Goal: Task Accomplishment & Management: Complete application form

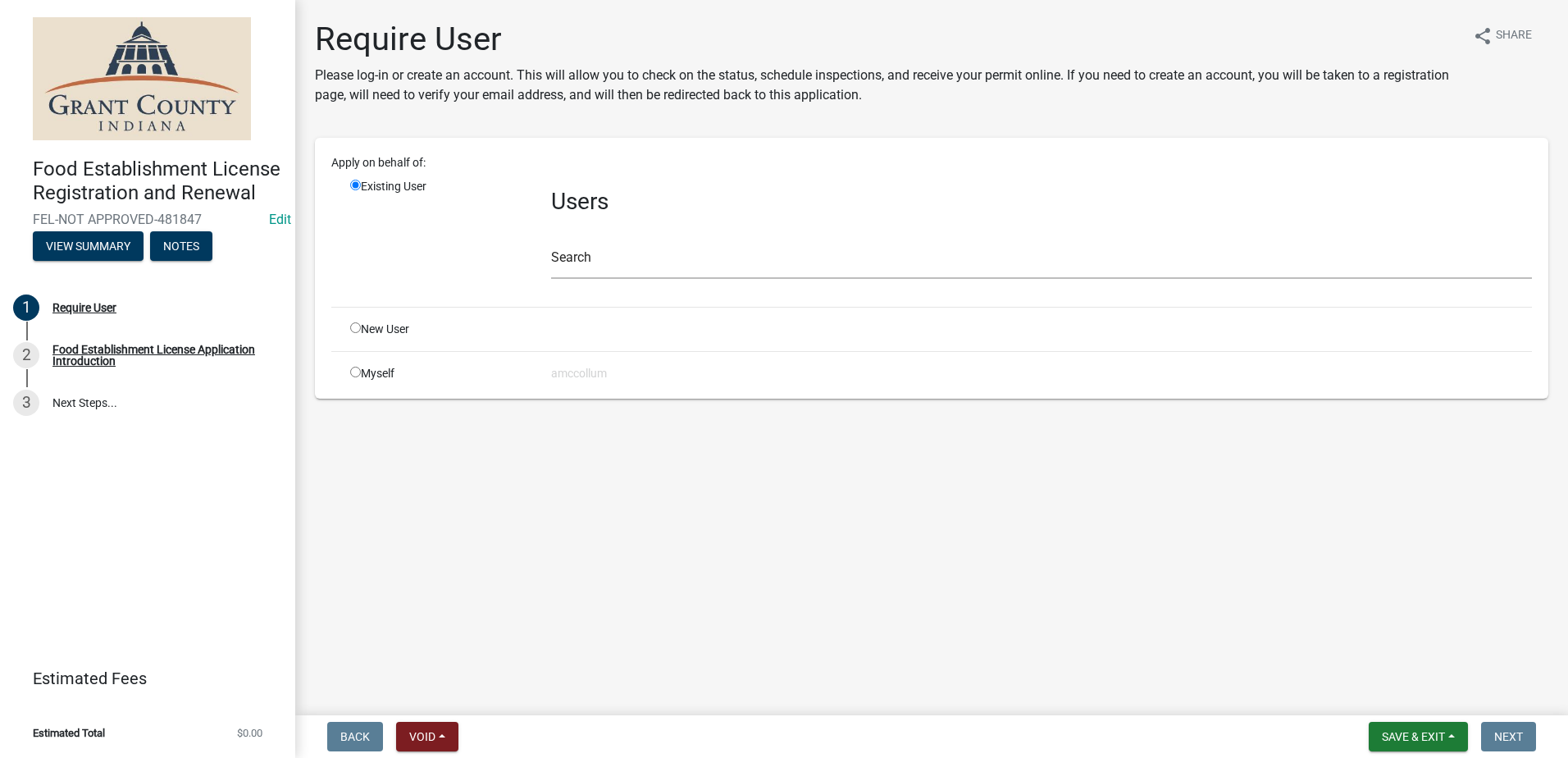
click at [355, 327] on input "radio" at bounding box center [355, 327] width 11 height 11
radio input "true"
radio input "false"
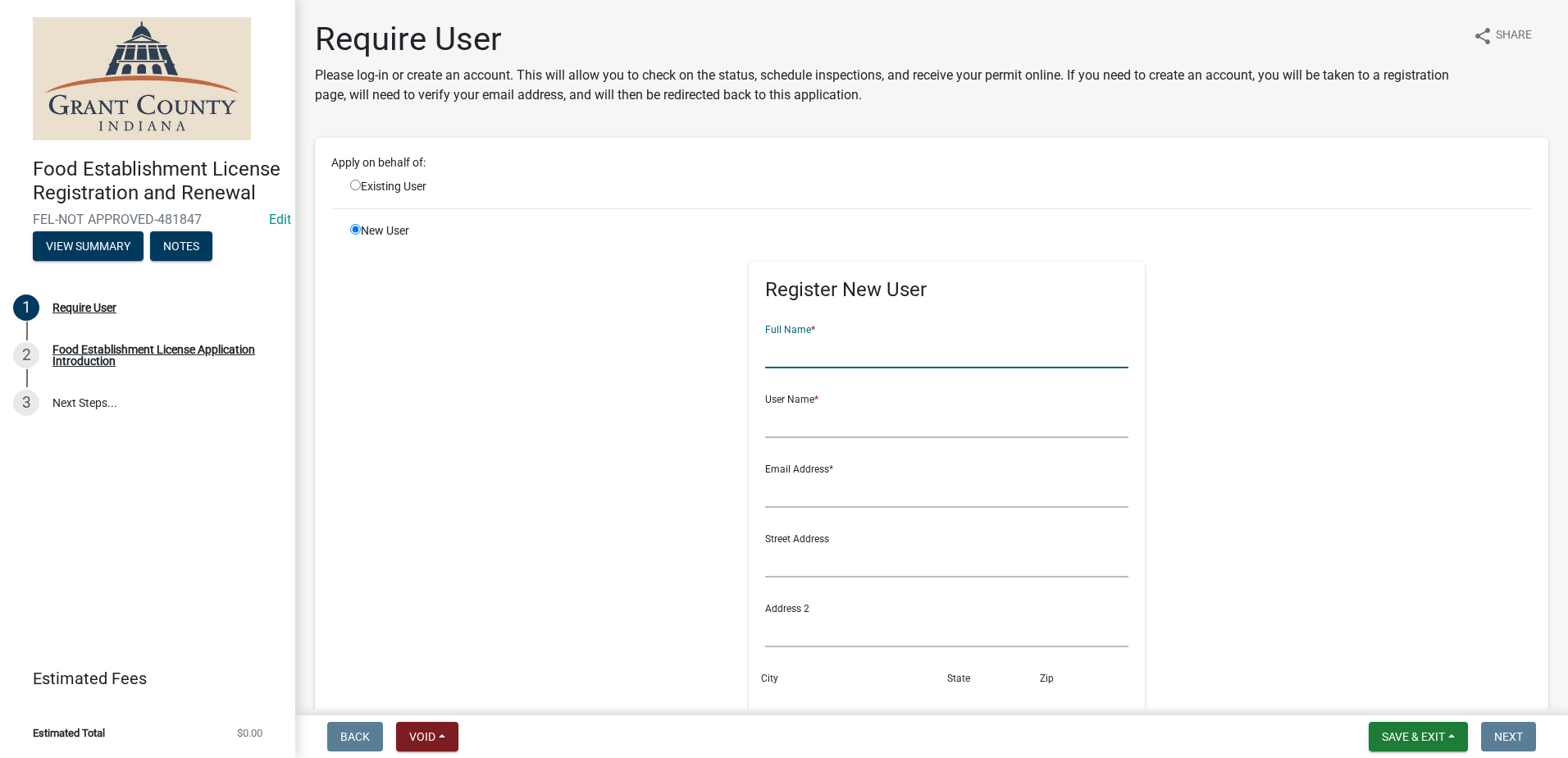
click at [822, 350] on input "text" at bounding box center [946, 351] width 363 height 33
type input "SW Concessions"
click at [829, 425] on input "text" at bounding box center [946, 421] width 363 height 33
type input "[PERSON_NAME]"
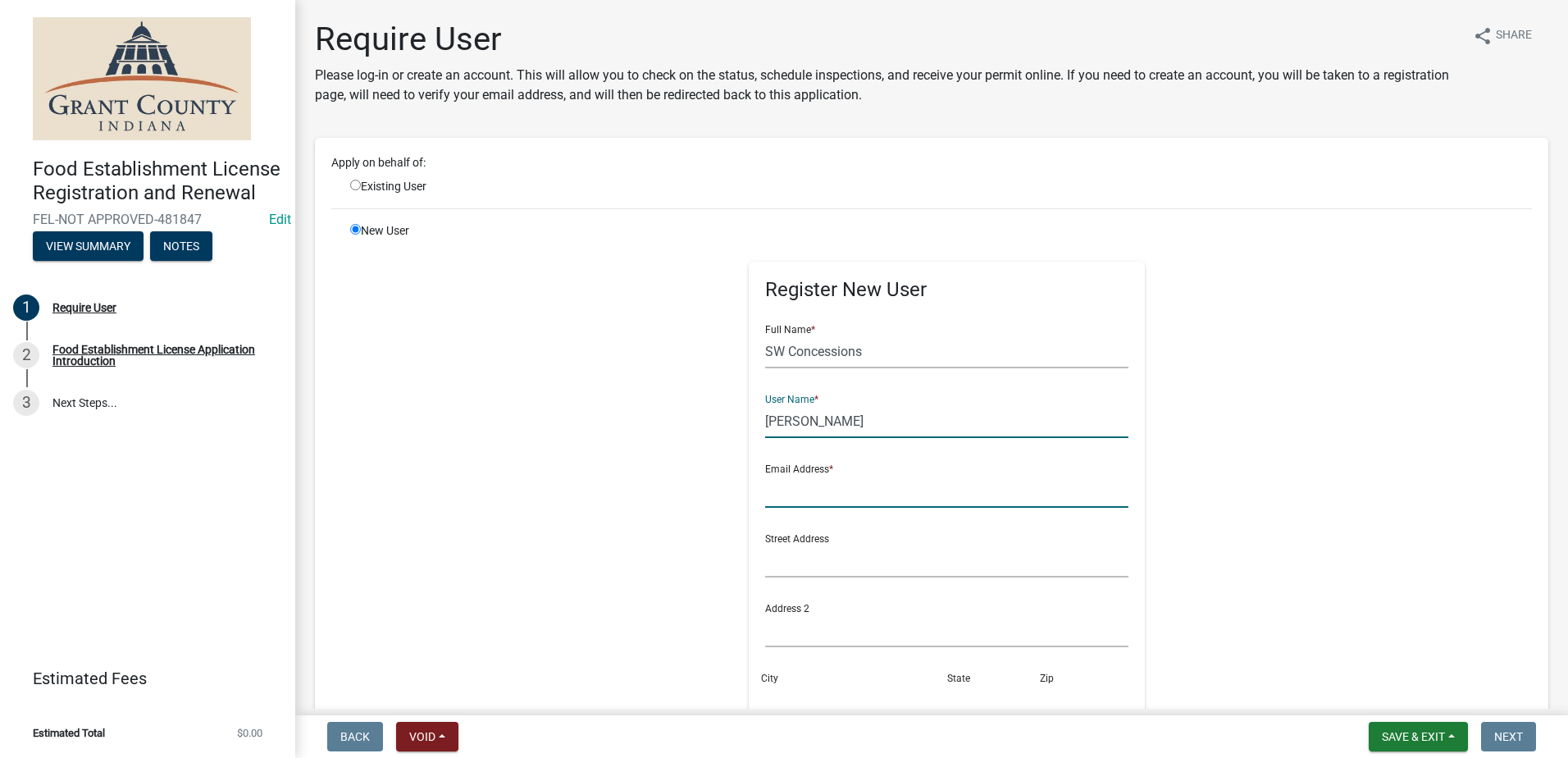
click at [856, 491] on input "text" at bounding box center [946, 491] width 363 height 33
type input "[EMAIL_ADDRESS][DOMAIN_NAME]"
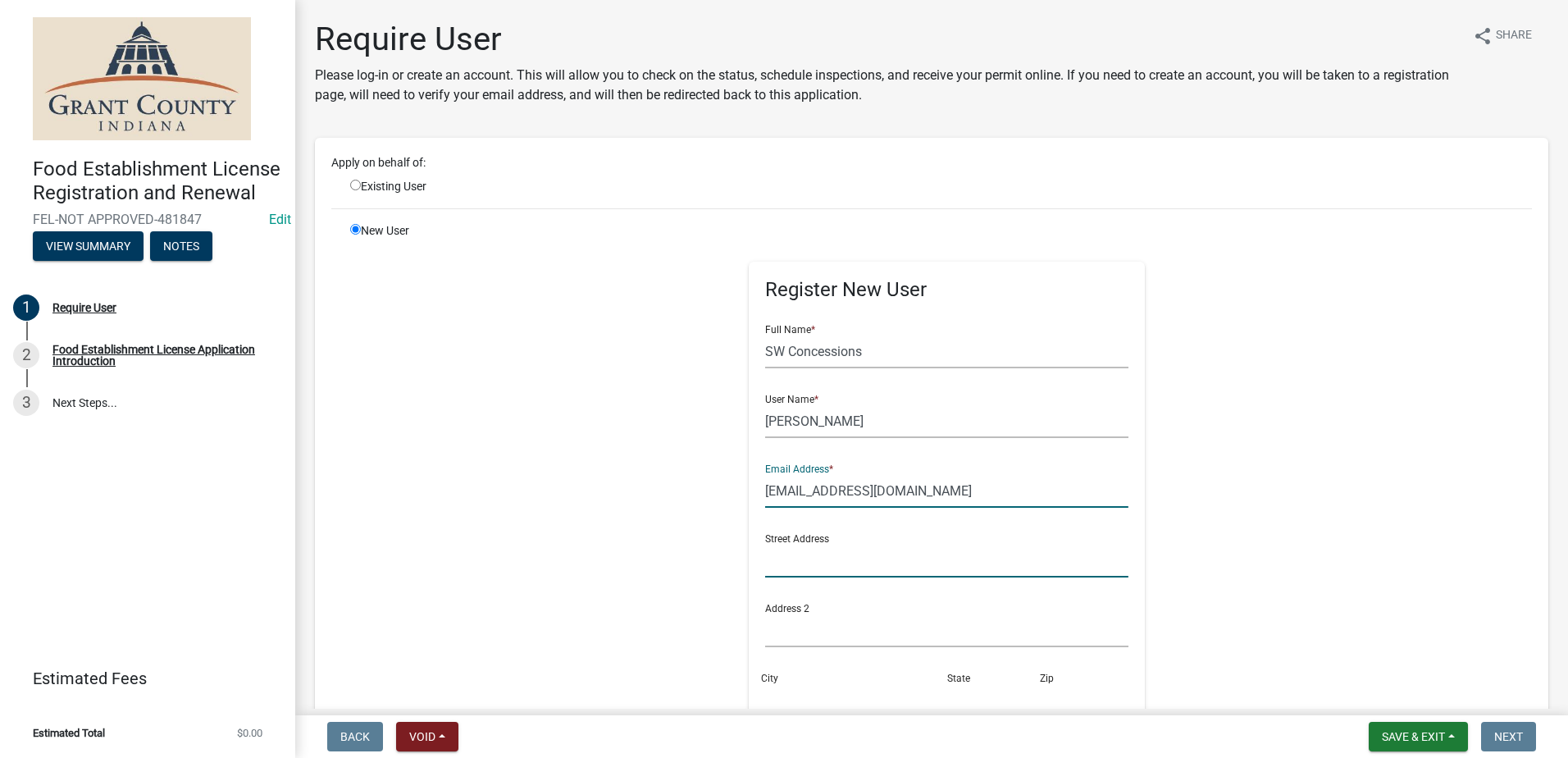
click at [834, 568] on input "text" at bounding box center [946, 560] width 363 height 33
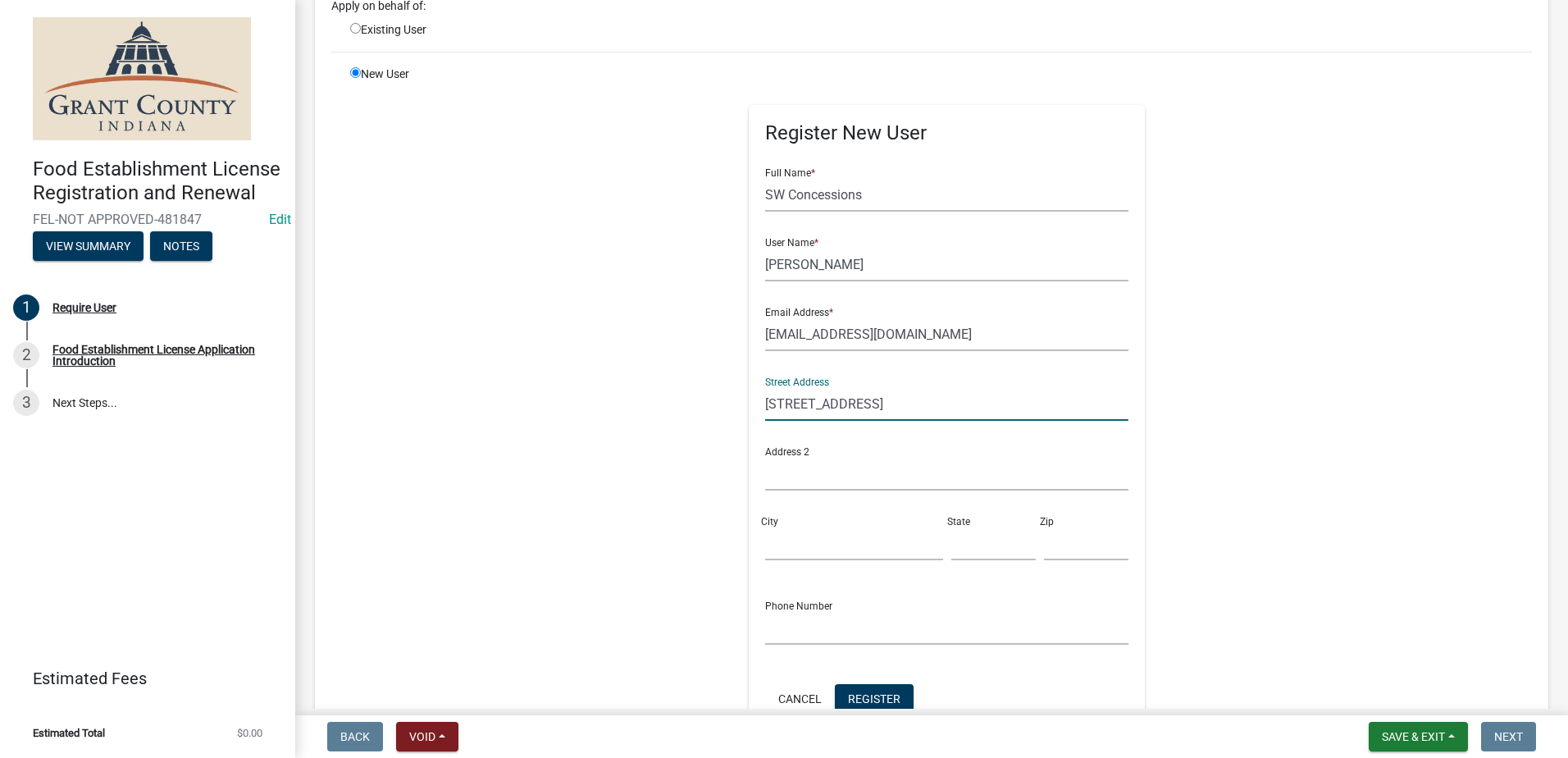
scroll to position [164, 0]
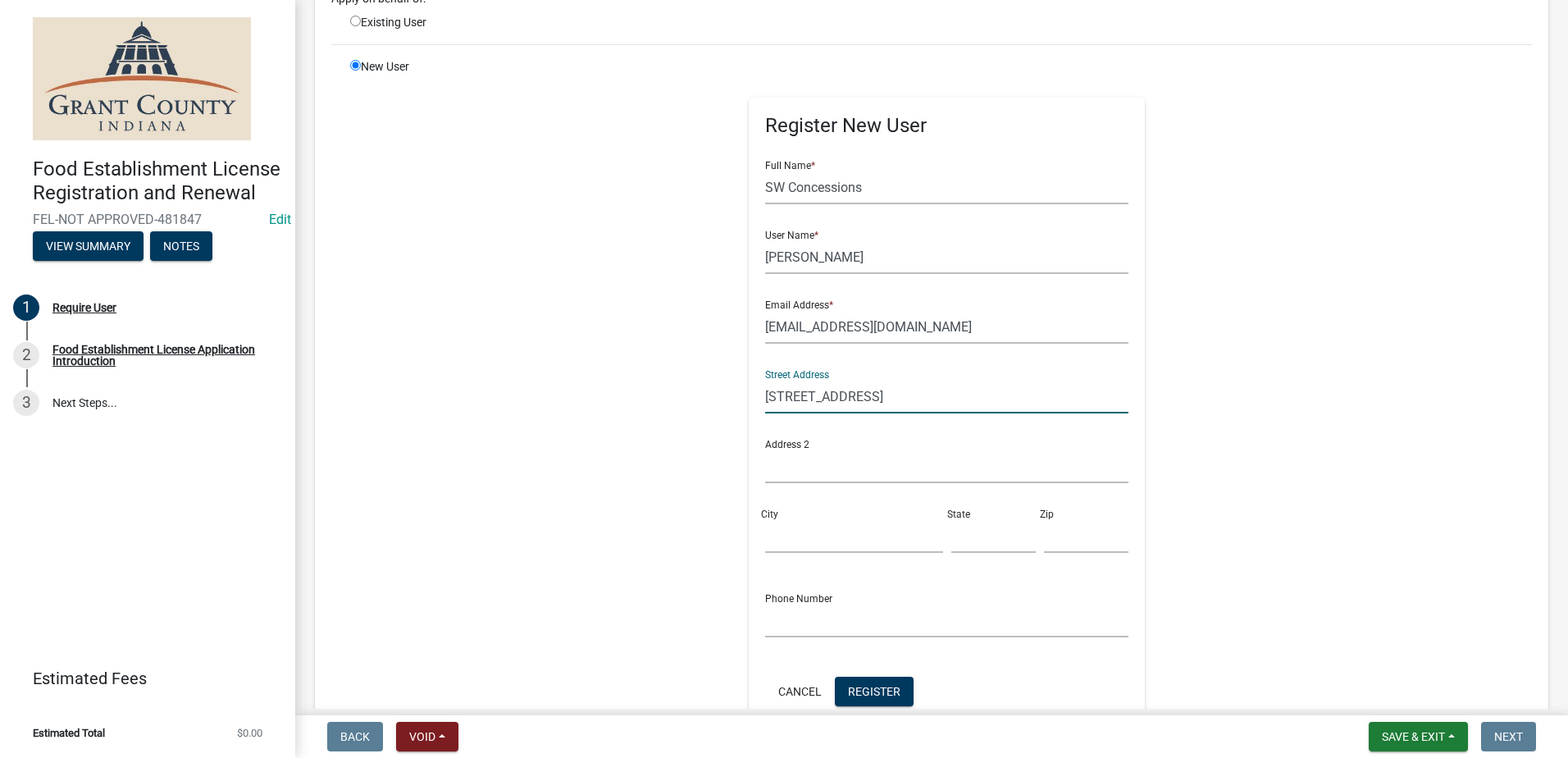
type input "[STREET_ADDRESS]"
click at [827, 536] on input "City" at bounding box center [853, 536] width 177 height 33
type input "[GEOGRAPHIC_DATA]"
click at [951, 535] on input "text" at bounding box center [993, 536] width 84 height 33
type input "IN"
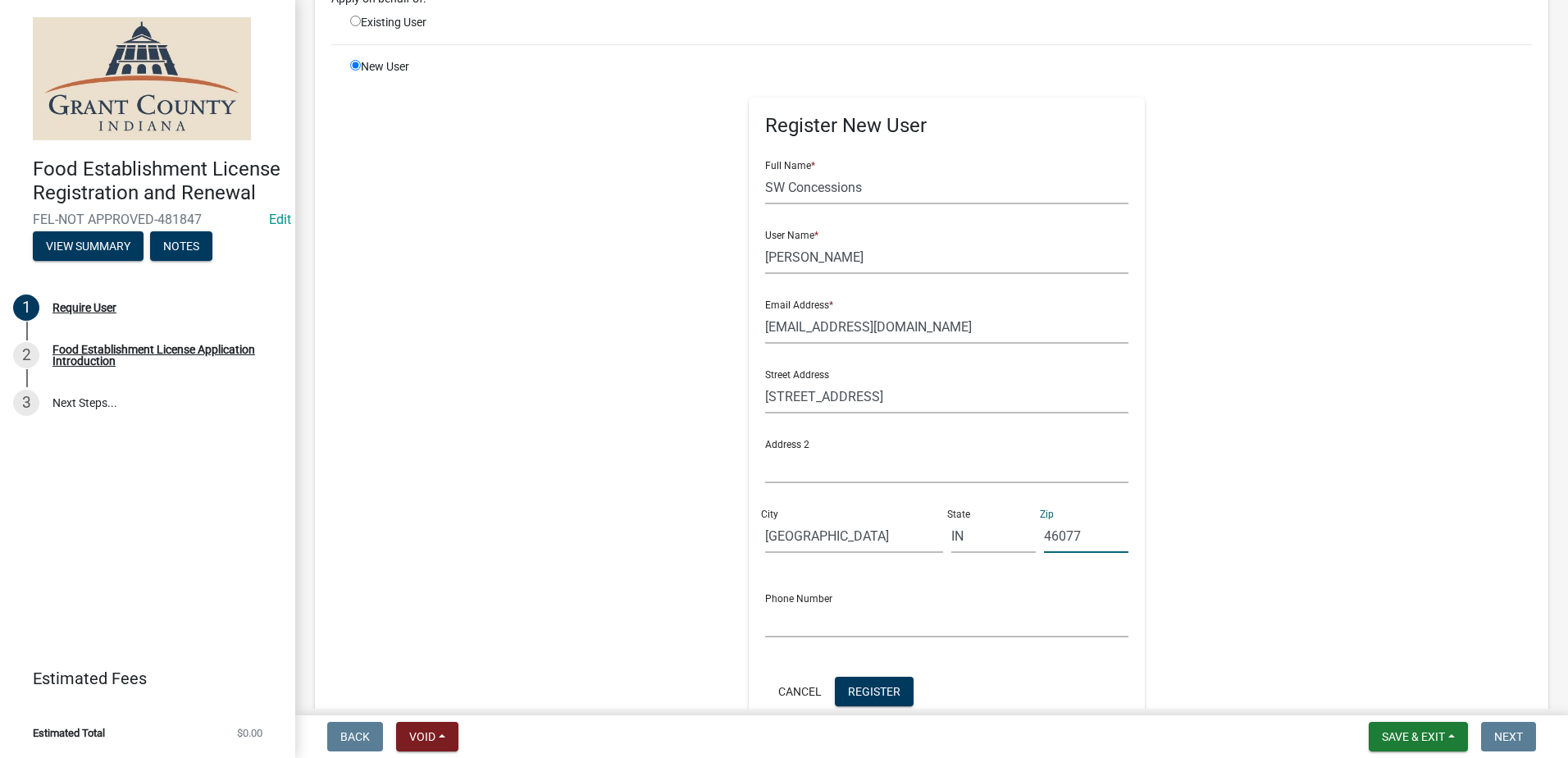
type input "46077"
click at [858, 619] on input "text" at bounding box center [946, 620] width 363 height 33
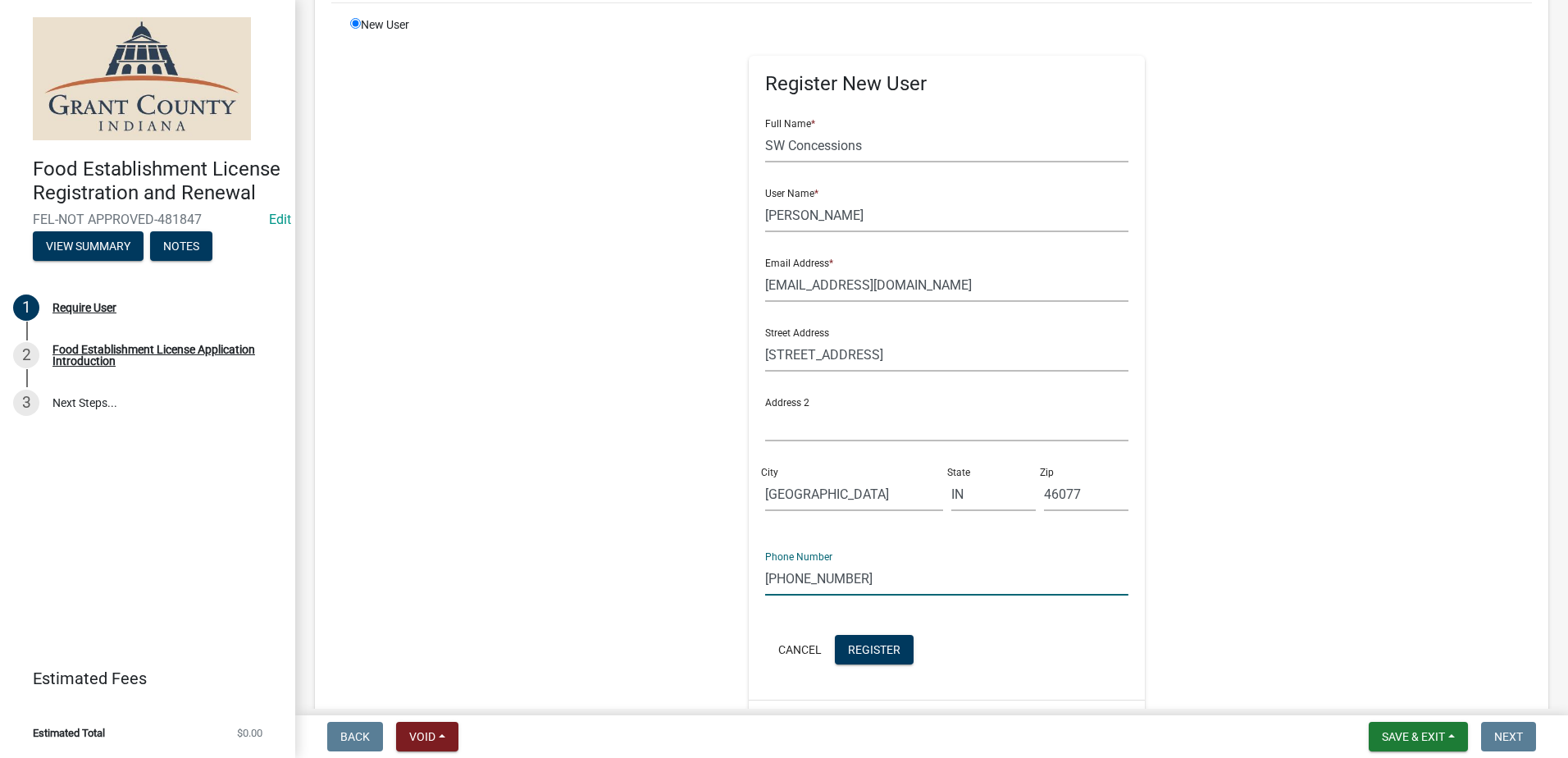
scroll to position [246, 0]
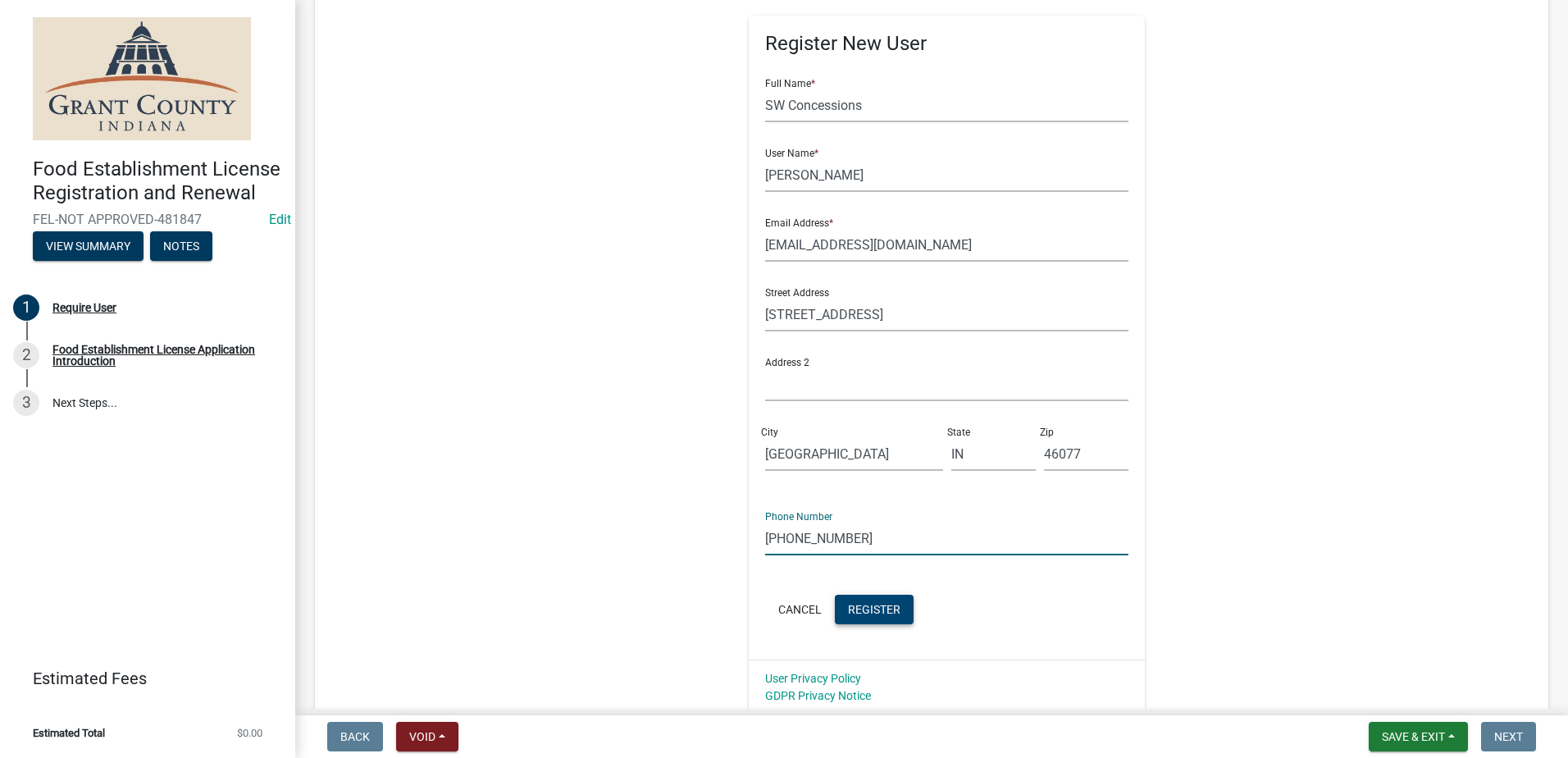
type input "[PHONE_NUMBER]"
click at [857, 600] on button "Register" at bounding box center [874, 609] width 78 height 29
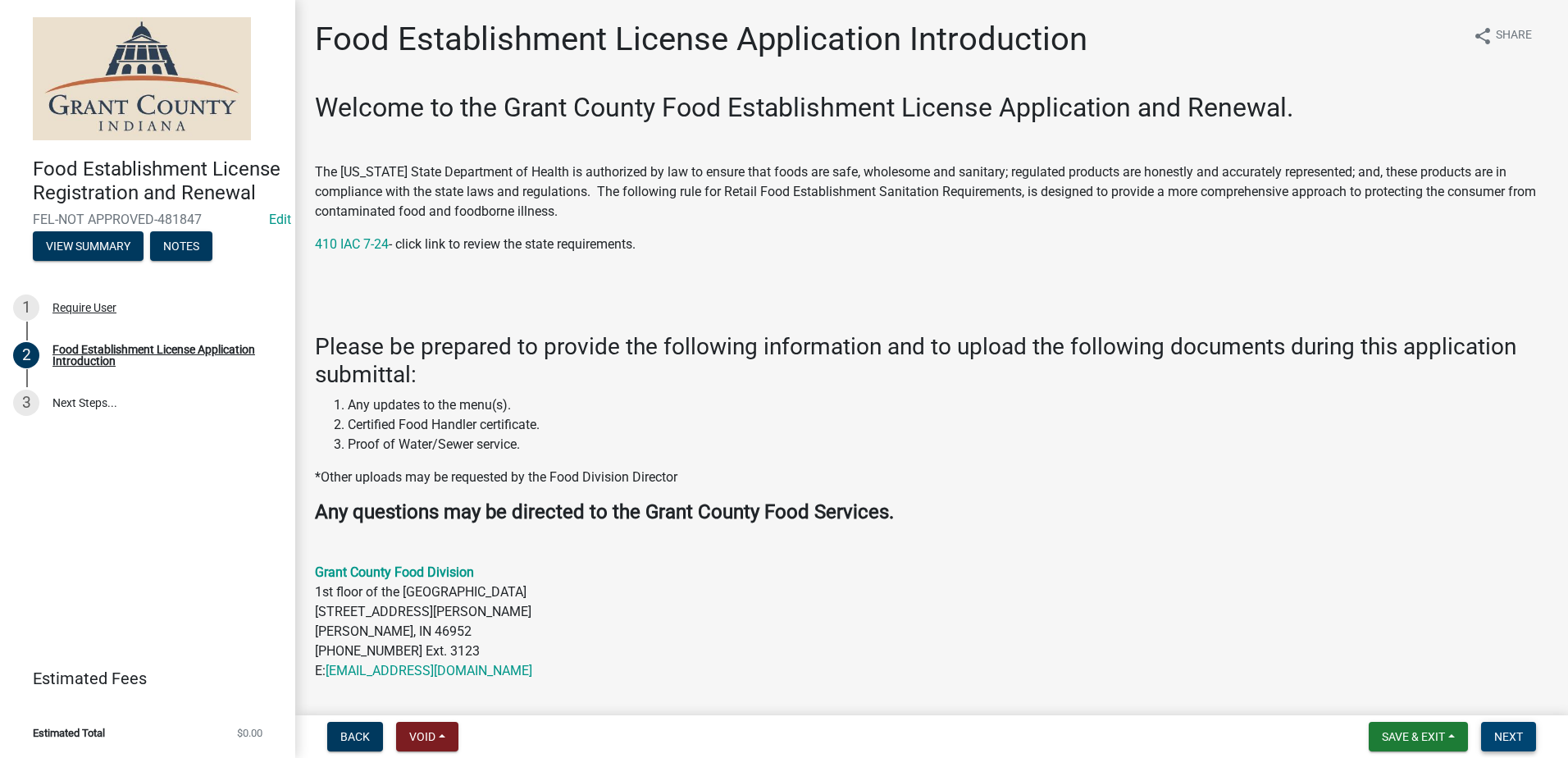
click at [1506, 732] on span "Next" at bounding box center [1509, 736] width 28 height 13
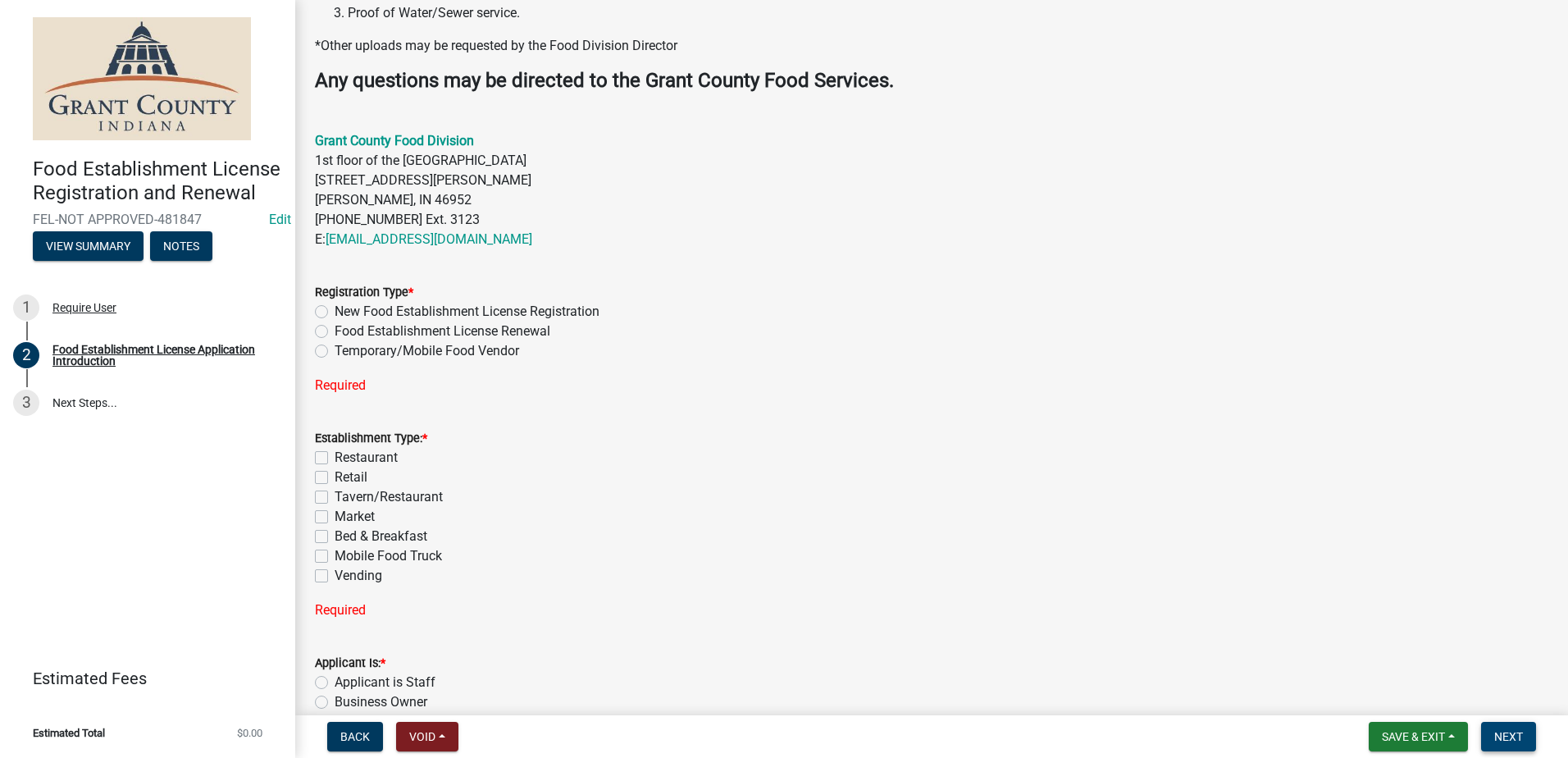
scroll to position [605, 0]
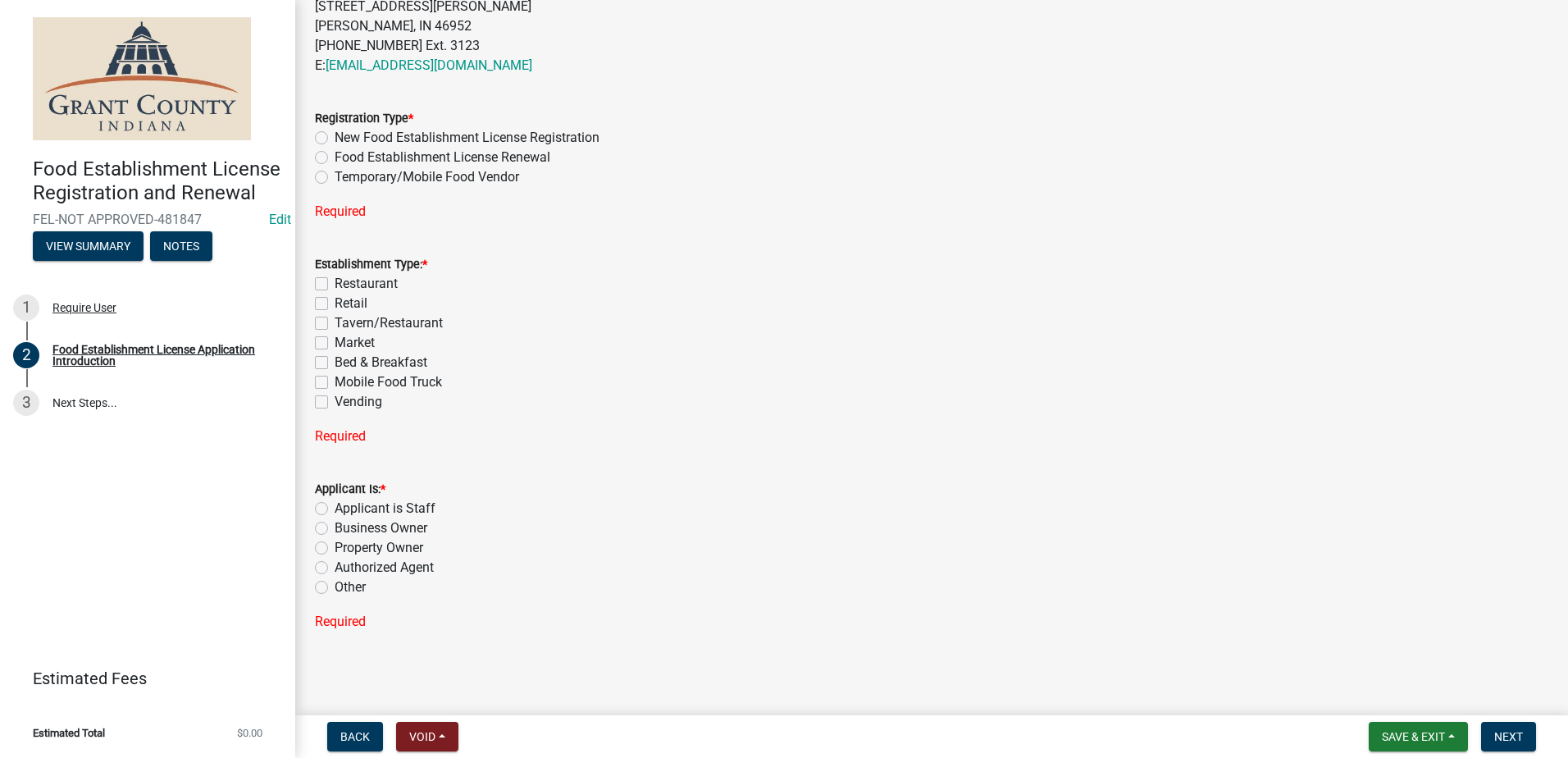
click at [335, 175] on label "Temporary/Mobile Food Vendor" at bounding box center [427, 177] width 185 height 20
click at [335, 175] on input "Temporary/Mobile Food Vendor" at bounding box center [340, 172] width 11 height 11
radio input "true"
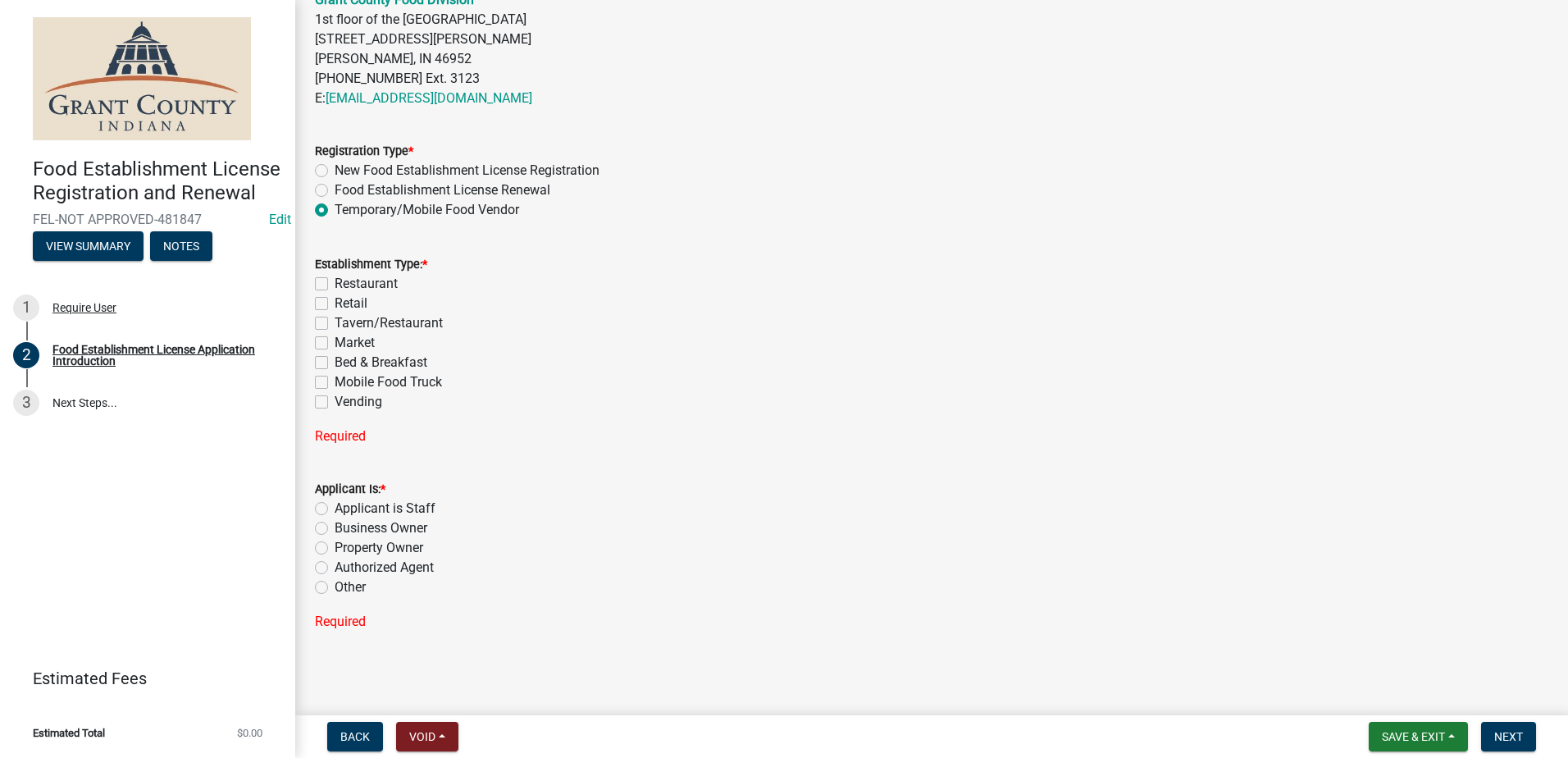
click at [335, 382] on label "Mobile Food Truck" at bounding box center [388, 382] width 108 height 20
click at [335, 382] on input "Mobile Food Truck" at bounding box center [340, 377] width 11 height 11
checkbox input "true"
checkbox input "false"
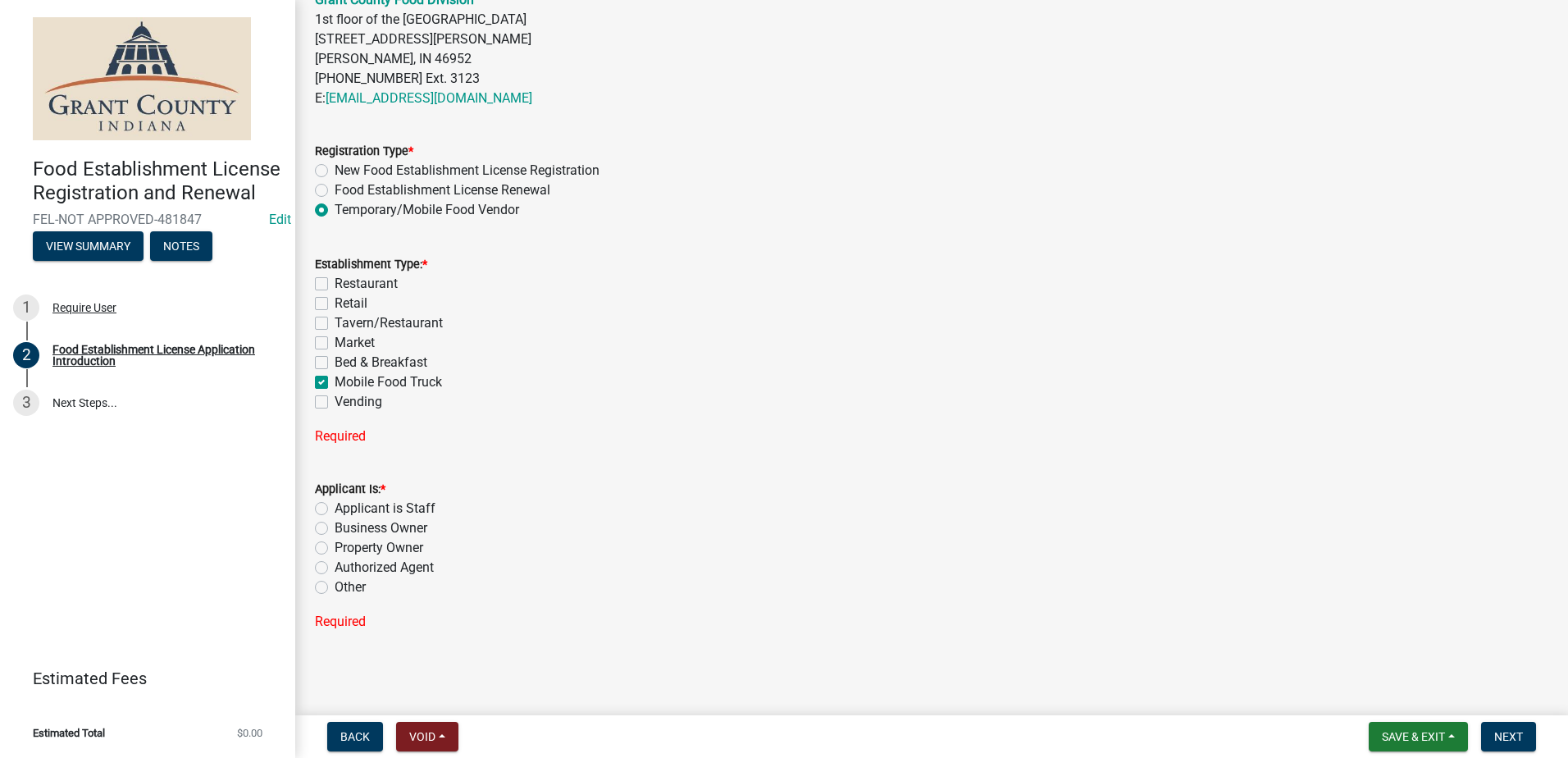
checkbox input "false"
checkbox input "true"
checkbox input "false"
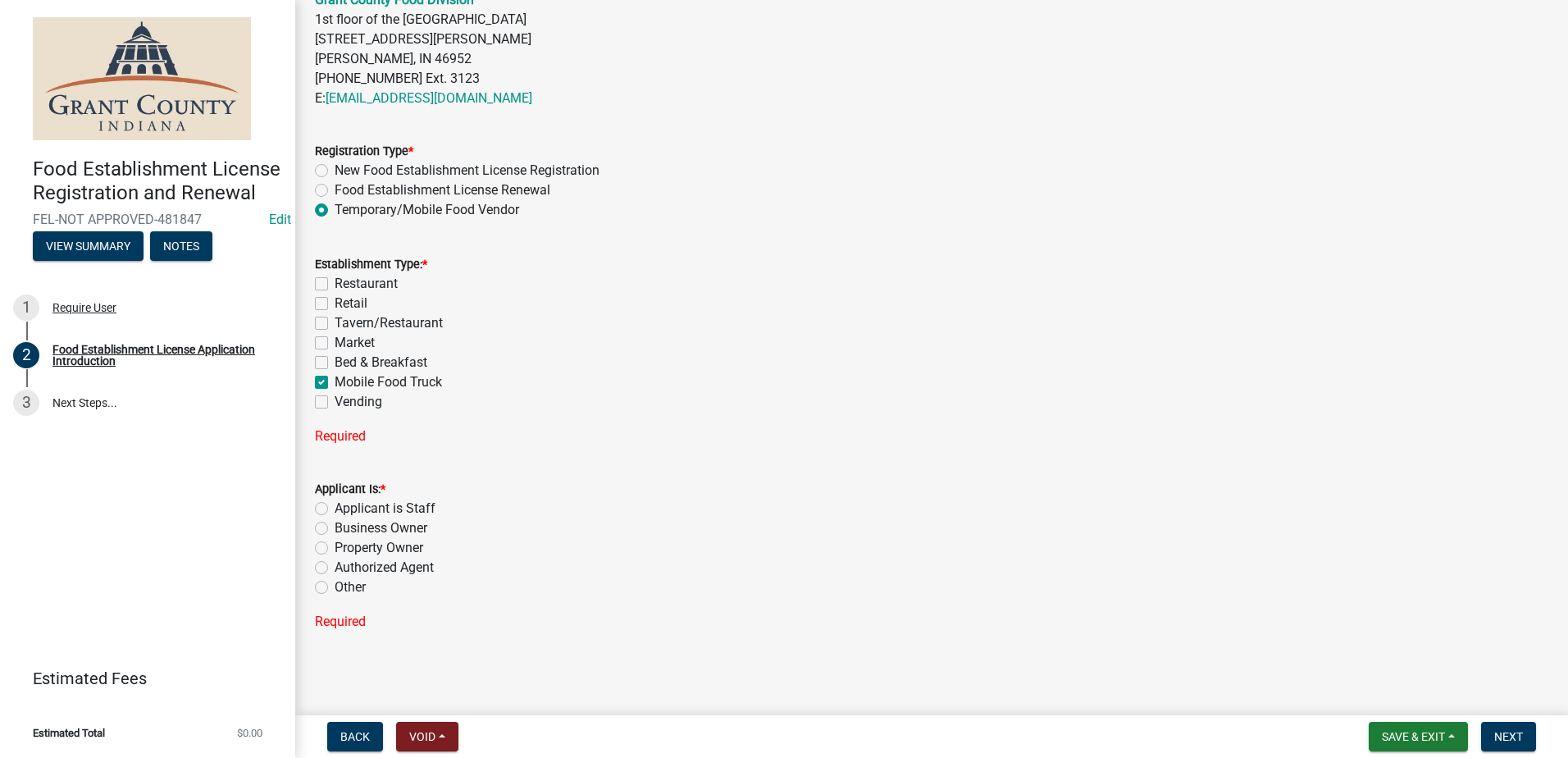
scroll to position [539, 0]
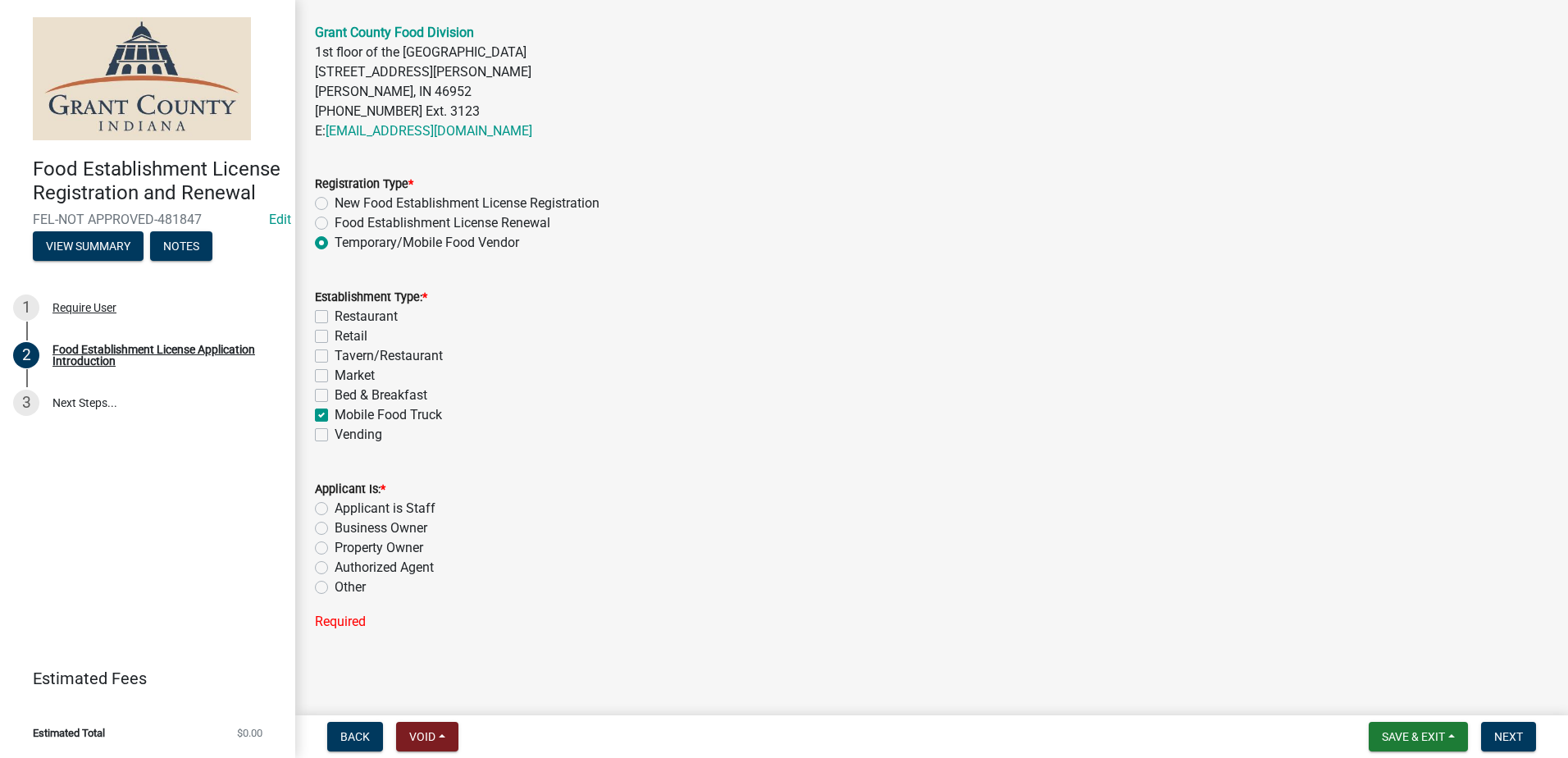
click at [335, 564] on label "Authorized Agent" at bounding box center [384, 568] width 99 height 20
click at [335, 564] on input "Authorized Agent" at bounding box center [340, 563] width 11 height 11
radio input "true"
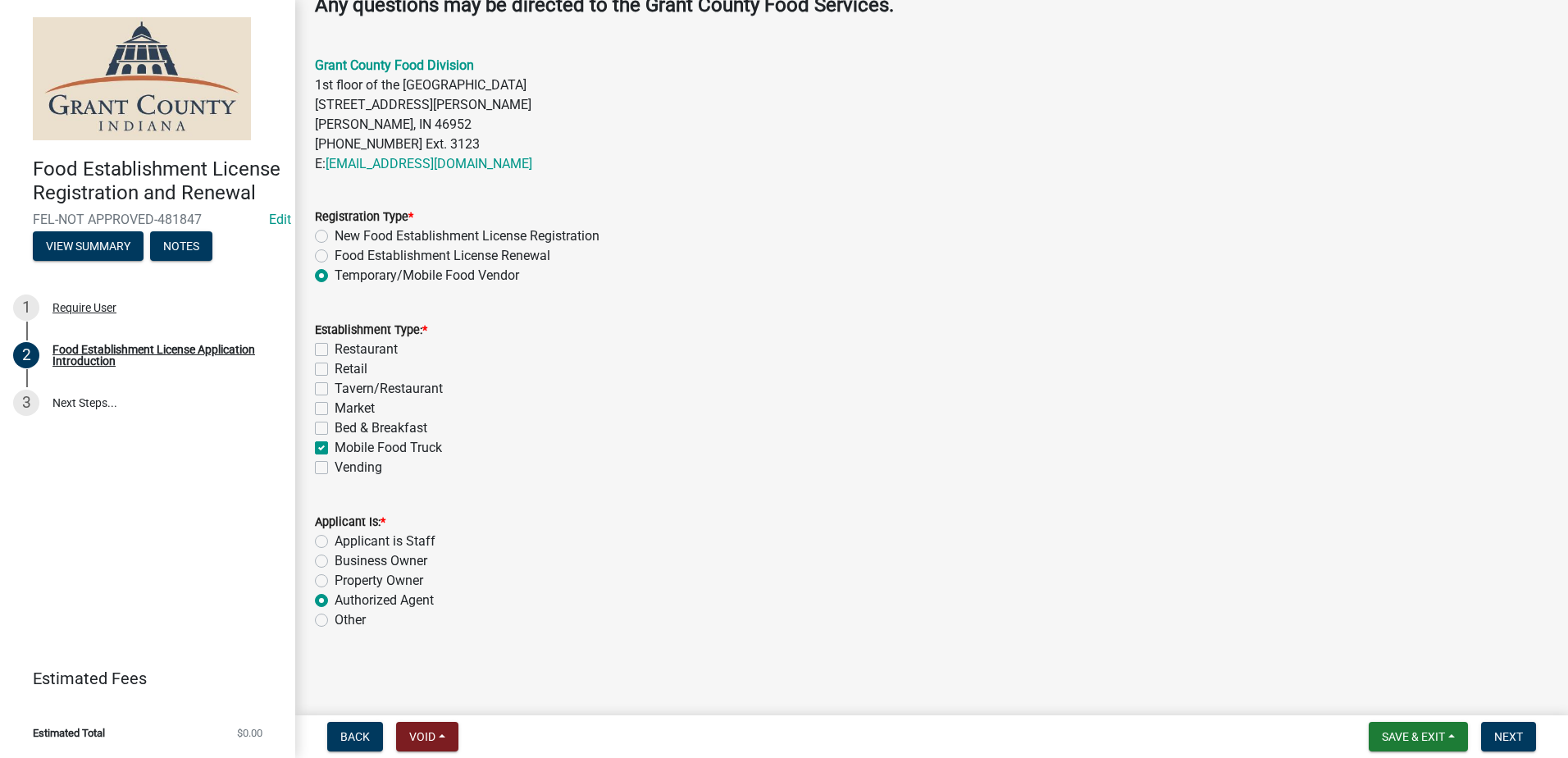
click at [766, 440] on div "Mobile Food Truck" at bounding box center [931, 448] width 1233 height 20
click at [1500, 737] on span "Next" at bounding box center [1509, 736] width 28 height 13
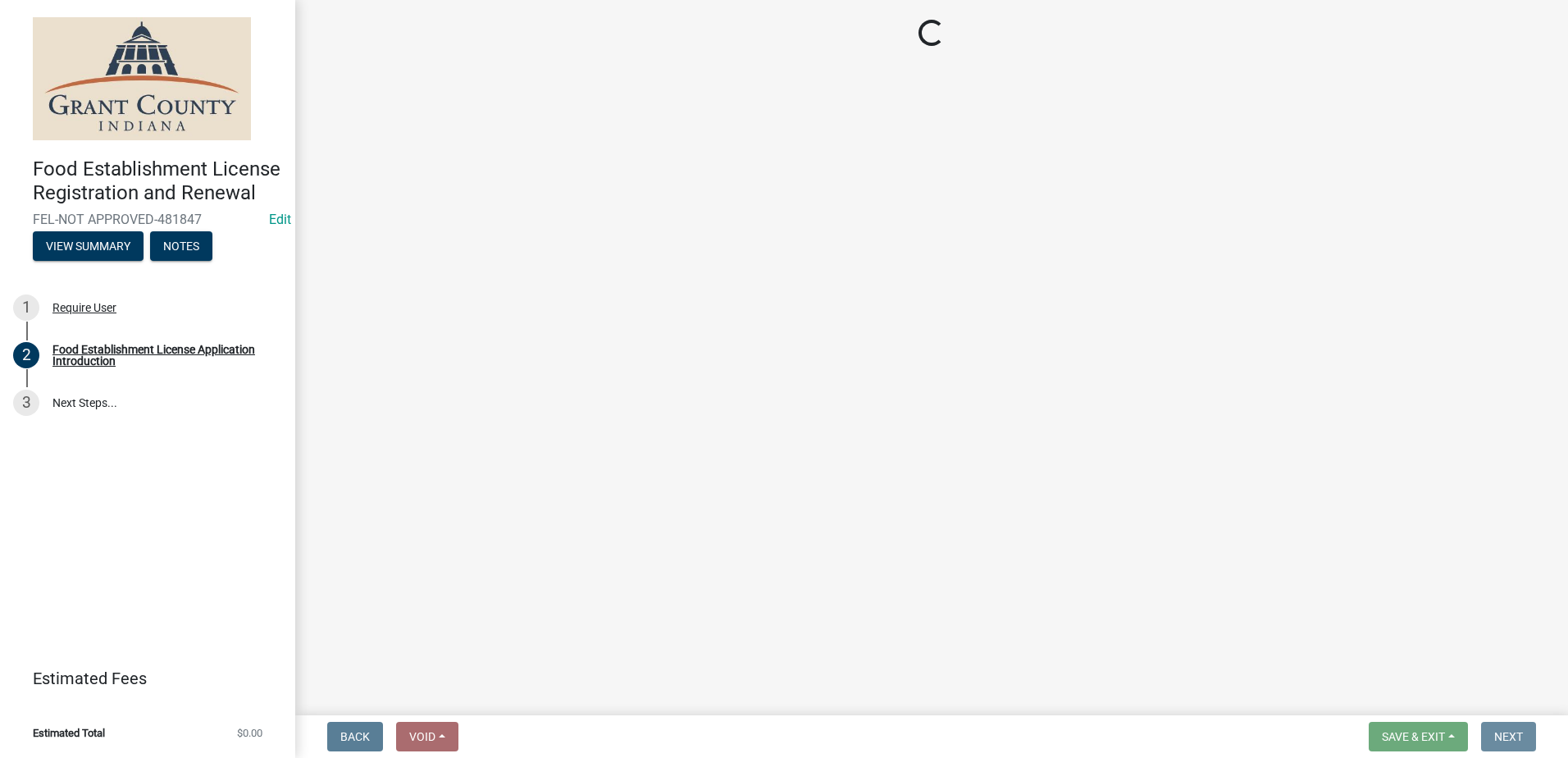
scroll to position [0, 0]
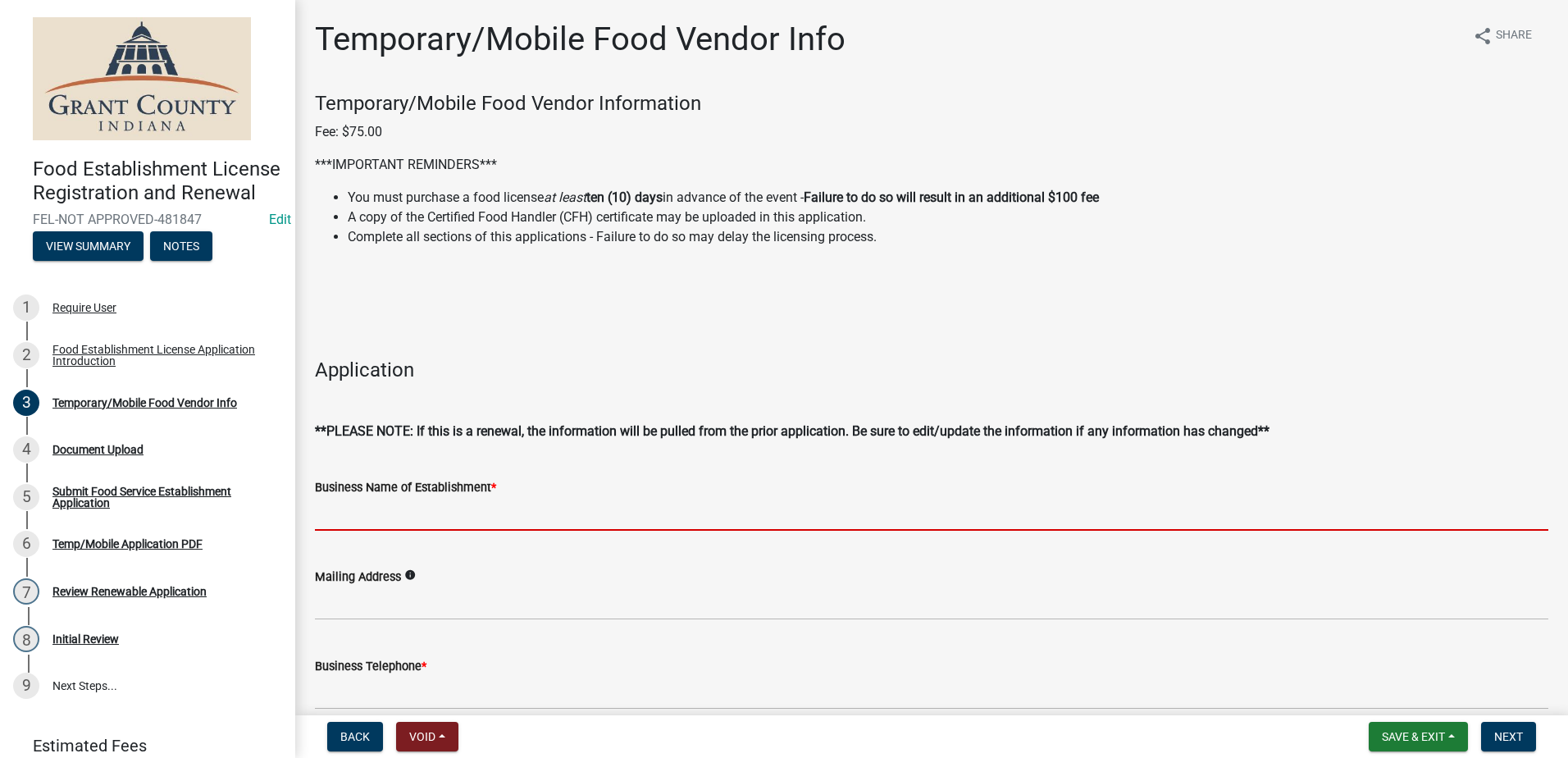
click at [607, 519] on input "Business Name of Establishment *" at bounding box center [931, 513] width 1233 height 33
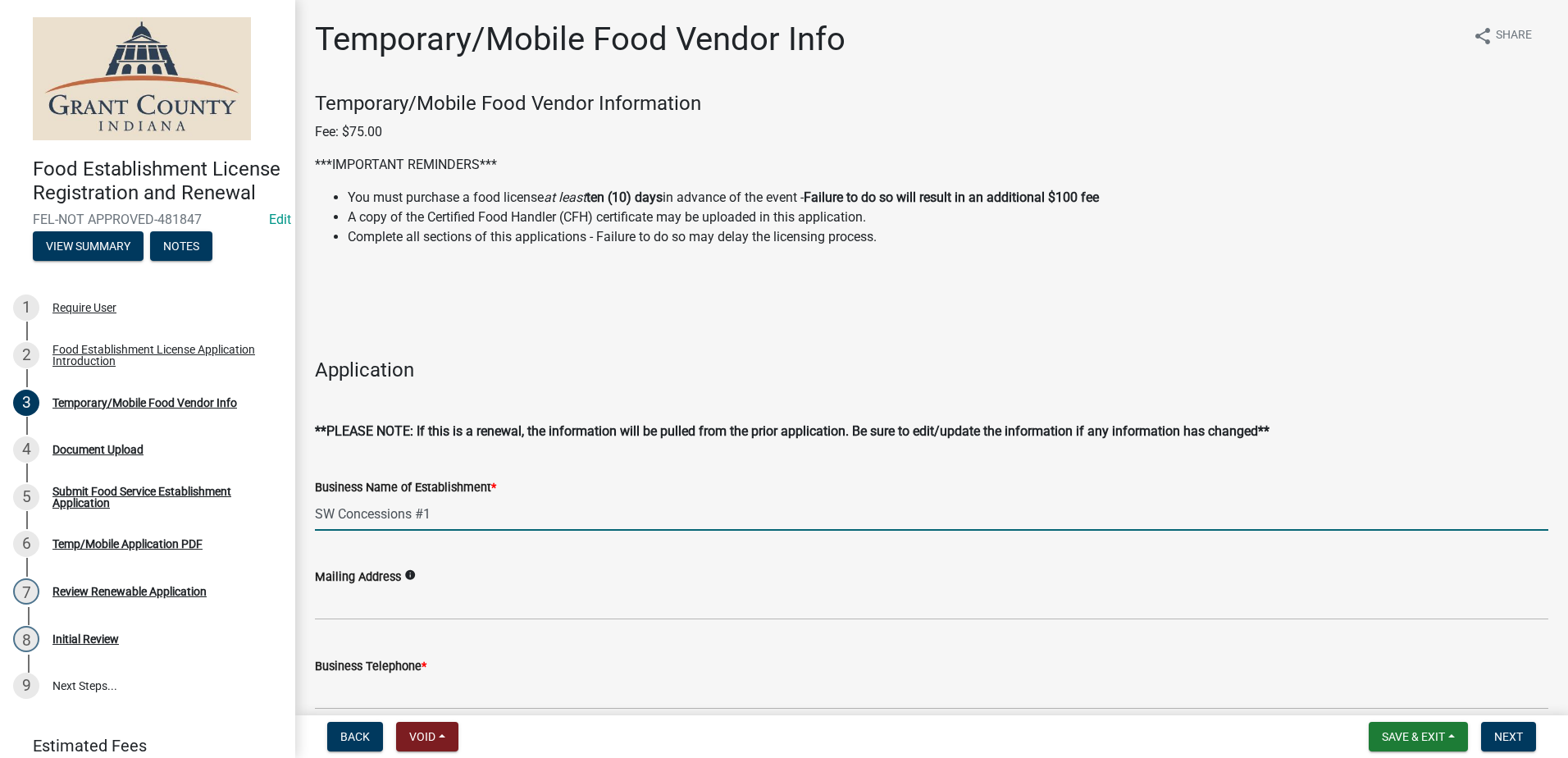
type input "SW Concessions #1"
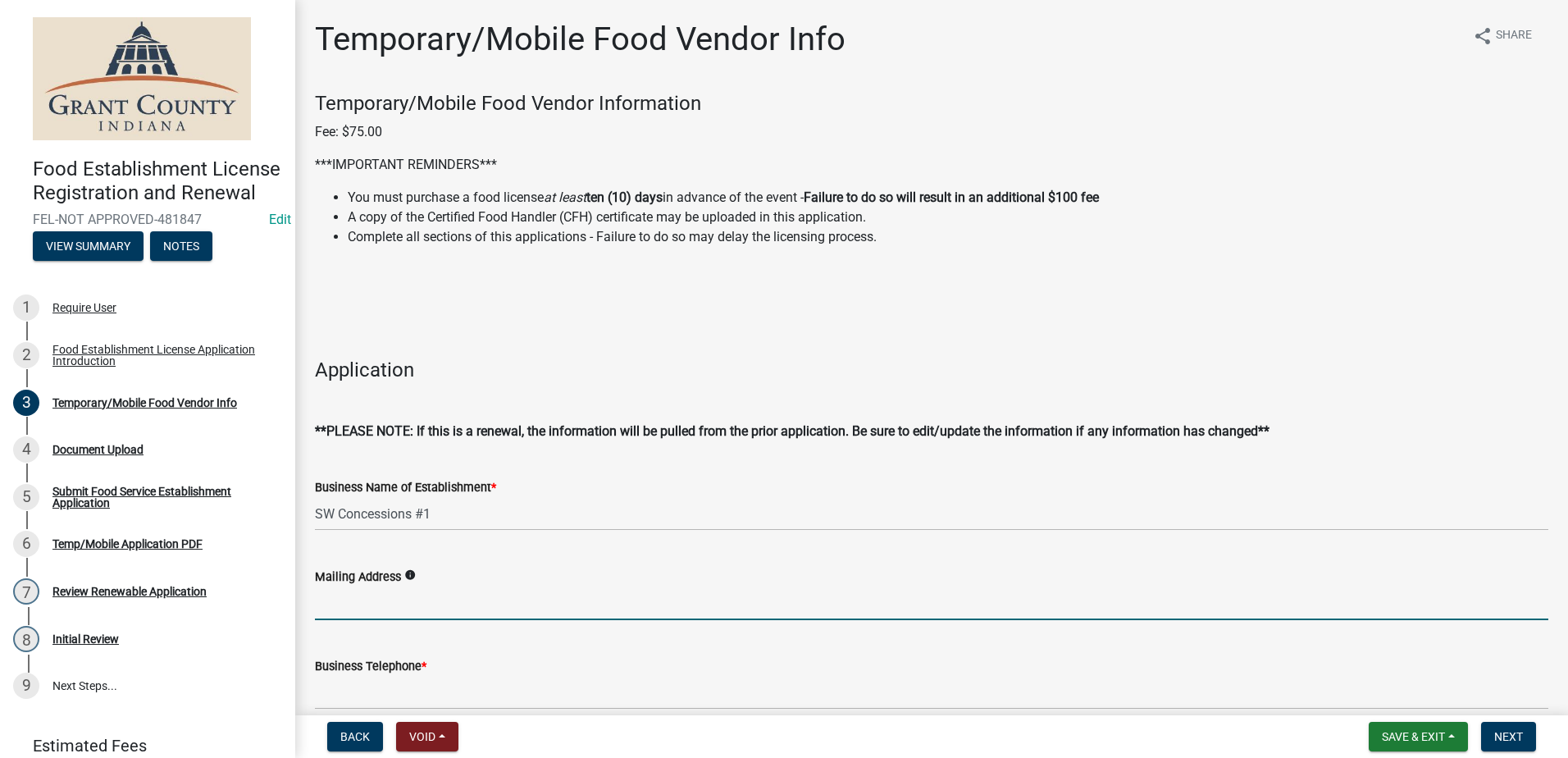
click at [543, 599] on input "Mailing Address" at bounding box center [931, 603] width 1233 height 33
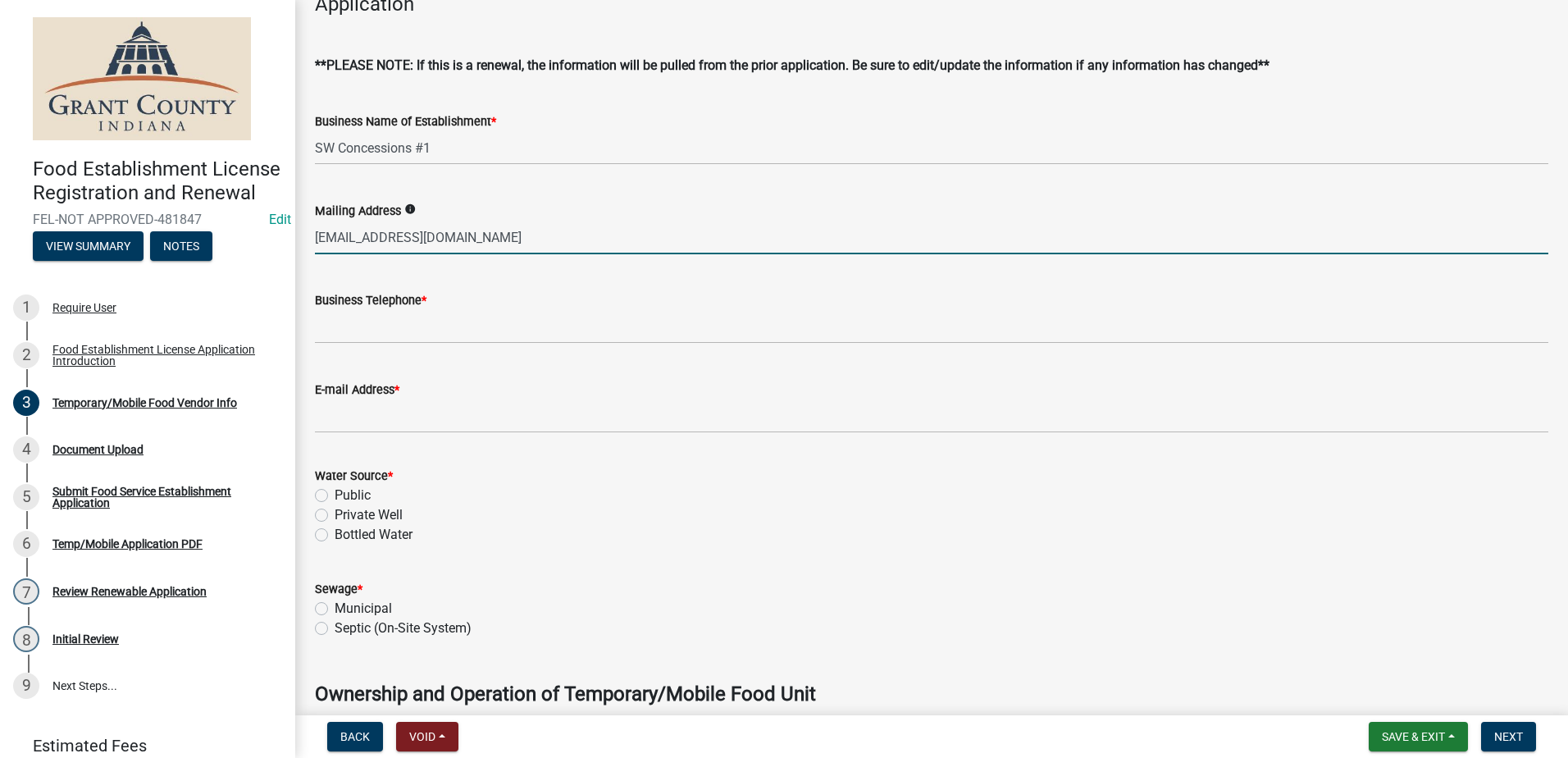
scroll to position [410, 0]
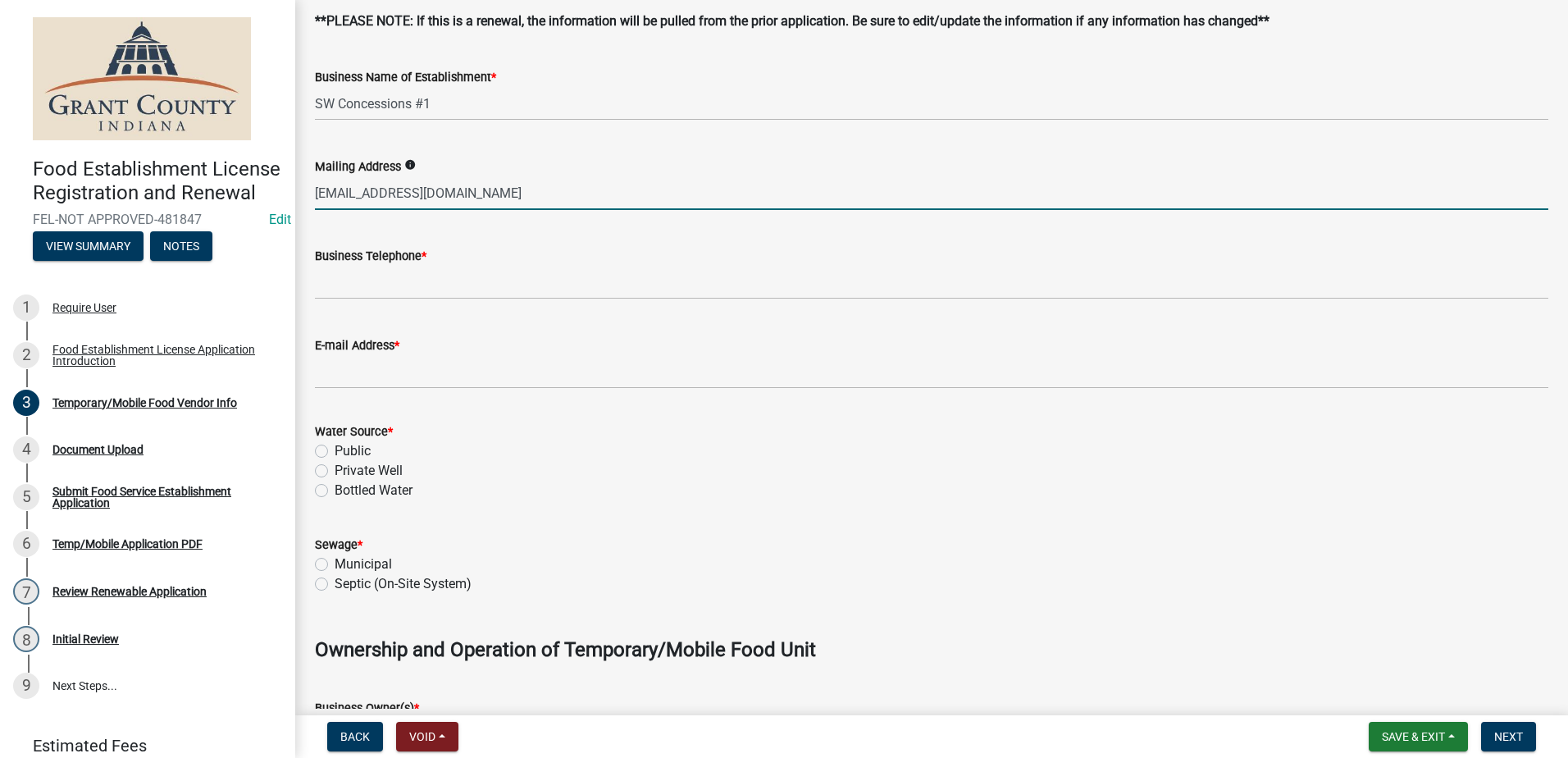
type input "[EMAIL_ADDRESS][DOMAIN_NAME]"
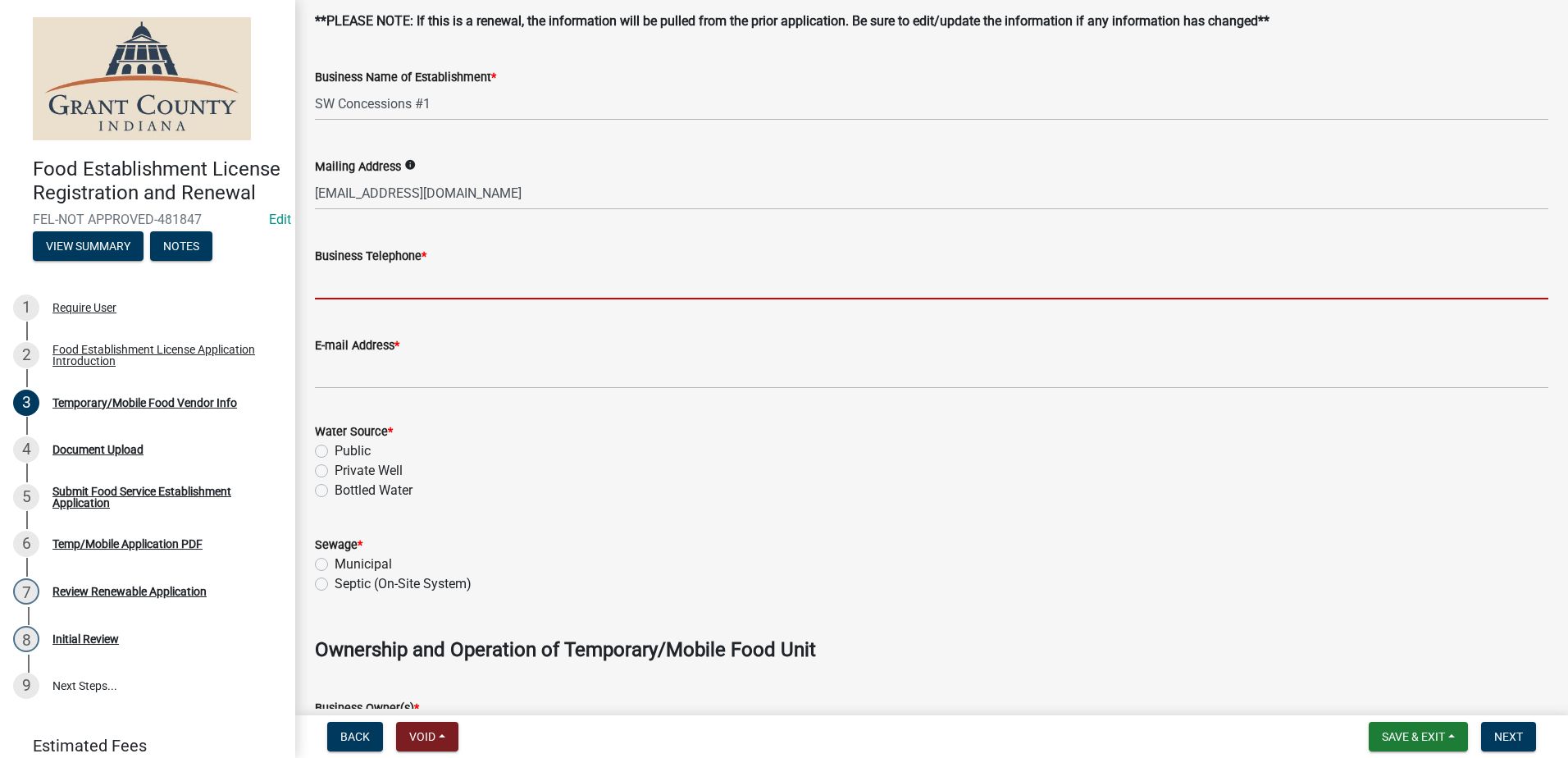
click at [548, 286] on input "Business Telephone *" at bounding box center [931, 282] width 1233 height 33
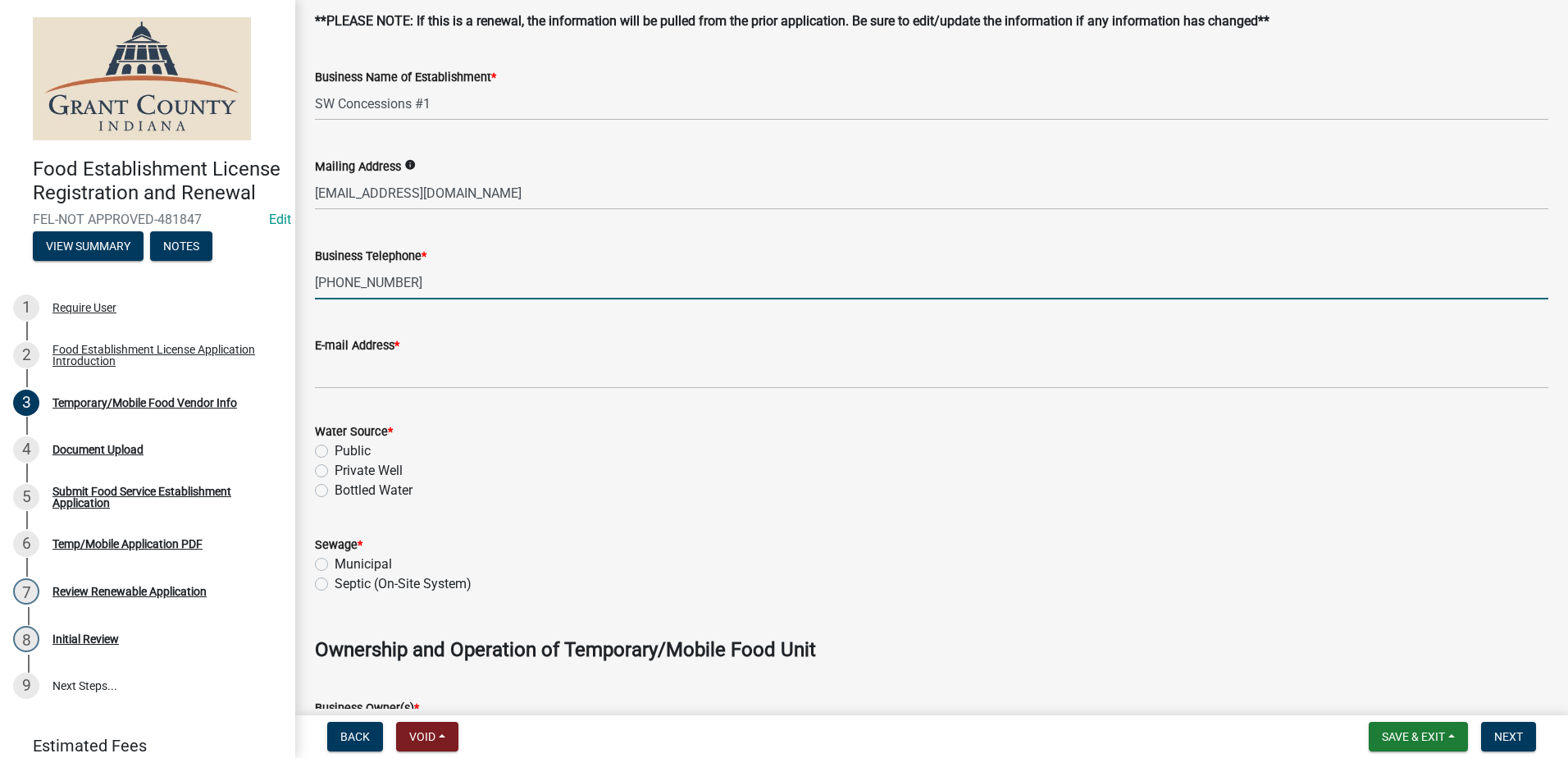
type input "[PHONE_NUMBER]"
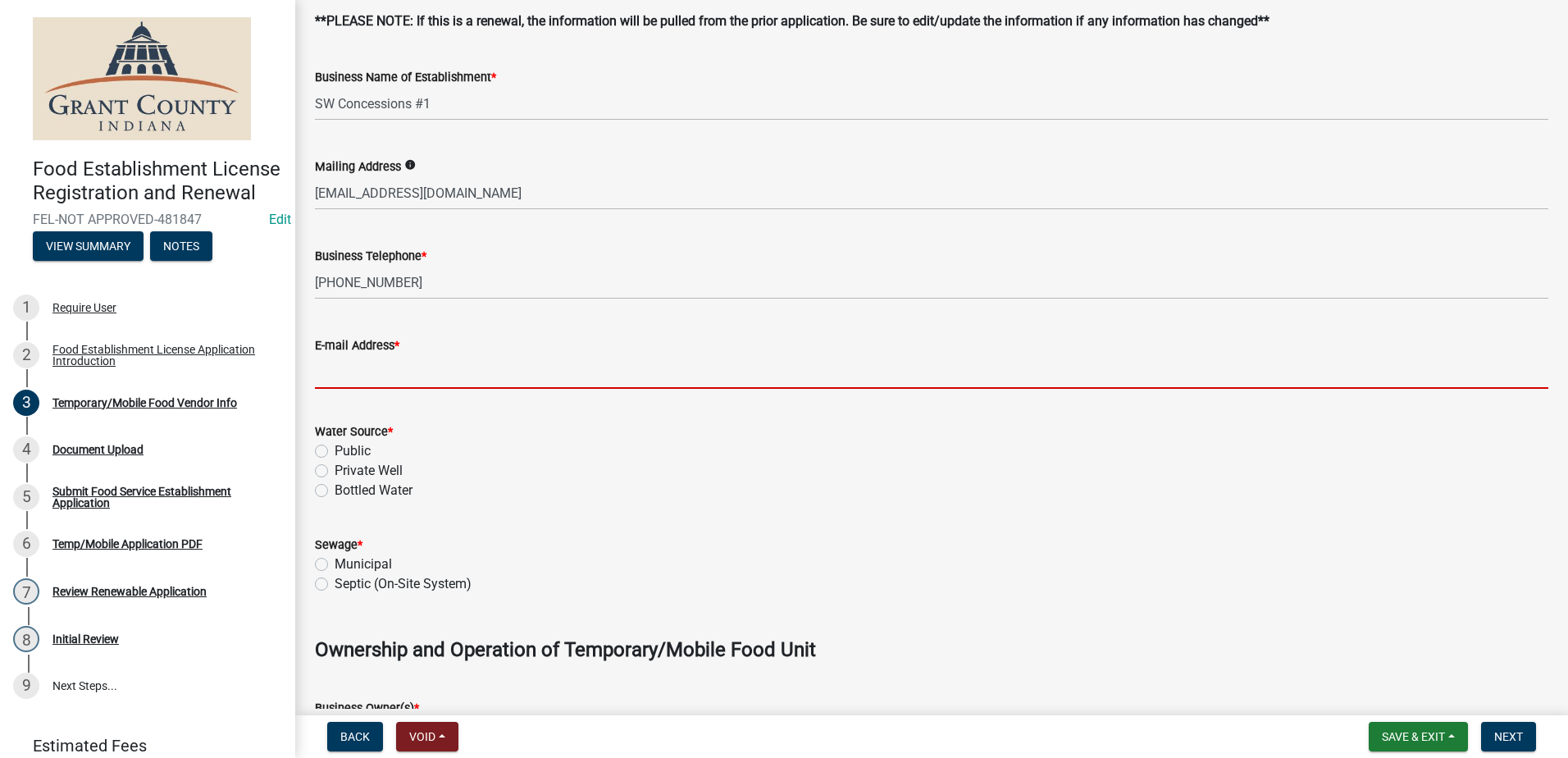
click at [460, 368] on input "E-mail Address *" at bounding box center [931, 371] width 1233 height 33
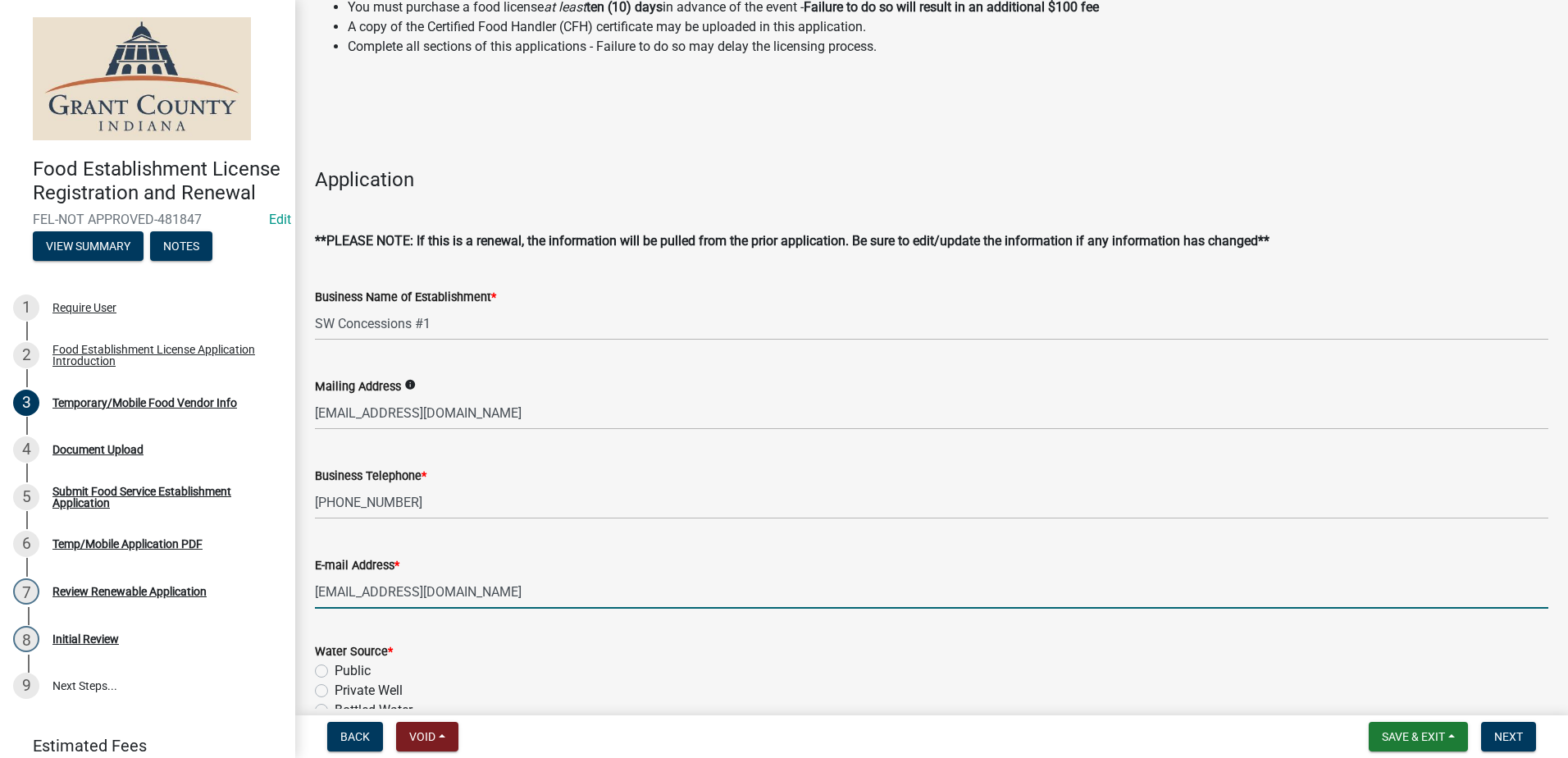
scroll to position [164, 0]
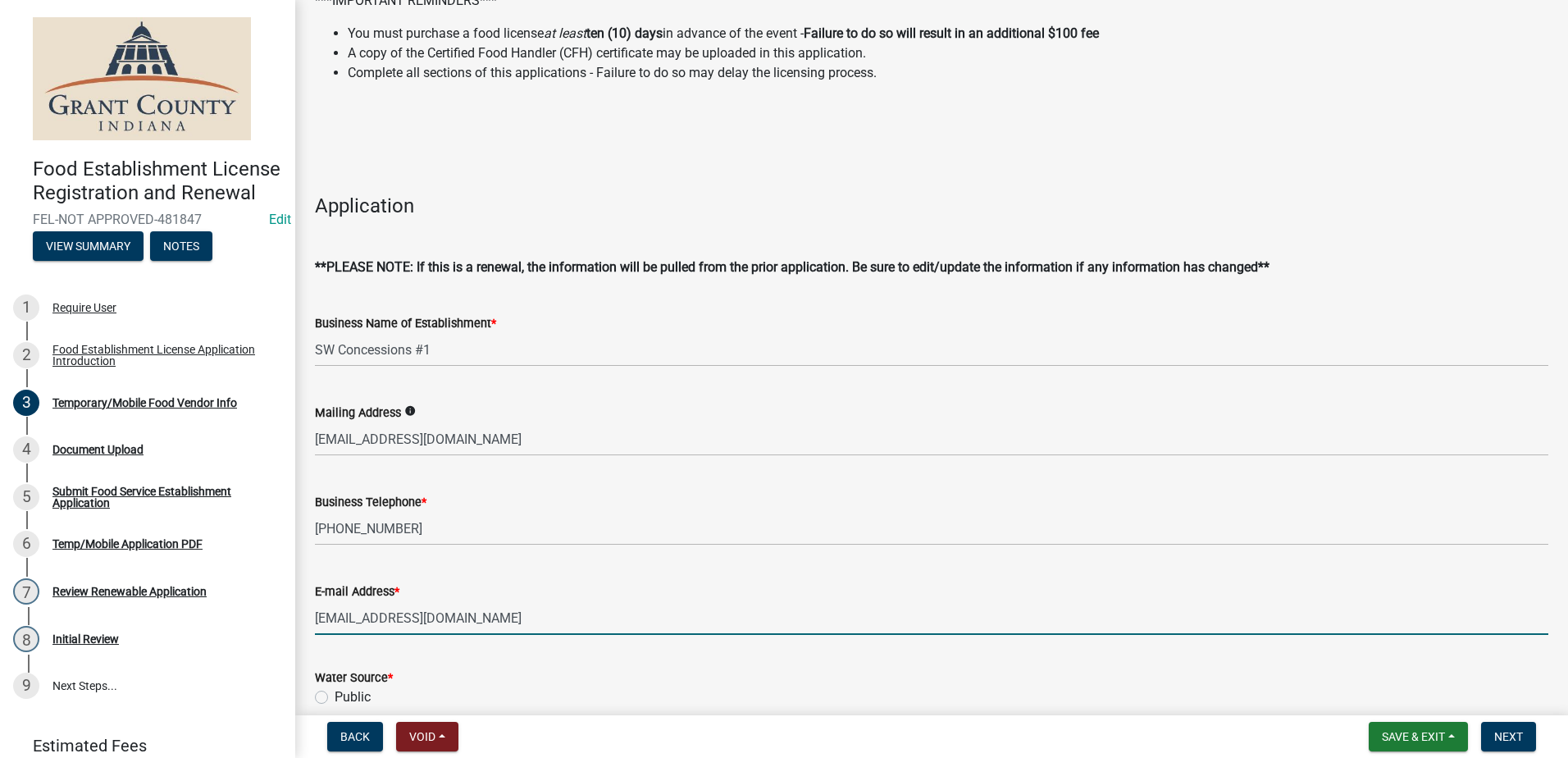
type input "[EMAIL_ADDRESS][DOMAIN_NAME]"
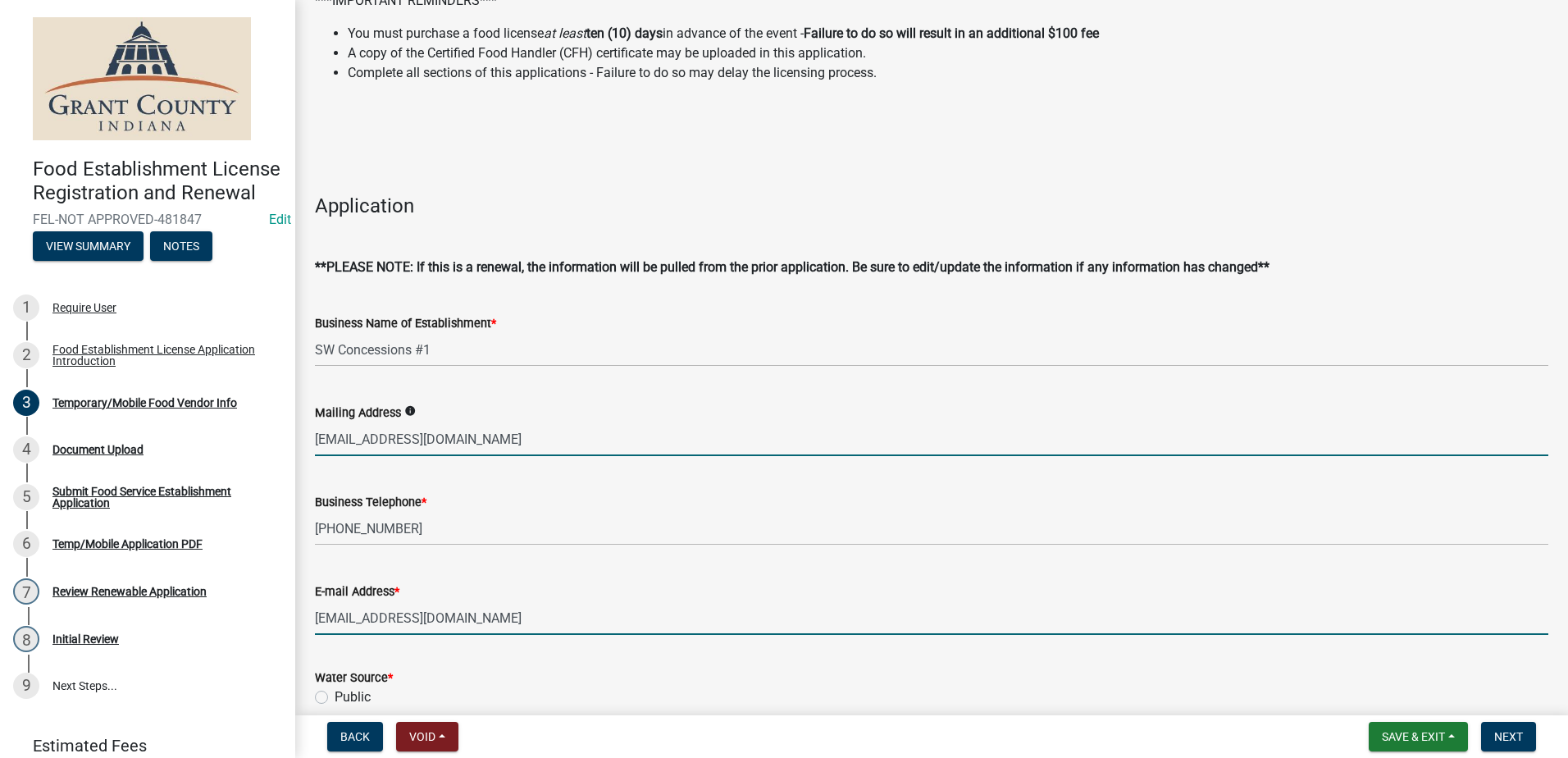
click at [478, 440] on input "[EMAIL_ADDRESS][DOMAIN_NAME]" at bounding box center [931, 439] width 1233 height 33
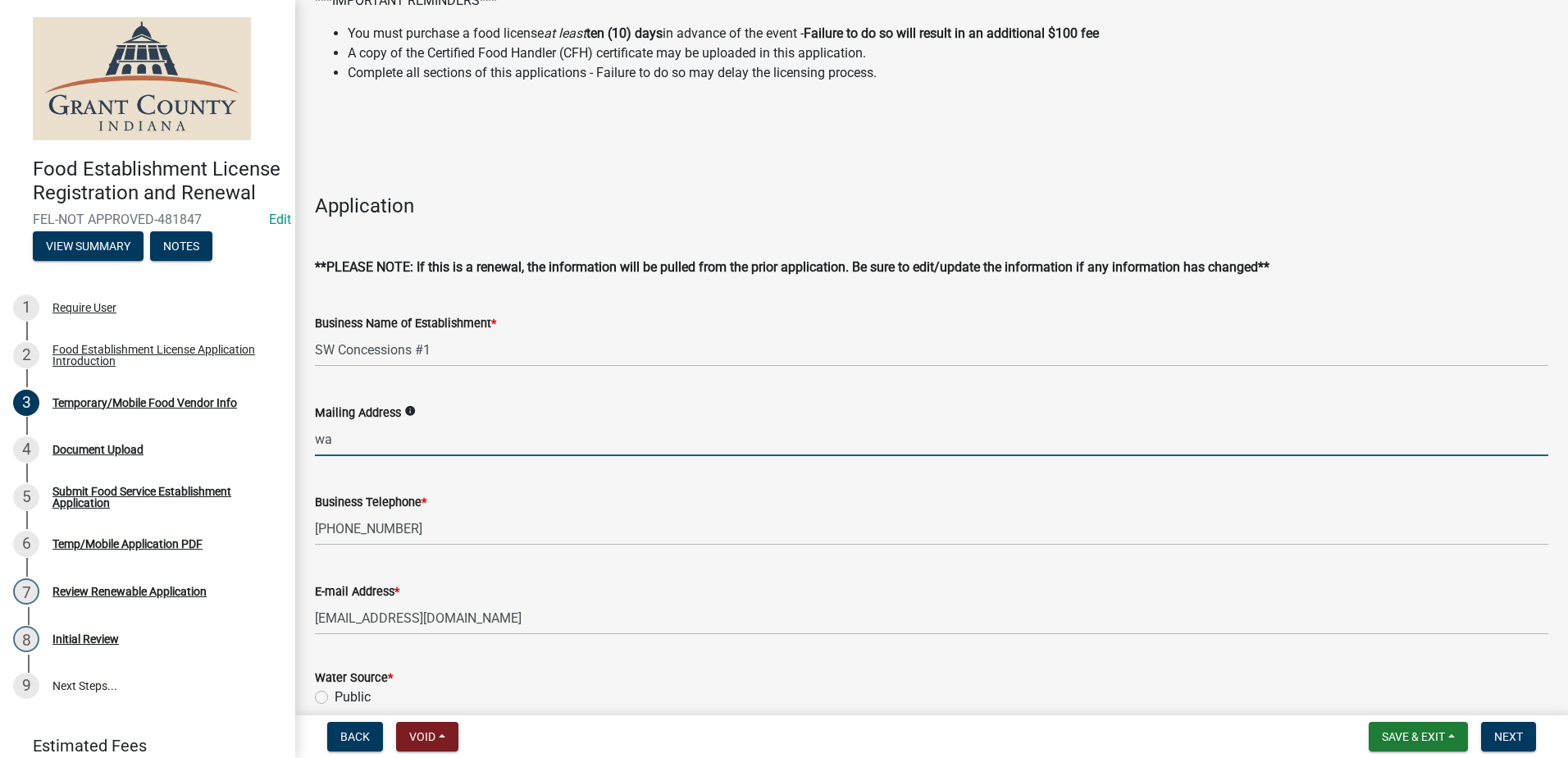
type input "w"
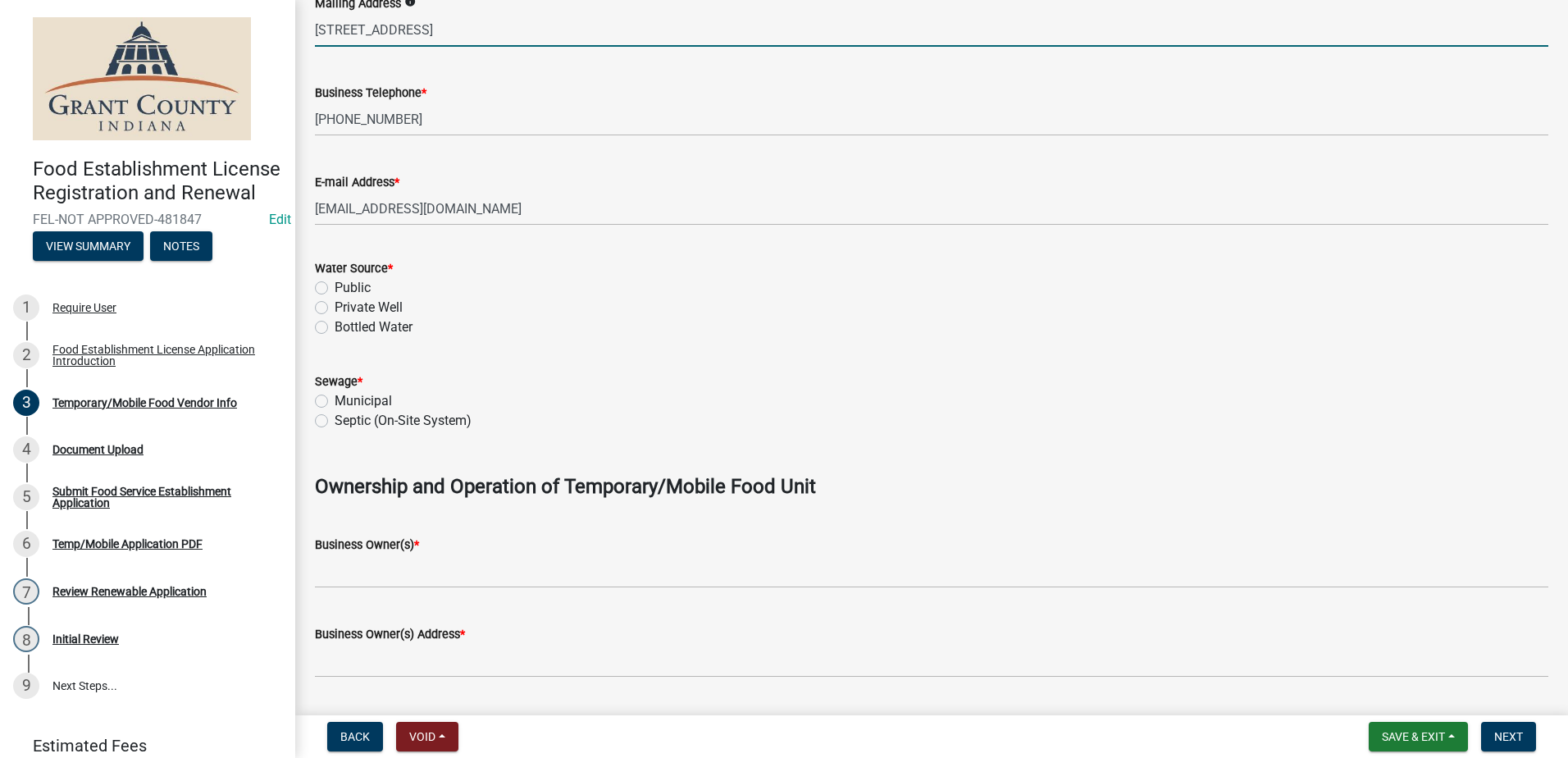
scroll to position [574, 0]
type input "[STREET_ADDRESS]"
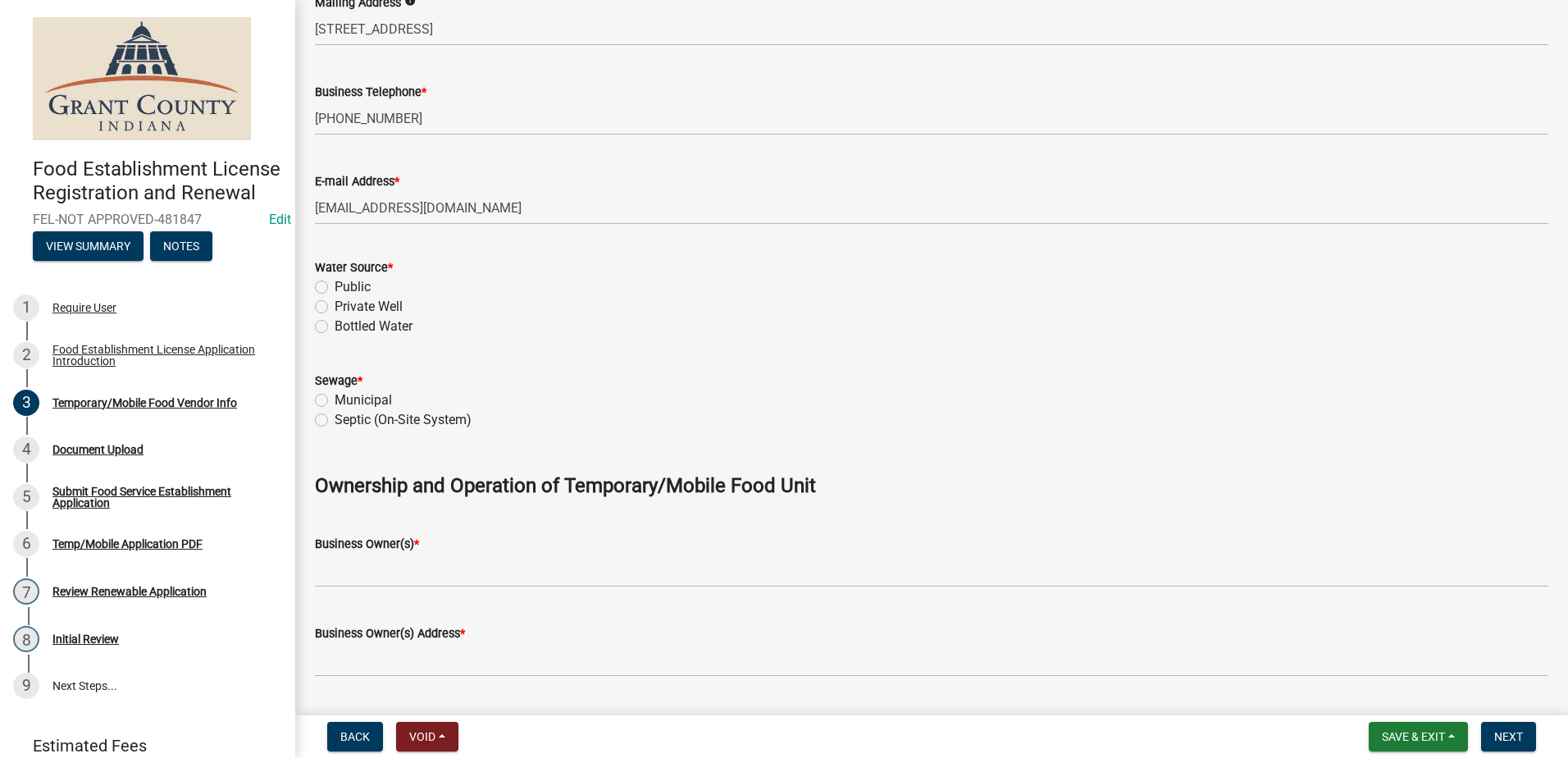
click at [335, 286] on label "Public" at bounding box center [352, 287] width 36 height 20
click at [335, 286] on input "Public" at bounding box center [340, 282] width 11 height 11
radio input "true"
click at [322, 430] on wm-data-entity-input "Sewage * Municipal Septic (On-Site System)" at bounding box center [931, 397] width 1233 height 93
click at [335, 397] on label "Municipal" at bounding box center [363, 401] width 58 height 20
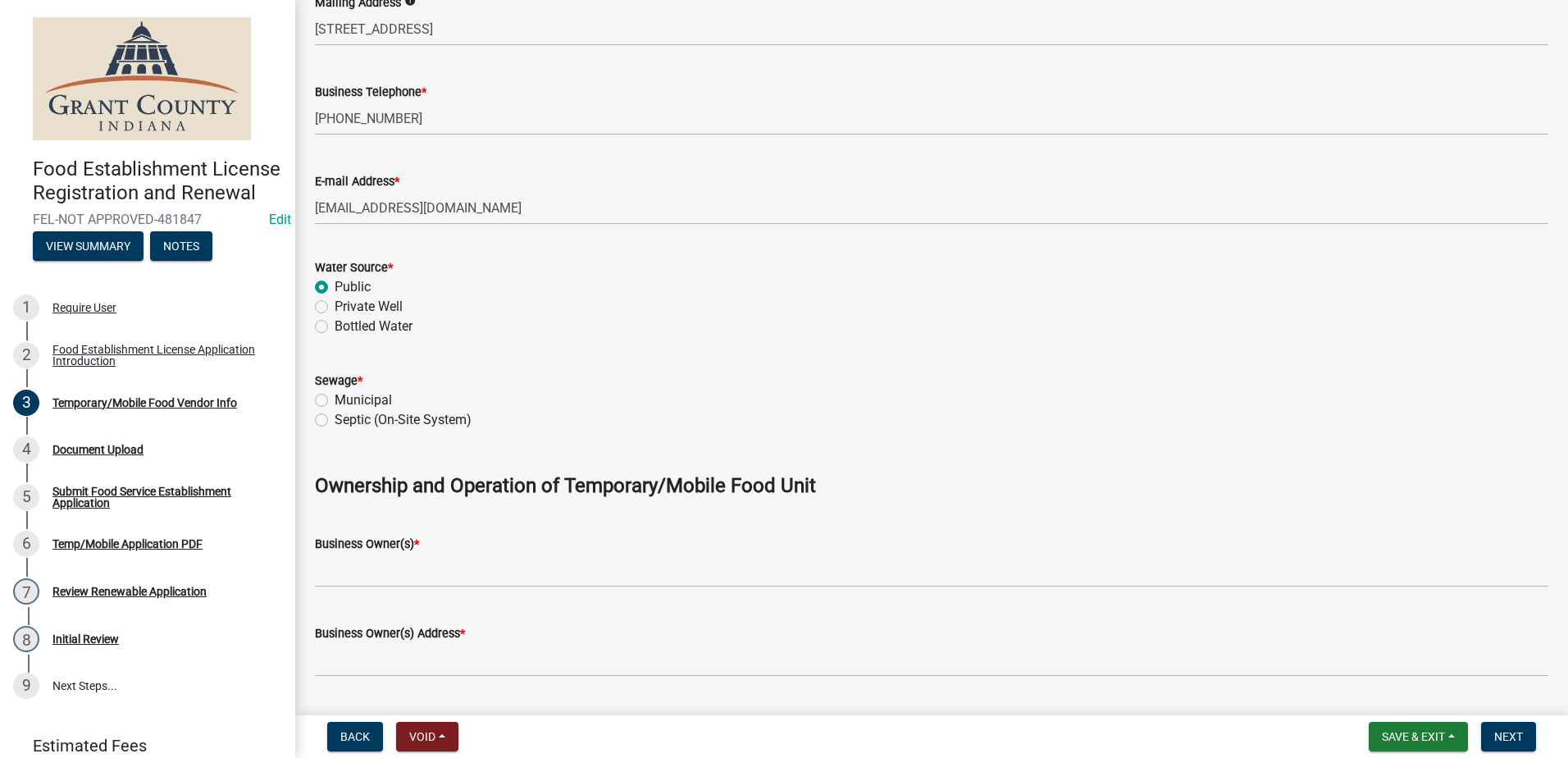
click at [335, 397] on input "Municipal" at bounding box center [340, 396] width 11 height 11
radio input "true"
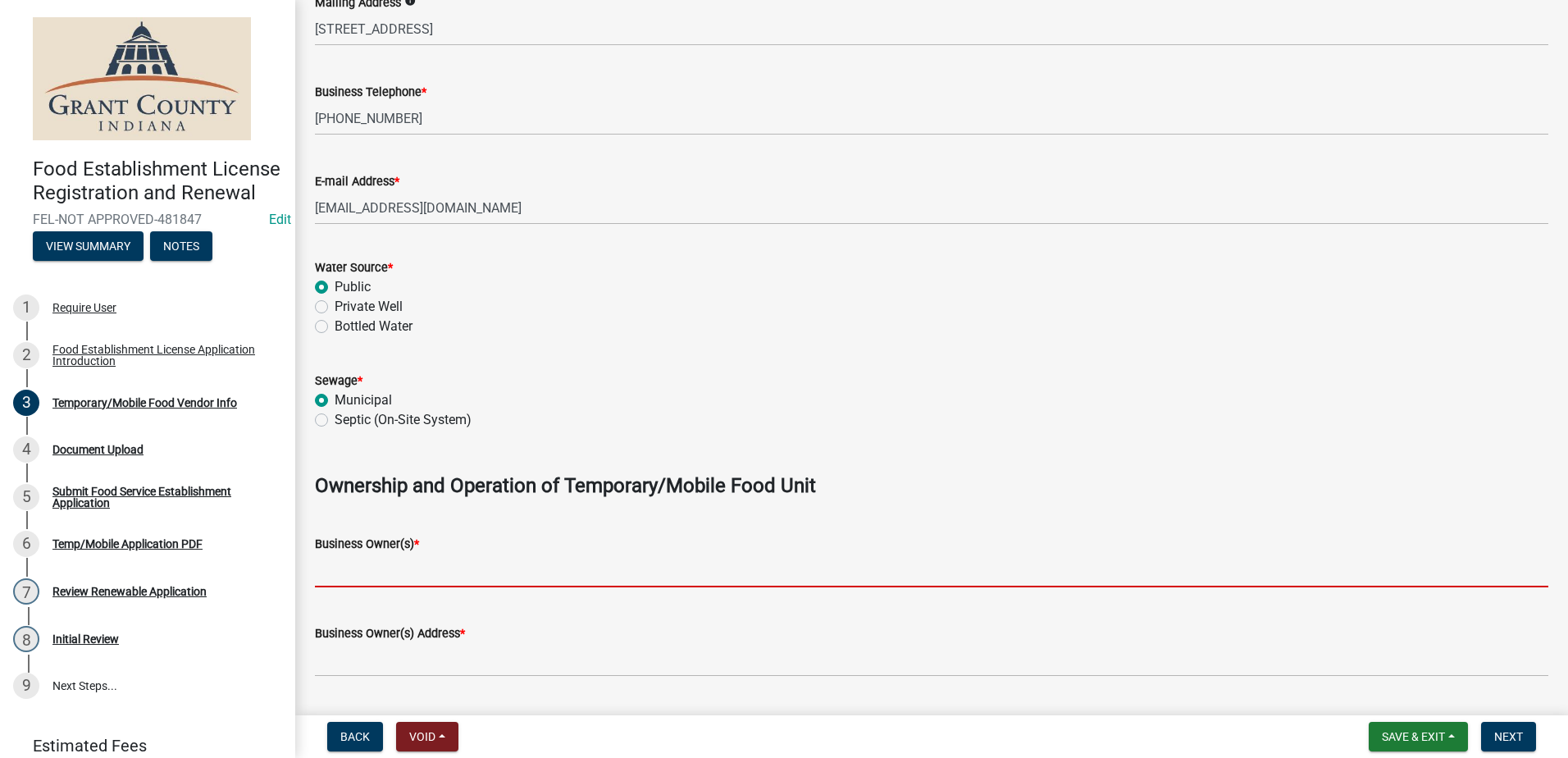
click at [508, 566] on input "Business Owner(s) *" at bounding box center [931, 570] width 1233 height 33
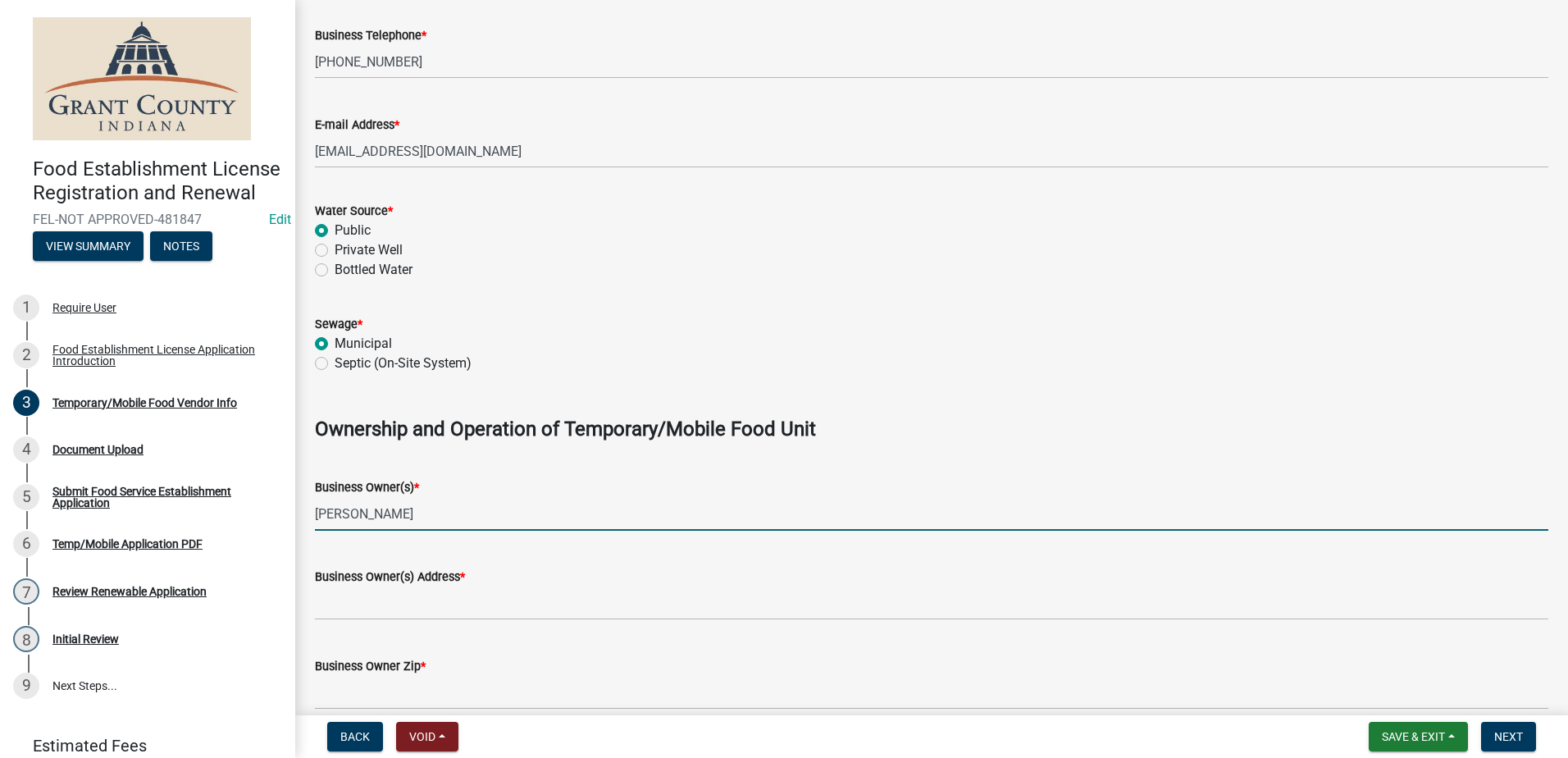
scroll to position [656, 0]
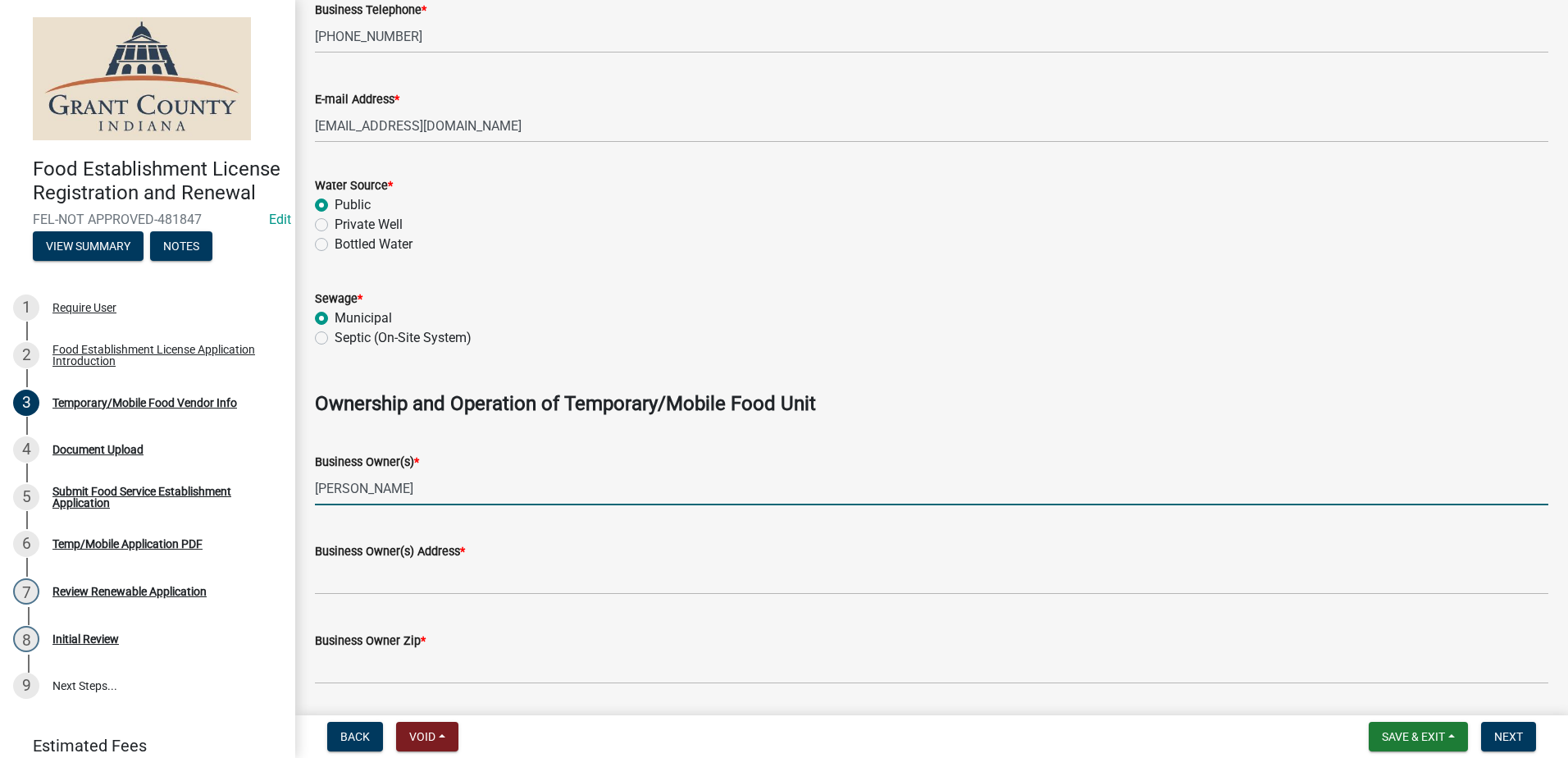
type input "[PERSON_NAME]"
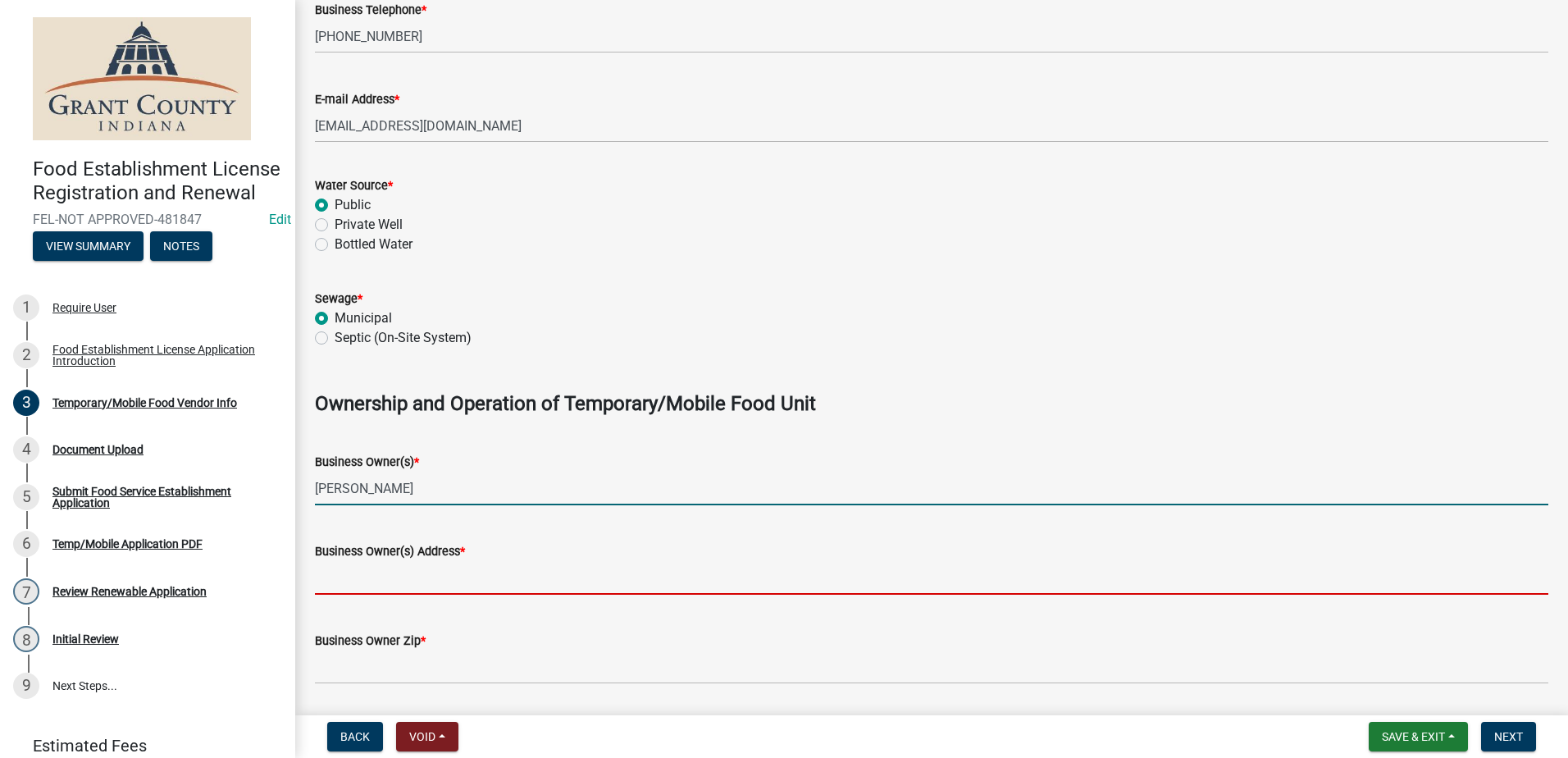
click at [508, 573] on input "Business Owner(s) Address *" at bounding box center [931, 578] width 1233 height 33
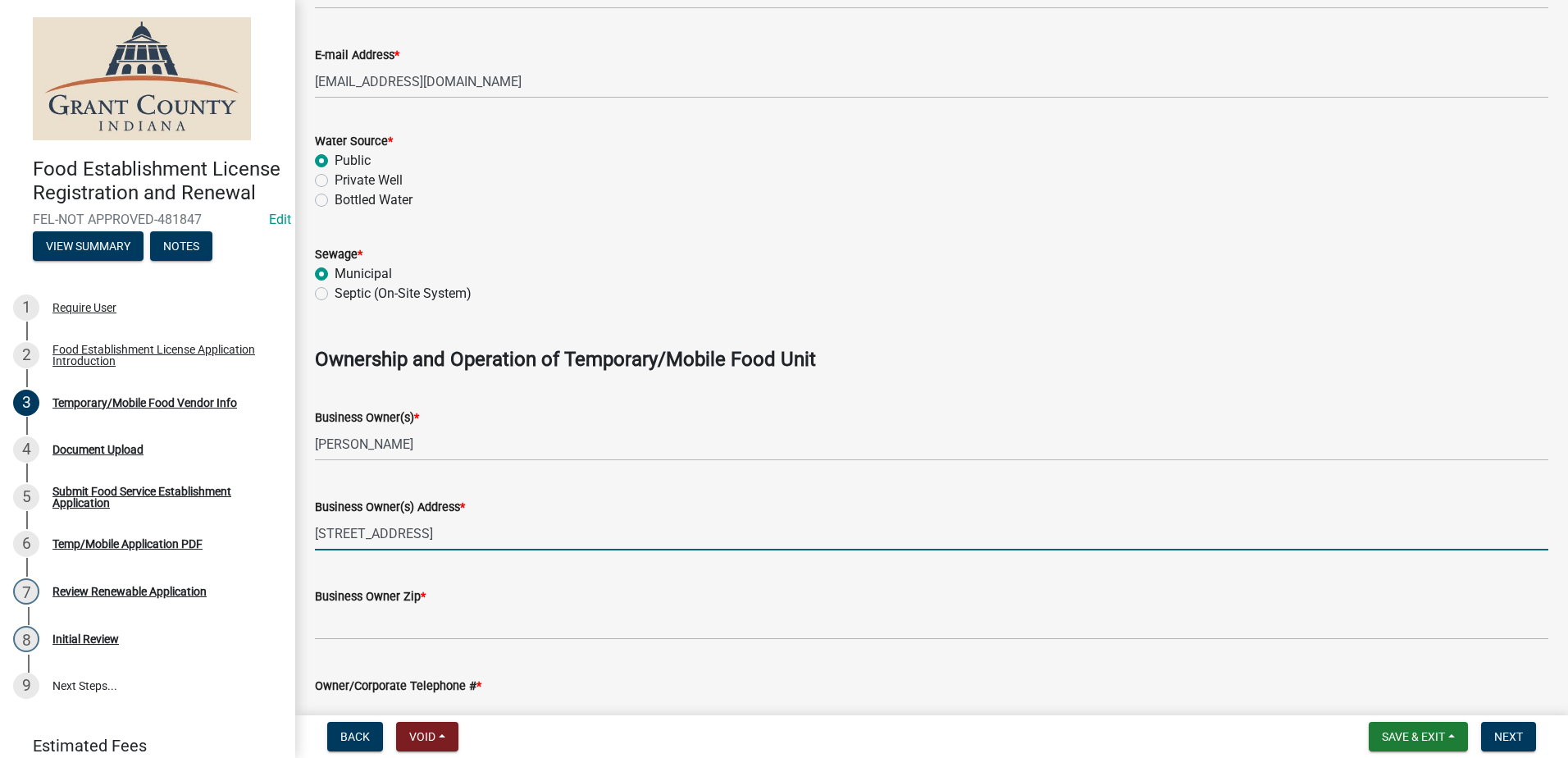
scroll to position [738, 0]
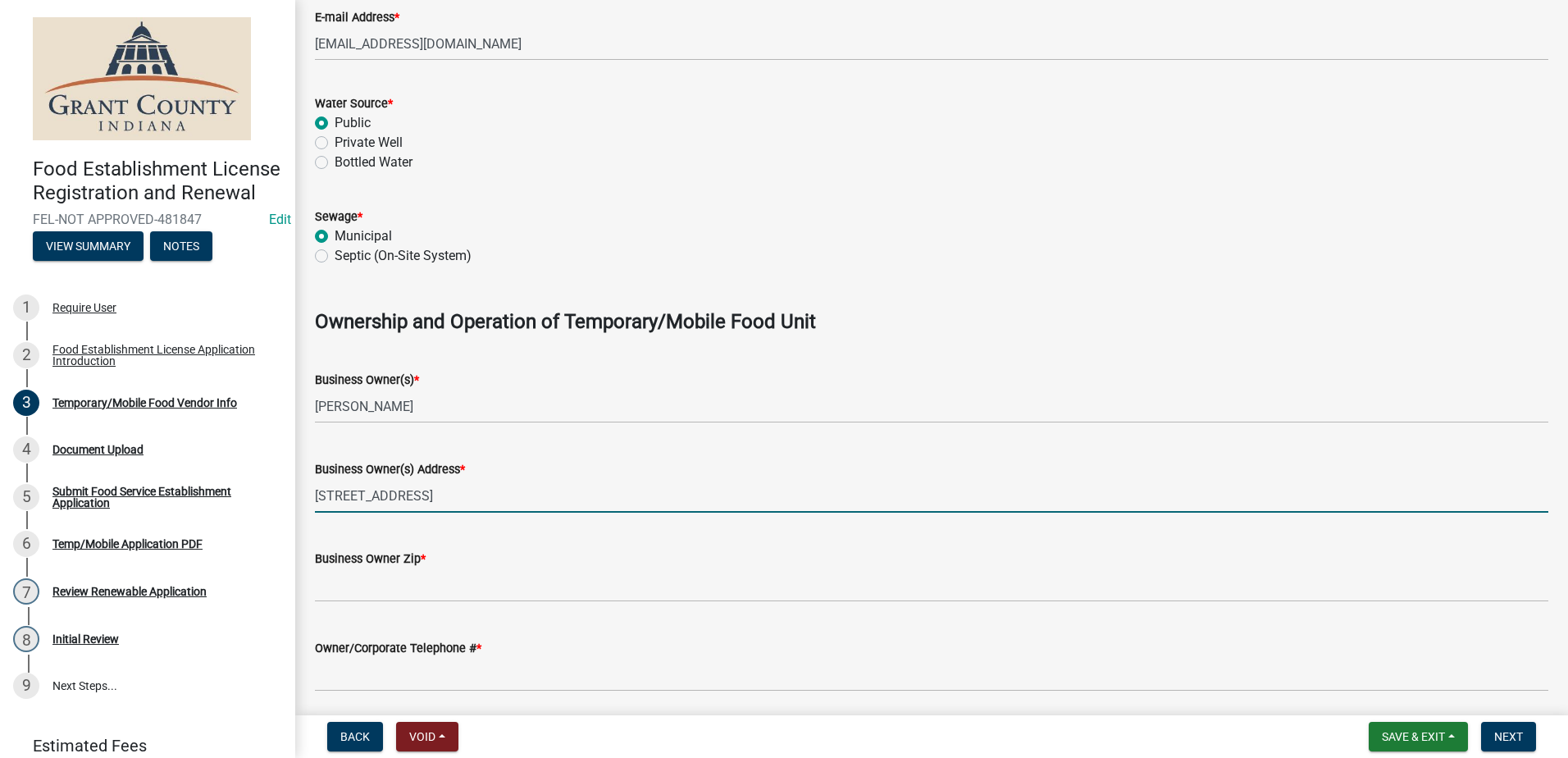
type input "7880 Circle Dr., Zionsville IN"
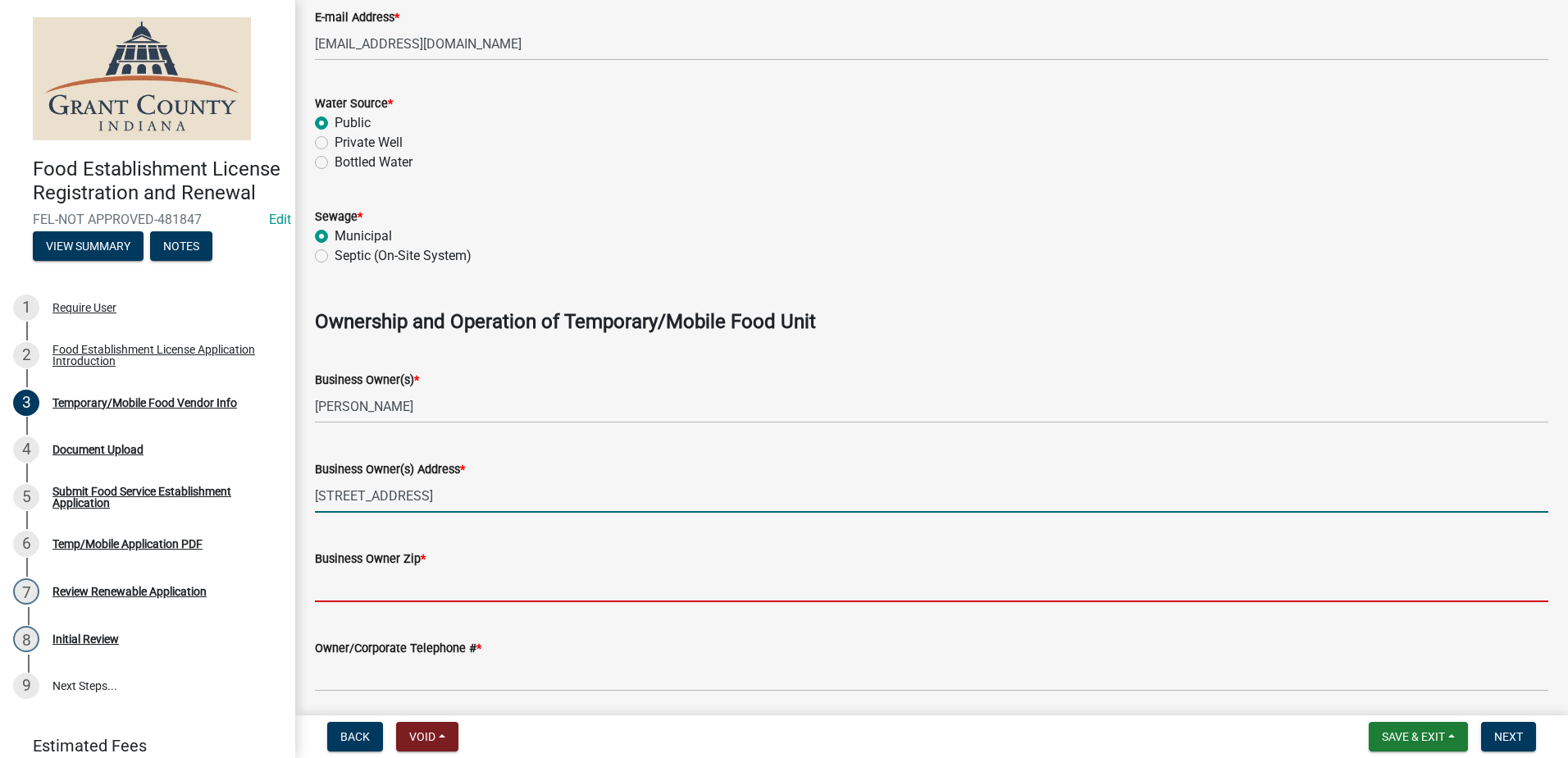
click at [502, 584] on input "Business Owner Zip *" at bounding box center [931, 585] width 1233 height 33
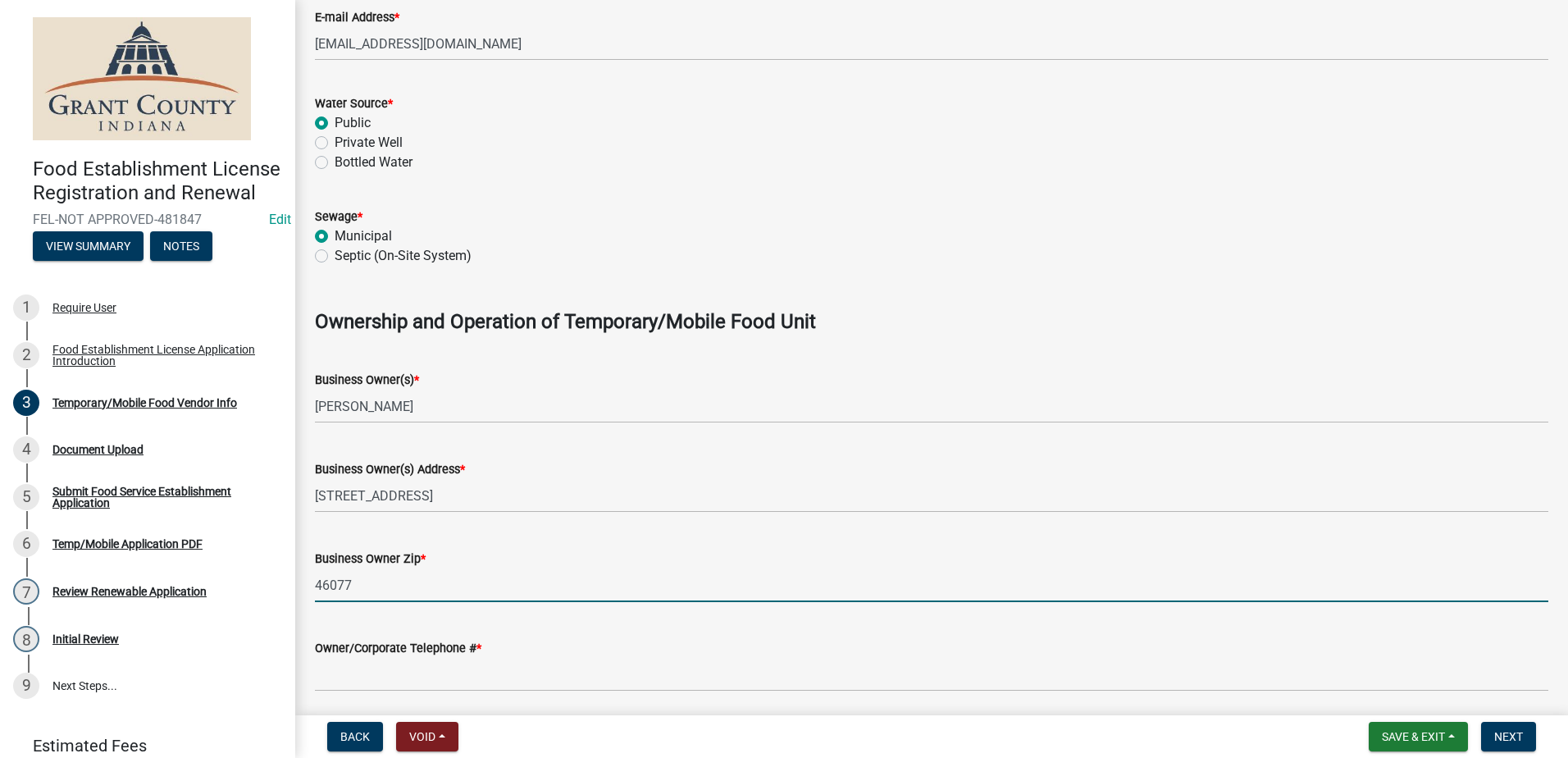
click at [525, 582] on input "46077" at bounding box center [931, 585] width 1233 height 33
type input "46077"
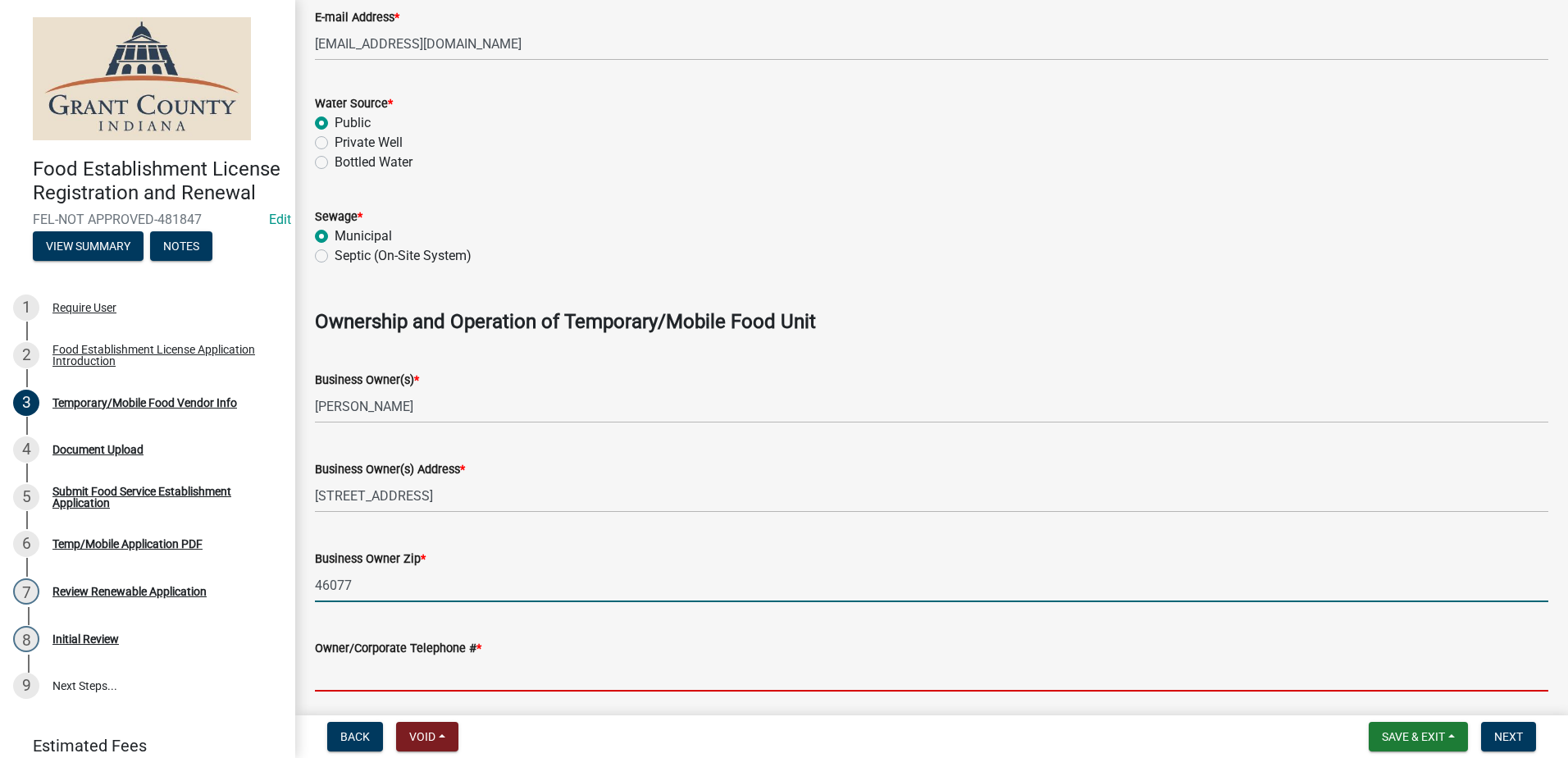
click at [821, 671] on input "Owner/Corporate Telephone # *" at bounding box center [931, 675] width 1233 height 33
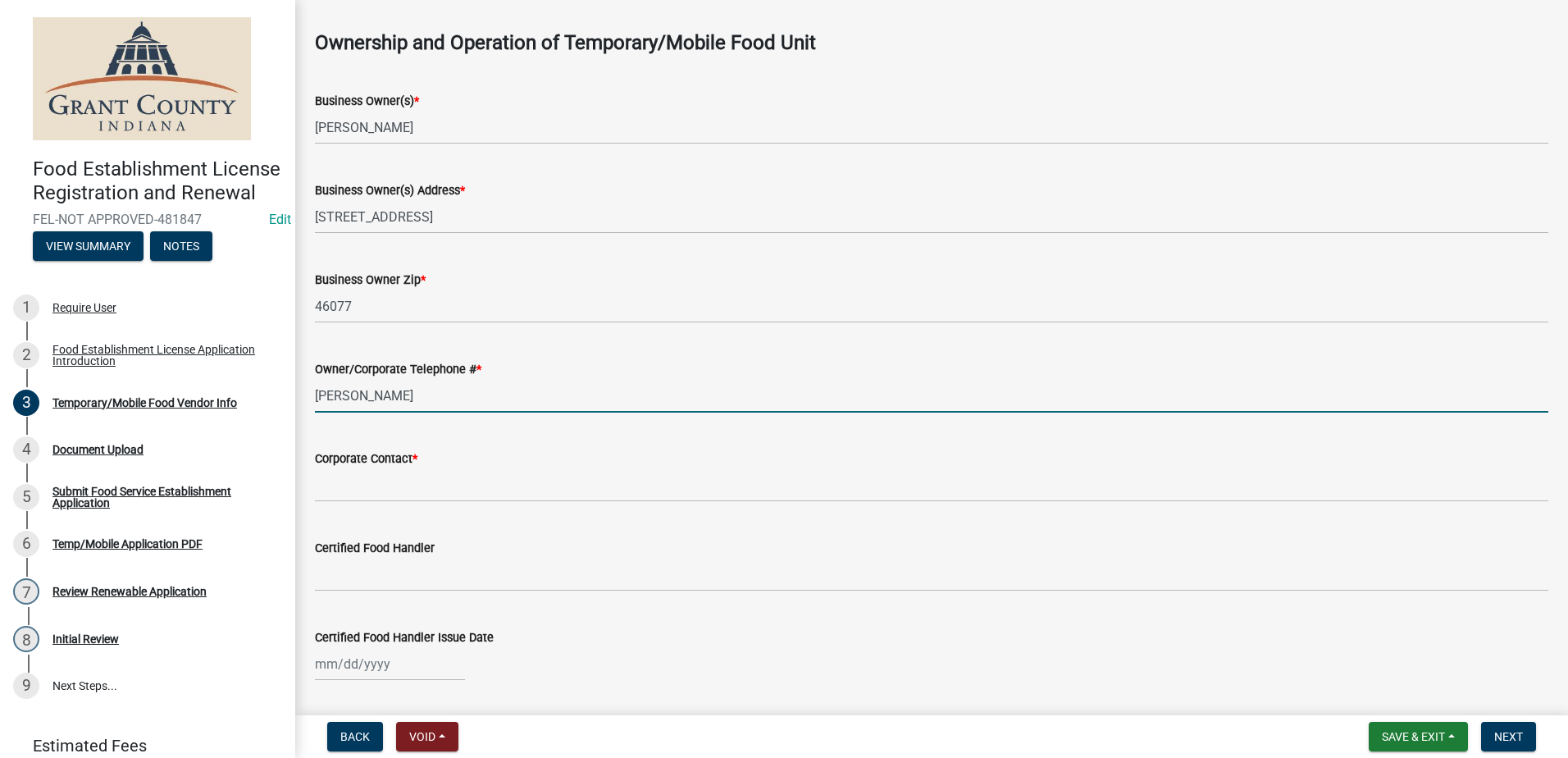
scroll to position [1066, 0]
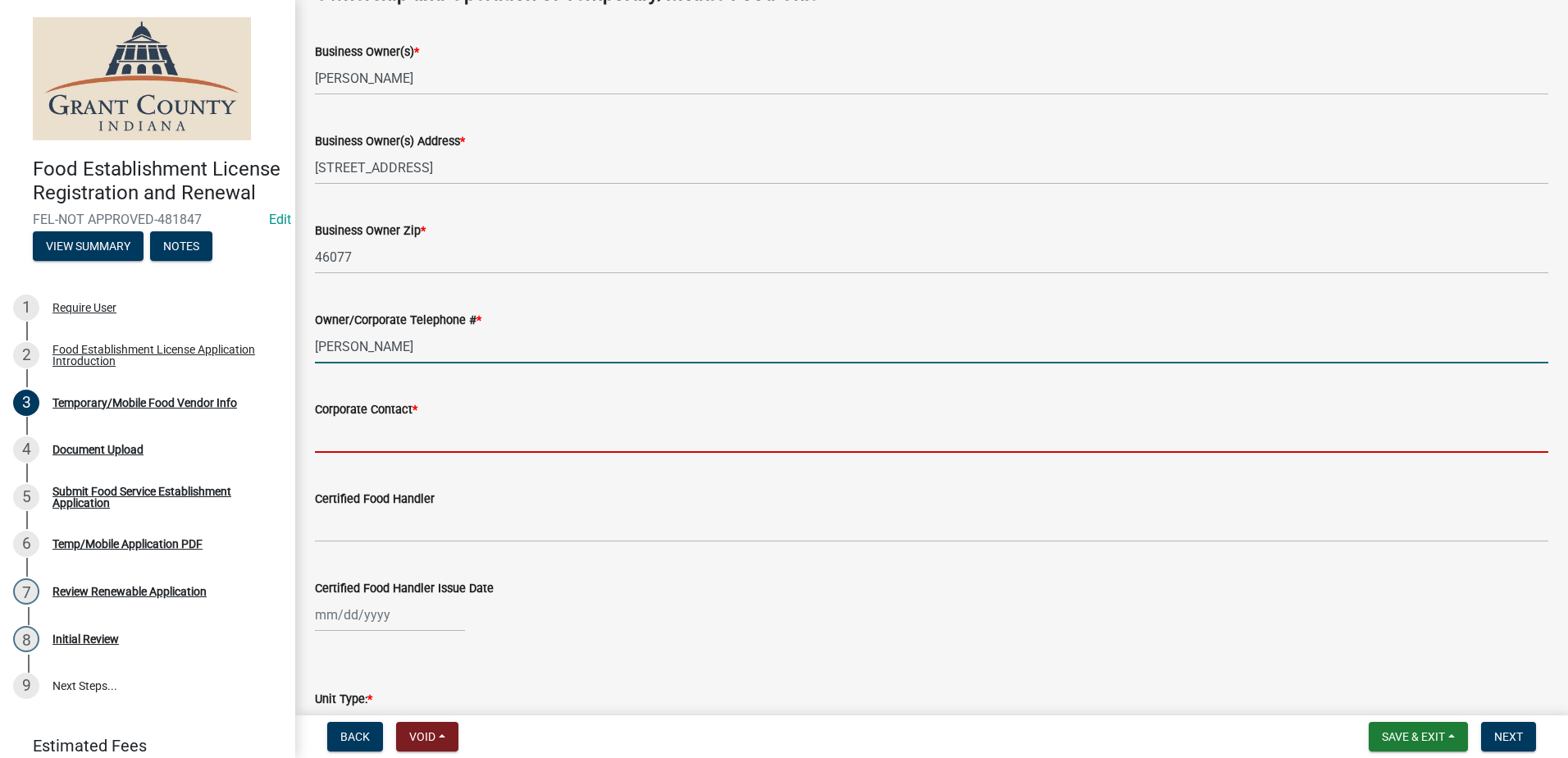
click at [473, 437] on form "Corporate Contact *" at bounding box center [931, 426] width 1233 height 53
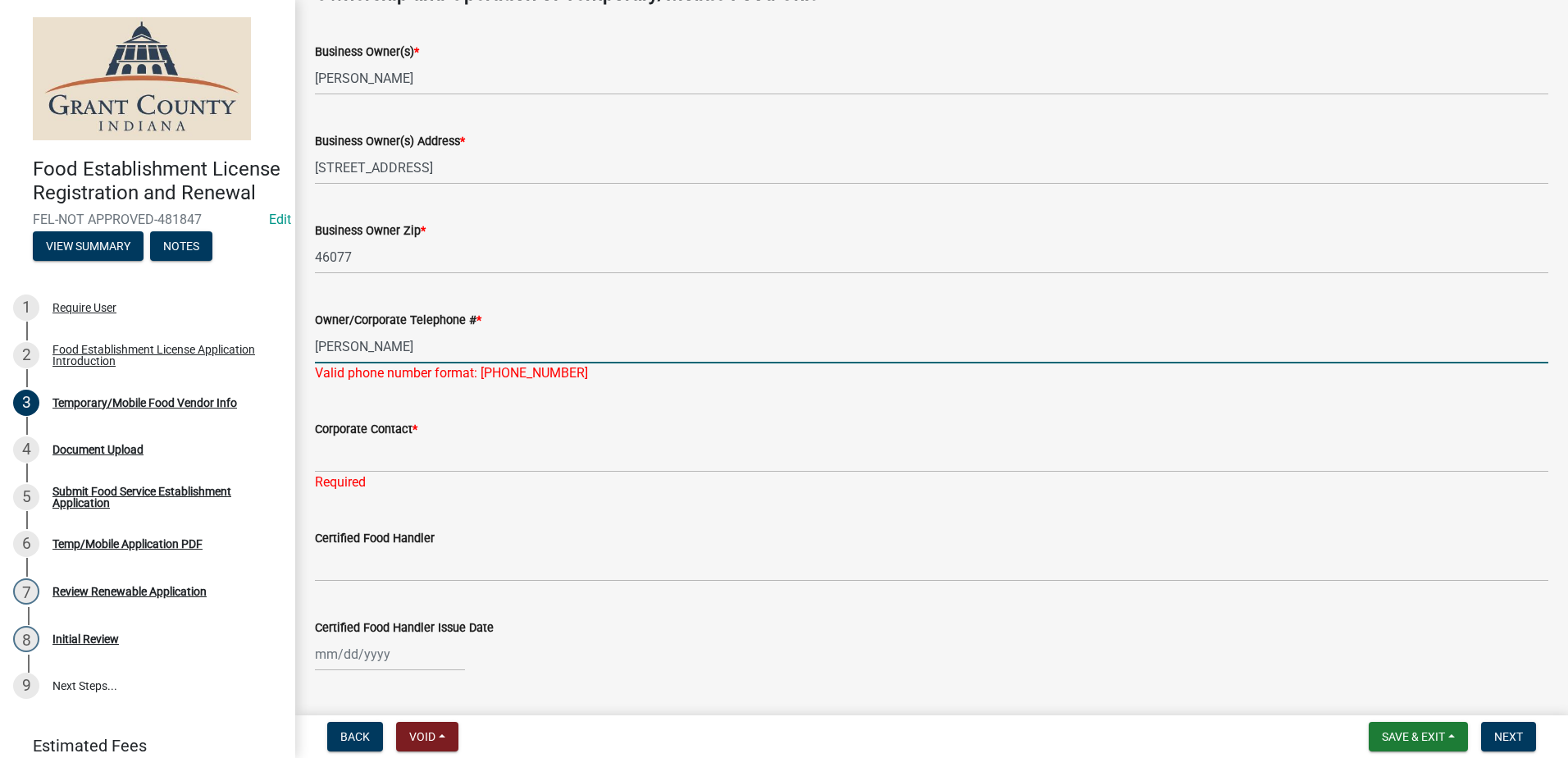
click at [432, 346] on input "[PERSON_NAME]" at bounding box center [931, 346] width 1233 height 33
type input "S"
type input "(317)538-7151"
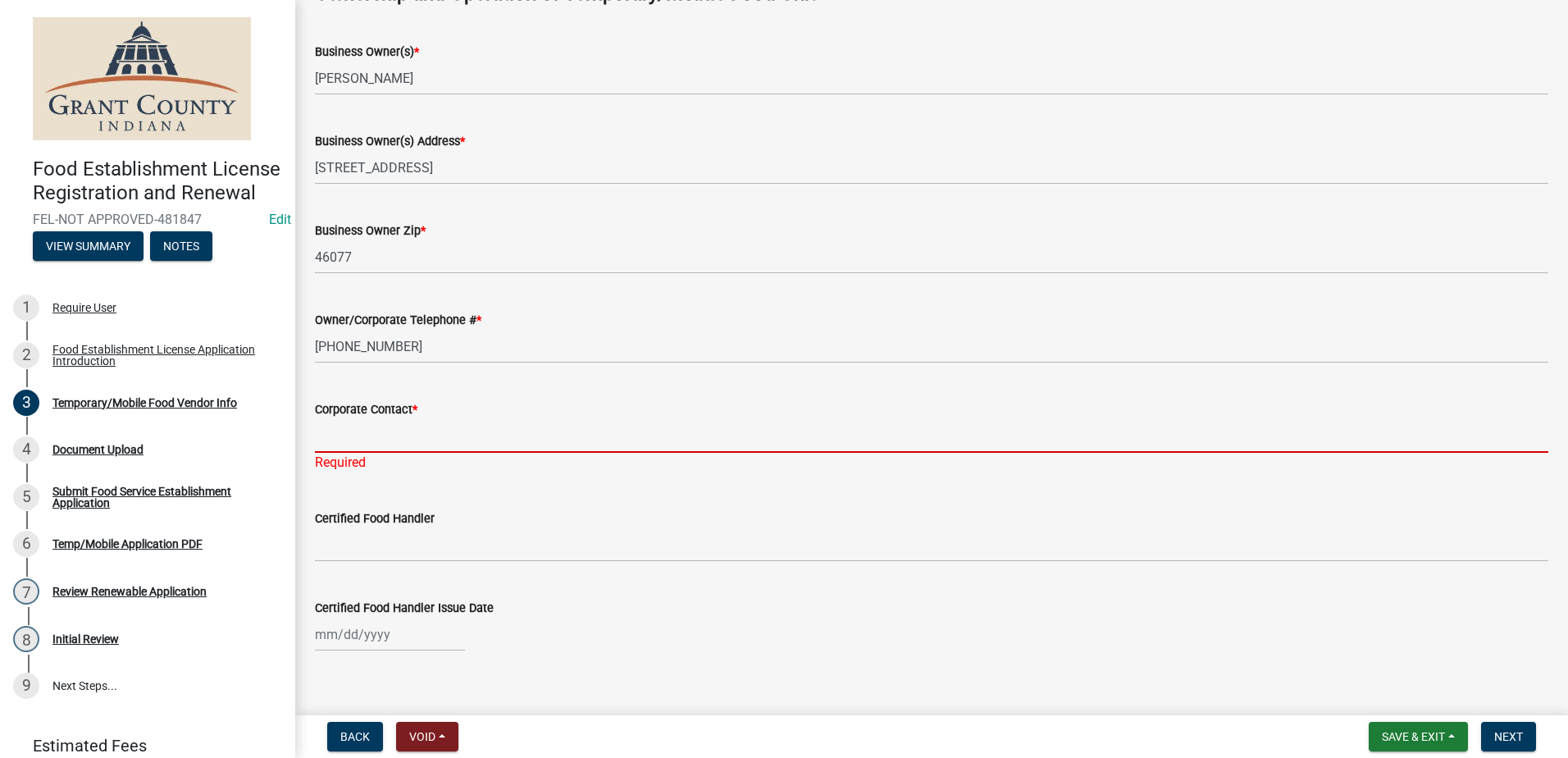
click at [438, 448] on input "Corporate Contact *" at bounding box center [931, 436] width 1233 height 33
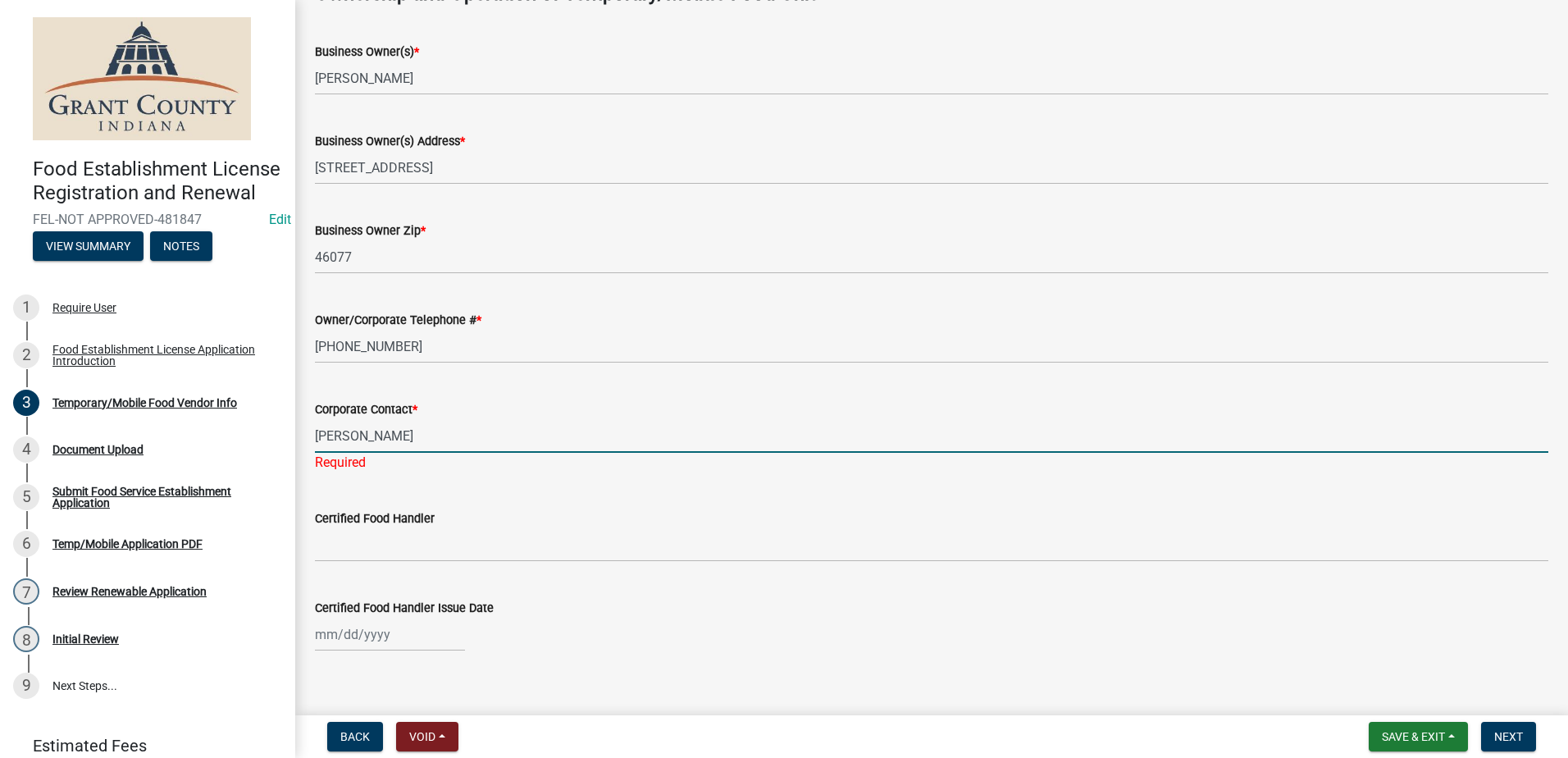
type input "[PERSON_NAME]"
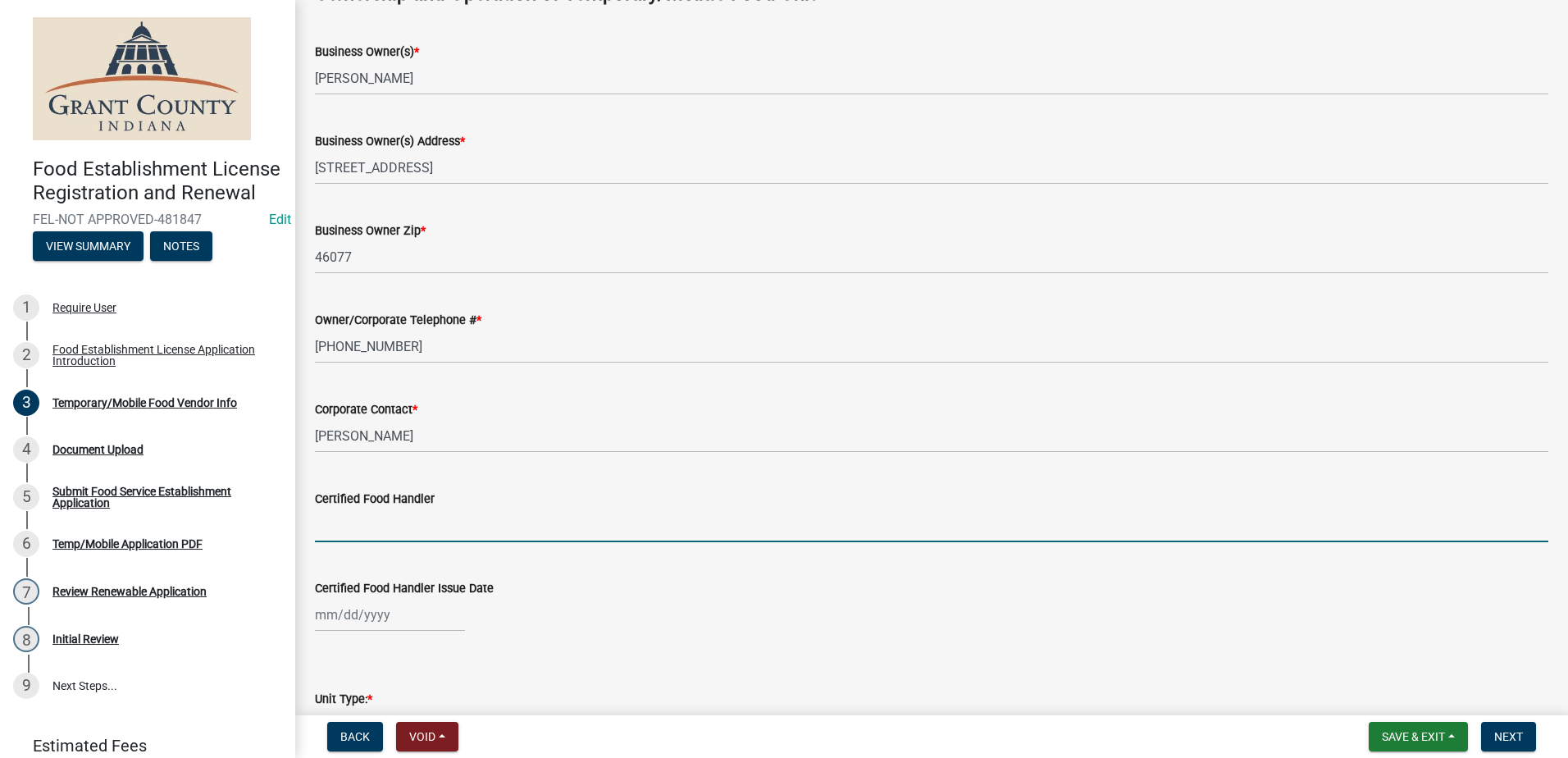
click at [418, 548] on wm-data-entity-input "Certified Food Handler" at bounding box center [931, 510] width 1233 height 89
type input "[PERSON_NAME]"
select select "9"
select select "2025"
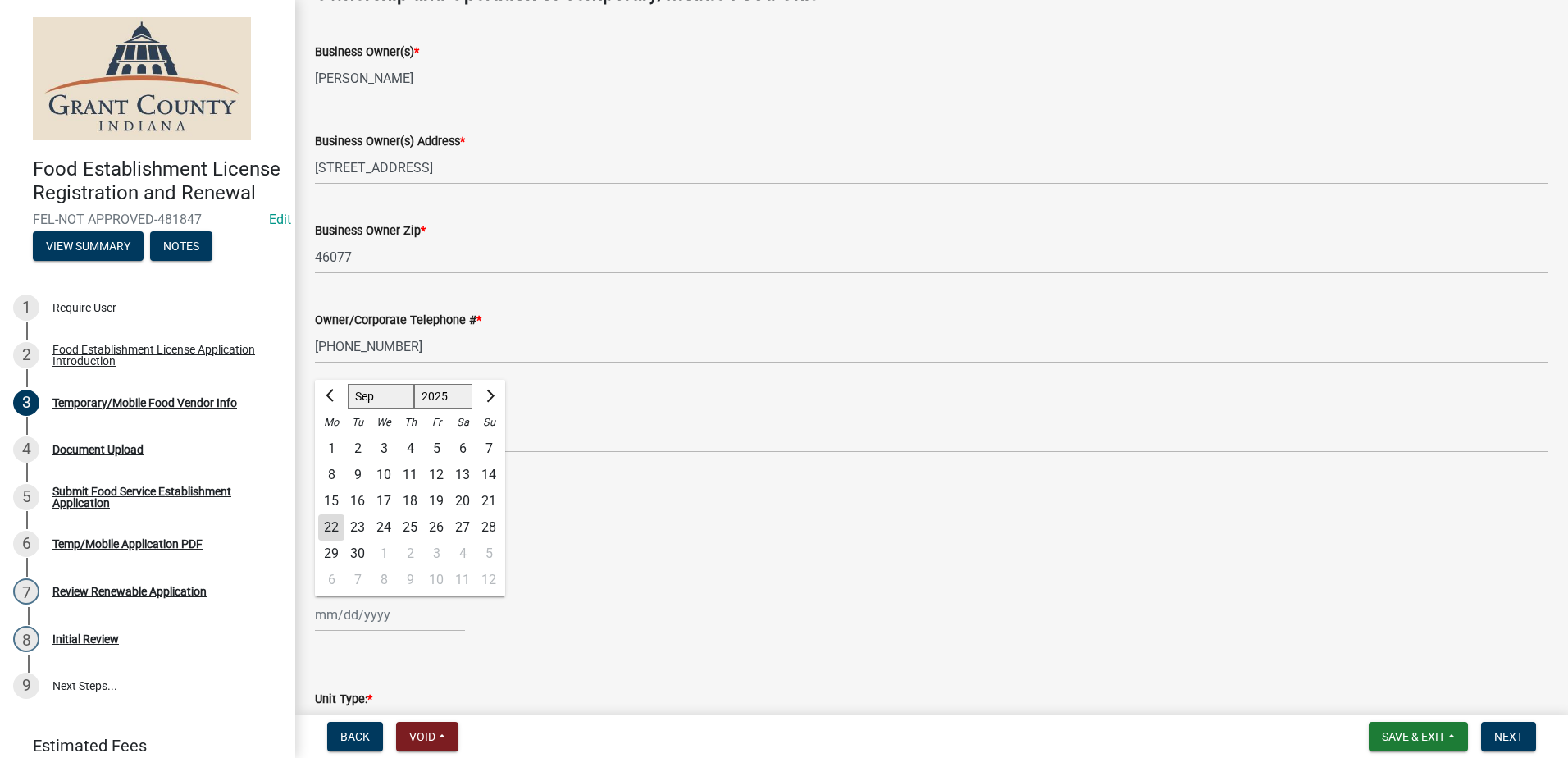
click at [427, 605] on div "Jan Feb Mar Apr May Jun Jul Aug Sep Oct Nov Dec 1525 1526 1527 1528 1529 1530 1…" at bounding box center [390, 614] width 150 height 33
click at [332, 392] on span "Previous month" at bounding box center [331, 396] width 13 height 13
click at [331, 393] on span "Previous month" at bounding box center [331, 396] width 13 height 13
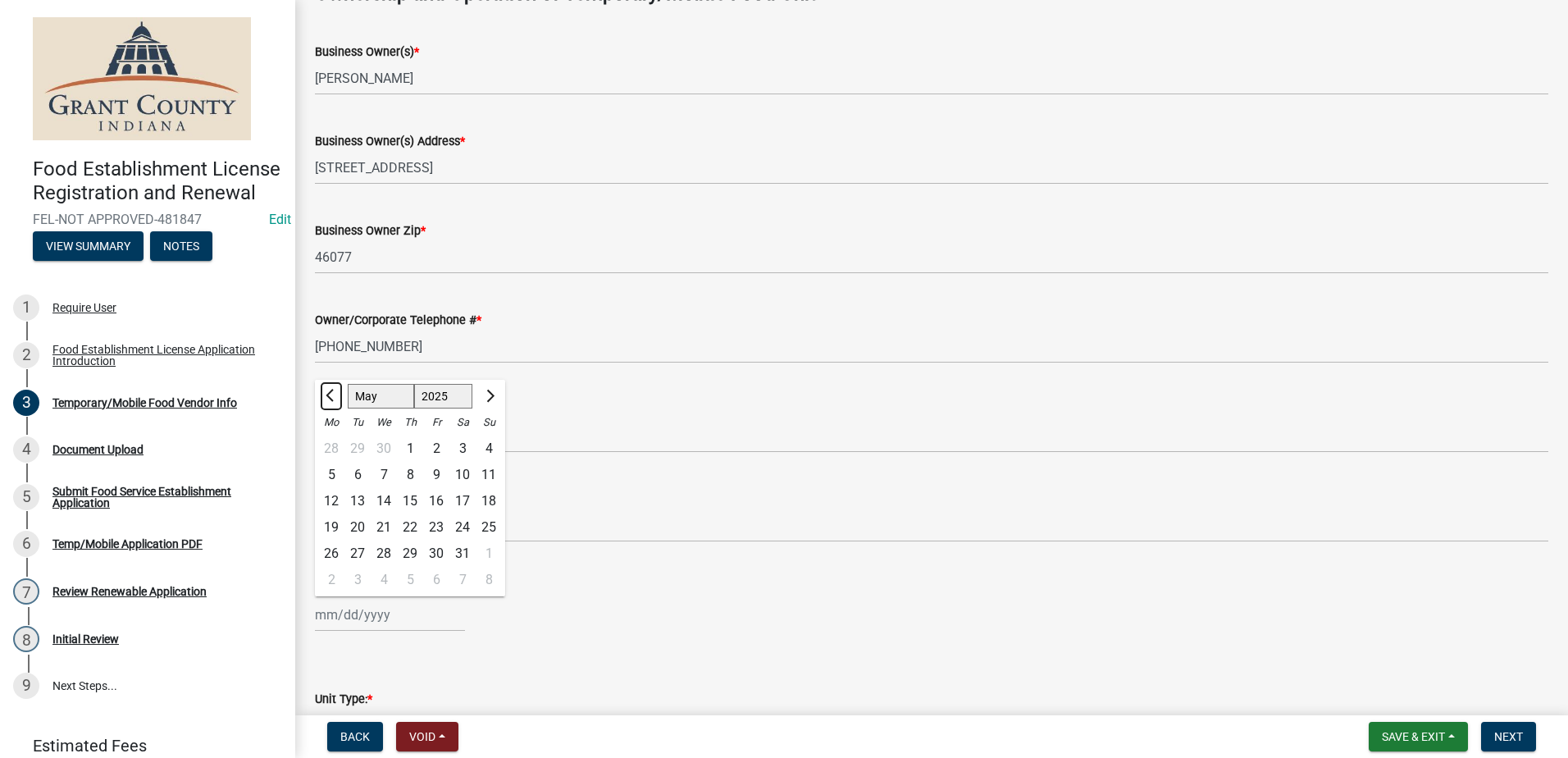
click at [331, 393] on span "Previous month" at bounding box center [331, 396] width 13 height 13
click at [487, 393] on span "Next month" at bounding box center [488, 396] width 13 height 13
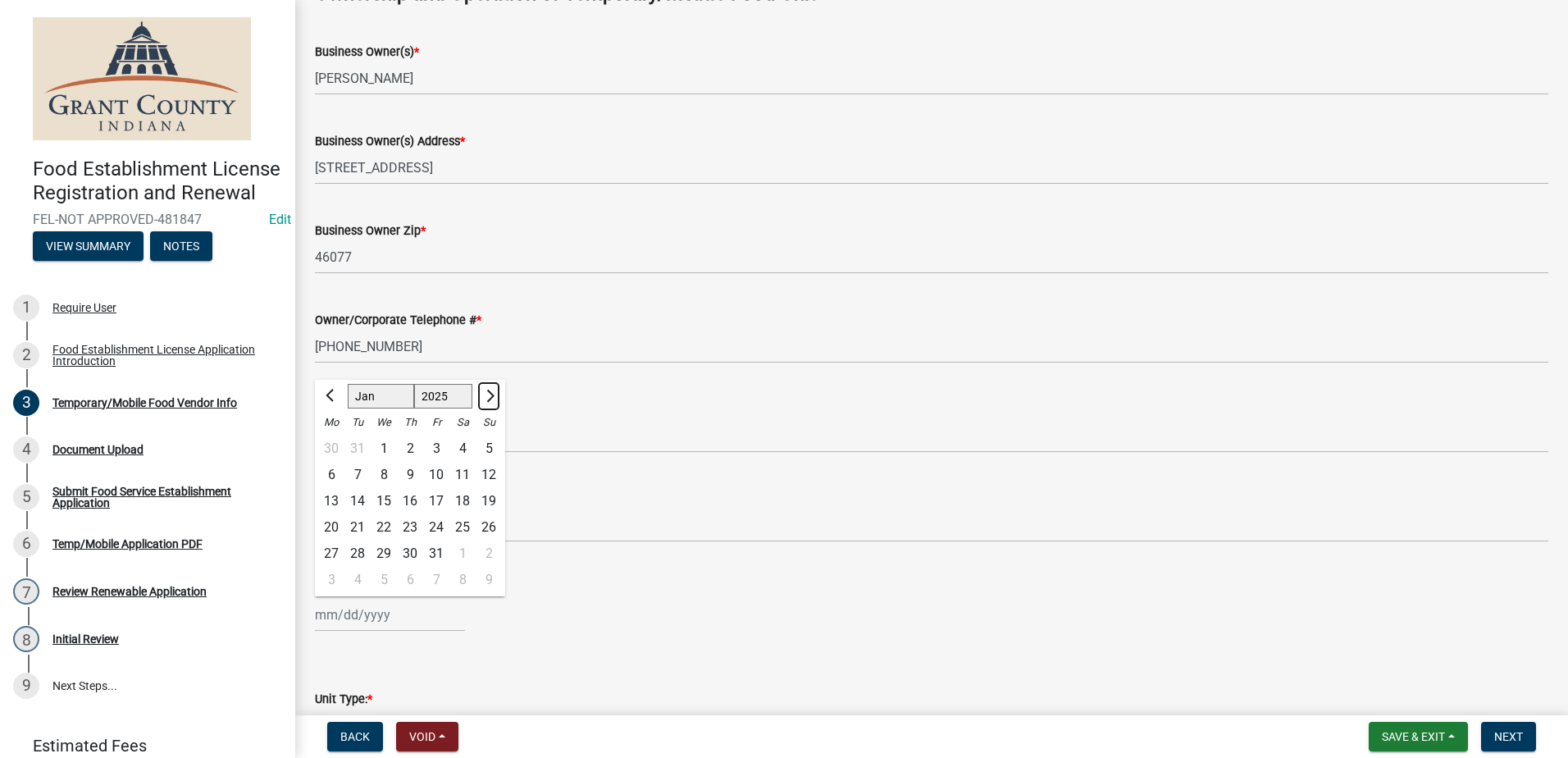
select select "2"
click at [447, 396] on select "1525 1526 1527 1528 1529 1530 1531 1532 1533 1534 1535 1536 1537 1538 1539 1540…" at bounding box center [443, 396] width 59 height 24
click at [387, 525] on div "19" at bounding box center [383, 527] width 26 height 26
type input "02/19/2025"
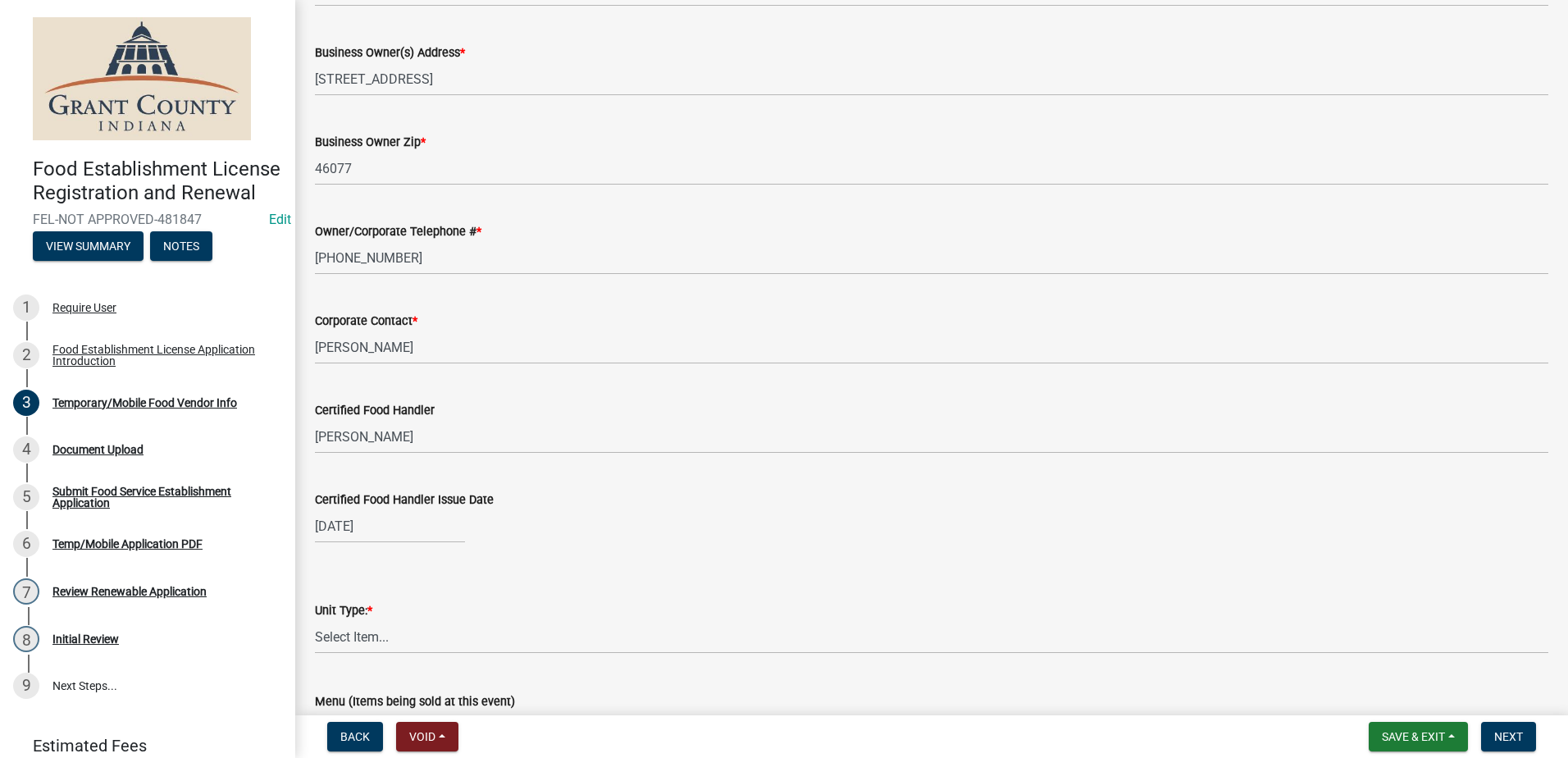
scroll to position [1312, 0]
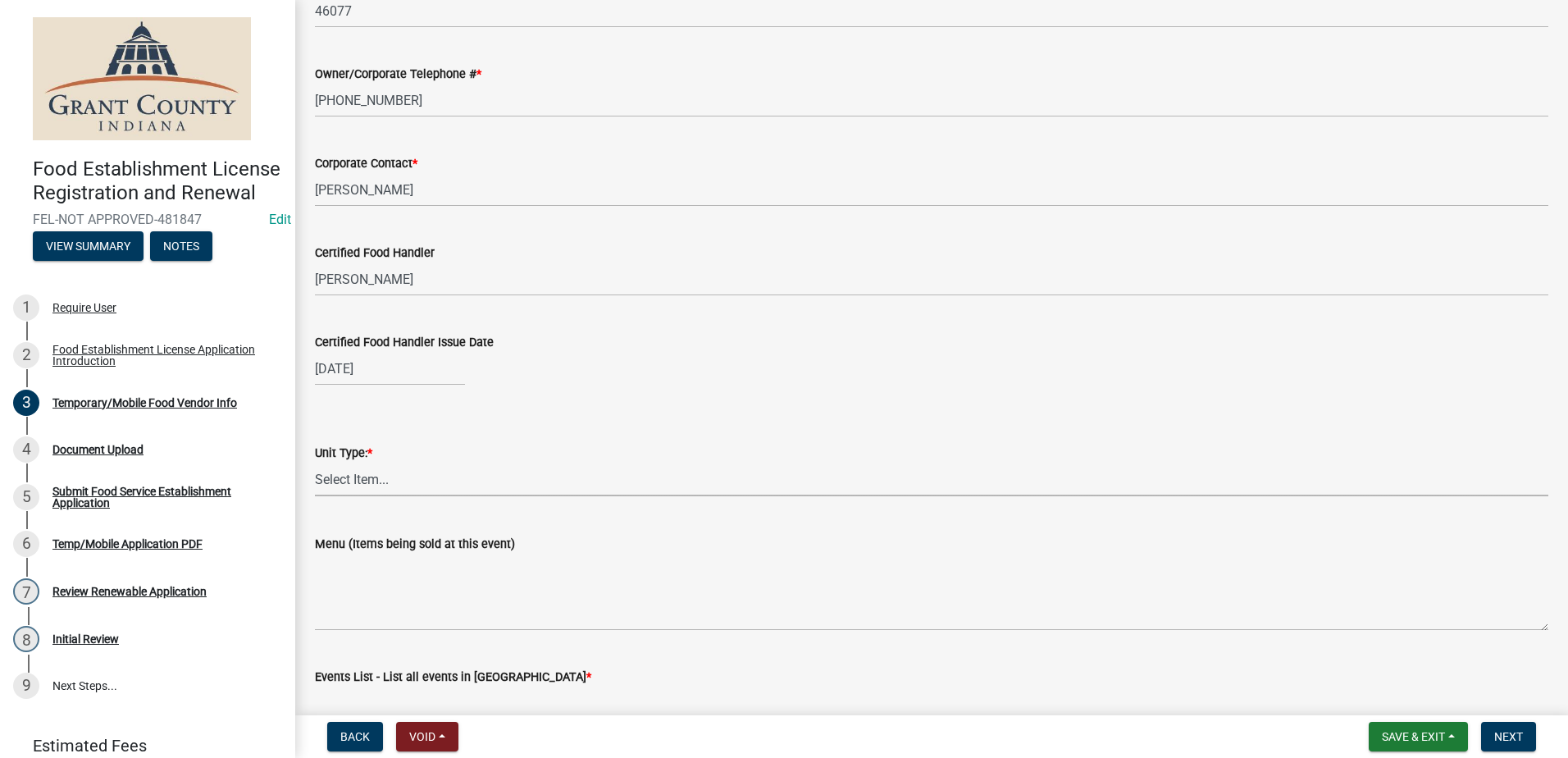
click at [430, 476] on select "Select Item... Mobile Trailer Stand Tent Cart Truck" at bounding box center [931, 479] width 1233 height 33
click at [315, 462] on select "Select Item... Mobile Trailer Stand Tent Cart Truck" at bounding box center [931, 479] width 1233 height 33
select select "986694ba-6a39-4309-ba8e-cbcd507728d3"
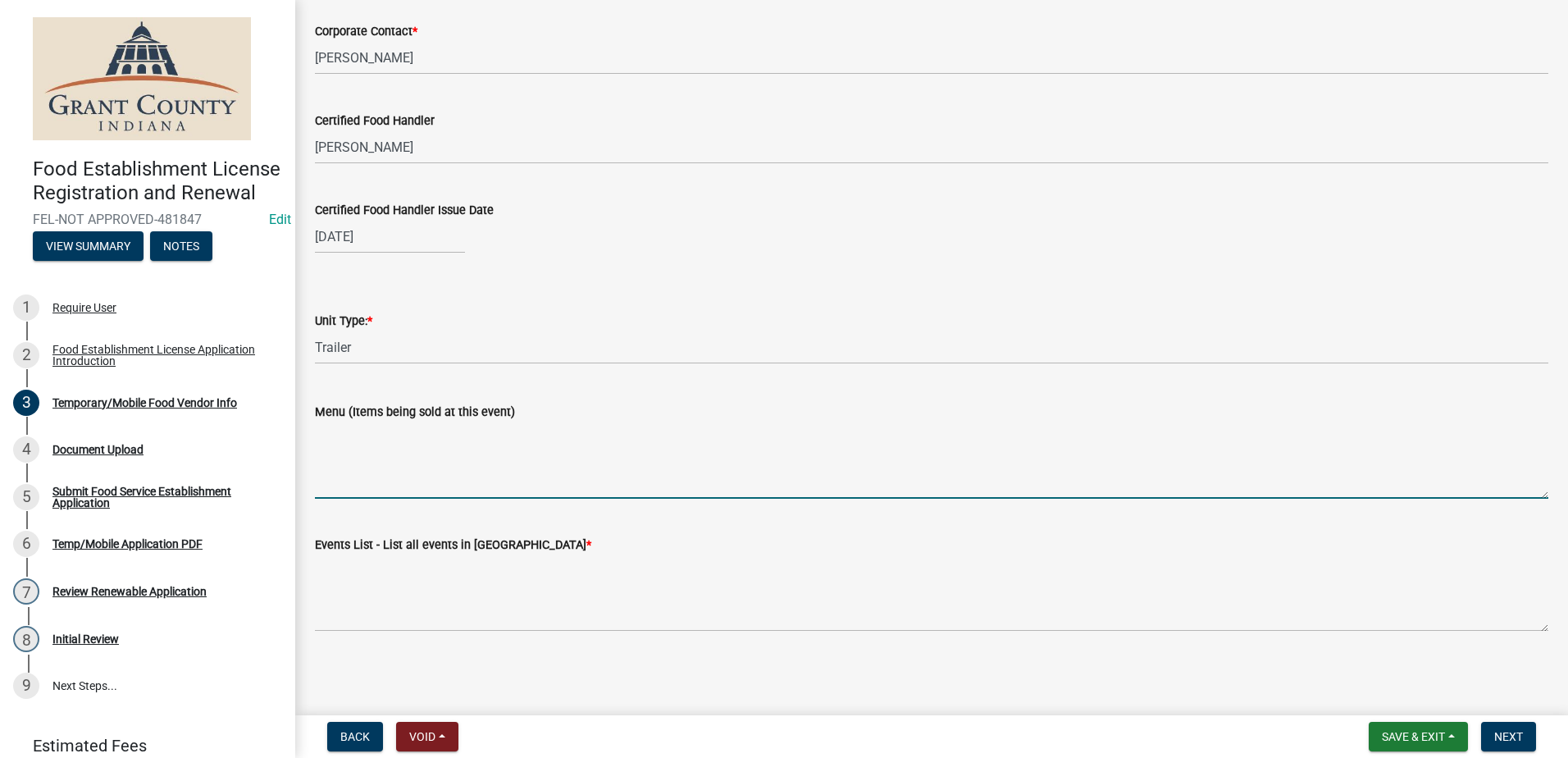
click at [519, 471] on textarea "Menu (Items being sold at this event)" at bounding box center [931, 460] width 1233 height 77
type textarea "Burgers, Tenderloins, Fries, Chix Fingers, Hotdogs, BBQ Nachos, Drinks, Funnel …"
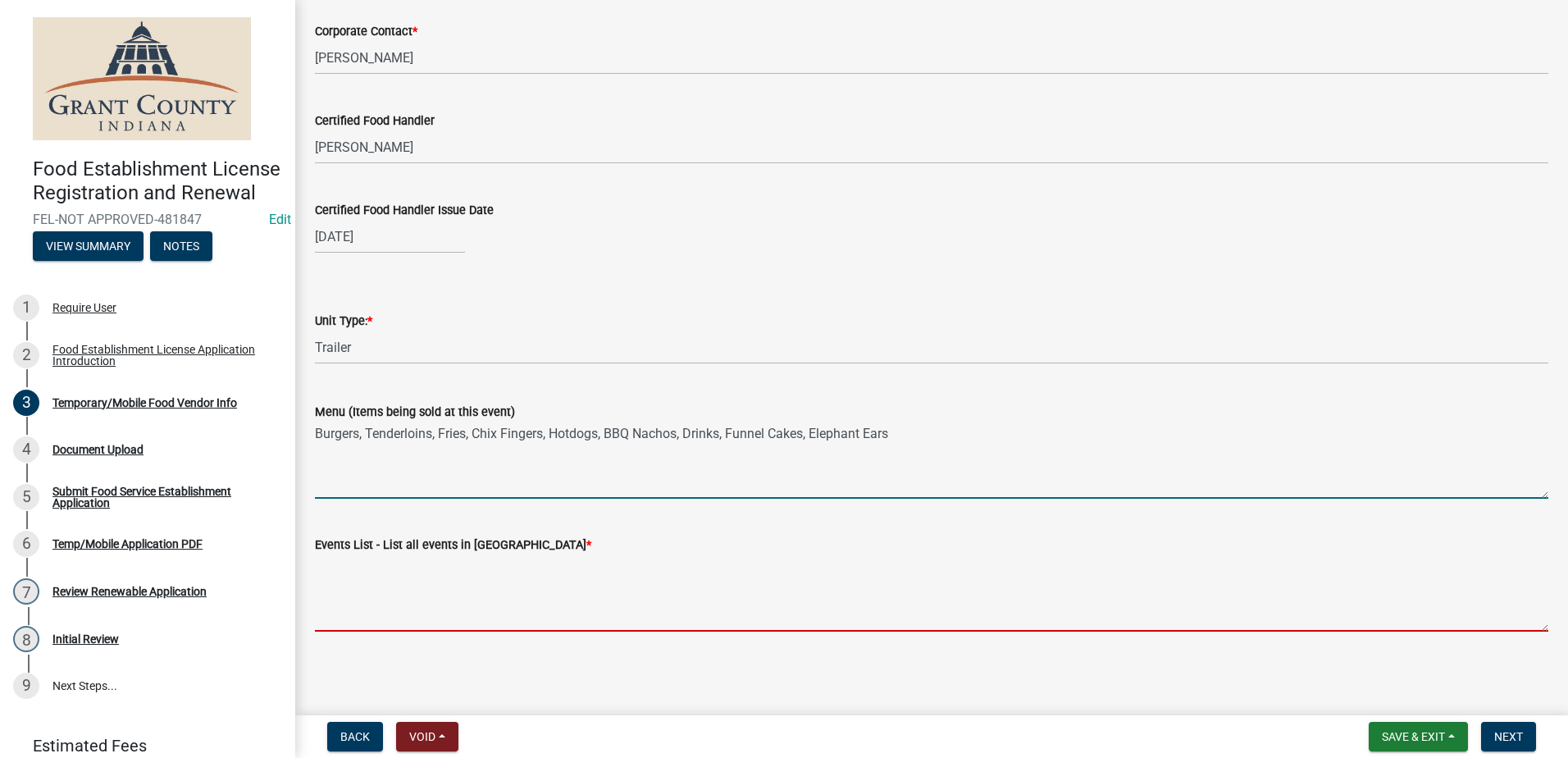
click at [454, 609] on textarea "Events List - List all events in Grant County *" at bounding box center [931, 593] width 1233 height 77
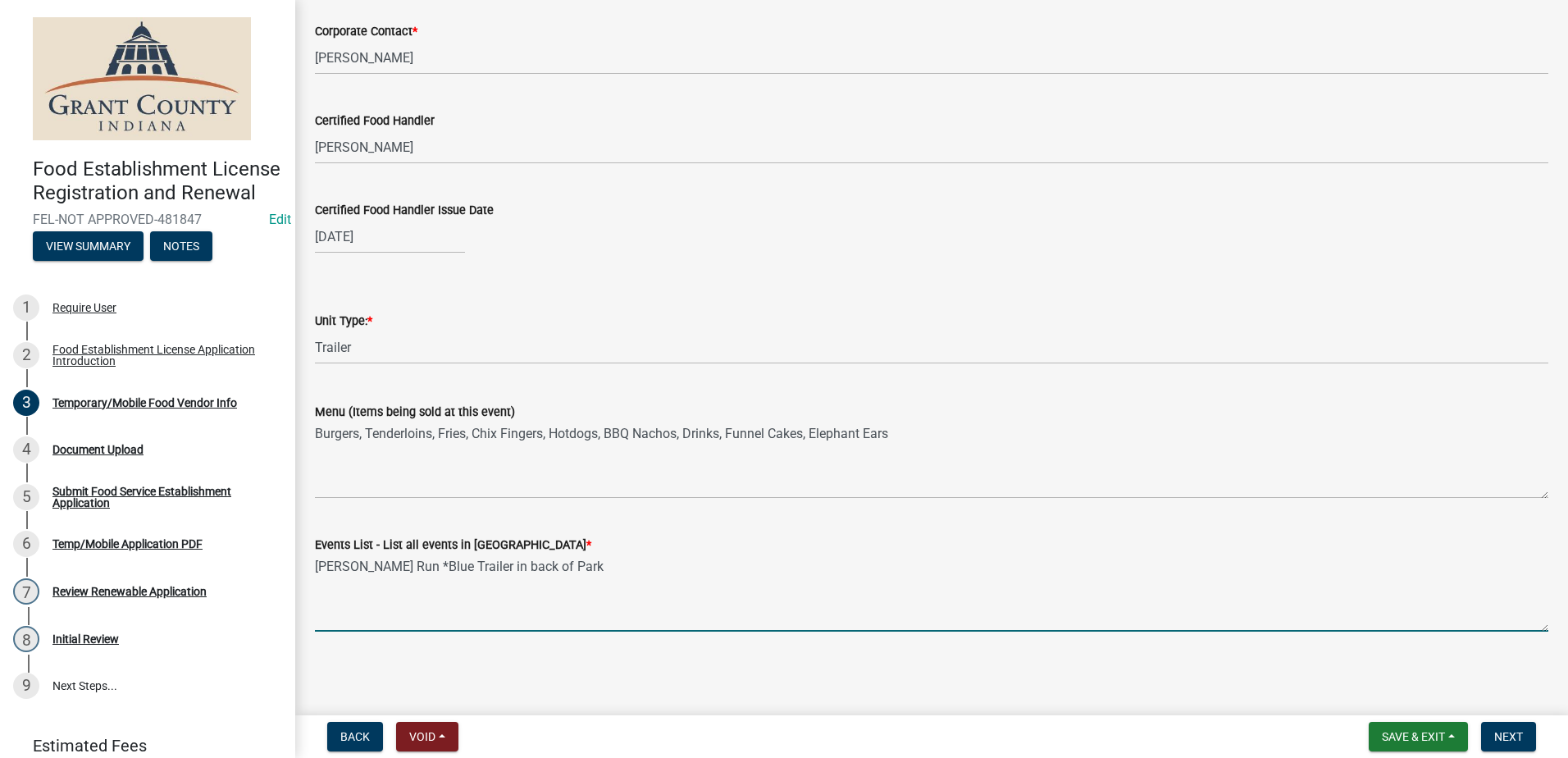
click at [559, 568] on textarea "James Dean Run *Blue Trailer in back of Park" at bounding box center [931, 593] width 1233 height 77
click at [582, 565] on textarea "James Dean Run *Blue Trailer in back of park" at bounding box center [931, 593] width 1233 height 77
drag, startPoint x: 417, startPoint y: 563, endPoint x: 586, endPoint y: 567, distance: 169.0
click at [586, 567] on textarea "James Dean Run *Blue Trailer in back of park*" at bounding box center [931, 593] width 1233 height 77
click at [634, 573] on textarea "James Dean Run *Blue Trailer in back of park*" at bounding box center [931, 593] width 1233 height 77
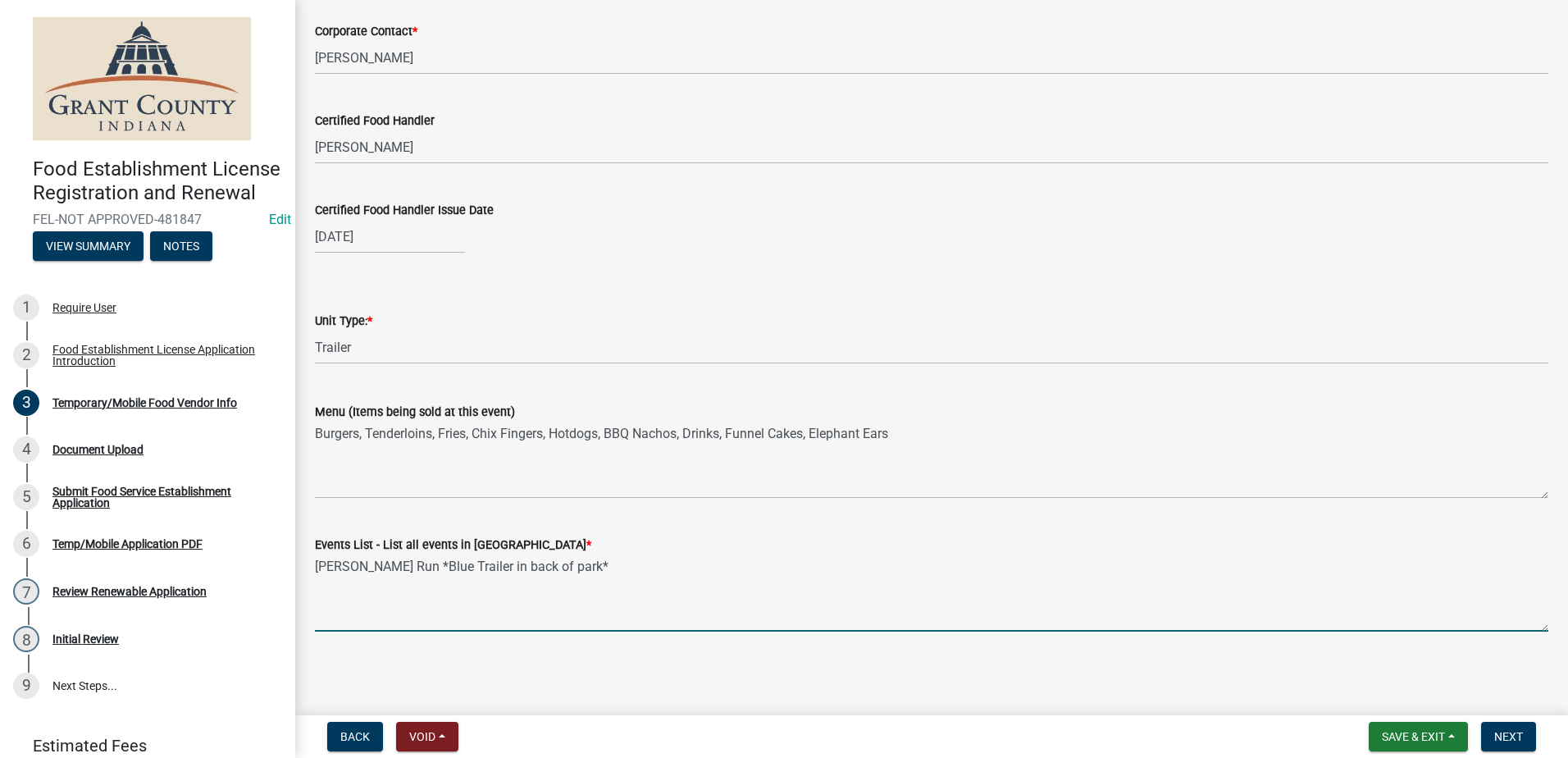
click at [417, 568] on textarea "James Dean Run *Blue Trailer in back of park*" at bounding box center [931, 593] width 1233 height 77
click at [618, 566] on textarea "James Dean Run *Blue Trailer in back of park*" at bounding box center [931, 593] width 1233 height 77
type textarea "James Dean Run *Blue Trailer in back of park*"
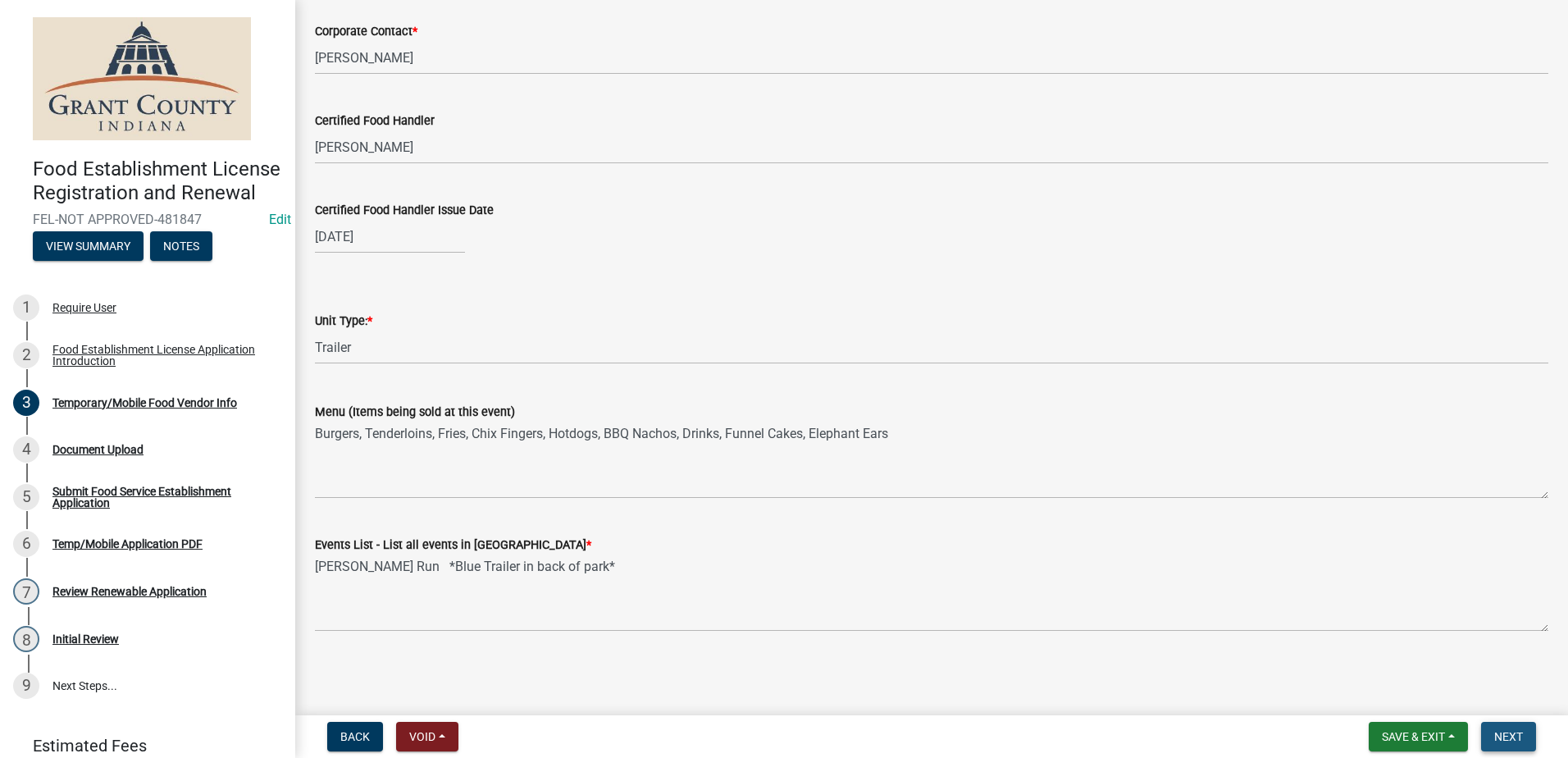
click at [1499, 736] on span "Next" at bounding box center [1509, 736] width 28 height 13
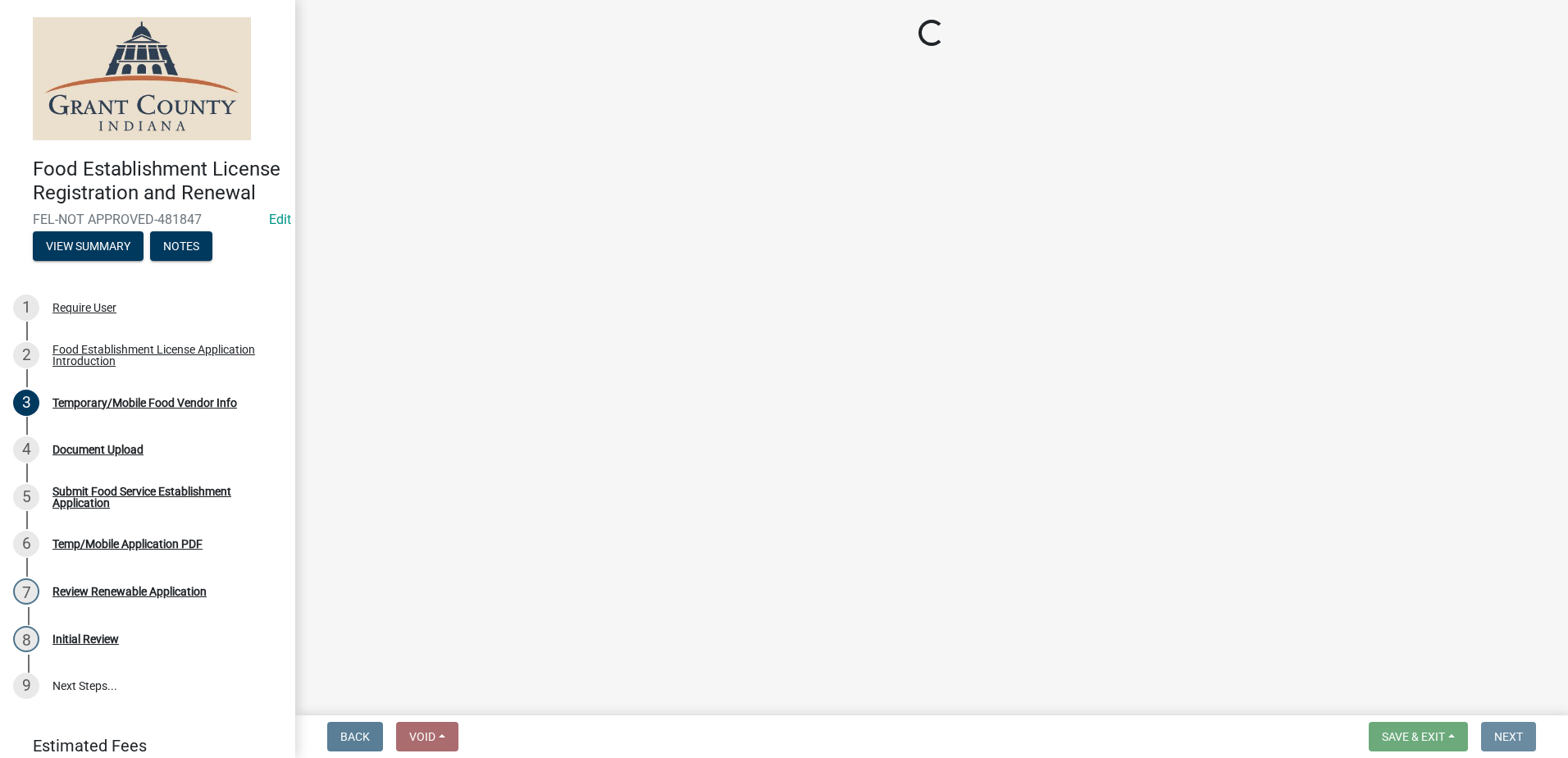
scroll to position [0, 0]
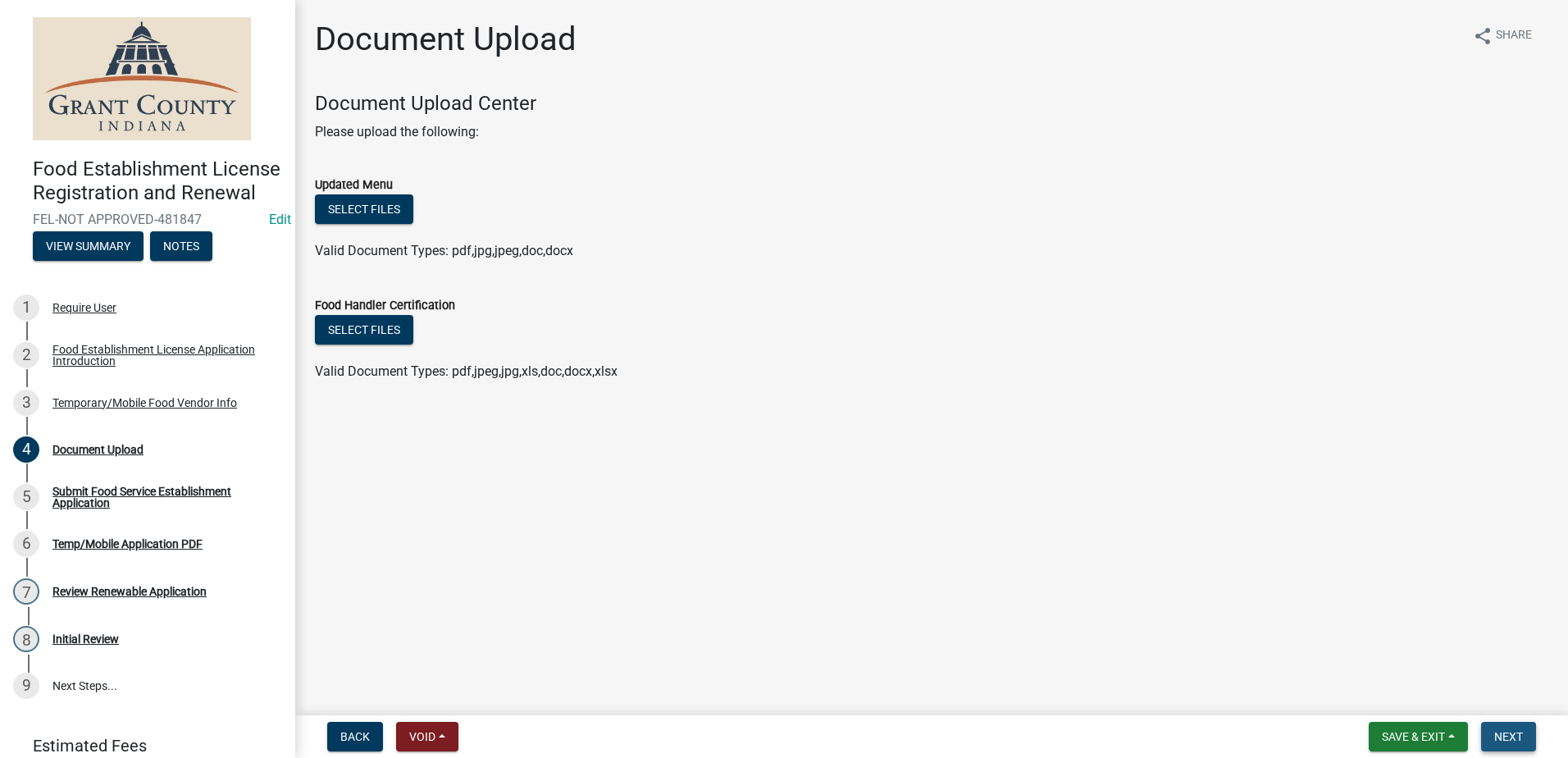
click at [1507, 734] on span "Next" at bounding box center [1509, 736] width 28 height 13
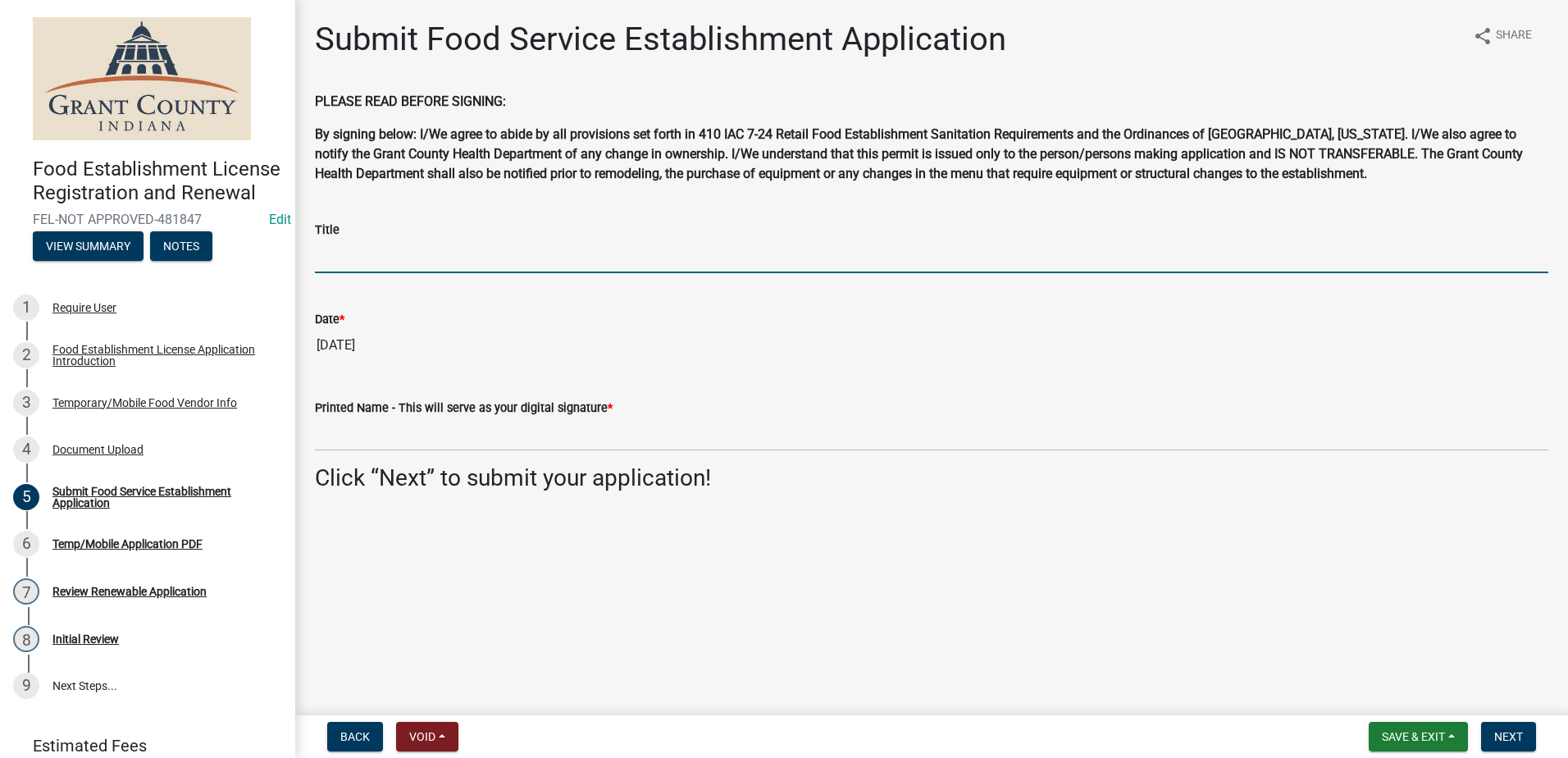
click at [670, 259] on input "Title" at bounding box center [931, 256] width 1233 height 33
type input "Owner"
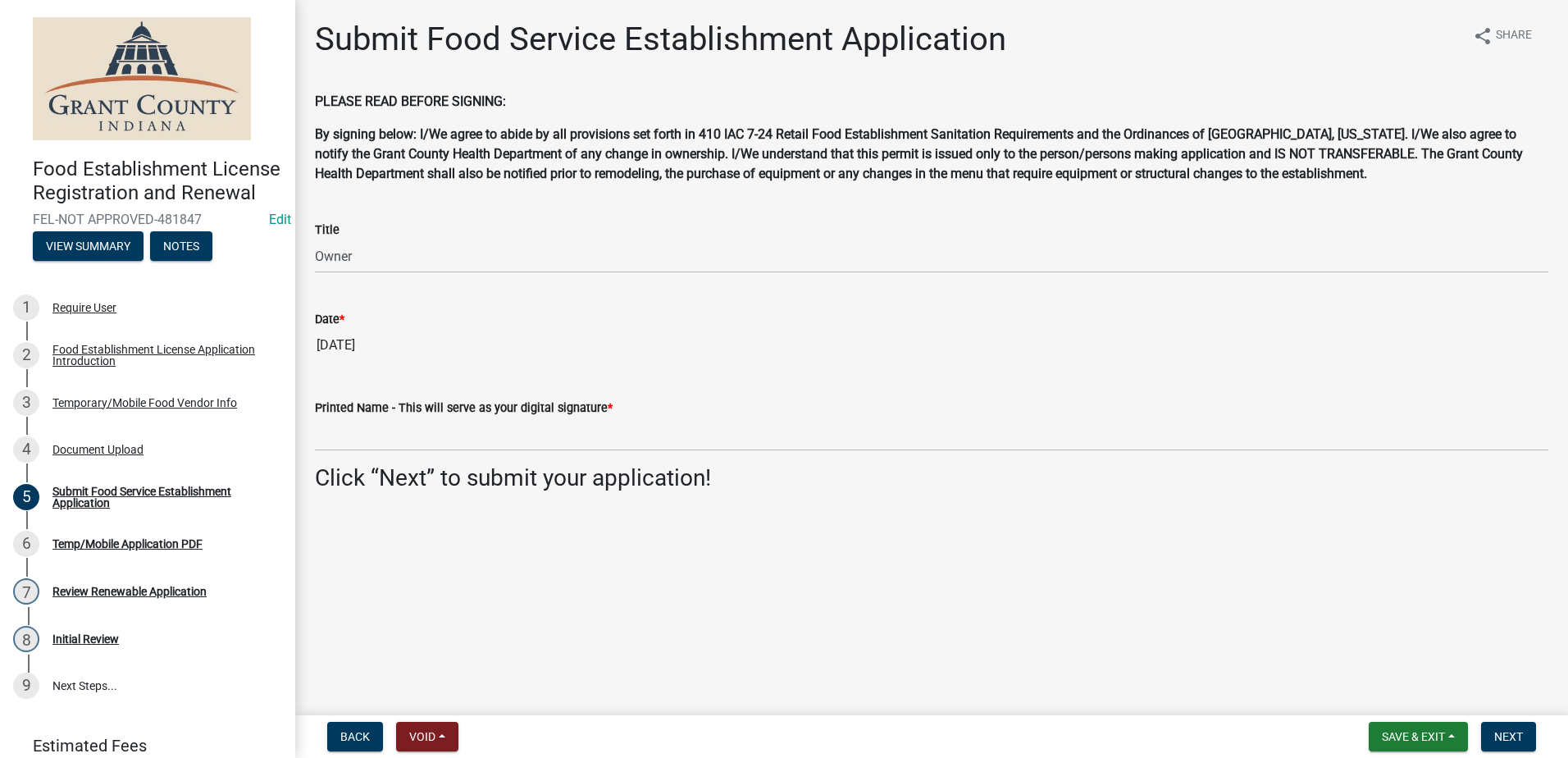
click at [939, 510] on div "Submit Food Service Establishment Application share Share PLEASE READ BEFORE SI…" at bounding box center [931, 270] width 1258 height 500
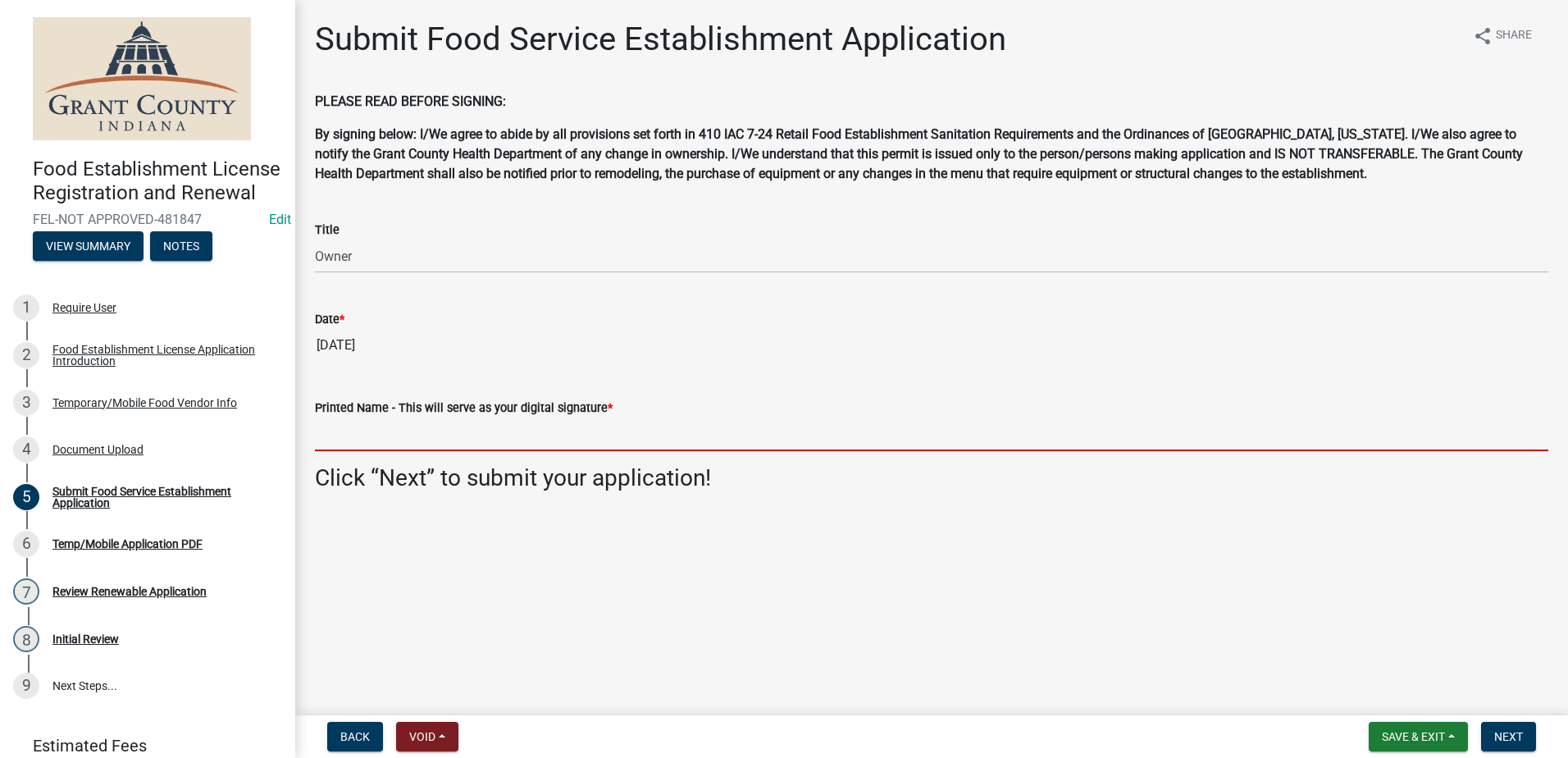
click at [810, 436] on input "Printed Name - This will serve as your digital signature *" at bounding box center [931, 434] width 1233 height 33
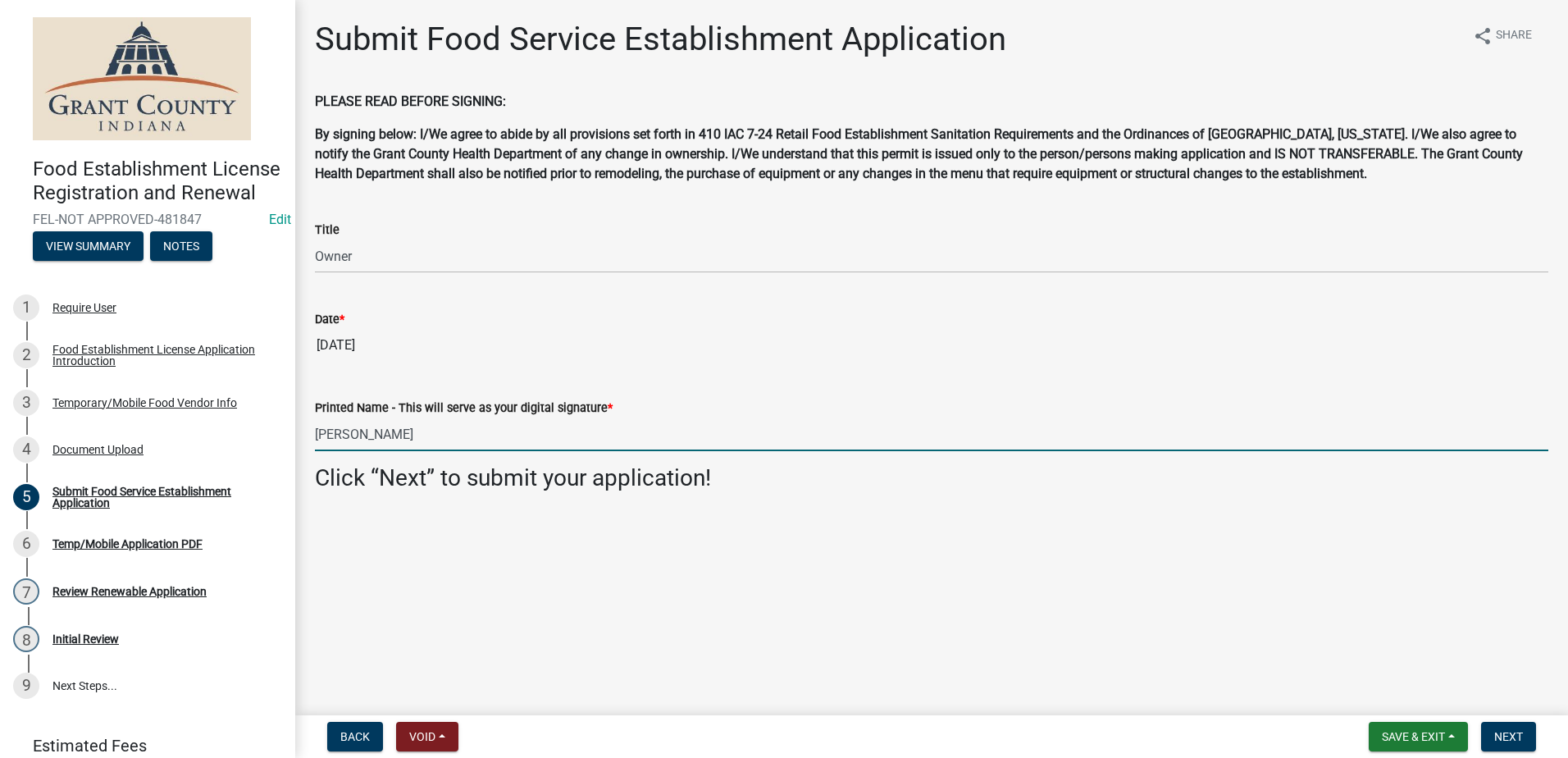
type input "[PERSON_NAME]"
click at [843, 559] on main "Submit Food Service Establishment Application share Share PLEASE READ BEFORE SI…" at bounding box center [932, 354] width 1273 height 709
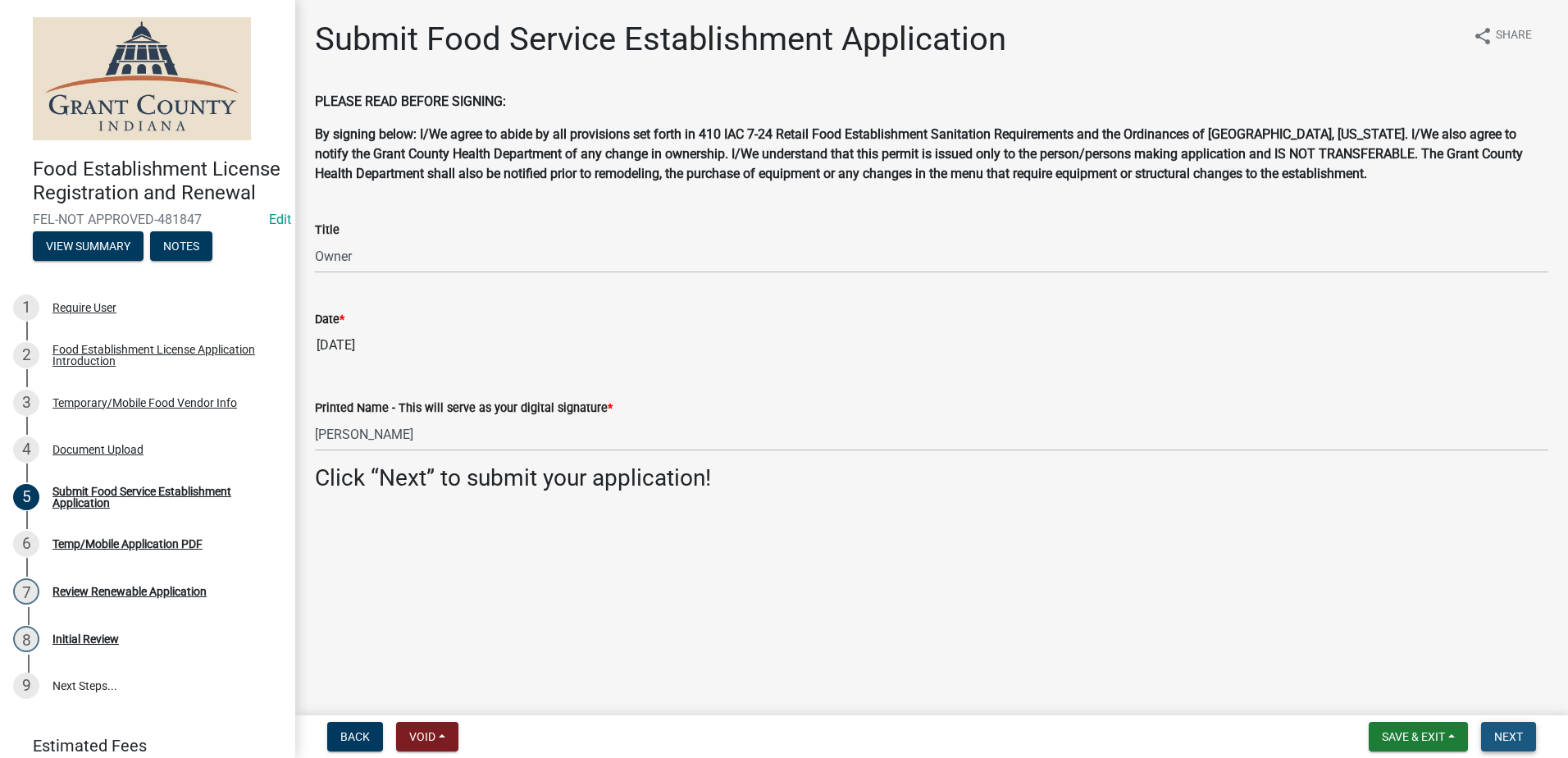
click at [1490, 735] on button "Next" at bounding box center [1509, 735] width 55 height 29
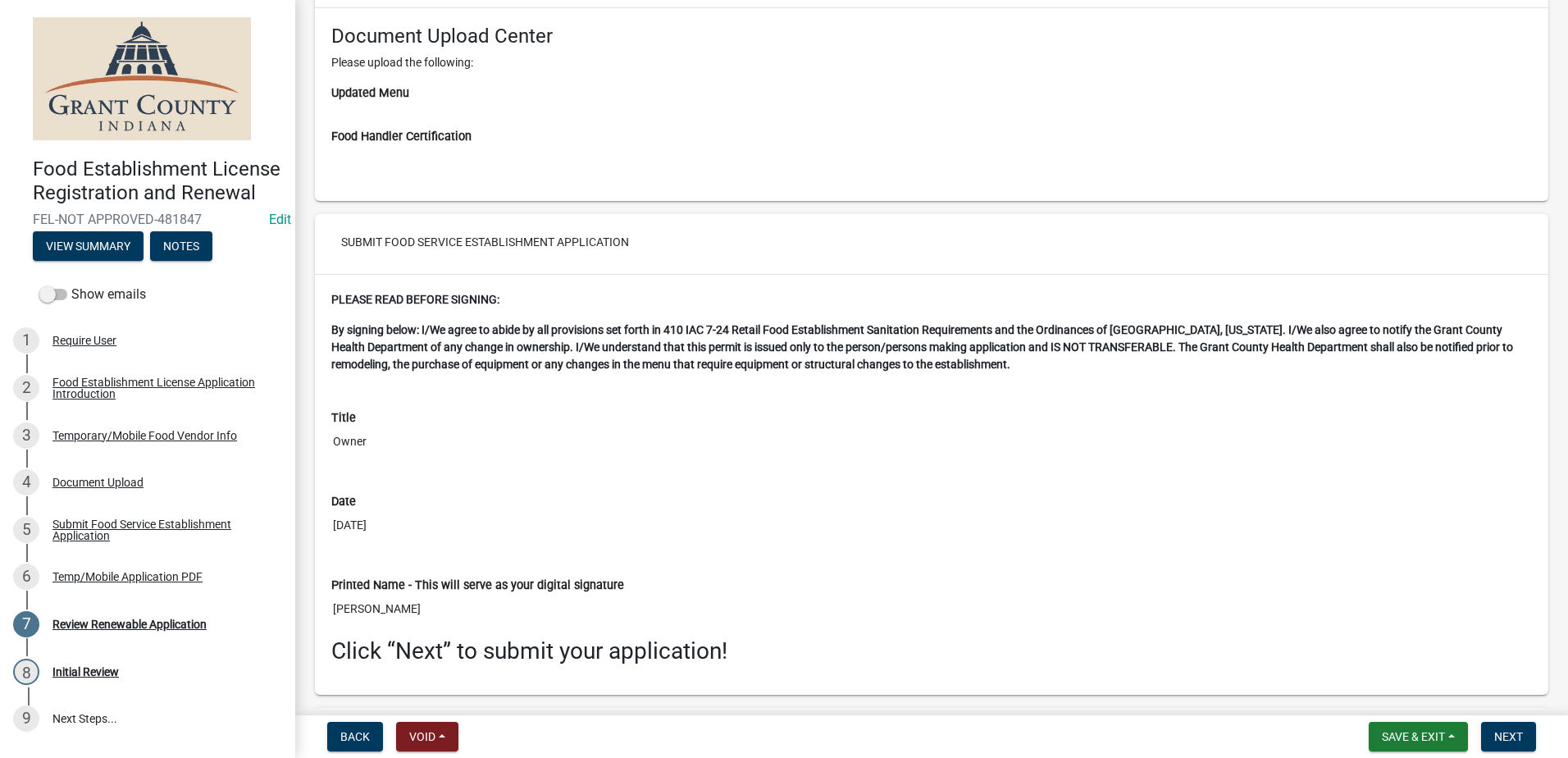
scroll to position [3230, 0]
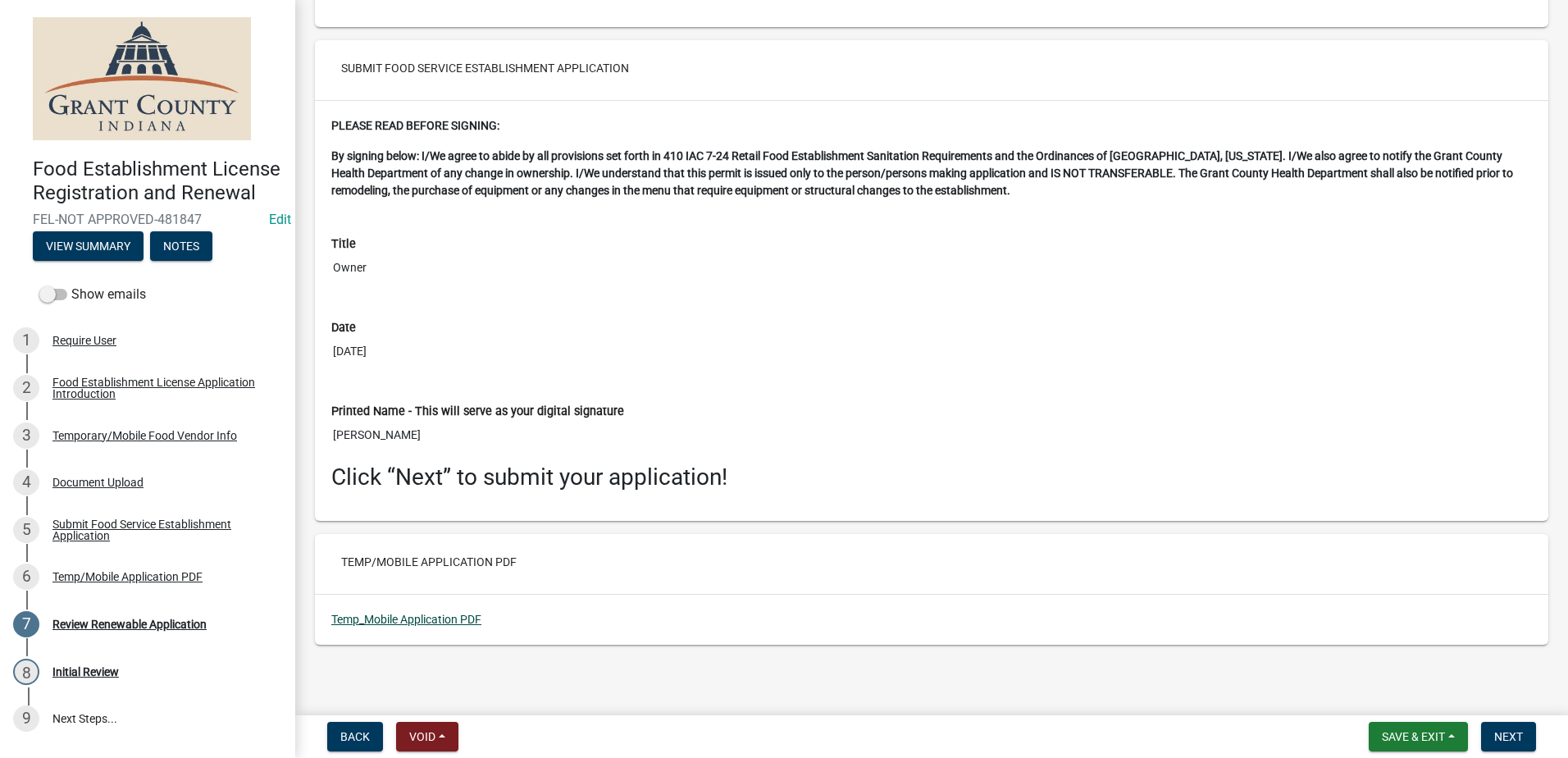
click at [430, 613] on link "Temp_Mobile Application PDF" at bounding box center [407, 619] width 150 height 13
click at [1506, 737] on span "Next" at bounding box center [1509, 736] width 28 height 13
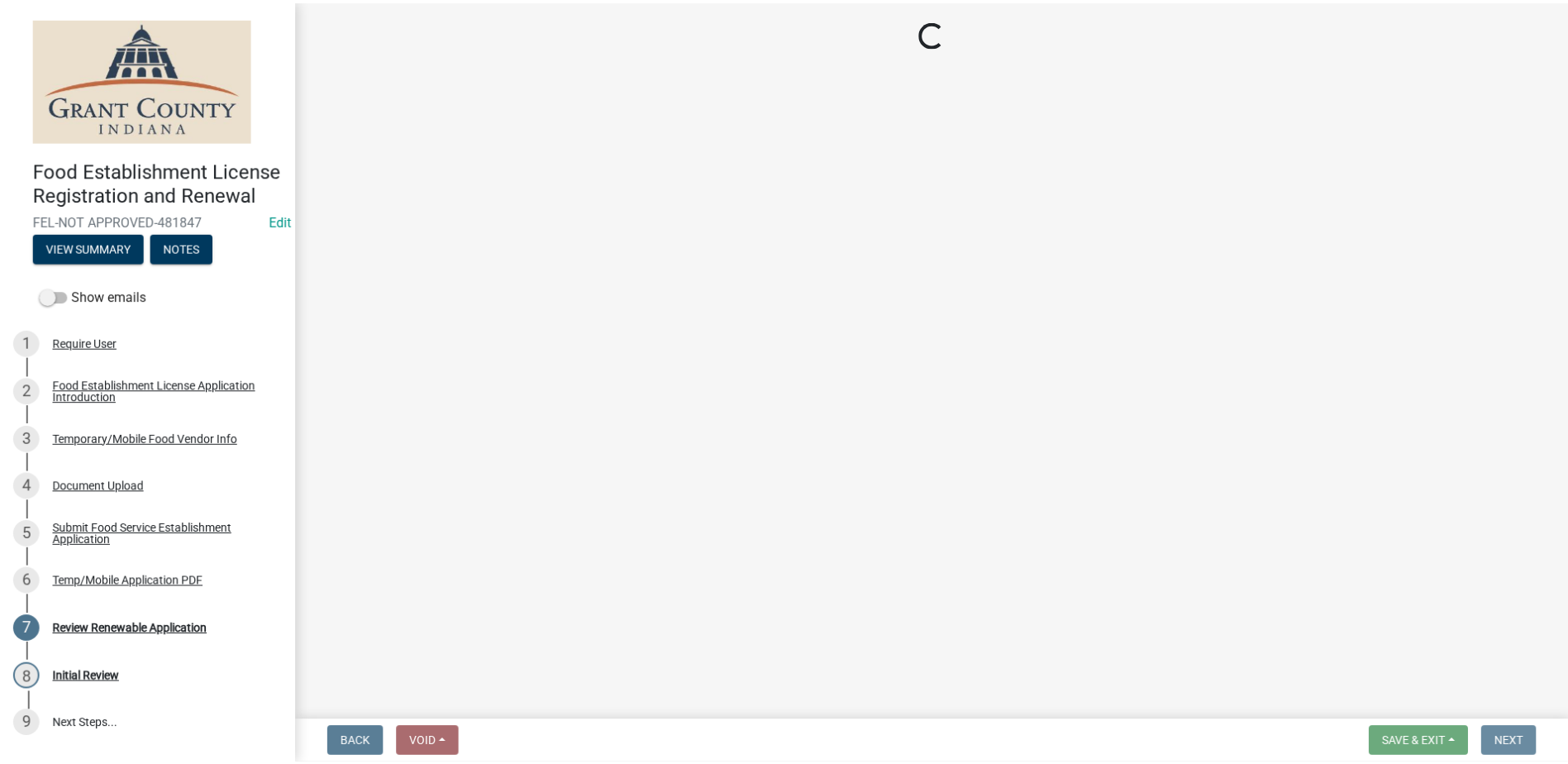
scroll to position [0, 0]
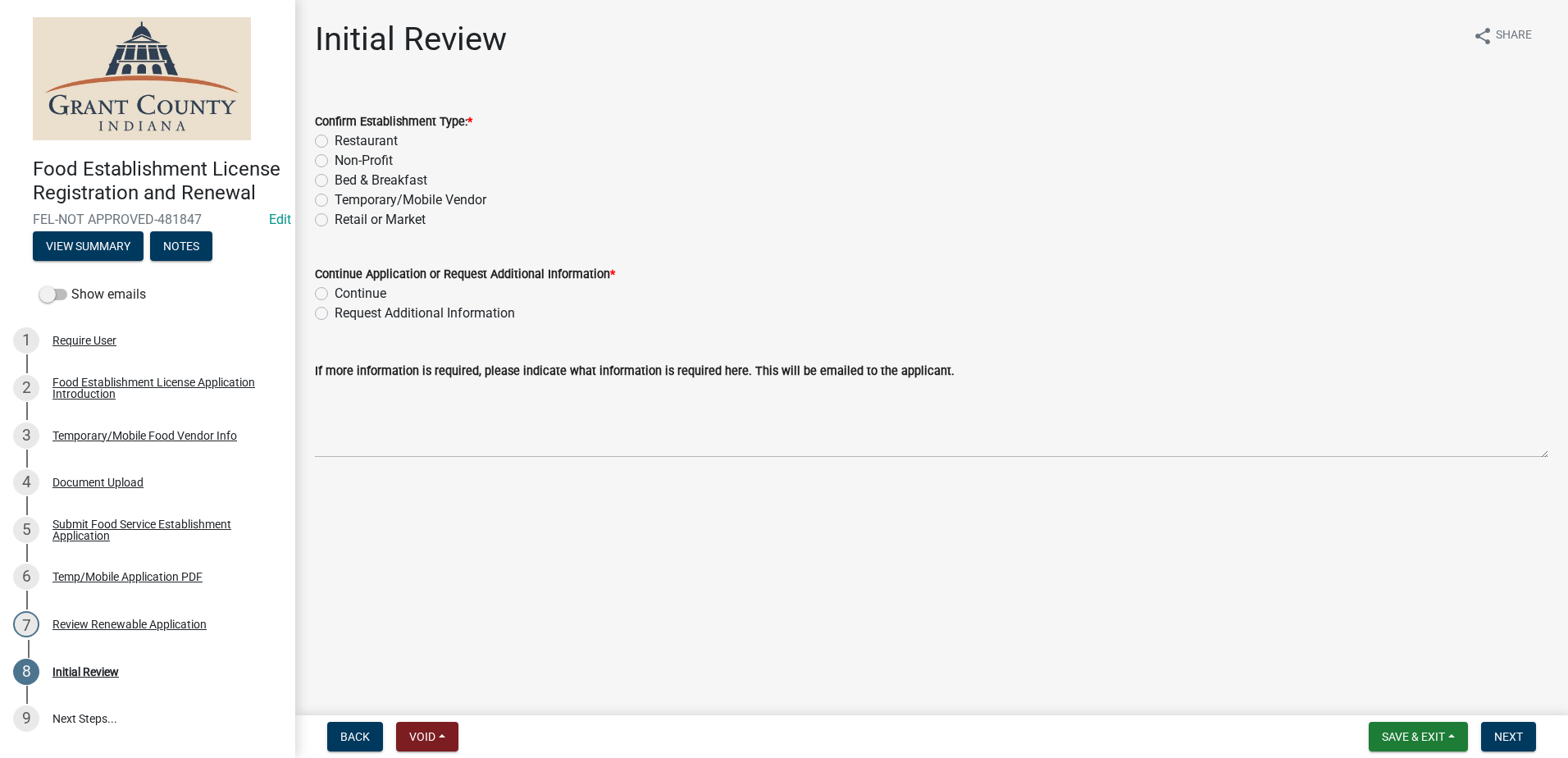
click at [335, 196] on label "Temporary/Mobile Vendor" at bounding box center [411, 200] width 152 height 20
click at [335, 196] on input "Temporary/Mobile Vendor" at bounding box center [340, 195] width 11 height 11
radio input "true"
click at [335, 295] on label "Continue" at bounding box center [361, 294] width 52 height 20
click at [335, 295] on input "Continue" at bounding box center [340, 289] width 11 height 11
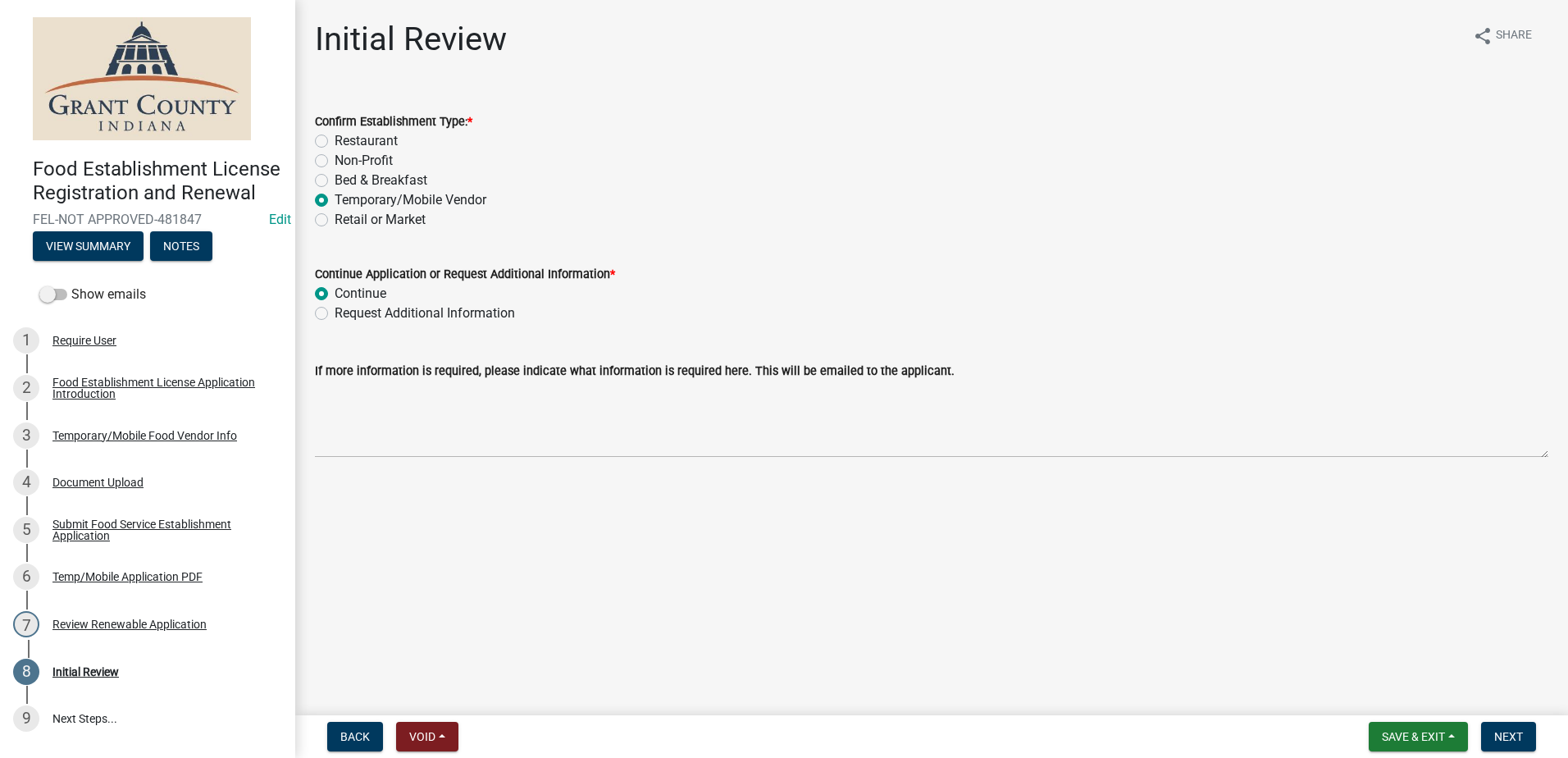
radio input "true"
click at [1506, 730] on span "Next" at bounding box center [1509, 736] width 28 height 13
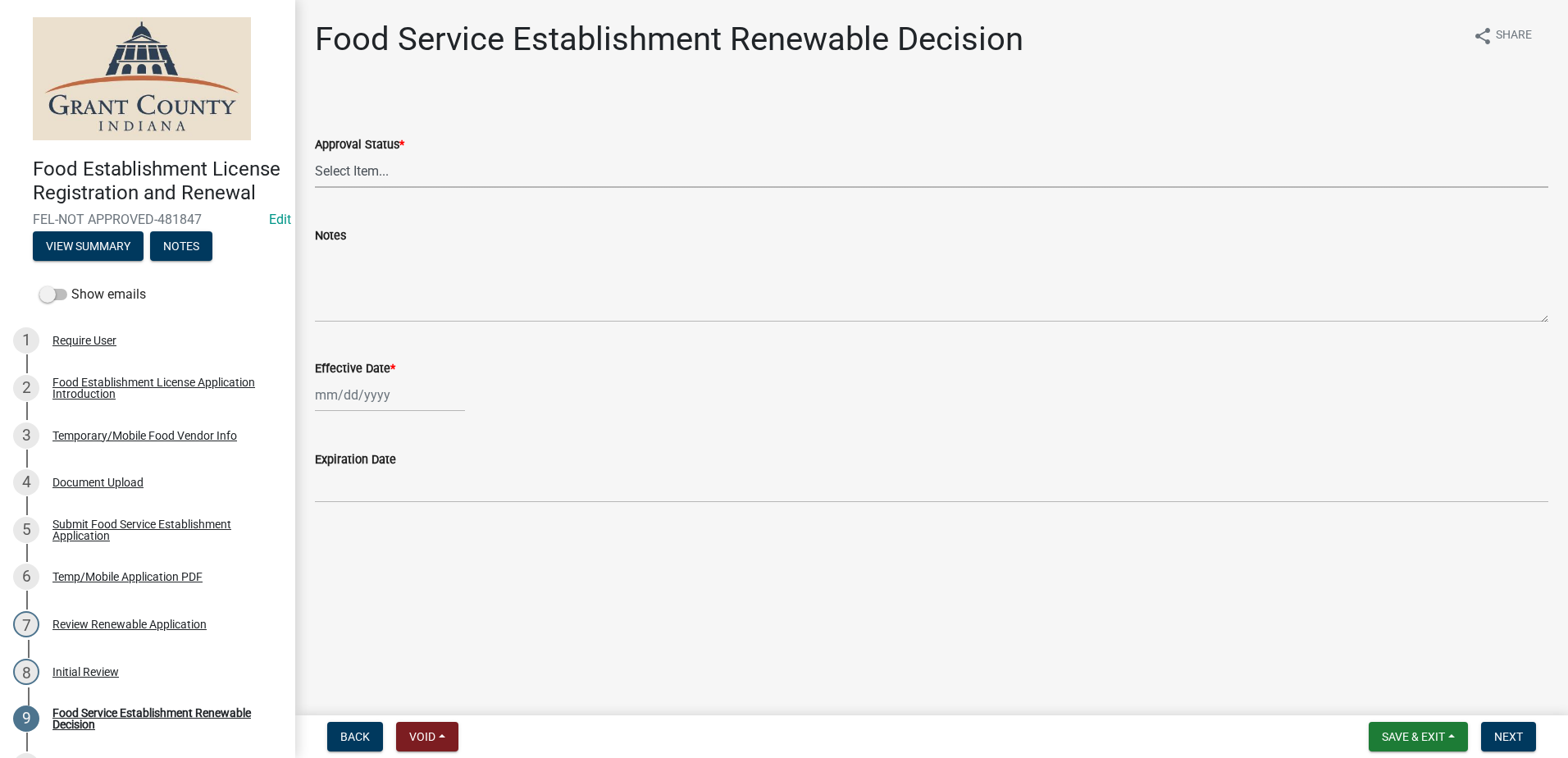
click at [578, 164] on select "Select Item... Approved Denied" at bounding box center [931, 171] width 1233 height 33
click at [315, 154] on select "Select Item... Approved Denied" at bounding box center [931, 171] width 1233 height 33
select select "f8bc5ebe-de22-4857-900a-5f4c078c3457"
select select "9"
select select "2025"
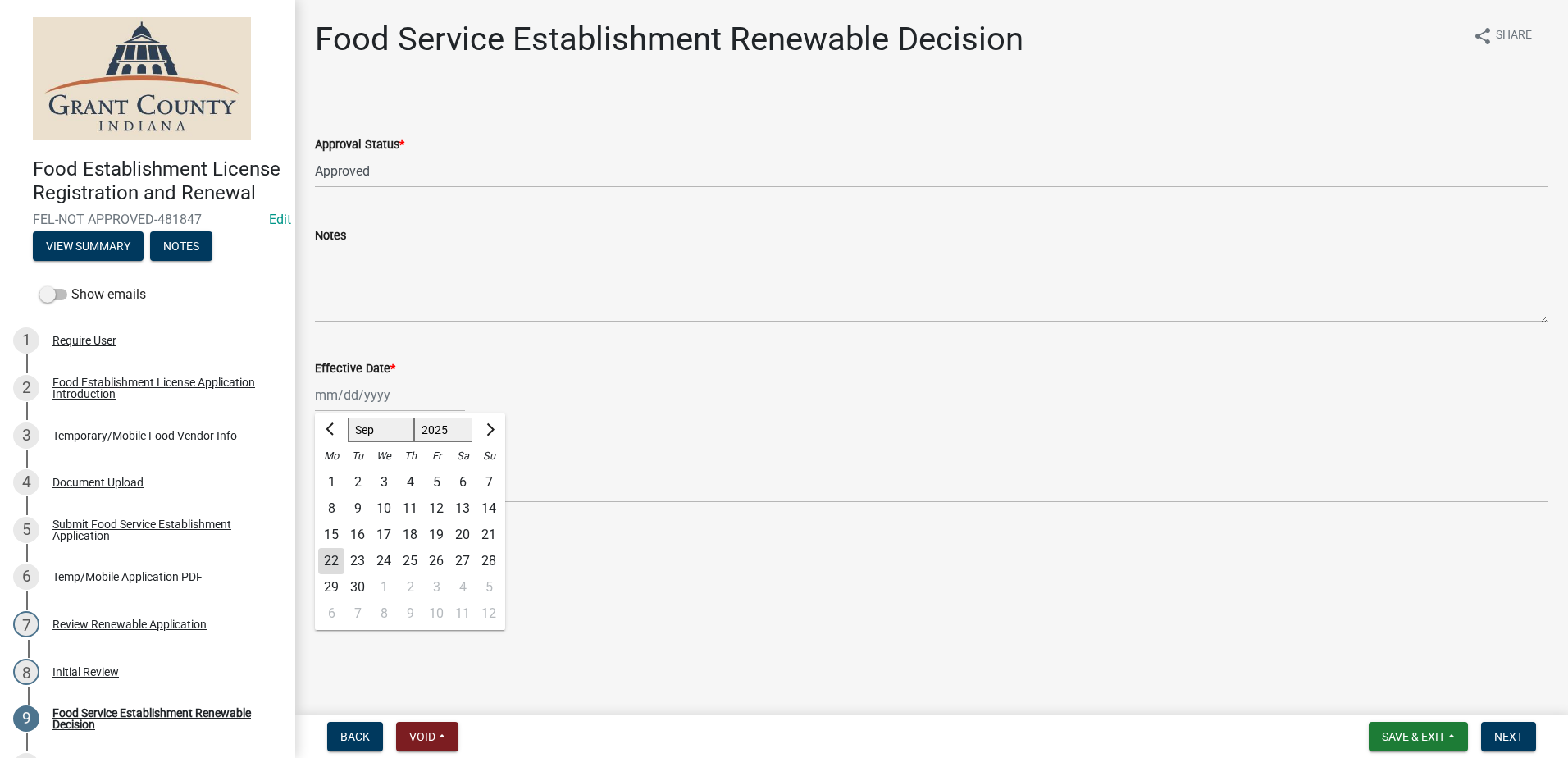
click at [397, 401] on div "Jan Feb Mar Apr May Jun Jul Aug Sep Oct Nov Dec 1525 1526 1527 1528 1529 1530 1…" at bounding box center [390, 395] width 150 height 33
click at [329, 558] on div "22" at bounding box center [331, 560] width 26 height 26
type input "[DATE]"
click at [1520, 730] on span "Next" at bounding box center [1509, 736] width 28 height 13
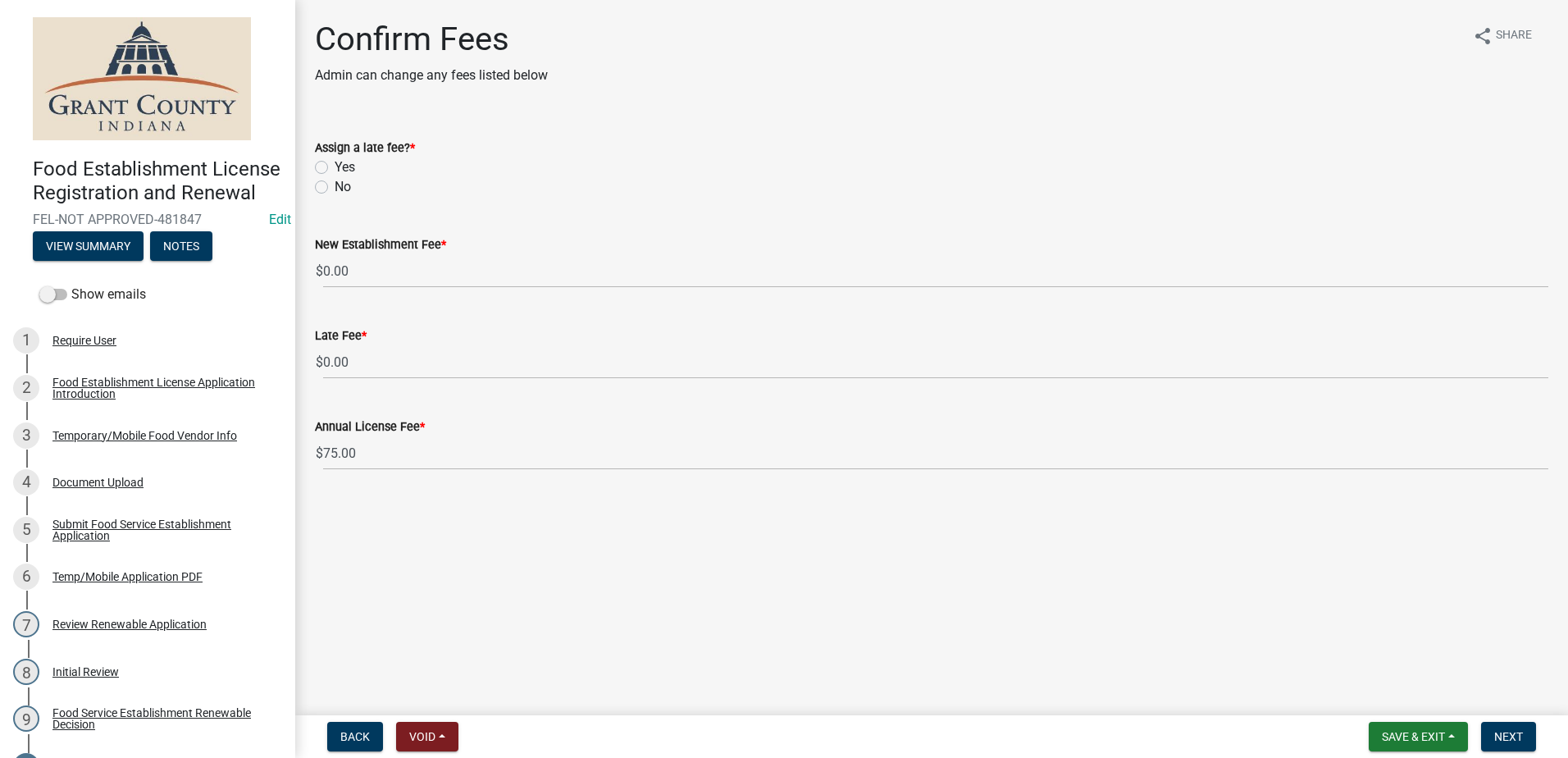
click at [335, 184] on label "No" at bounding box center [343, 187] width 17 height 20
click at [335, 184] on input "No" at bounding box center [340, 182] width 11 height 11
radio input "true"
click at [498, 543] on main "Confirm Fees Admin can change any fees listed below share Share Assign a late f…" at bounding box center [932, 354] width 1273 height 709
click at [1506, 730] on span "Next" at bounding box center [1509, 736] width 28 height 13
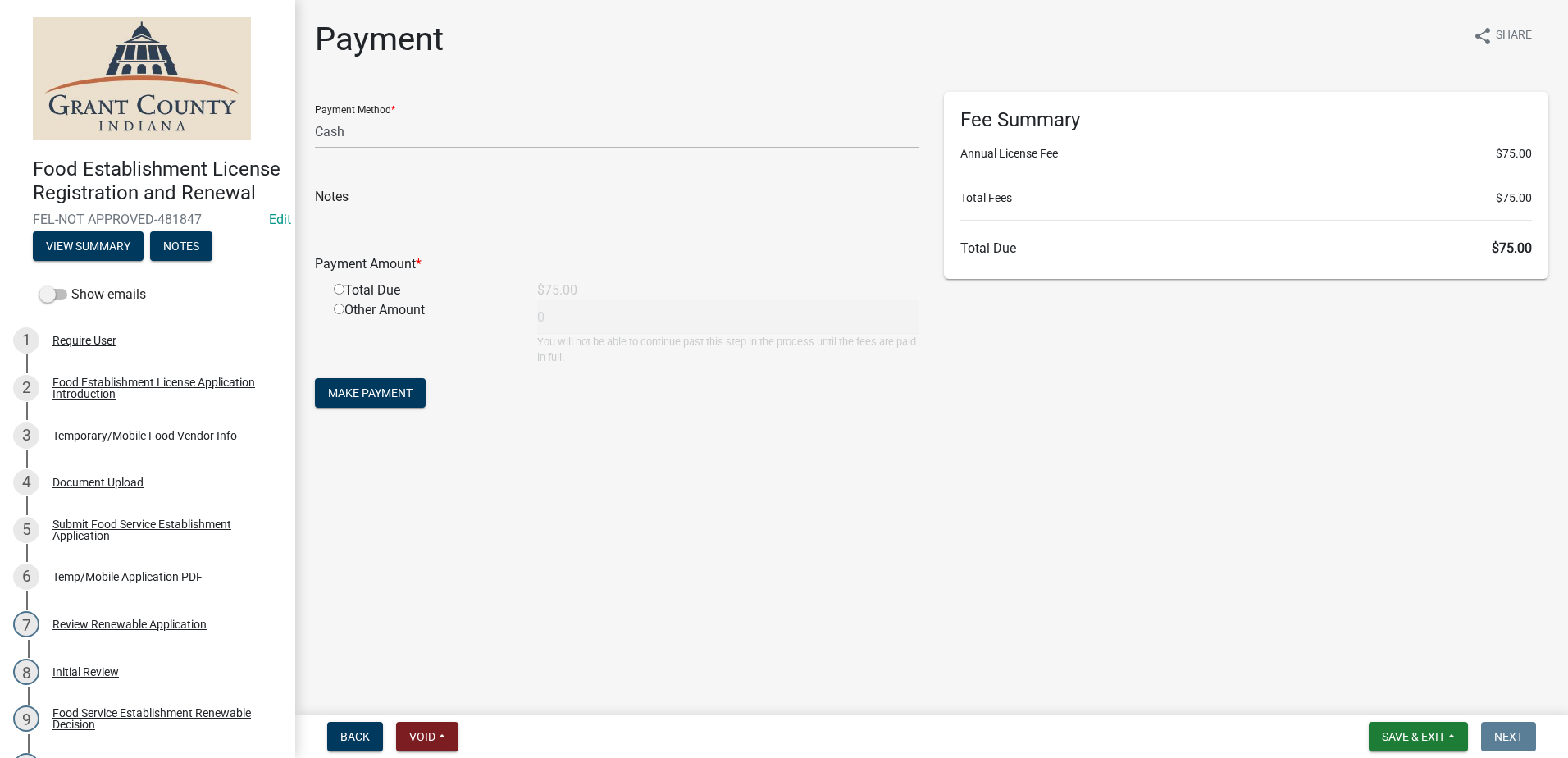
click at [417, 139] on select "Credit Card POS Check Cash" at bounding box center [617, 132] width 604 height 33
select select "1: 0"
click at [315, 115] on select "Credit Card POS Check Cash" at bounding box center [617, 132] width 604 height 33
click at [431, 198] on input "text" at bounding box center [617, 201] width 604 height 33
type input "1823"
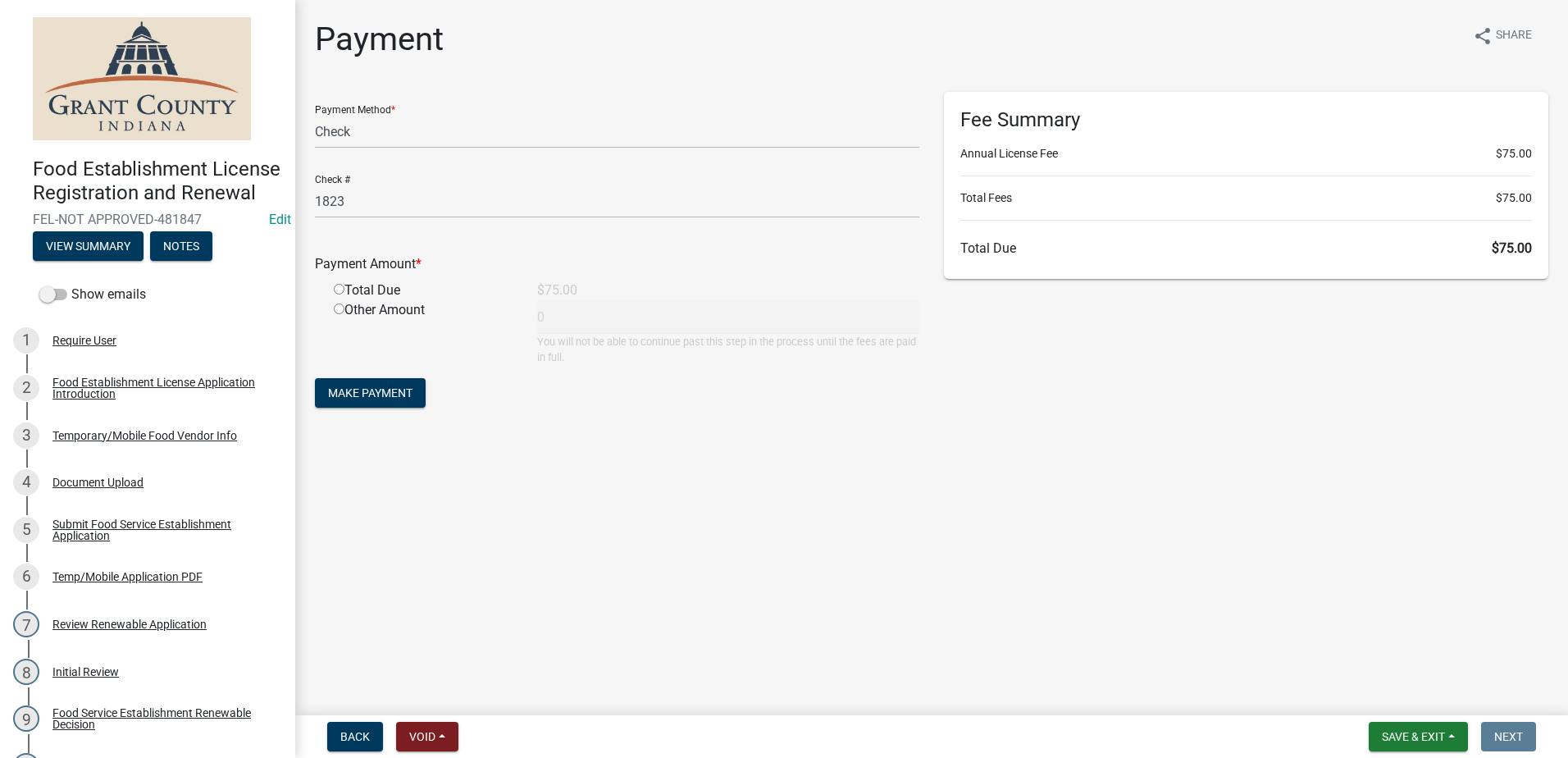
click at [342, 293] on input "radio" at bounding box center [339, 289] width 11 height 11
radio input "true"
type input "75"
click at [359, 392] on span "Make Payment" at bounding box center [370, 393] width 84 height 13
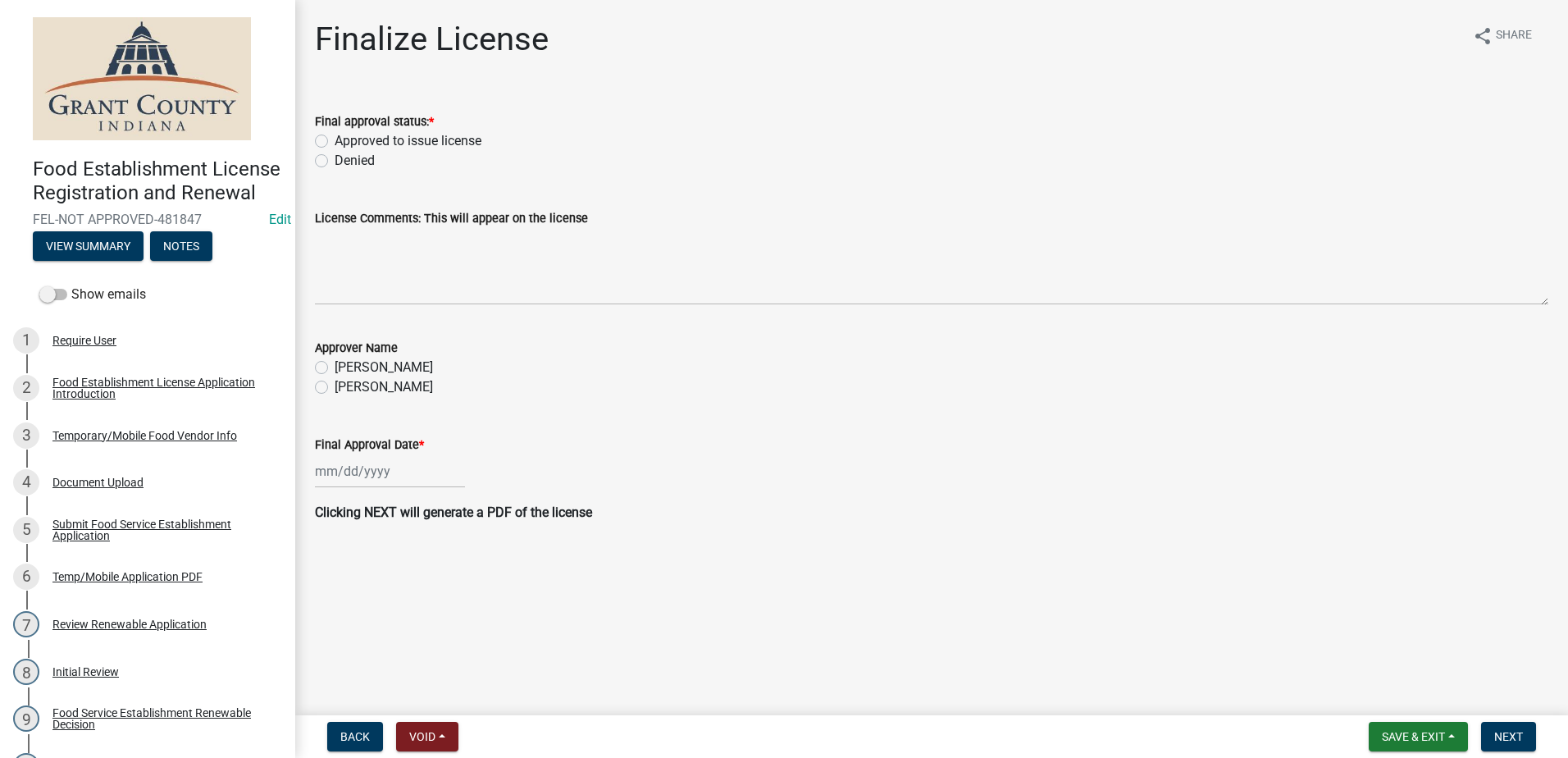
click at [335, 142] on label "Approved to issue license" at bounding box center [408, 141] width 147 height 20
click at [335, 142] on input "Approved to issue license" at bounding box center [340, 136] width 11 height 11
radio input "true"
click at [335, 391] on label "Angela McCollum" at bounding box center [384, 387] width 99 height 20
click at [335, 388] on input "Angela McCollum" at bounding box center [340, 382] width 11 height 11
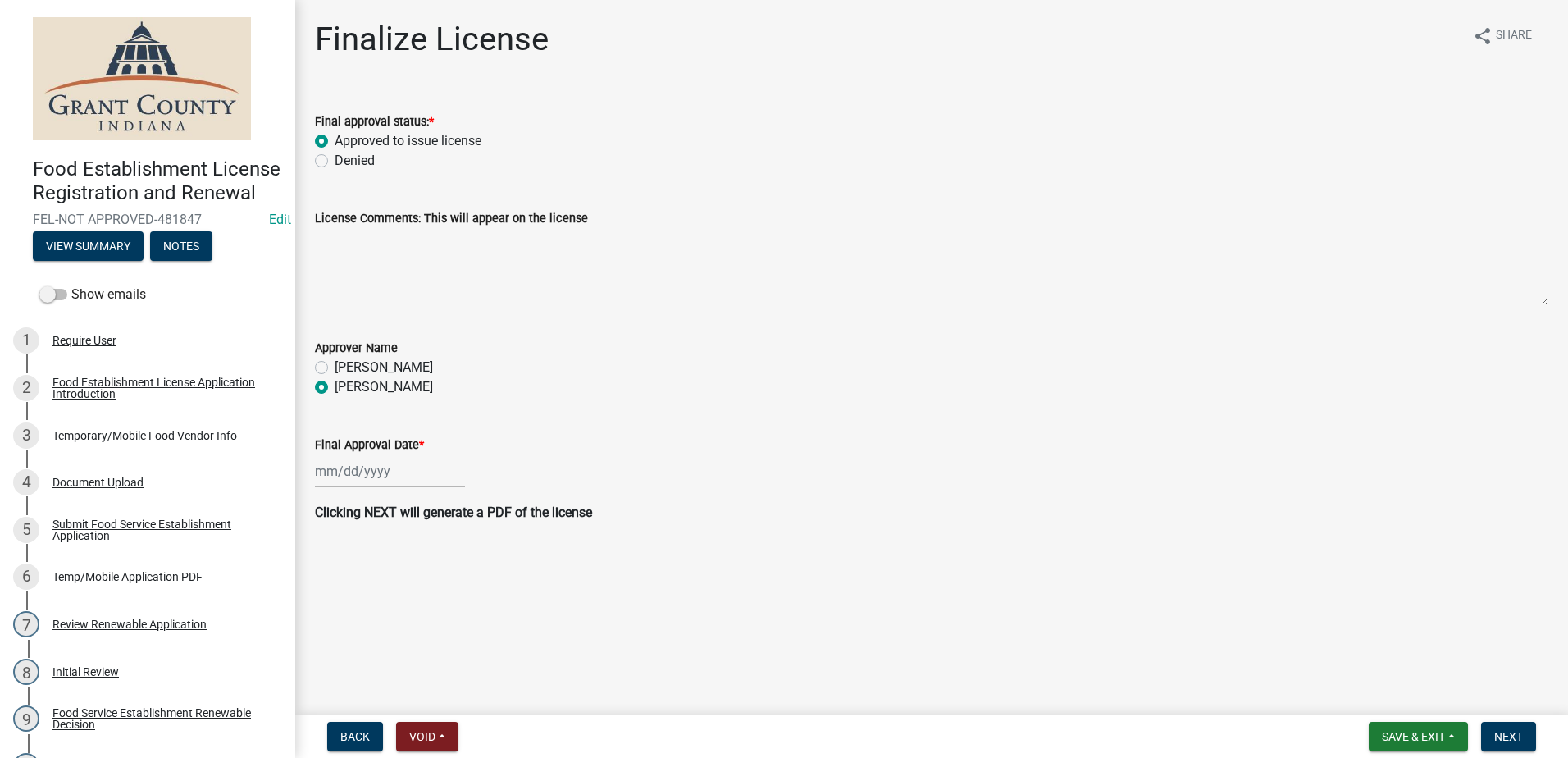
radio input "true"
select select "9"
select select "2025"
click at [361, 473] on div "Jan Feb Mar Apr May Jun Jul Aug Sep Oct Nov Dec 1525 1526 1527 1528 1529 1530 1…" at bounding box center [390, 471] width 150 height 33
click at [327, 634] on div "22" at bounding box center [331, 637] width 26 height 26
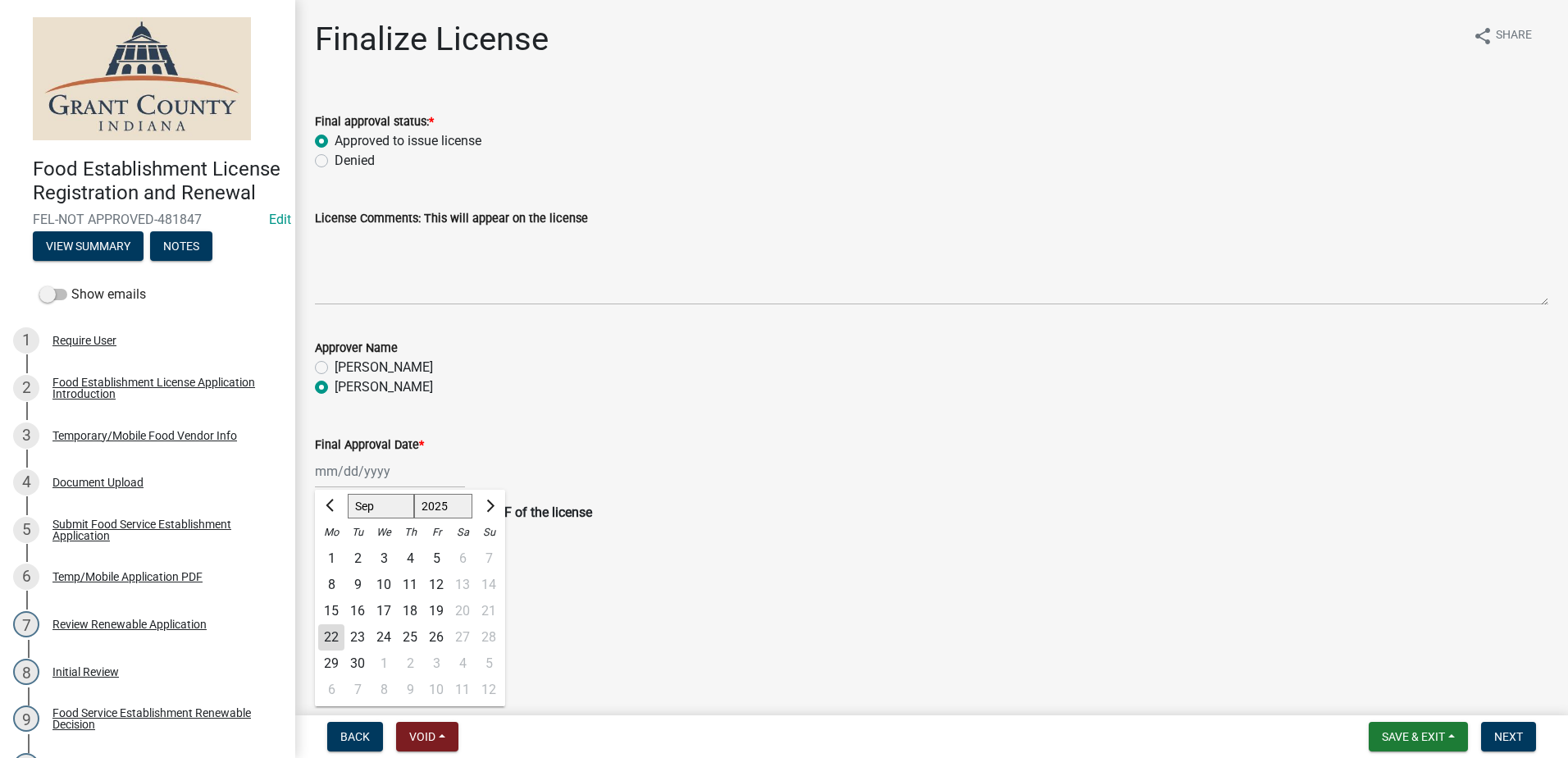
type input "[DATE]"
click at [1511, 730] on span "Next" at bounding box center [1509, 736] width 28 height 13
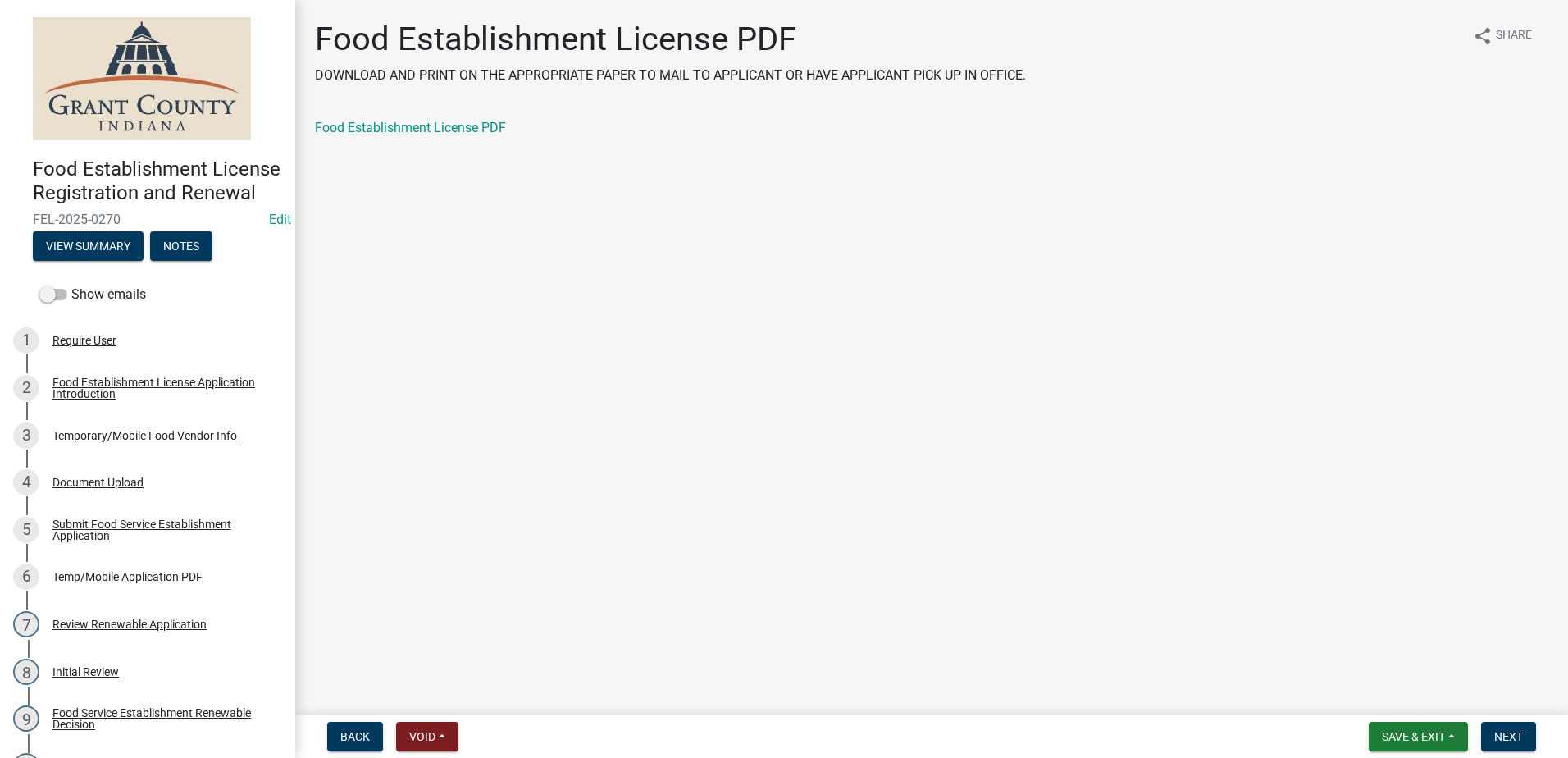
click at [428, 119] on div "Food Establishment License PDF" at bounding box center [931, 128] width 1233 height 20
click at [430, 129] on link "Food Establishment License PDF" at bounding box center [410, 127] width 191 height 16
click at [1519, 727] on button "Next" at bounding box center [1509, 735] width 55 height 29
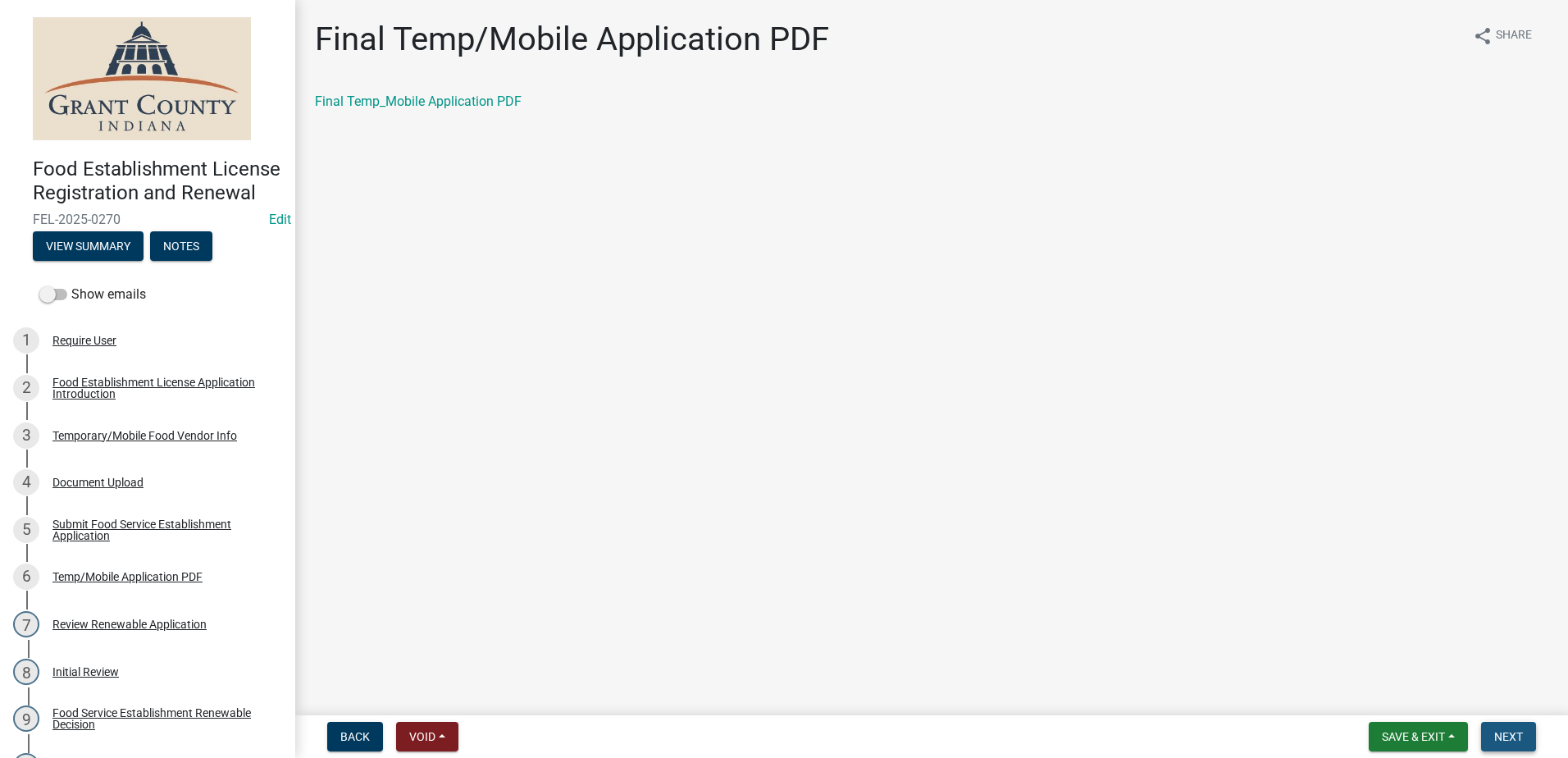
click at [1506, 723] on button "Next" at bounding box center [1509, 735] width 55 height 29
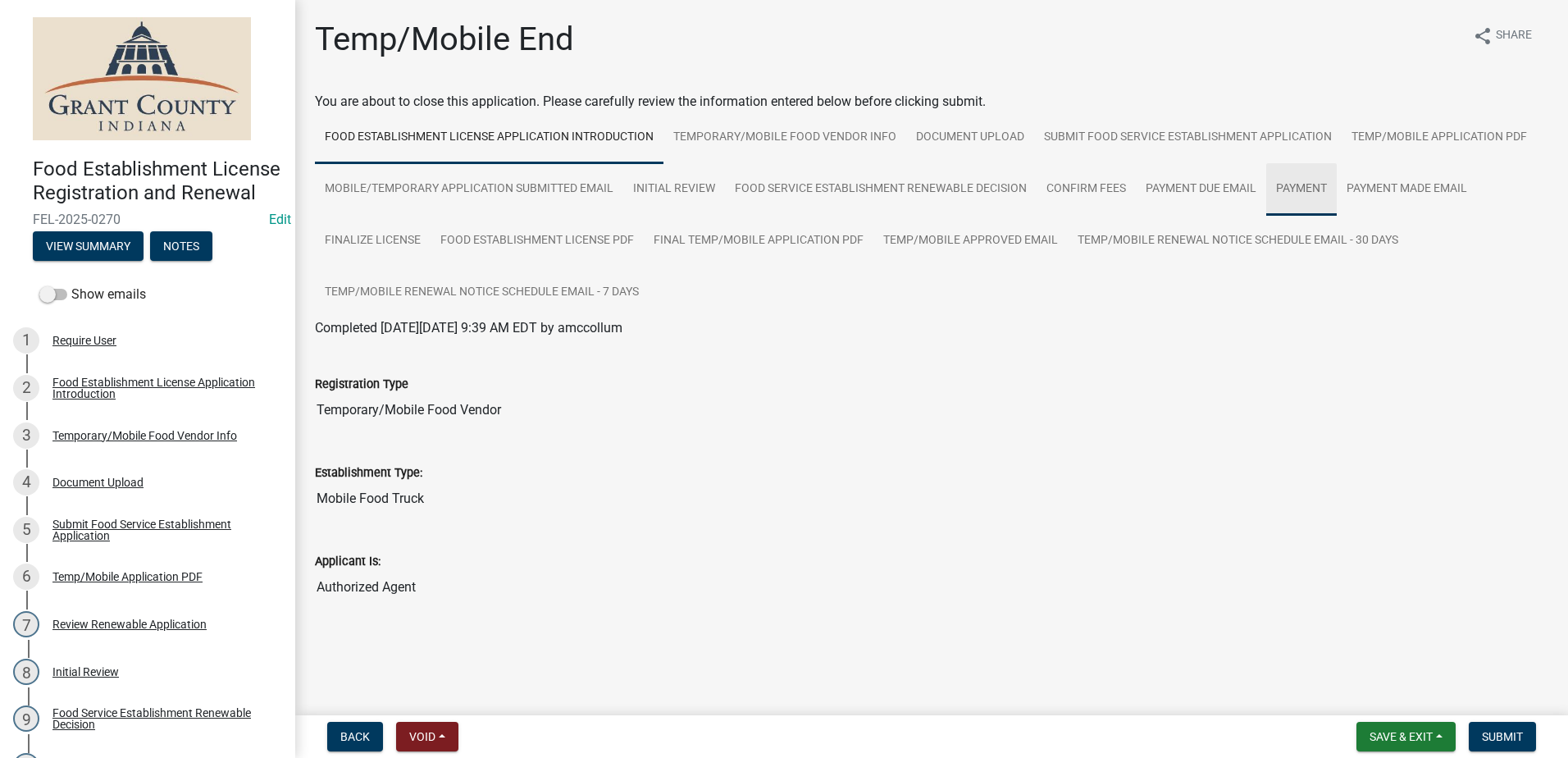
click at [1290, 188] on link "Payment" at bounding box center [1302, 189] width 70 height 53
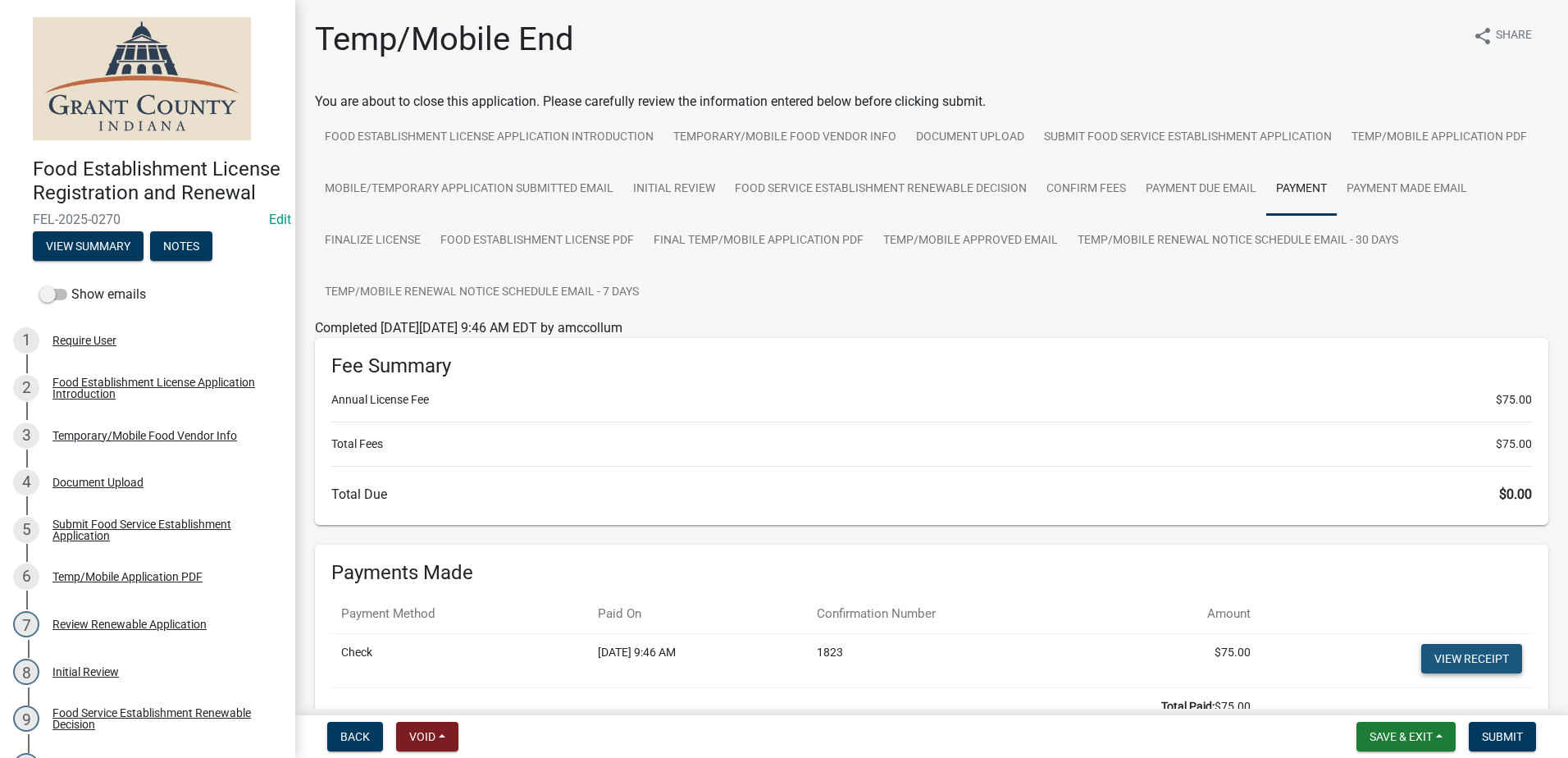
click at [1424, 653] on link "View receipt" at bounding box center [1471, 658] width 101 height 29
click at [1503, 730] on span "Submit" at bounding box center [1502, 736] width 41 height 13
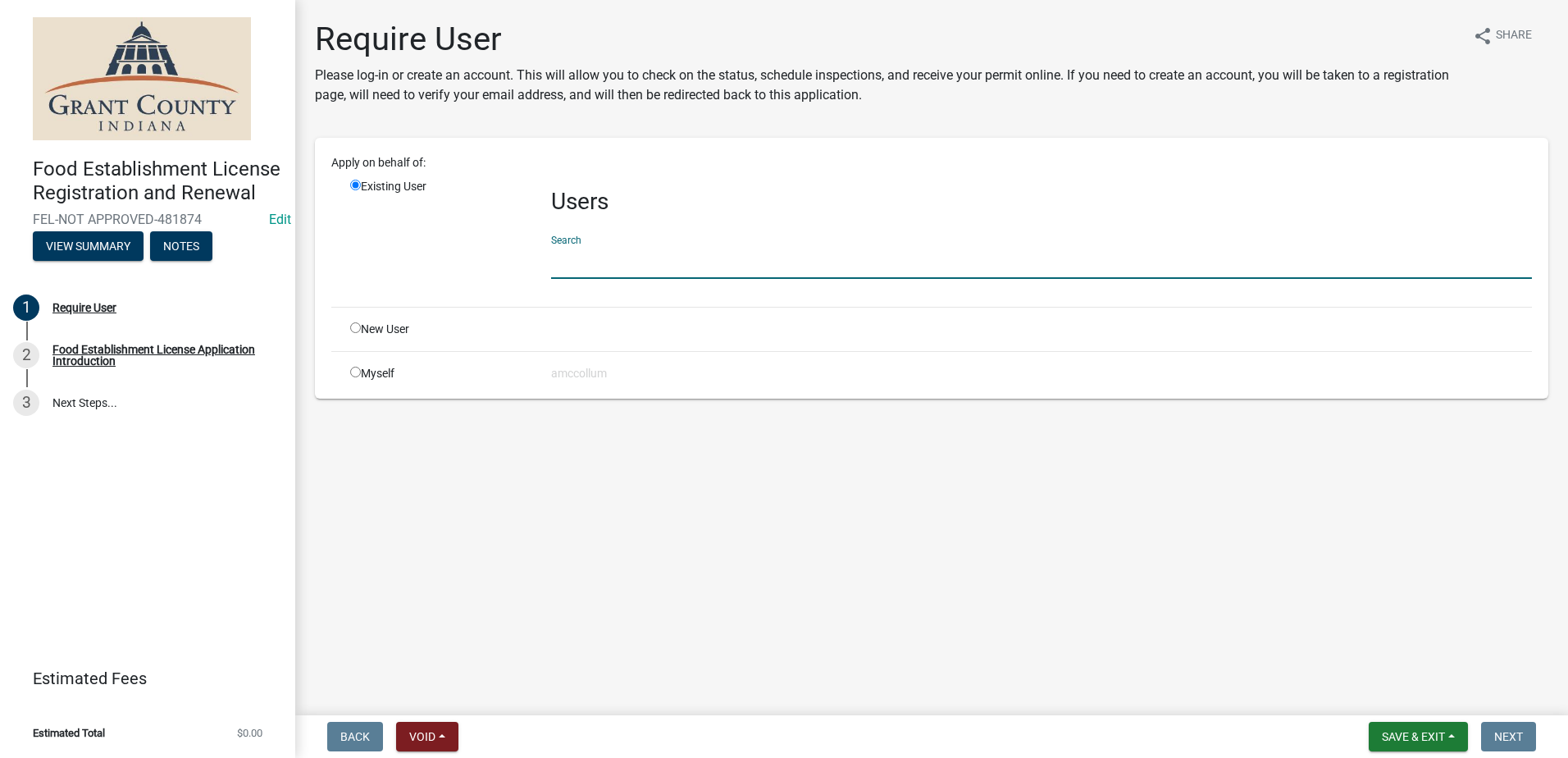
click at [616, 267] on input "text" at bounding box center [1041, 262] width 981 height 33
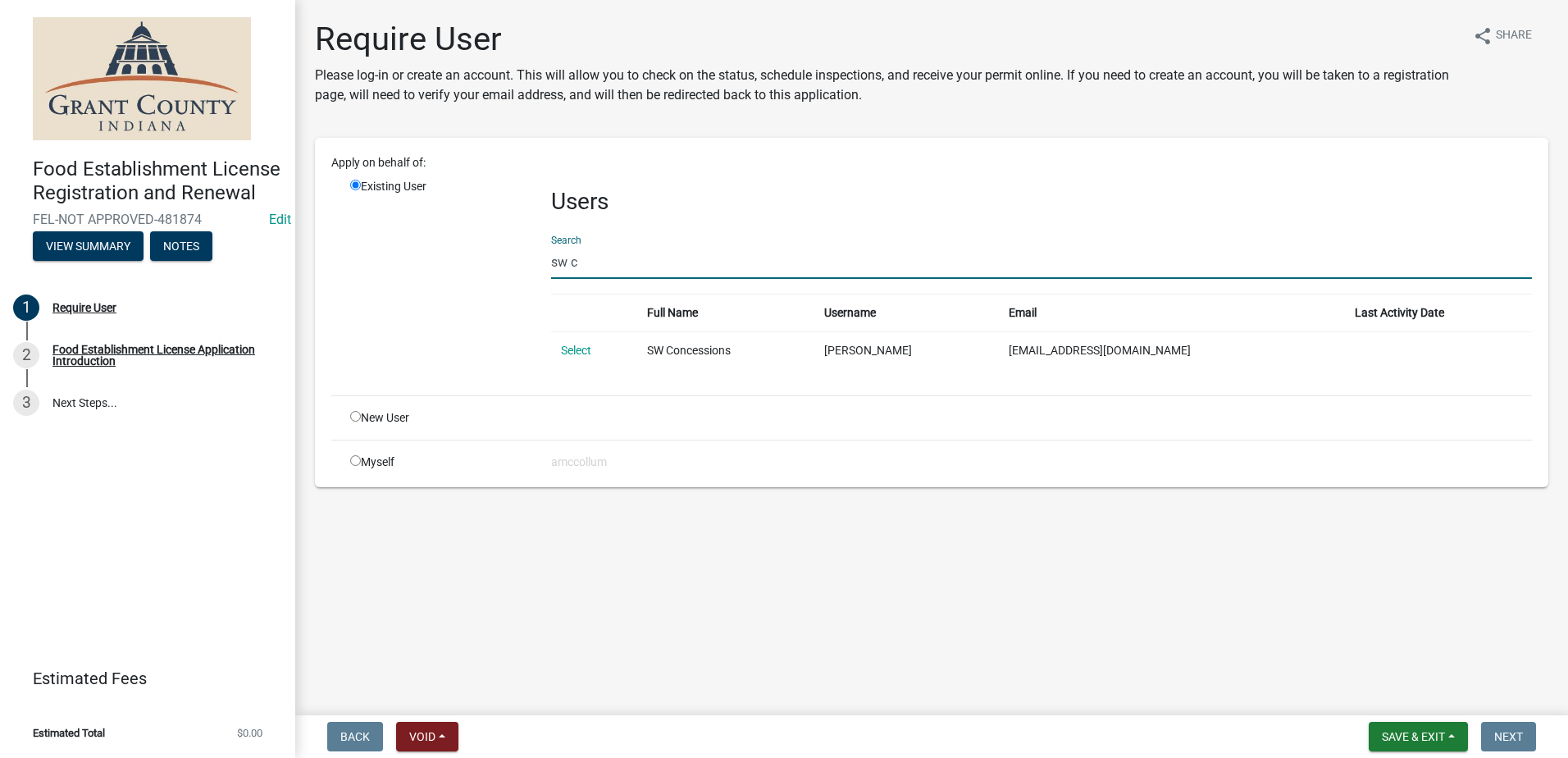
type input "sw c"
click at [692, 352] on td "SW Concessions" at bounding box center [726, 350] width 177 height 38
click at [574, 345] on link "Select" at bounding box center [576, 351] width 30 height 13
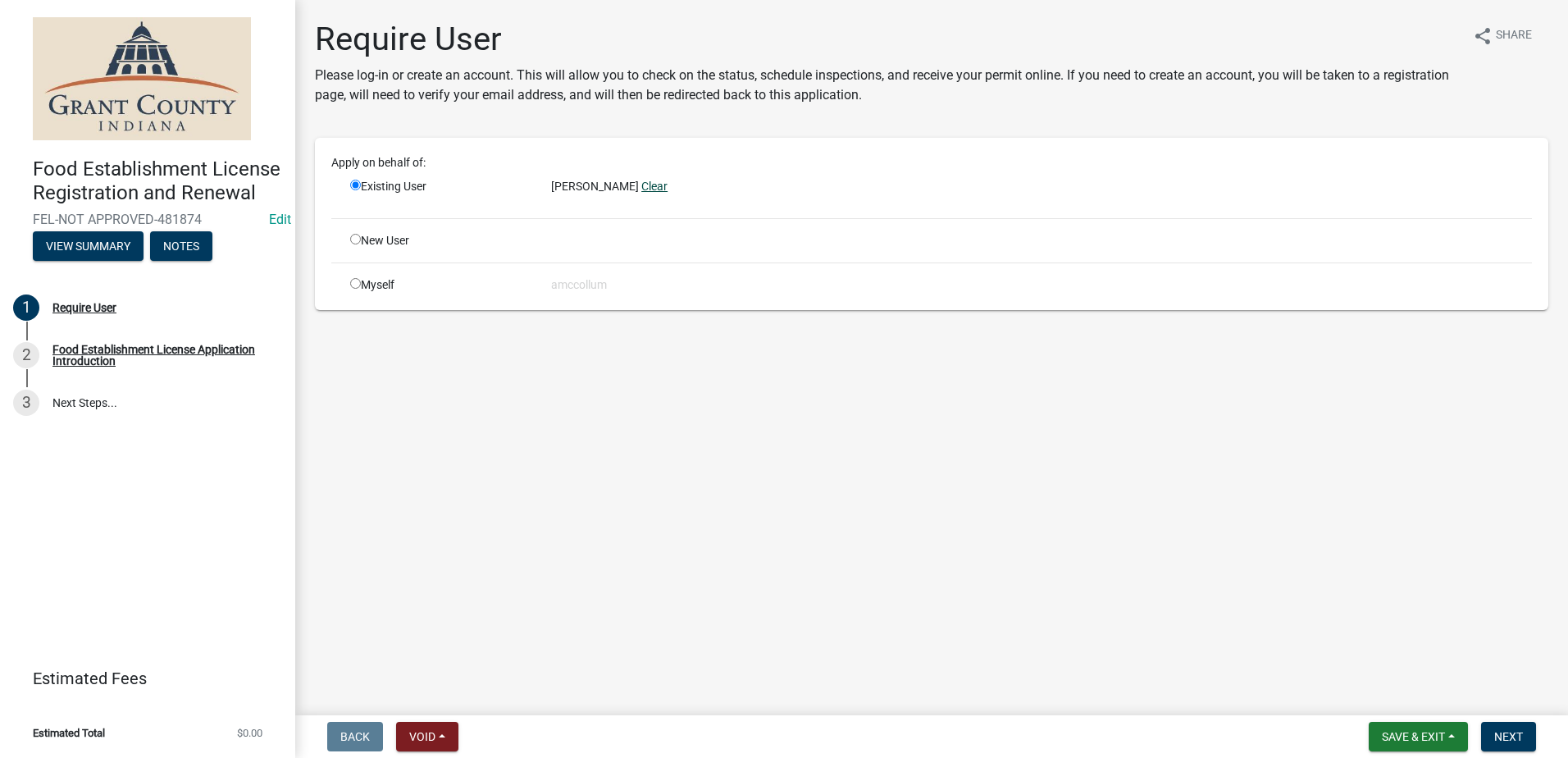
click at [643, 186] on link "Clear" at bounding box center [654, 186] width 26 height 13
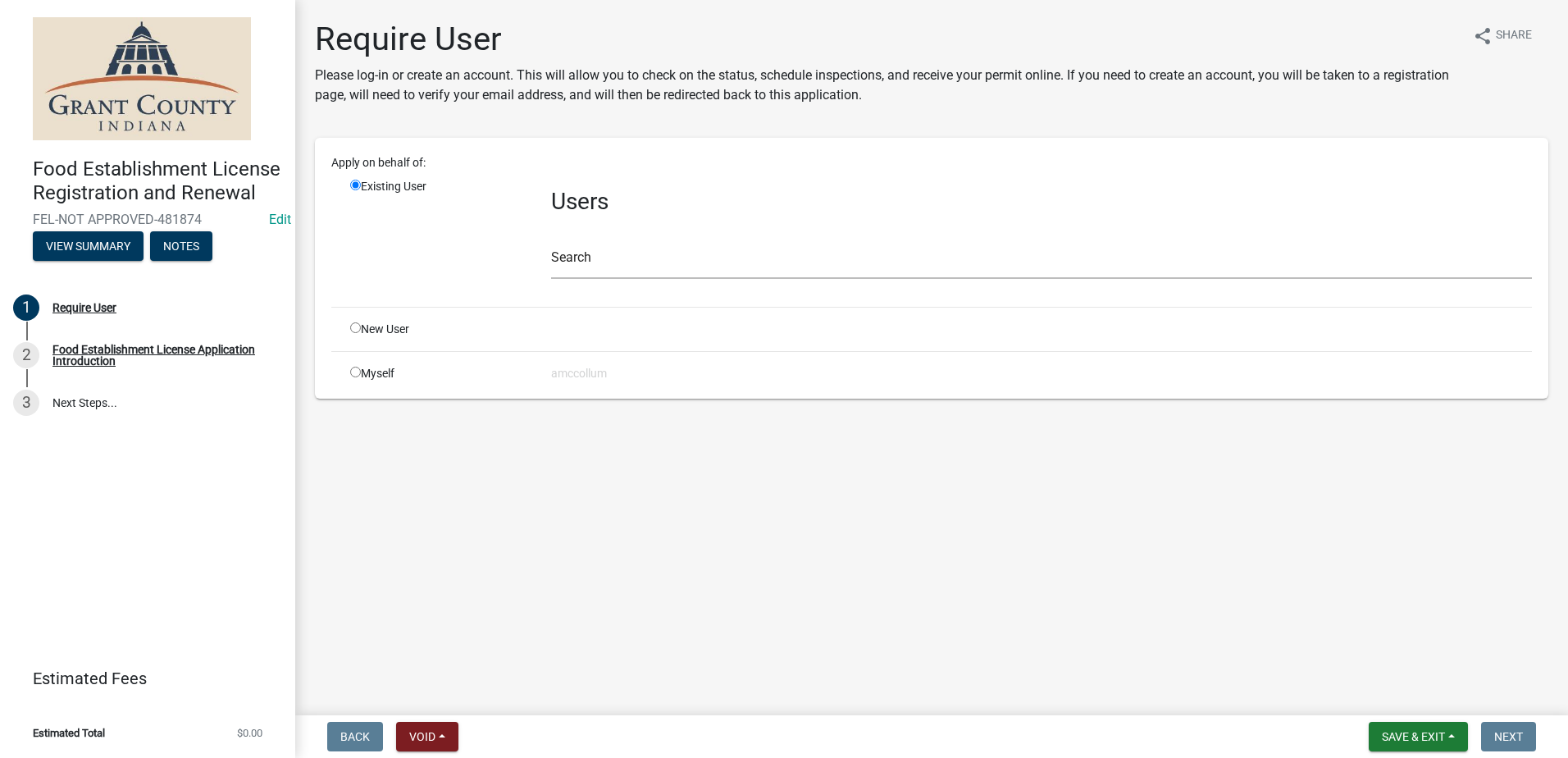
click at [451, 476] on main "Require User Please log-in or create an account. This will allow you to check o…" at bounding box center [932, 354] width 1273 height 709
click at [630, 259] on input "text" at bounding box center [1041, 262] width 981 height 33
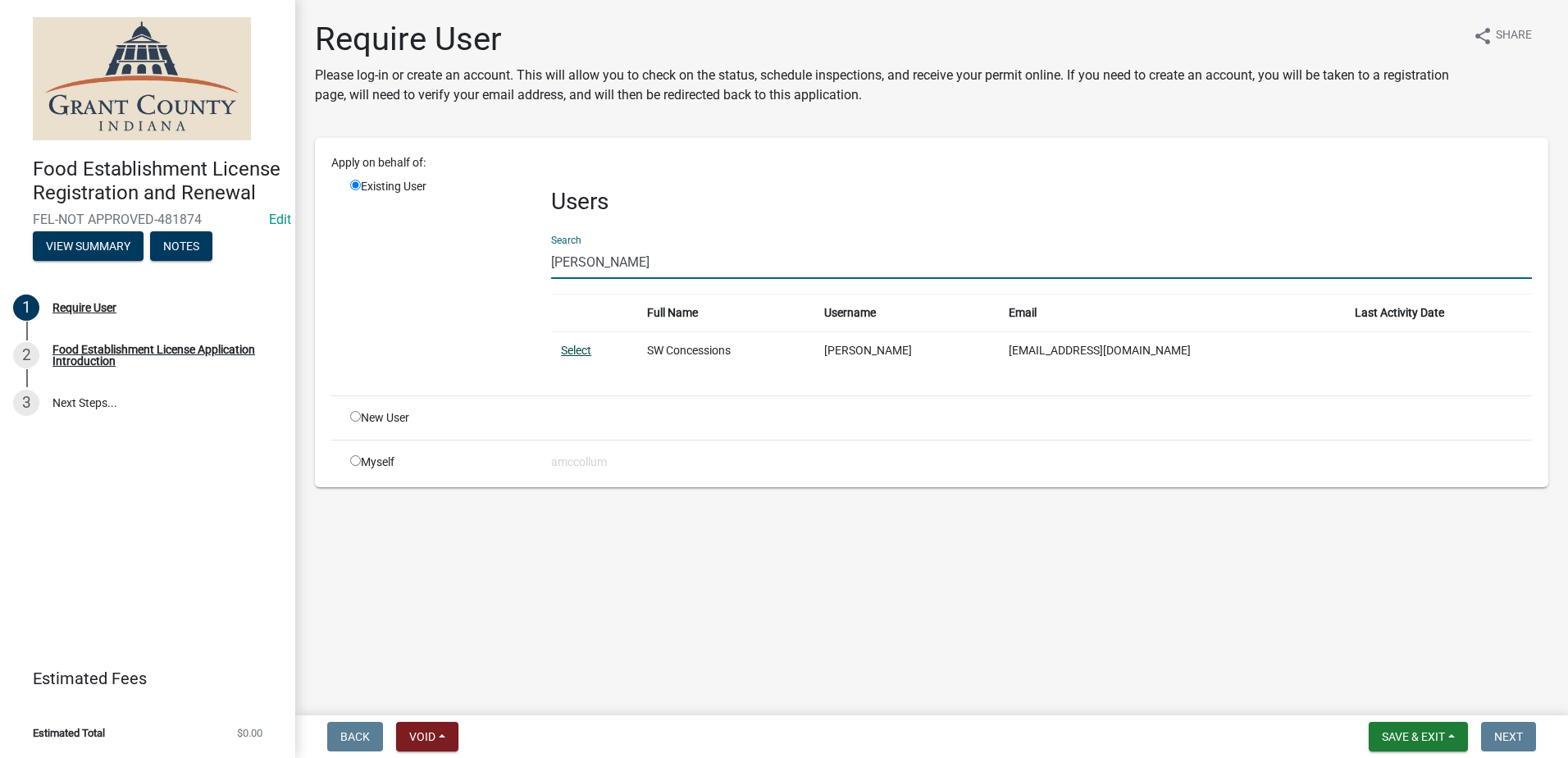
type input "shane wag"
click at [579, 346] on link "Select" at bounding box center [576, 351] width 30 height 13
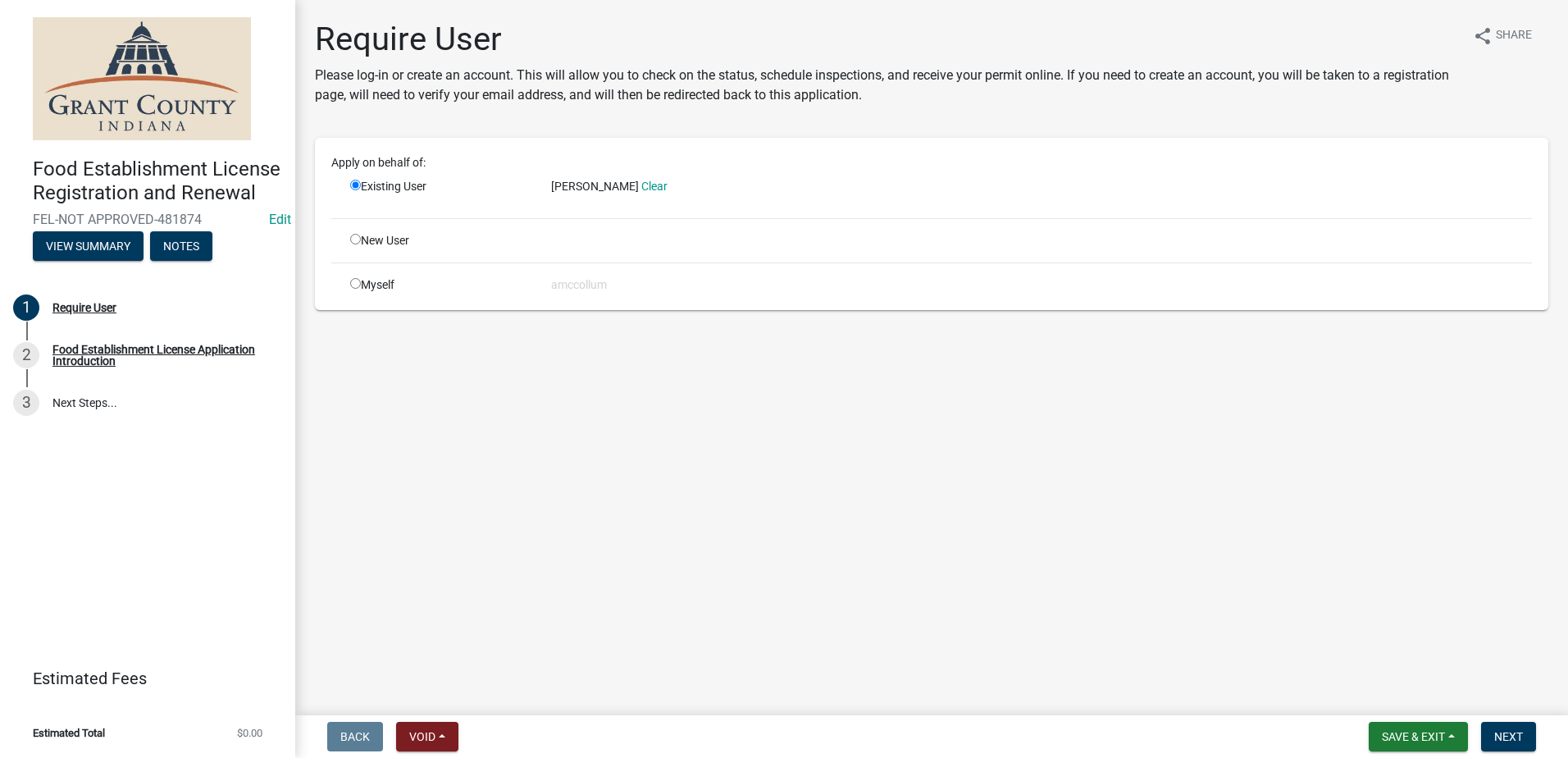
click at [352, 713] on div "Food Establishment License Registration and Renewal FEL-NOT APPROVED-481874 Edi…" at bounding box center [784, 379] width 1568 height 758
click at [357, 240] on input "radio" at bounding box center [355, 239] width 11 height 11
radio input "true"
radio input "false"
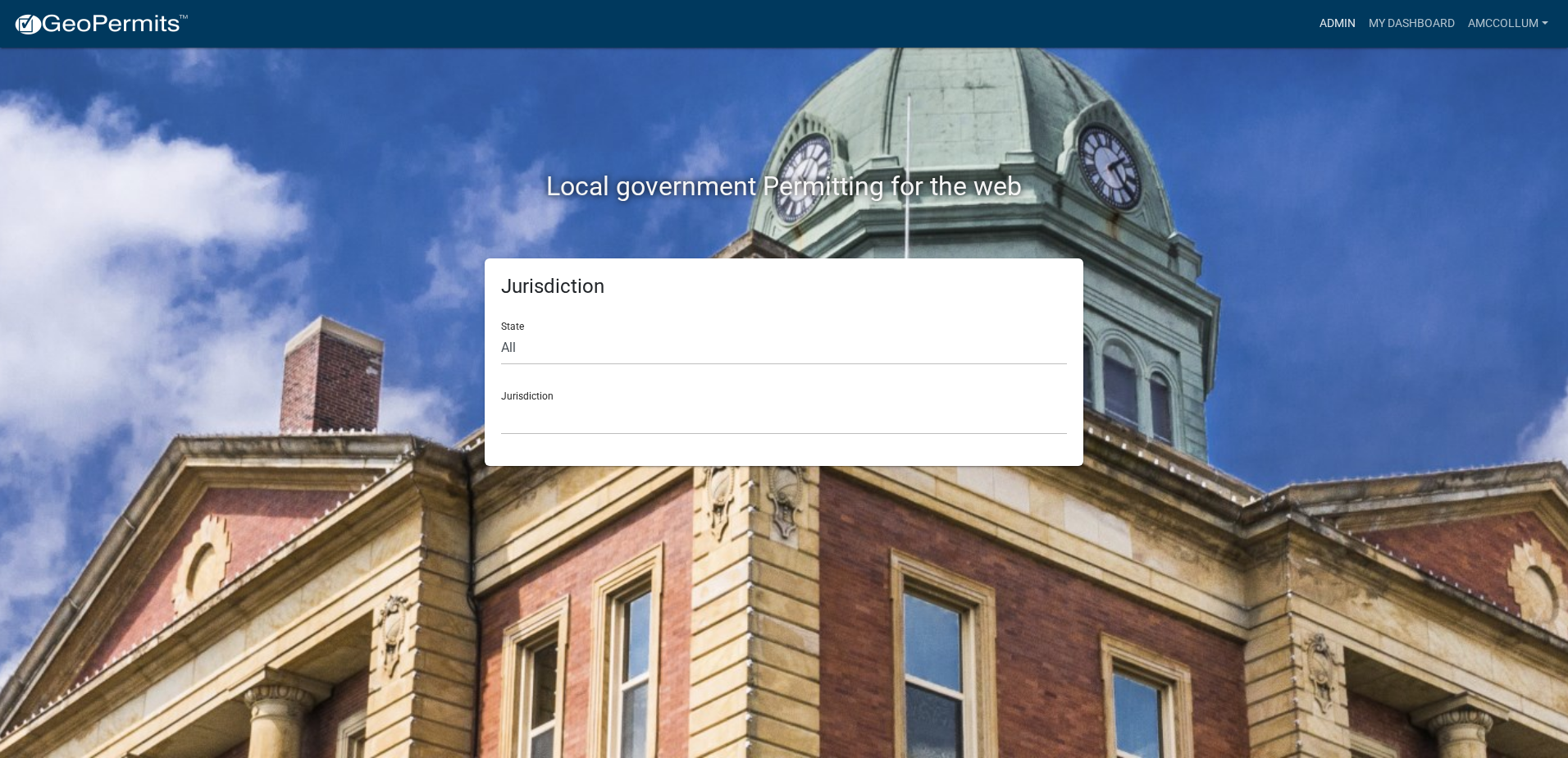
click at [1329, 20] on link "Admin" at bounding box center [1338, 23] width 49 height 31
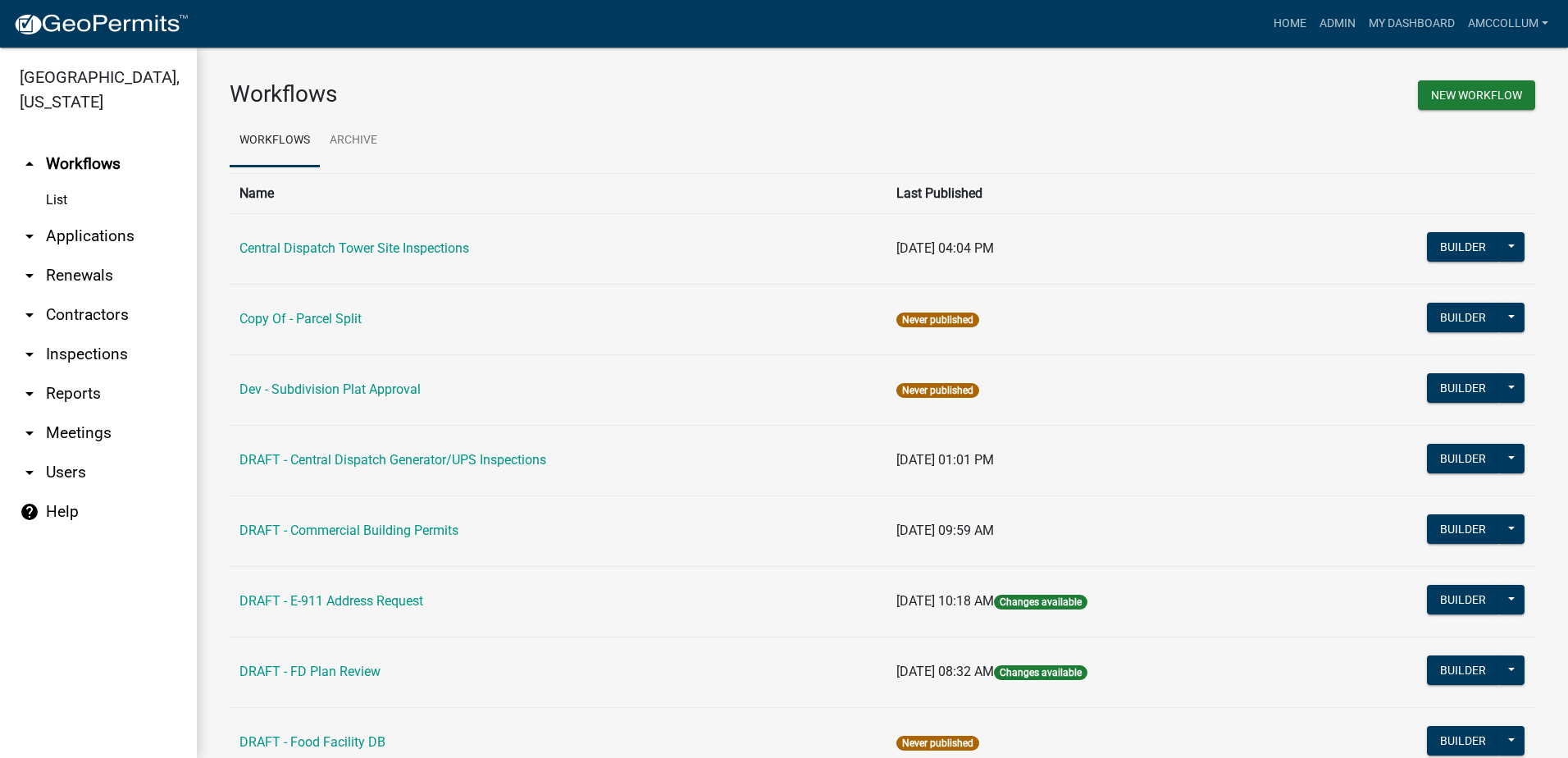
click at [104, 216] on link "arrow_drop_down Applications" at bounding box center [99, 235] width 197 height 39
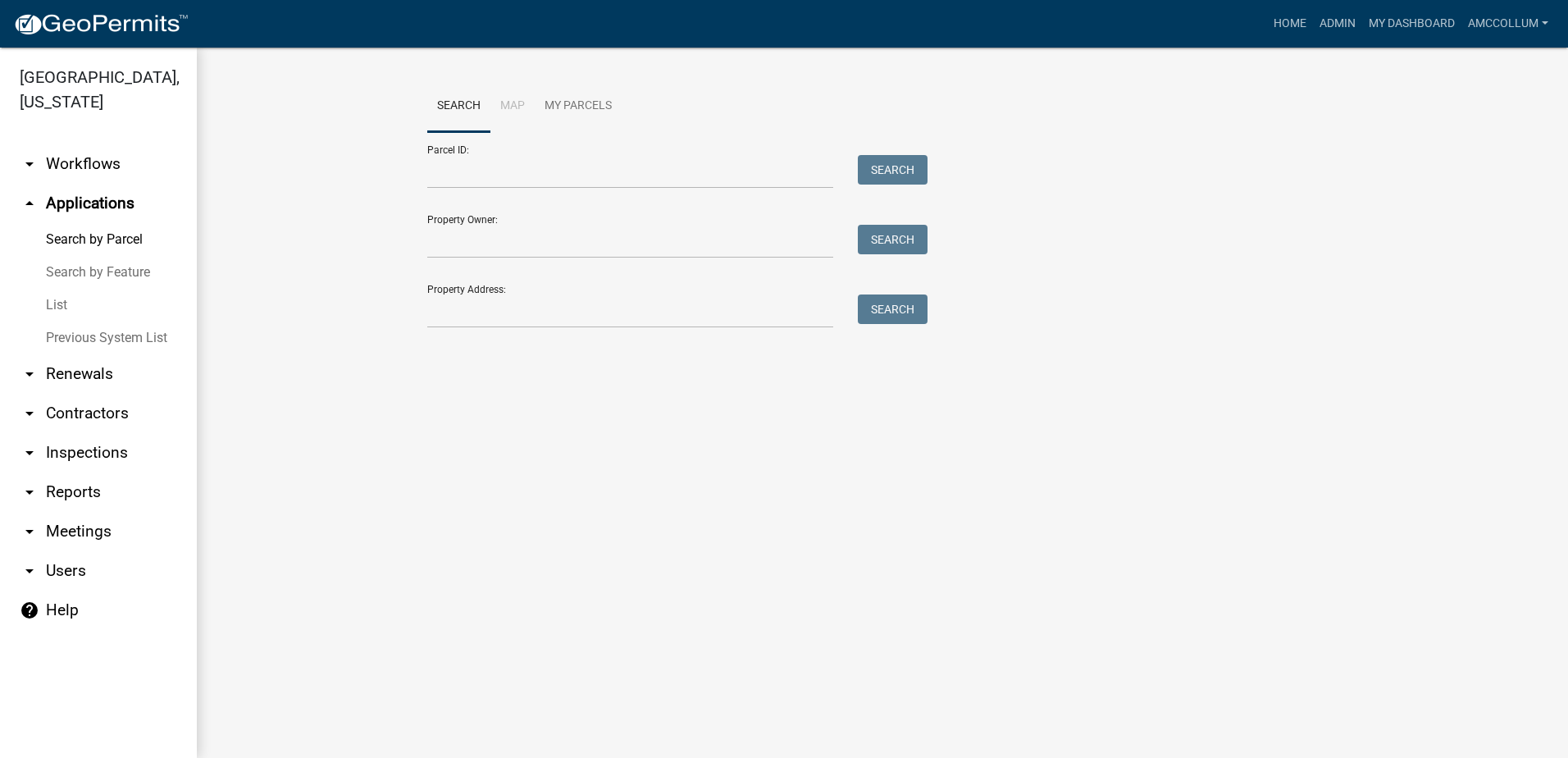
click at [57, 289] on link "List" at bounding box center [99, 305] width 197 height 33
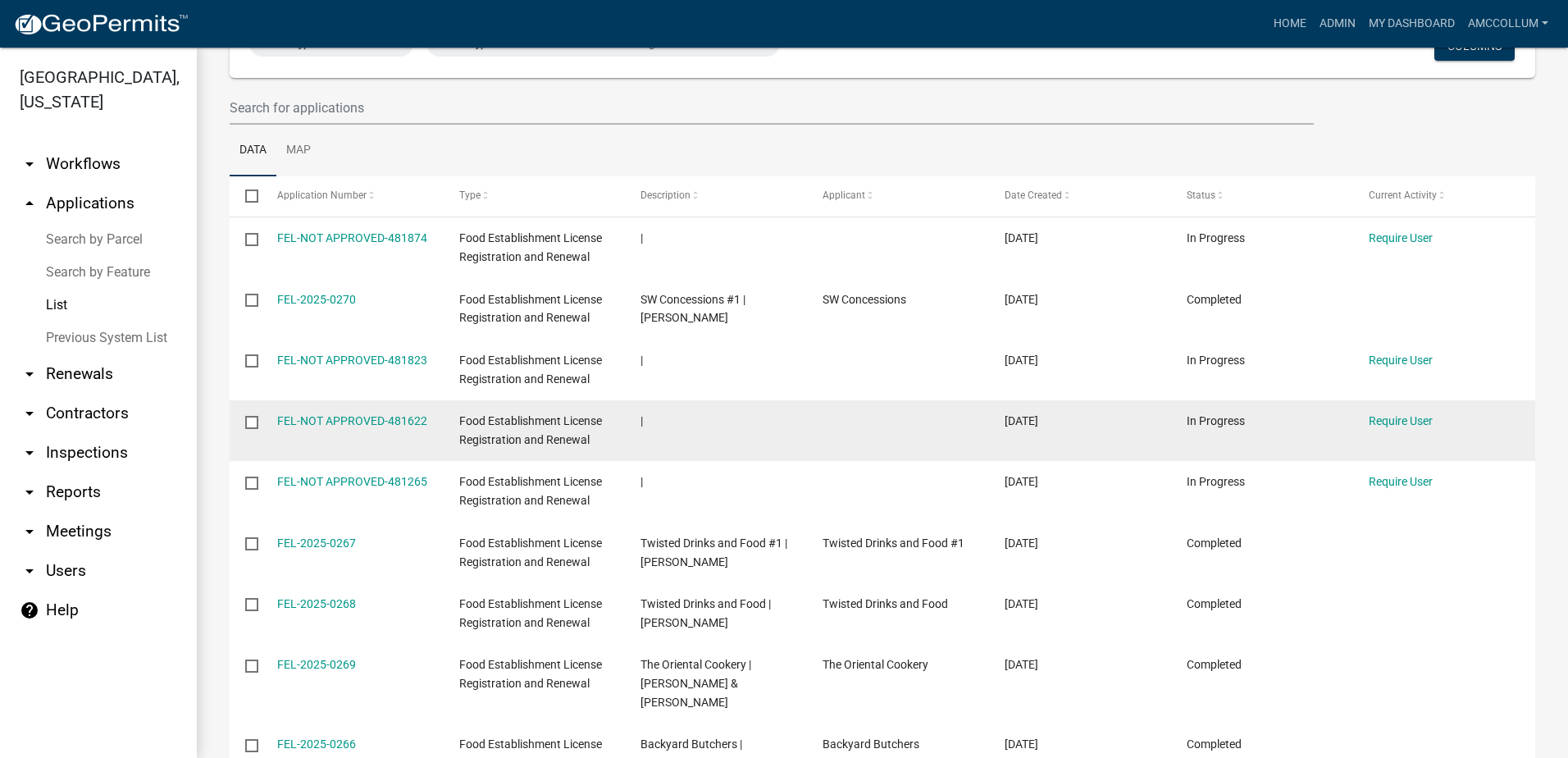
scroll to position [164, 0]
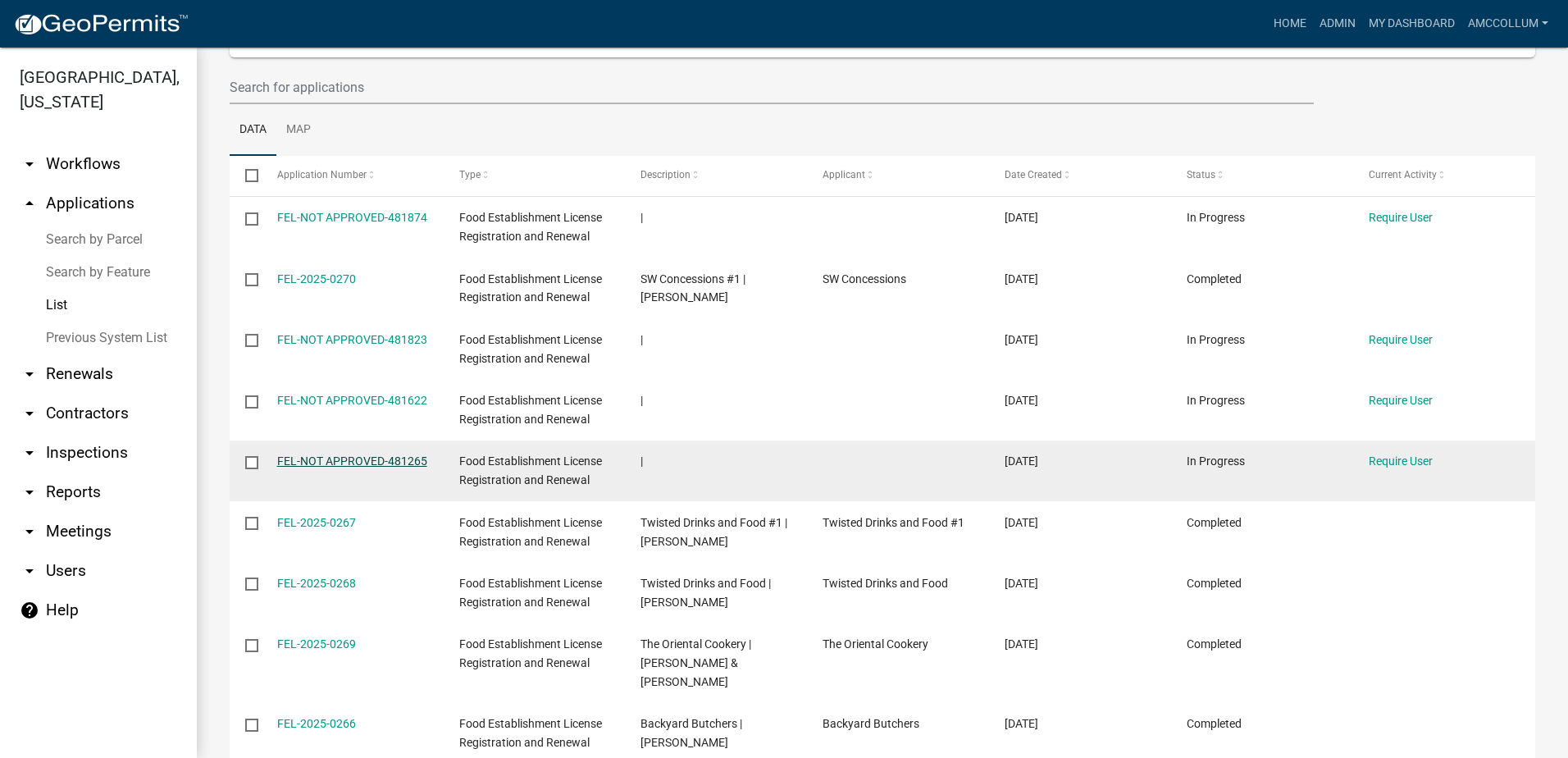
click at [314, 462] on link "FEL-NOT APPROVED-481265" at bounding box center [352, 461] width 150 height 13
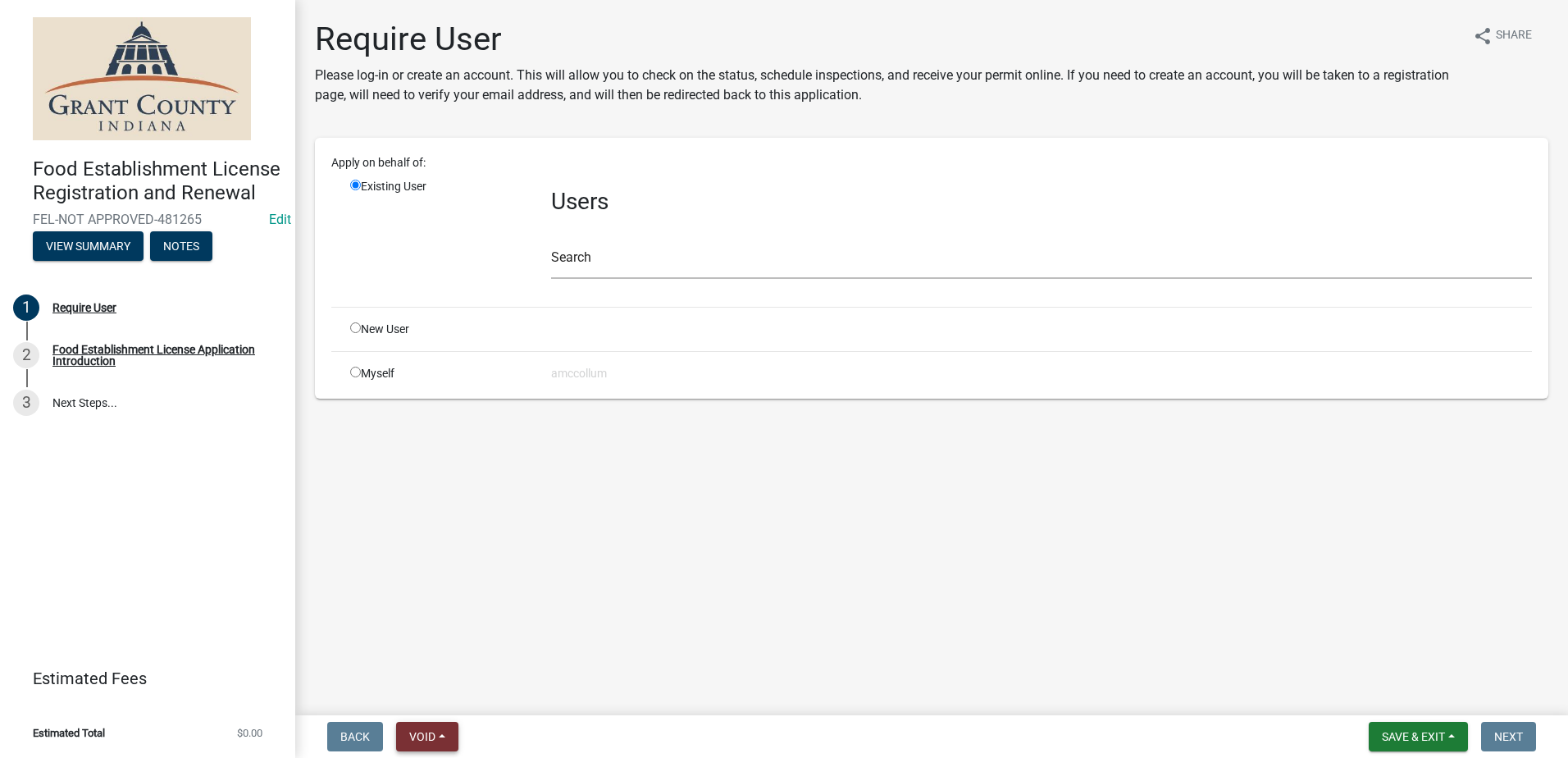
click at [421, 730] on span "Void" at bounding box center [422, 736] width 26 height 13
click at [441, 702] on button "Void" at bounding box center [461, 693] width 131 height 39
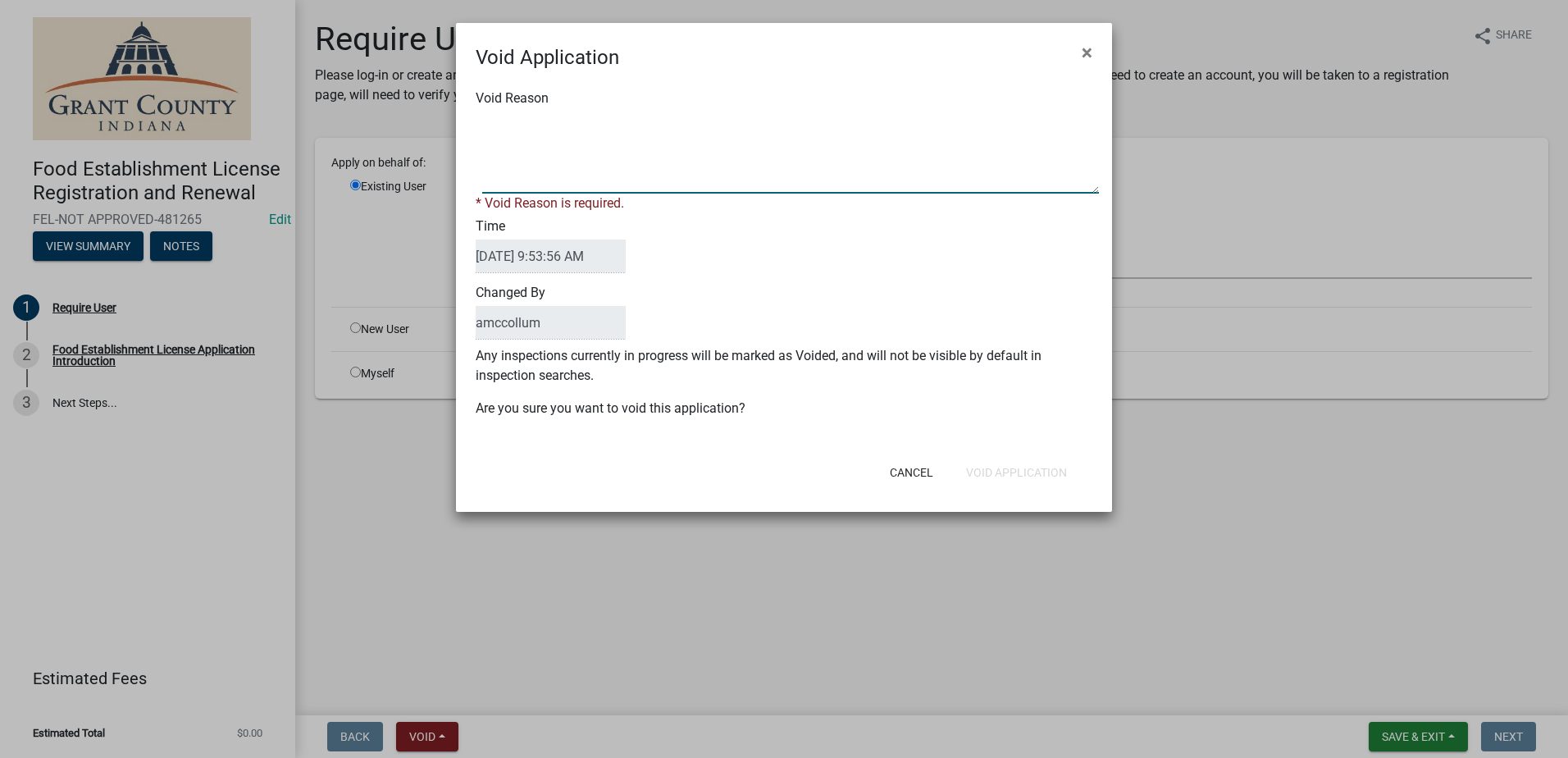
click at [541, 124] on textarea "Void Reason" at bounding box center [791, 153] width 617 height 82
type textarea "Unkown"
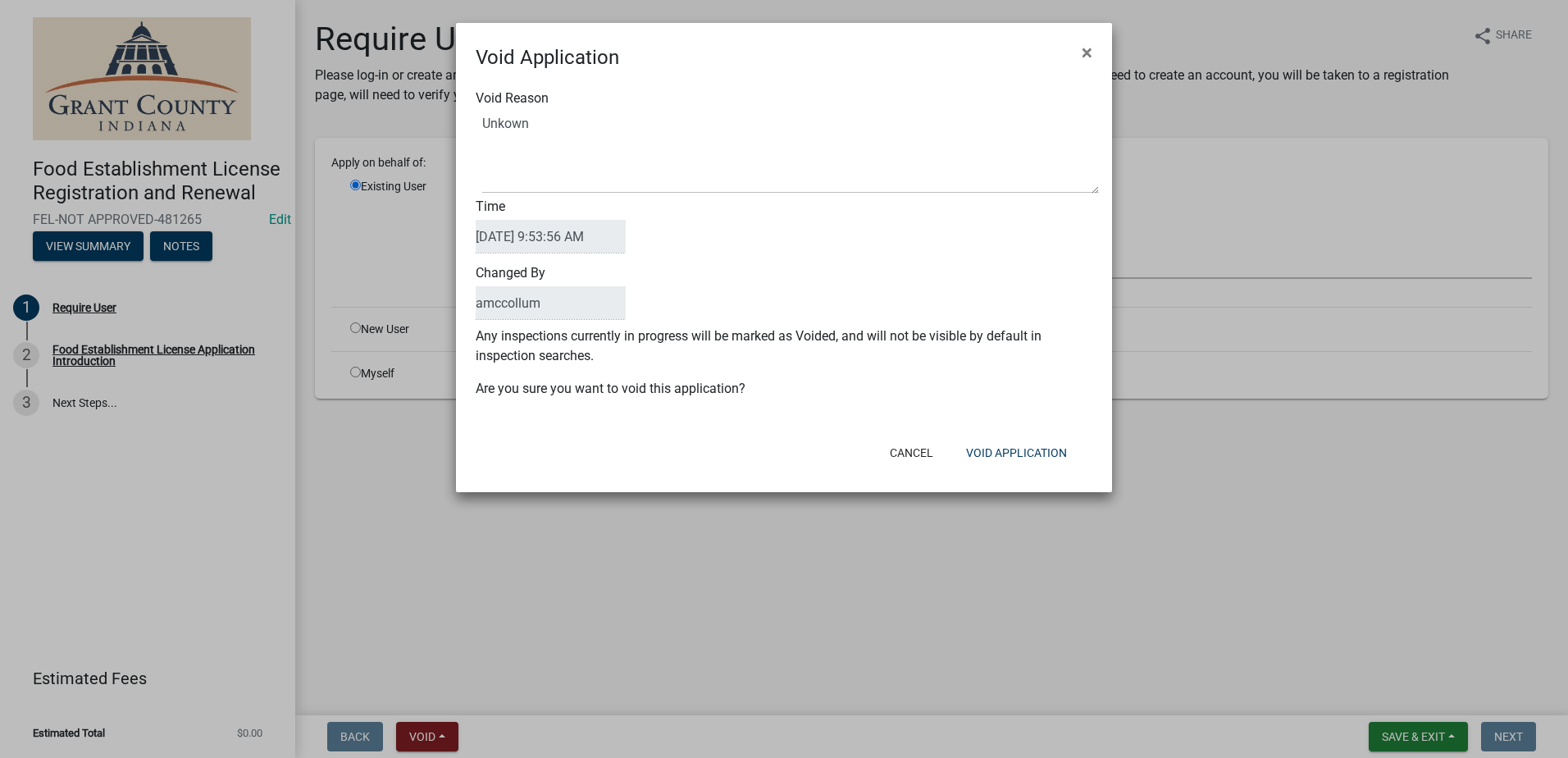
click at [971, 403] on div "Void Reason Time 09/22/2025 9:53:56 AM Changed By amccollum Any inspections cur…" at bounding box center [784, 251] width 656 height 359
click at [1003, 442] on button "Void Application" at bounding box center [1016, 452] width 127 height 29
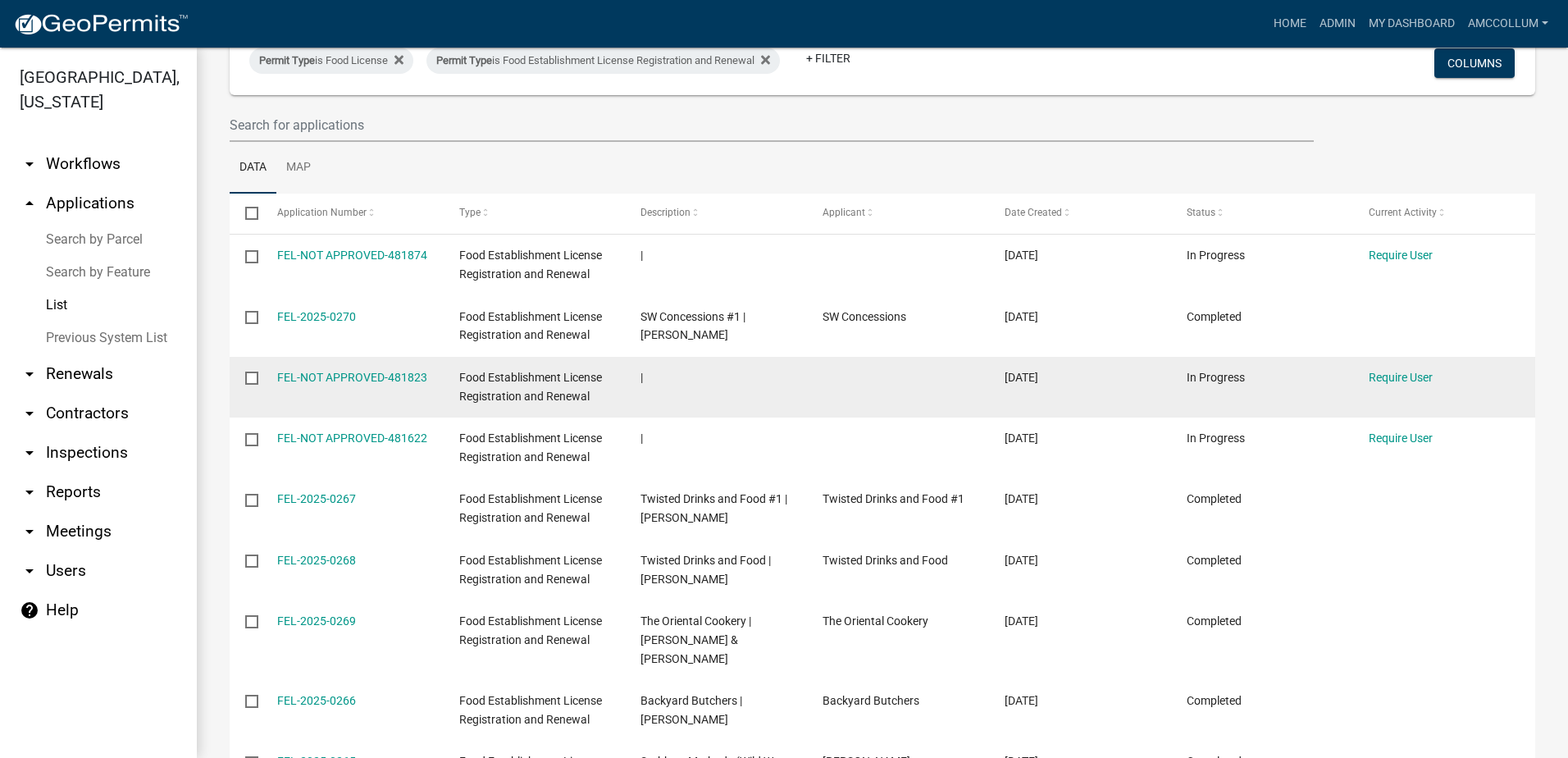
scroll to position [82, 0]
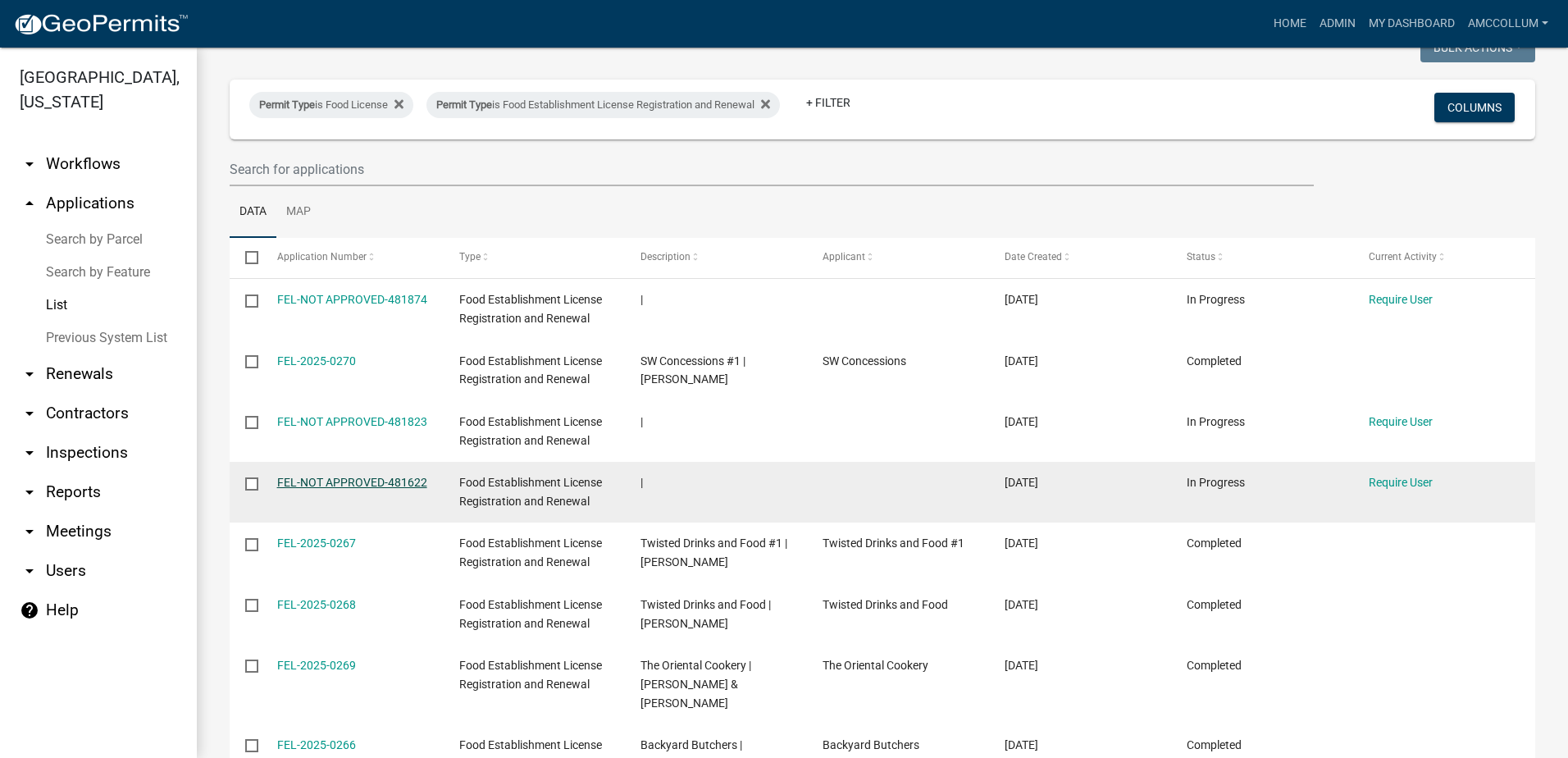
click at [327, 482] on link "FEL-NOT APPROVED-481622" at bounding box center [352, 483] width 150 height 13
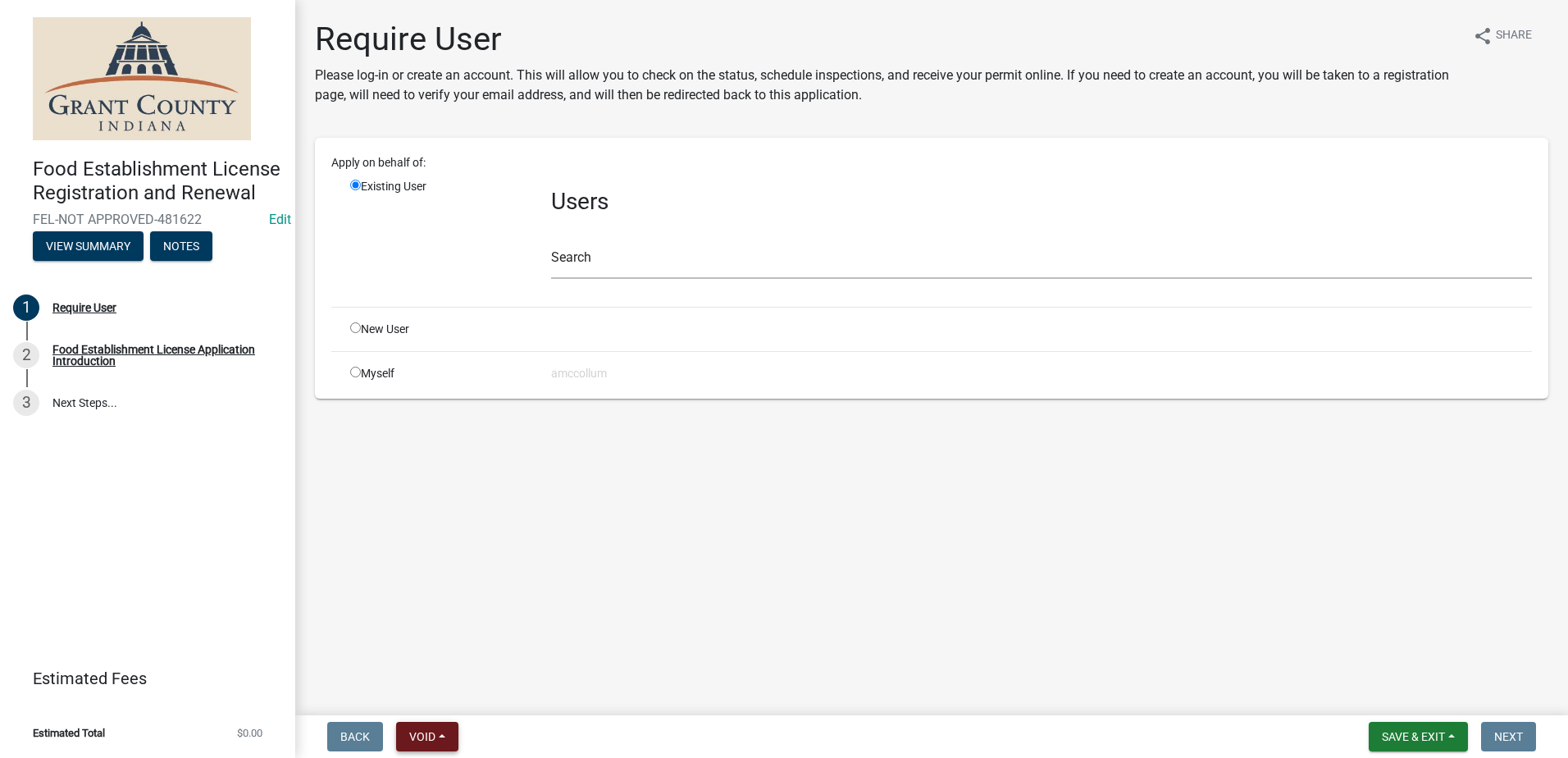
click at [431, 731] on span "Void" at bounding box center [422, 736] width 26 height 13
click at [443, 693] on button "Void" at bounding box center [461, 693] width 131 height 39
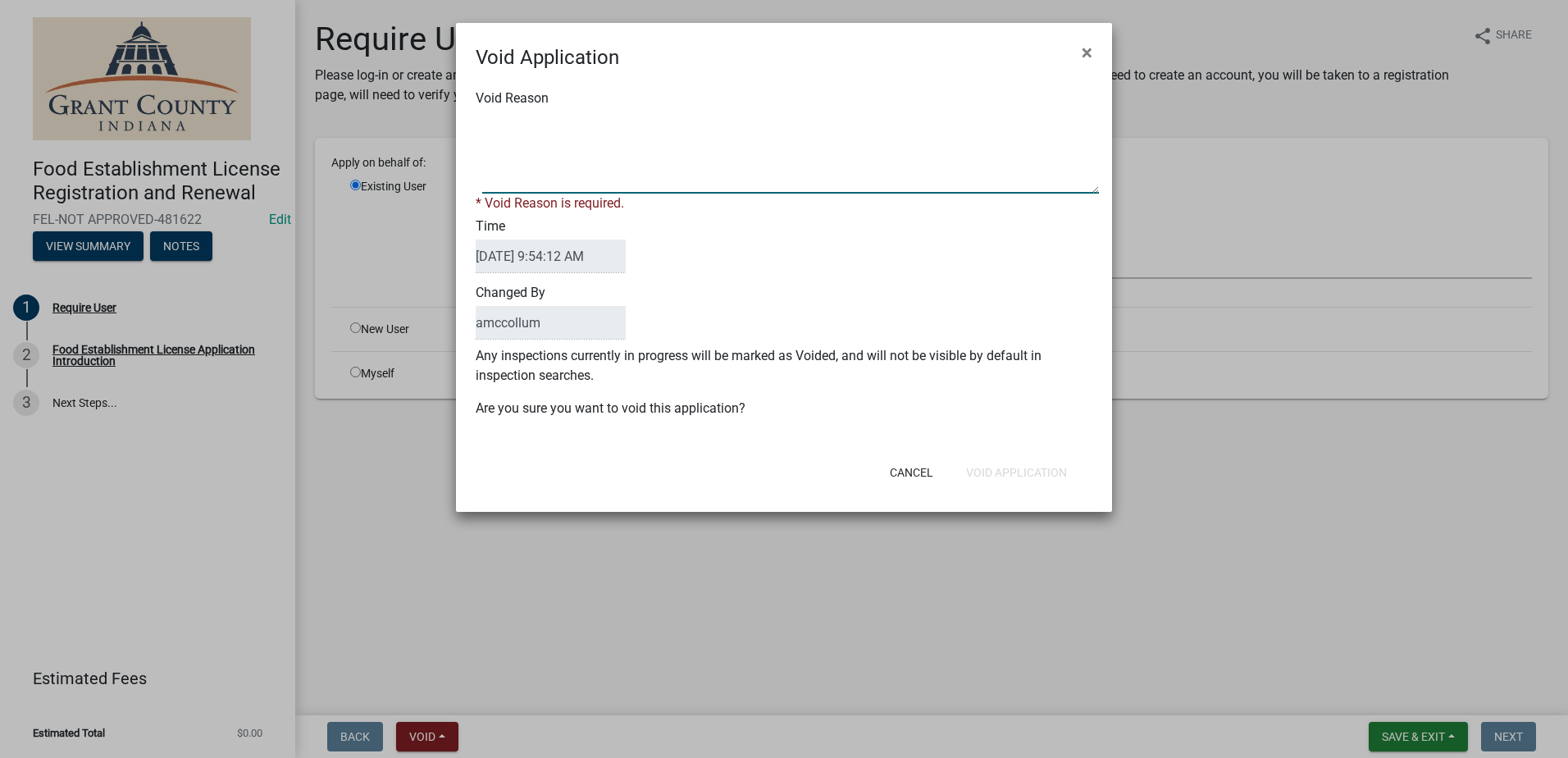
click at [554, 128] on textarea "Void Reason" at bounding box center [791, 153] width 617 height 82
type textarea "Unkown"
drag, startPoint x: 959, startPoint y: 395, endPoint x: 971, endPoint y: 395, distance: 12.0
click at [969, 395] on div "Void Reason * Void Reason is required. Time 09/22/2025 9:54:12 AM Changed By am…" at bounding box center [784, 261] width 656 height 379
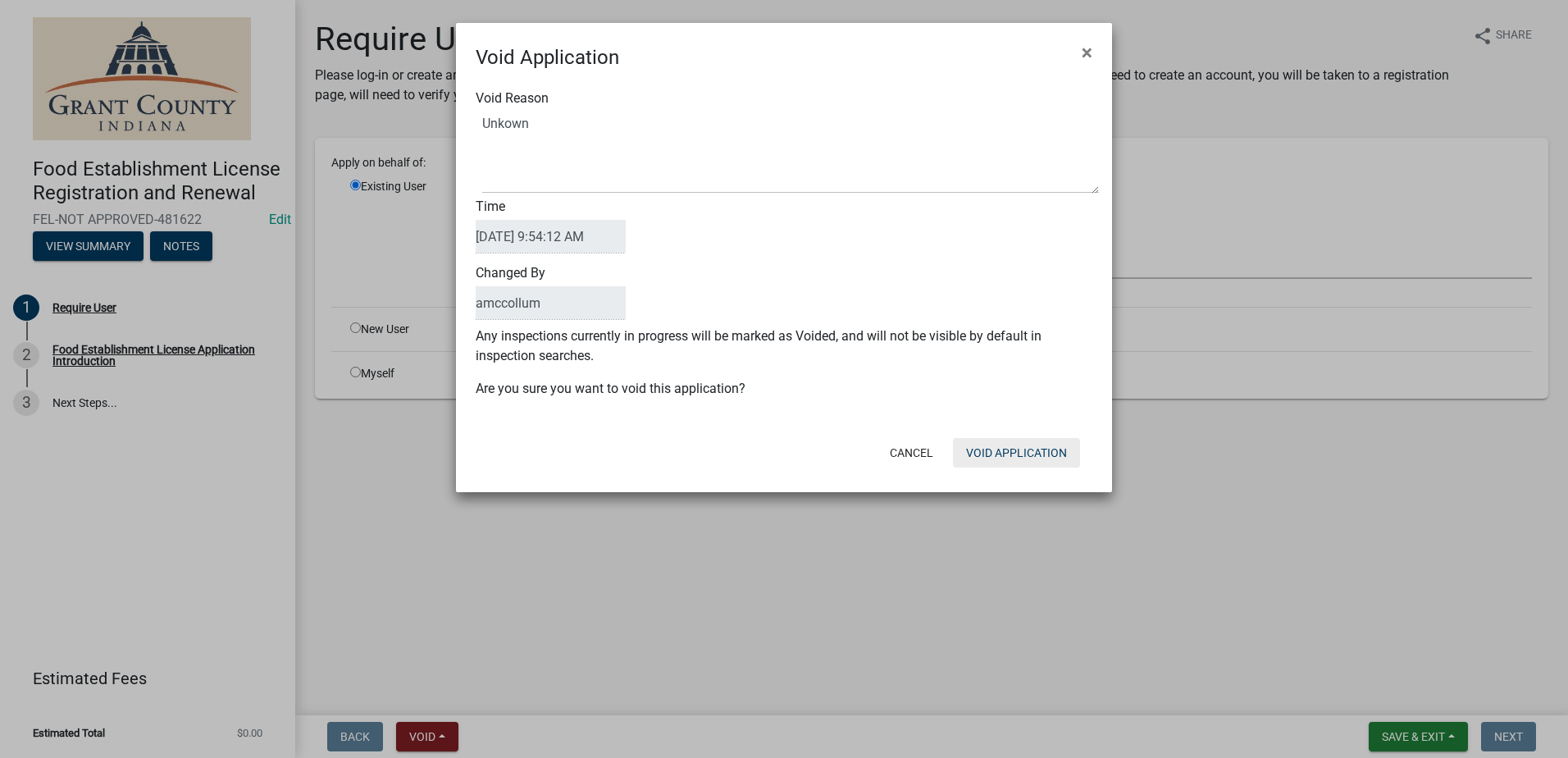
click at [1010, 448] on button "Void Application" at bounding box center [1016, 452] width 127 height 29
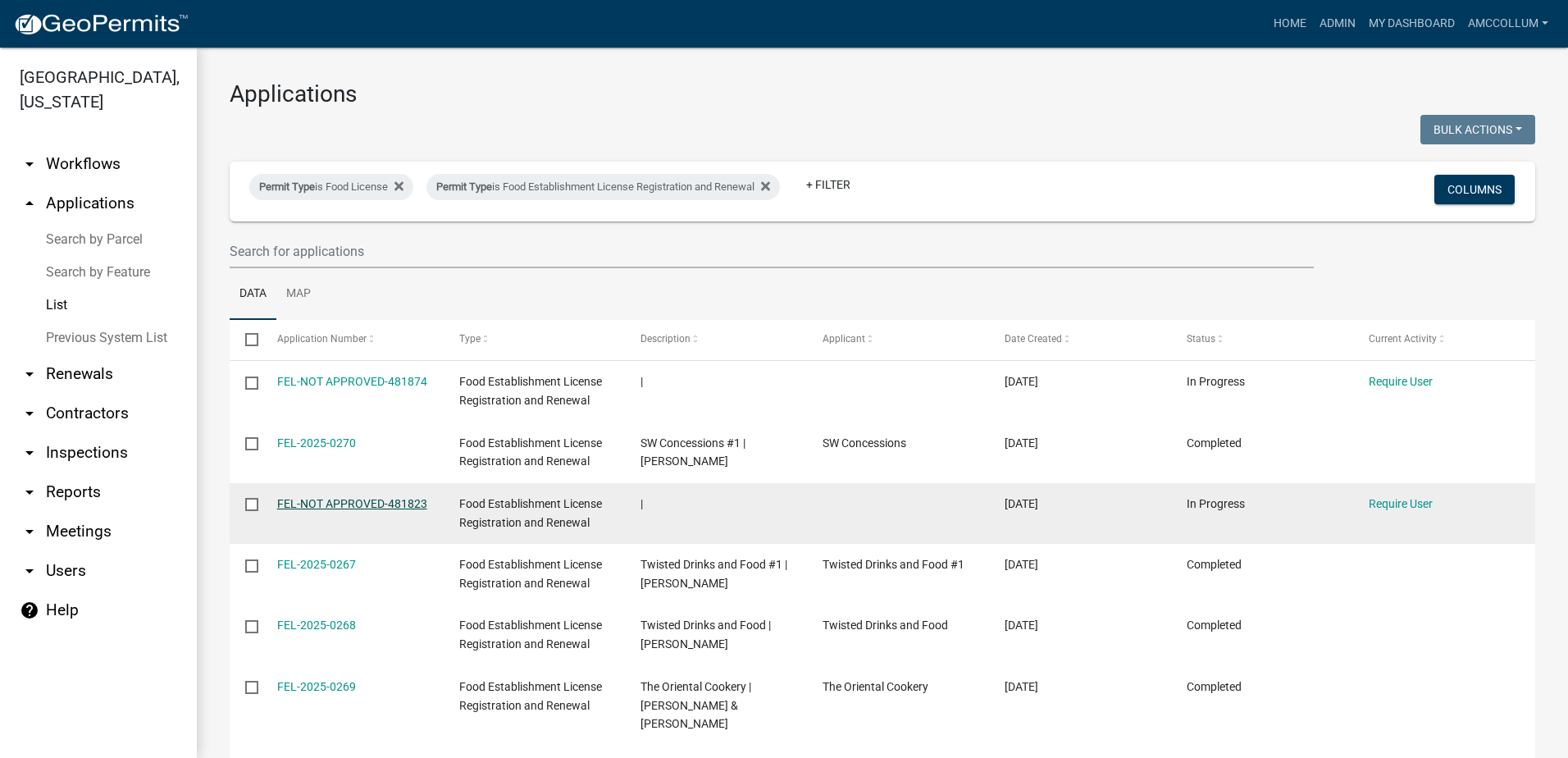
click at [336, 500] on link "FEL-NOT APPROVED-481823" at bounding box center [352, 503] width 150 height 13
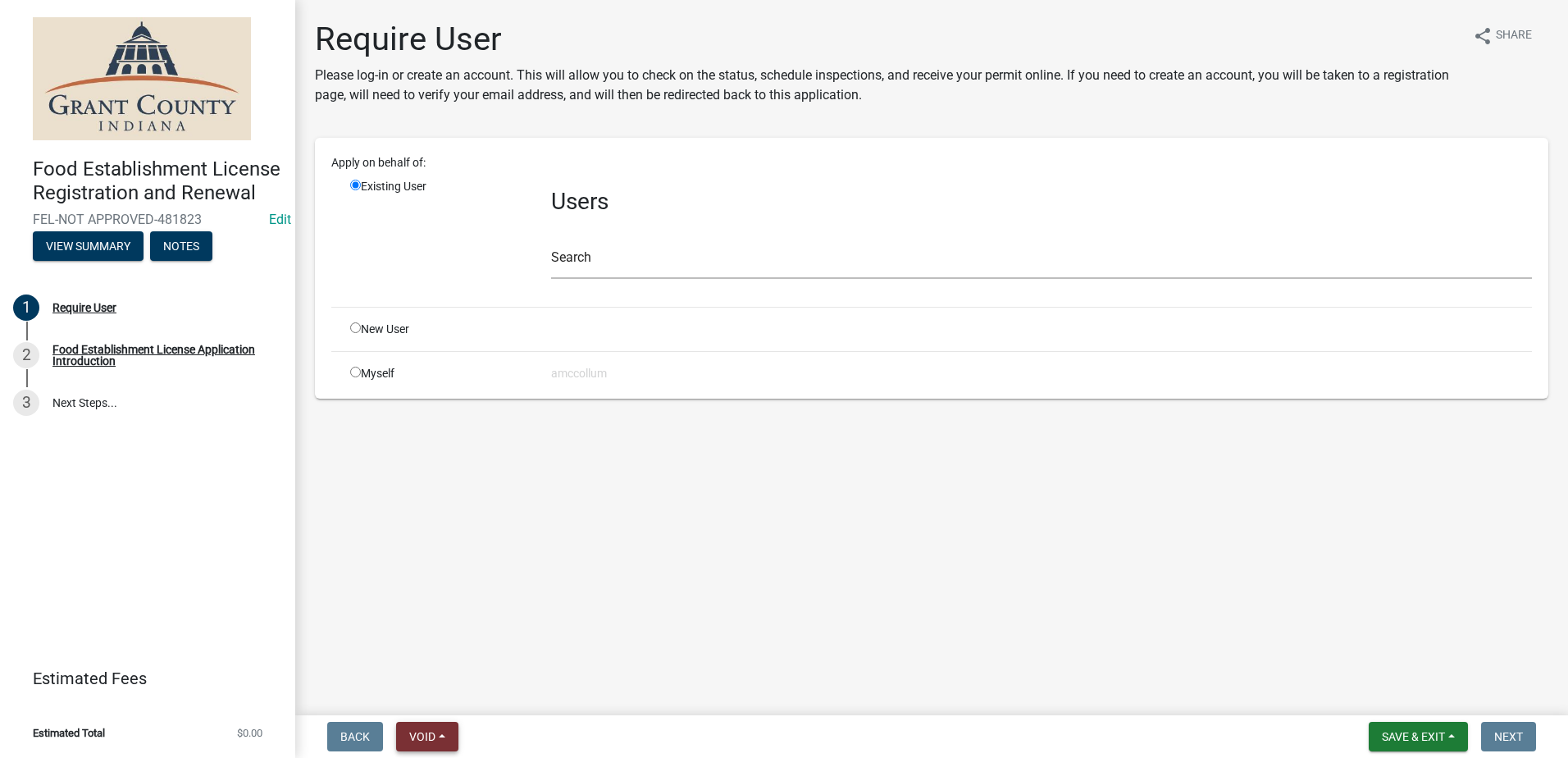
click at [412, 723] on button "Void" at bounding box center [427, 735] width 63 height 29
click at [434, 685] on button "Void" at bounding box center [461, 693] width 131 height 39
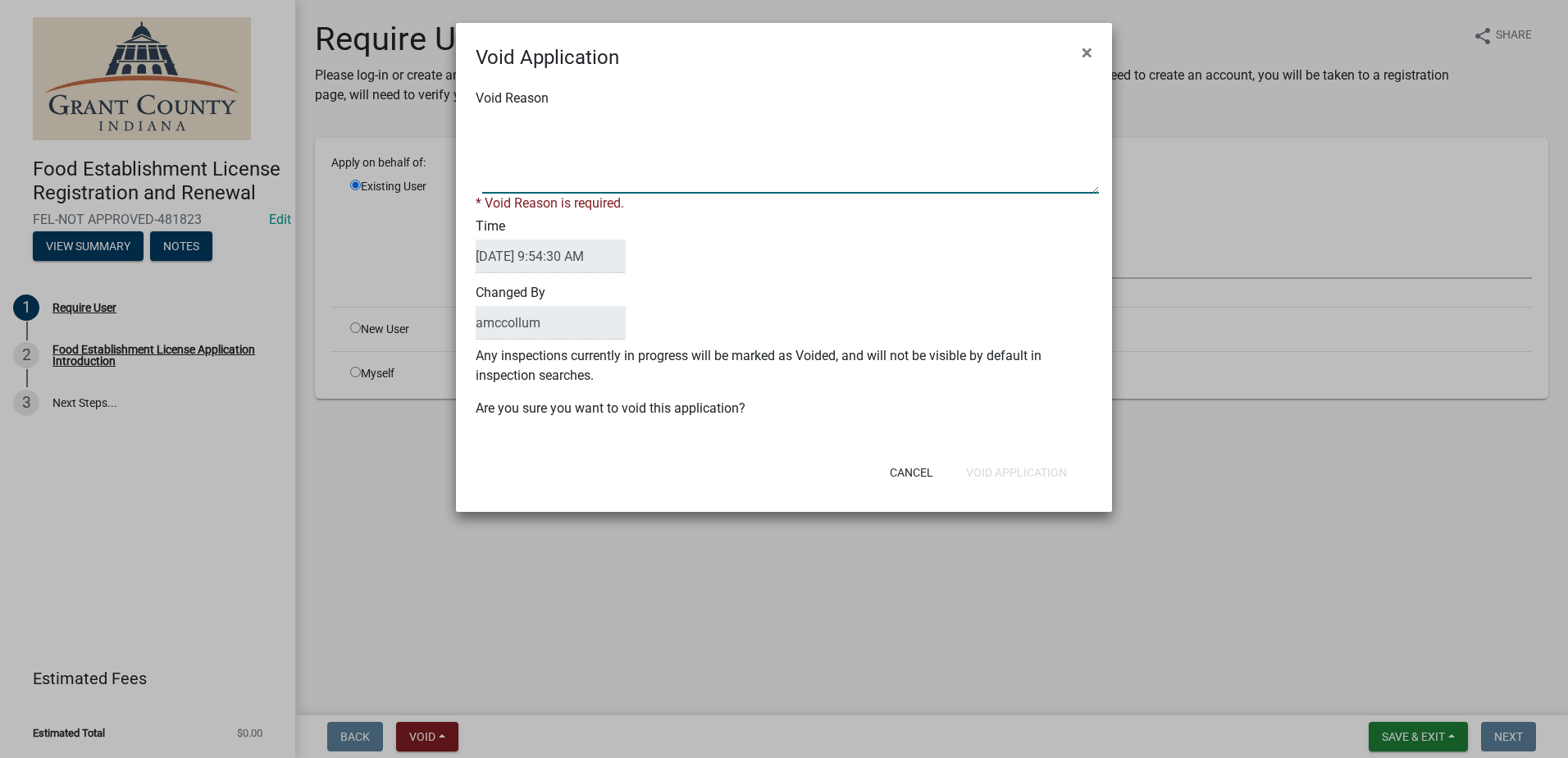
click at [542, 129] on textarea "Void Reason" at bounding box center [791, 153] width 617 height 82
type textarea "Unkown"
click at [1003, 427] on div "Void Reason * Void Reason is required. Time 09/22/2025 9:54:30 AM Changed By am…" at bounding box center [784, 261] width 656 height 379
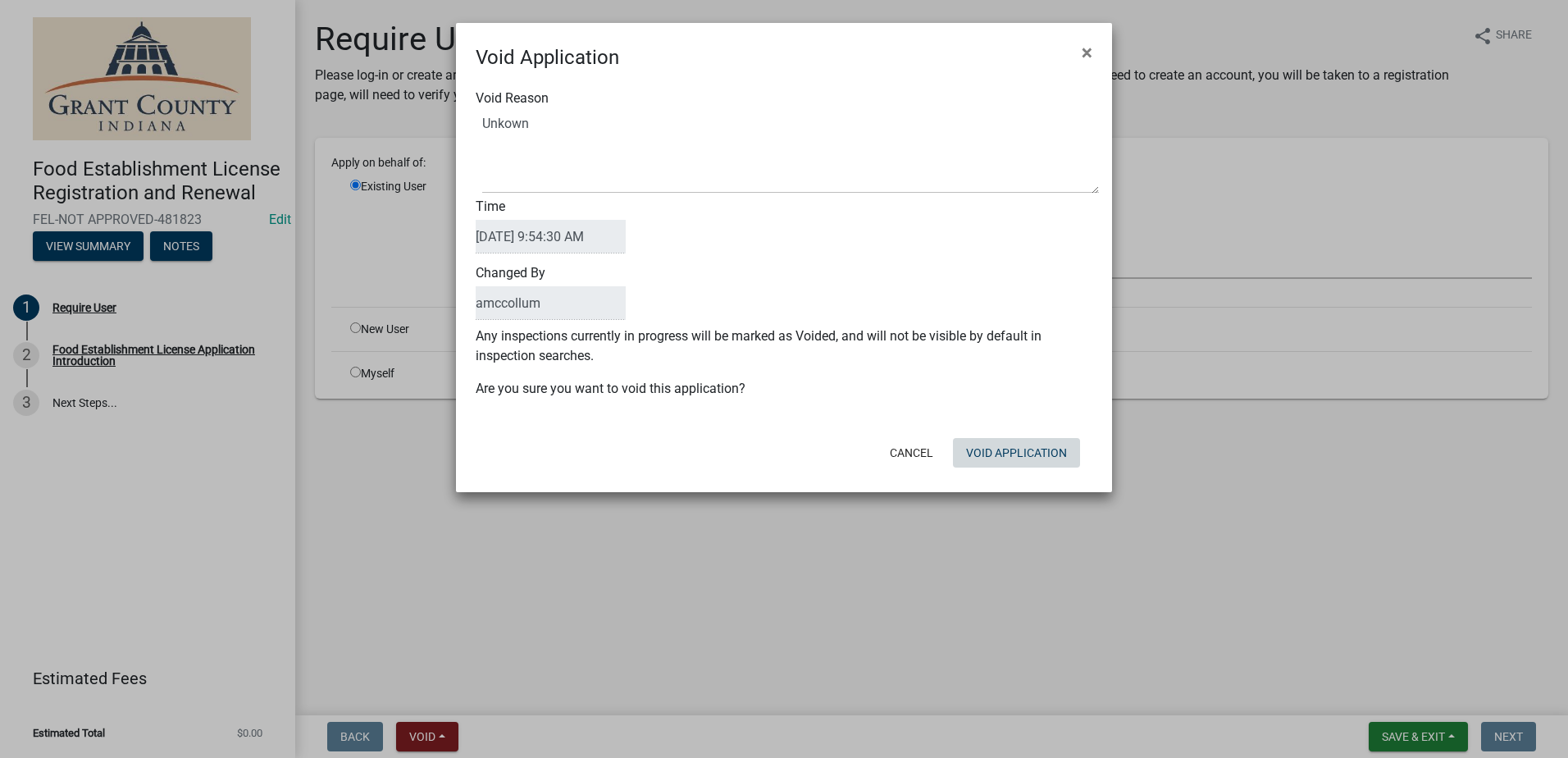
click at [1012, 452] on button "Void Application" at bounding box center [1016, 452] width 127 height 29
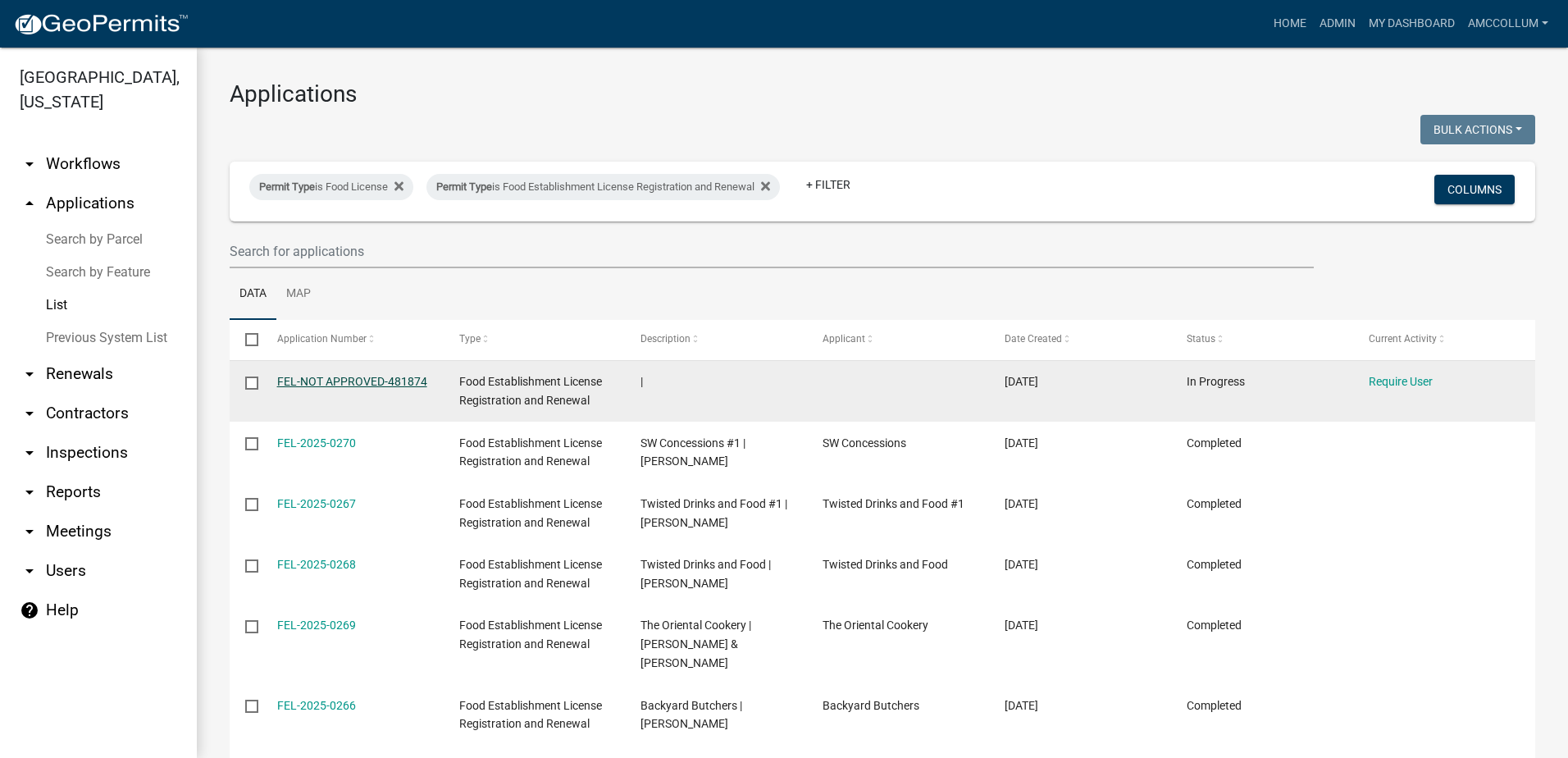
click at [328, 382] on link "FEL-NOT APPROVED-481874" at bounding box center [352, 382] width 150 height 13
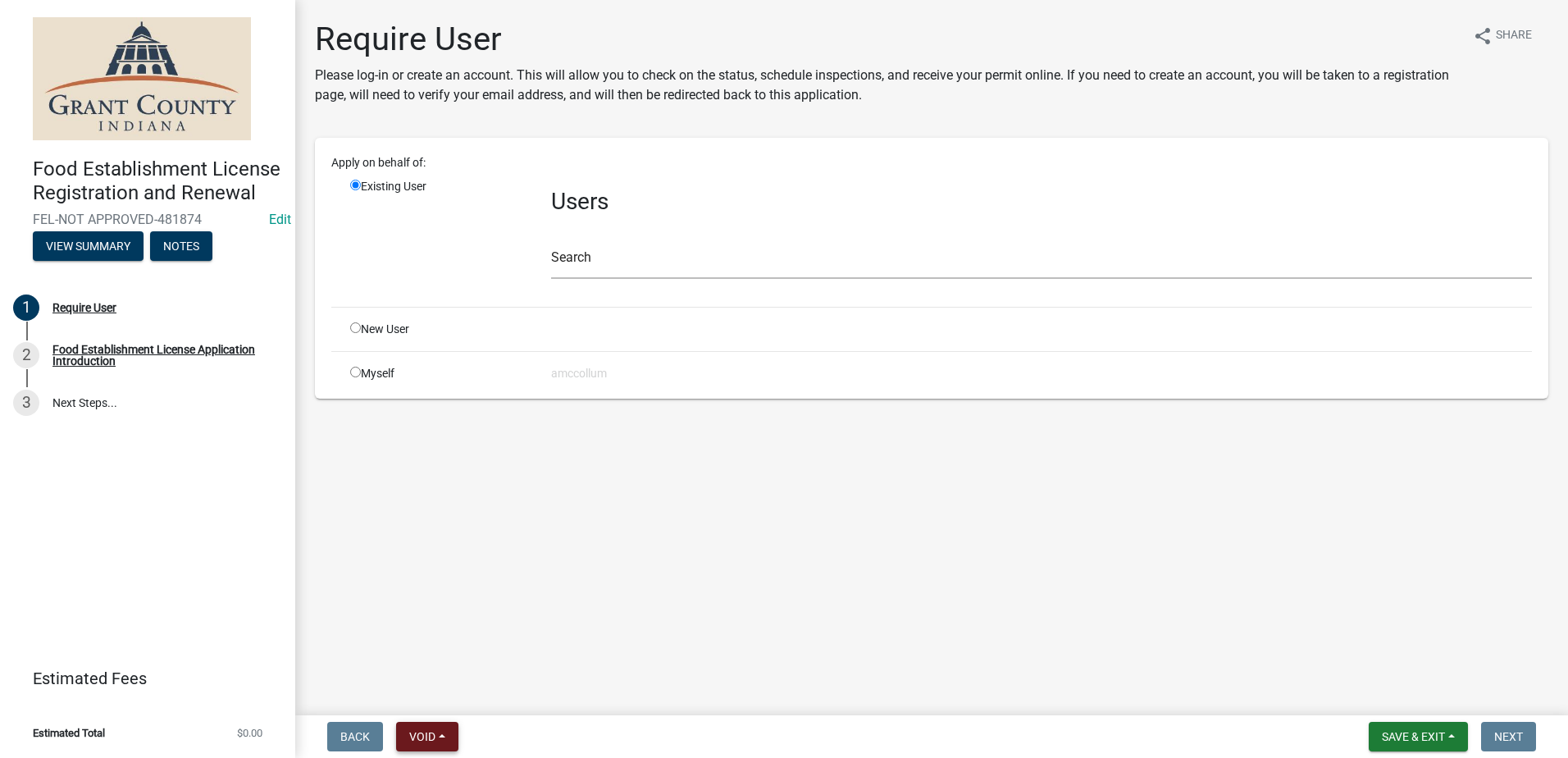
click at [438, 726] on button "Void" at bounding box center [427, 735] width 63 height 29
click at [429, 690] on button "Void" at bounding box center [461, 693] width 131 height 39
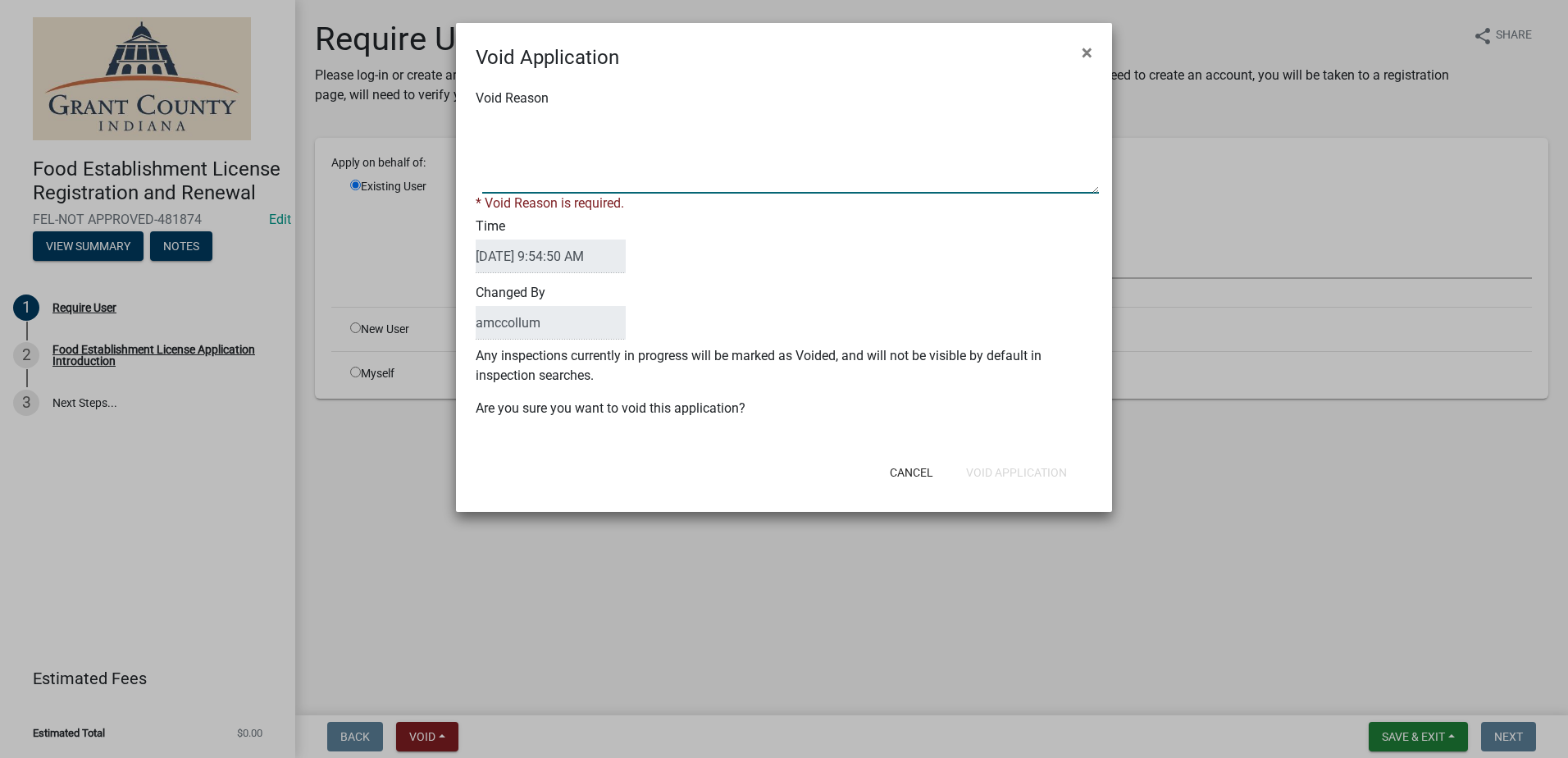
click at [529, 134] on textarea "Void Reason" at bounding box center [791, 153] width 617 height 82
type textarea "Unkown"
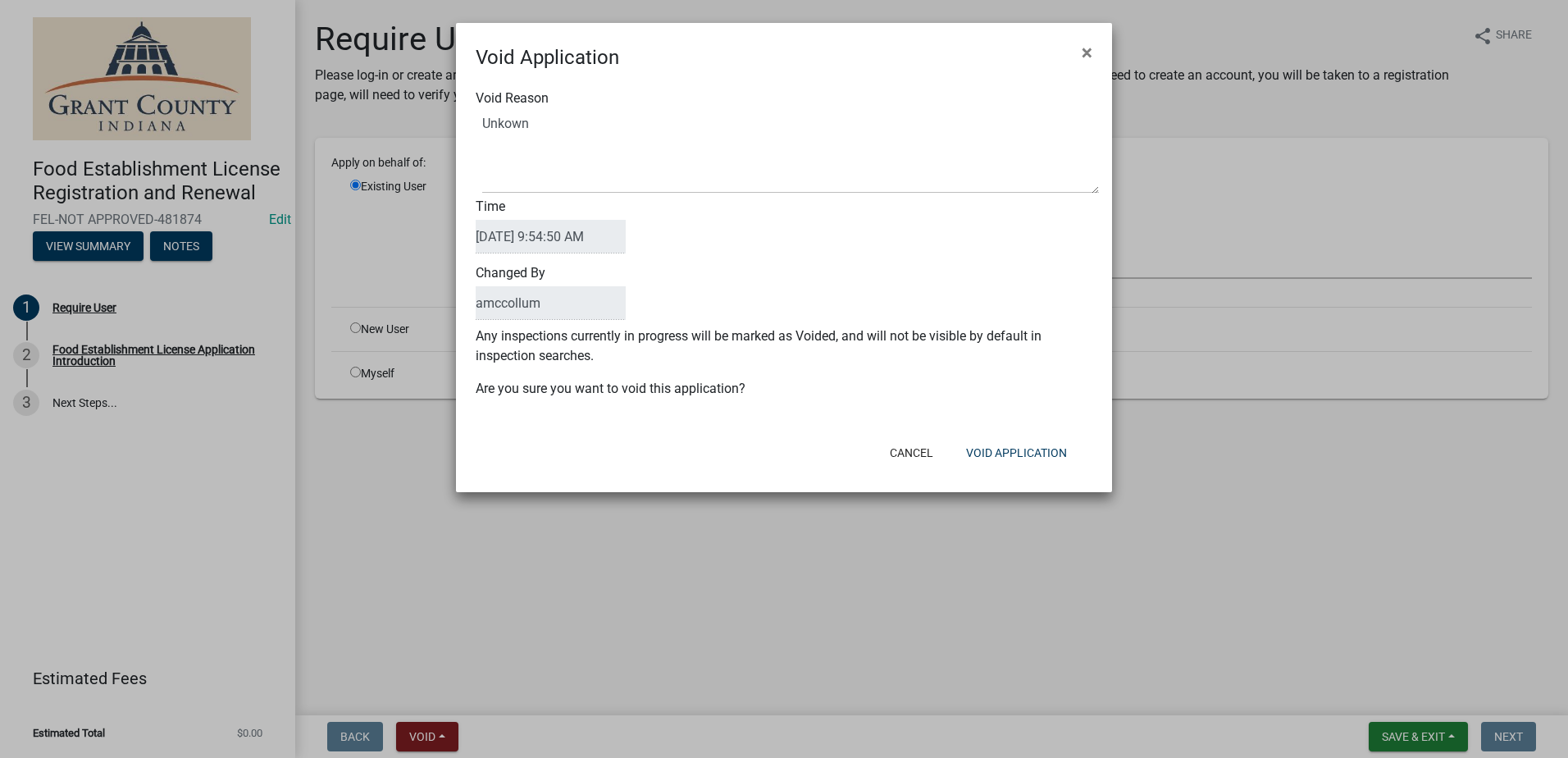
click at [913, 427] on div "Void Reason Time 09/22/2025 9:54:50 AM Changed By amccollum Any inspections cur…" at bounding box center [784, 251] width 656 height 359
click at [988, 449] on button "Void Application" at bounding box center [1016, 452] width 127 height 29
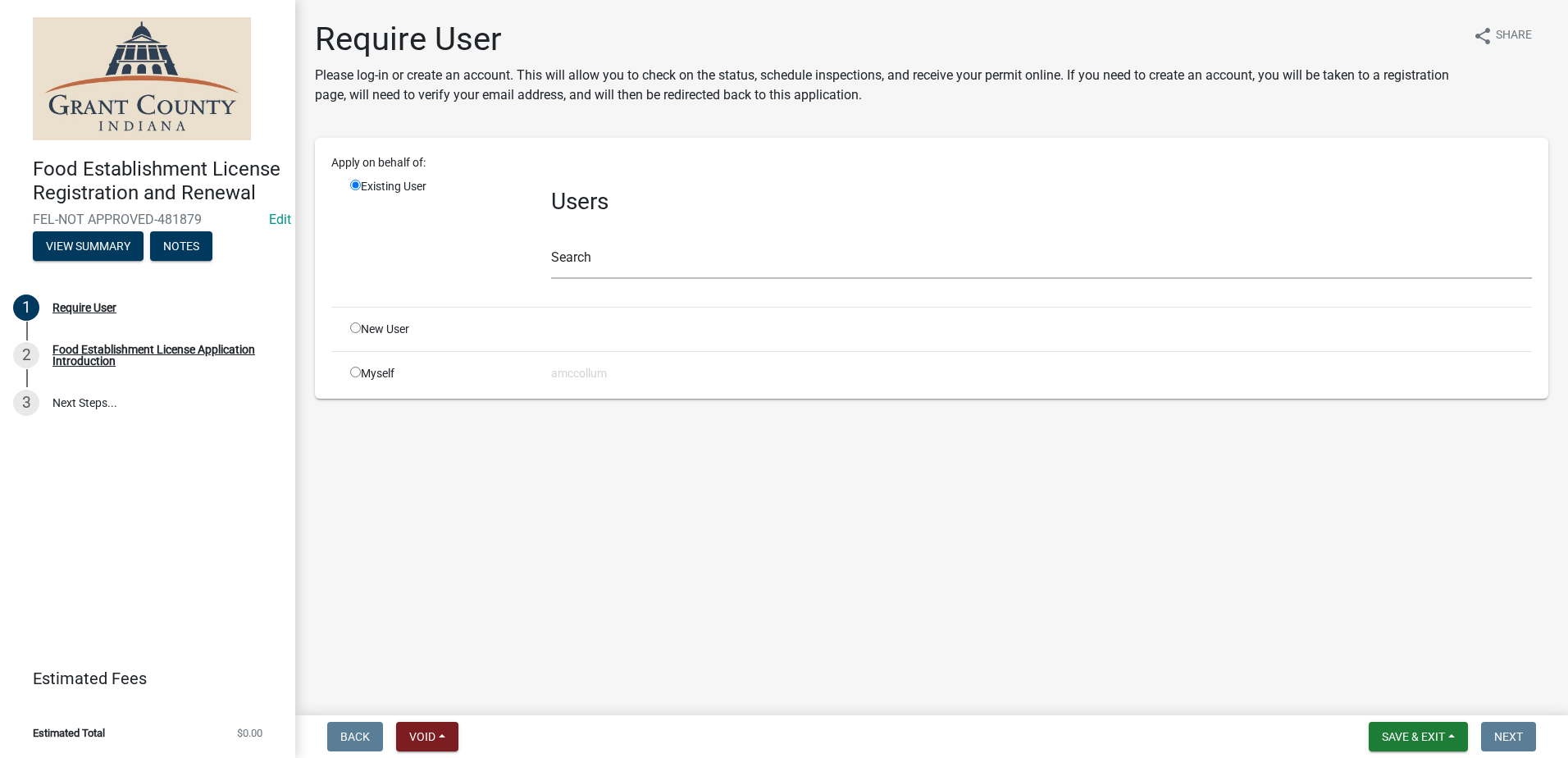
click at [353, 371] on input "radio" at bounding box center [355, 371] width 11 height 11
radio input "true"
radio input "false"
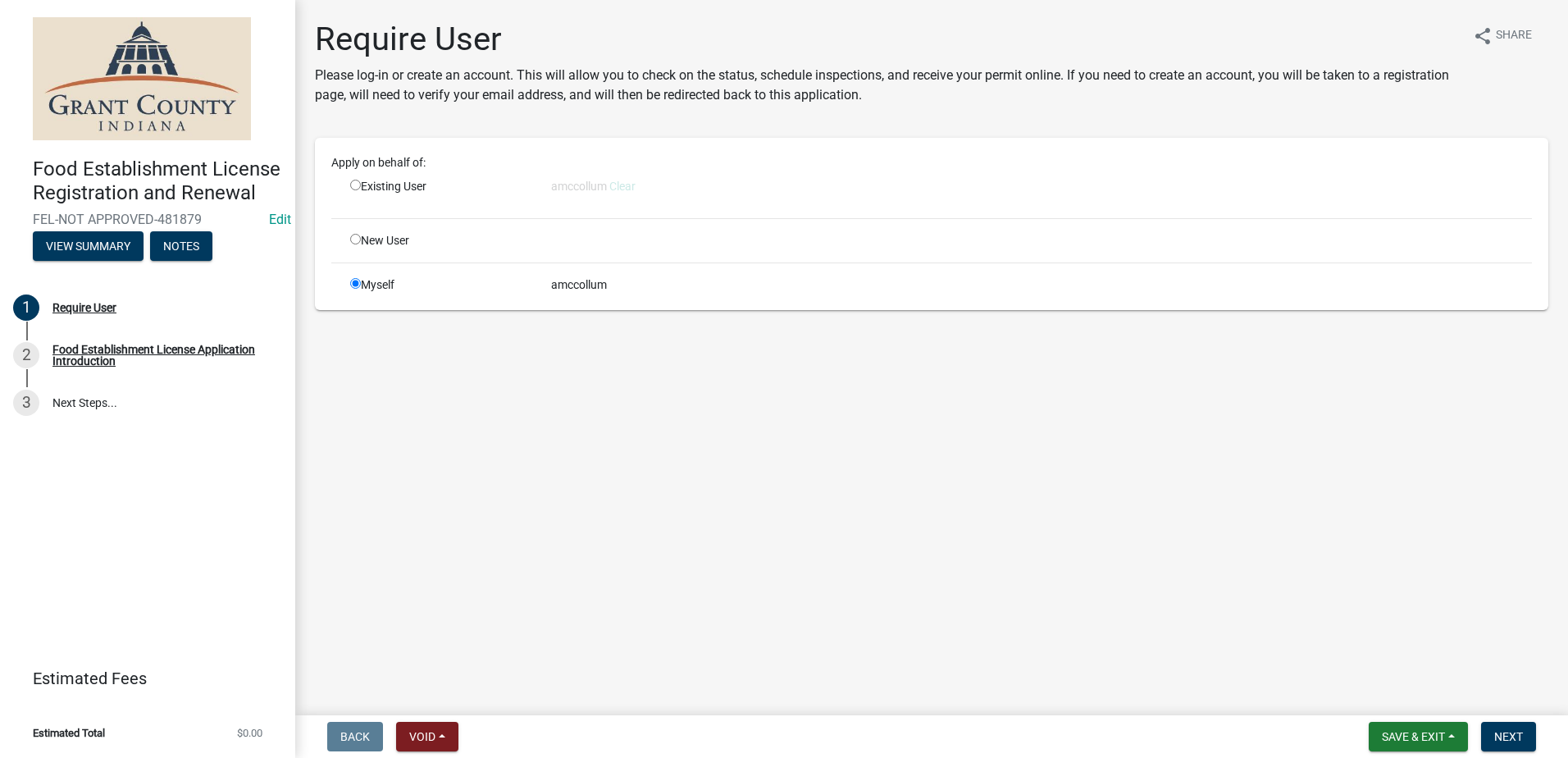
click at [357, 240] on input "radio" at bounding box center [355, 239] width 11 height 11
radio input "true"
radio input "false"
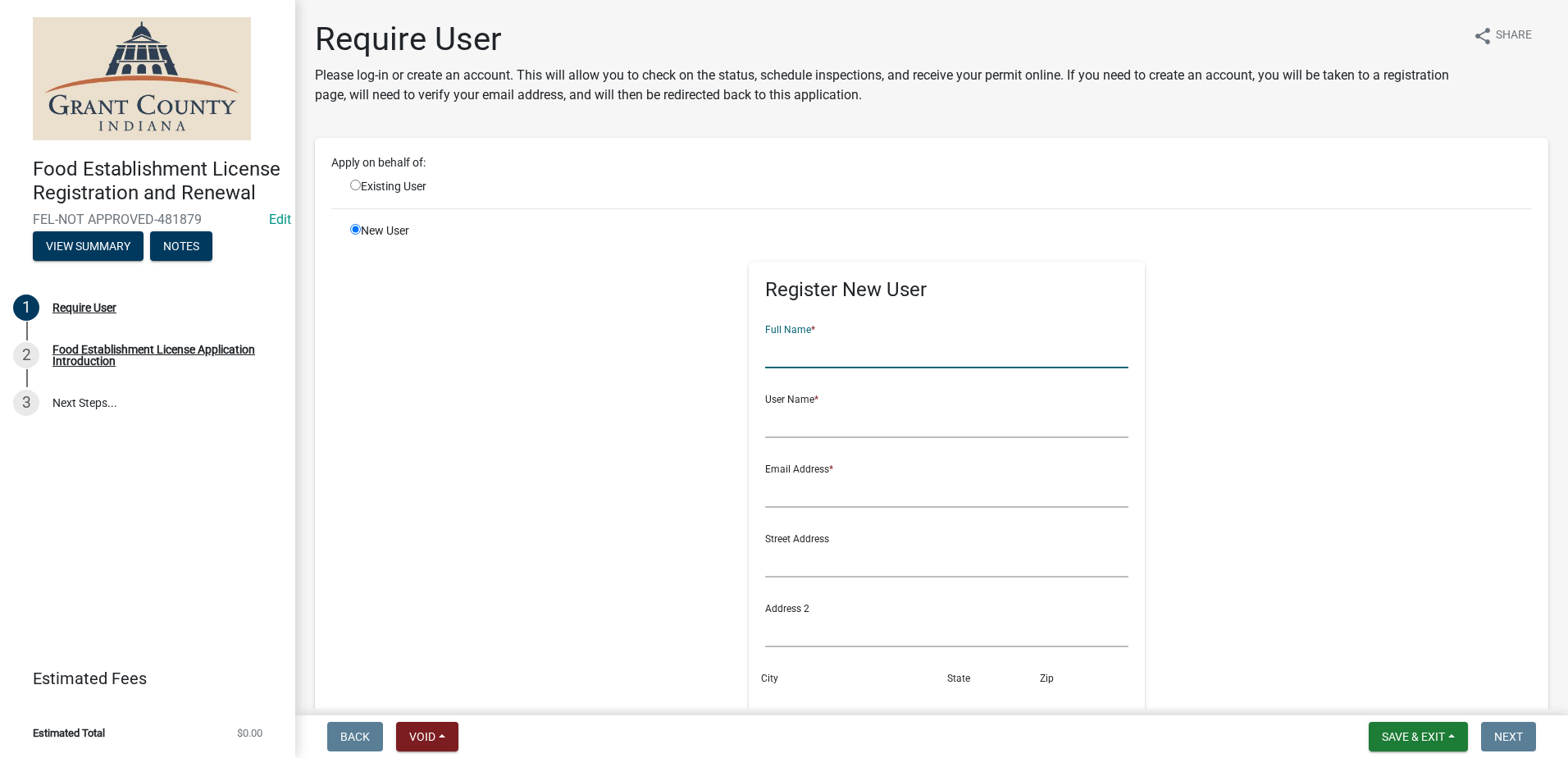
click at [843, 346] on input "text" at bounding box center [946, 351] width 363 height 33
type input "SW Concessions"
click at [832, 412] on input "text" at bounding box center [946, 421] width 363 height 33
type input "[PERSON_NAME]"
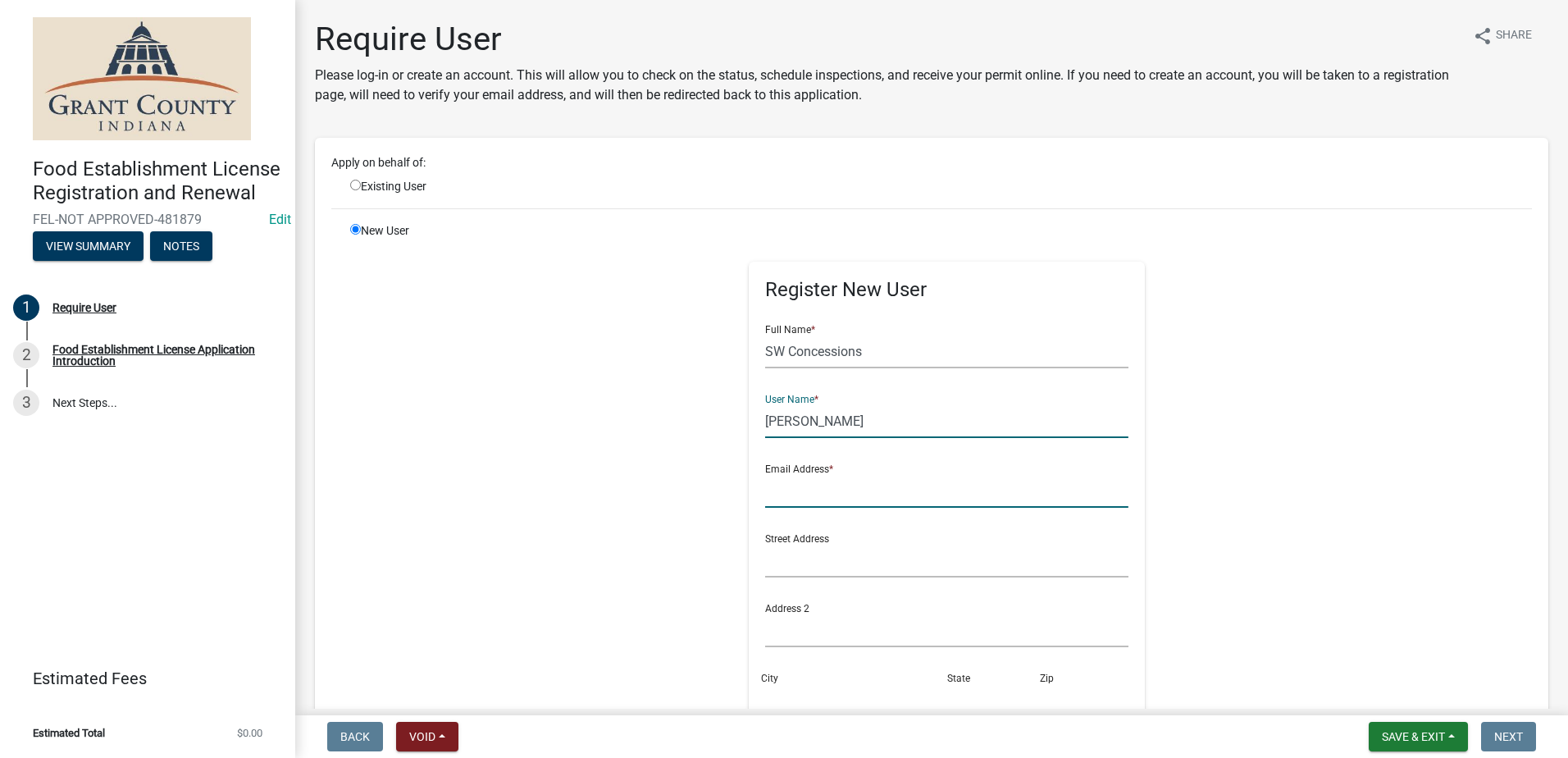
type input "[EMAIL_ADDRESS][DOMAIN_NAME]"
type input "[GEOGRAPHIC_DATA]"
type input "IN"
type input "46077"
type input "[PHONE_NUMBER]"
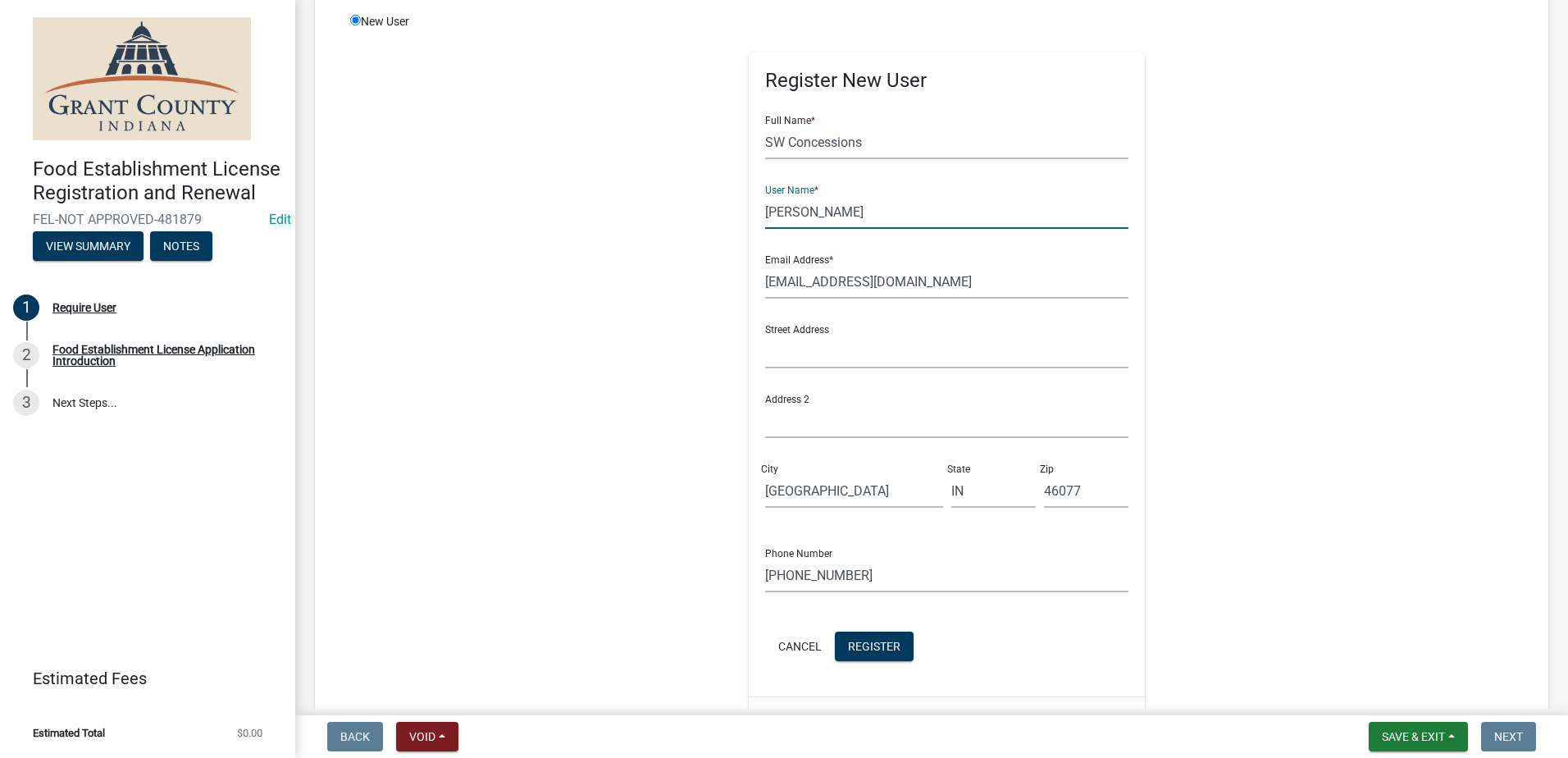
scroll to position [328, 0]
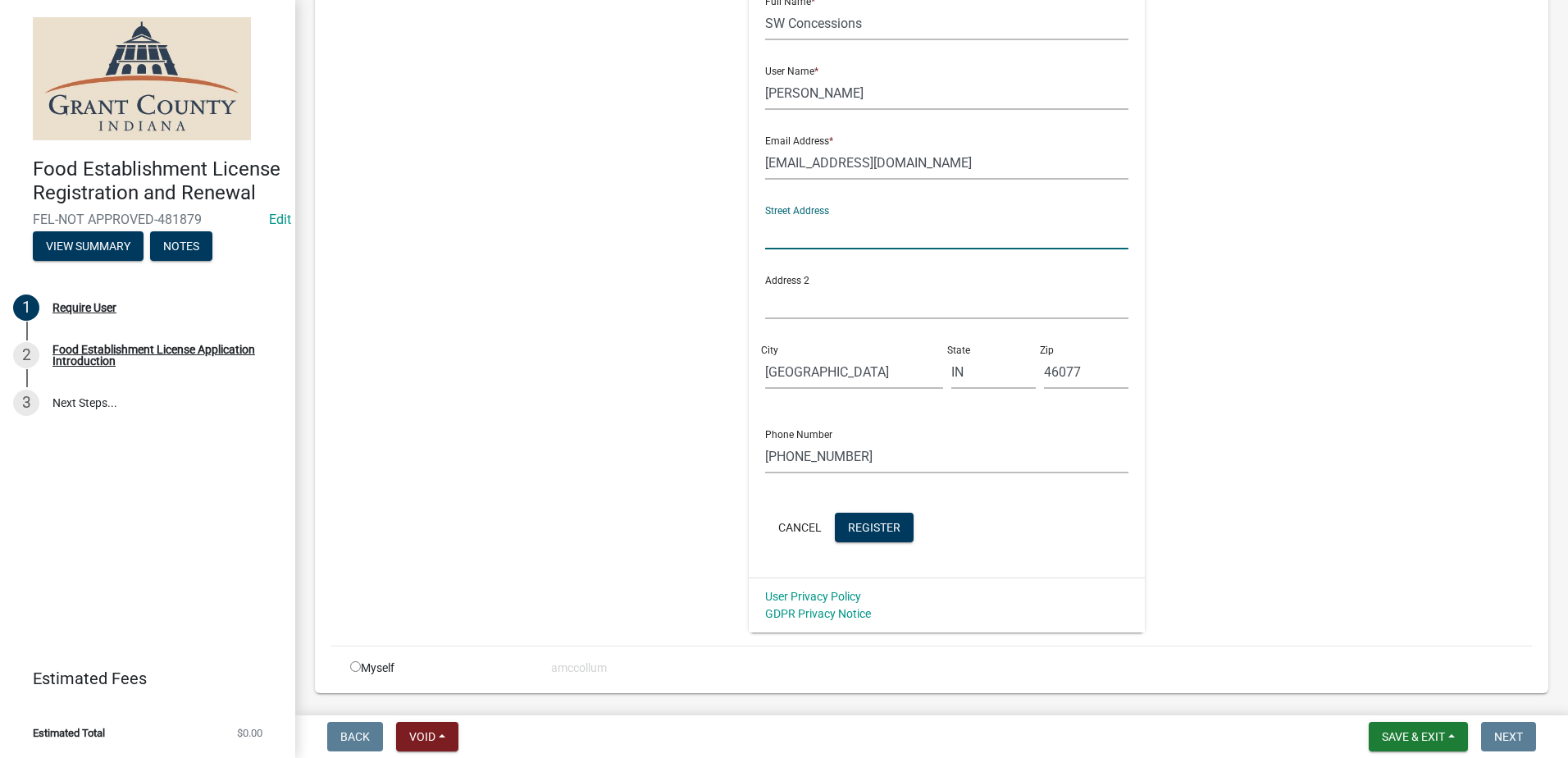
click at [857, 228] on input "text" at bounding box center [946, 232] width 363 height 33
type input "7880 Circle Dr."
click at [672, 312] on div "Register New User Full Name * SW Concessions User Name * Shane Wagner Email Add…" at bounding box center [947, 263] width 841 height 738
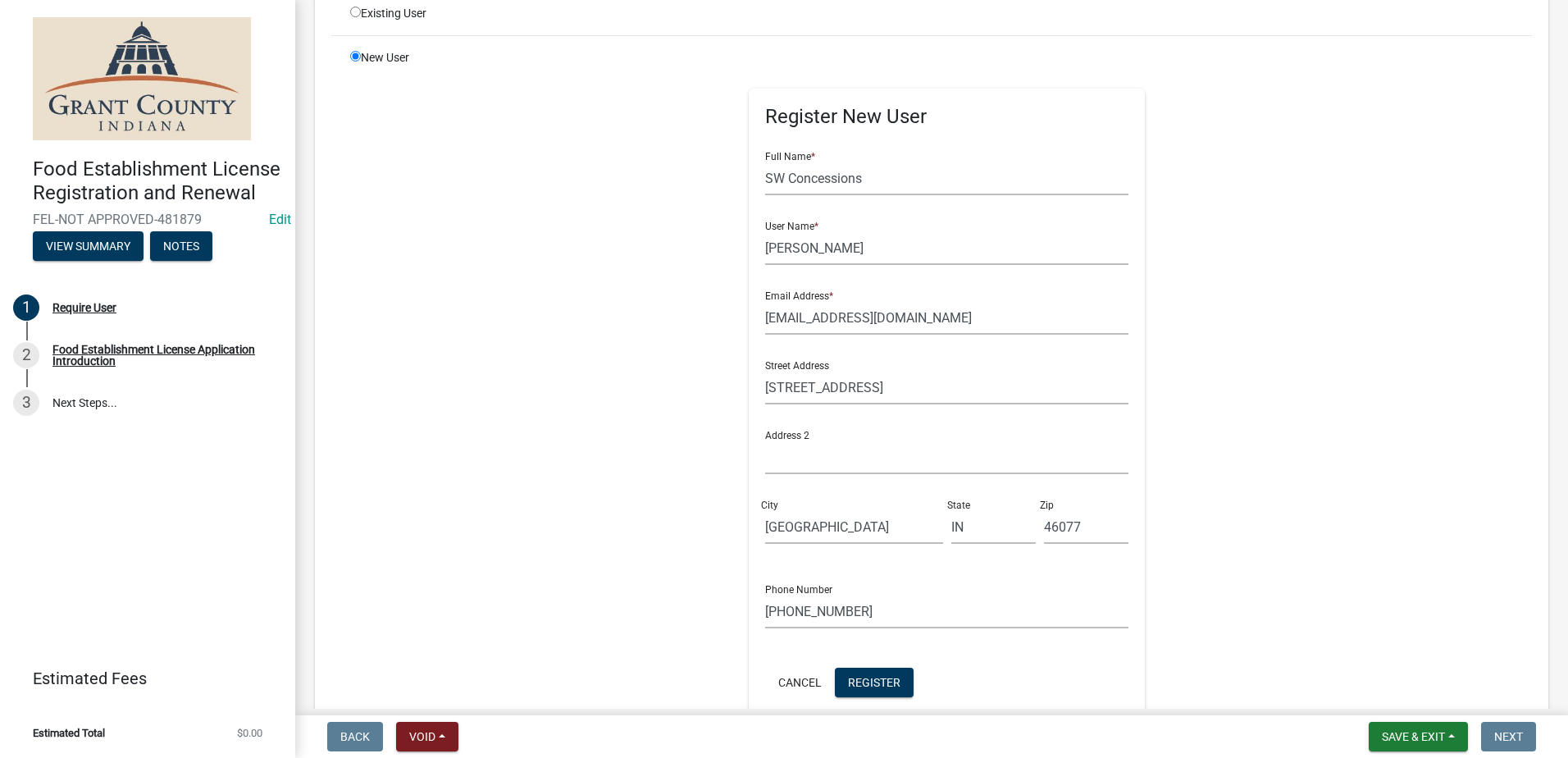
scroll to position [376, 0]
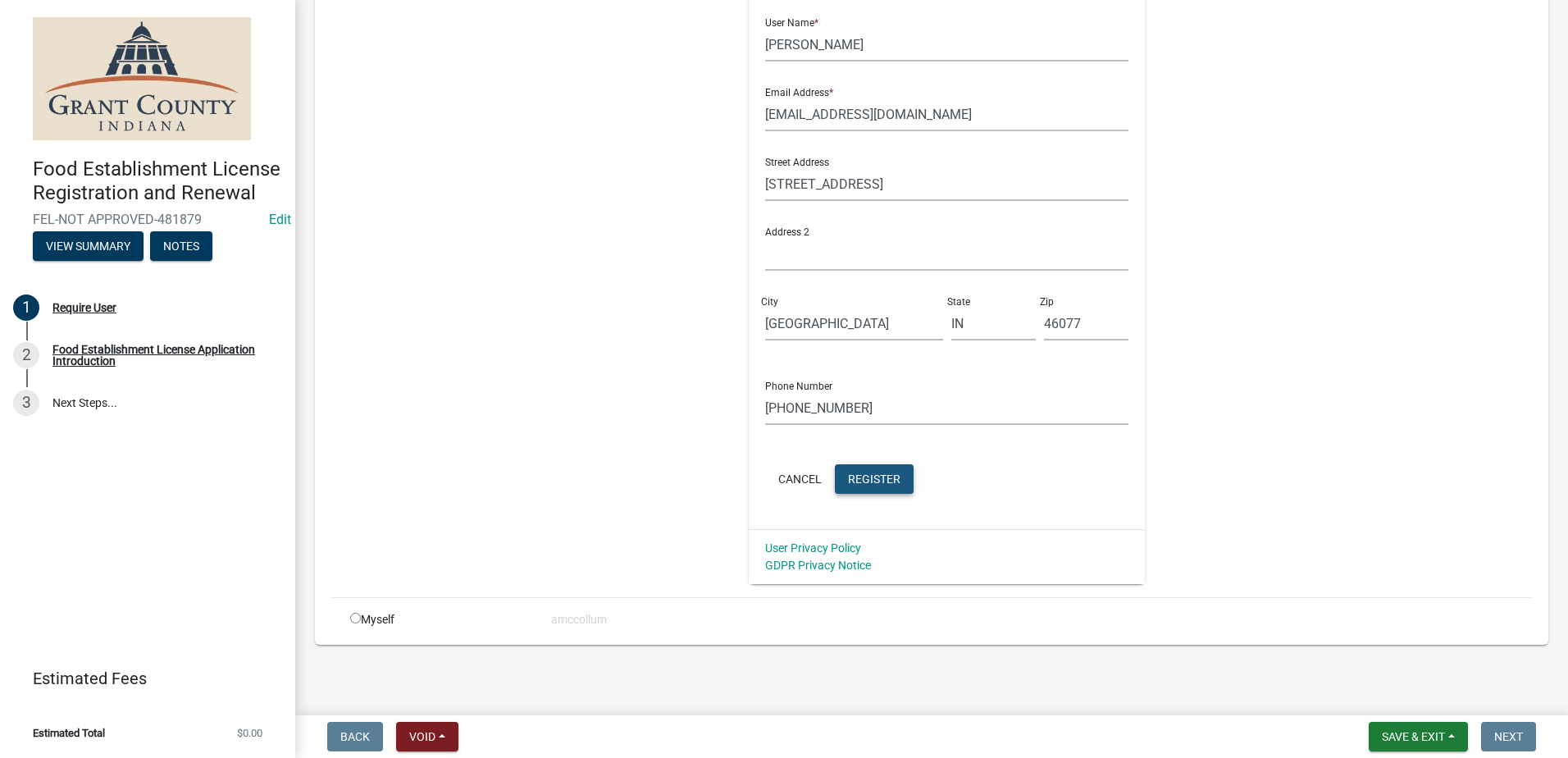
click at [879, 472] on span "Register" at bounding box center [874, 478] width 53 height 13
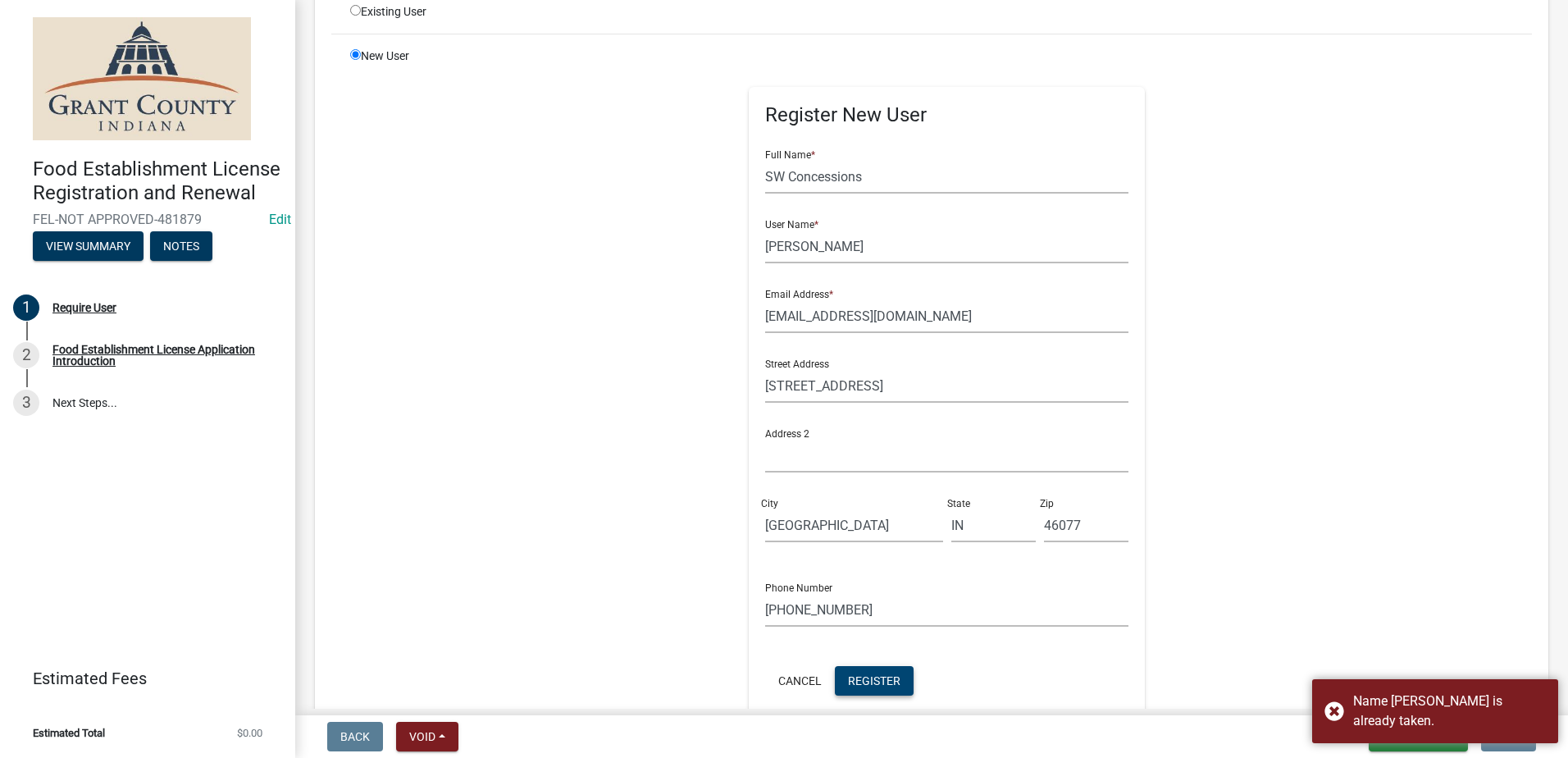
scroll to position [130, 0]
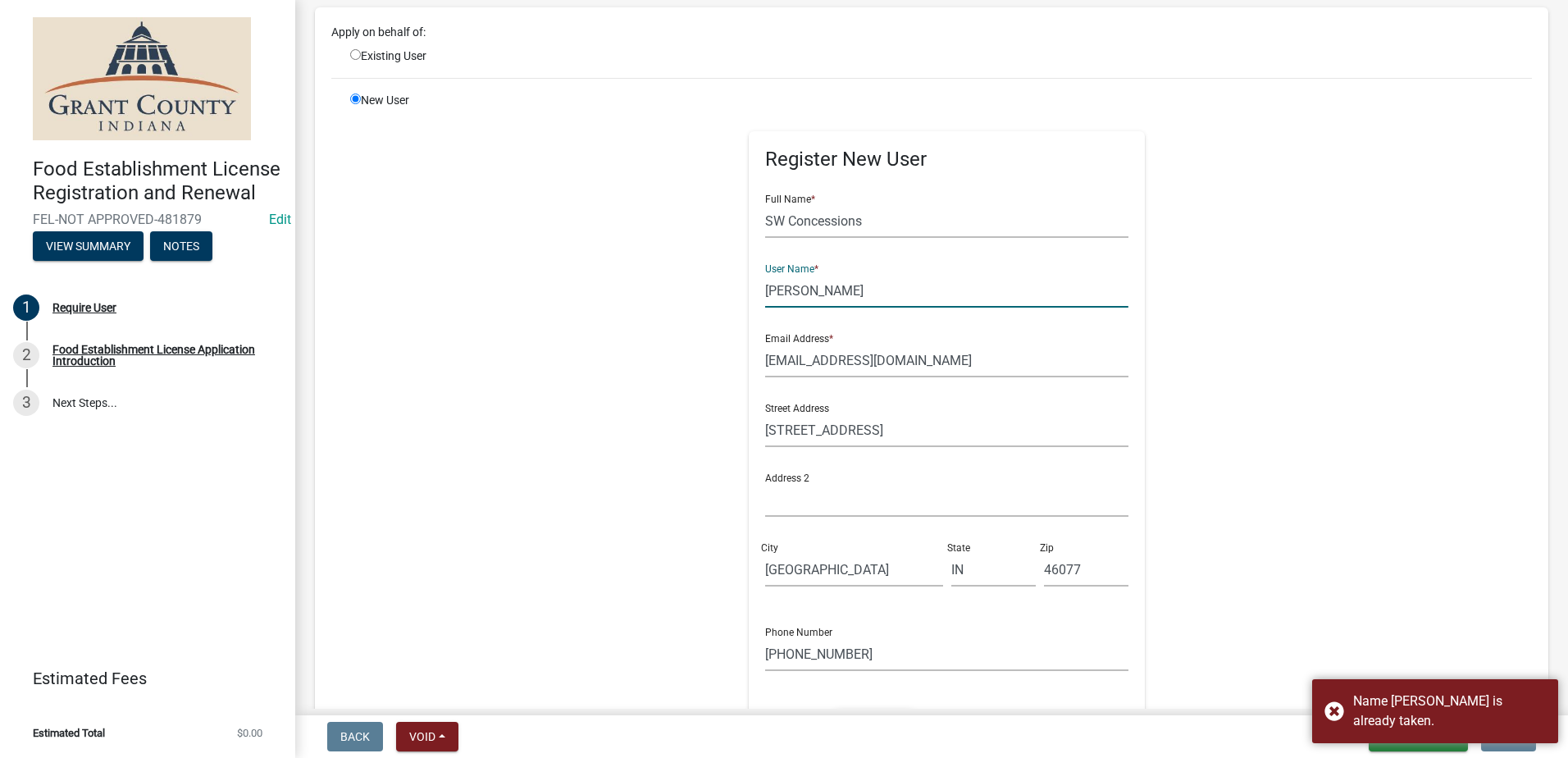
click at [795, 288] on input "[PERSON_NAME]" at bounding box center [946, 291] width 363 height 33
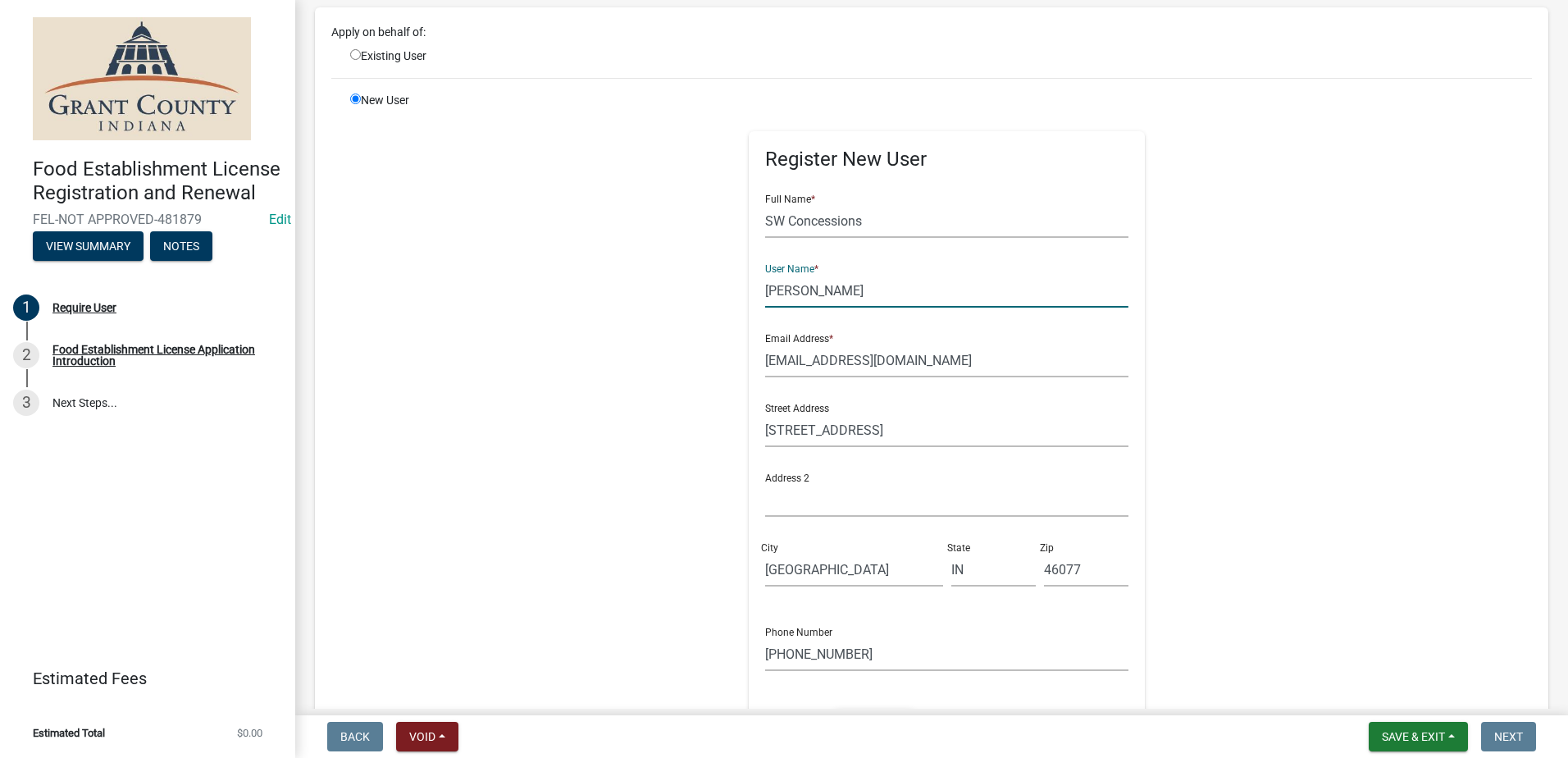
type input "S. Wagner"
click at [1176, 316] on div "Register New User Full Name * SW Concessions User Name * S. Wagner Email Addres…" at bounding box center [947, 461] width 841 height 738
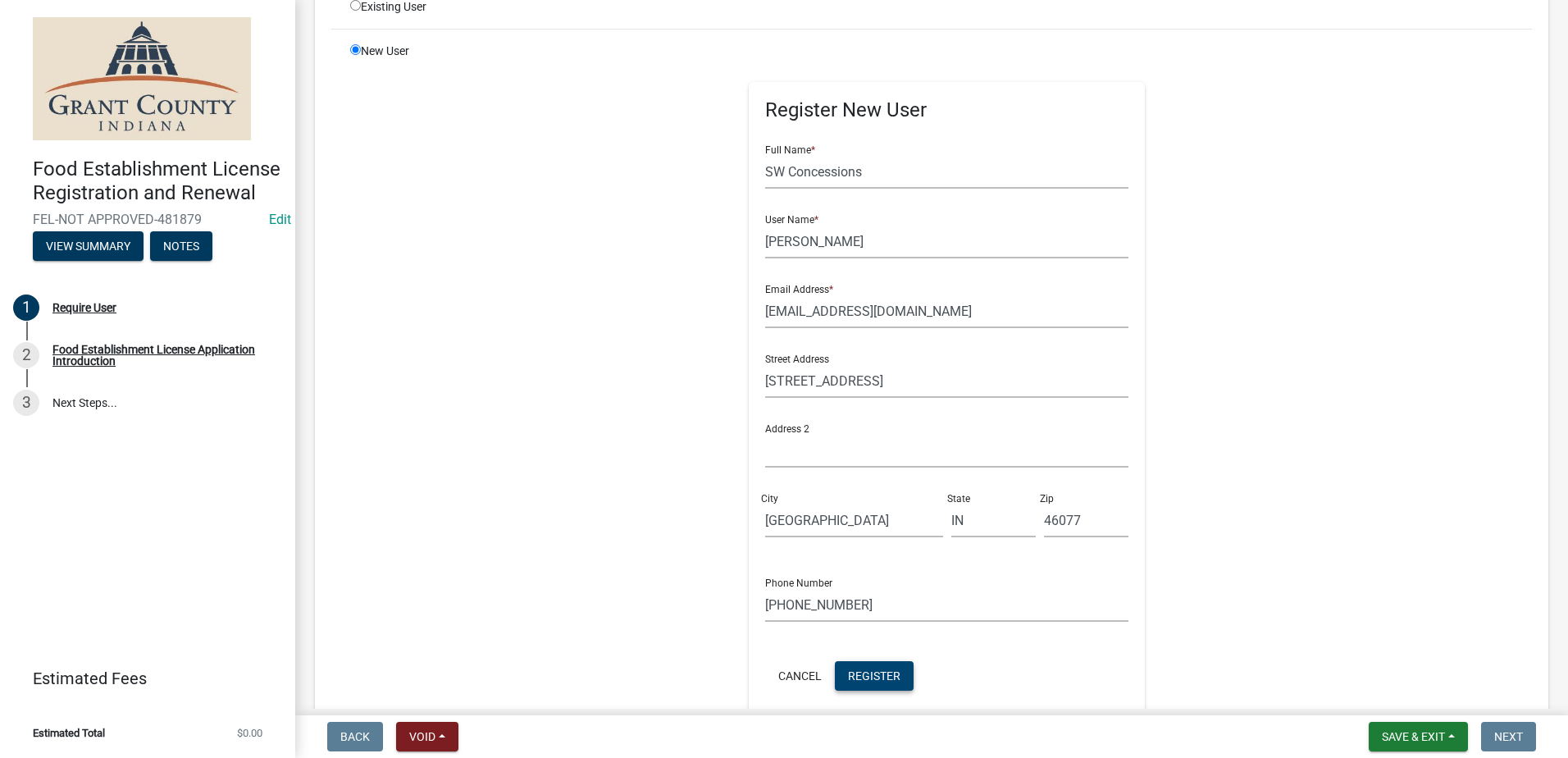
scroll to position [376, 0]
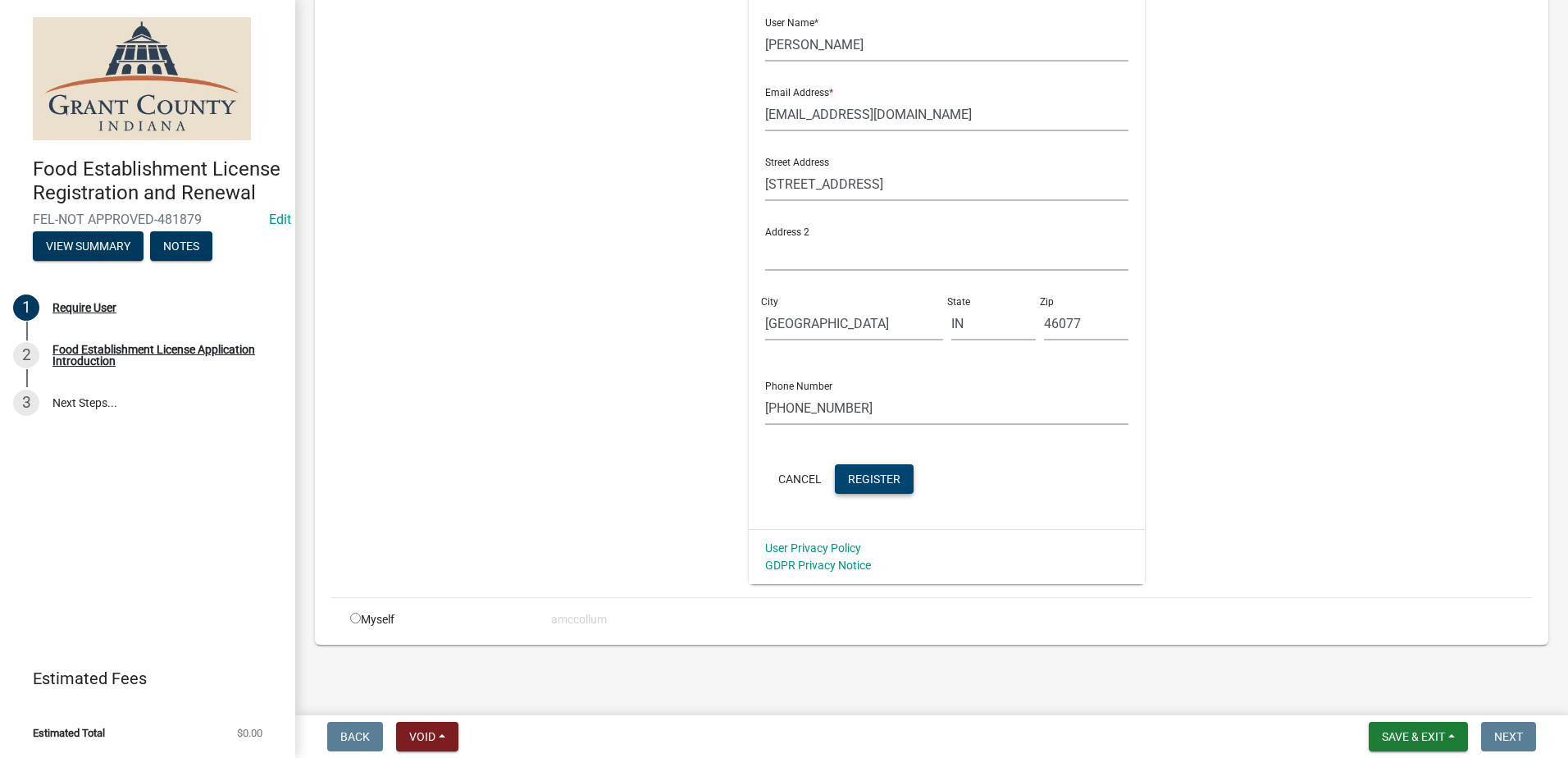
click at [883, 474] on span "Register" at bounding box center [874, 478] width 53 height 13
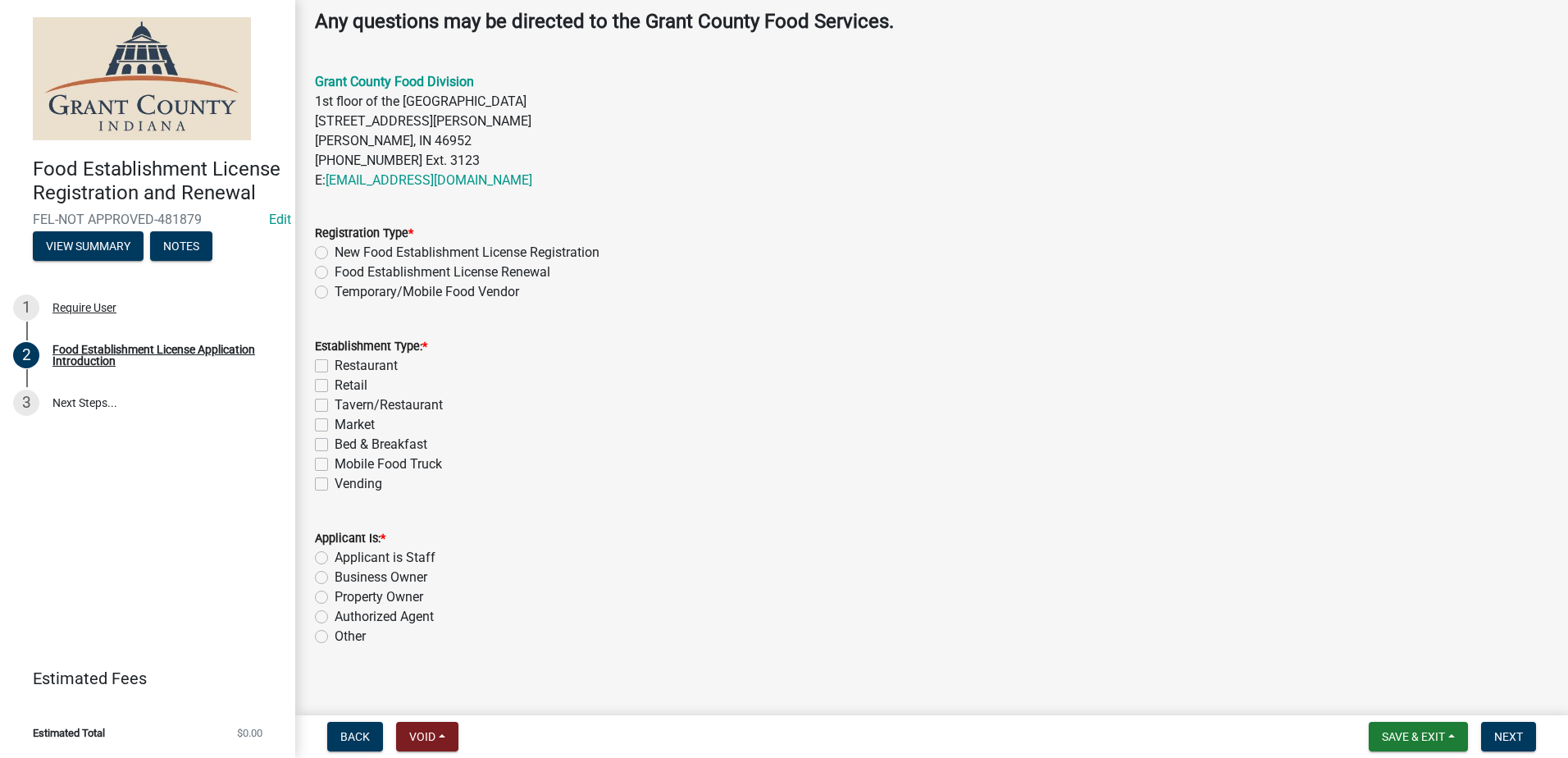
scroll to position [492, 0]
click at [335, 291] on label "Temporary/Mobile Food Vendor" at bounding box center [427, 291] width 185 height 20
click at [335, 291] on input "Temporary/Mobile Food Vendor" at bounding box center [340, 286] width 11 height 11
radio input "true"
click at [335, 458] on label "Mobile Food Truck" at bounding box center [388, 462] width 108 height 20
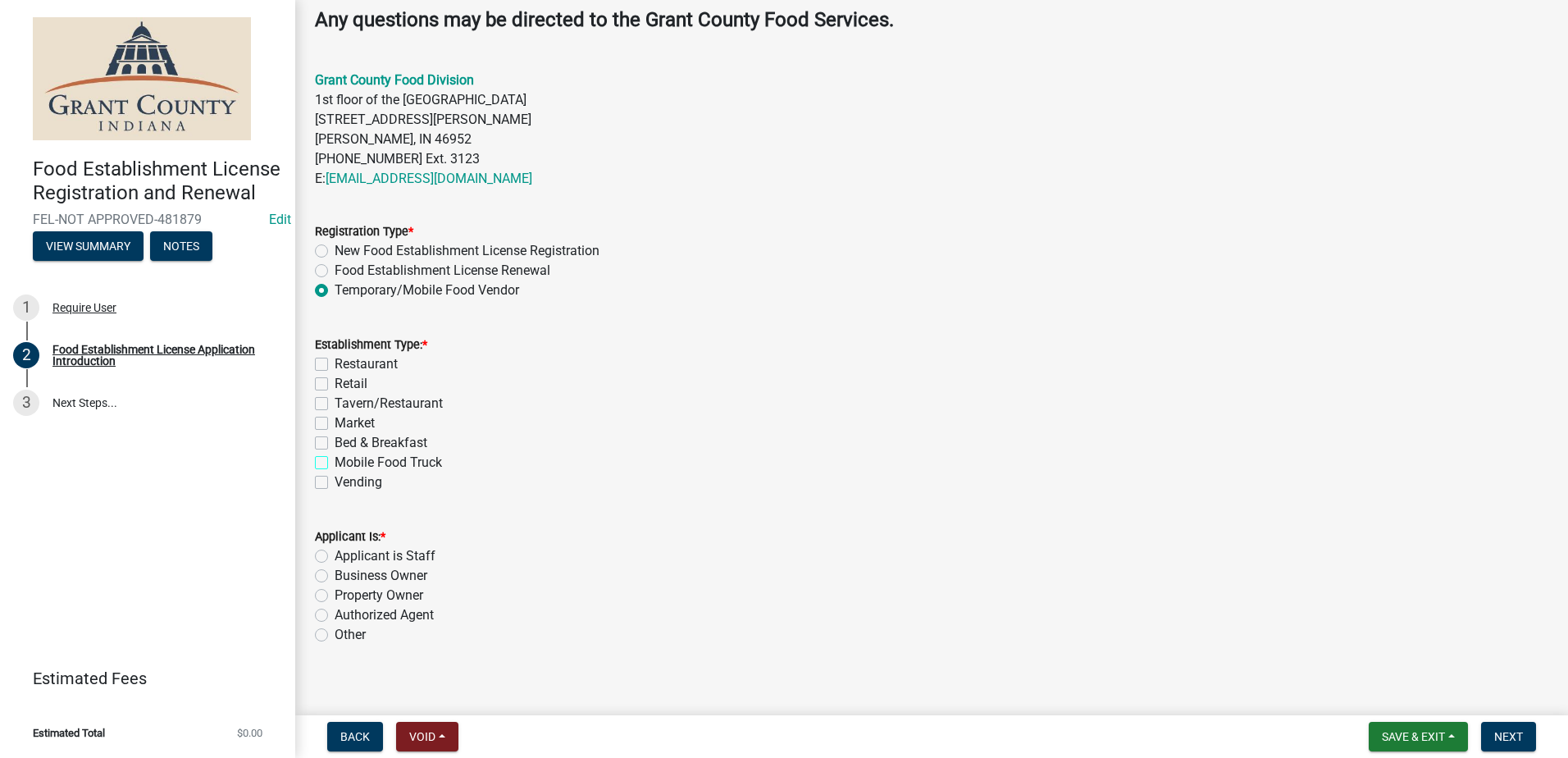
click at [335, 458] on input "Mobile Food Truck" at bounding box center [340, 457] width 11 height 11
checkbox input "true"
checkbox input "false"
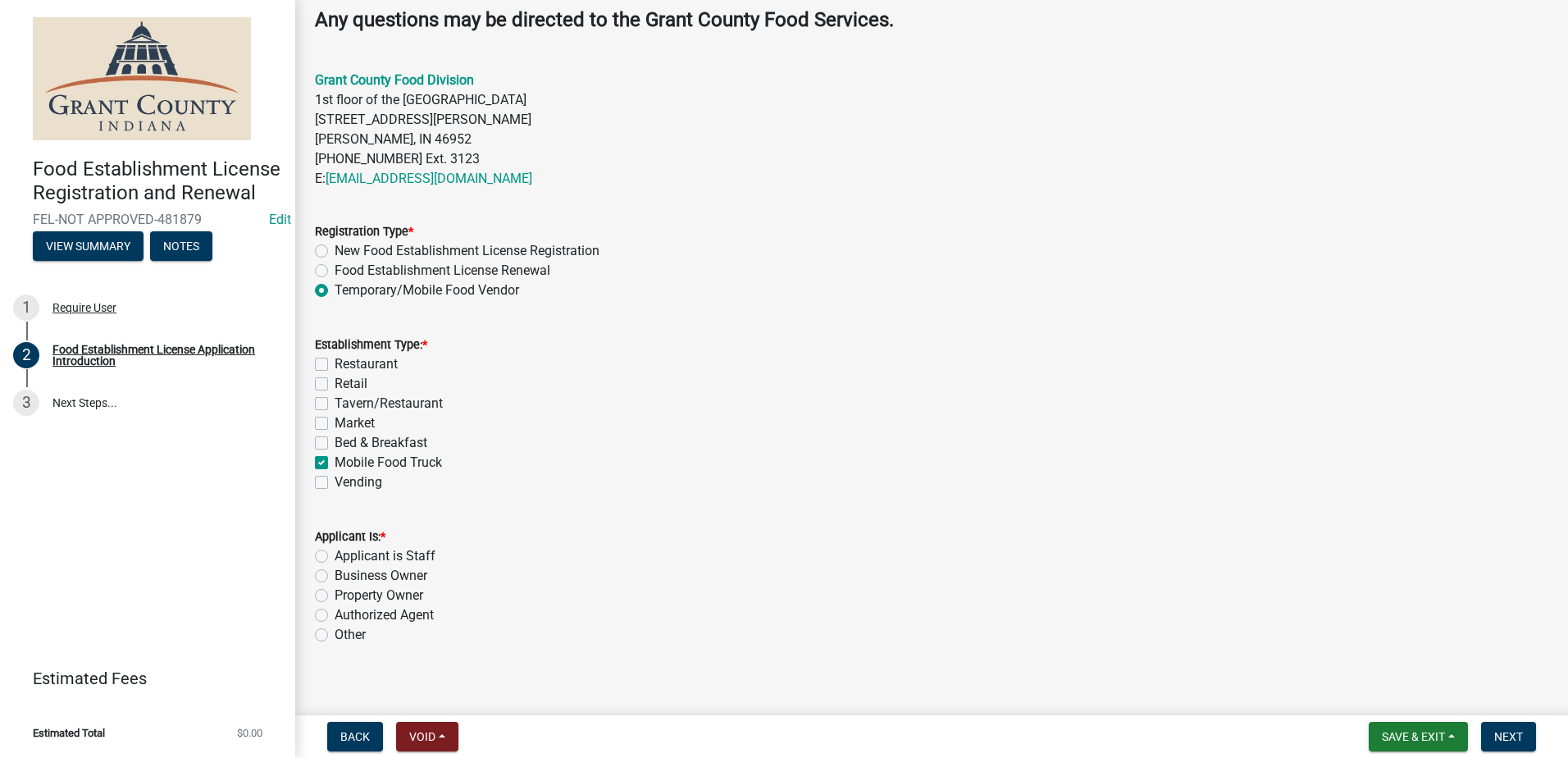
checkbox input "false"
checkbox input "true"
checkbox input "false"
drag, startPoint x: 321, startPoint y: 612, endPoint x: 407, endPoint y: 594, distance: 87.9
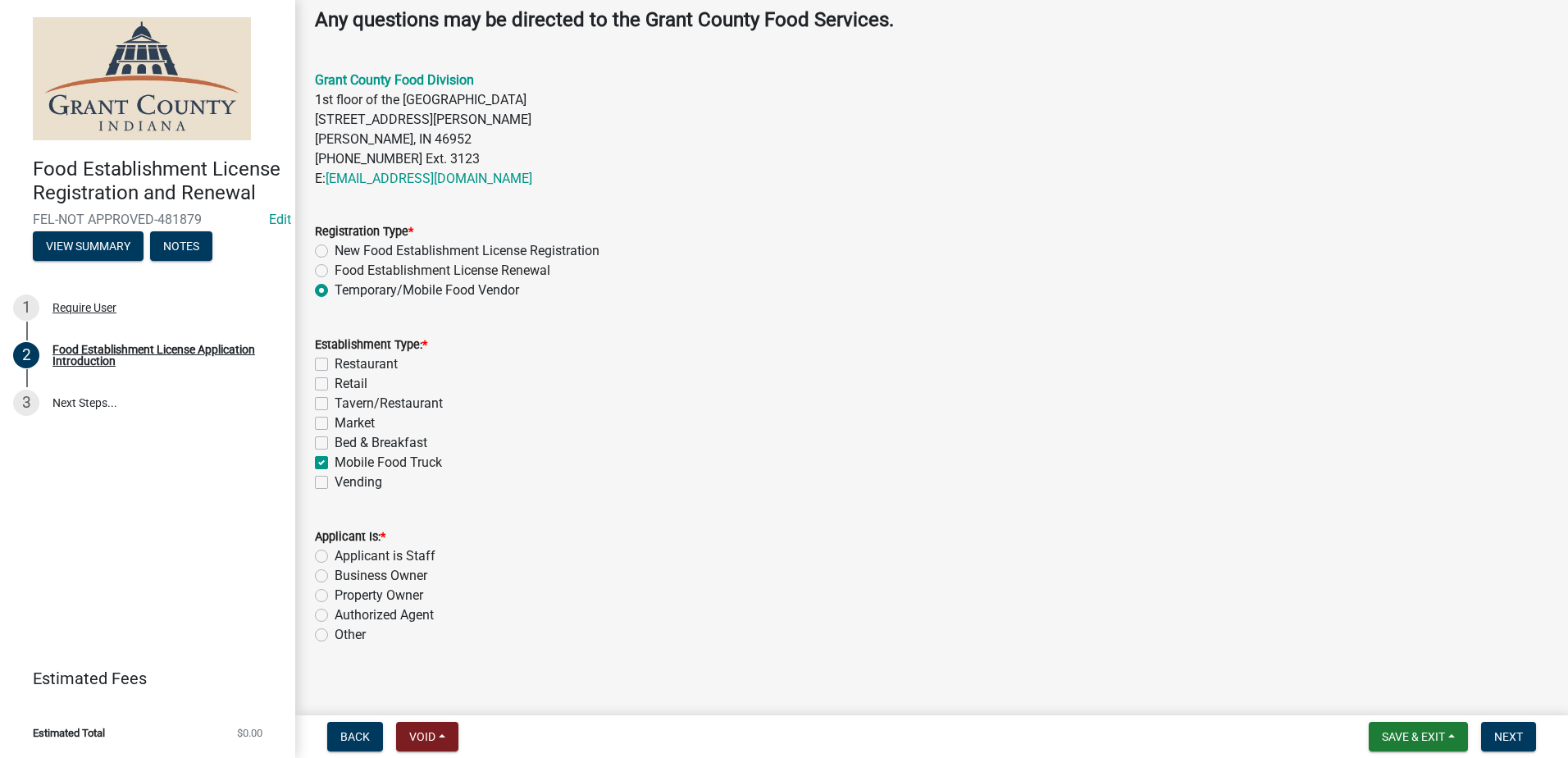
click at [335, 612] on label "Authorized Agent" at bounding box center [384, 615] width 99 height 20
click at [335, 612] on input "Authorized Agent" at bounding box center [340, 610] width 11 height 11
radio input "true"
click at [836, 537] on div "Applicant Is: *" at bounding box center [931, 537] width 1233 height 20
click at [844, 533] on div "Applicant Is: *" at bounding box center [931, 537] width 1233 height 20
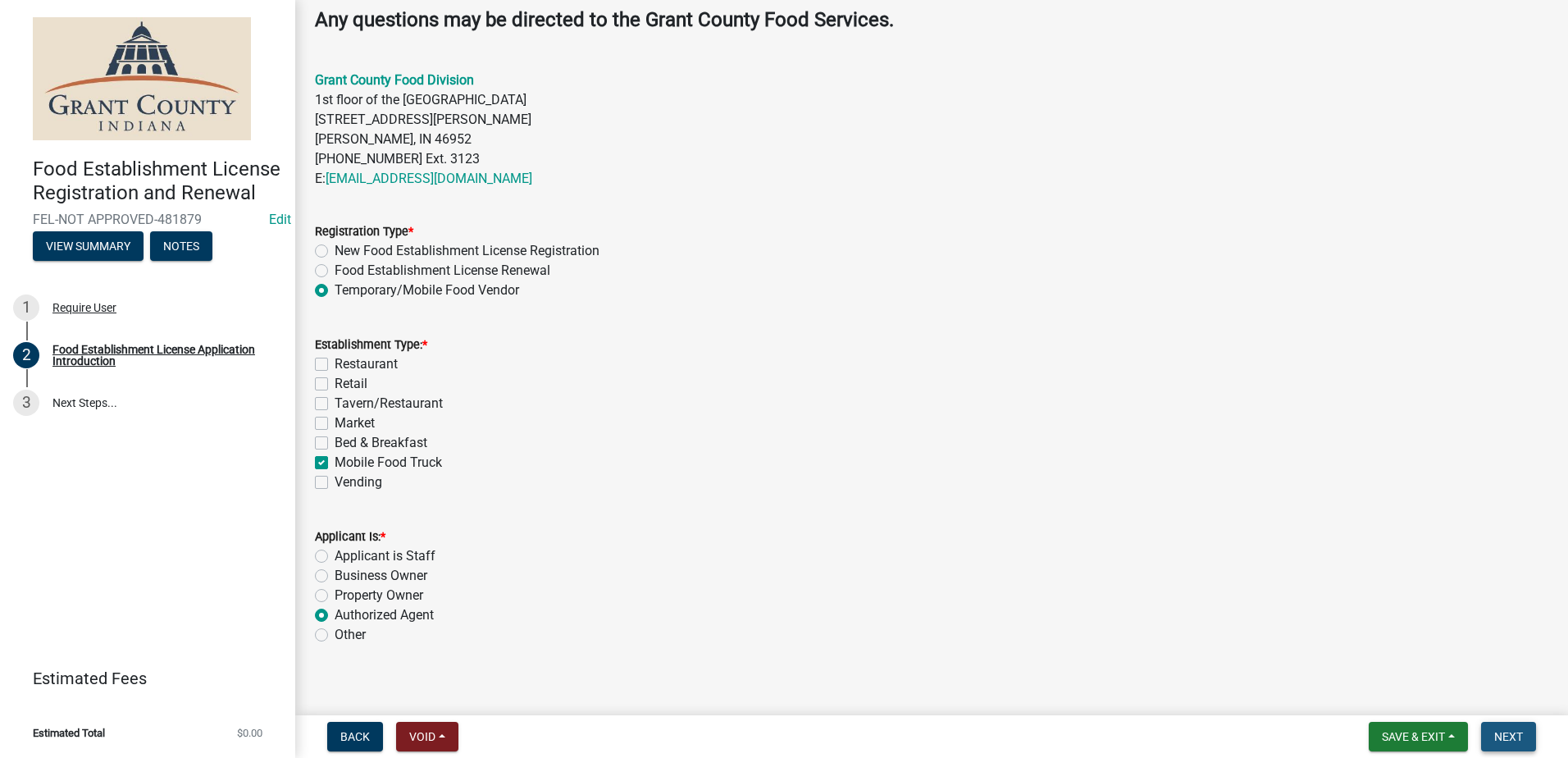
click at [1507, 727] on button "Next" at bounding box center [1509, 735] width 55 height 29
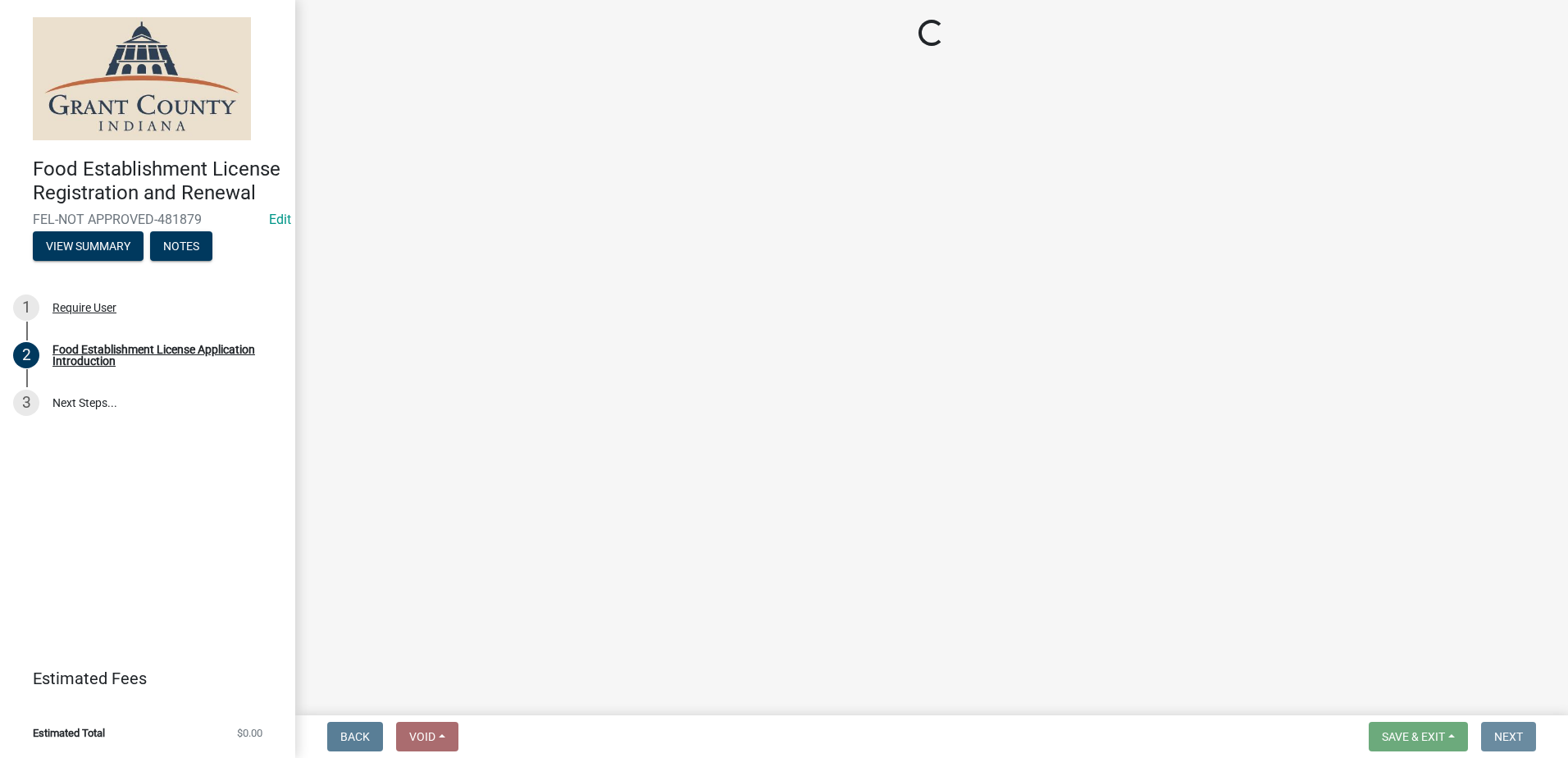
scroll to position [0, 0]
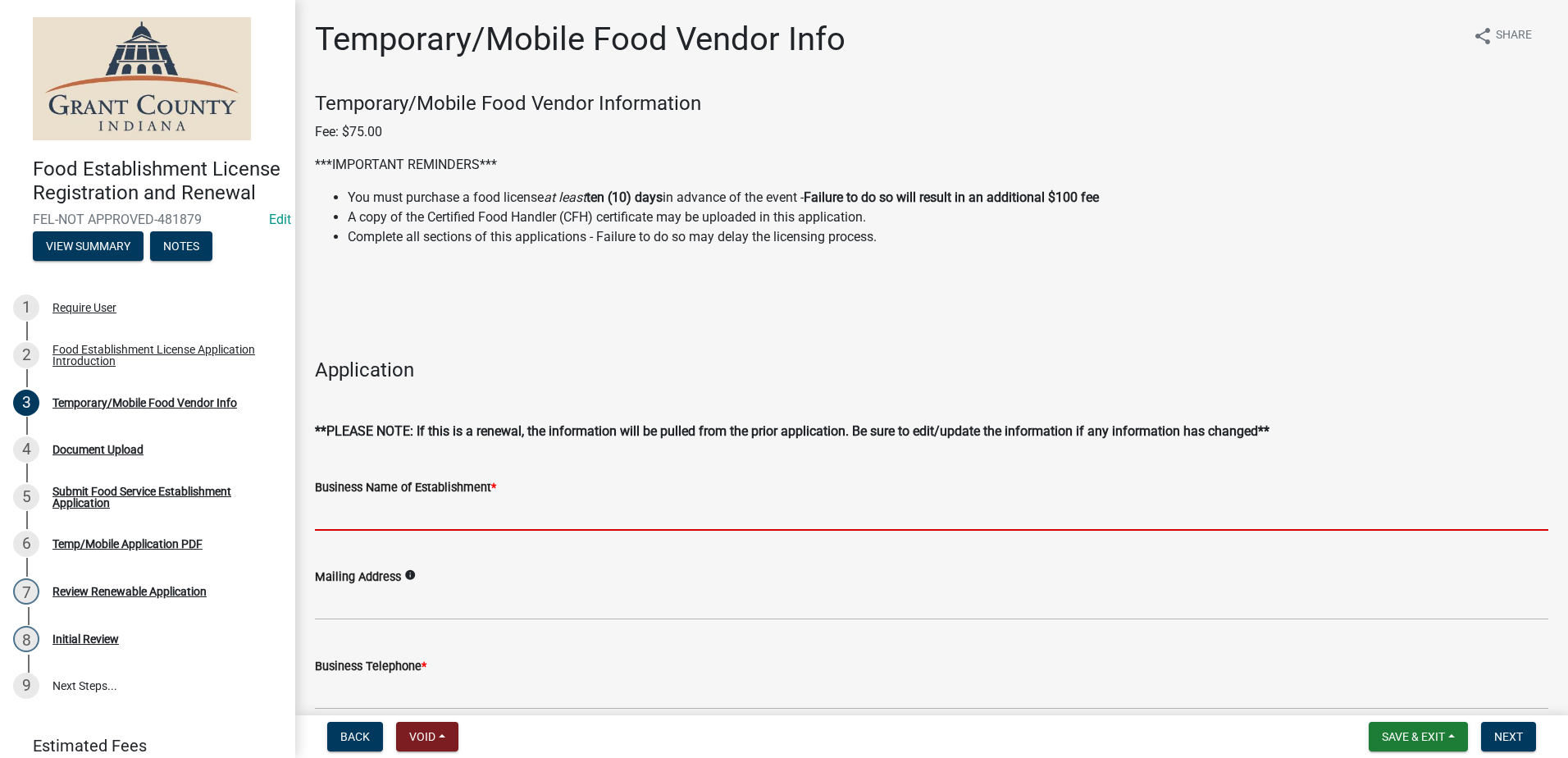
click at [655, 511] on input "Business Name of Establishment *" at bounding box center [931, 513] width 1233 height 33
type input "SW Concessions #1"
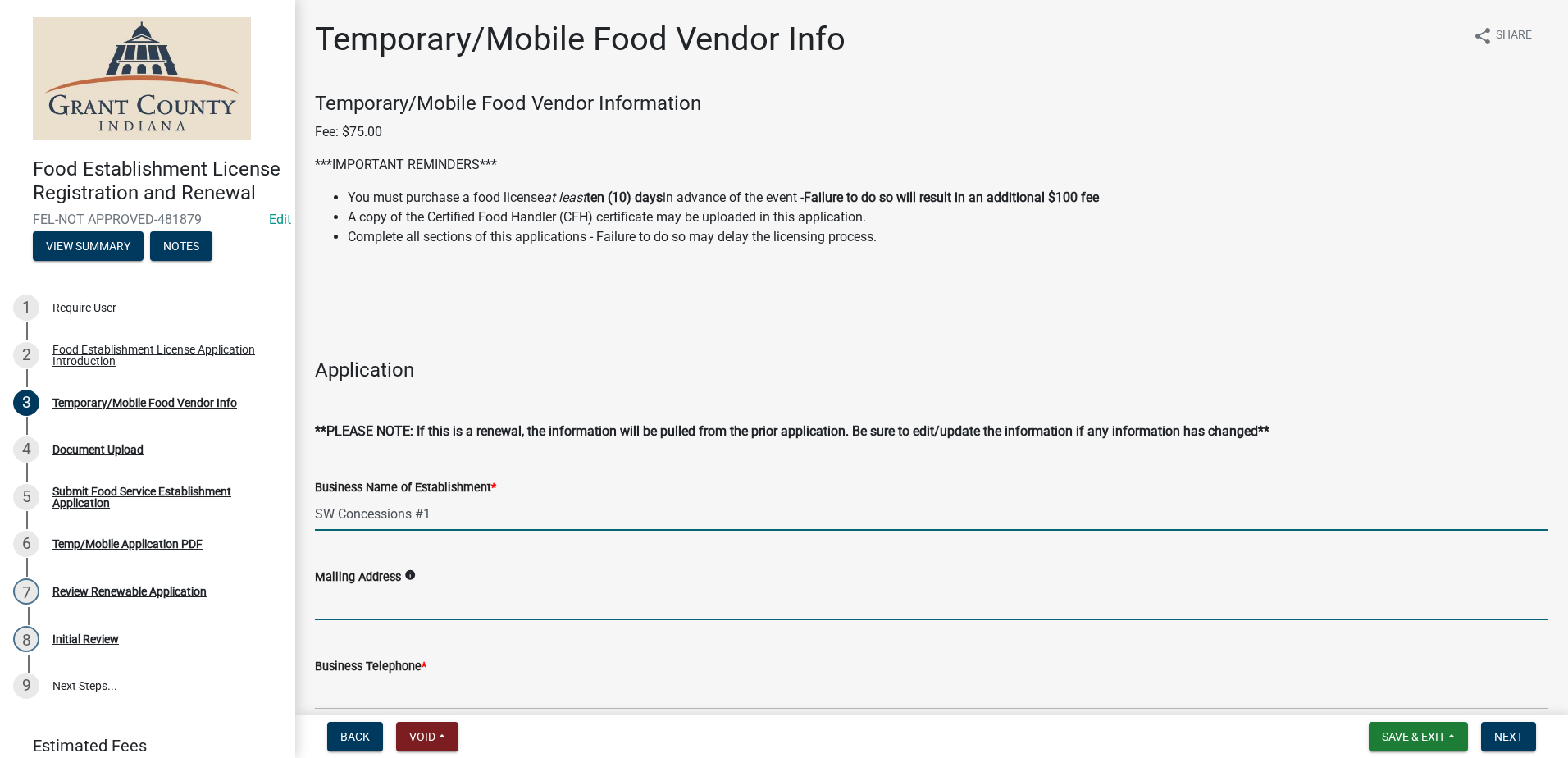
type input "7880 Circle Dr., Zionsville IN 46077"
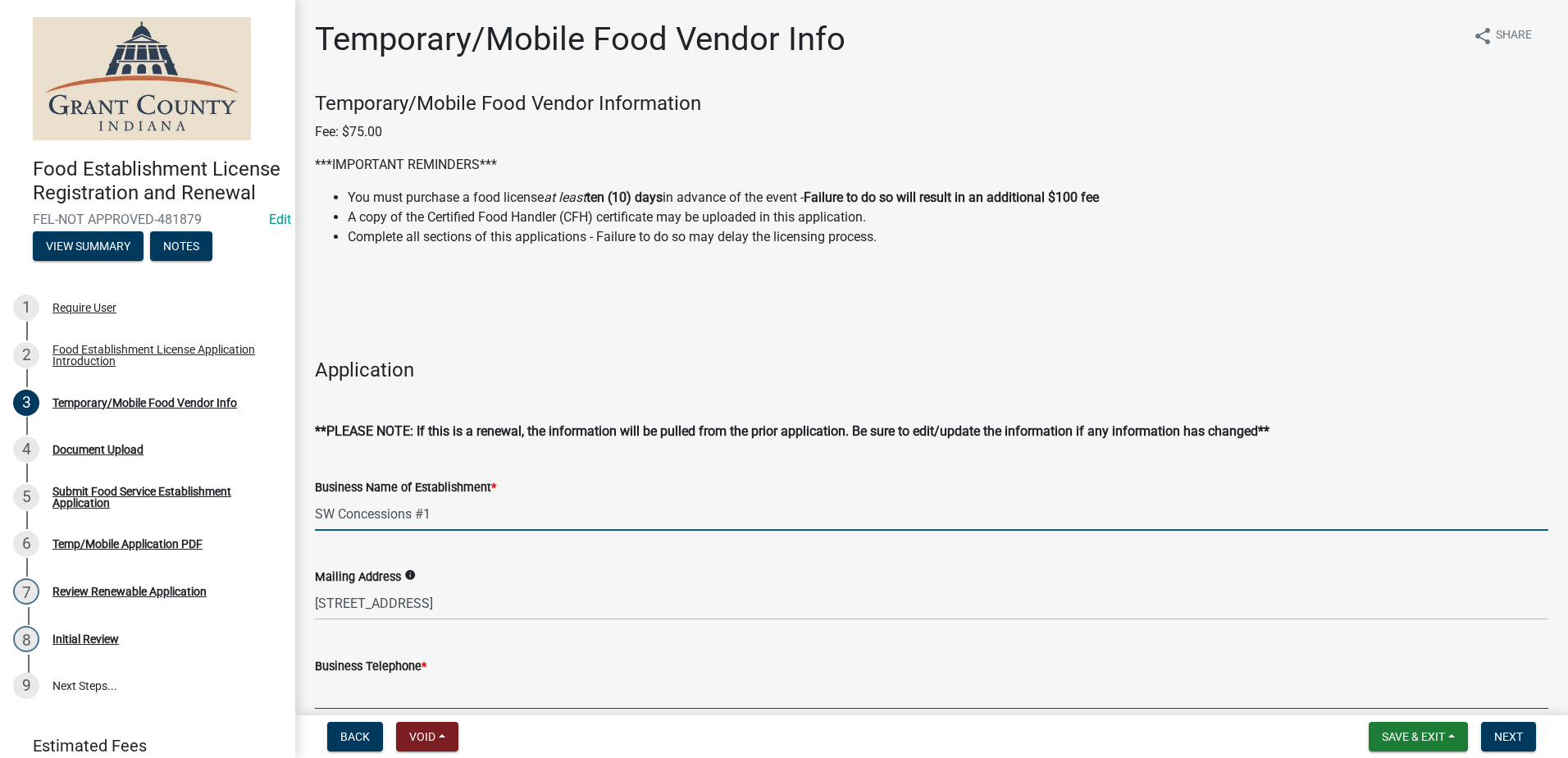
type input "(317)538-7151"
type input "[EMAIL_ADDRESS][DOMAIN_NAME]"
type input "[PERSON_NAME]"
type input "7880 Circle Dr., Zionsville IN"
type input "46077"
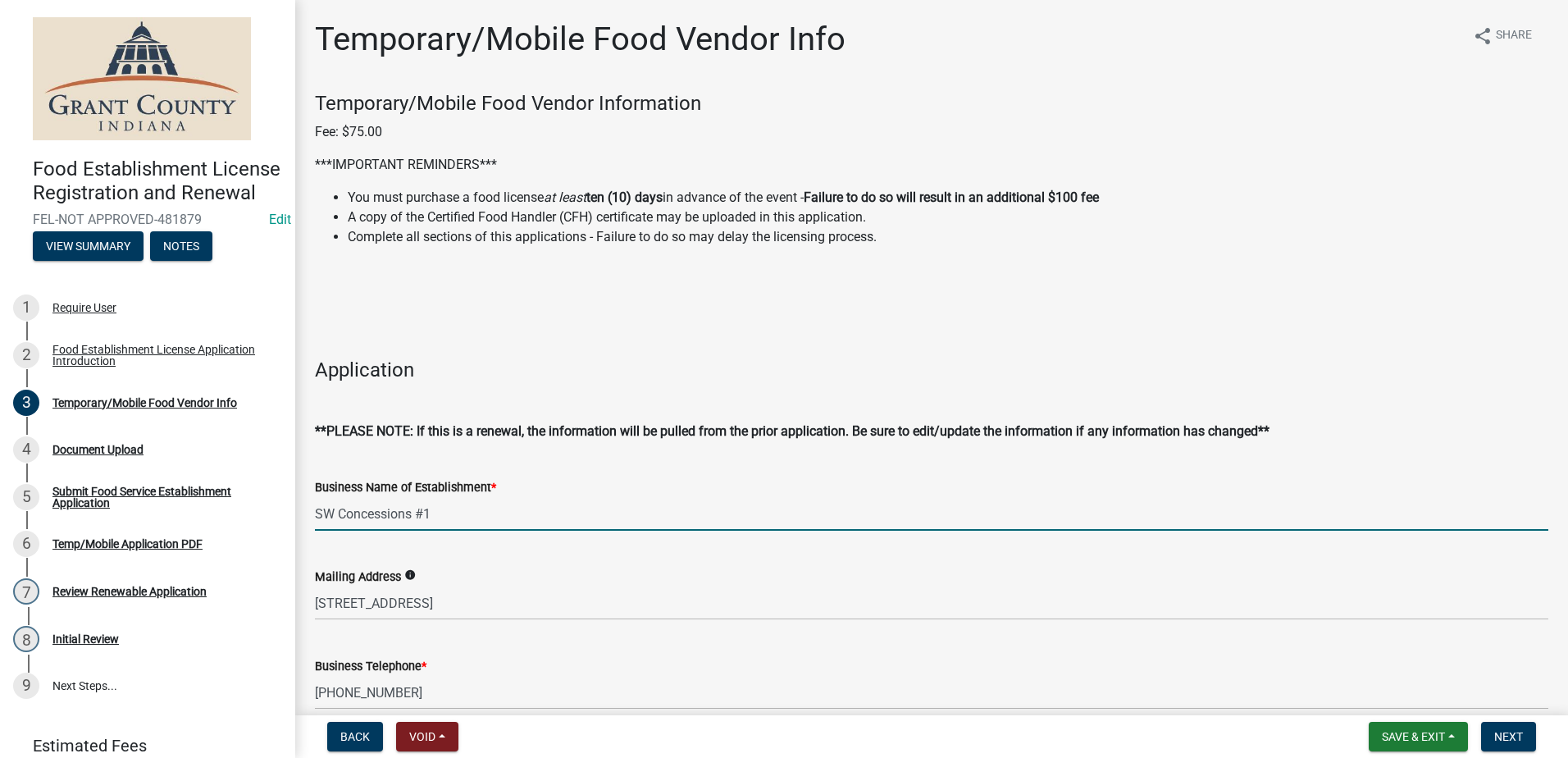
type input "(317)538-7151"
type input "[PERSON_NAME]"
type input "02/19/2025"
select select "9"
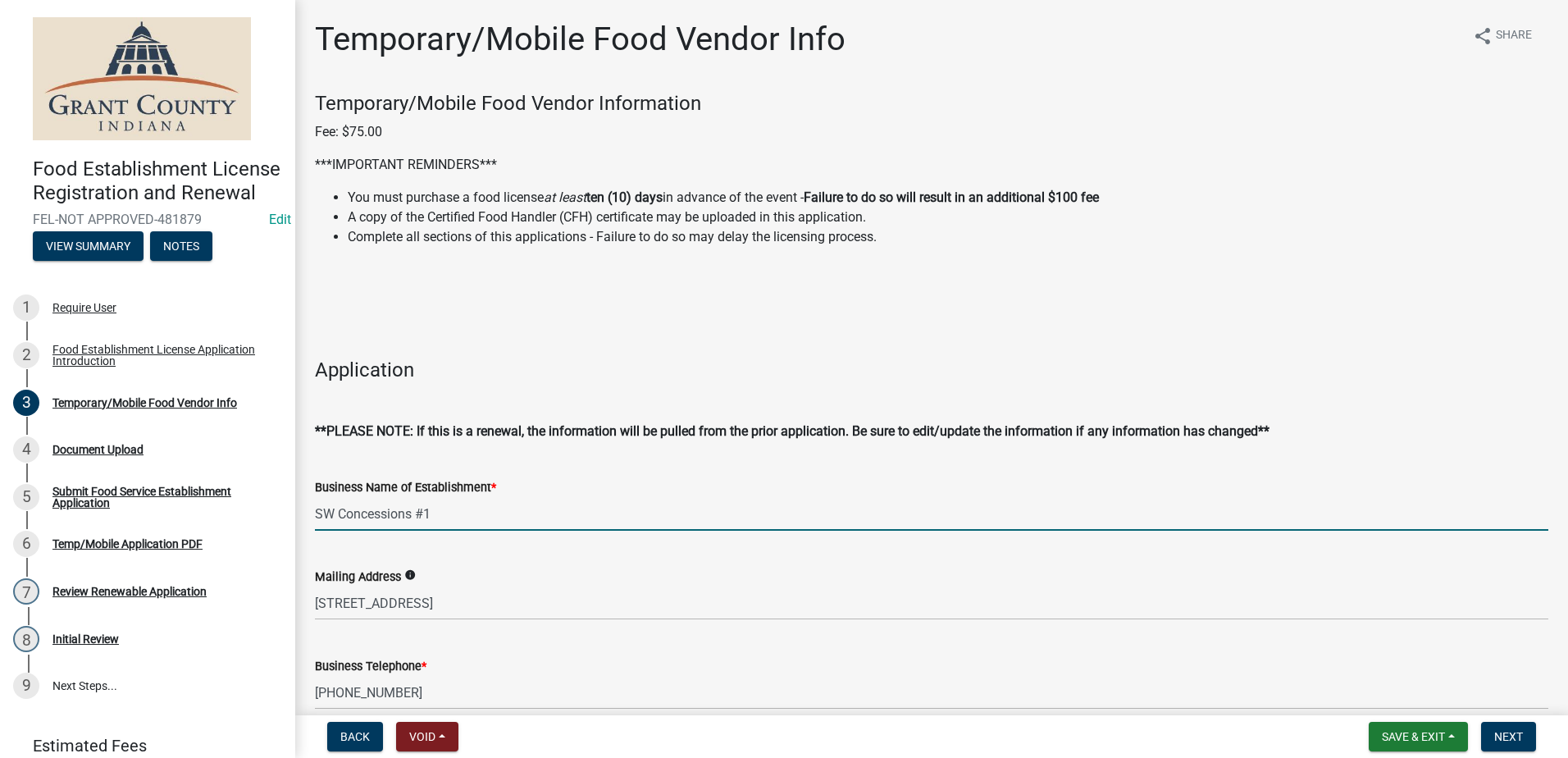
select select "2025"
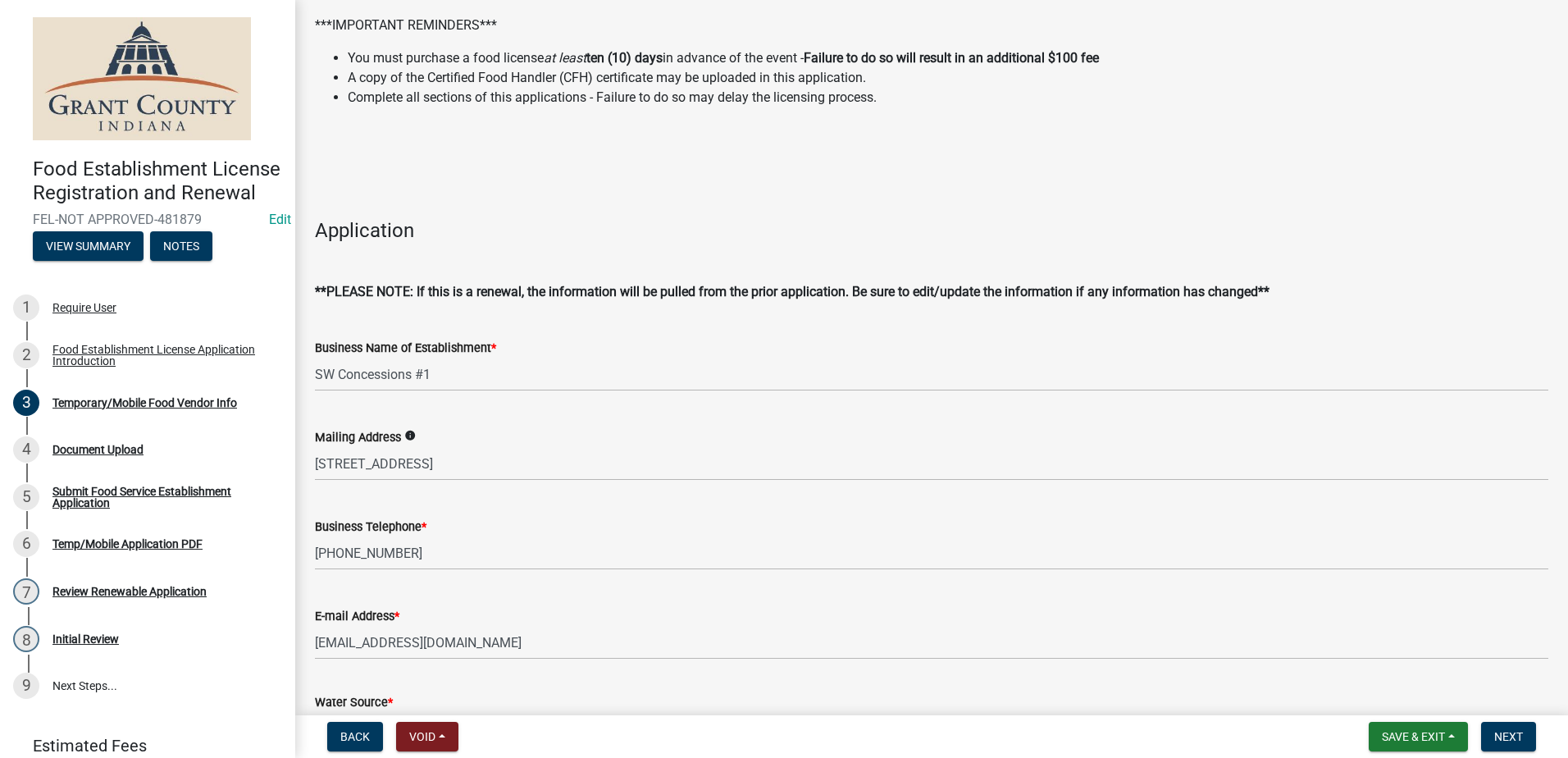
scroll to position [126, 0]
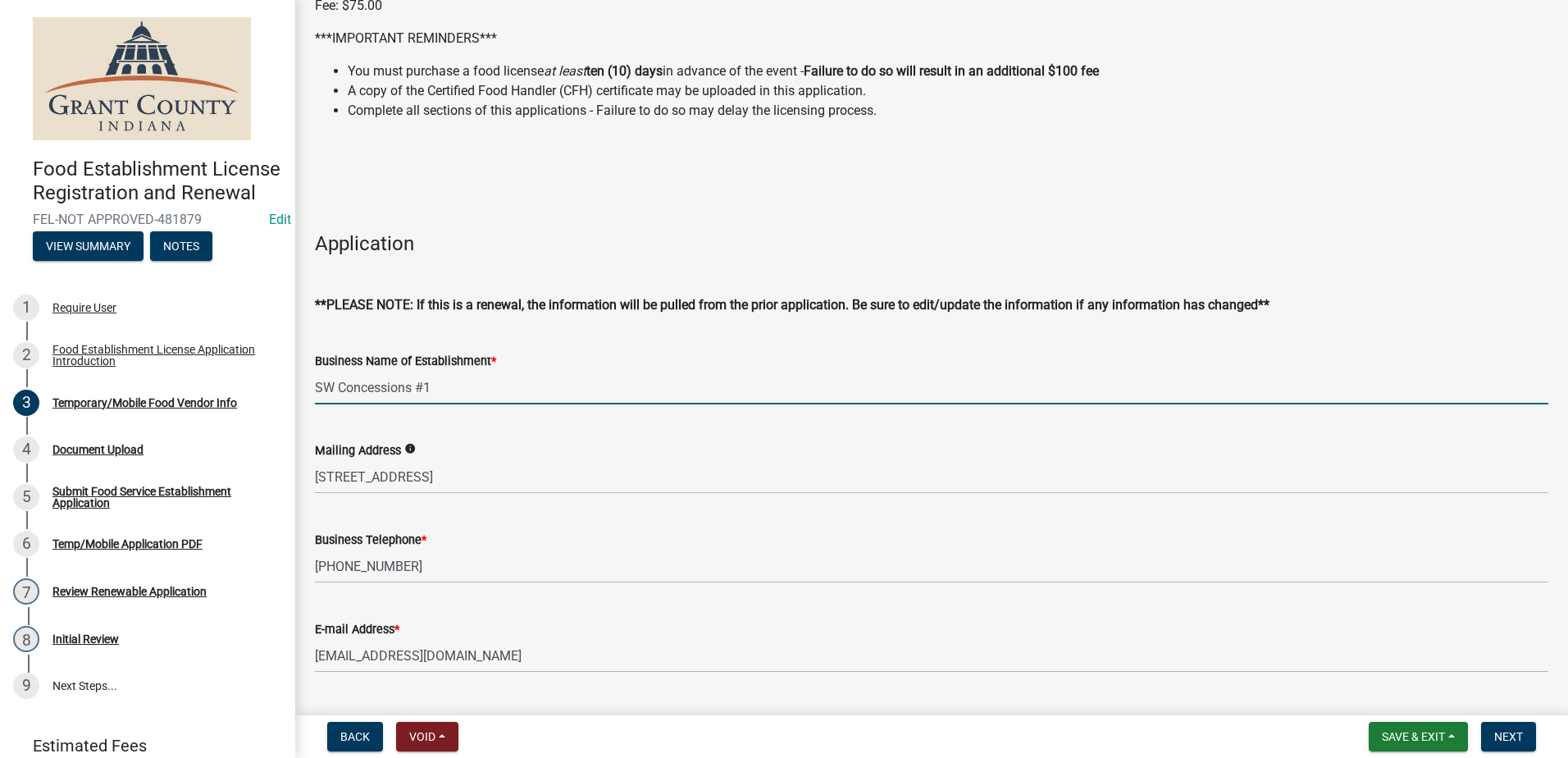
click at [443, 388] on input "SW Concessions #1" at bounding box center [931, 387] width 1233 height 33
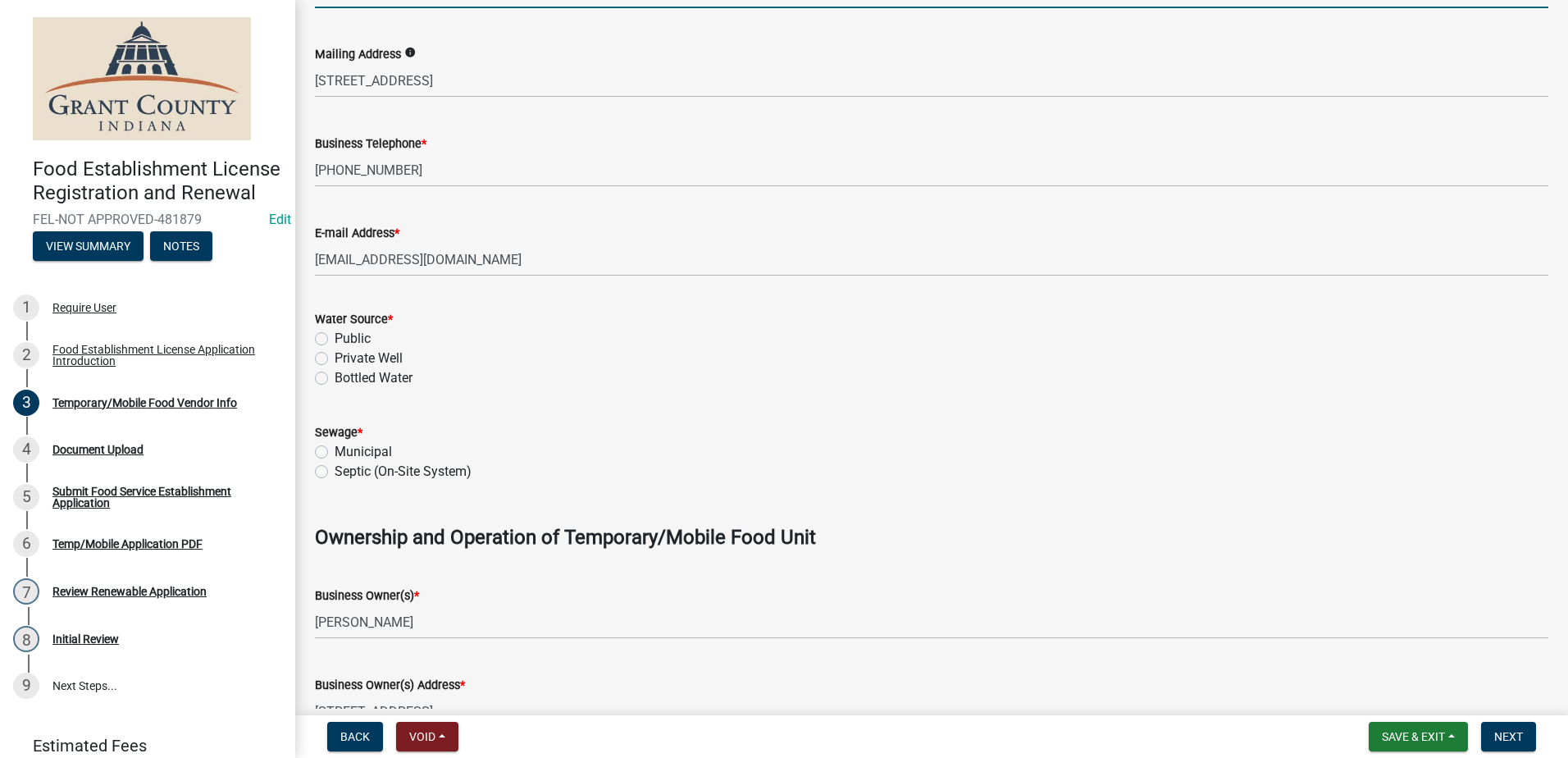
scroll to position [536, 0]
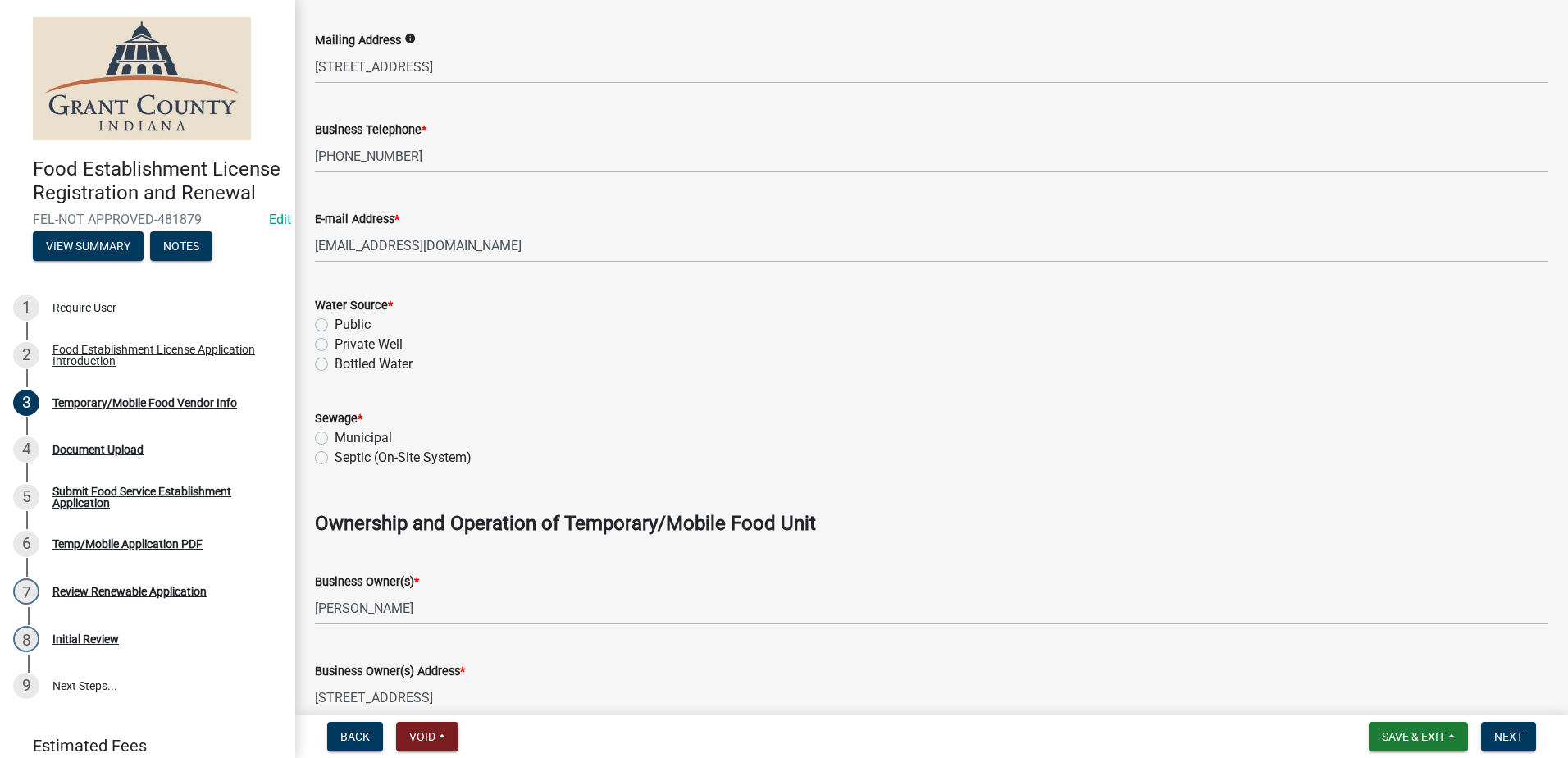
type input "SW Concessions #2"
click at [335, 323] on label "Public" at bounding box center [352, 325] width 36 height 20
click at [335, 323] on input "Public" at bounding box center [340, 320] width 11 height 11
radio input "true"
click at [335, 433] on label "Municipal" at bounding box center [363, 438] width 58 height 20
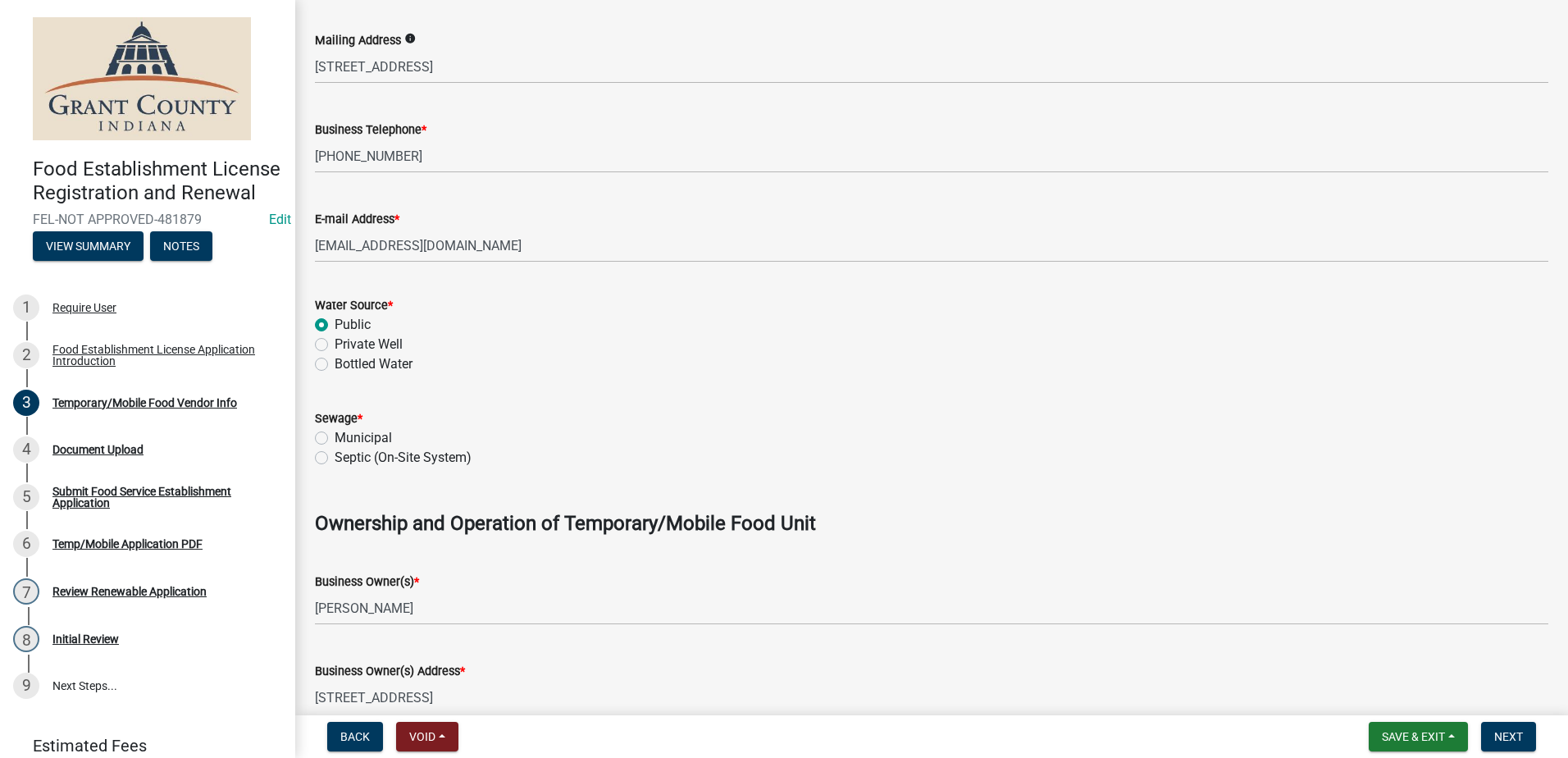
click at [335, 433] on input "Municipal" at bounding box center [340, 433] width 11 height 11
radio input "true"
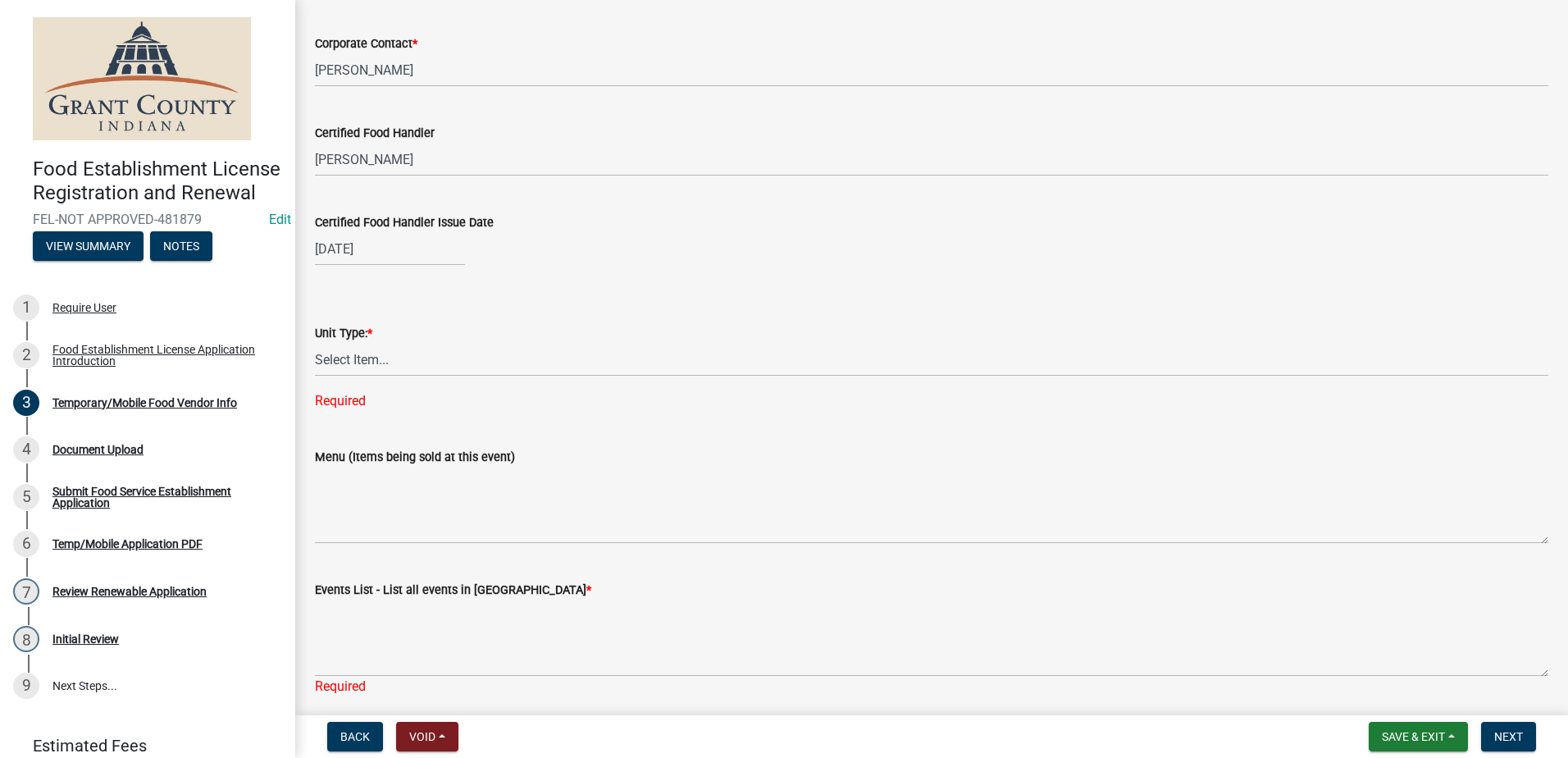
scroll to position [1438, 0]
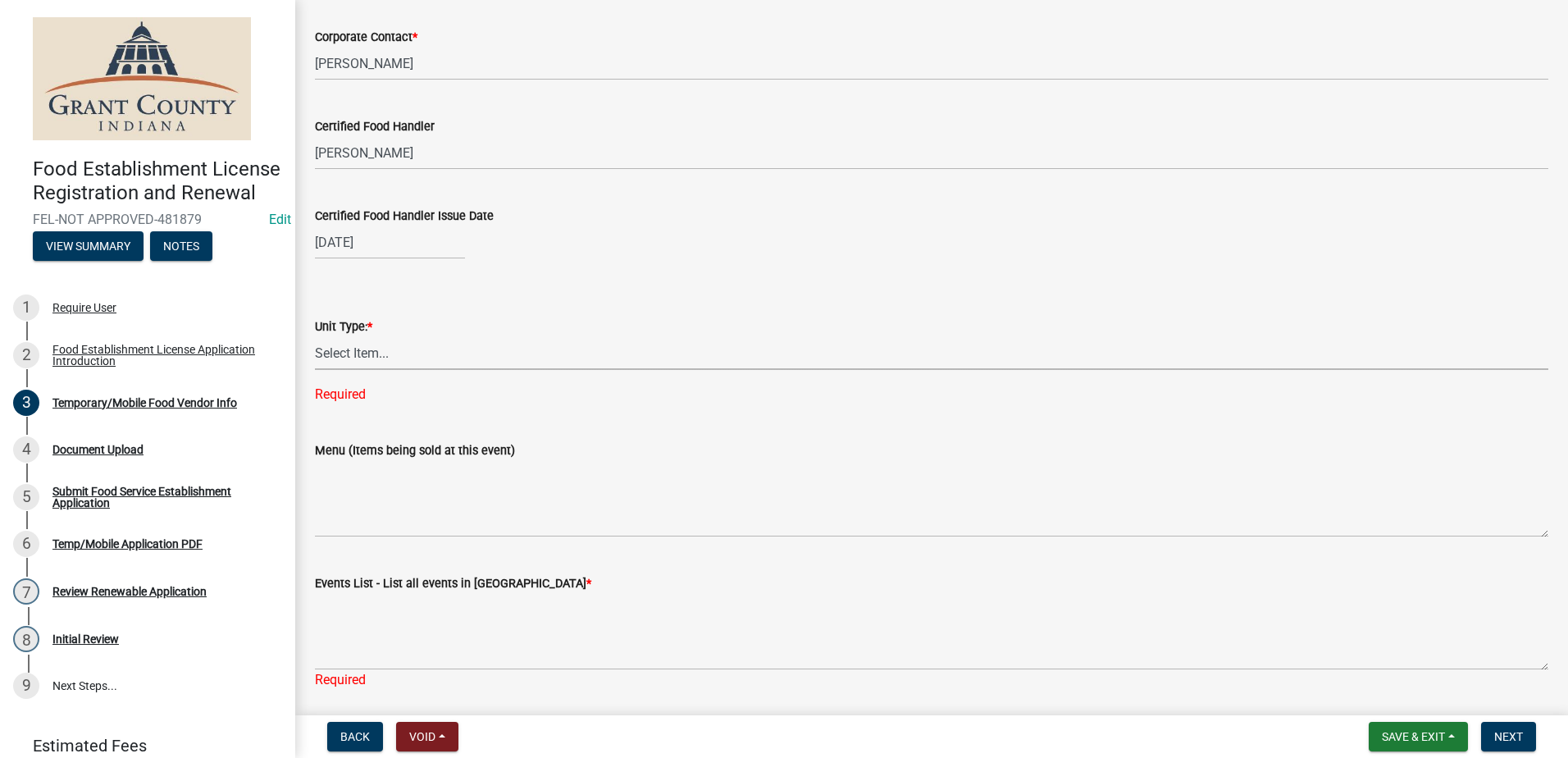
click at [417, 347] on select "Select Item... Mobile Trailer Stand Tent Cart Truck" at bounding box center [931, 353] width 1233 height 33
click at [315, 336] on select "Select Item... Mobile Trailer Stand Tent Cart Truck" at bounding box center [931, 353] width 1233 height 33
select select "3a899312-7fa3-4622-8b1a-2a020229fd86"
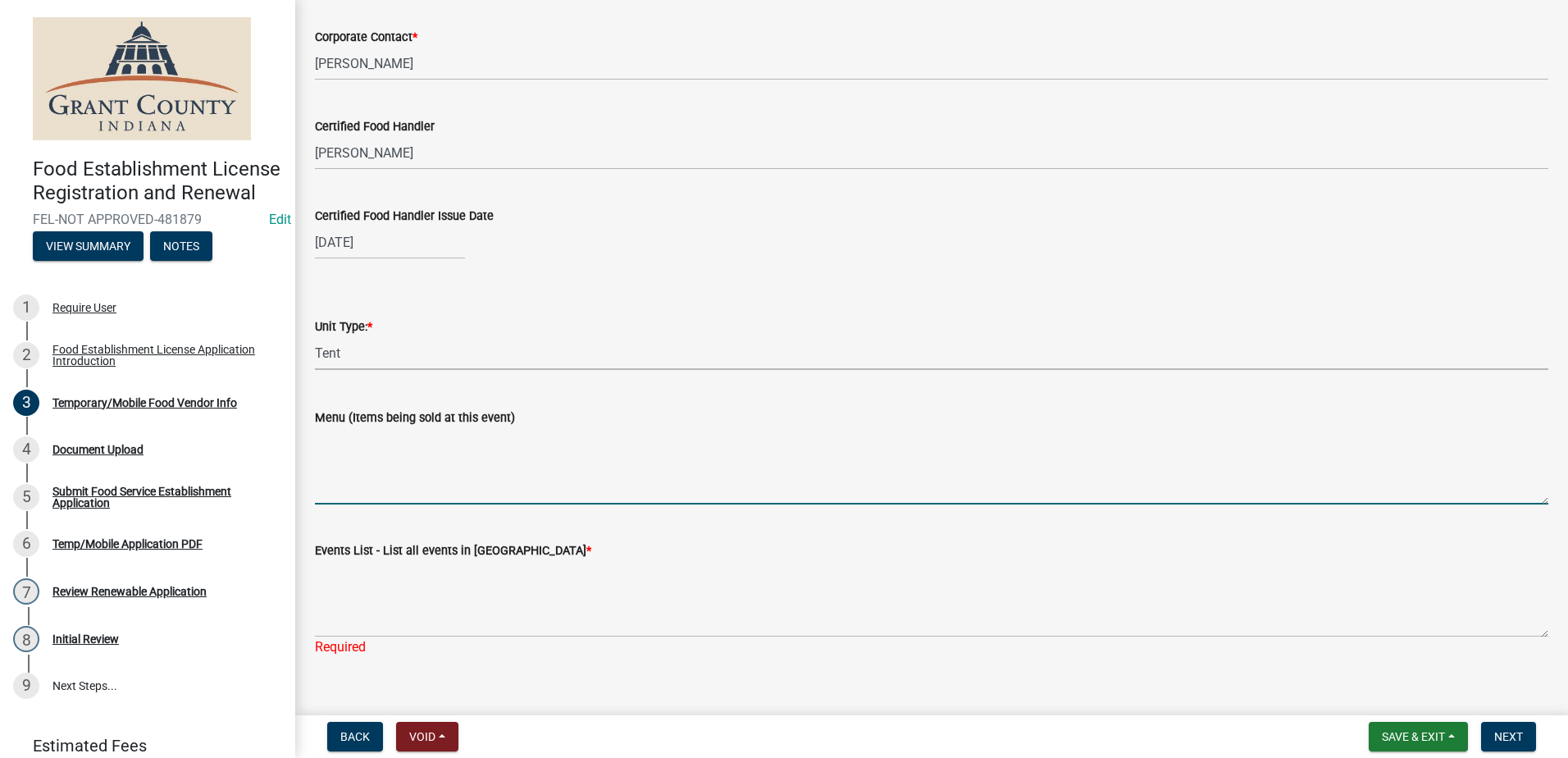
click at [473, 479] on textarea "Menu (Items being sold at this event)" at bounding box center [931, 466] width 1233 height 77
type textarea "Sirloin Tip Dinners, Steak Sandwich, BBQ Nacho, BBQ Sandwiches, Drinks"
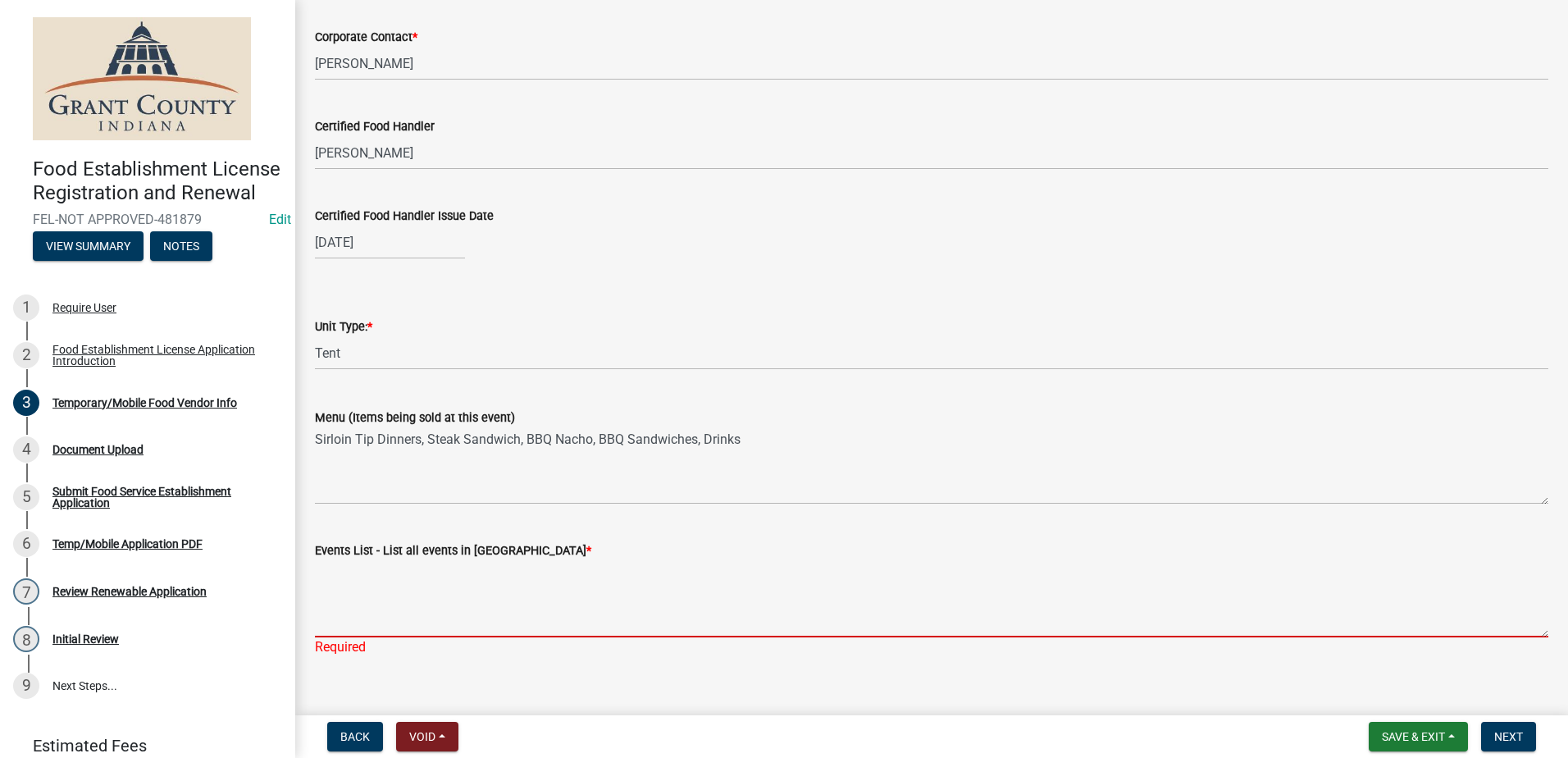
click at [509, 606] on textarea "Events List - List all events in Grant County *" at bounding box center [931, 599] width 1233 height 77
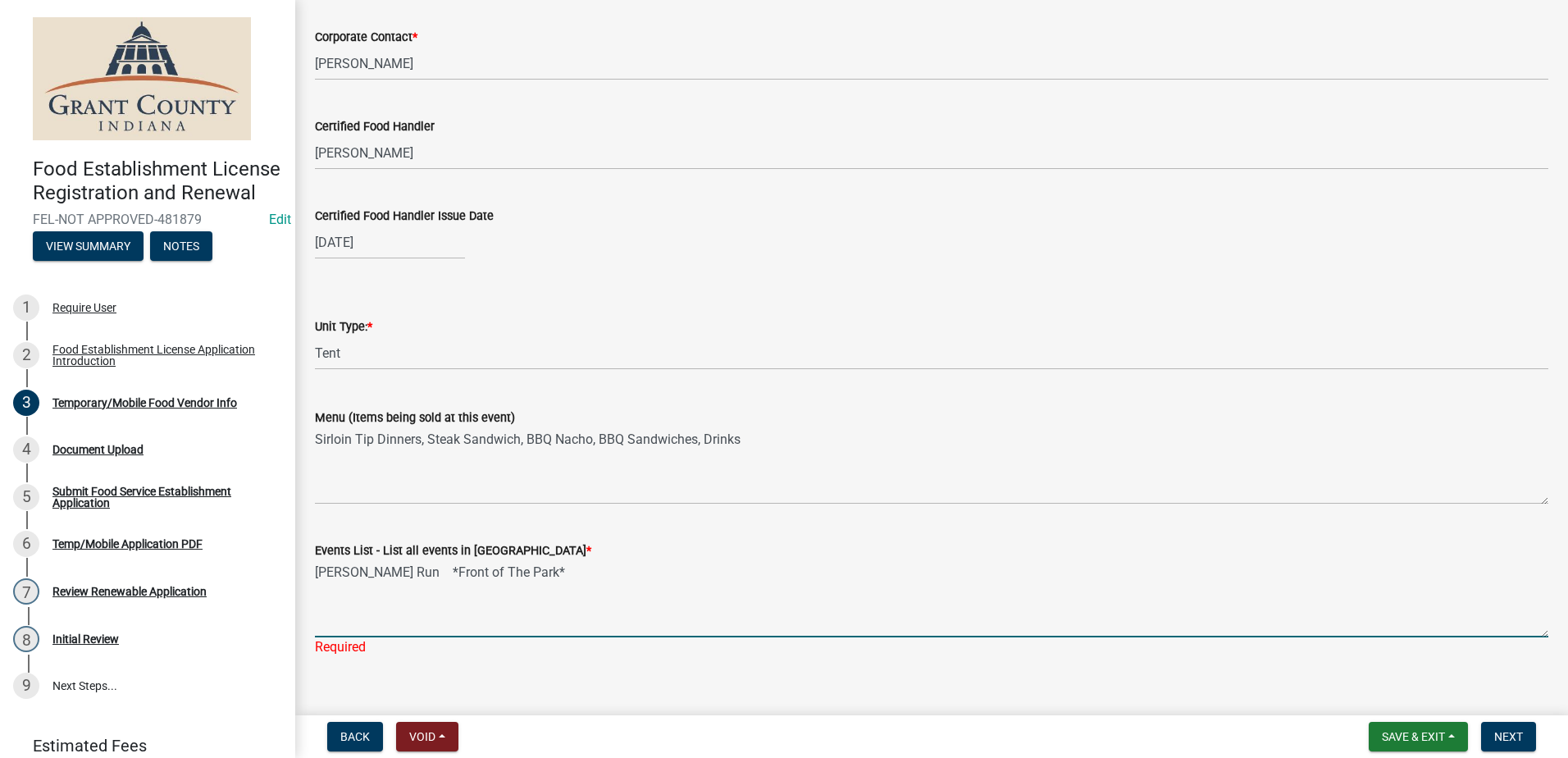
click at [569, 579] on textarea "James Dean Run *Front of The Park*" at bounding box center [931, 599] width 1233 height 77
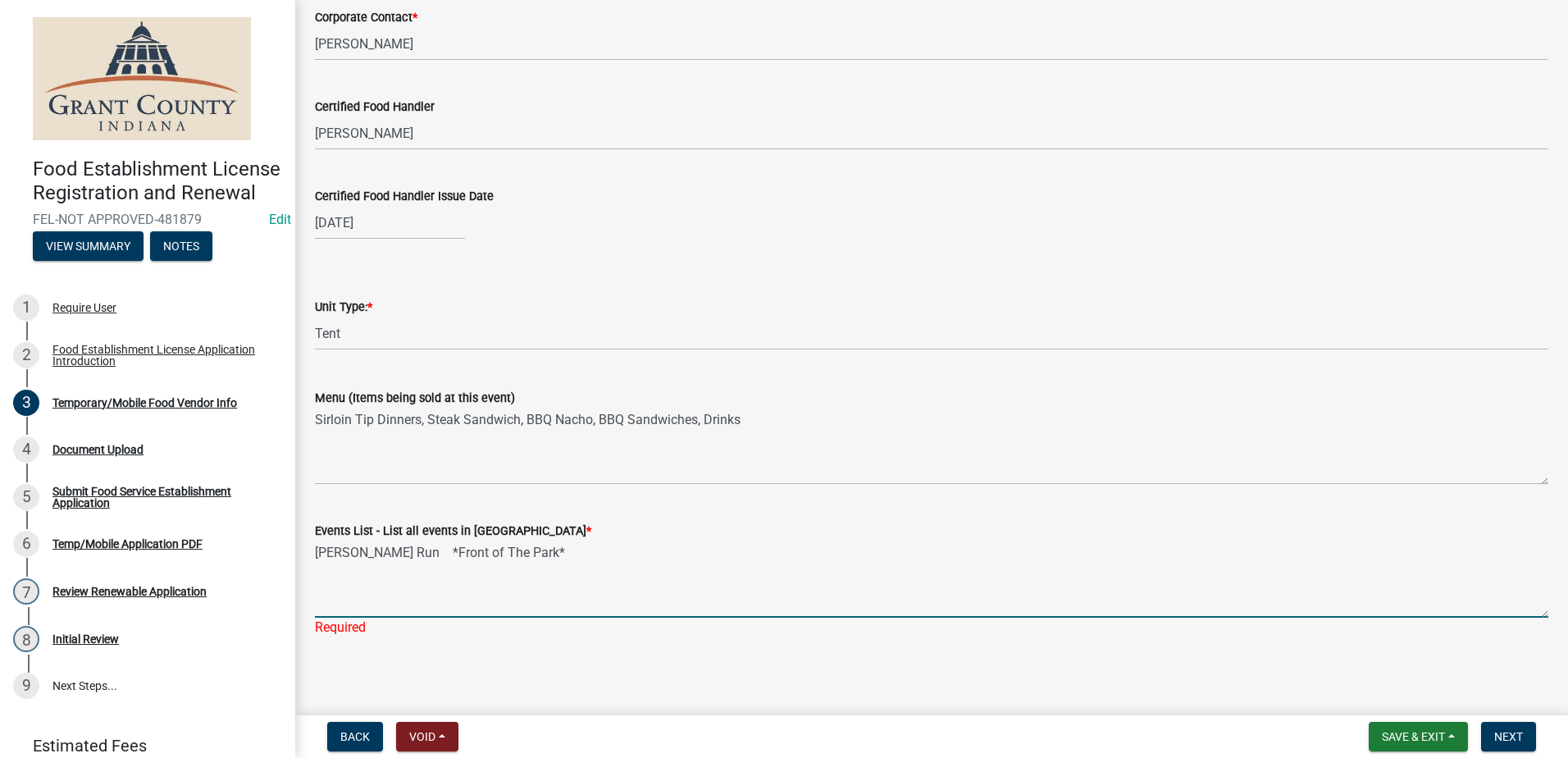
scroll to position [1463, 0]
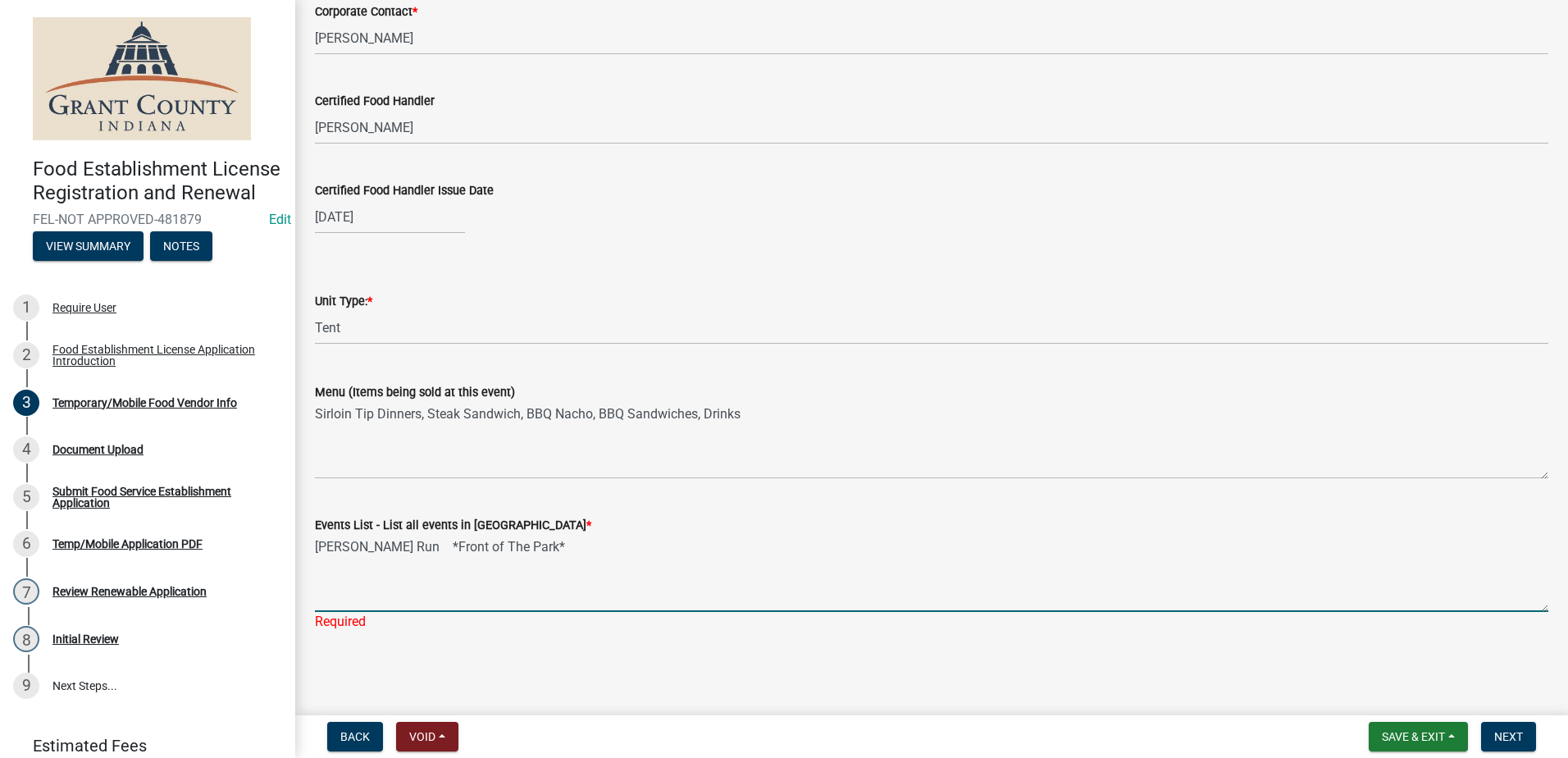
click at [640, 579] on textarea "James Dean Run *Front of The Park*" at bounding box center [931, 573] width 1233 height 77
click at [775, 563] on textarea "James Dean Run *Front of The Park*" at bounding box center [931, 573] width 1233 height 77
type textarea "James Dean Run *Front of The Park*"
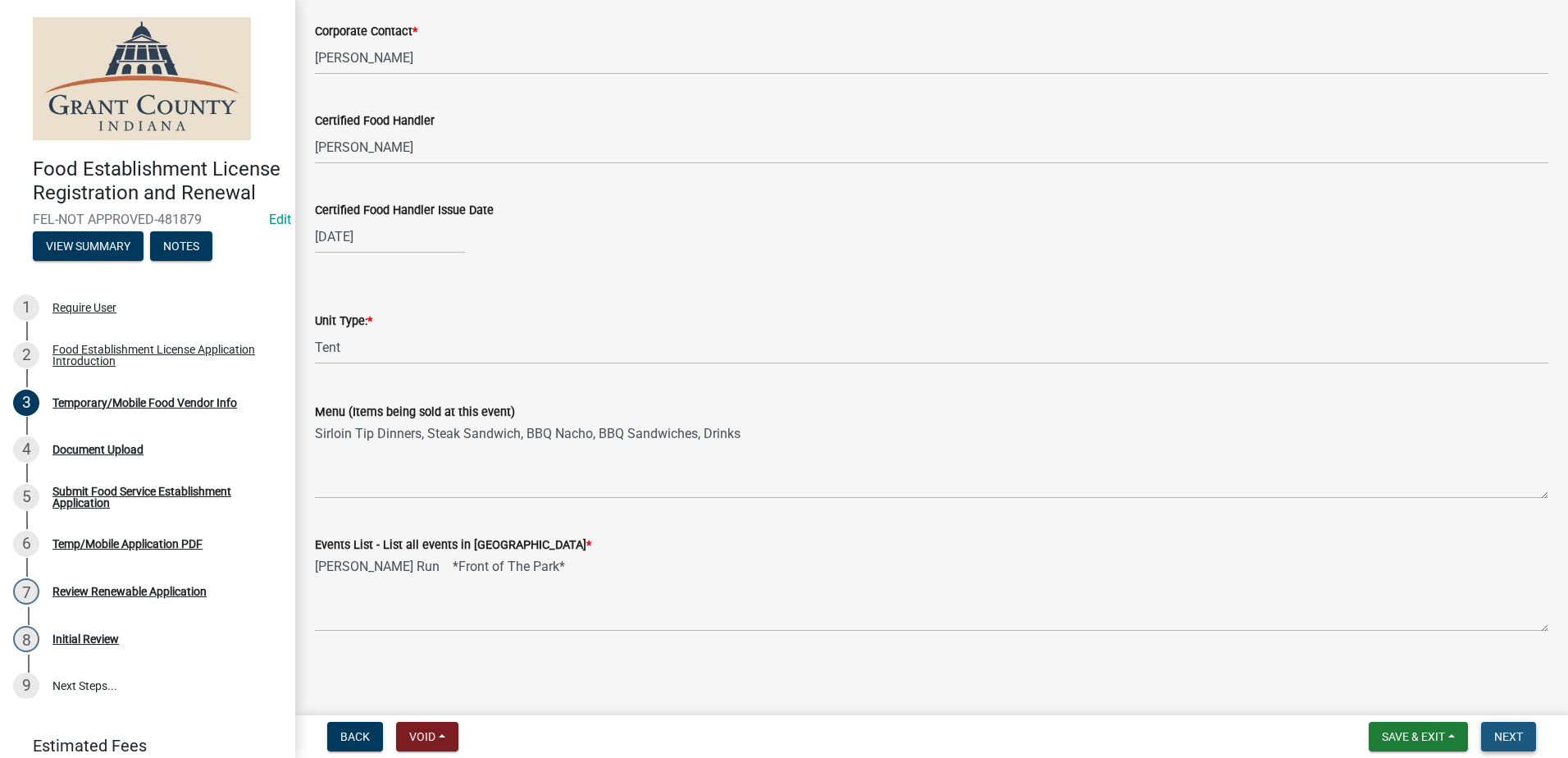
scroll to position [1444, 0]
click at [1508, 735] on span "Next" at bounding box center [1509, 736] width 28 height 13
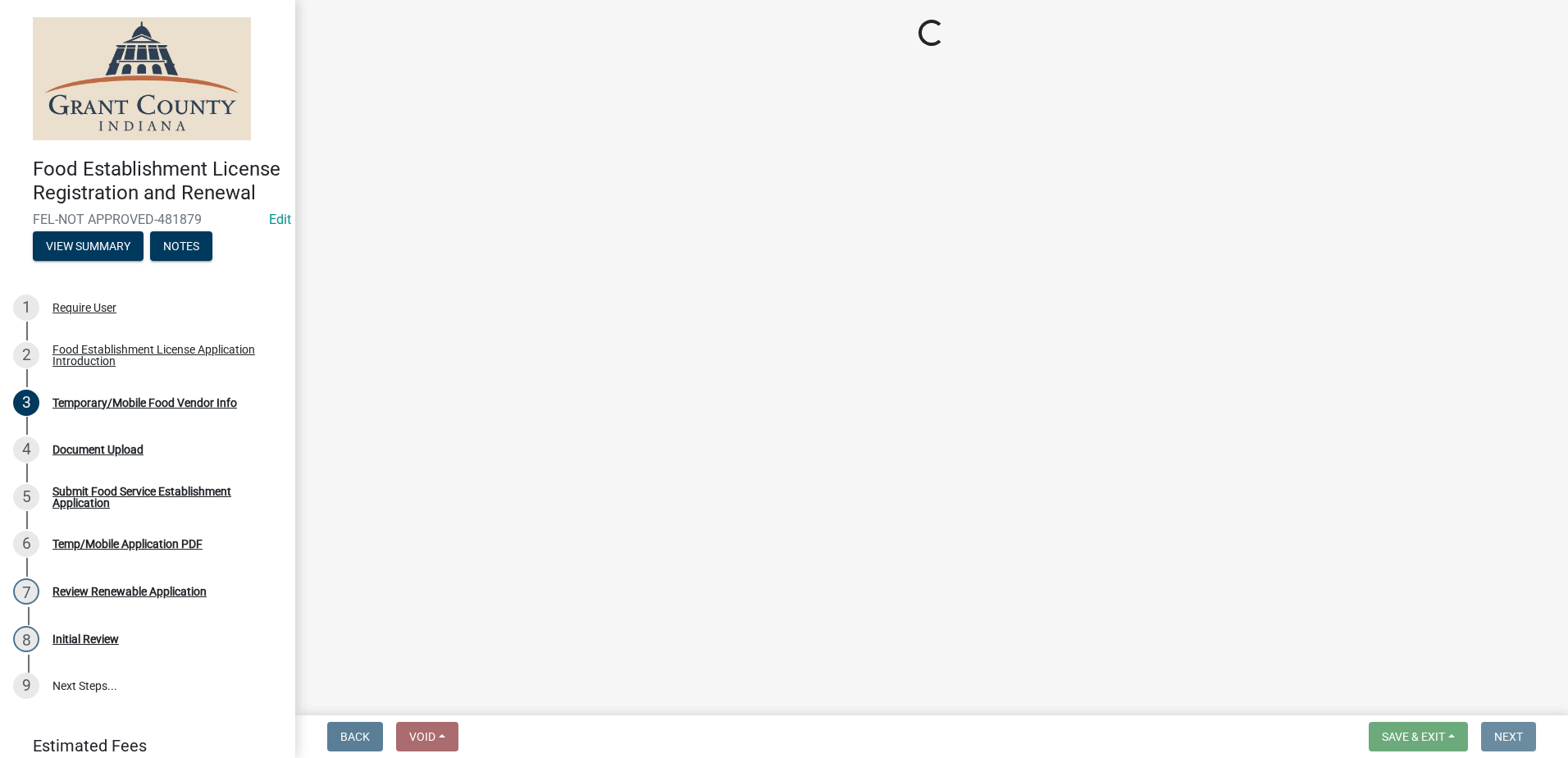
scroll to position [0, 0]
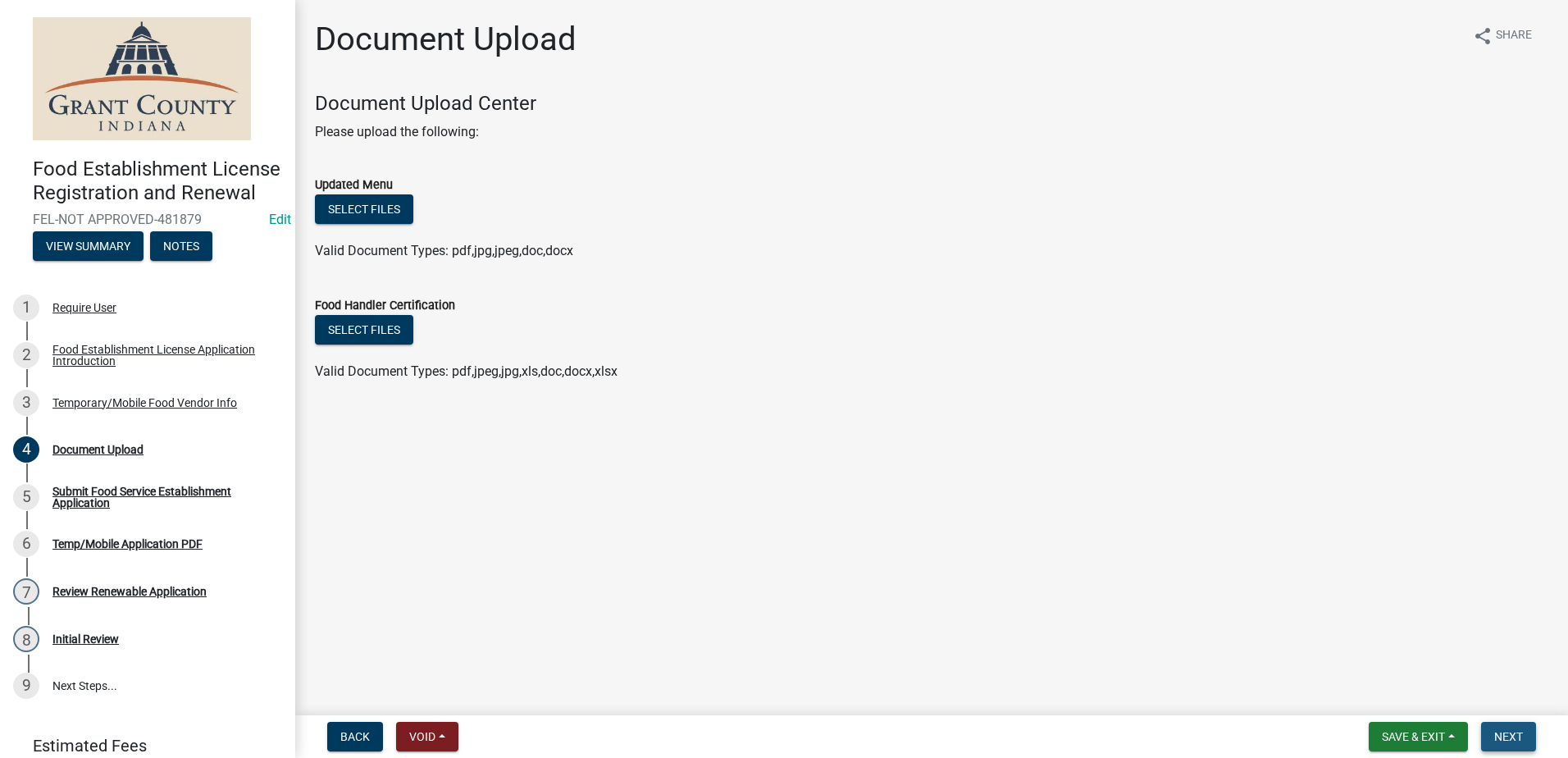
click at [1501, 726] on button "Next" at bounding box center [1509, 735] width 55 height 29
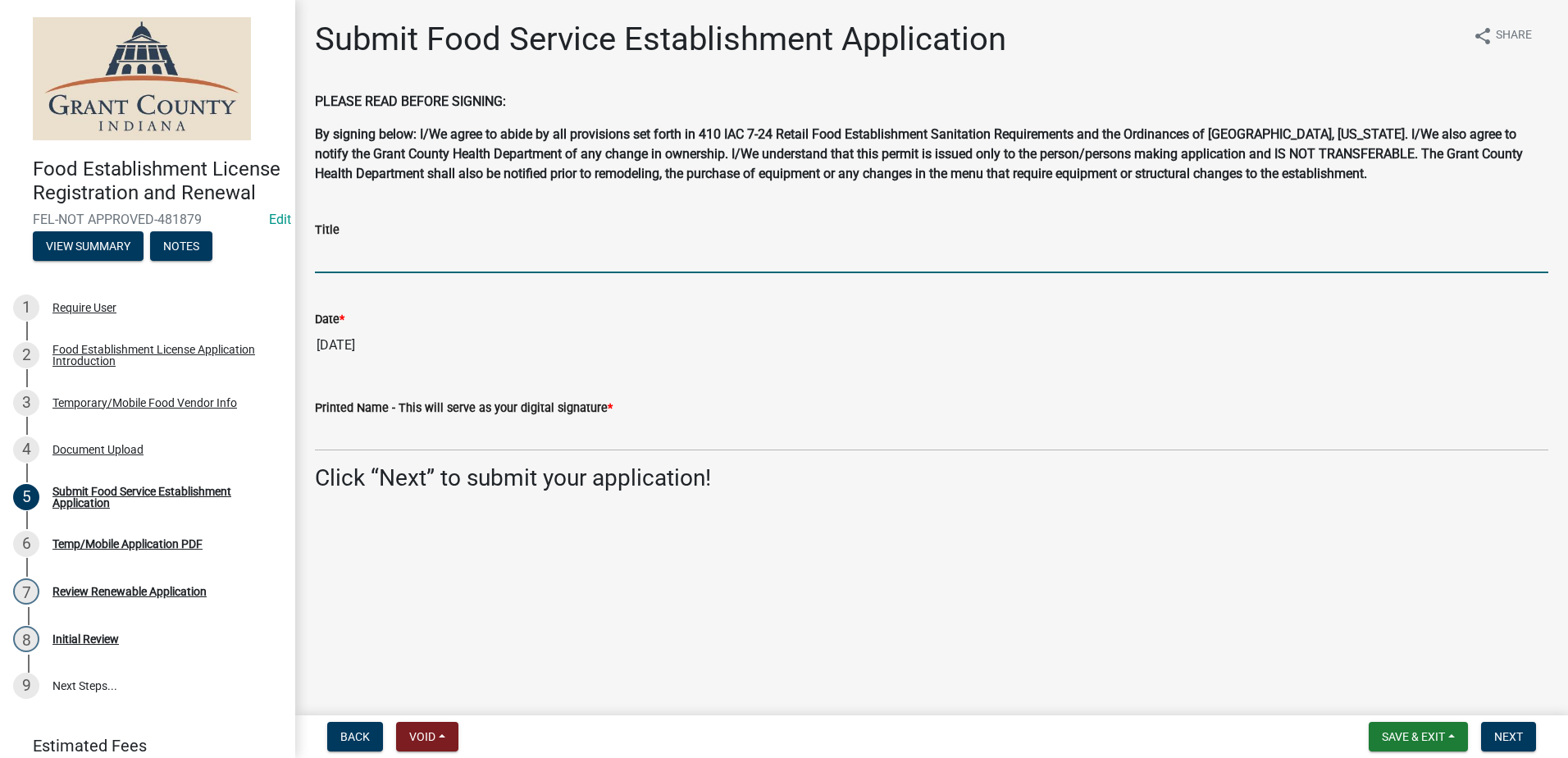
click at [465, 250] on input "Title" at bounding box center [931, 256] width 1233 height 33
type input "Owner"
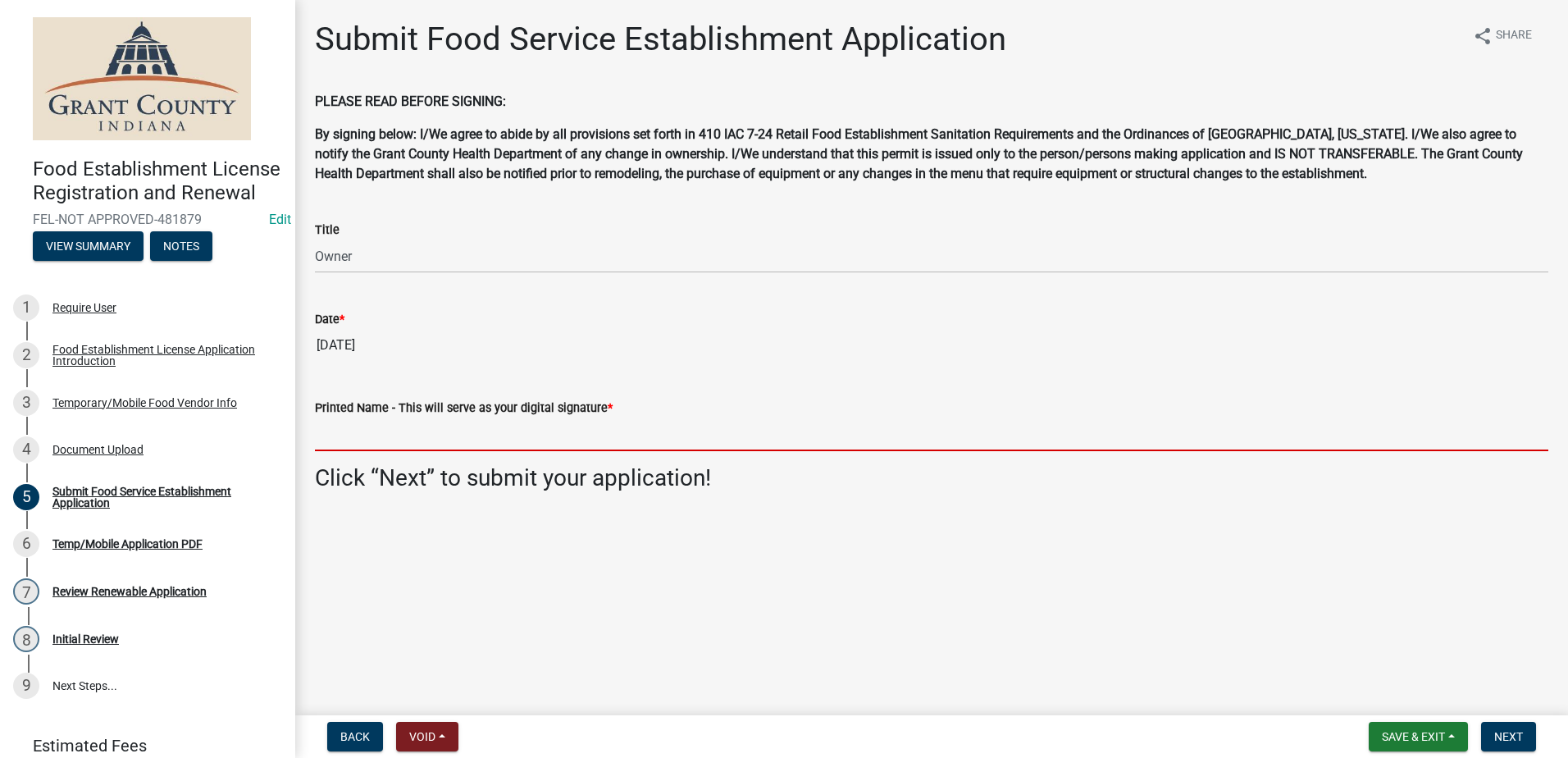
click at [422, 422] on input "Printed Name - This will serve as your digital signature *" at bounding box center [931, 434] width 1233 height 33
type input "[PERSON_NAME]"
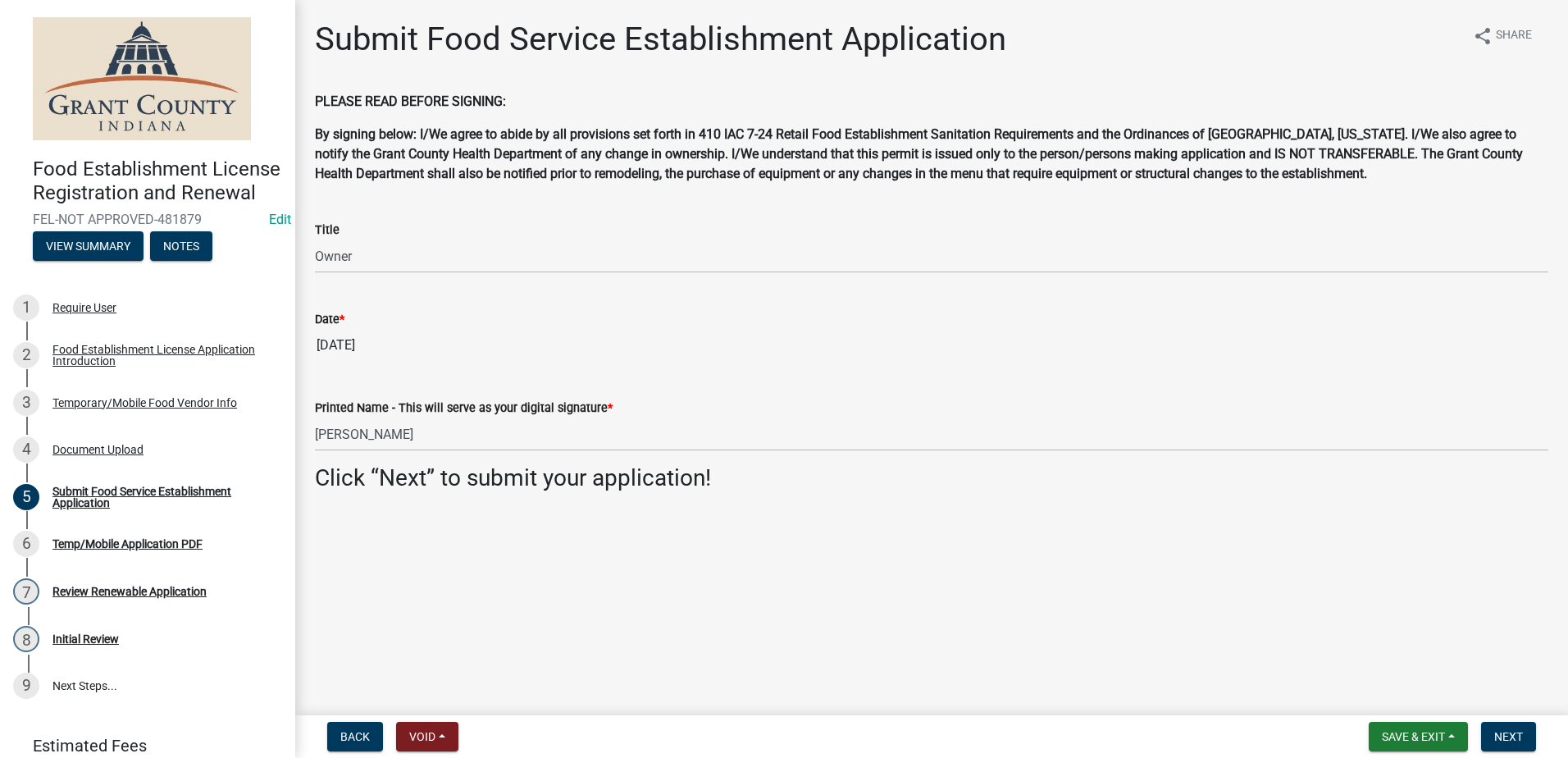
click at [512, 542] on main "Submit Food Service Establishment Application share Share PLEASE READ BEFORE SI…" at bounding box center [932, 354] width 1273 height 709
click at [1506, 730] on span "Next" at bounding box center [1509, 736] width 28 height 13
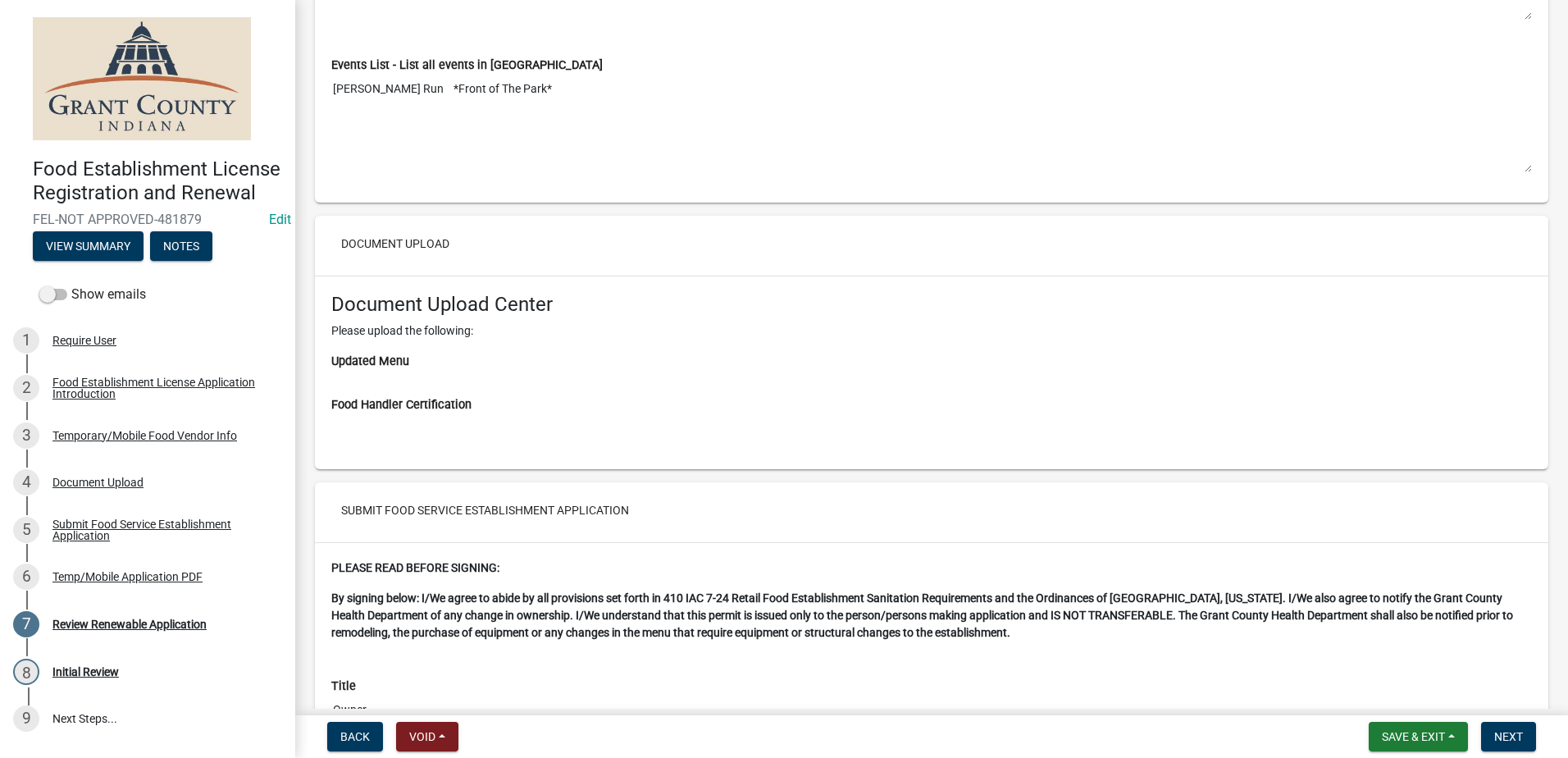
scroll to position [3230, 0]
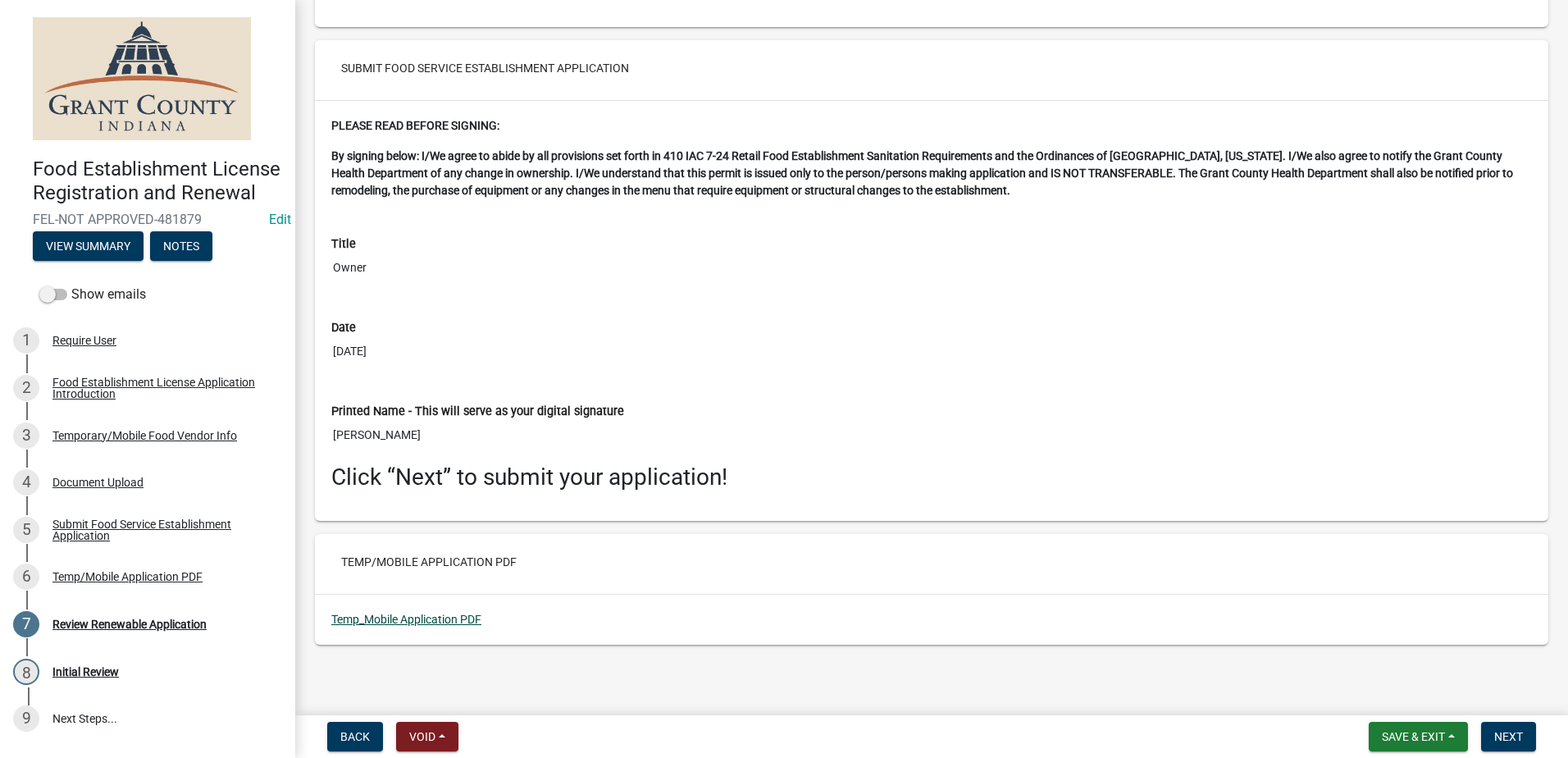
click at [418, 618] on link "Temp_Mobile Application PDF" at bounding box center [407, 619] width 150 height 13
click at [1503, 740] on span "Next" at bounding box center [1509, 736] width 28 height 13
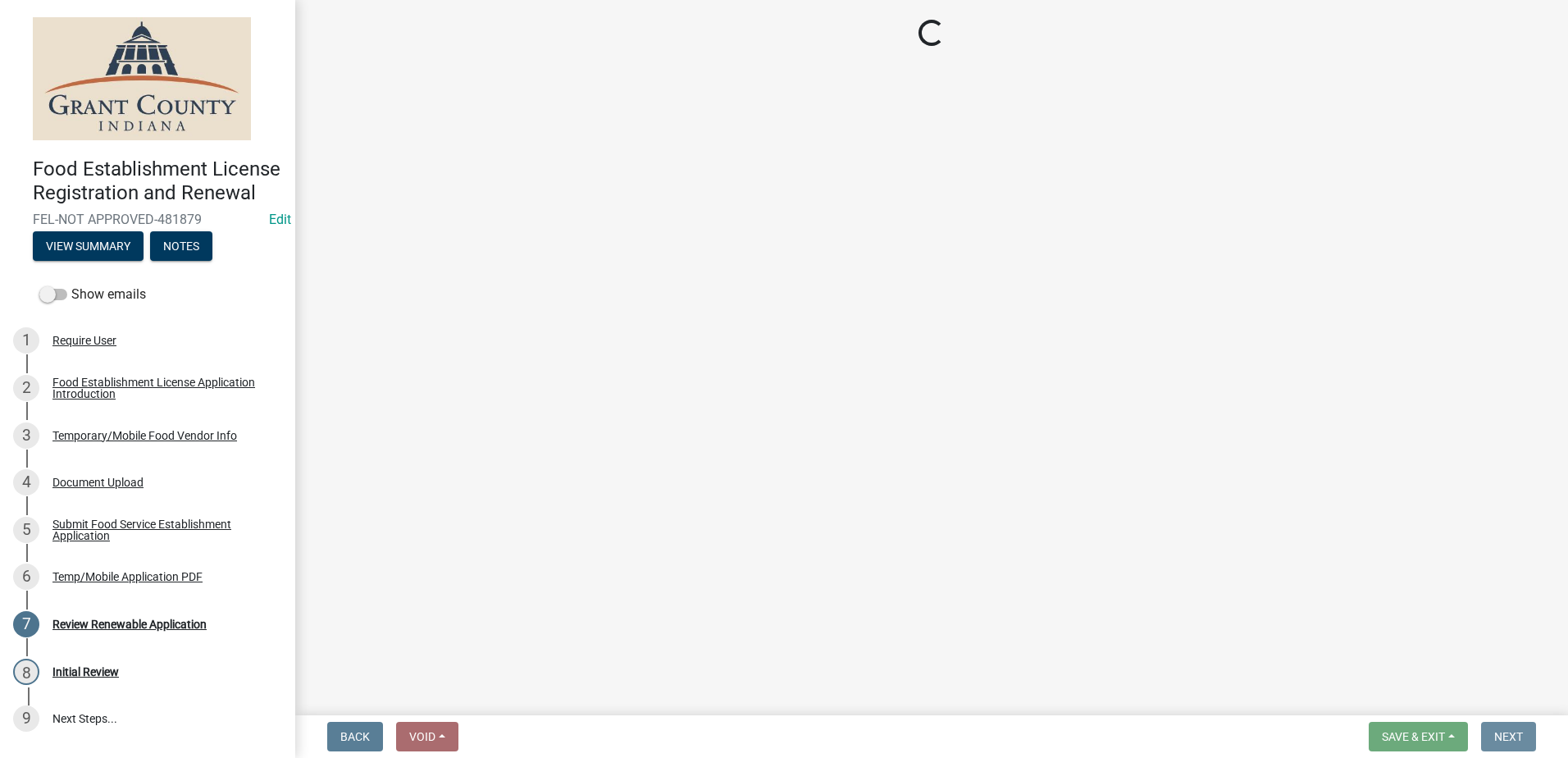
scroll to position [0, 0]
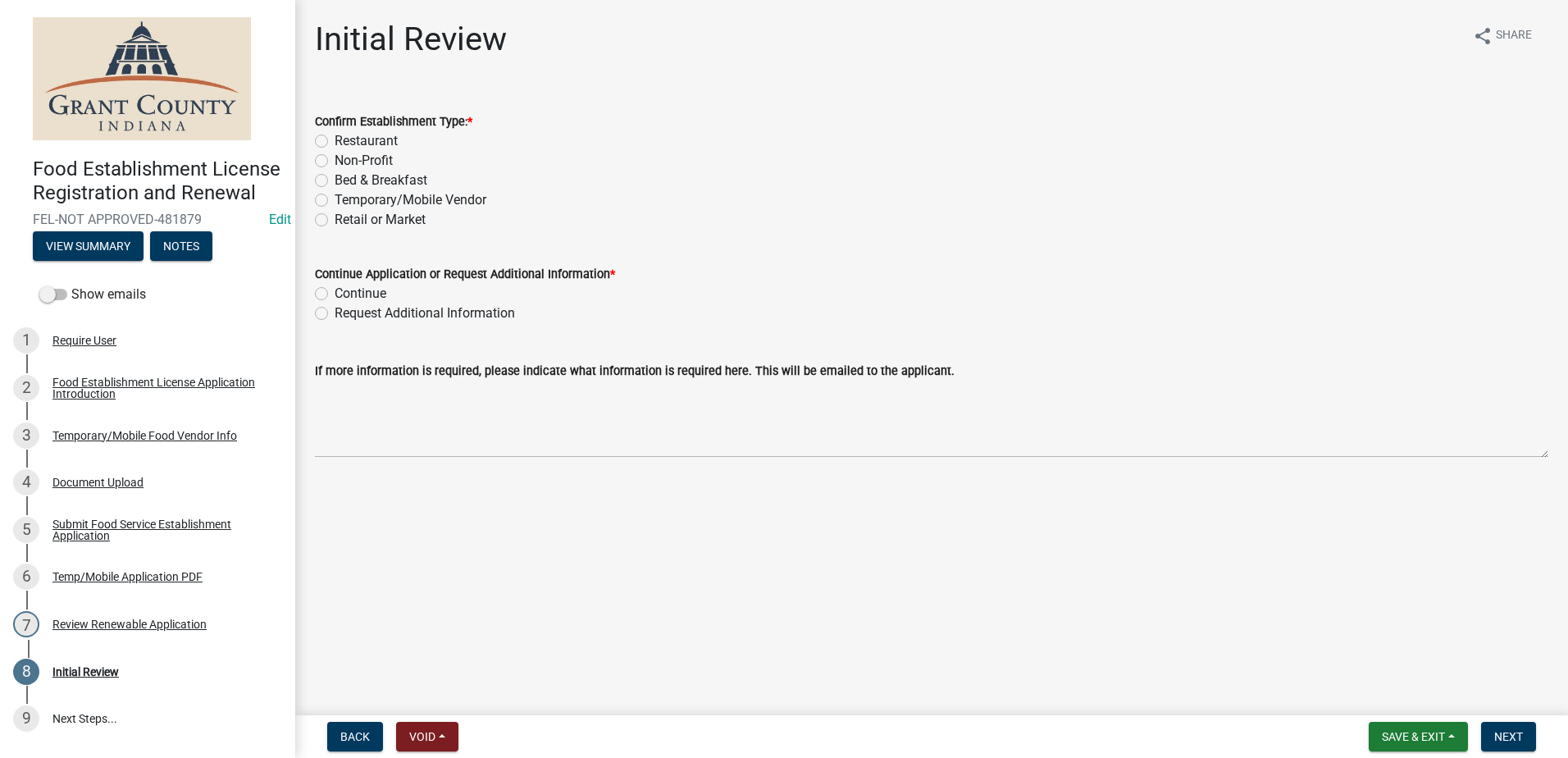
click at [335, 202] on label "Temporary/Mobile Vendor" at bounding box center [411, 200] width 152 height 20
click at [335, 201] on input "Temporary/Mobile Vendor" at bounding box center [340, 195] width 11 height 11
radio input "true"
click at [335, 290] on label "Continue" at bounding box center [361, 294] width 52 height 20
click at [335, 290] on input "Continue" at bounding box center [340, 289] width 11 height 11
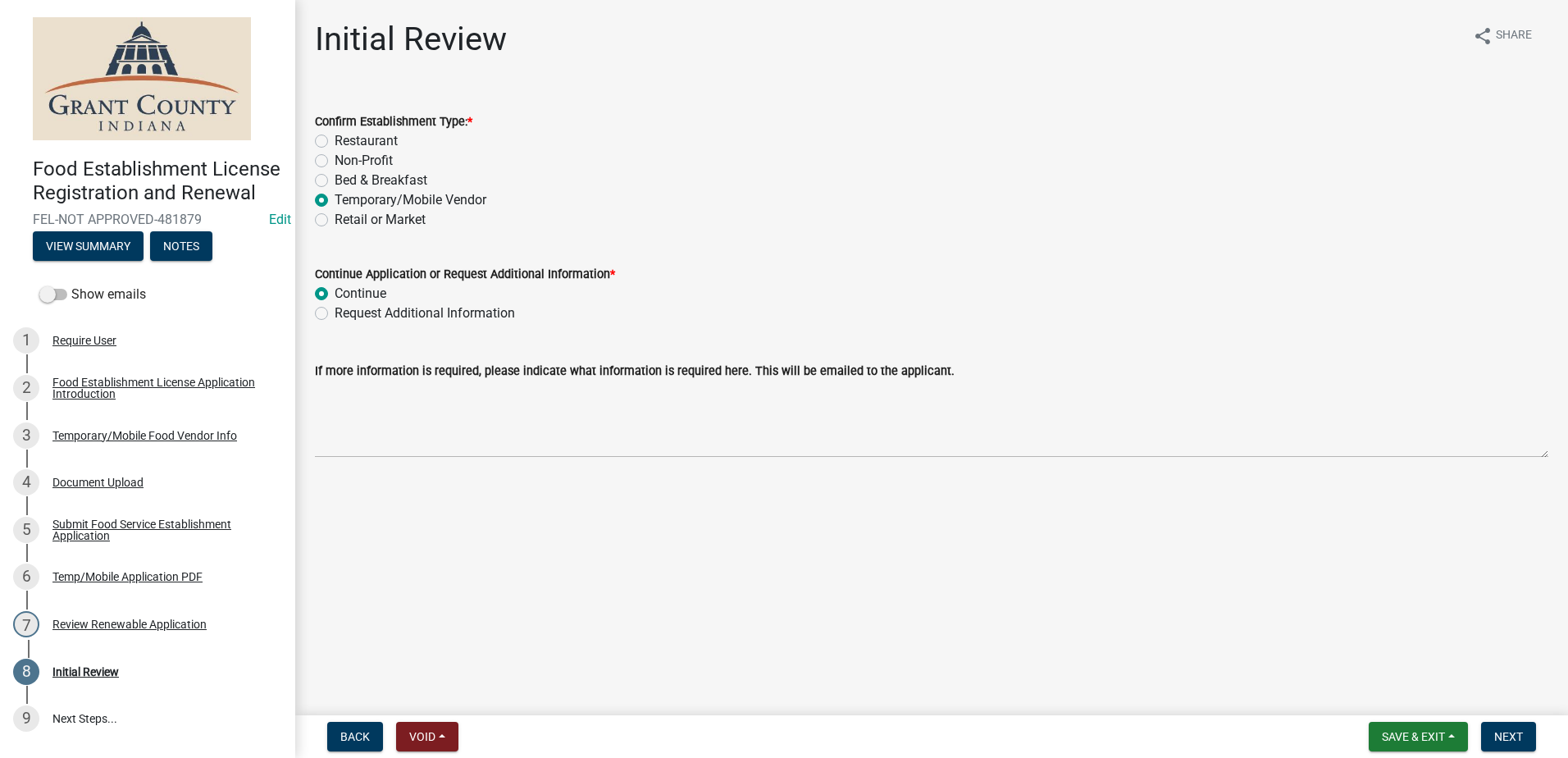
radio input "true"
click at [529, 533] on main "Initial Review share Share Confirm Establishment Type: * Restaurant Non-Profit …" at bounding box center [932, 354] width 1273 height 709
click at [1491, 724] on button "Next" at bounding box center [1509, 735] width 55 height 29
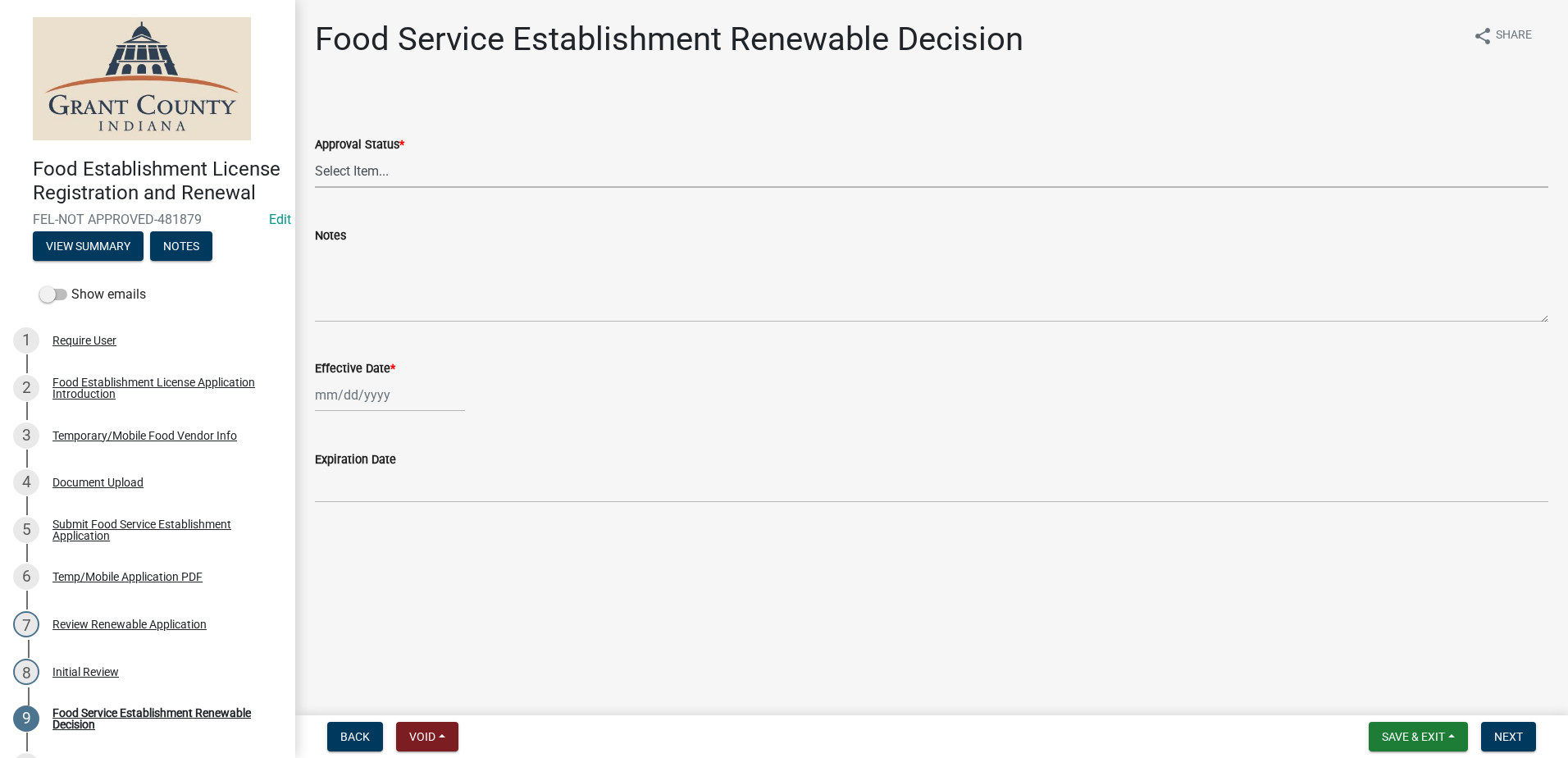
click at [347, 167] on select "Select Item... Approved Denied" at bounding box center [931, 171] width 1233 height 33
click at [315, 154] on select "Select Item... Approved Denied" at bounding box center [931, 171] width 1233 height 33
select select "f8bc5ebe-de22-4857-900a-5f4c078c3457"
select select "9"
select select "2025"
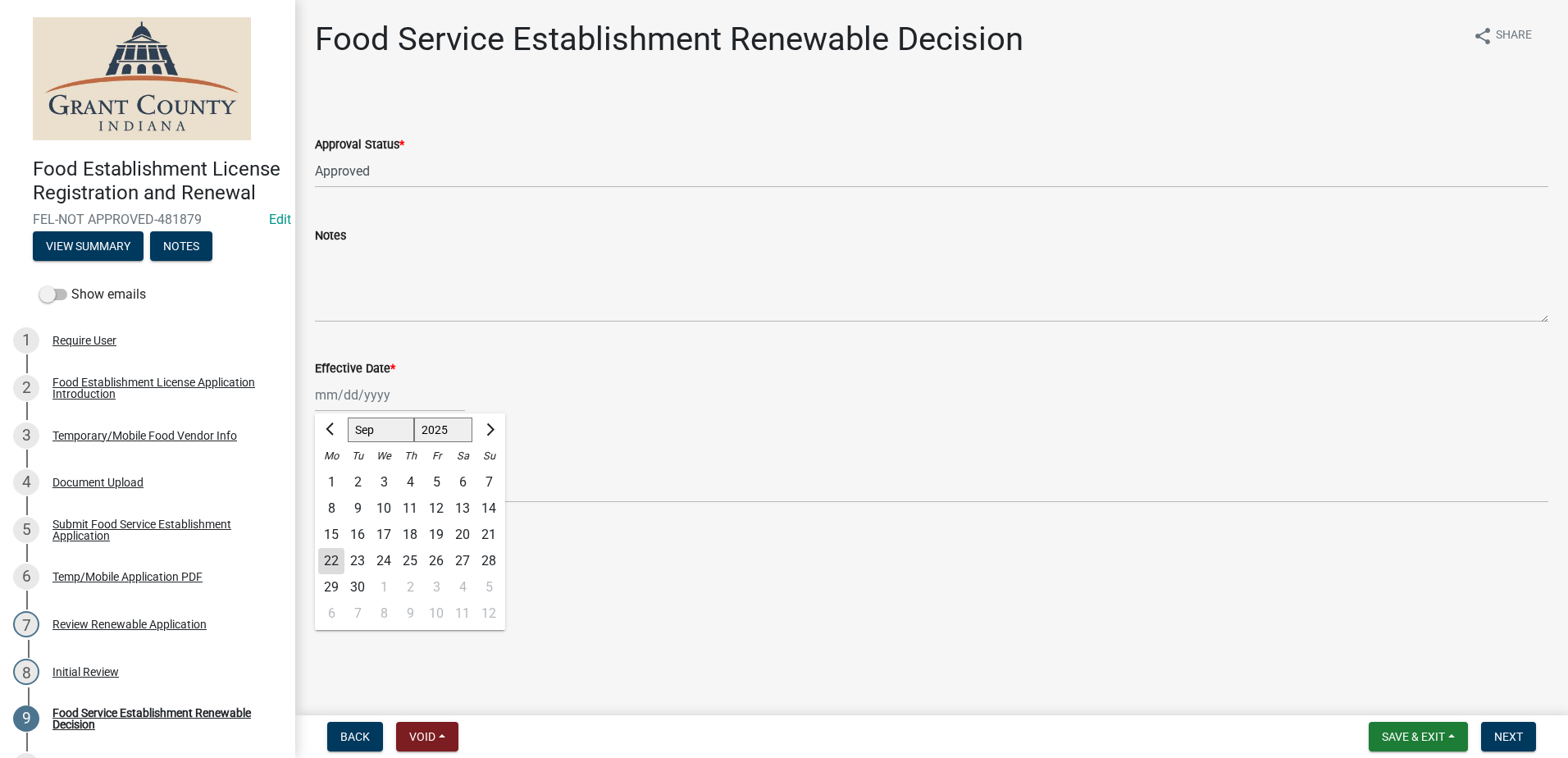
click at [409, 392] on input "Effective Date *" at bounding box center [390, 395] width 150 height 33
click at [331, 556] on div "22" at bounding box center [331, 560] width 26 height 26
type input "[DATE]"
click at [812, 613] on main "Food Service Establishment Renewable Decision share Share Approval Status * Sel…" at bounding box center [932, 354] width 1273 height 709
click at [1510, 728] on button "Next" at bounding box center [1509, 735] width 55 height 29
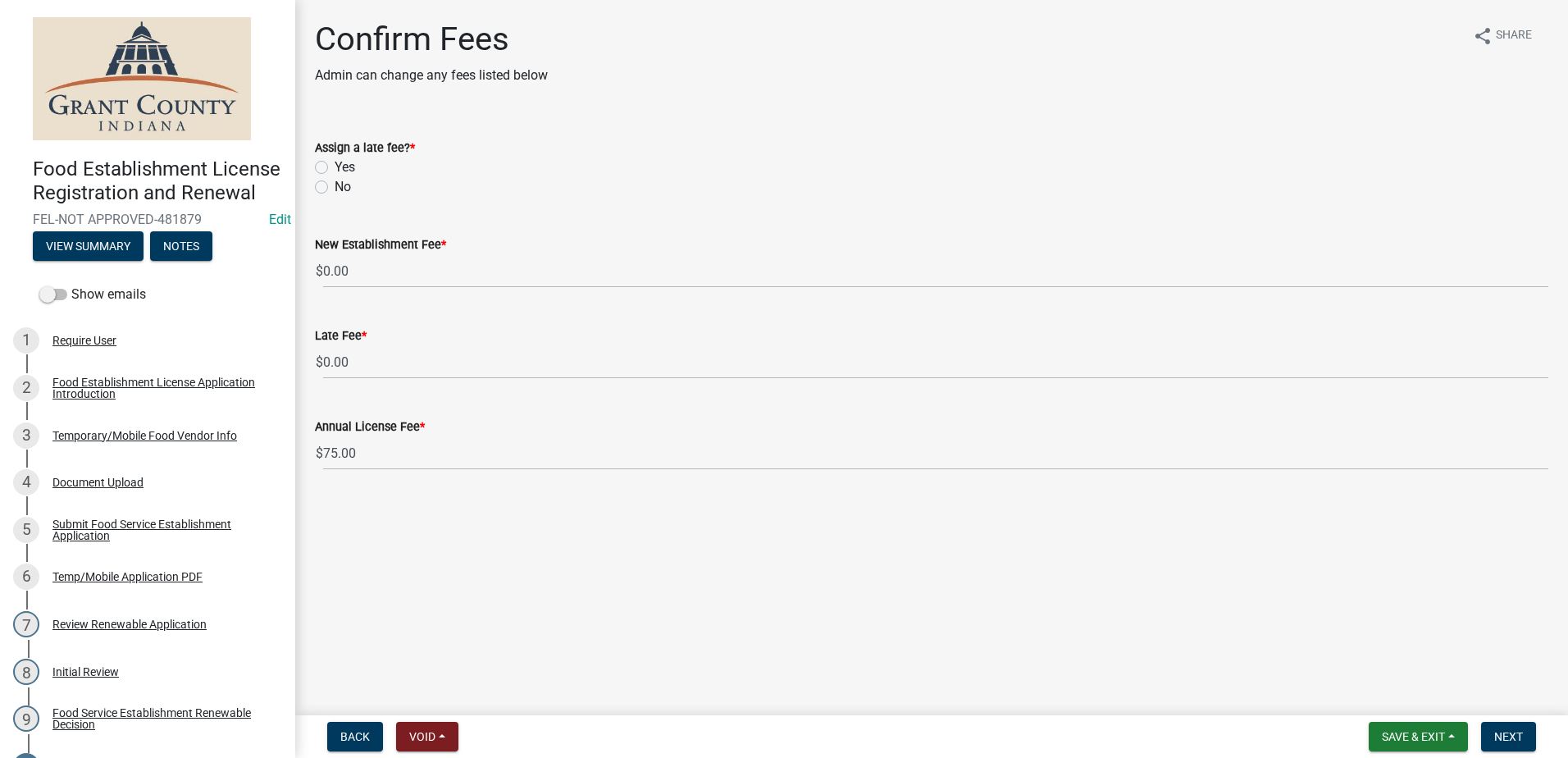
click at [335, 187] on label "No" at bounding box center [343, 187] width 17 height 20
click at [335, 187] on input "No" at bounding box center [340, 182] width 11 height 11
radio input "true"
click at [1360, 524] on main "Confirm Fees Admin can change any fees listed below share Share Assign a late f…" at bounding box center [932, 354] width 1273 height 709
click at [1509, 728] on button "Next" at bounding box center [1509, 735] width 55 height 29
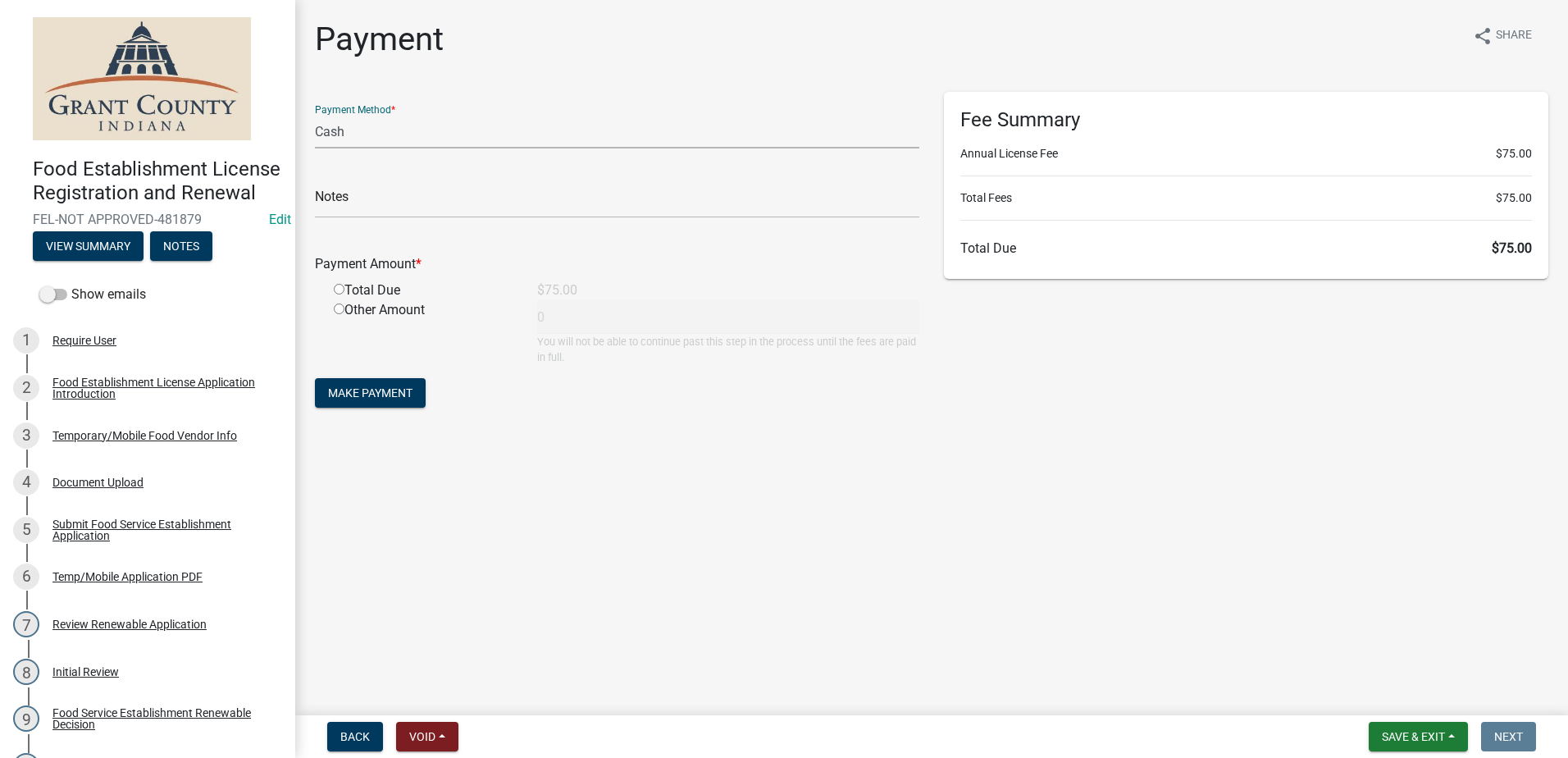
click at [443, 129] on select "Credit Card POS Check Cash" at bounding box center [617, 132] width 604 height 33
select select "1: 0"
click at [315, 115] on select "Credit Card POS Check Cash" at bounding box center [617, 132] width 604 height 33
click at [440, 208] on input "text" at bounding box center [617, 201] width 604 height 33
type input "1823"
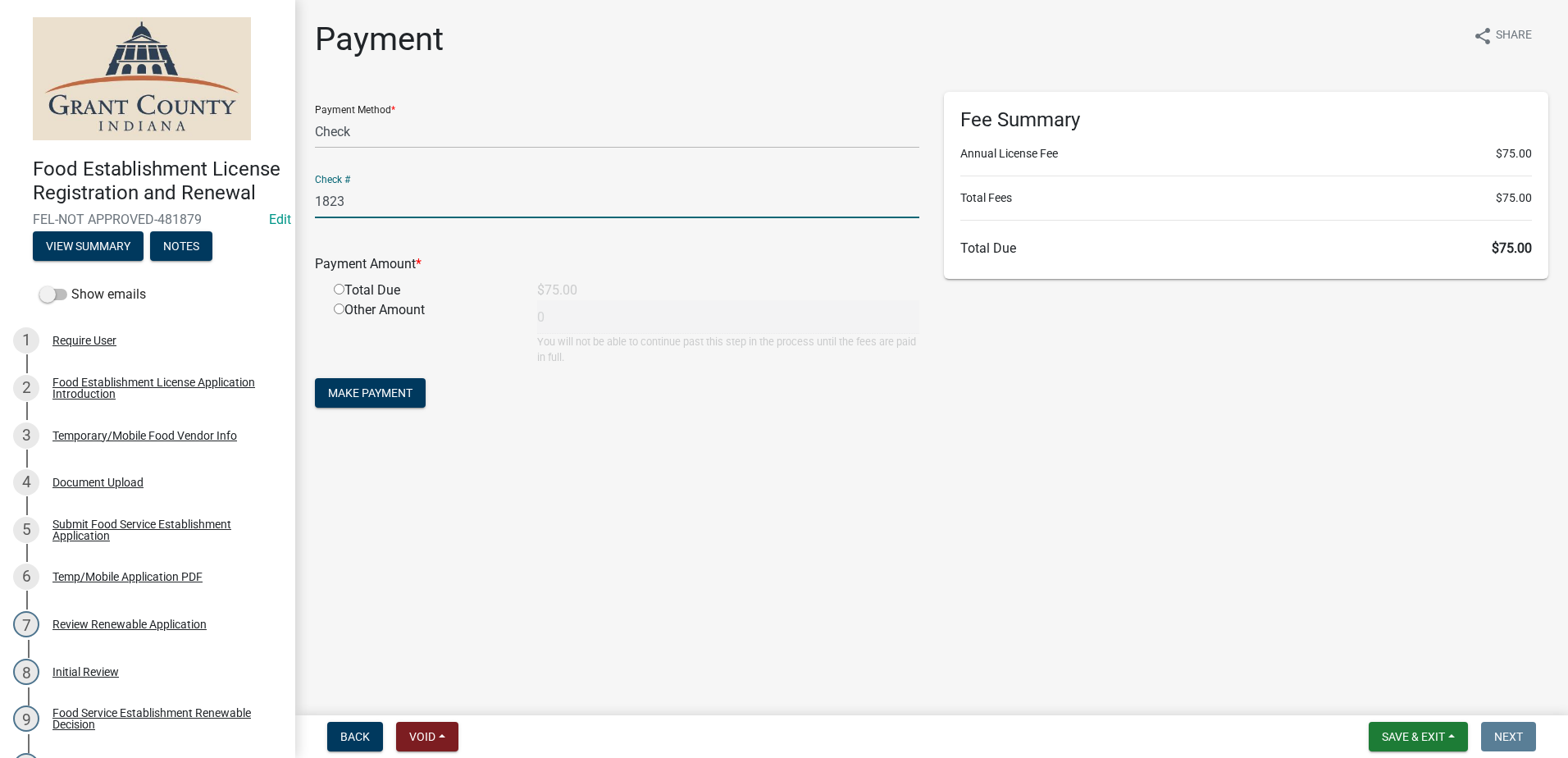
click at [337, 288] on input "radio" at bounding box center [339, 289] width 11 height 11
radio input "true"
type input "75"
click at [393, 392] on span "Make Payment" at bounding box center [370, 393] width 84 height 13
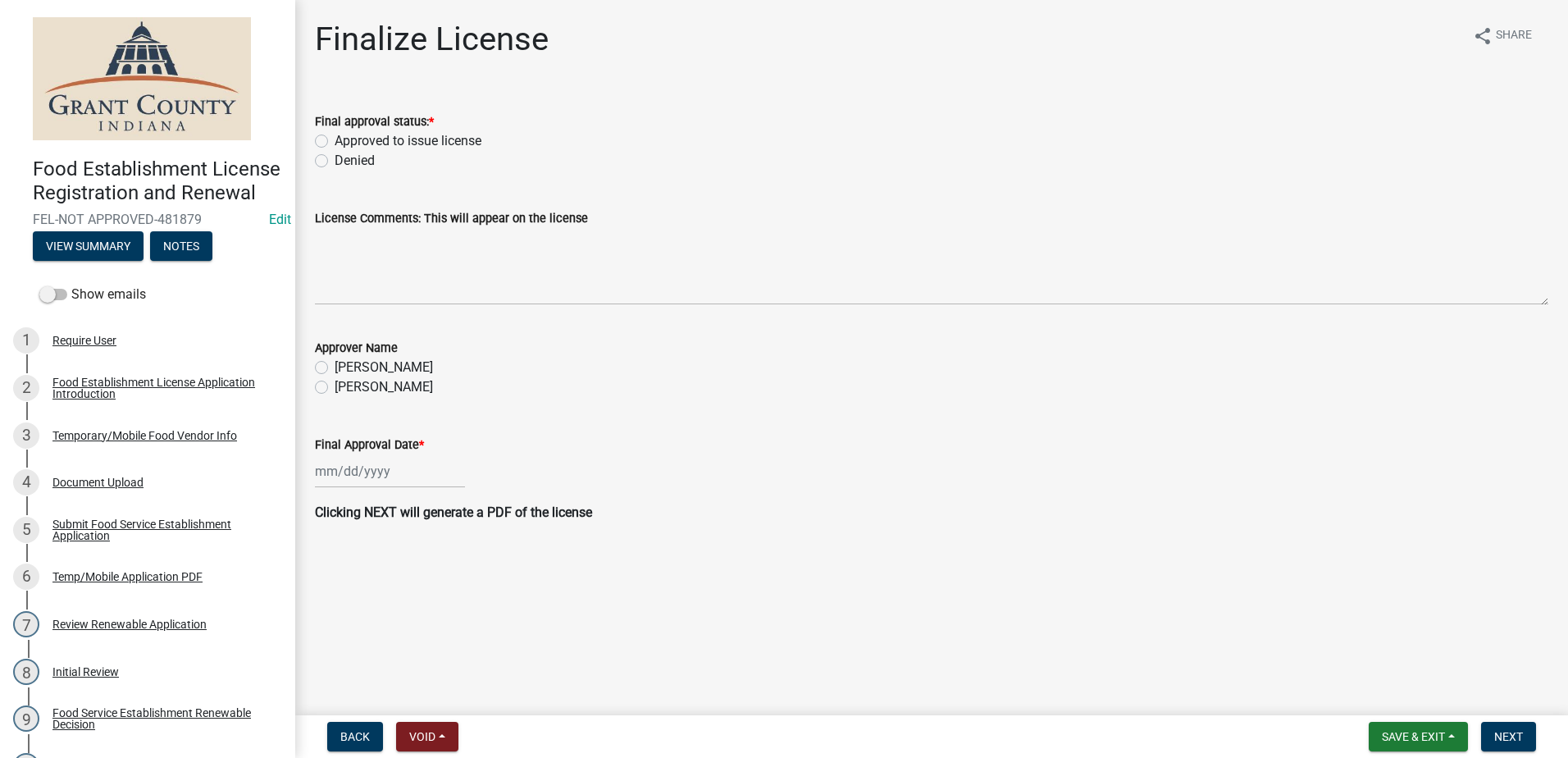
click at [335, 143] on label "Approved to issue license" at bounding box center [408, 141] width 147 height 20
click at [335, 142] on input "Approved to issue license" at bounding box center [340, 136] width 11 height 11
radio input "true"
click at [335, 387] on label "Angela McCollum" at bounding box center [384, 387] width 99 height 20
click at [335, 387] on input "Angela McCollum" at bounding box center [340, 382] width 11 height 11
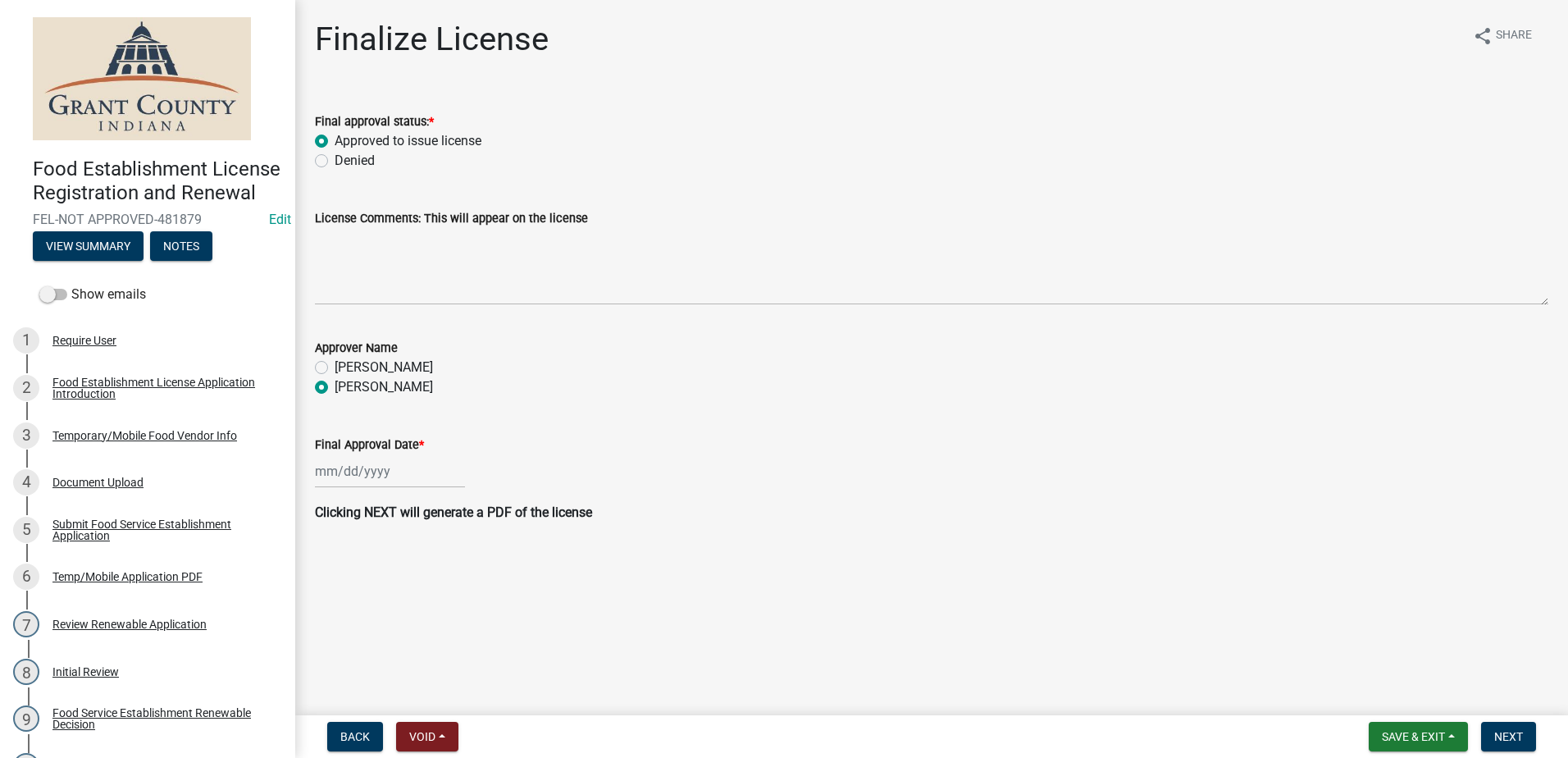
radio input "true"
select select "9"
select select "2025"
click at [353, 467] on div "Jan Feb Mar Apr May Jun Jul Aug Sep Oct Nov Dec 1525 1526 1527 1528 1529 1530 1…" at bounding box center [390, 471] width 150 height 33
click at [328, 634] on div "22" at bounding box center [331, 637] width 26 height 26
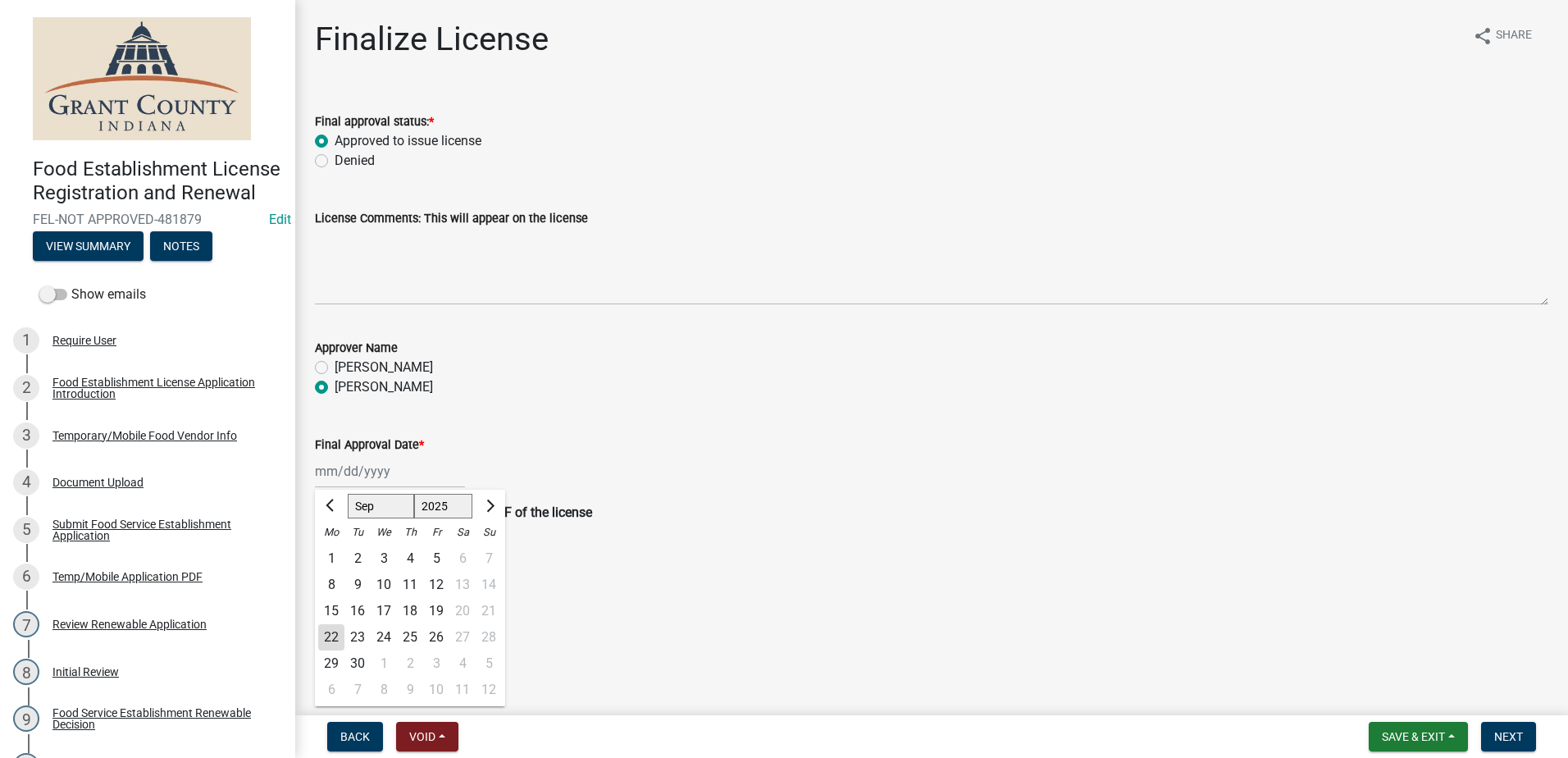
type input "[DATE]"
drag, startPoint x: 1111, startPoint y: 563, endPoint x: 1141, endPoint y: 561, distance: 30.1
click at [1141, 561] on main "Finalize License share Share Final approval status: * Approved to issue license…" at bounding box center [932, 354] width 1273 height 709
click at [1517, 730] on span "Next" at bounding box center [1509, 736] width 28 height 13
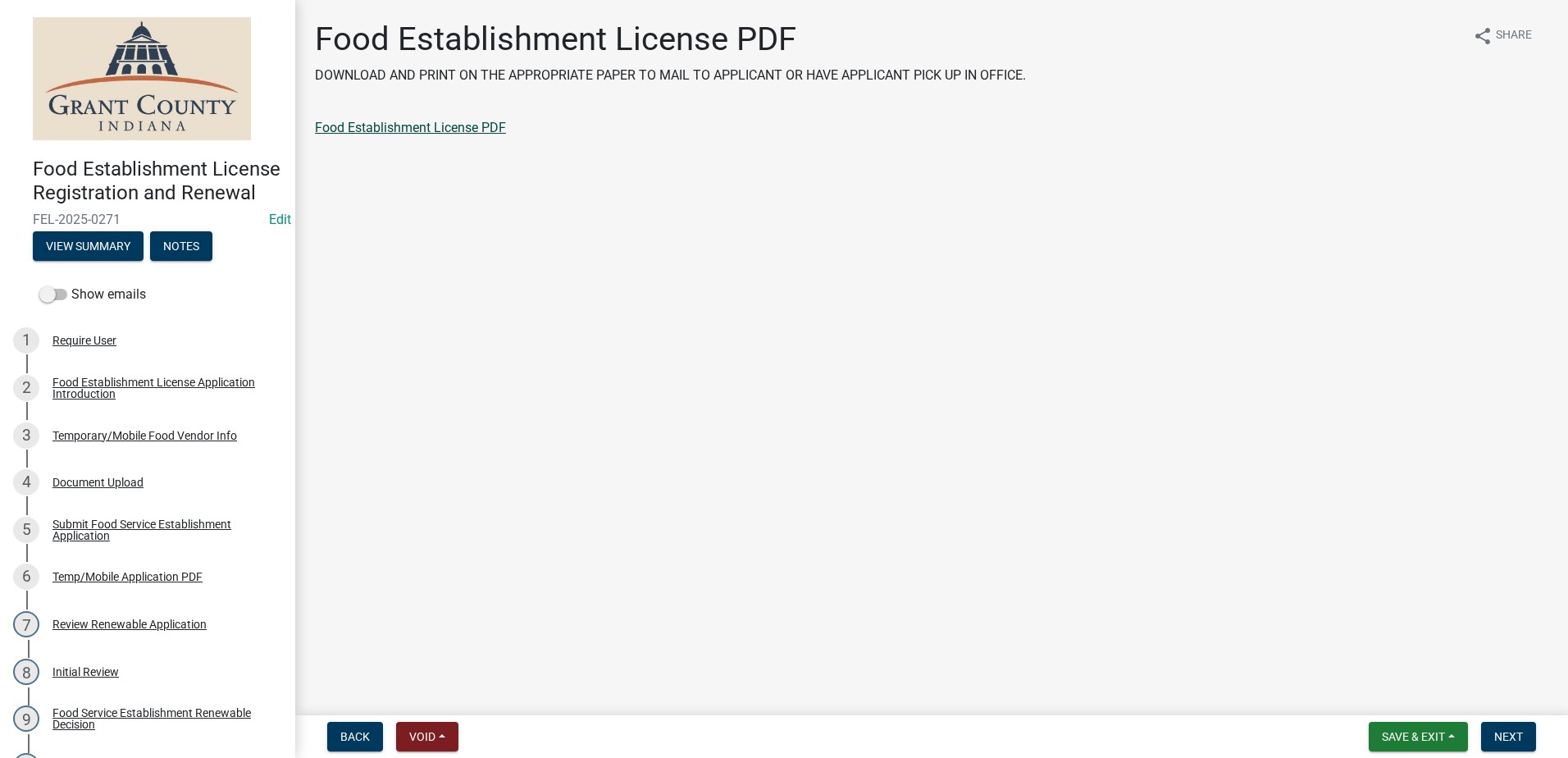
click at [425, 126] on link "Food Establishment License PDF" at bounding box center [410, 127] width 191 height 16
click at [1510, 734] on span "Next" at bounding box center [1509, 736] width 28 height 13
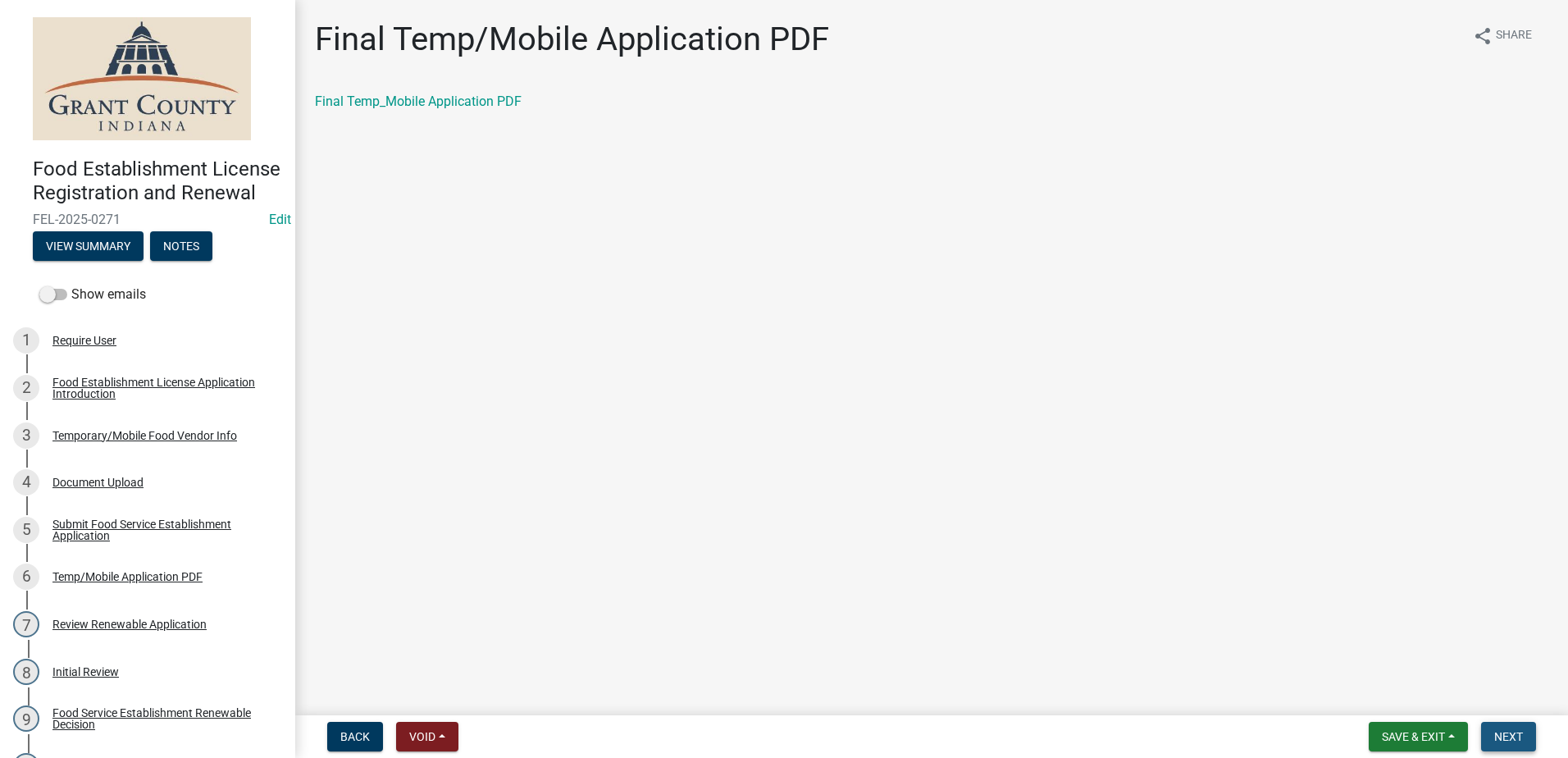
click at [1505, 728] on button "Next" at bounding box center [1509, 735] width 55 height 29
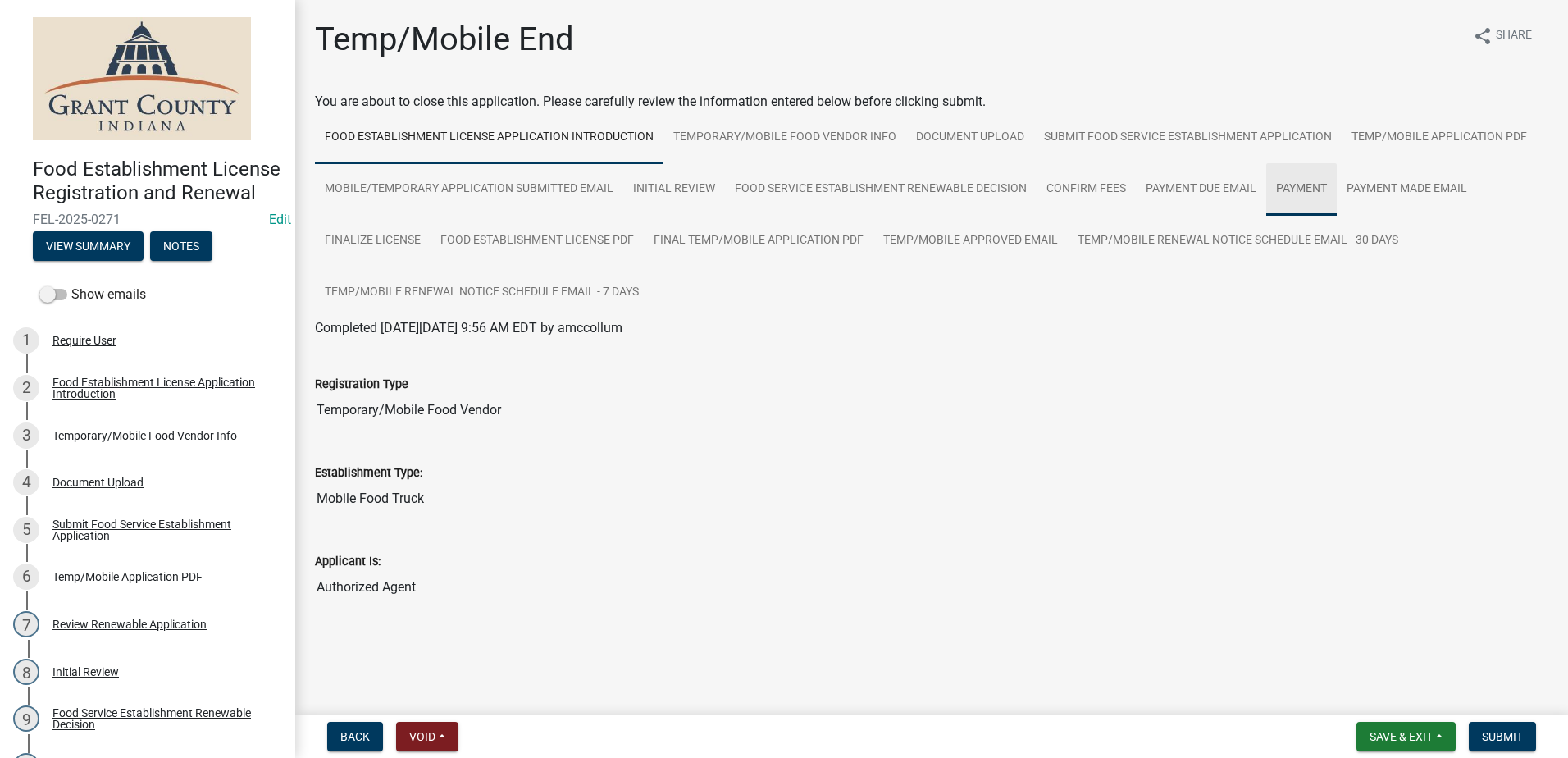
click at [1309, 183] on link "Payment" at bounding box center [1302, 189] width 70 height 53
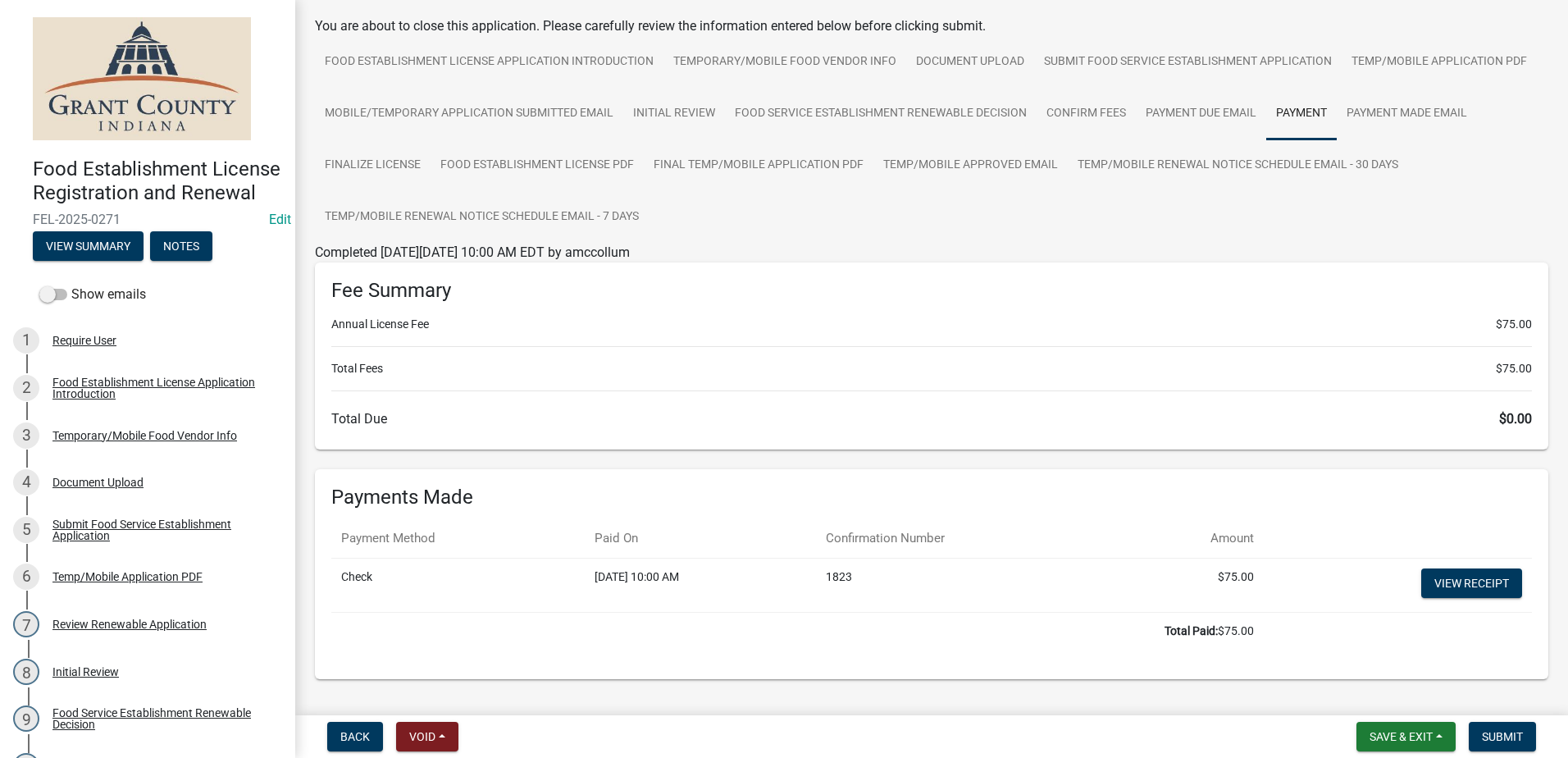
scroll to position [129, 0]
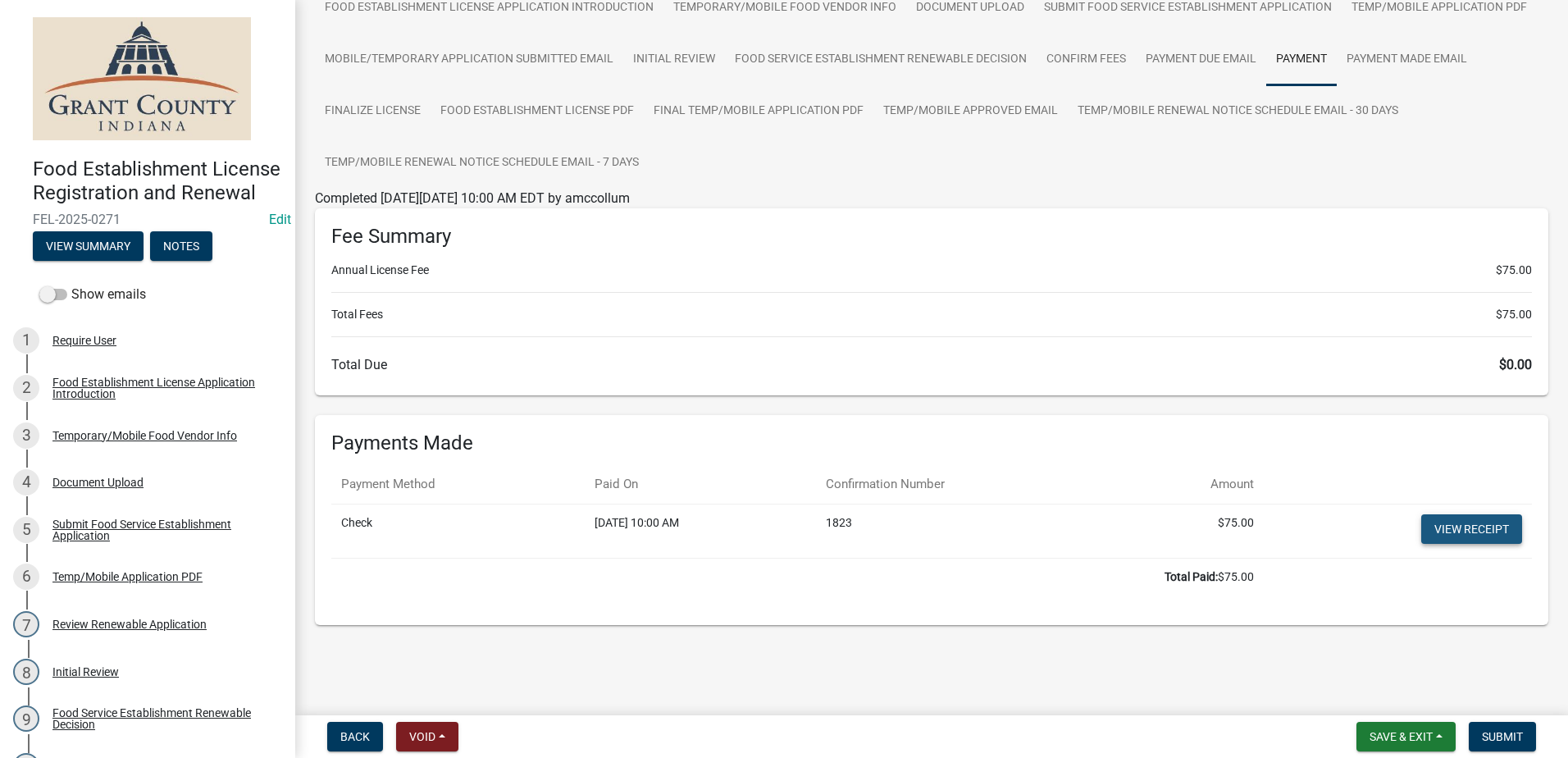
click at [1444, 529] on link "View receipt" at bounding box center [1471, 528] width 101 height 29
click at [1498, 730] on span "Submit" at bounding box center [1502, 736] width 41 height 13
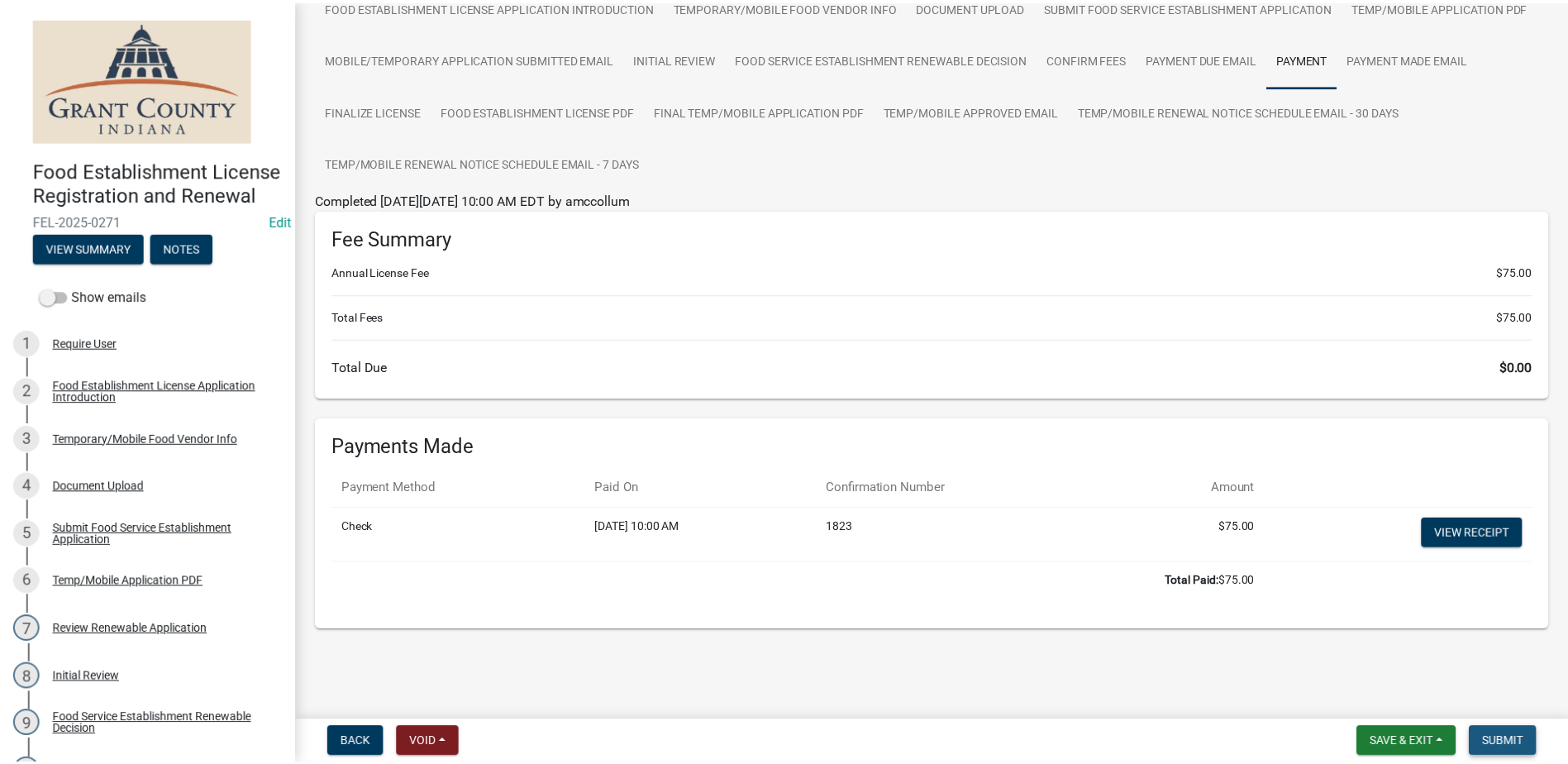
scroll to position [0, 0]
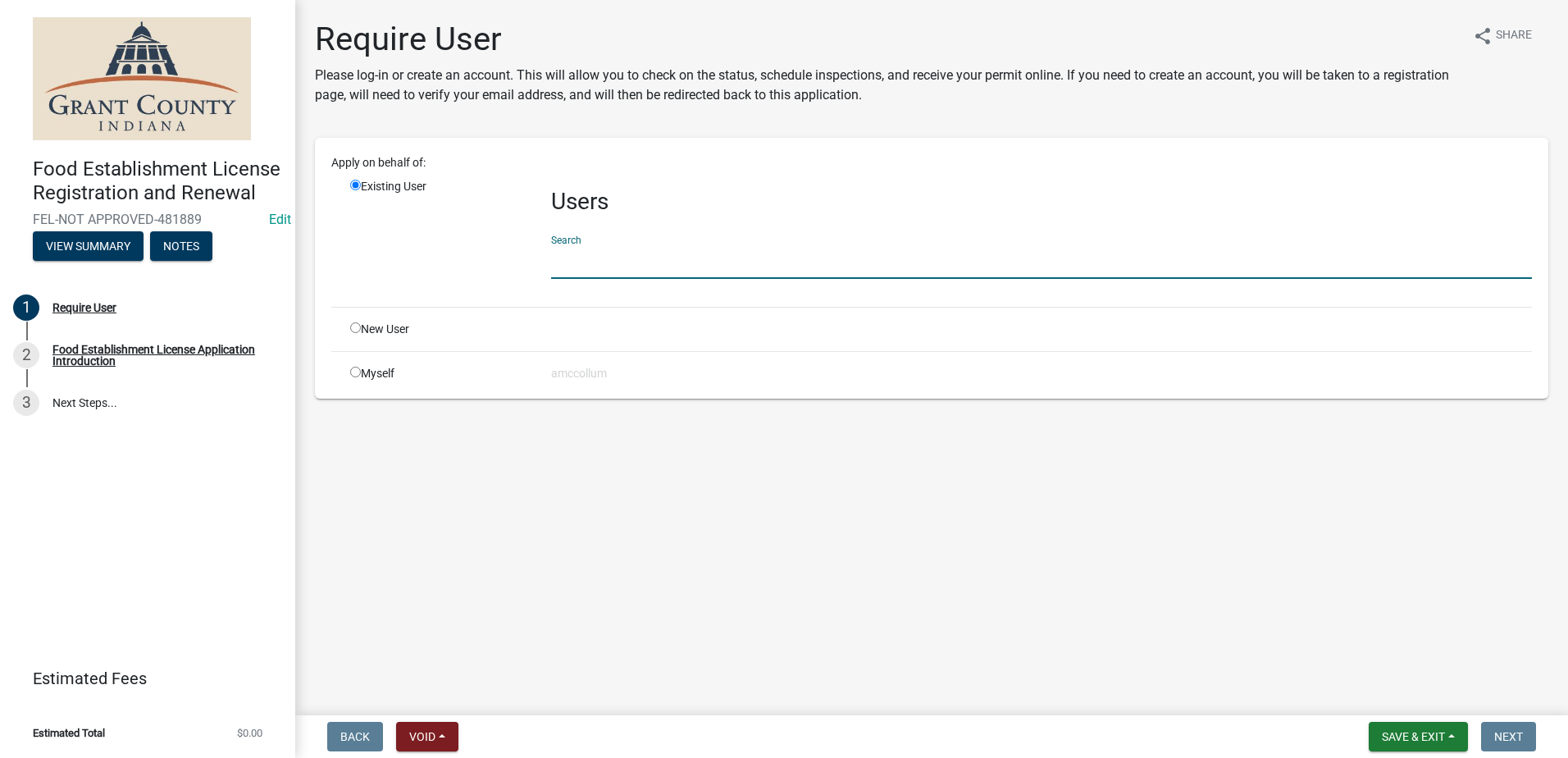
click at [680, 270] on input "text" at bounding box center [1041, 262] width 981 height 33
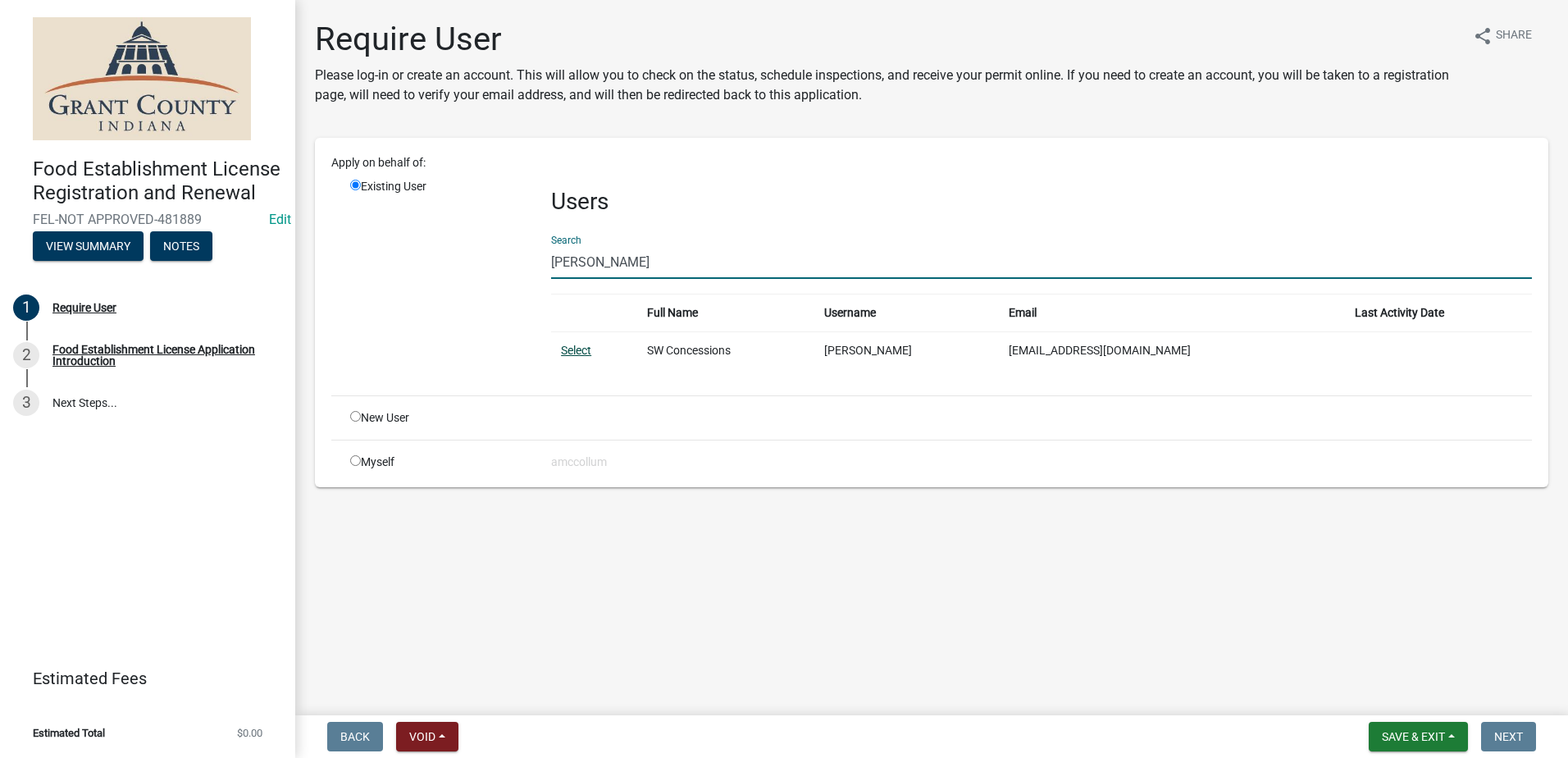
type input "[PERSON_NAME]"
click at [575, 350] on link "Select" at bounding box center [576, 351] width 30 height 13
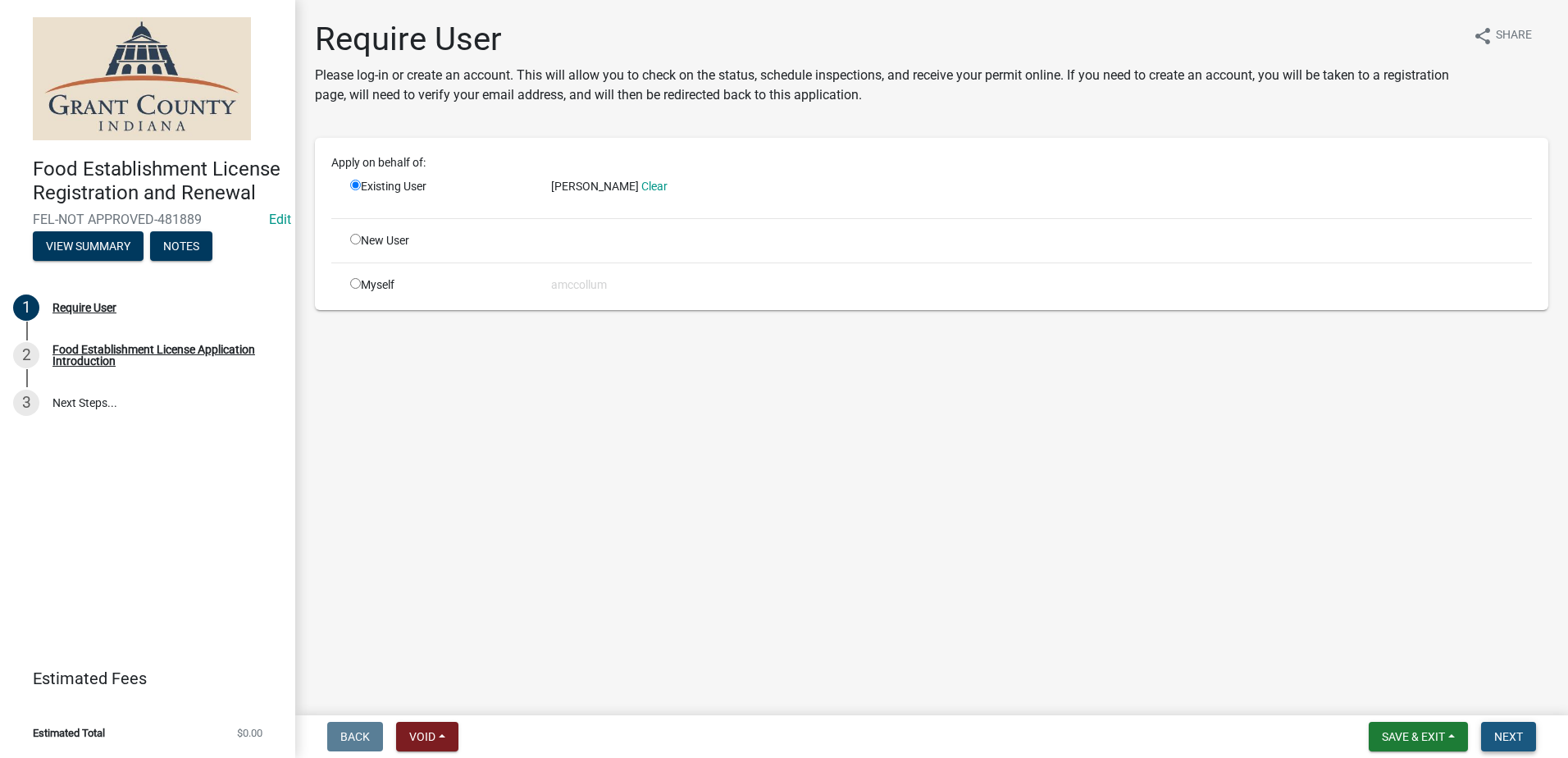
click at [1518, 730] on span "Next" at bounding box center [1509, 736] width 28 height 13
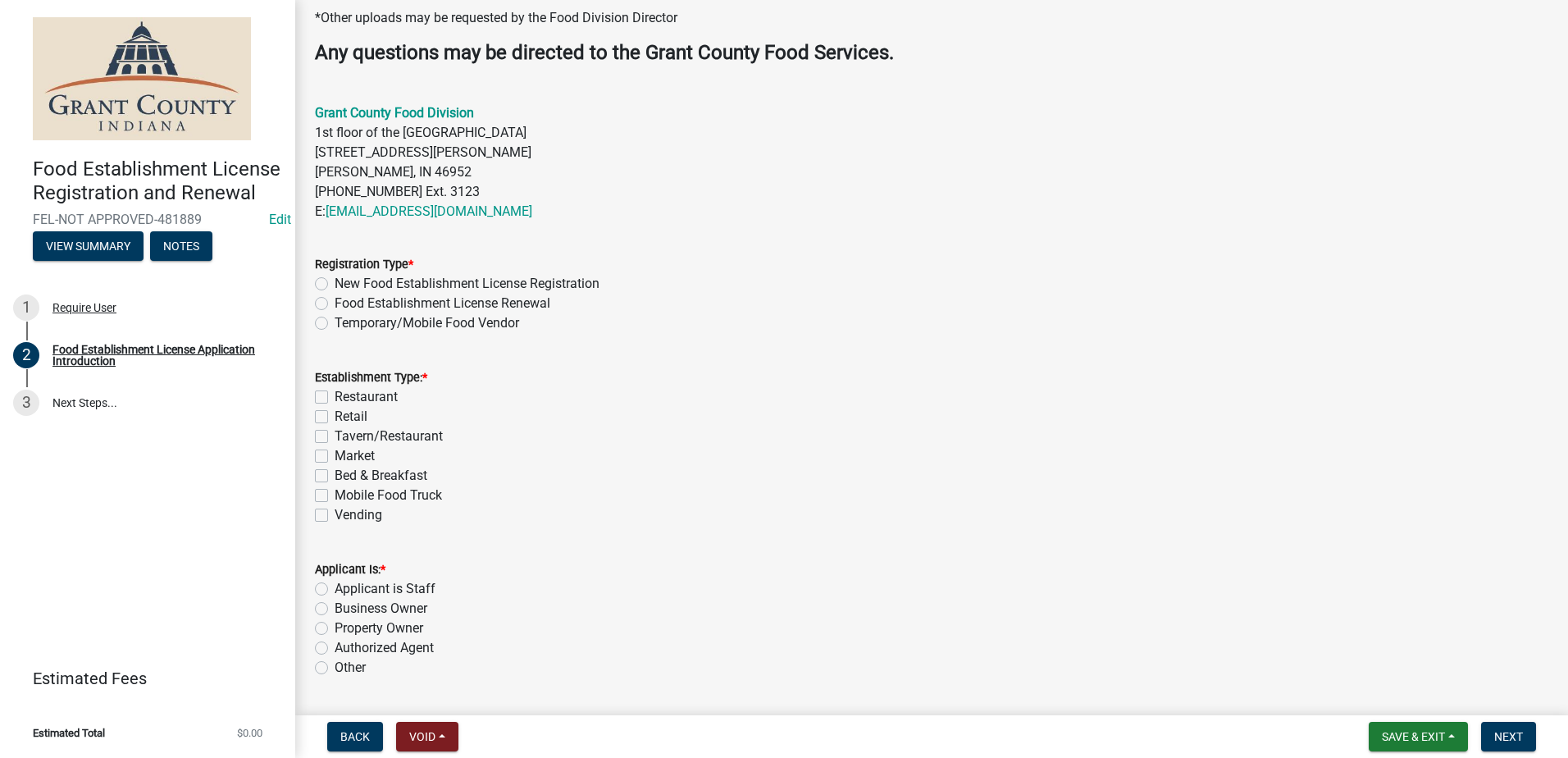
scroll to position [507, 0]
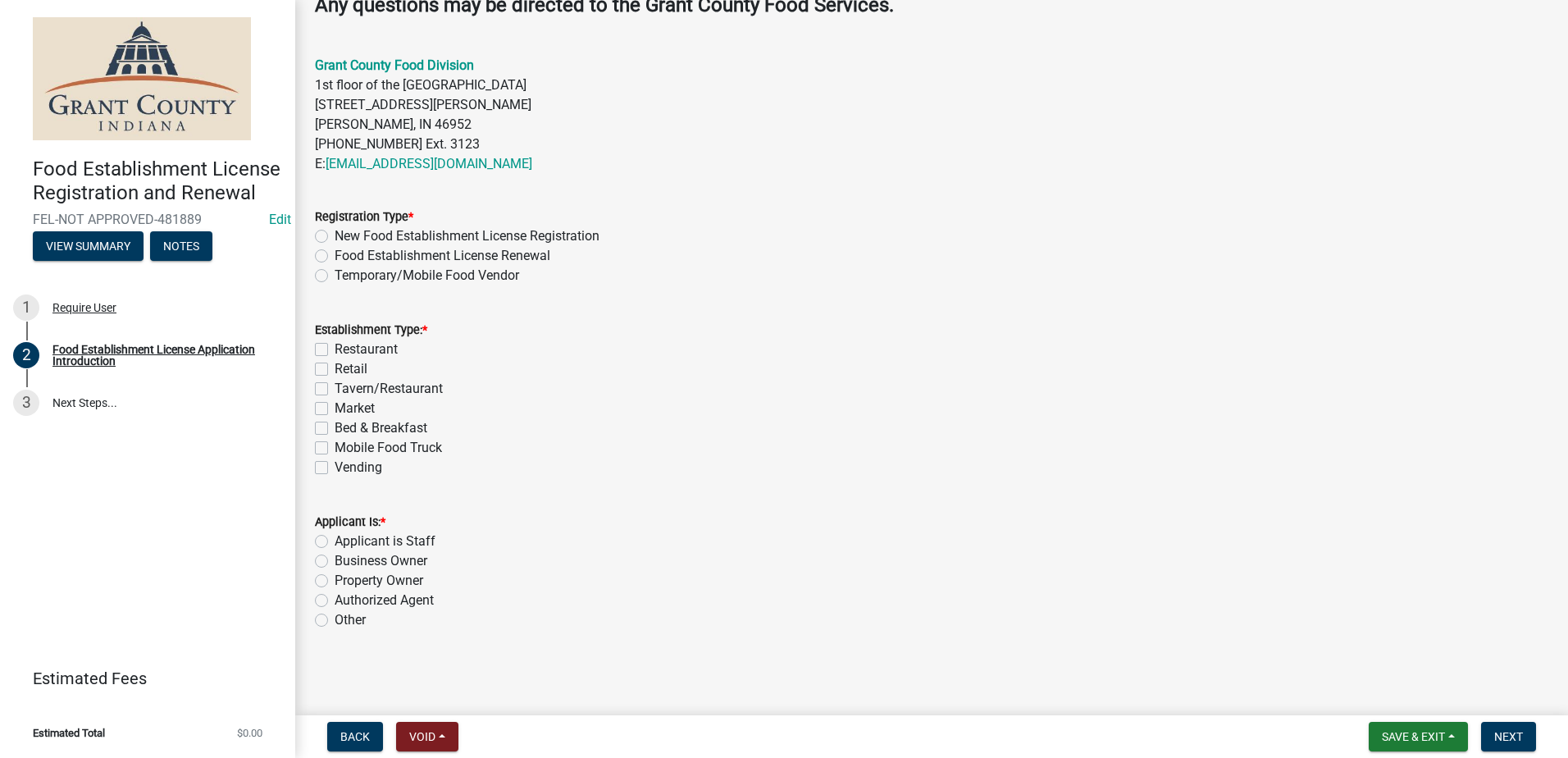
click at [335, 276] on label "Temporary/Mobile Food Vendor" at bounding box center [427, 275] width 185 height 20
click at [335, 276] on input "Temporary/Mobile Food Vendor" at bounding box center [340, 270] width 11 height 11
radio input "true"
click at [335, 445] on label "Mobile Food Truck" at bounding box center [388, 448] width 108 height 20
click at [335, 445] on input "Mobile Food Truck" at bounding box center [340, 443] width 11 height 11
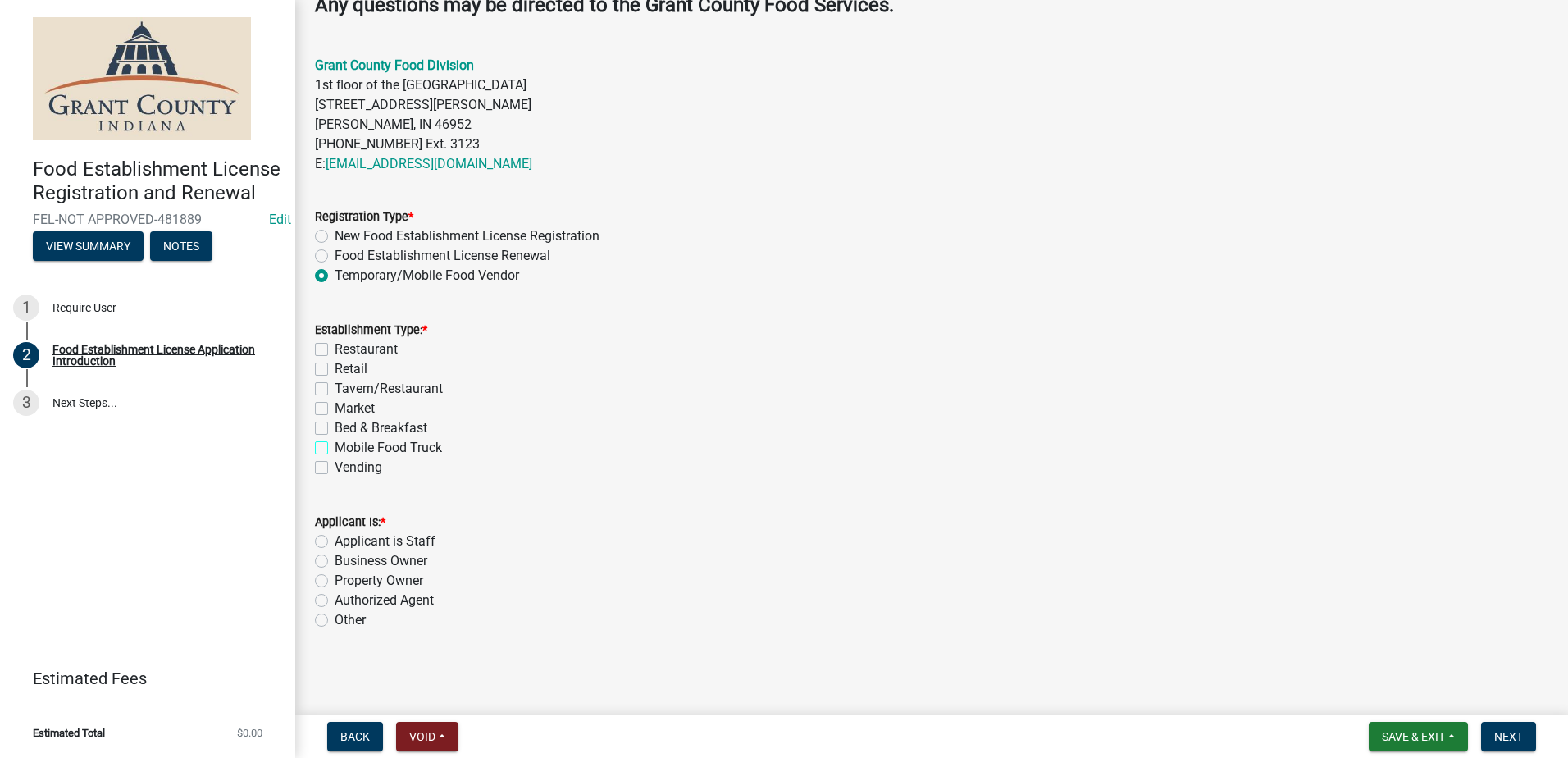
checkbox input "true"
checkbox input "false"
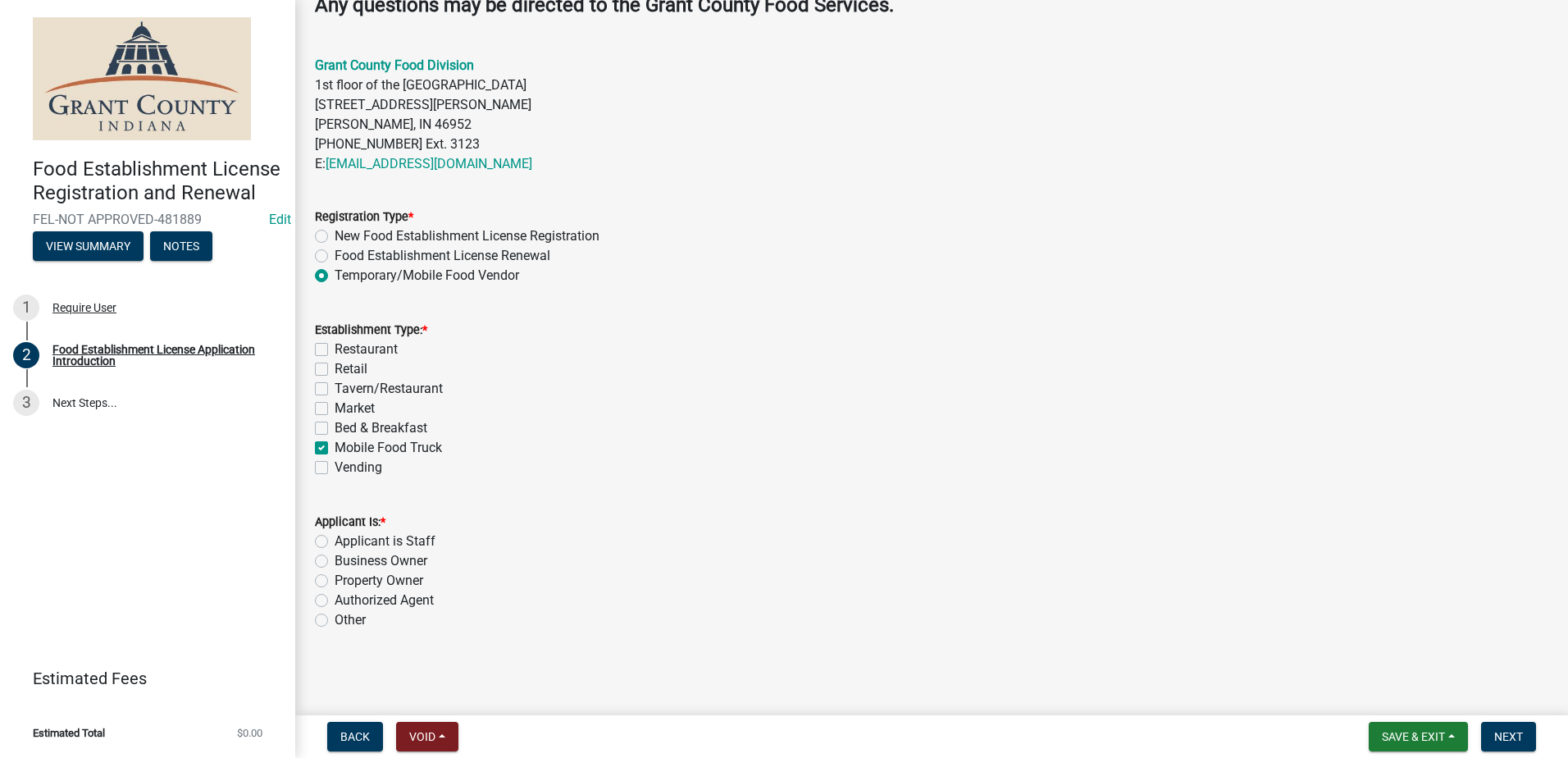
checkbox input "false"
checkbox input "true"
checkbox input "false"
click at [335, 599] on label "Authorized Agent" at bounding box center [384, 600] width 99 height 20
click at [335, 599] on input "Authorized Agent" at bounding box center [340, 595] width 11 height 11
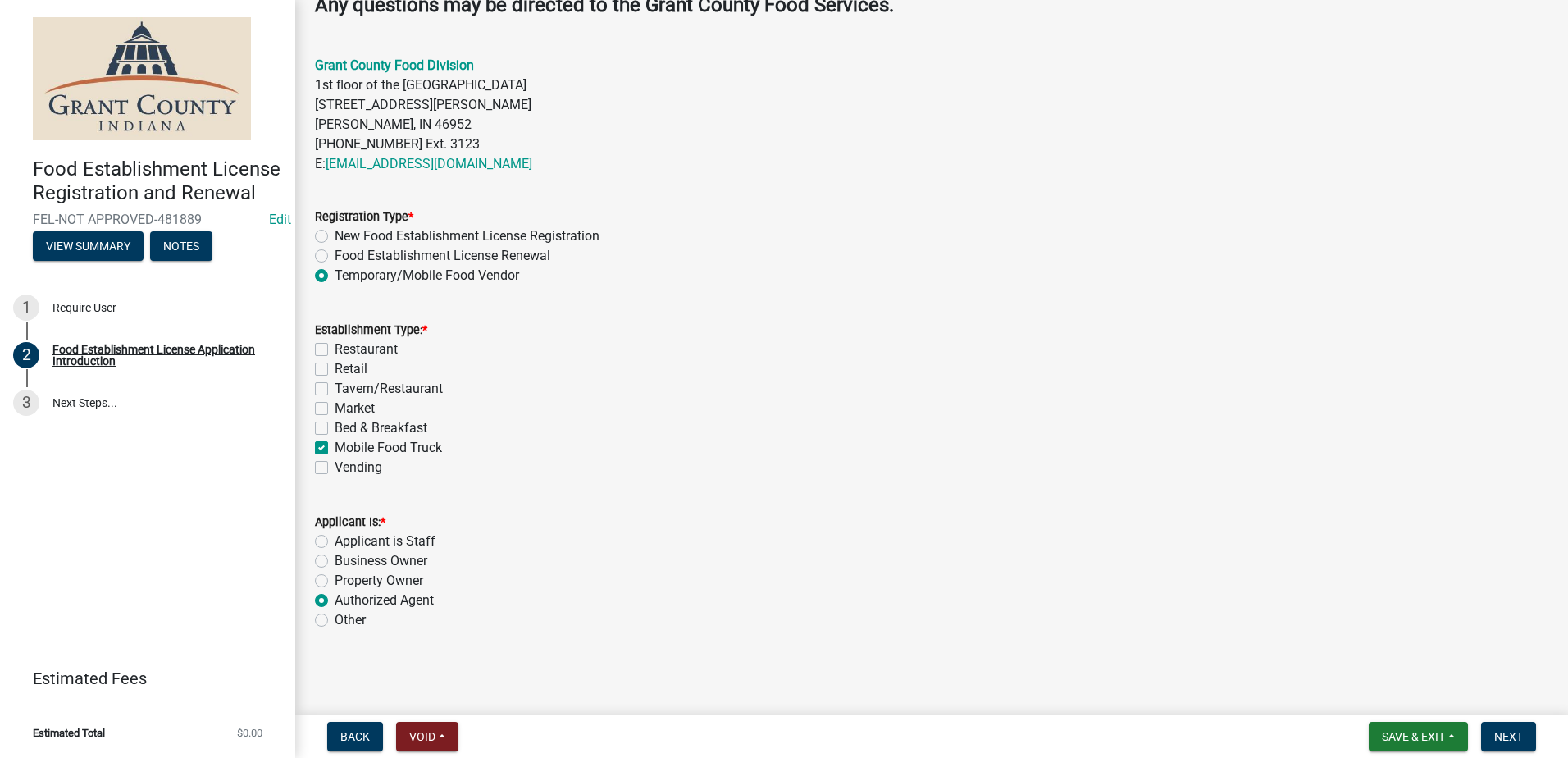
radio input "true"
click at [1507, 726] on button "Next" at bounding box center [1509, 735] width 55 height 29
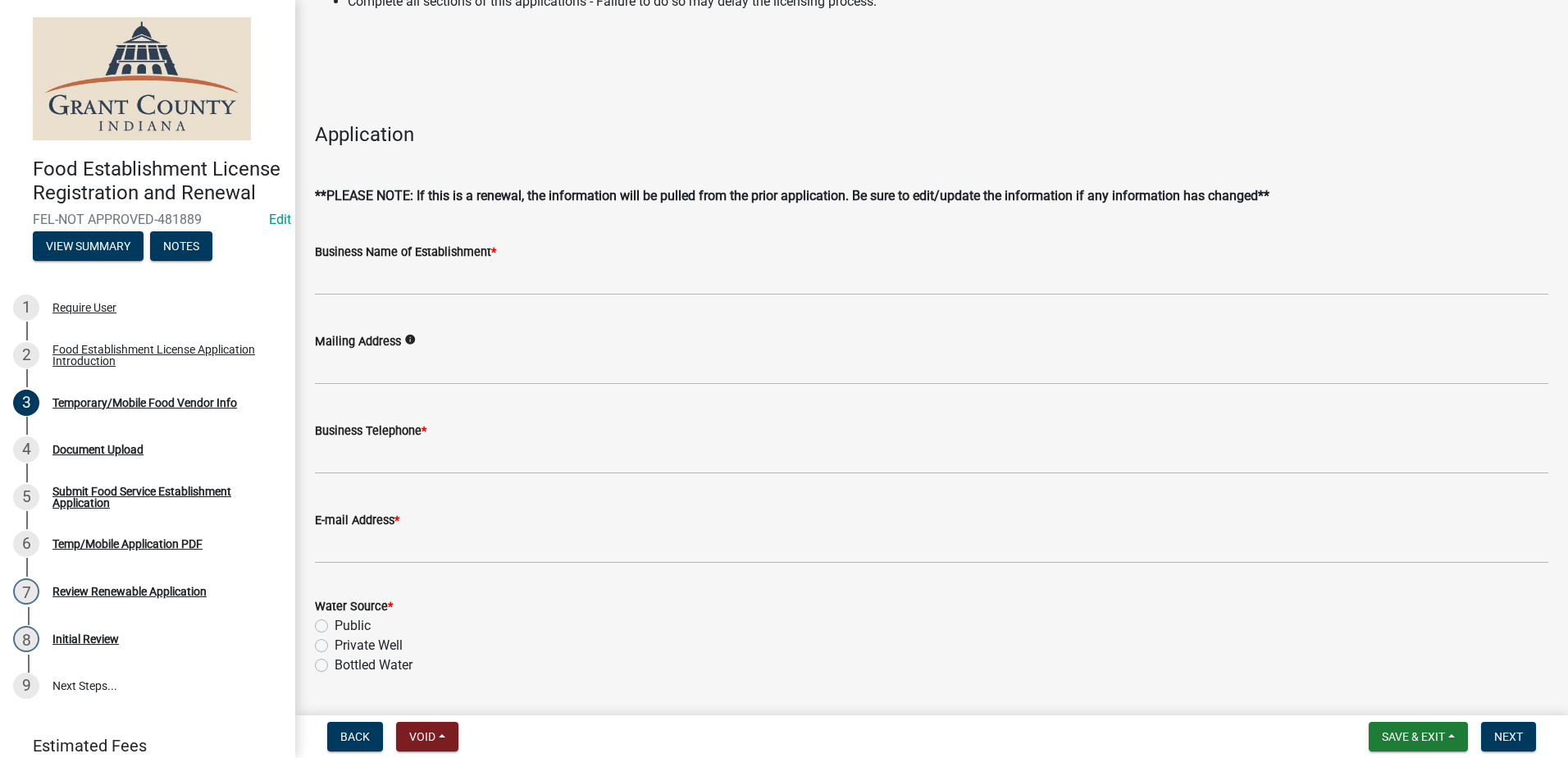
scroll to position [246, 0]
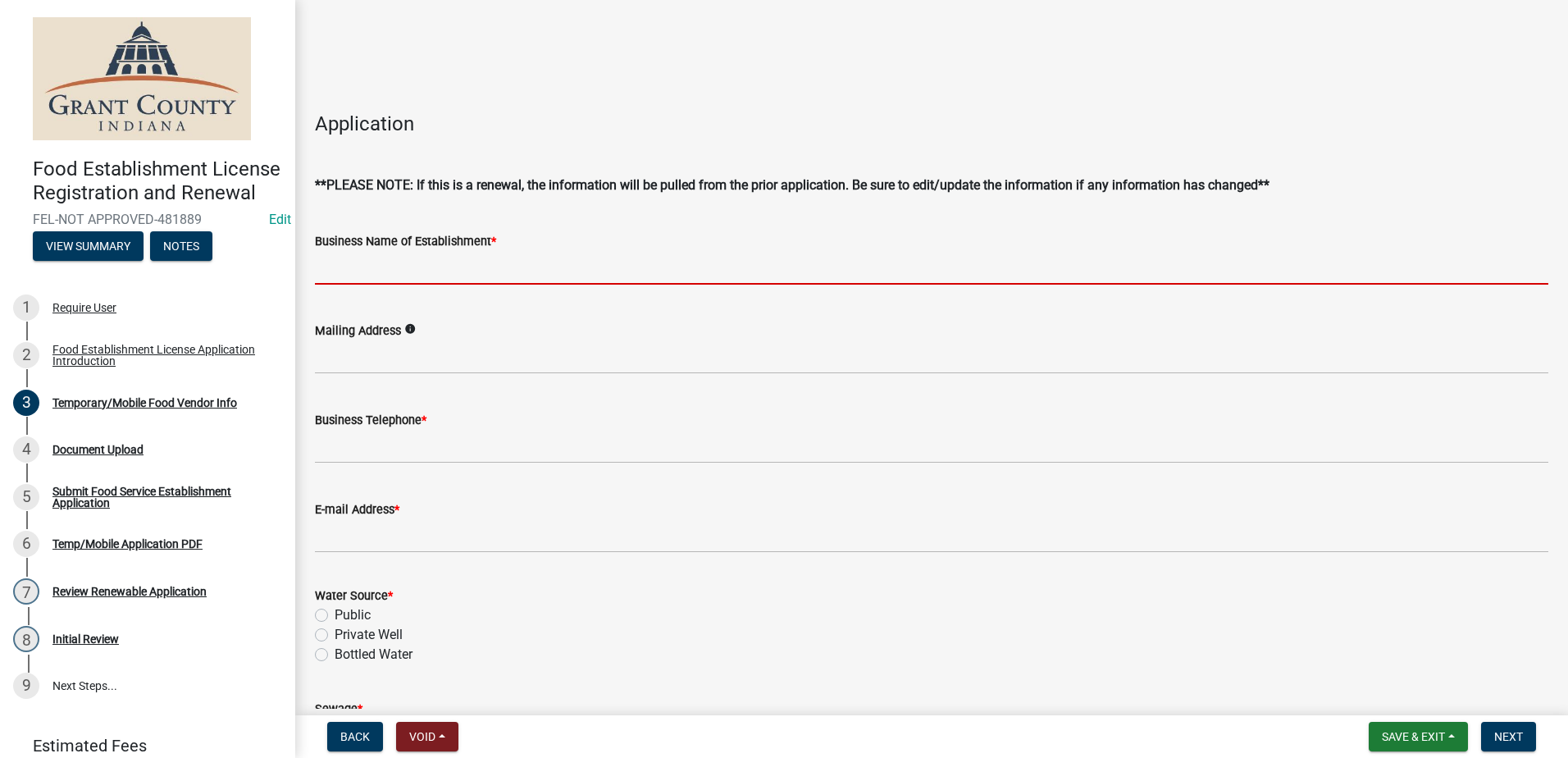
click at [478, 265] on input "Business Name of Establishment *" at bounding box center [931, 268] width 1233 height 33
type input "SW Concessions #2"
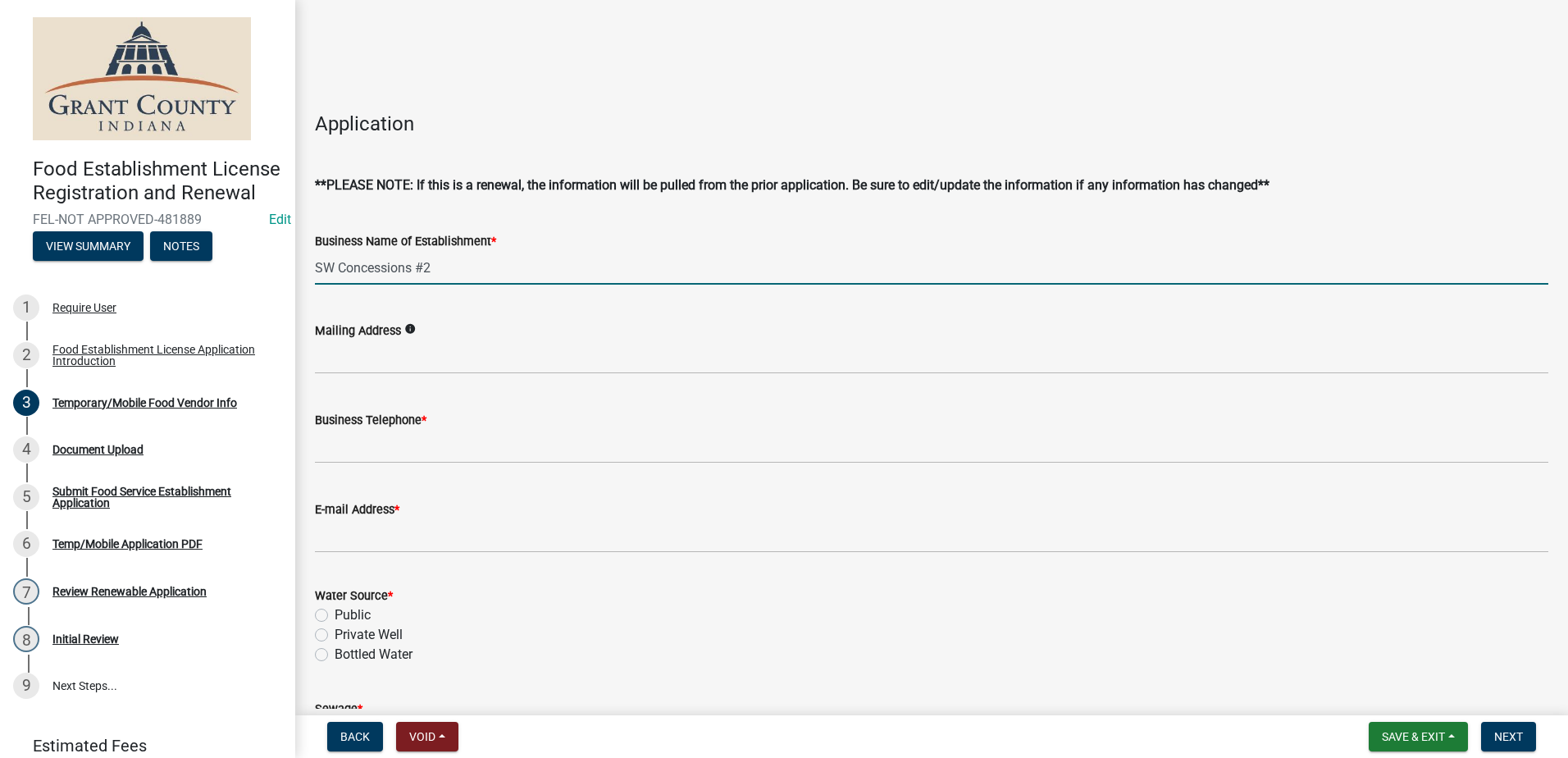
type input "[STREET_ADDRESS]"
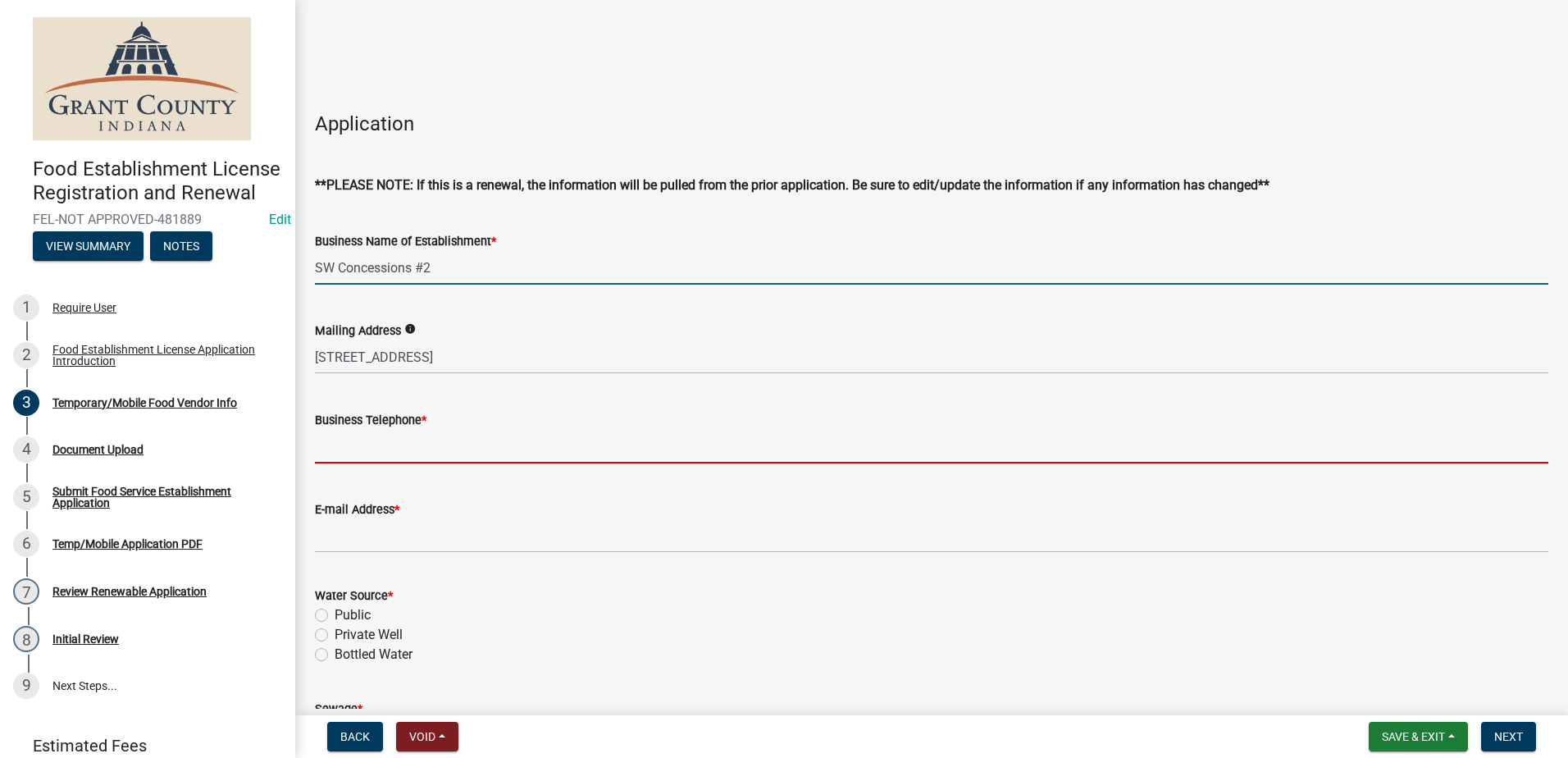
type input "[PHONE_NUMBER]"
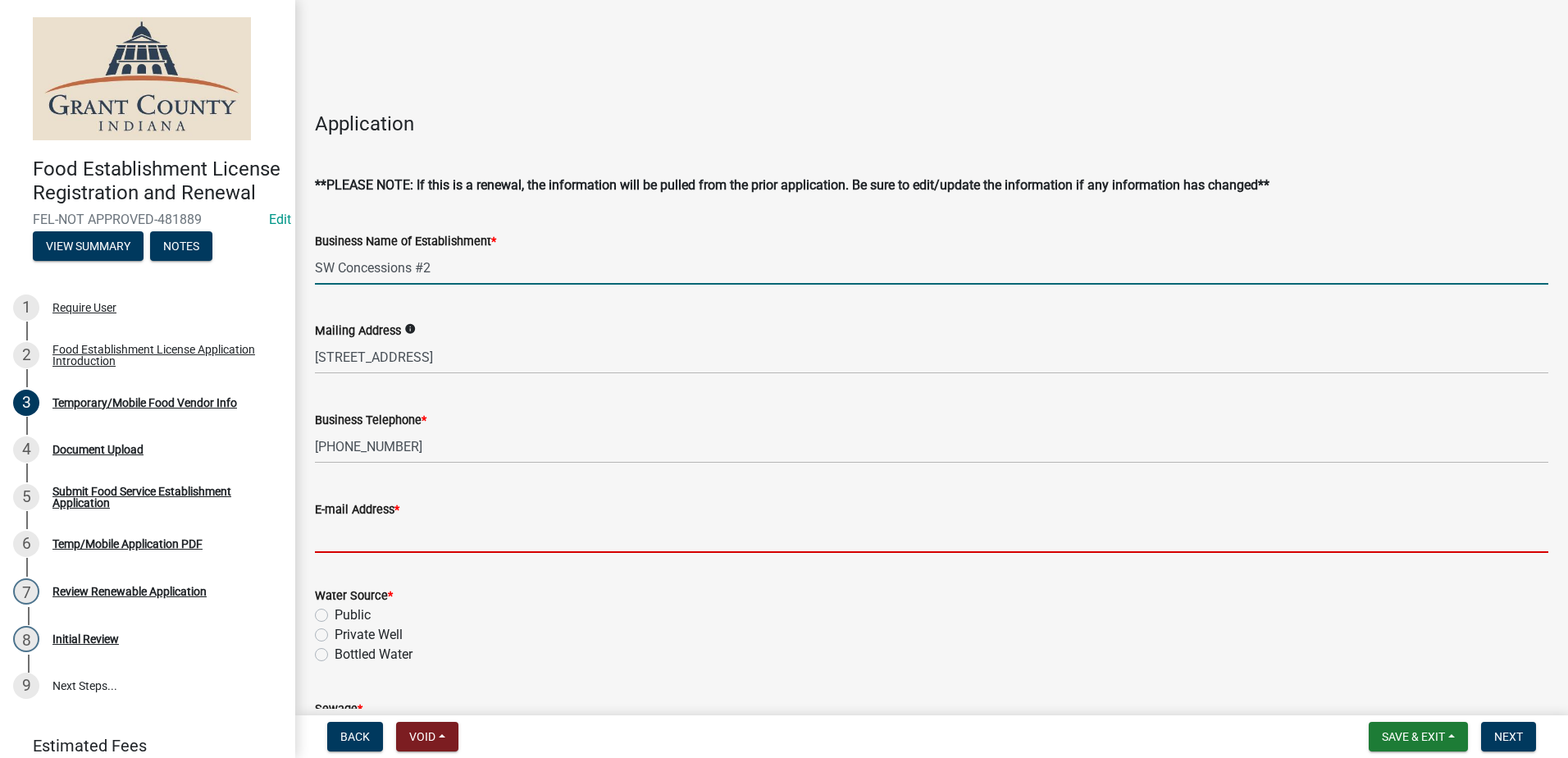
type input "[EMAIL_ADDRESS][DOMAIN_NAME]"
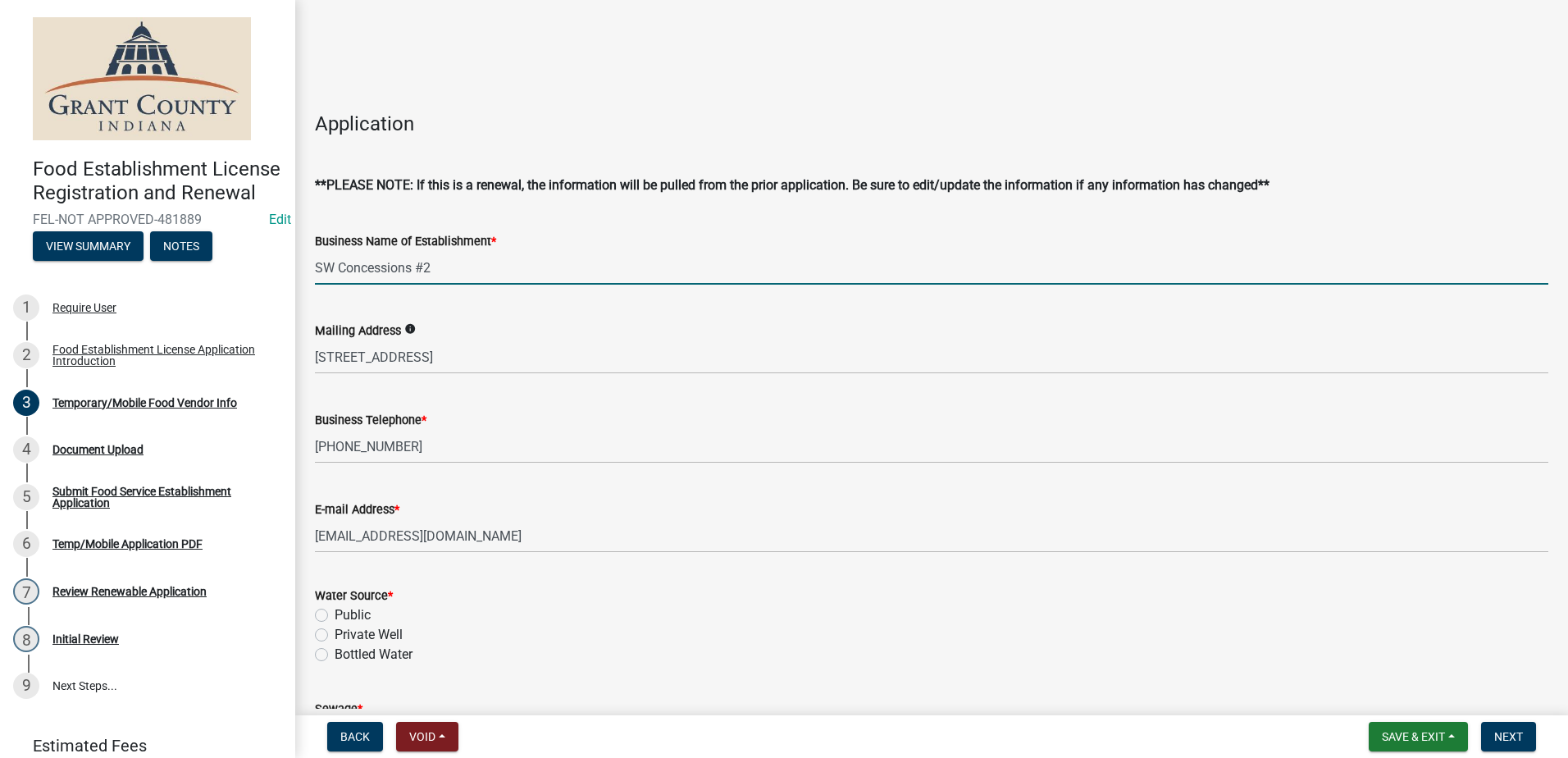
type input "[PERSON_NAME]"
type input "[STREET_ADDRESS]"
type input "46077"
type input "[PHONE_NUMBER]"
type input "[PERSON_NAME]"
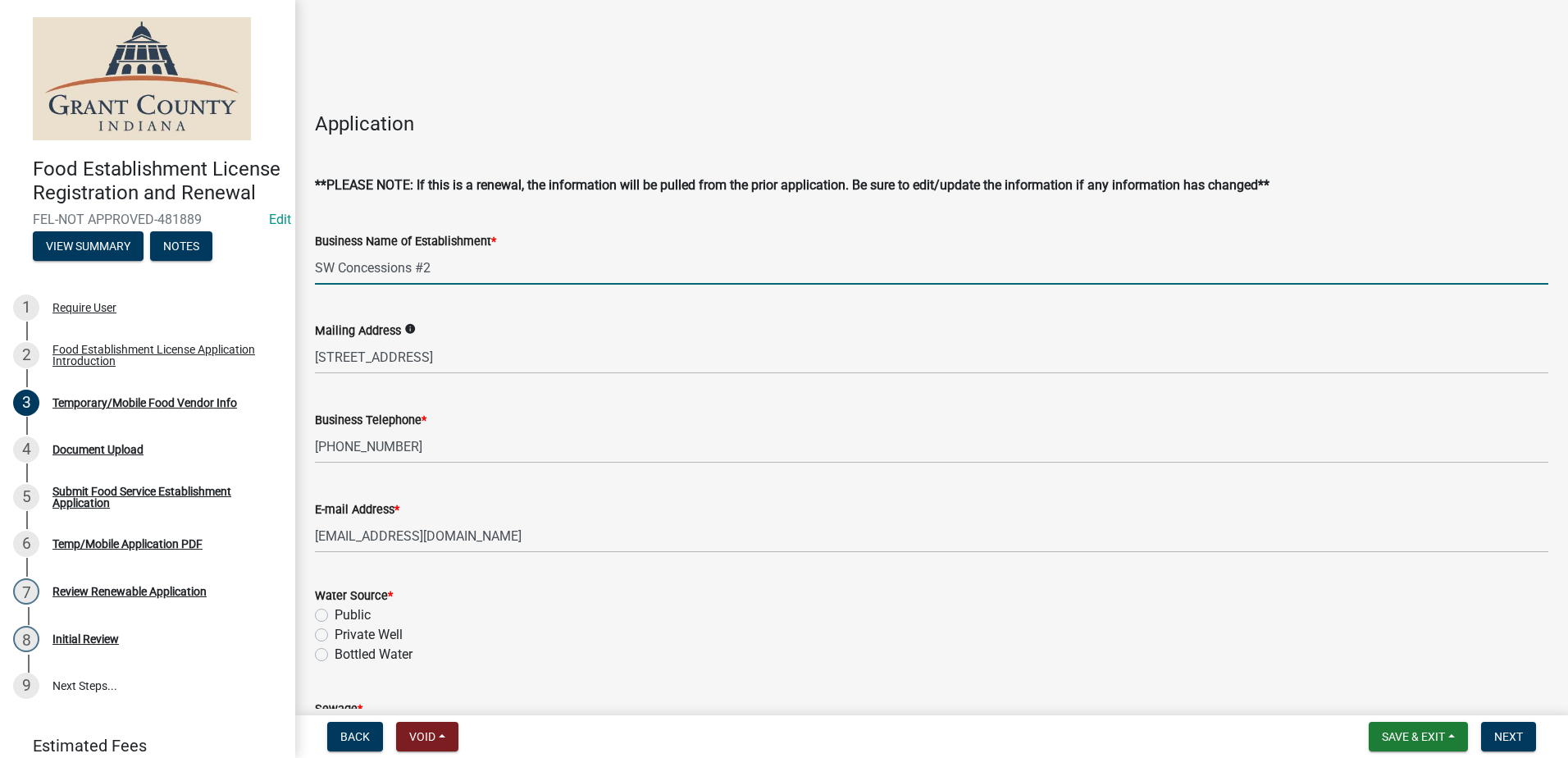
type input "[PERSON_NAME]"
type input "[DATE]"
select select "9"
select select "2025"
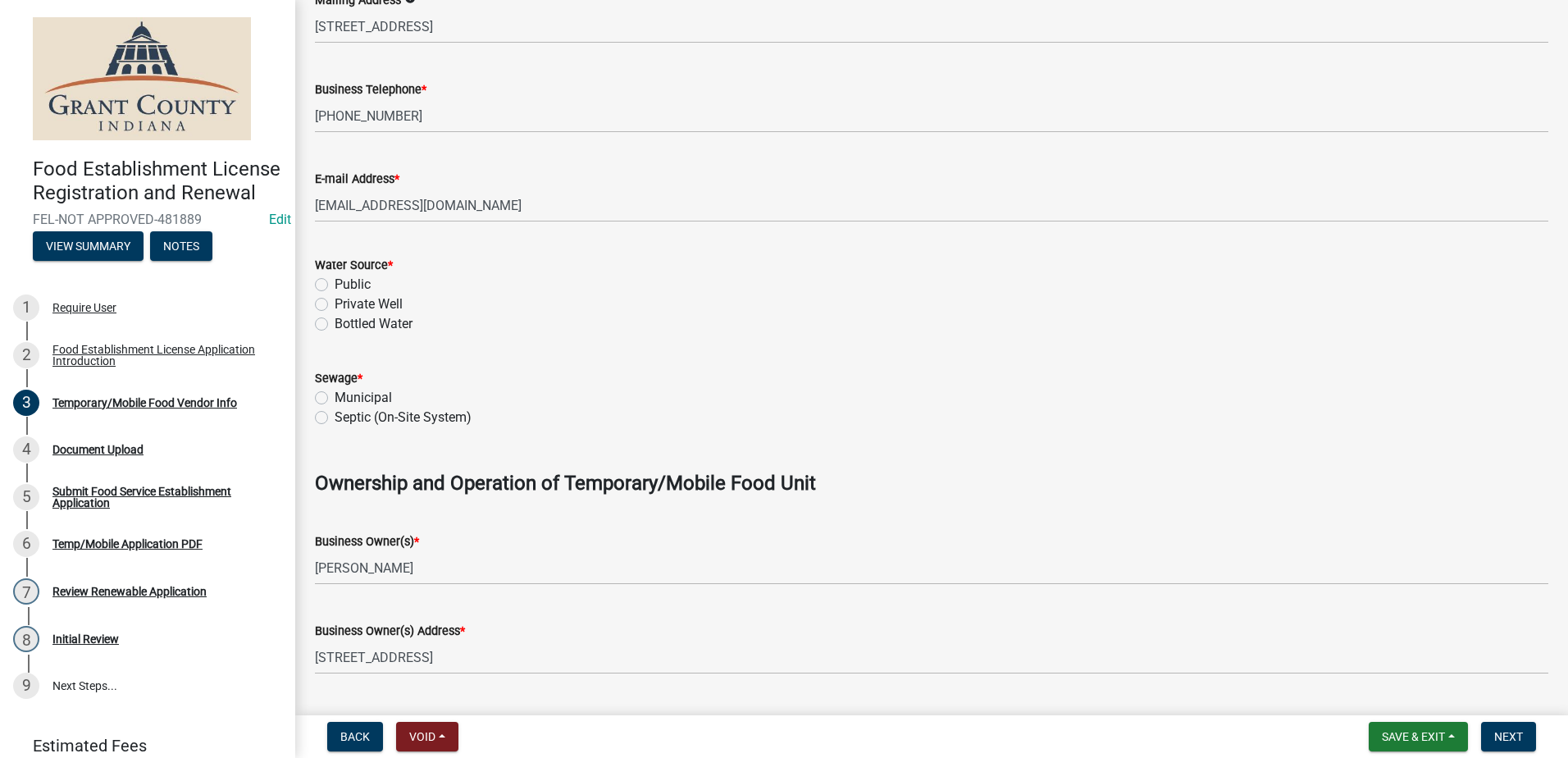
scroll to position [291, 0]
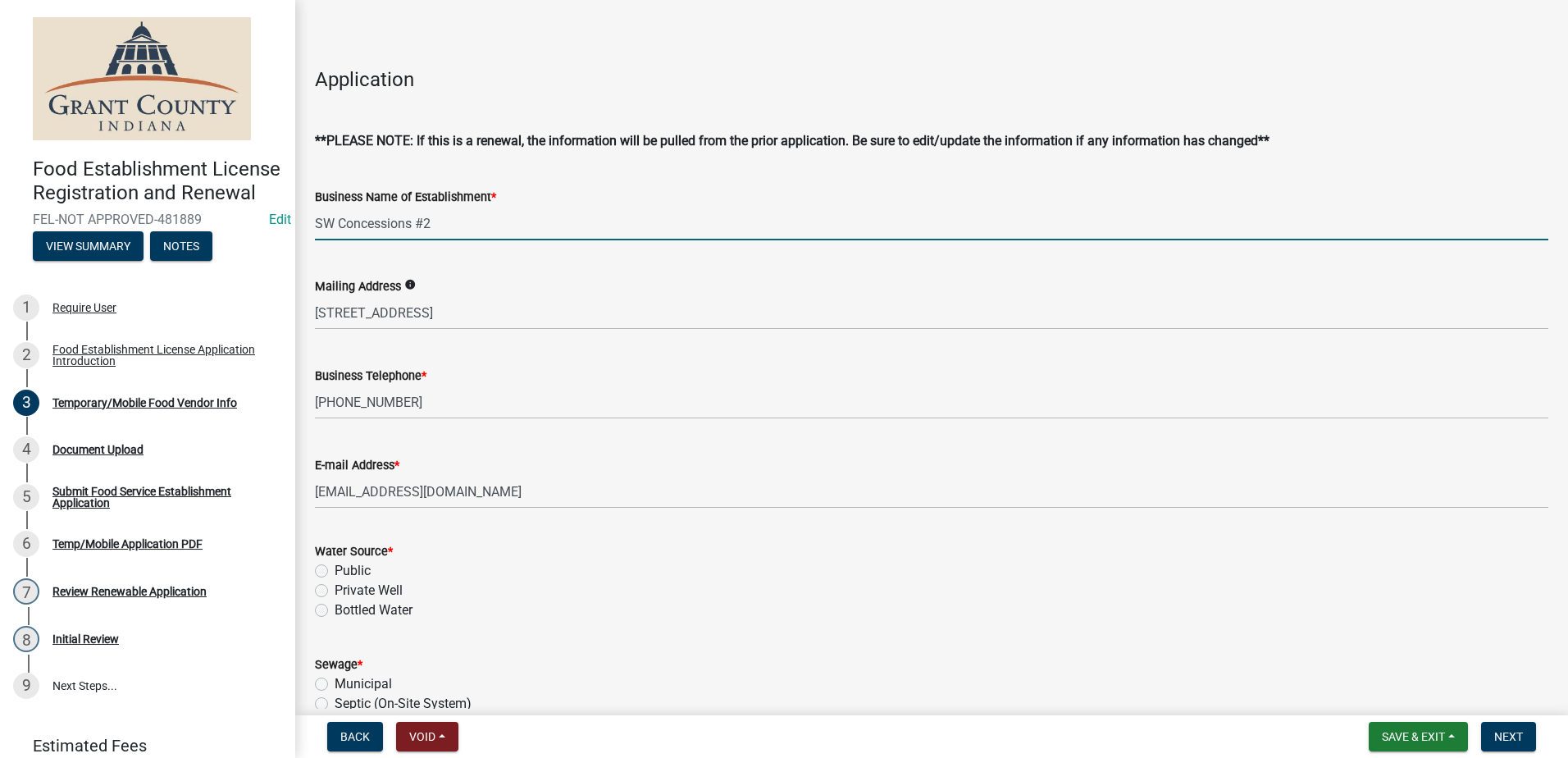
click at [455, 227] on input "SW Concessions #2" at bounding box center [931, 224] width 1233 height 33
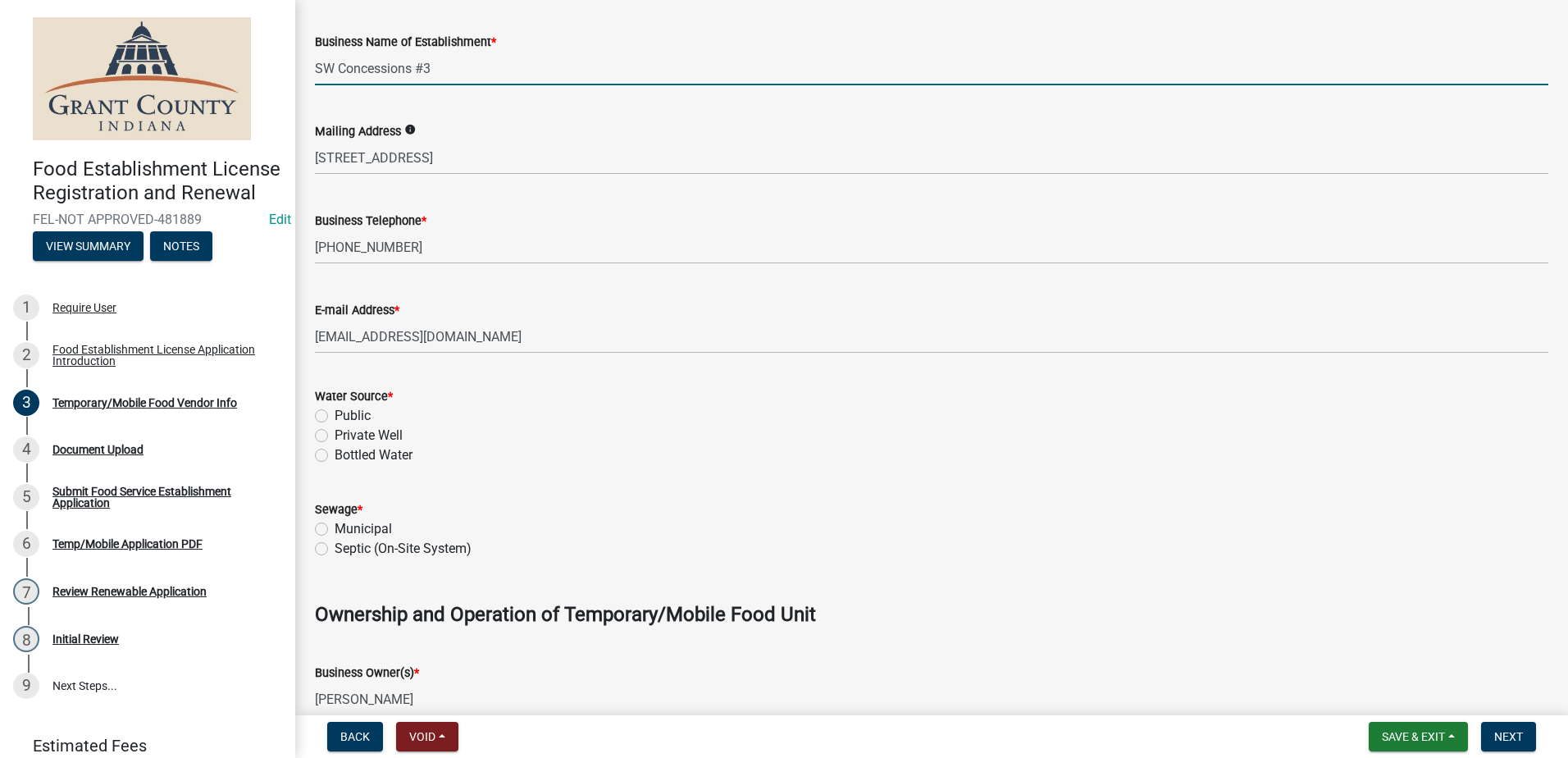
scroll to position [454, 0]
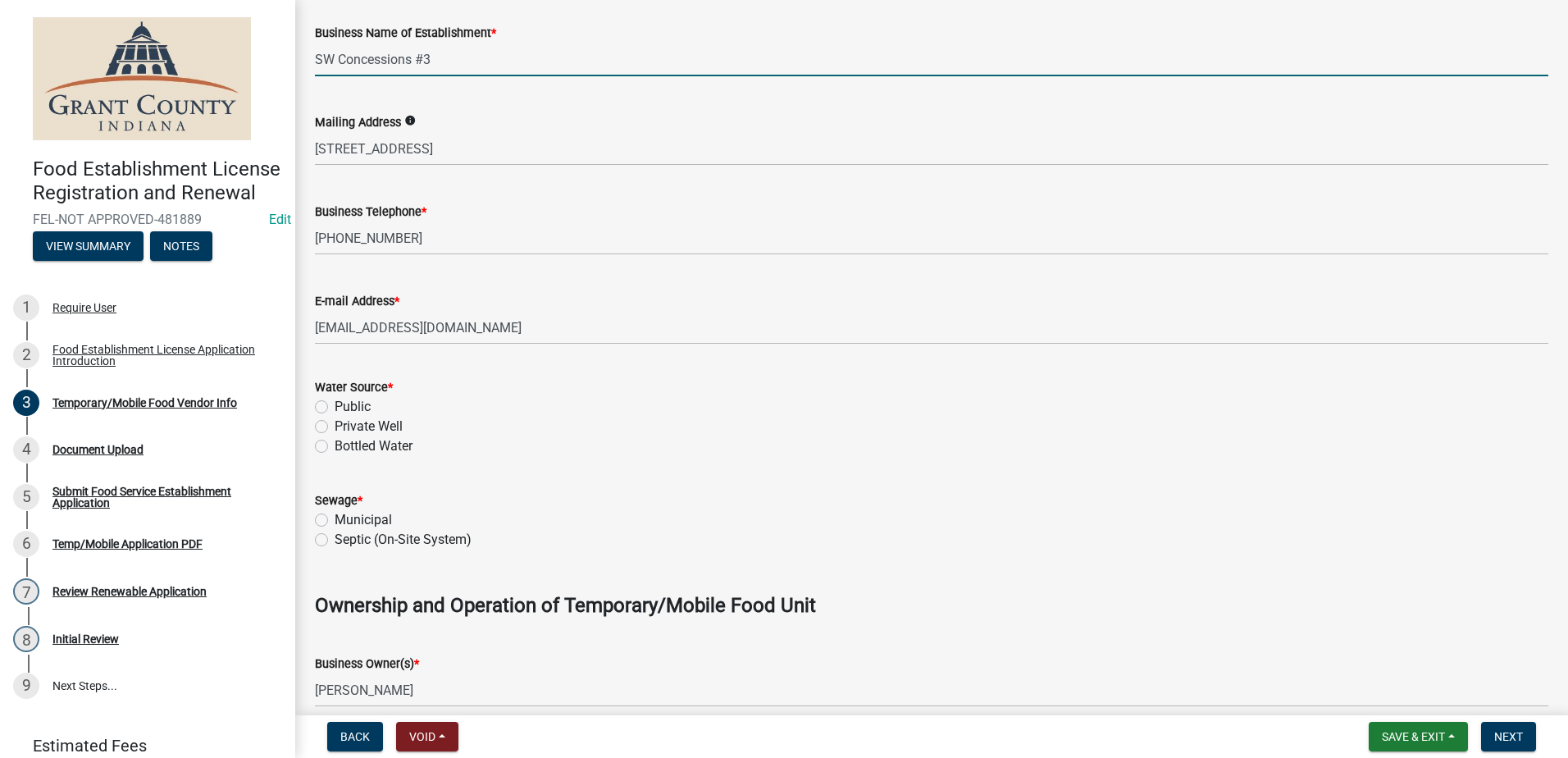
type input "SW Concessions #3"
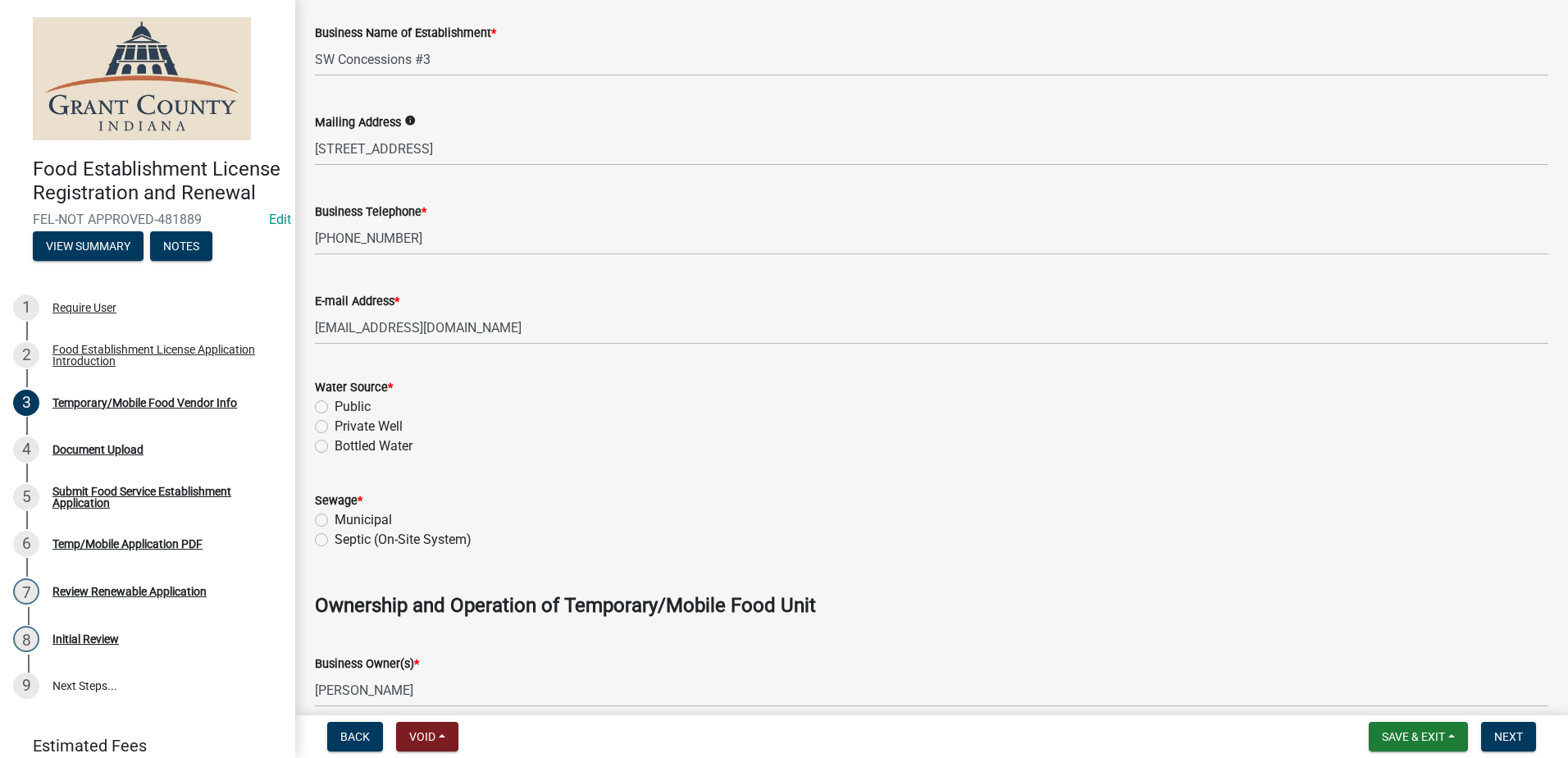
click at [335, 402] on label "Public" at bounding box center [352, 407] width 36 height 20
click at [335, 402] on input "Public" at bounding box center [340, 402] width 11 height 11
radio input "true"
click at [335, 515] on label "Municipal" at bounding box center [363, 520] width 58 height 20
click at [335, 515] on input "Municipal" at bounding box center [340, 515] width 11 height 11
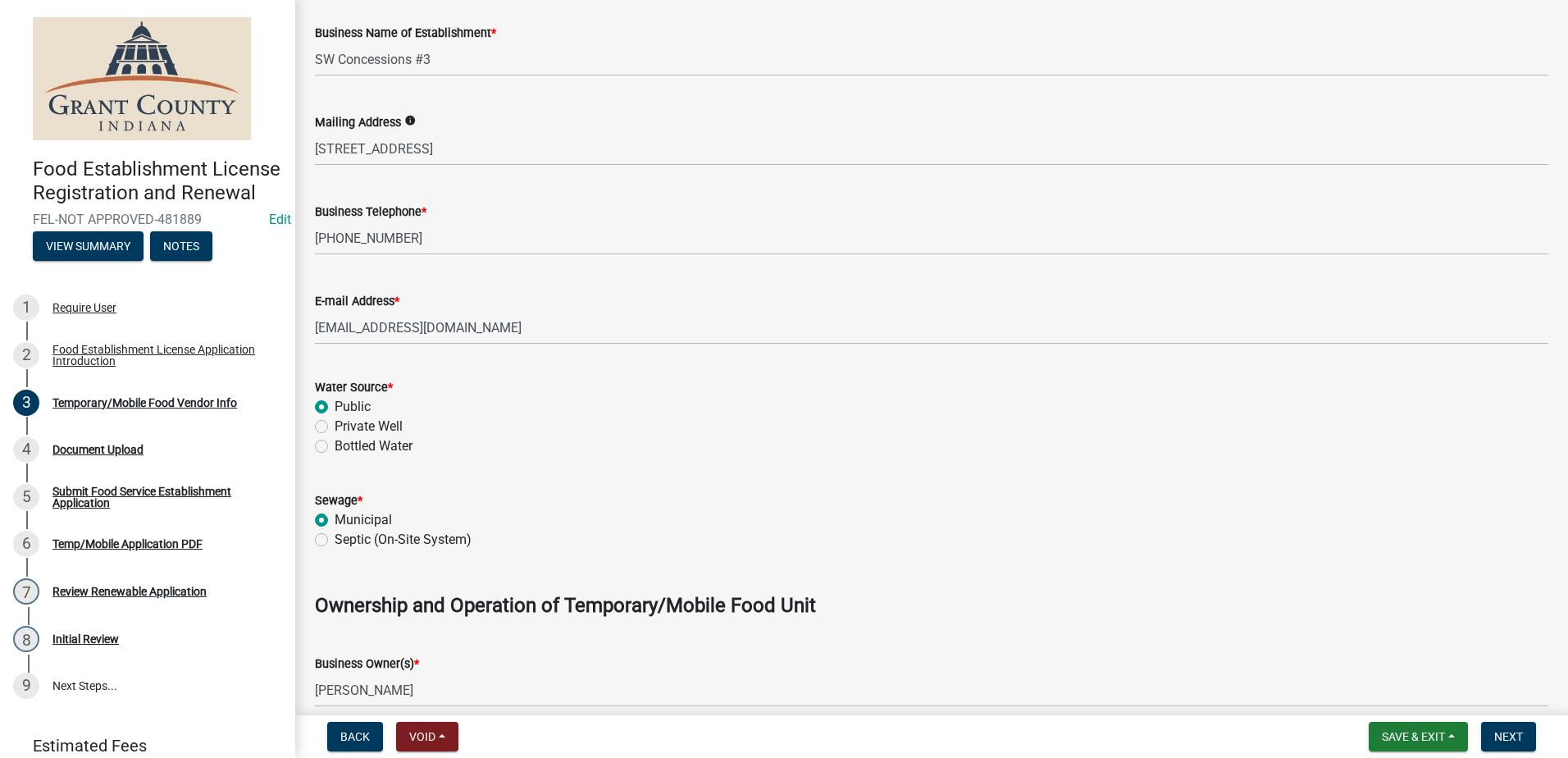
radio input "true"
click at [555, 455] on div "Bottled Water" at bounding box center [931, 447] width 1233 height 20
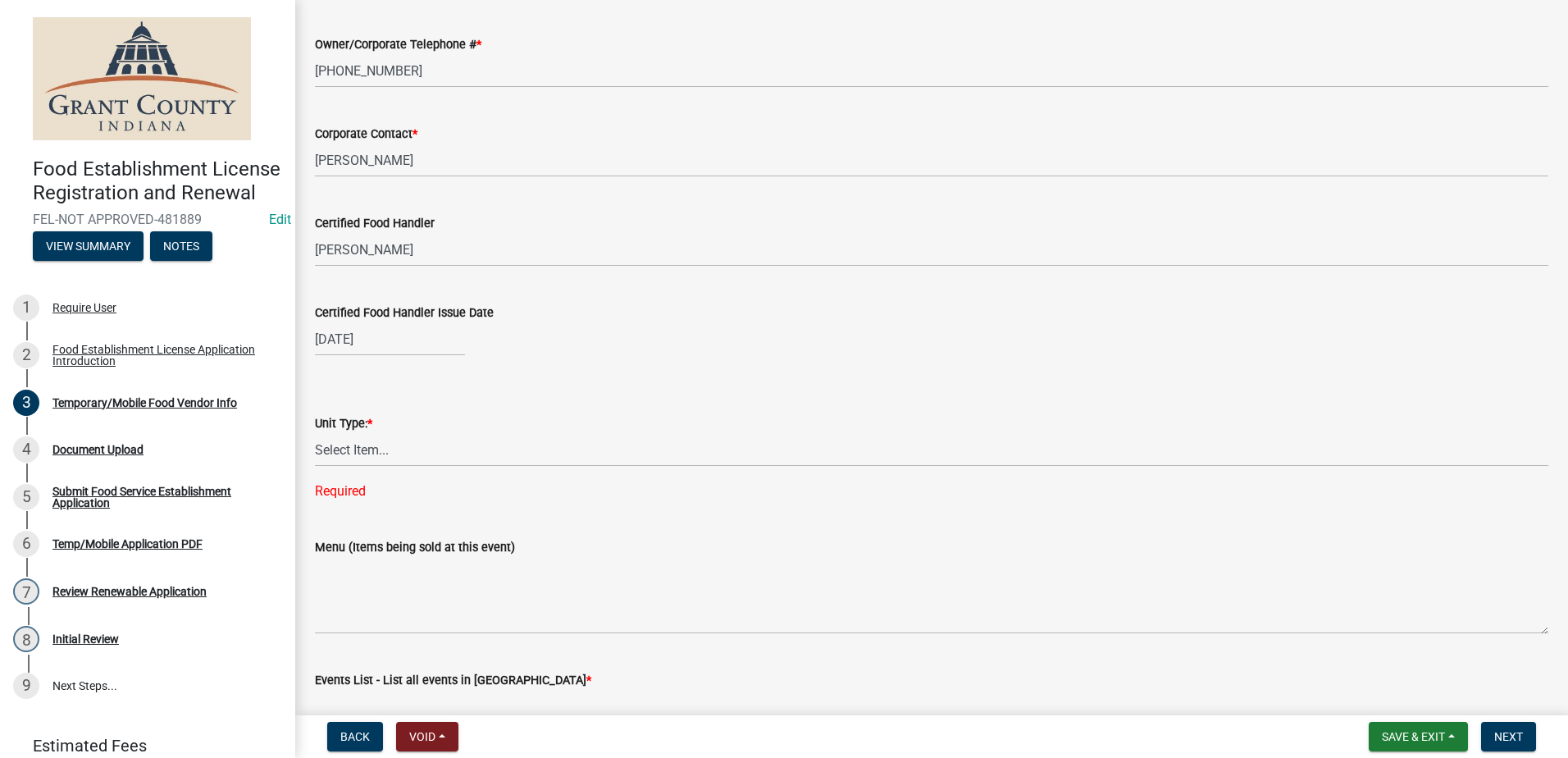
scroll to position [1357, 0]
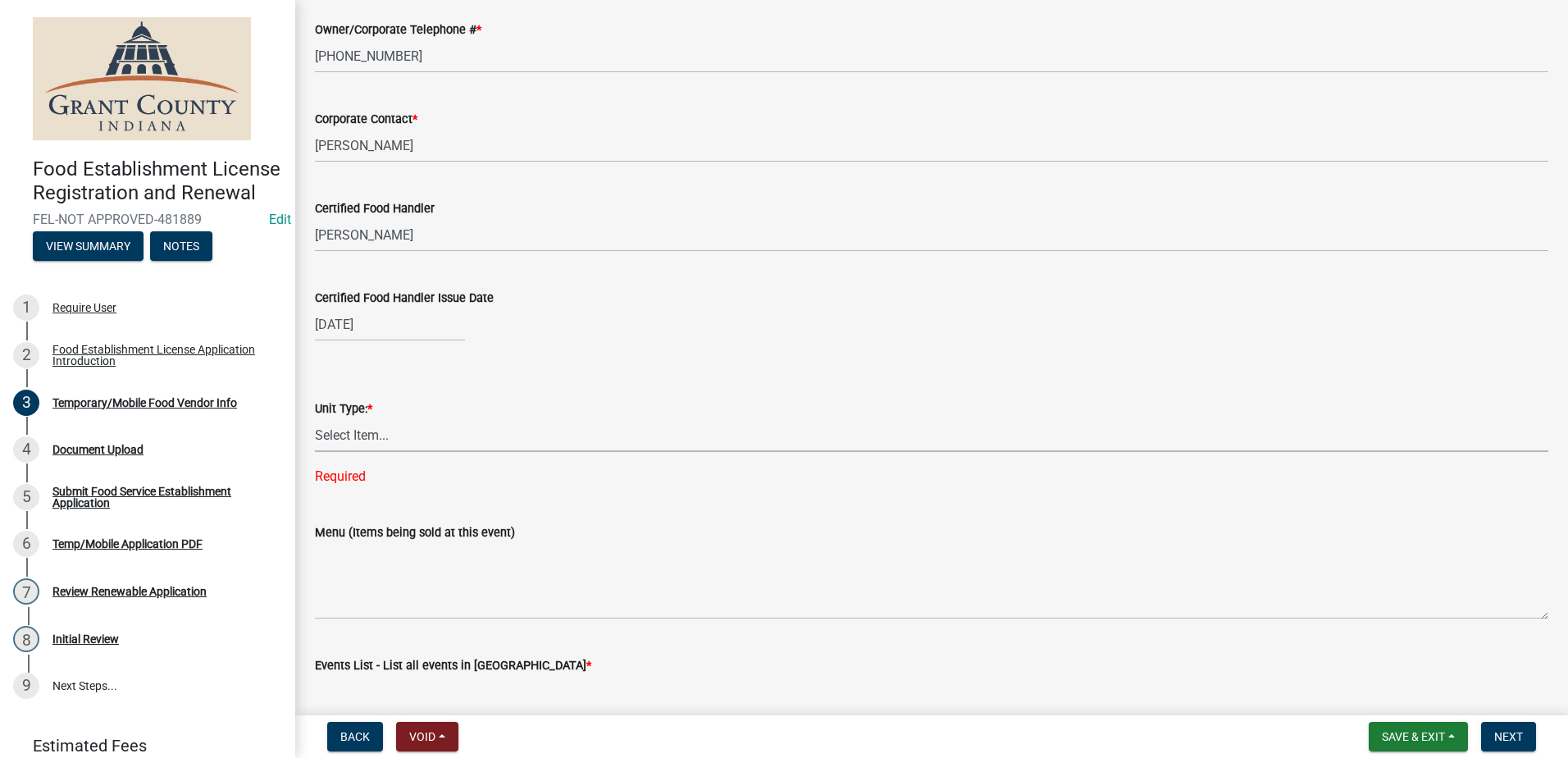
click at [431, 436] on select "Select Item... Mobile Trailer Stand Tent Cart Truck" at bounding box center [931, 435] width 1233 height 33
click at [315, 418] on select "Select Item... Mobile Trailer Stand Tent Cart Truck" at bounding box center [931, 435] width 1233 height 33
select select "986694ba-6a39-4309-ba8e-cbcd507728d3"
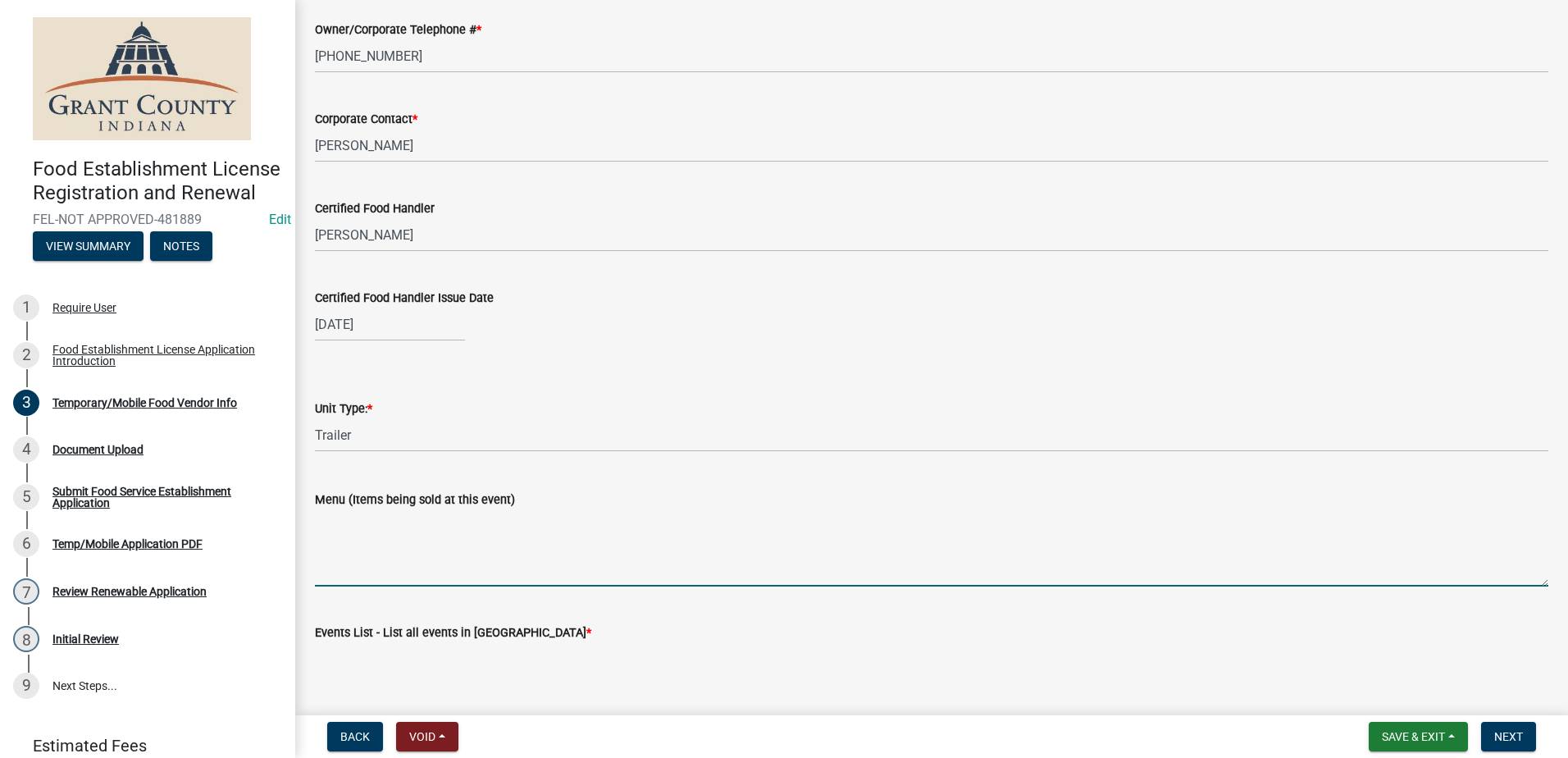
click at [383, 548] on textarea "Menu (Items being sold at this event)" at bounding box center [931, 548] width 1233 height 77
click at [524, 524] on textarea "Corn Dogs, Chicken Fingers, Fries," at bounding box center [931, 548] width 1233 height 77
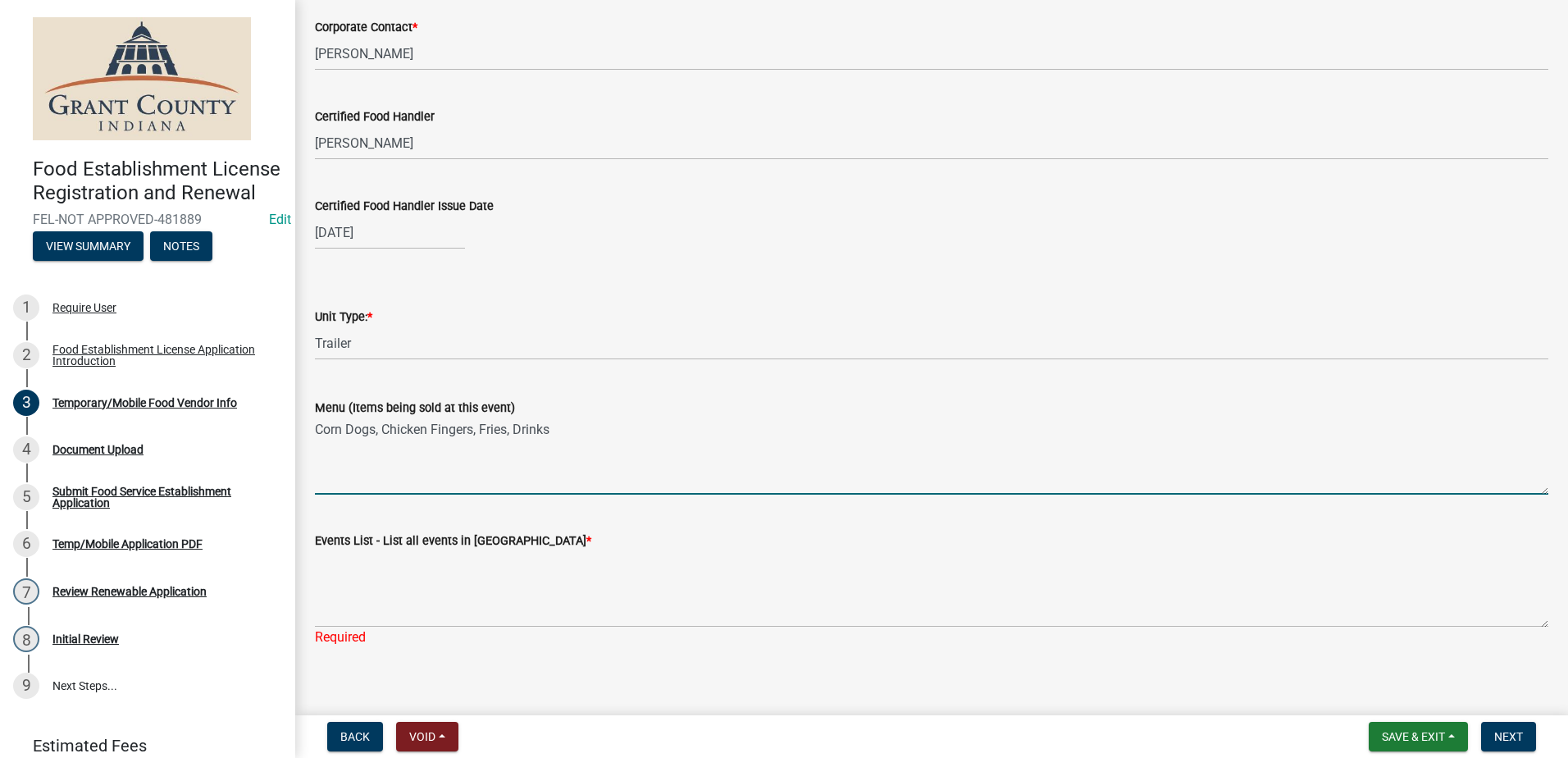
scroll to position [1463, 0]
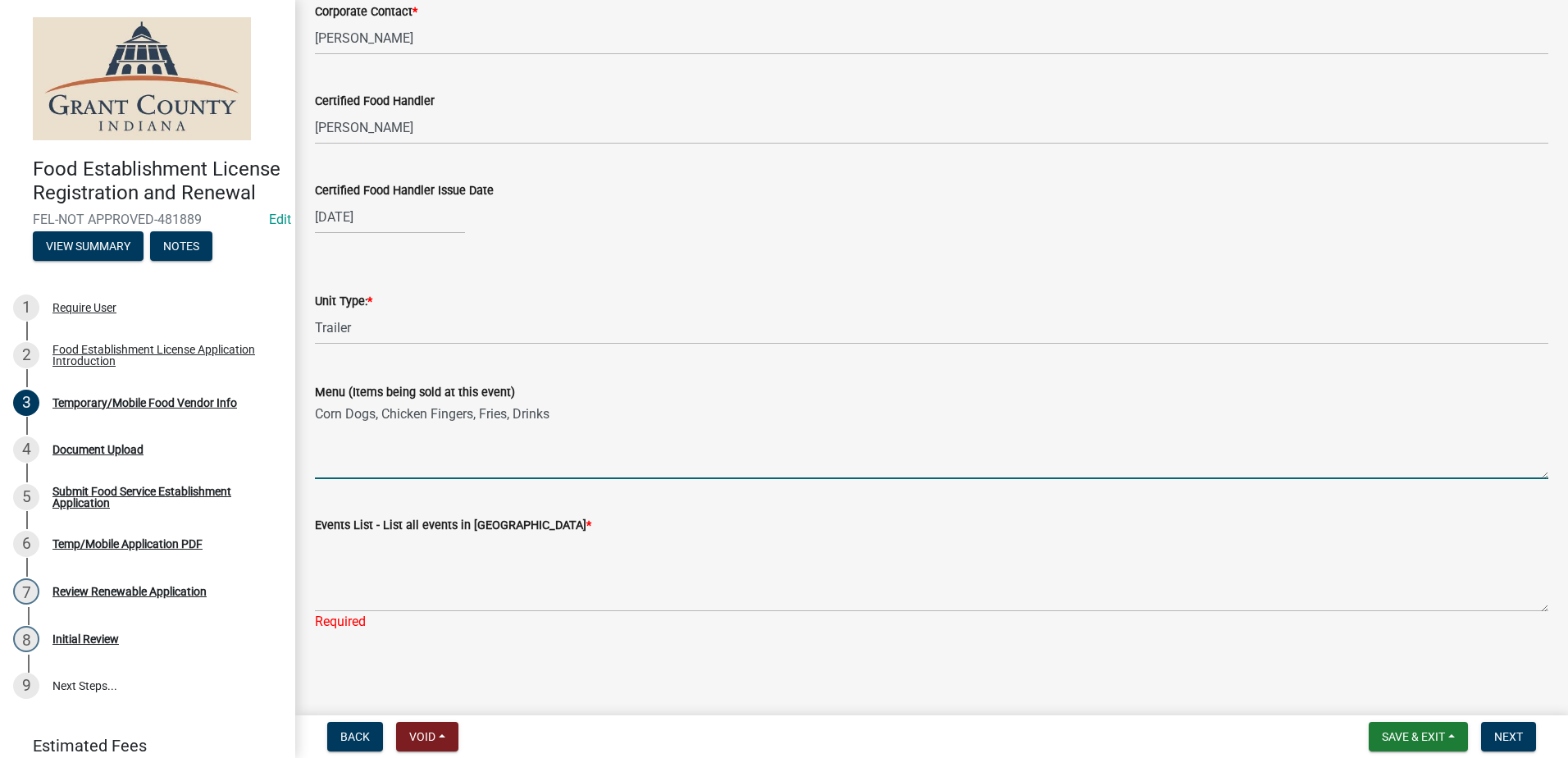
type textarea "Corn Dogs, Chicken Fingers, Fries, Drinks"
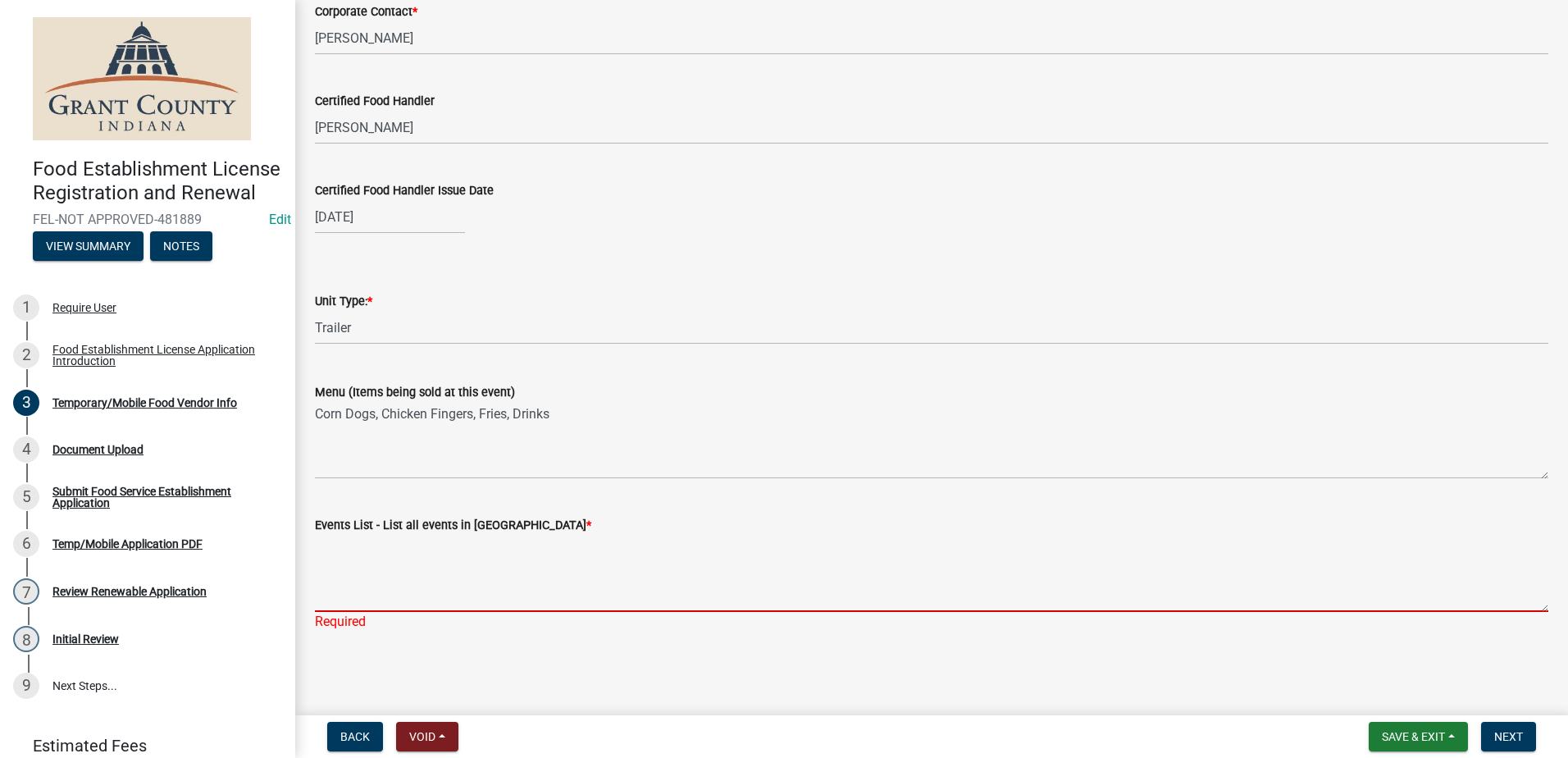
click at [490, 579] on textarea "Events List - List all events in Grant County *" at bounding box center [931, 573] width 1233 height 77
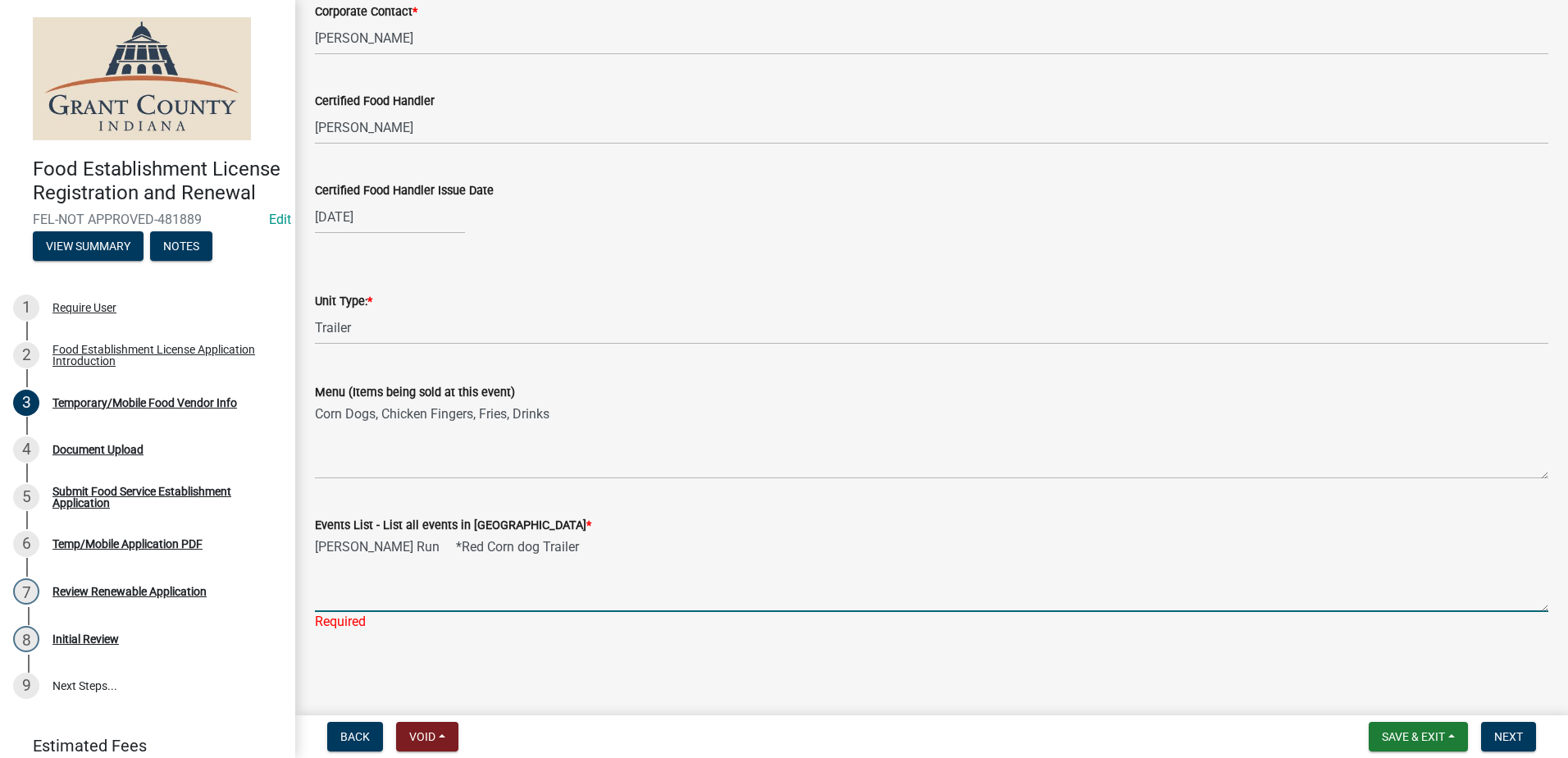
click at [504, 545] on textarea "James Dean Run *Red Corn dog Trailer" at bounding box center [931, 573] width 1233 height 77
click at [587, 548] on textarea "James Dean Run *Red Corn Dog Trailer" at bounding box center [931, 573] width 1233 height 77
type textarea "James Dean Run *Red Corn Dog Trailer-In Back of The Park*"
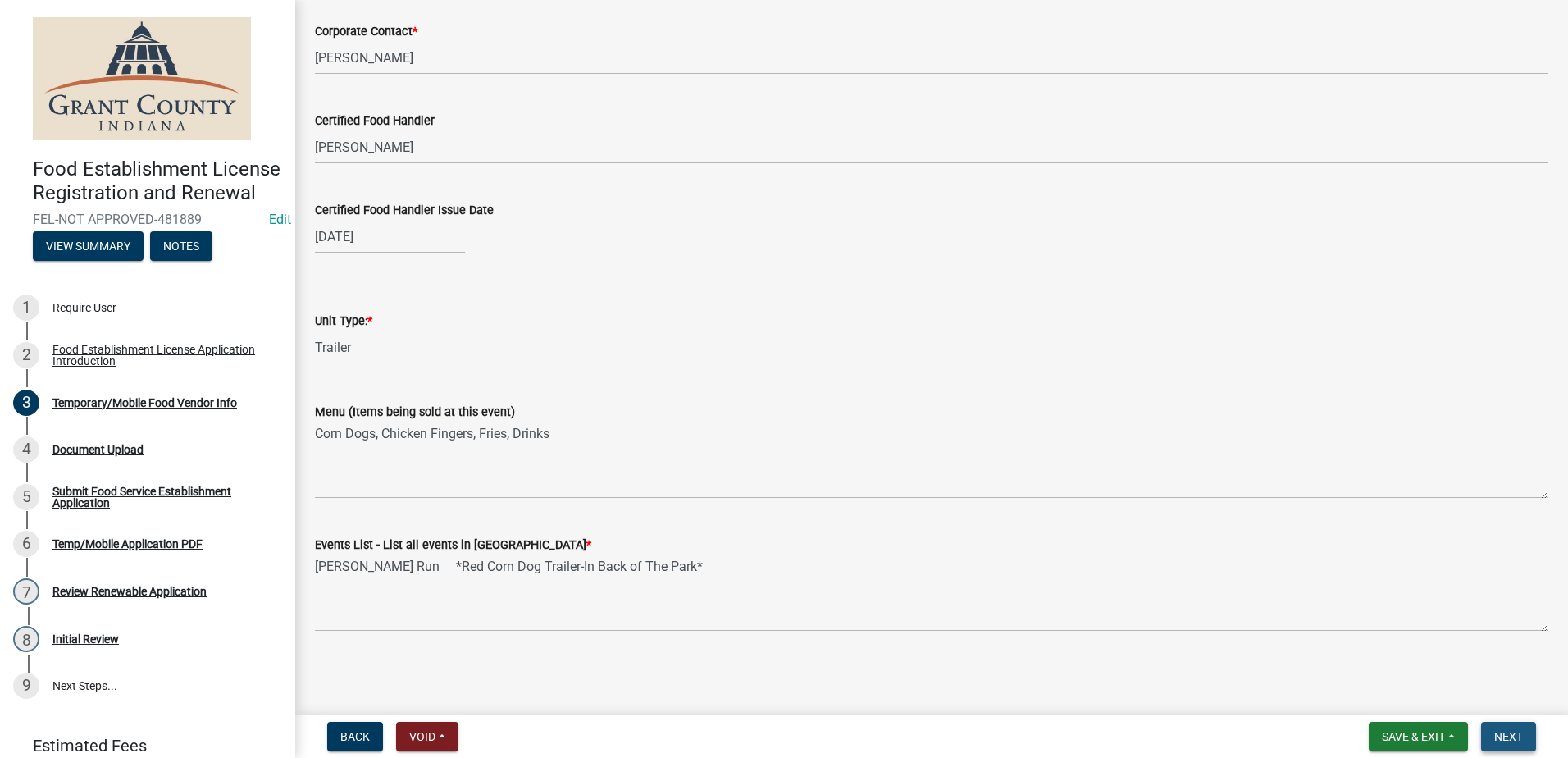
click at [1501, 732] on span "Next" at bounding box center [1509, 736] width 28 height 13
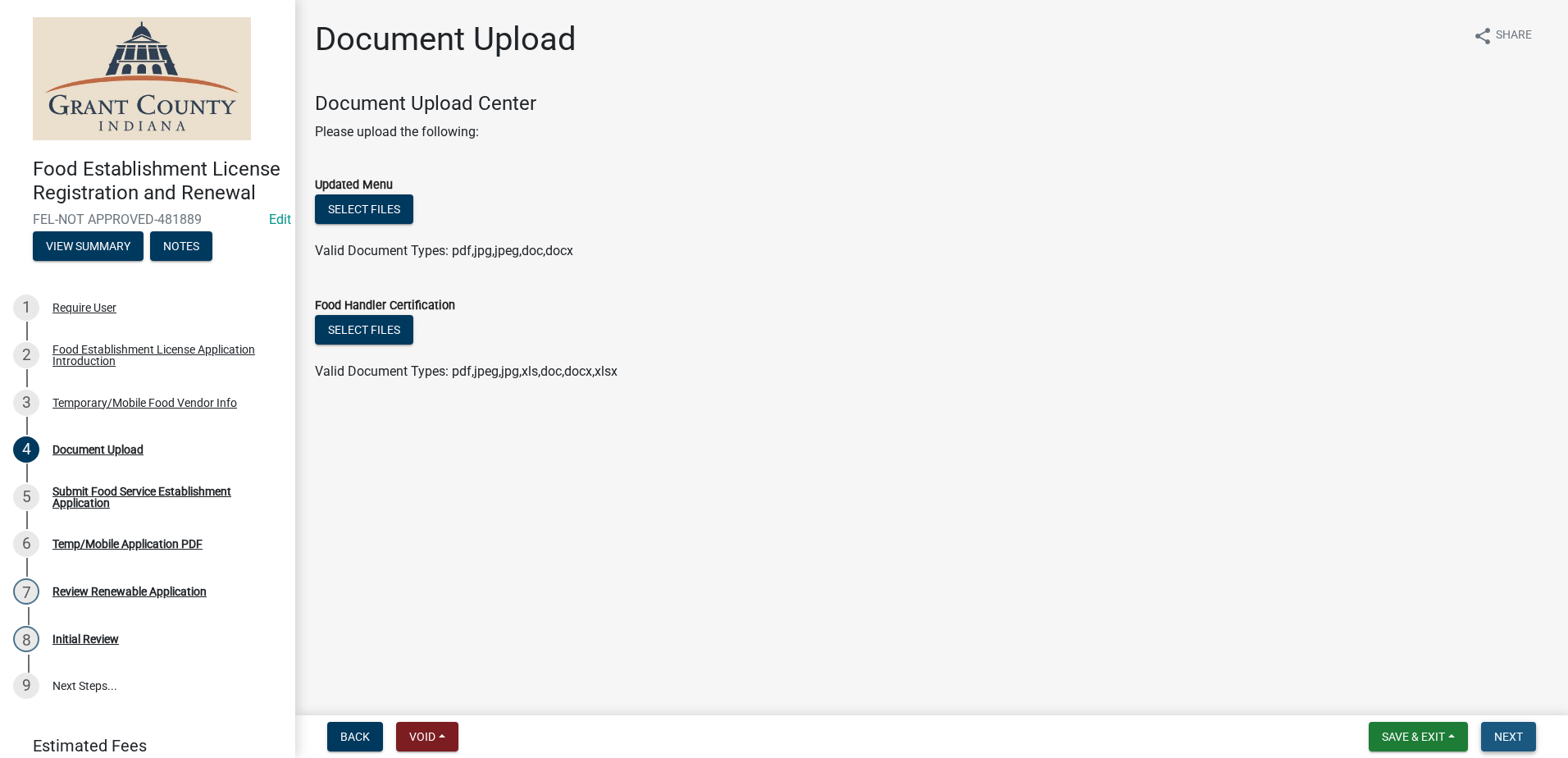
click at [1500, 728] on button "Next" at bounding box center [1509, 735] width 55 height 29
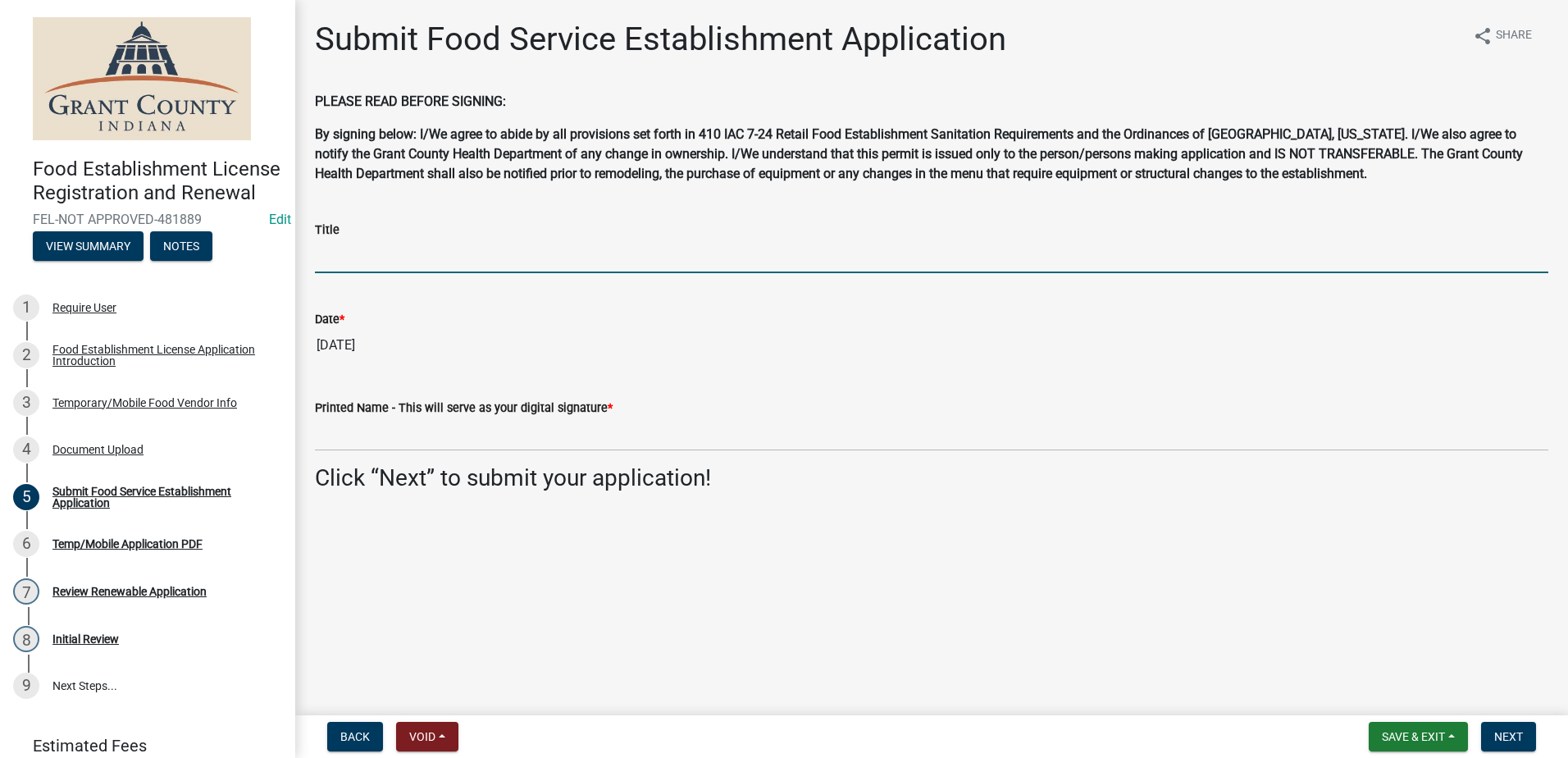
click at [411, 258] on input "Title" at bounding box center [931, 256] width 1233 height 33
type input "Owner"
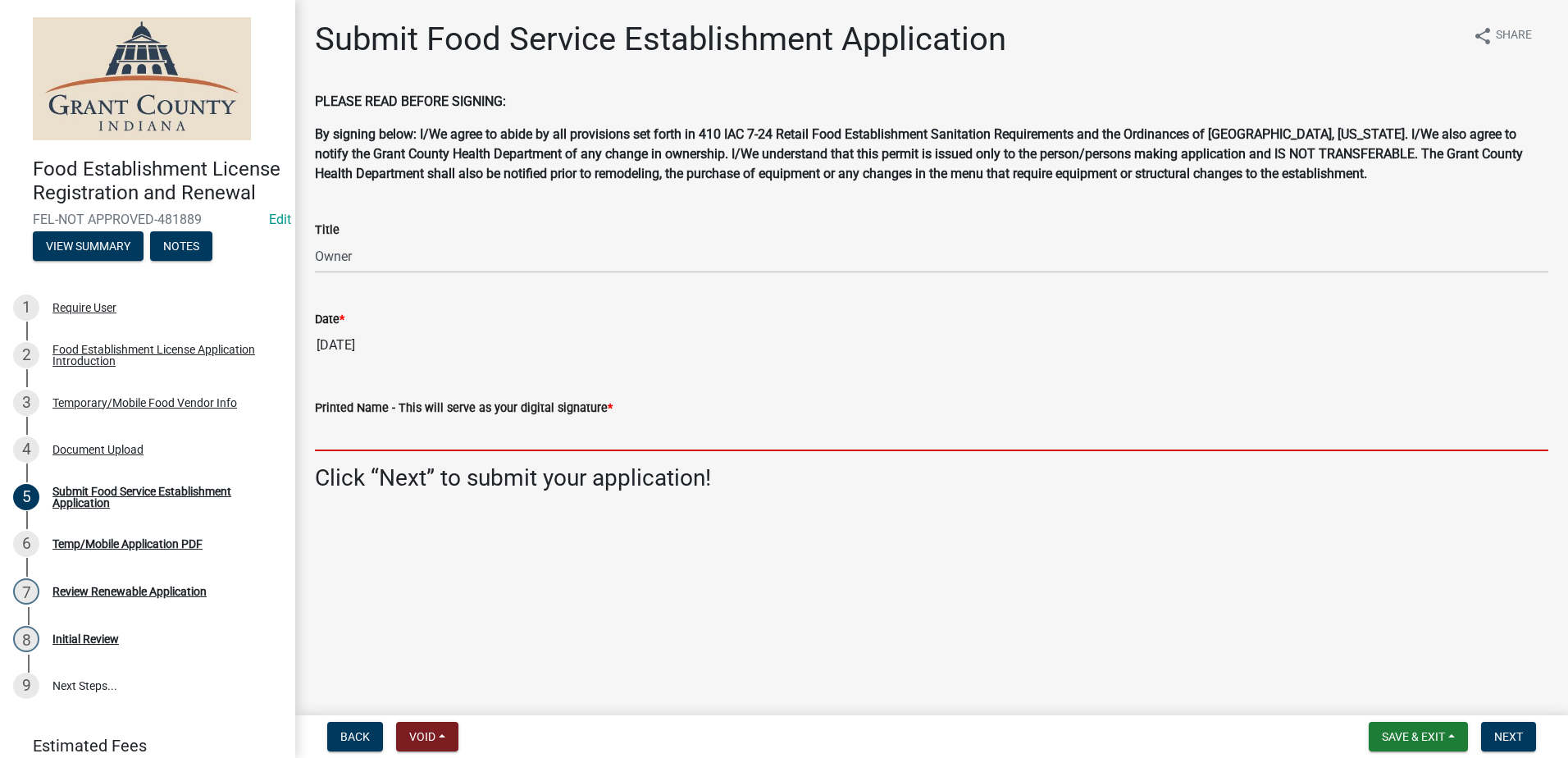
click at [467, 432] on input "Printed Name - This will serve as your digital signature *" at bounding box center [931, 434] width 1233 height 33
type input "[PERSON_NAME]"
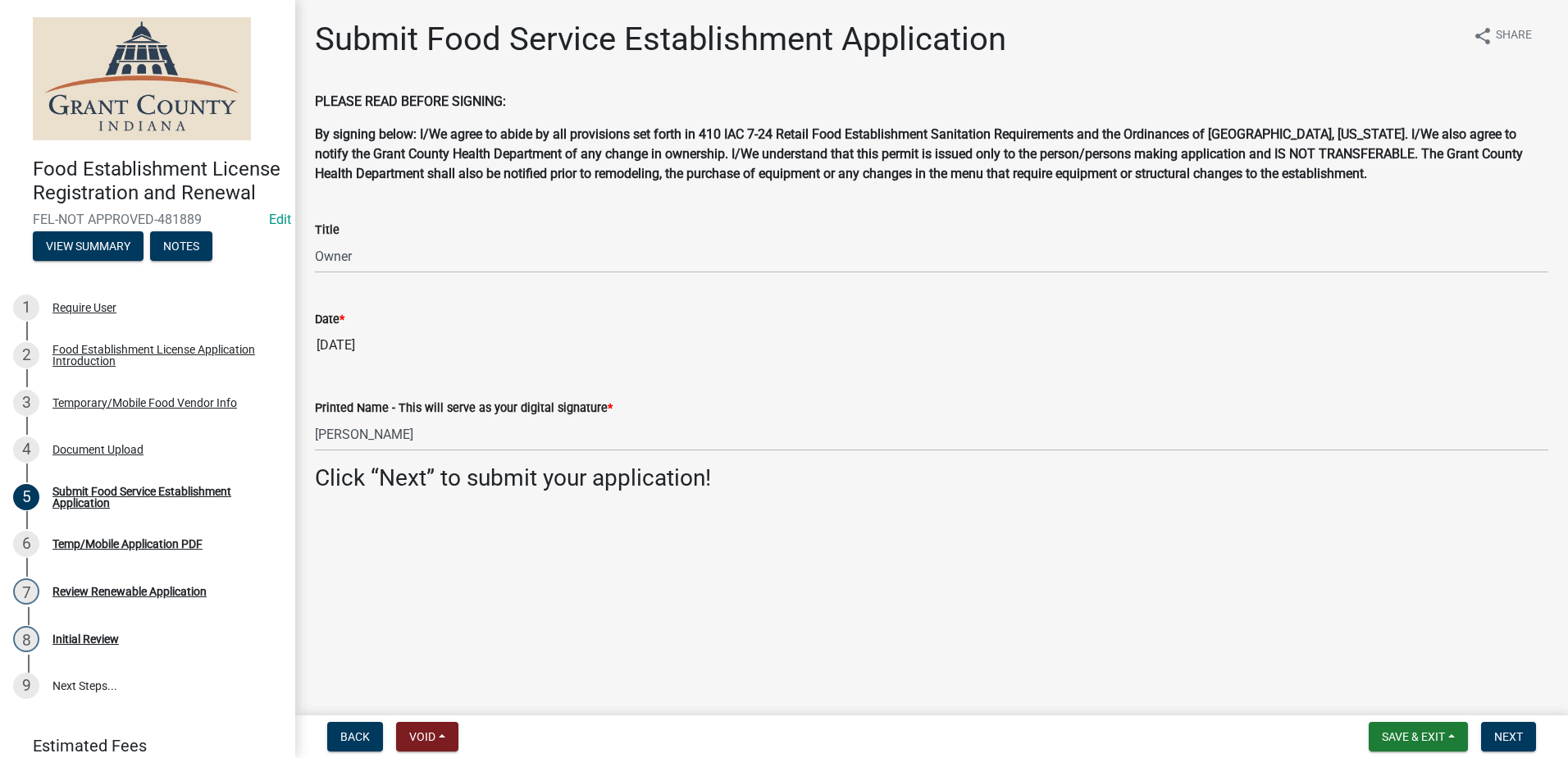
click at [566, 513] on div "Submit Food Service Establishment Application share Share PLEASE READ BEFORE SI…" at bounding box center [931, 270] width 1258 height 500
click at [1519, 732] on span "Next" at bounding box center [1509, 736] width 28 height 13
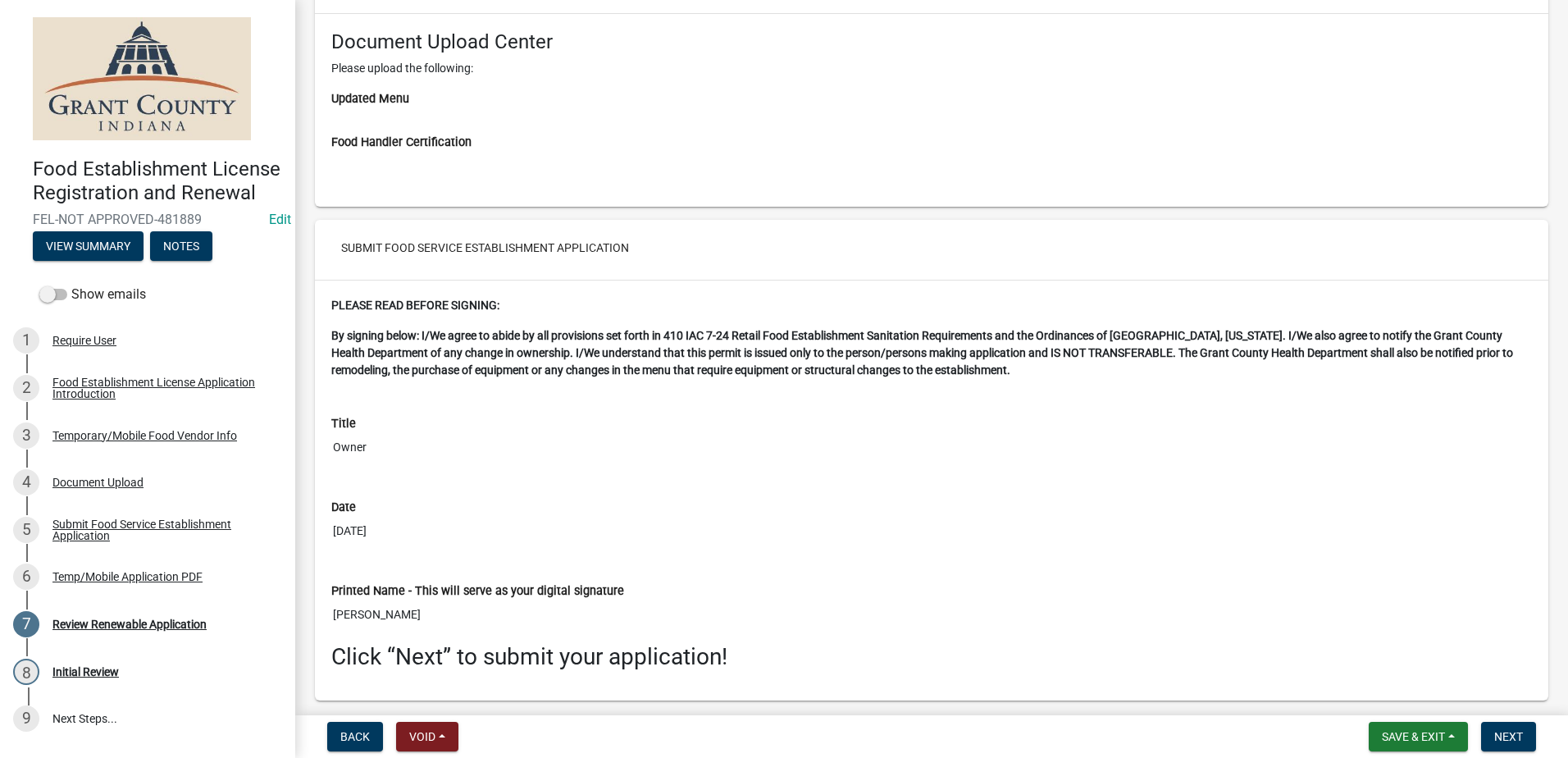
scroll to position [3230, 0]
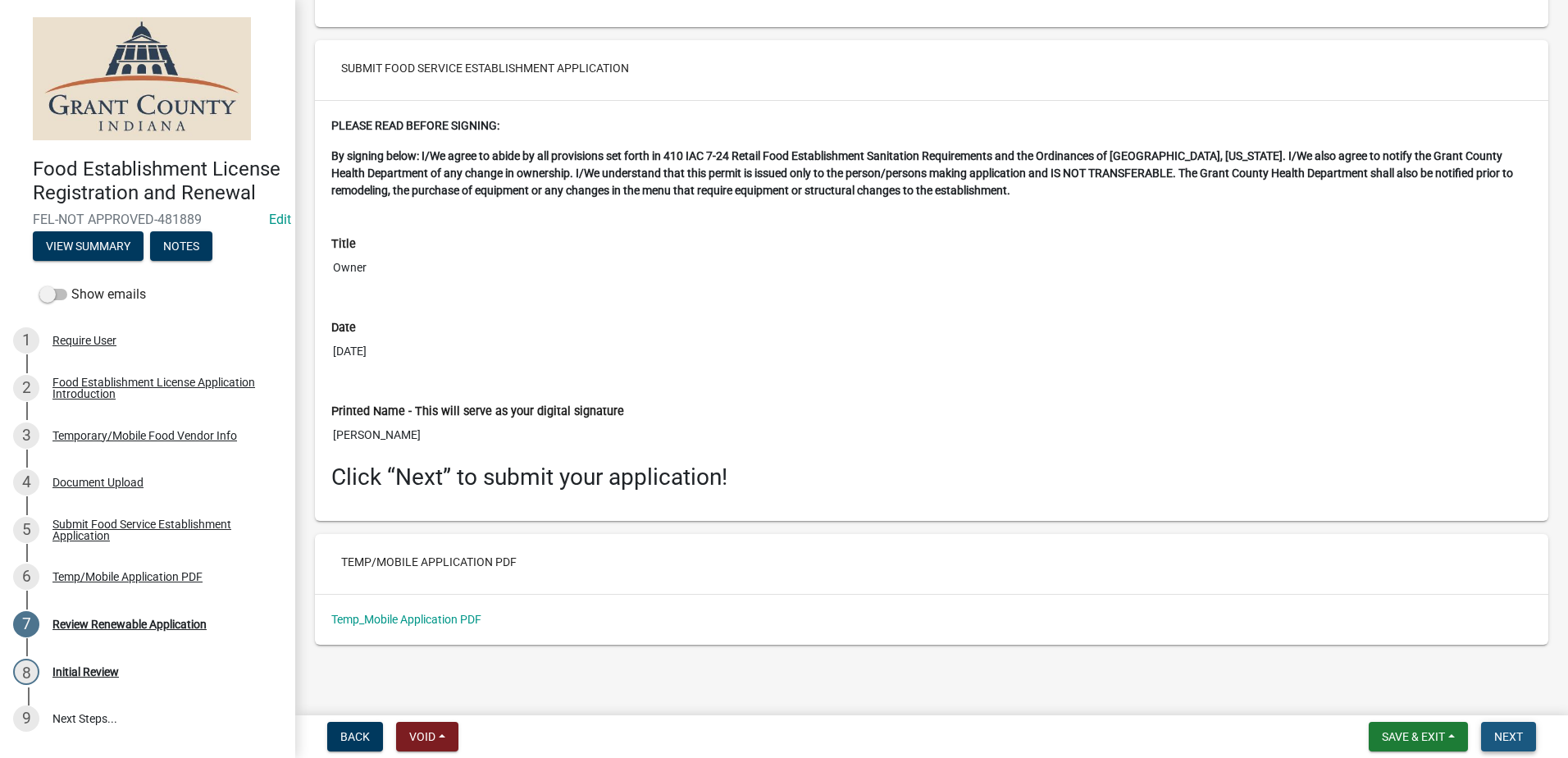
click at [1510, 730] on span "Next" at bounding box center [1509, 736] width 28 height 13
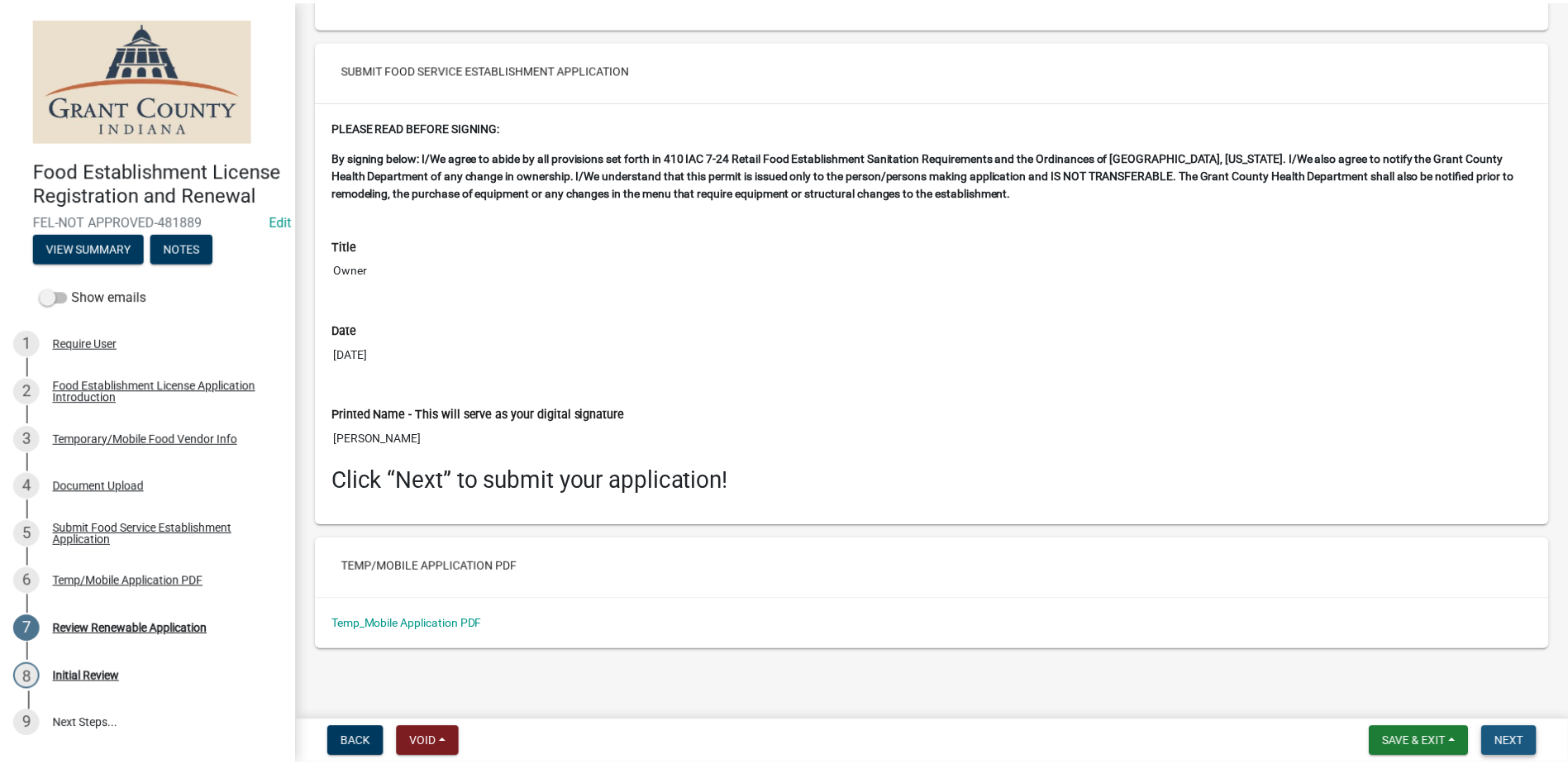
scroll to position [0, 0]
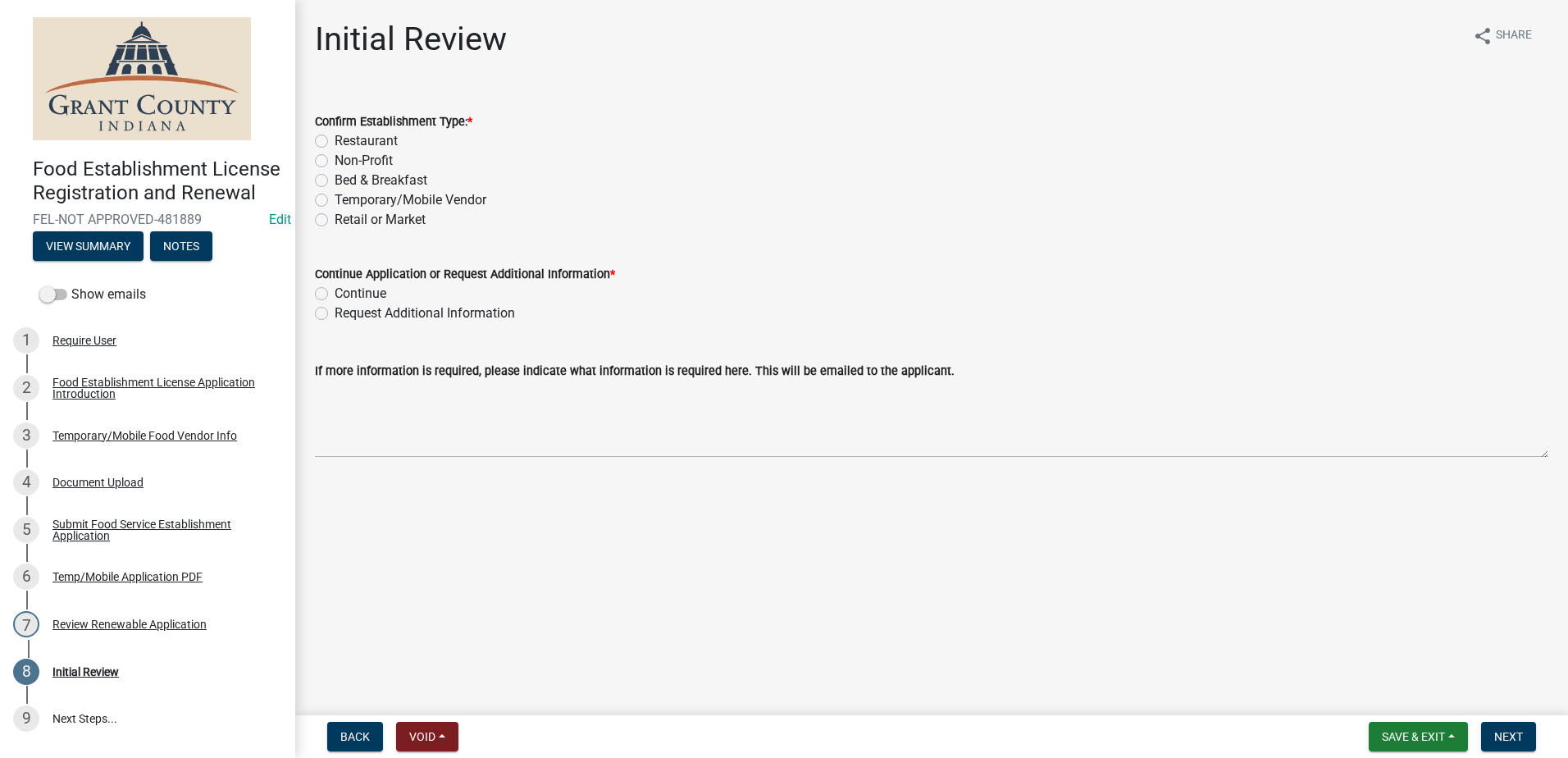
click at [335, 199] on label "Temporary/Mobile Vendor" at bounding box center [411, 200] width 152 height 20
click at [335, 199] on input "Temporary/Mobile Vendor" at bounding box center [340, 195] width 11 height 11
radio input "true"
click at [335, 293] on label "Continue" at bounding box center [361, 294] width 52 height 20
click at [335, 293] on input "Continue" at bounding box center [340, 289] width 11 height 11
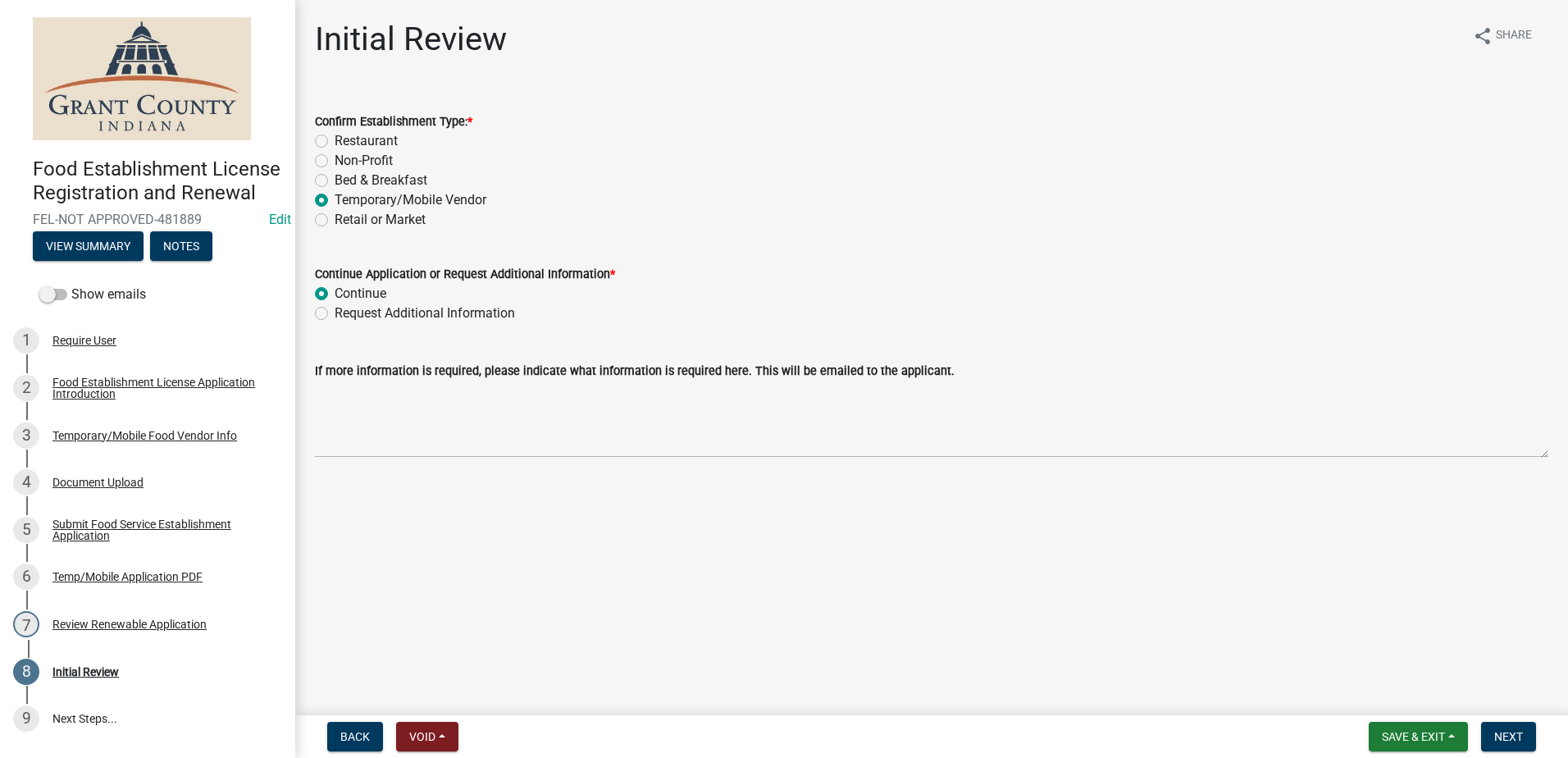
radio input "true"
click at [1079, 581] on main "Initial Review share Share Confirm Establishment Type: * Restaurant Non-Profit …" at bounding box center [932, 354] width 1273 height 709
click at [1479, 714] on div "Food Establishment License Registration and Renewal FEL-NOT APPROVED-481889 Edi…" at bounding box center [784, 379] width 1568 height 758
click at [1495, 721] on button "Next" at bounding box center [1509, 735] width 55 height 29
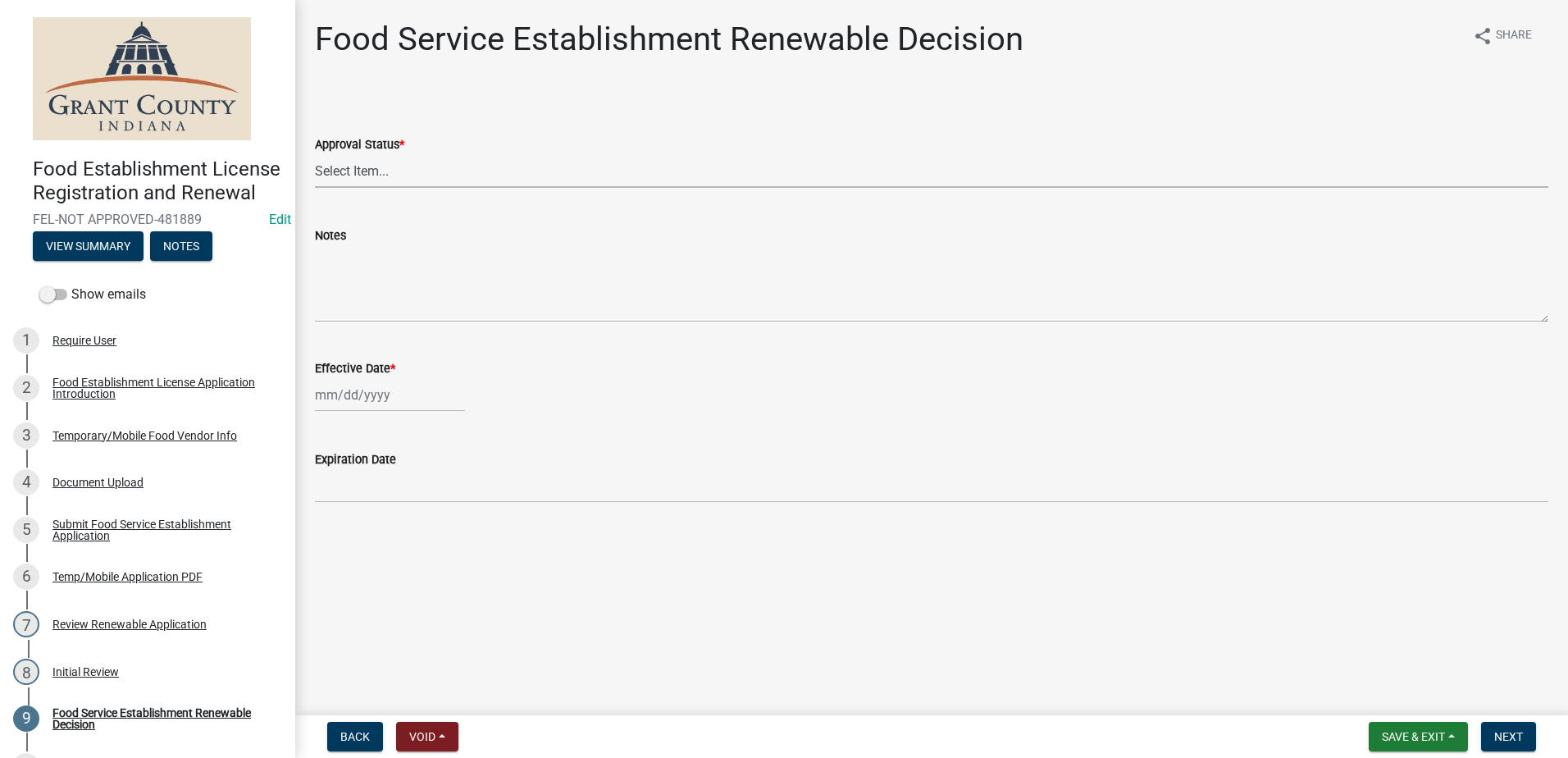
click at [483, 162] on select "Select Item... Approved Denied" at bounding box center [931, 171] width 1233 height 33
click at [315, 154] on select "Select Item... Approved Denied" at bounding box center [931, 171] width 1233 height 33
select select "f8bc5ebe-de22-4857-900a-5f4c078c3457"
select select "9"
select select "2025"
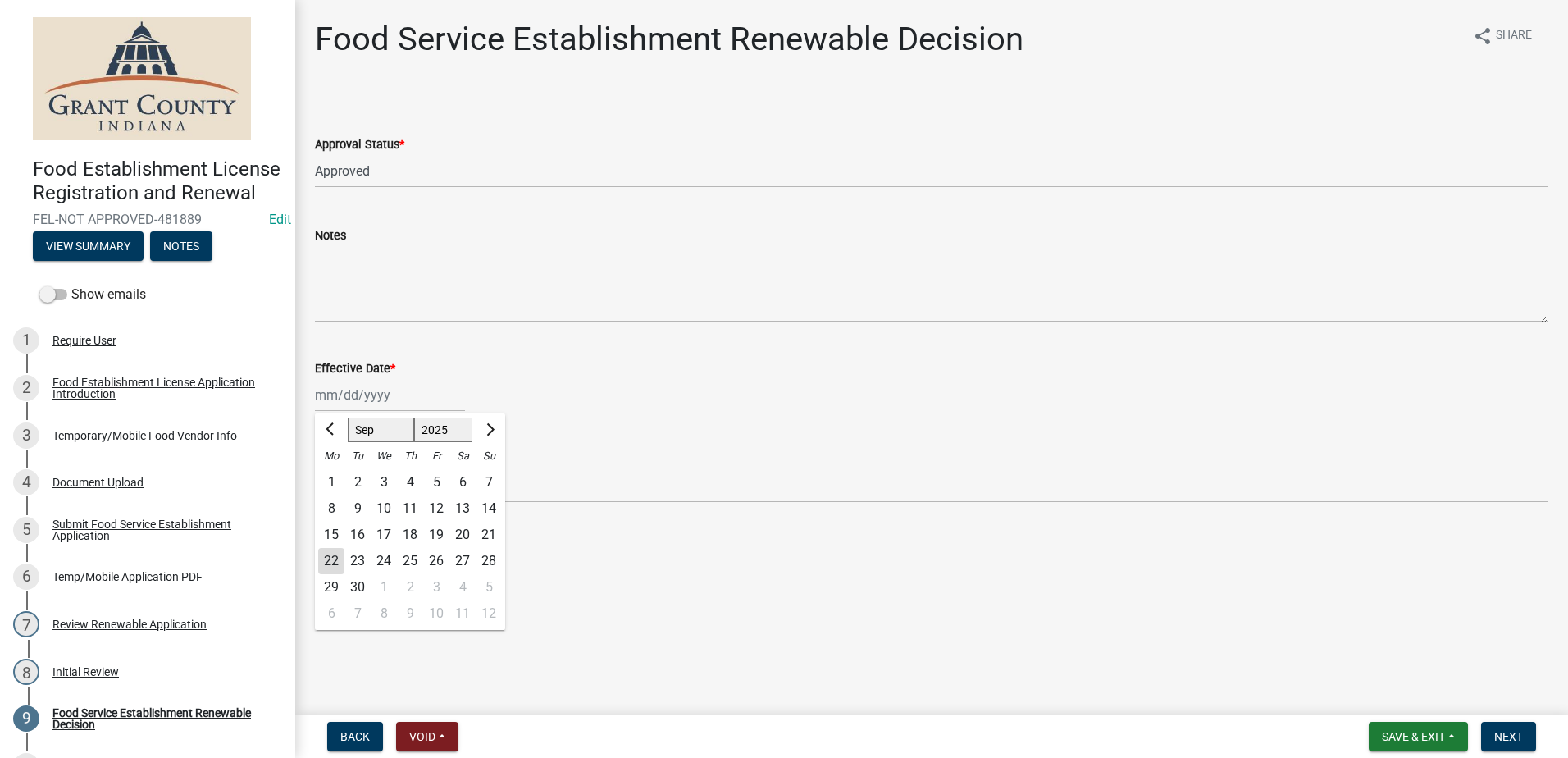
click at [409, 389] on input "Effective Date *" at bounding box center [390, 395] width 150 height 33
click at [331, 561] on div "22" at bounding box center [331, 560] width 26 height 26
type input "[DATE]"
click at [623, 584] on main "Food Service Establishment Renewable Decision share Share Approval Status * Sel…" at bounding box center [932, 354] width 1273 height 709
click at [1497, 727] on button "Next" at bounding box center [1509, 735] width 55 height 29
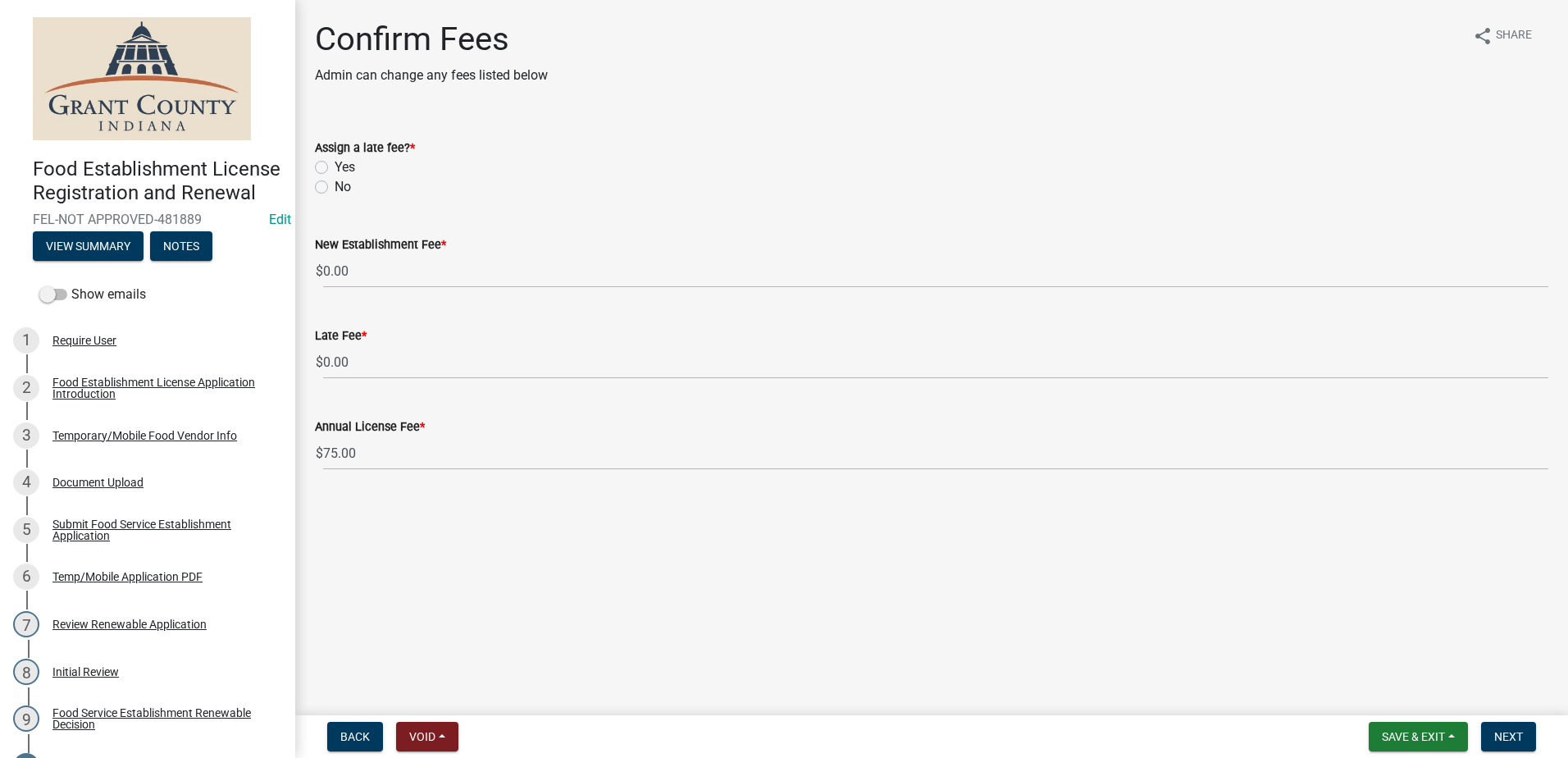
click at [335, 187] on label "No" at bounding box center [343, 187] width 17 height 20
click at [335, 187] on input "No" at bounding box center [340, 182] width 11 height 11
radio input "true"
click at [471, 511] on main "Confirm Fees Admin can change any fees listed below share Share Assign a late f…" at bounding box center [932, 354] width 1273 height 709
click at [1502, 730] on span "Next" at bounding box center [1509, 736] width 28 height 13
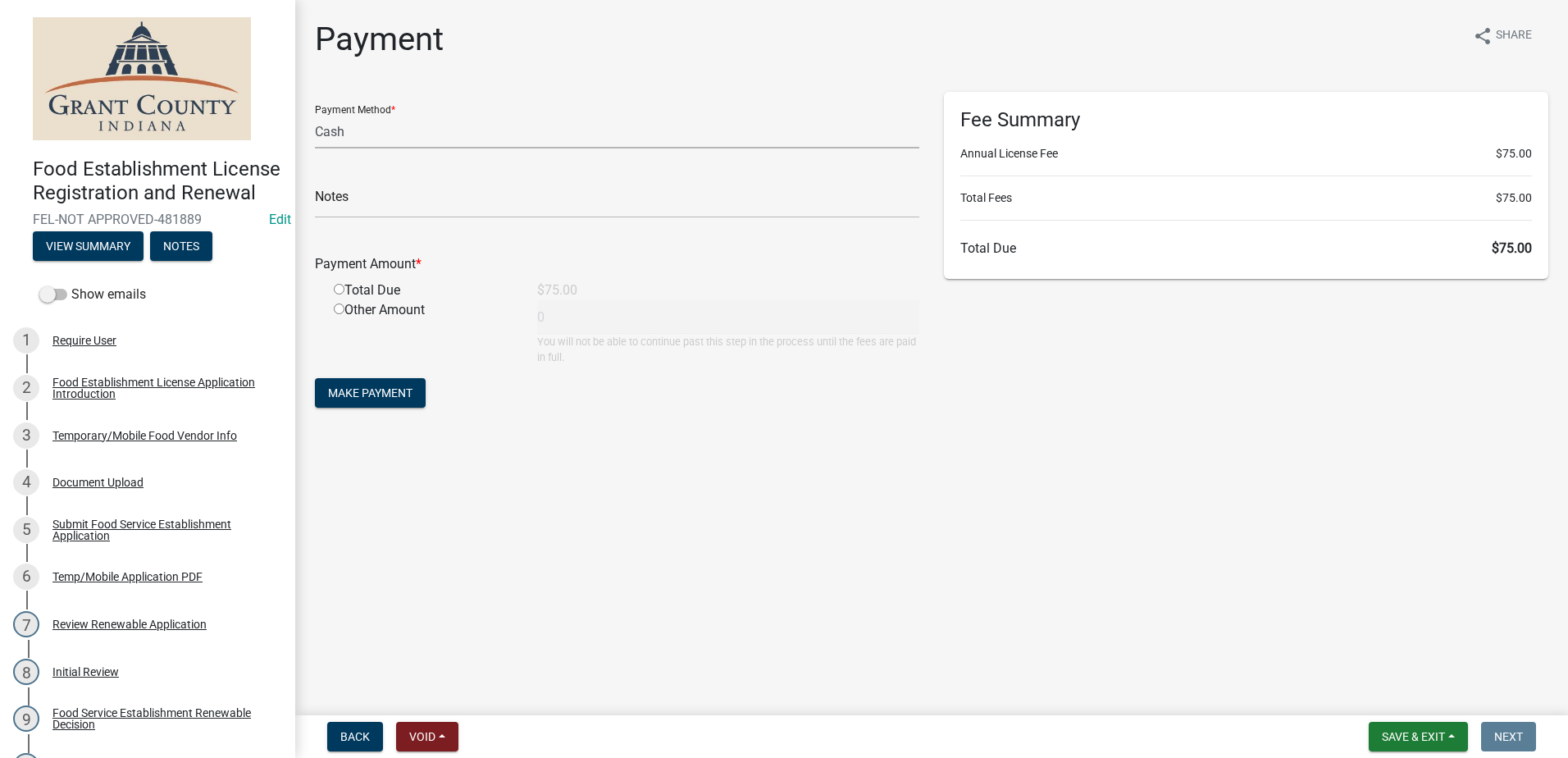
click at [372, 131] on select "Credit Card POS Check Cash" at bounding box center [617, 132] width 604 height 33
select select "1: 0"
click at [315, 115] on select "Credit Card POS Check Cash" at bounding box center [617, 132] width 604 height 33
click at [402, 205] on input "text" at bounding box center [617, 201] width 604 height 33
type input "1823"
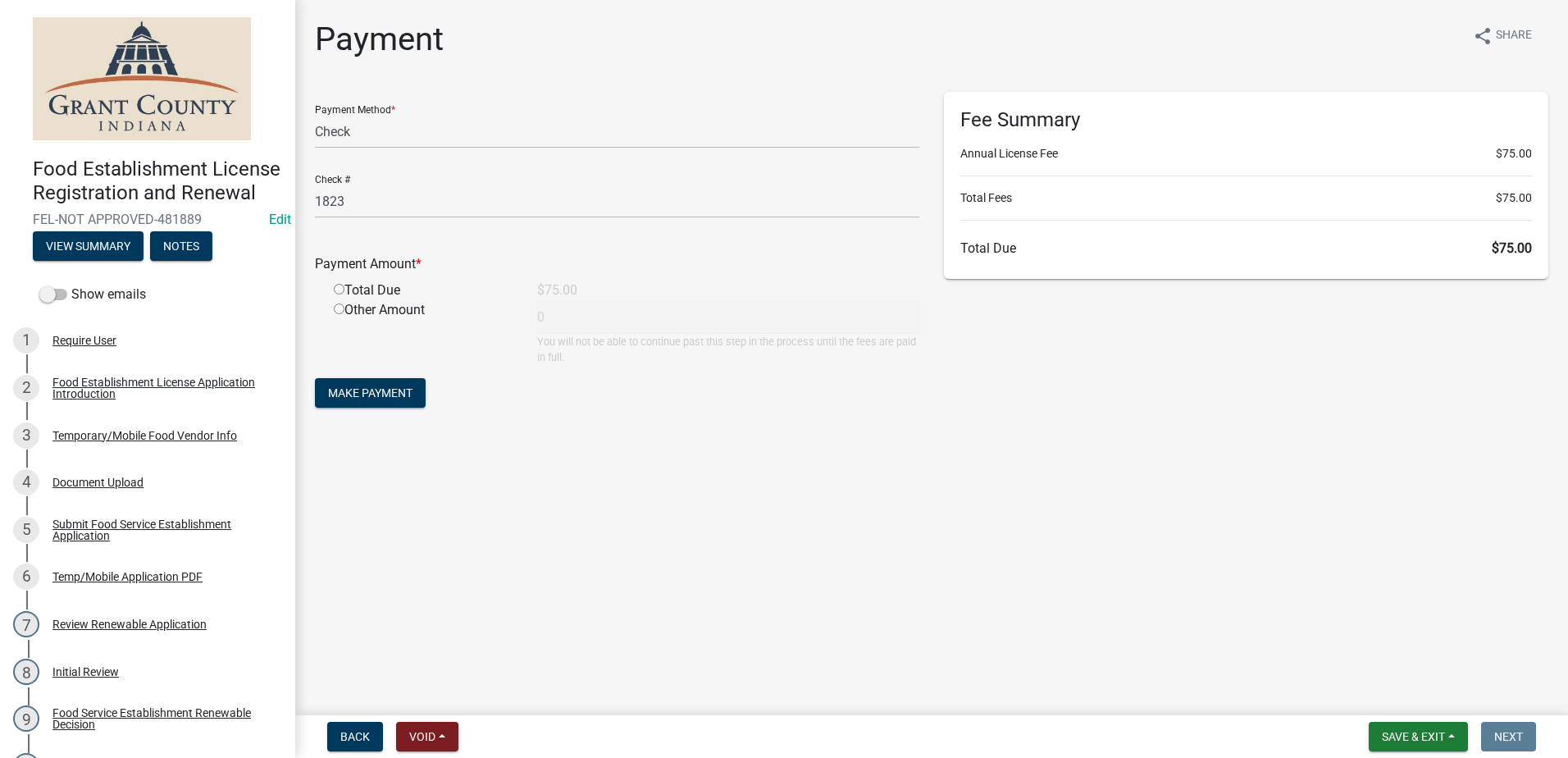
click at [340, 295] on div "Total Due" at bounding box center [423, 291] width 204 height 20
click at [336, 289] on input "radio" at bounding box center [339, 289] width 11 height 11
radio input "true"
type input "75"
click at [367, 394] on span "Make Payment" at bounding box center [370, 393] width 84 height 13
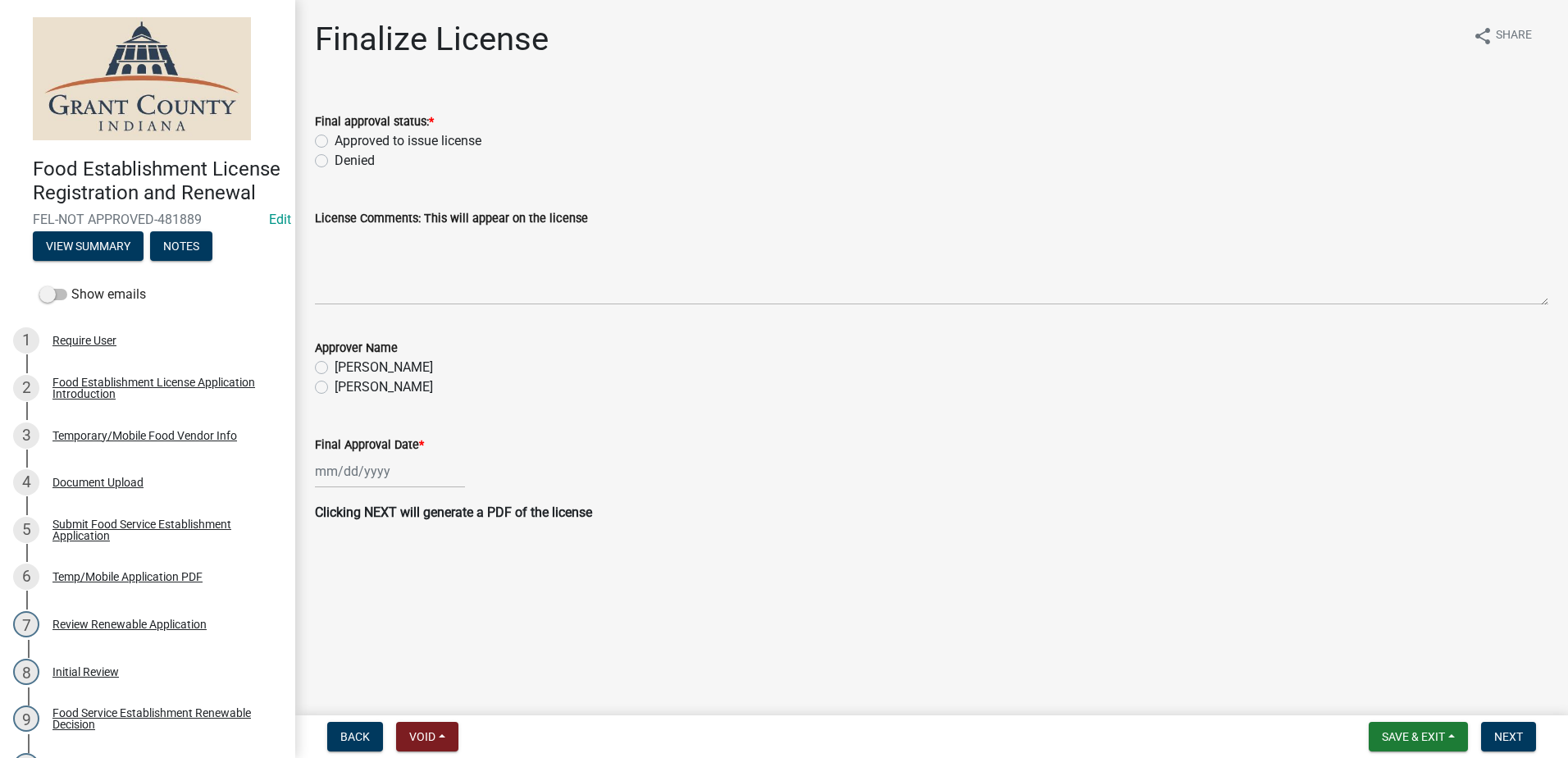
click at [335, 137] on label "Approved to issue license" at bounding box center [408, 141] width 147 height 20
click at [335, 137] on input "Approved to issue license" at bounding box center [340, 136] width 11 height 11
radio input "true"
click at [335, 386] on label "Angela McCollum" at bounding box center [384, 387] width 99 height 20
click at [335, 386] on input "Angela McCollum" at bounding box center [340, 382] width 11 height 11
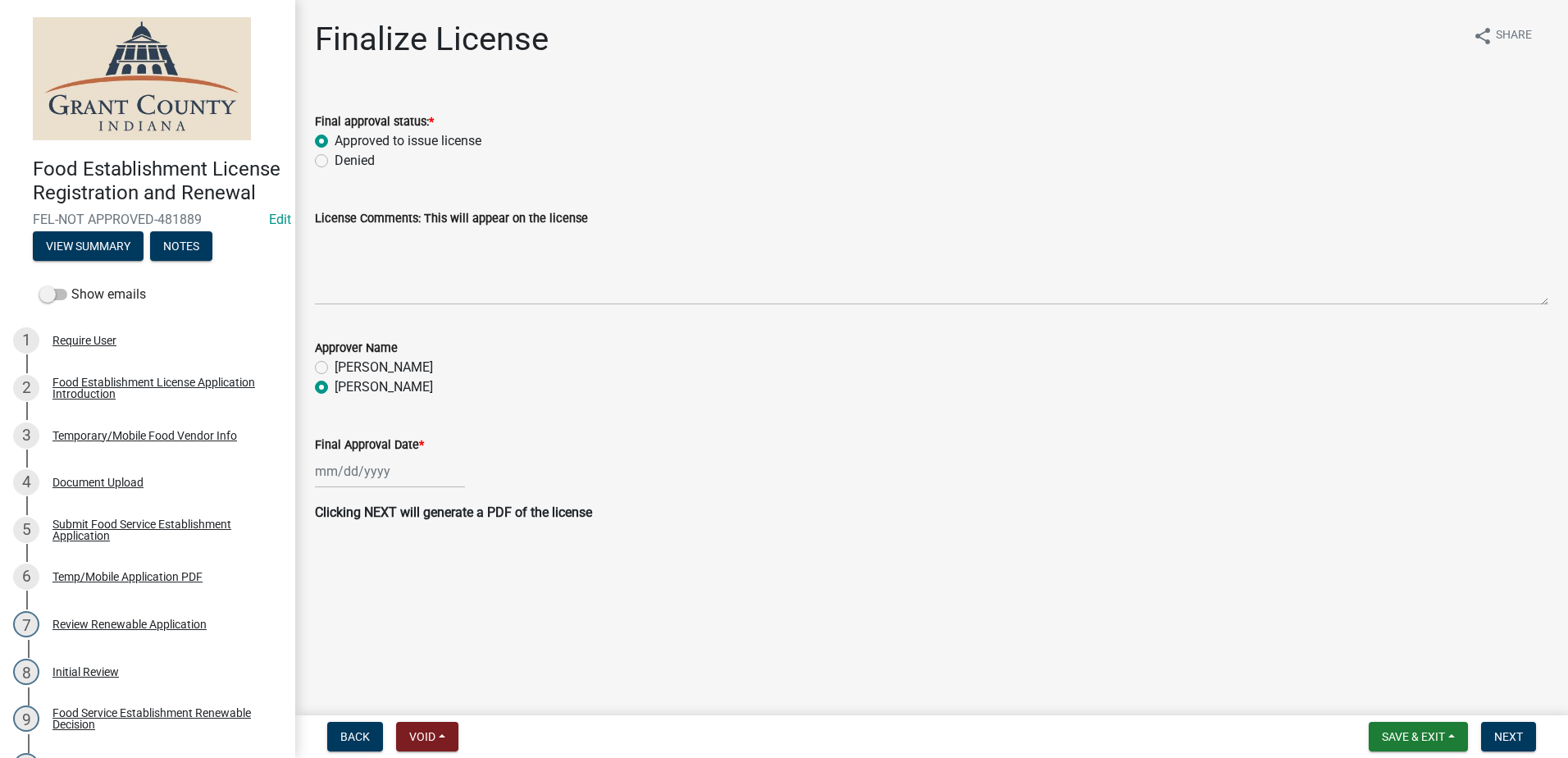
radio input "true"
select select "9"
select select "2025"
click at [367, 476] on div "Jan Feb Mar Apr May Jun Jul Aug Sep Oct Nov Dec 1525 1526 1527 1528 1529 1530 1…" at bounding box center [390, 471] width 150 height 33
click at [331, 630] on div "22" at bounding box center [331, 637] width 26 height 26
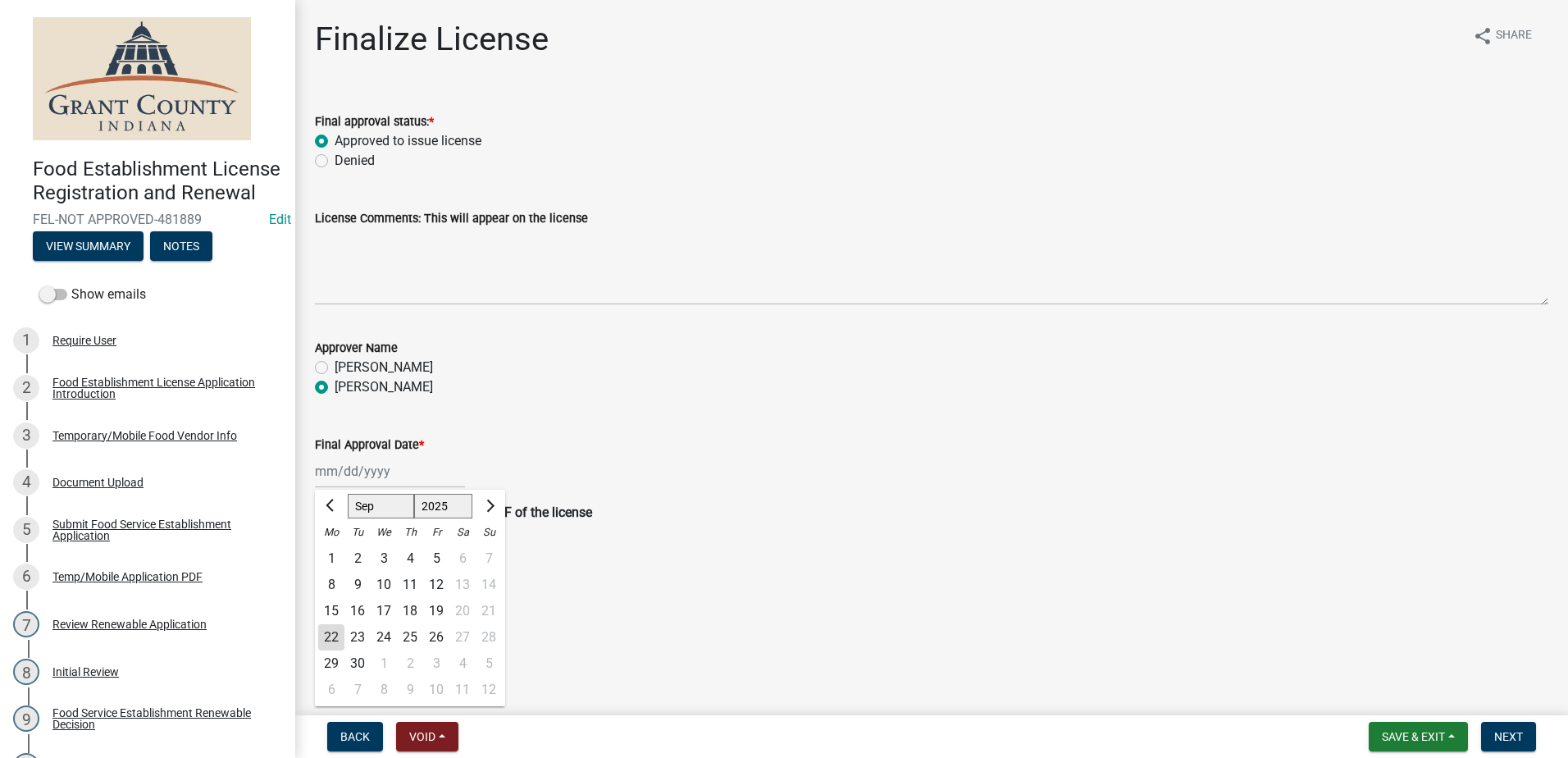
type input "[DATE]"
click at [488, 589] on main "Finalize License share Share Final approval status: * Approved to issue license…" at bounding box center [932, 354] width 1273 height 709
click at [1505, 735] on span "Next" at bounding box center [1509, 736] width 28 height 13
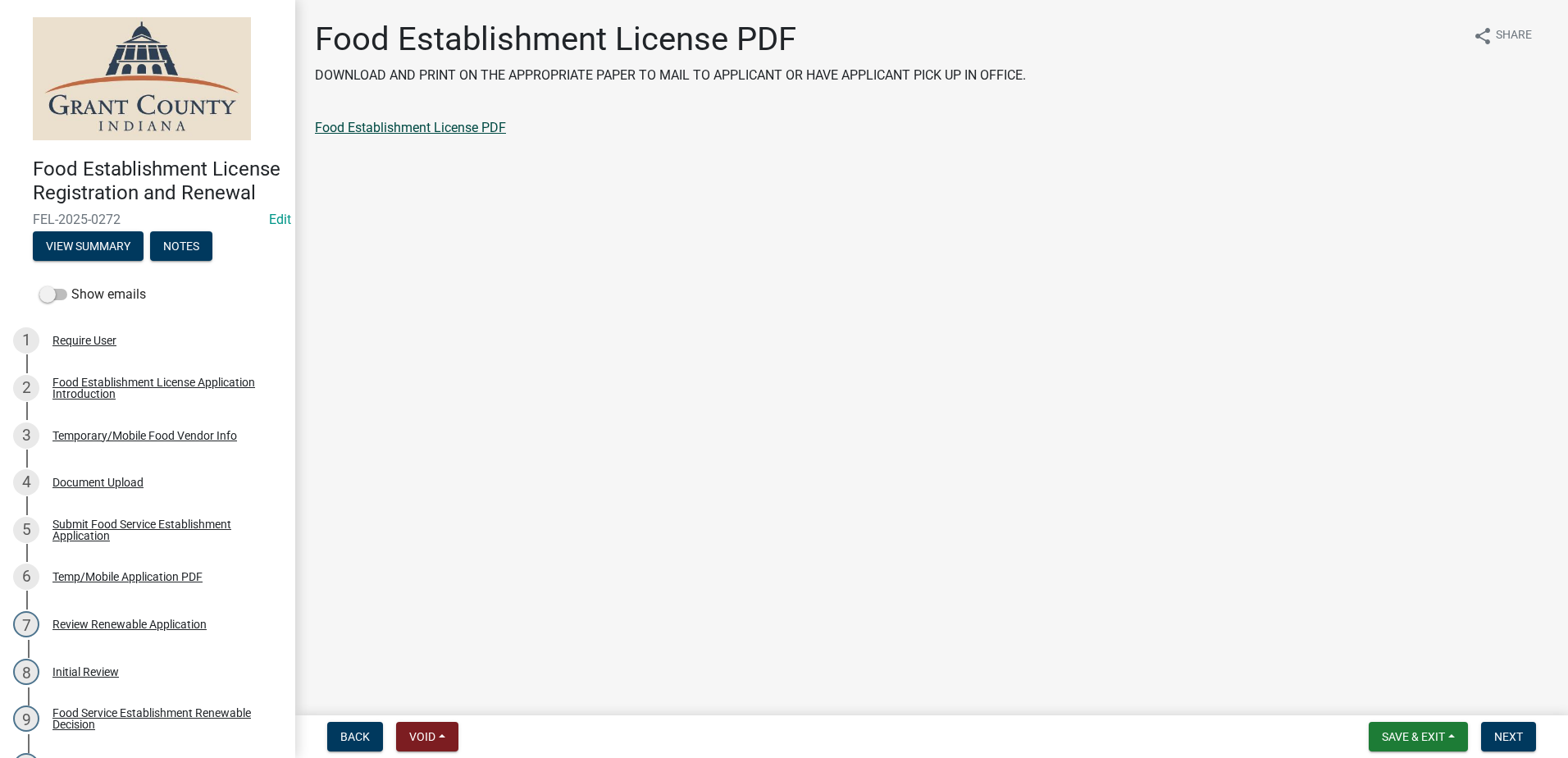
click at [452, 131] on link "Food Establishment License PDF" at bounding box center [410, 127] width 191 height 16
click at [1508, 730] on span "Next" at bounding box center [1509, 736] width 28 height 13
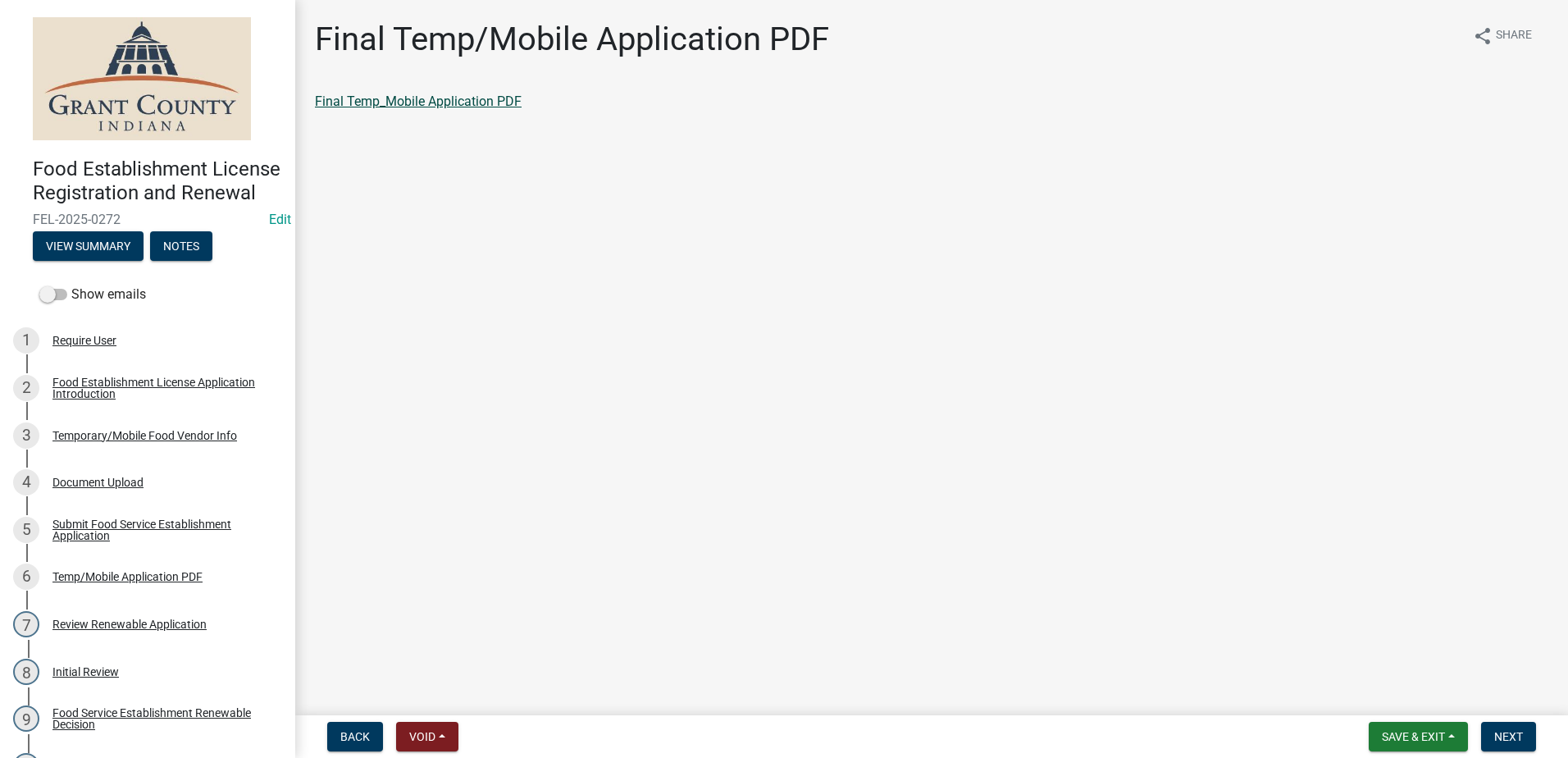
click at [463, 96] on link "Final Temp_Mobile Application PDF" at bounding box center [418, 101] width 207 height 16
click at [1495, 731] on span "Next" at bounding box center [1509, 736] width 28 height 13
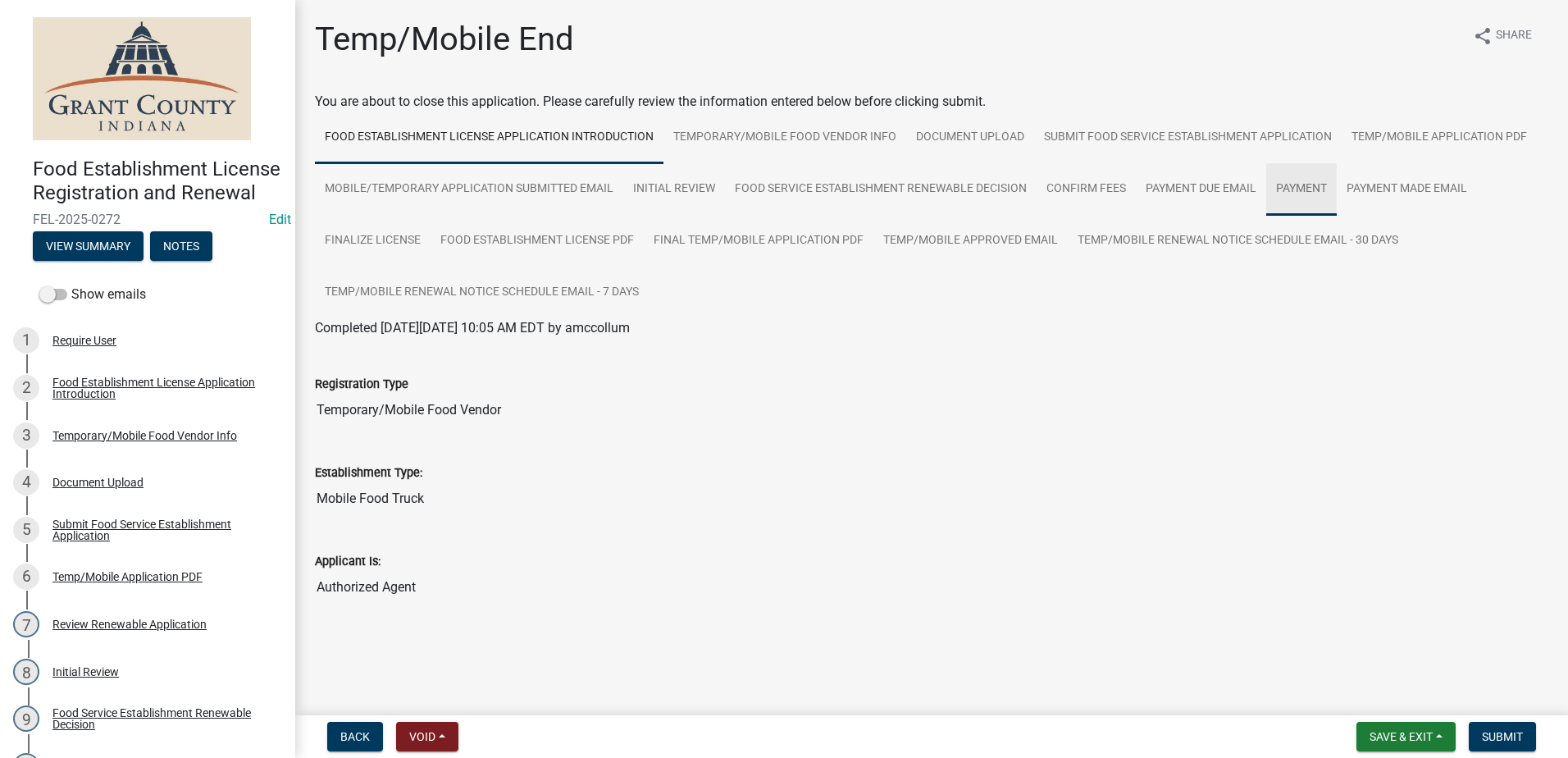
click at [1303, 176] on link "Payment" at bounding box center [1302, 189] width 70 height 53
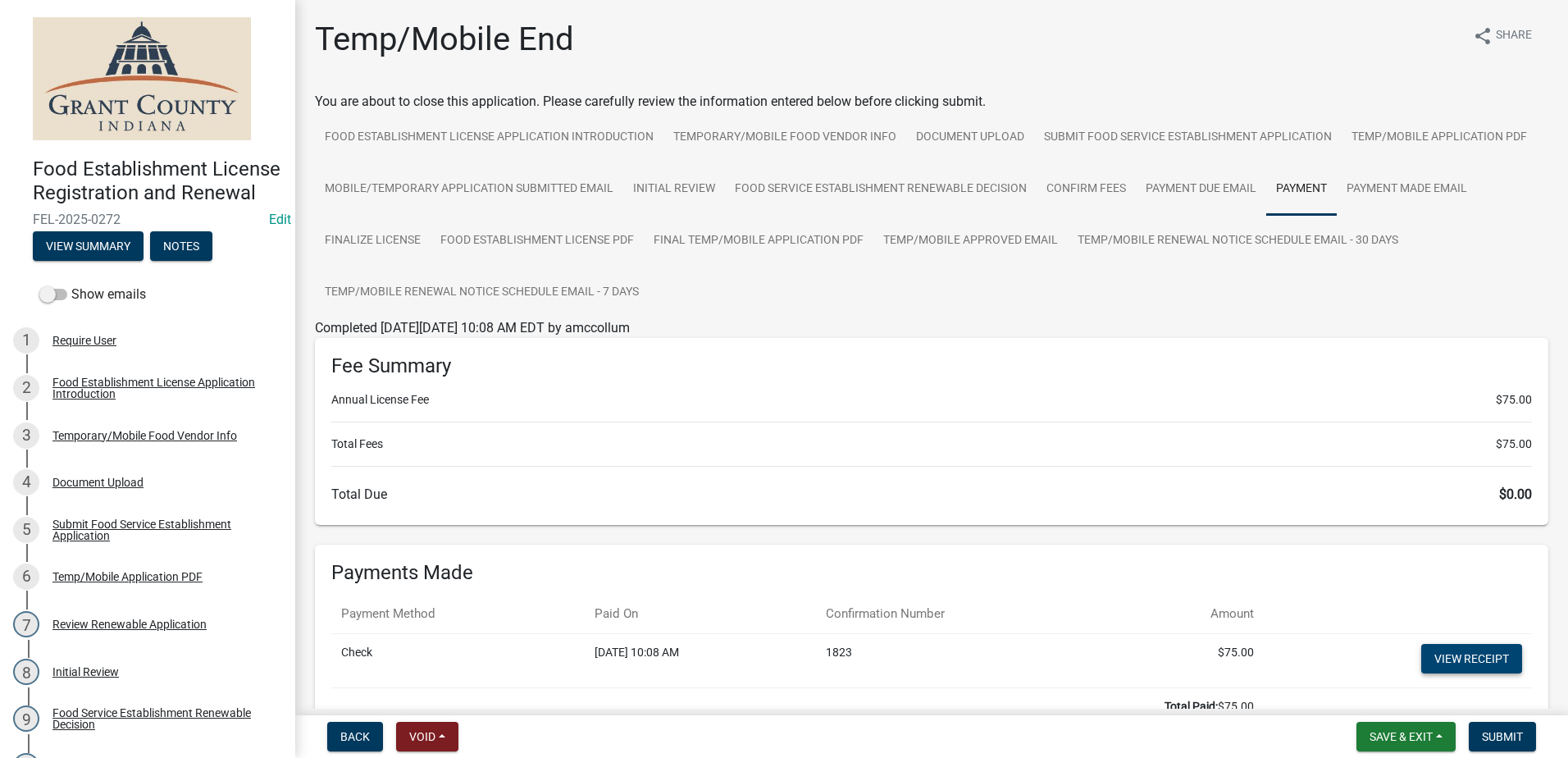
click at [1432, 660] on link "View receipt" at bounding box center [1471, 658] width 101 height 29
click at [1500, 734] on span "Submit" at bounding box center [1502, 736] width 41 height 13
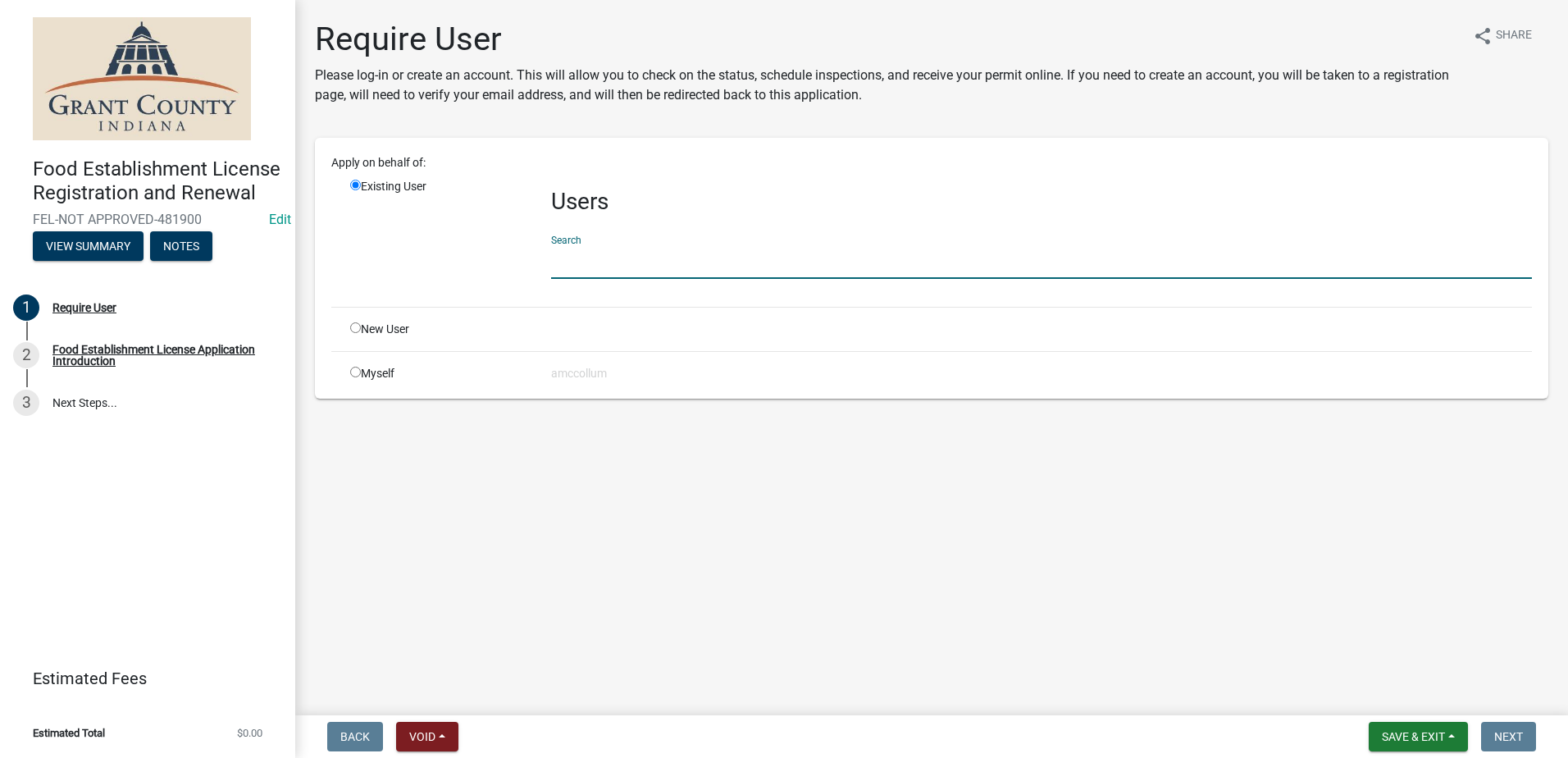
click at [646, 260] on input "text" at bounding box center [1041, 262] width 981 height 33
type input "[PERSON_NAME]"
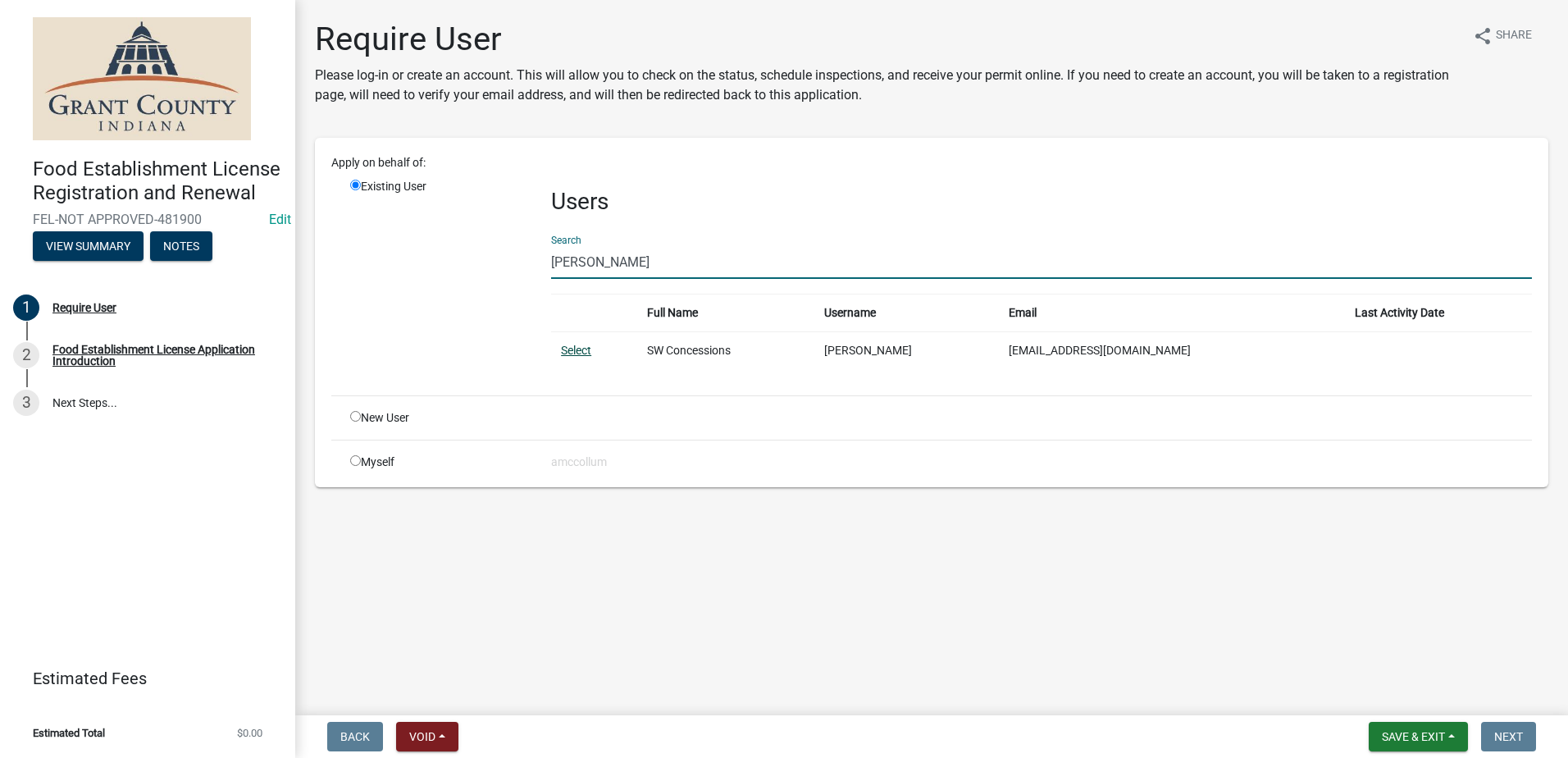
click at [579, 349] on link "Select" at bounding box center [576, 351] width 30 height 13
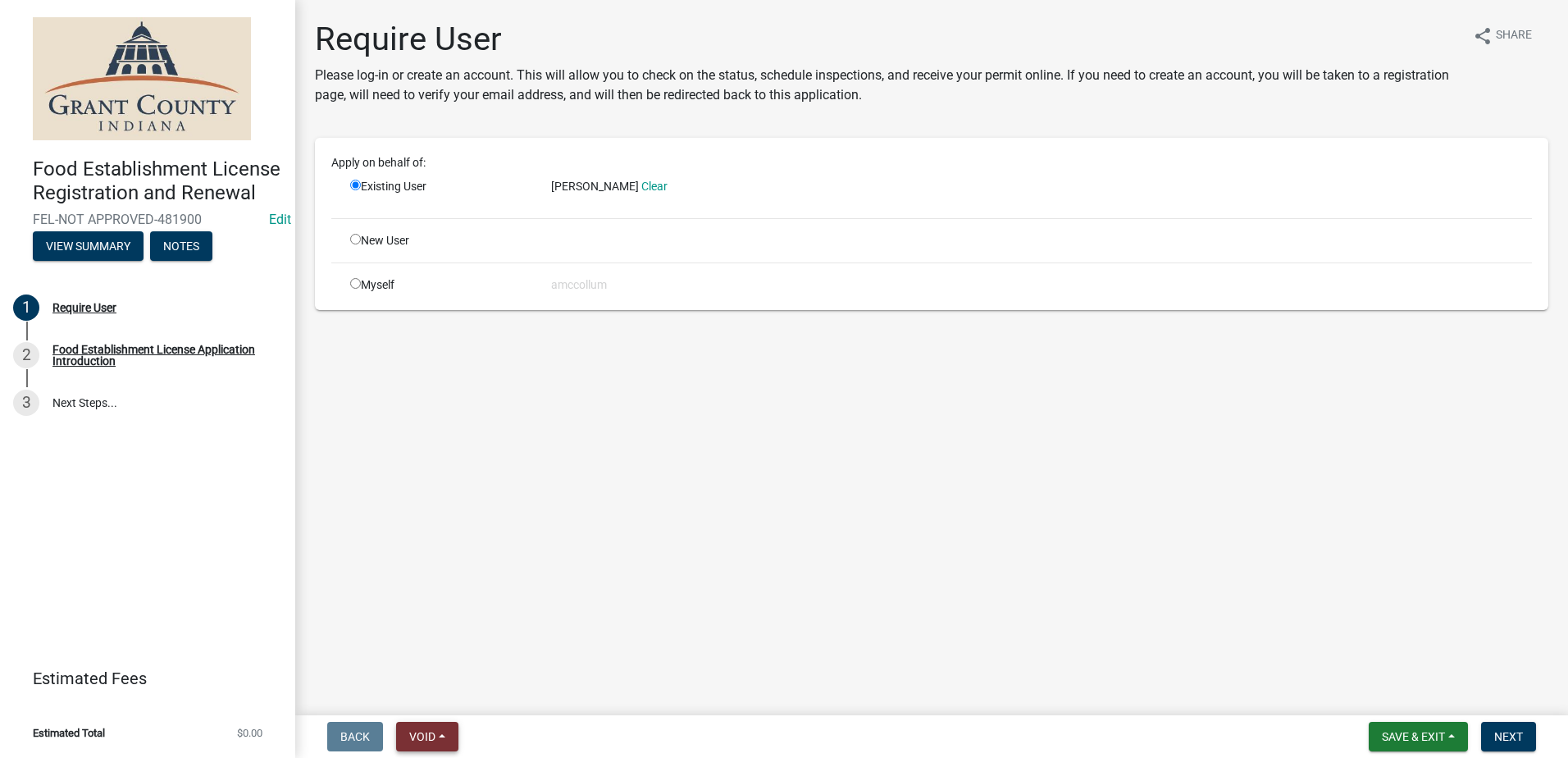
click at [421, 727] on button "Void" at bounding box center [427, 735] width 63 height 29
click at [432, 700] on button "Void" at bounding box center [461, 693] width 131 height 39
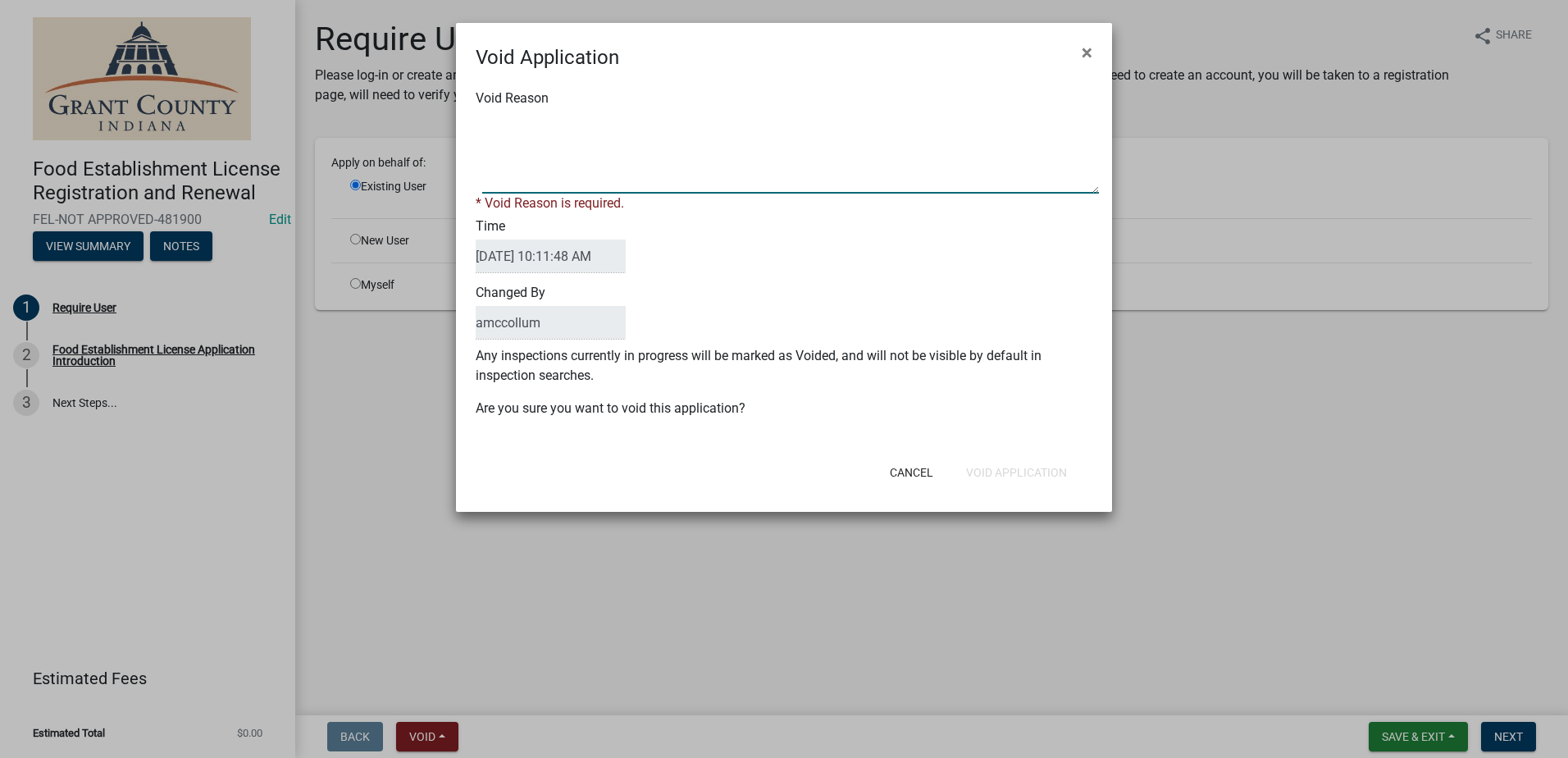
click at [620, 166] on textarea "Void Reason" at bounding box center [791, 153] width 617 height 82
click at [574, 161] on textarea "Void Reason" at bounding box center [791, 153] width 617 height 82
click at [651, 162] on textarea "Void Reason" at bounding box center [791, 153] width 617 height 82
click at [604, 144] on textarea "Void Reason" at bounding box center [791, 153] width 617 height 82
type textarea "Wrong Customer"
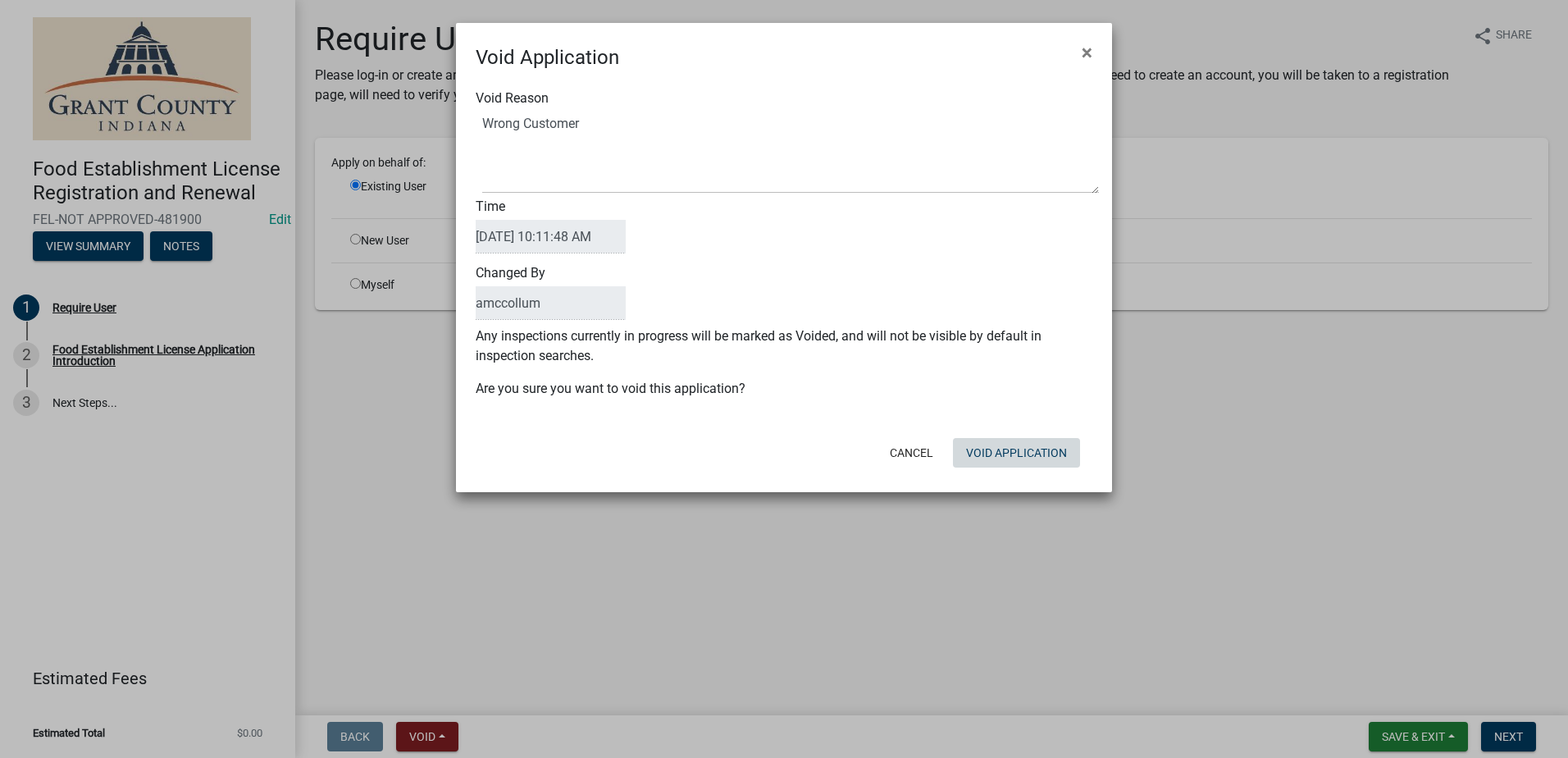
click at [999, 472] on div "Cancel Void Application" at bounding box center [891, 452] width 404 height 43
click at [1001, 458] on button "Void Application" at bounding box center [1016, 452] width 127 height 29
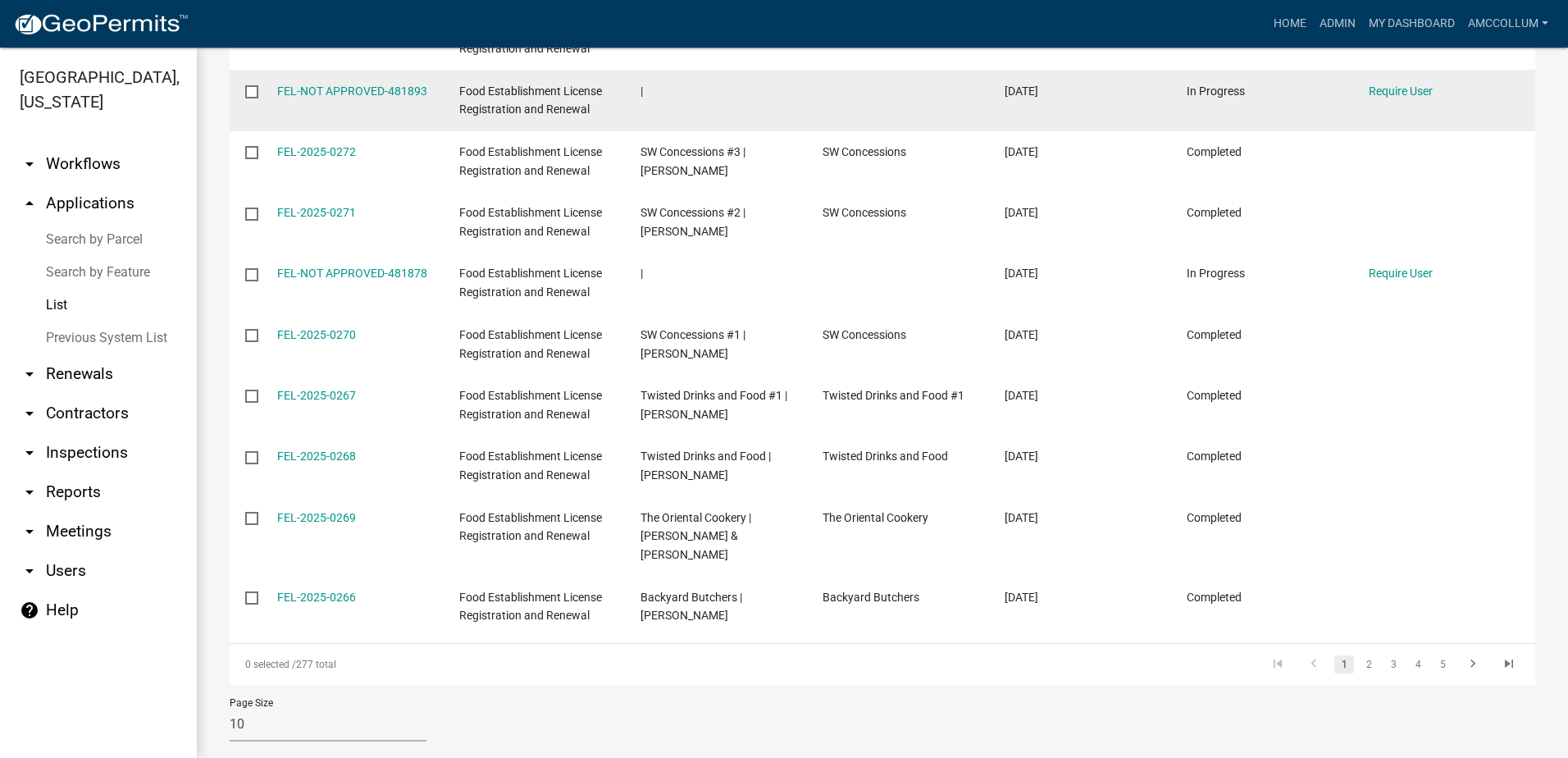
scroll to position [361, 0]
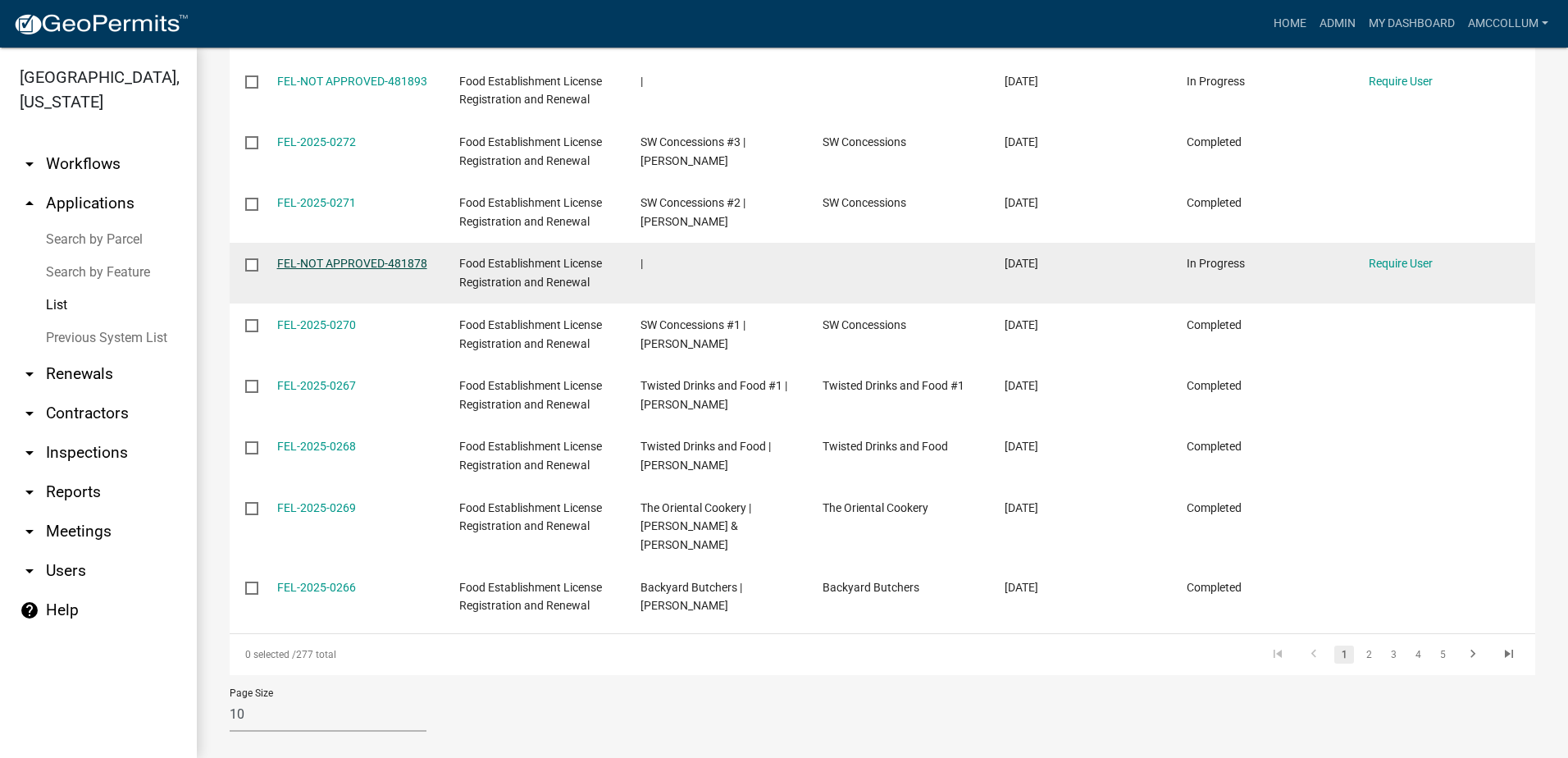
click at [358, 268] on link "FEL-NOT APPROVED-481878" at bounding box center [352, 263] width 150 height 13
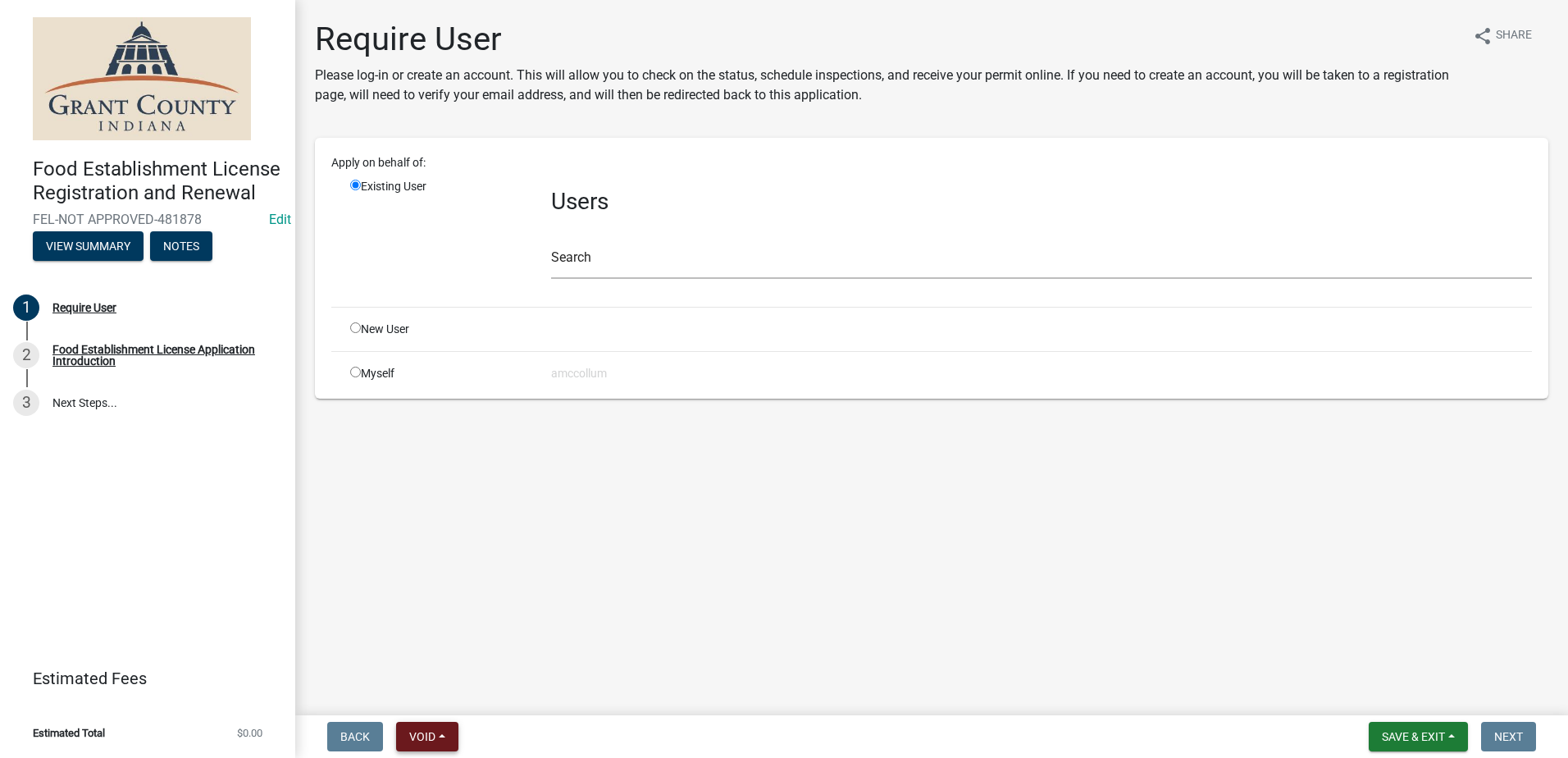
click at [431, 734] on span "Void" at bounding box center [422, 736] width 26 height 13
click at [440, 690] on button "Void" at bounding box center [461, 693] width 131 height 39
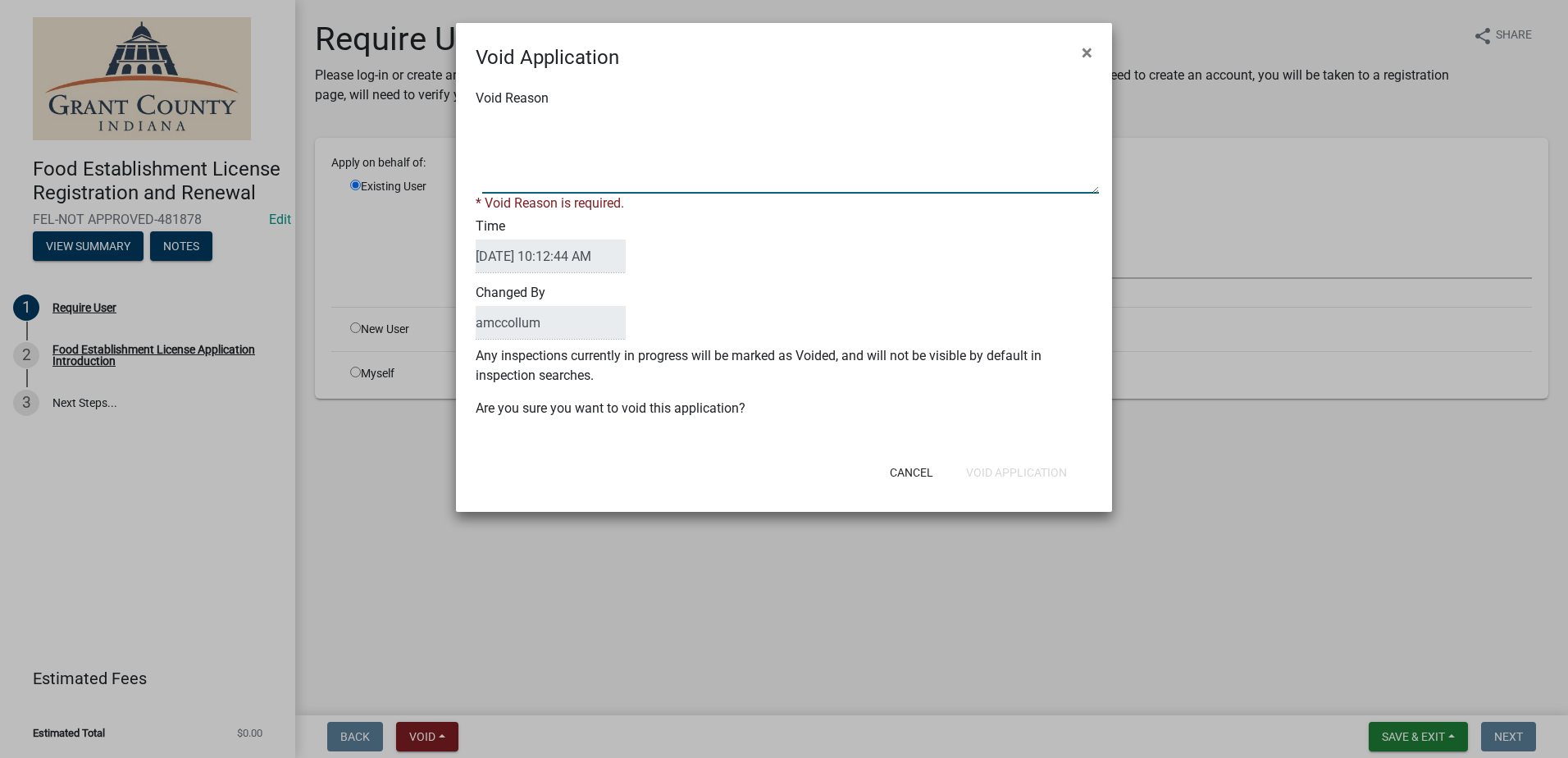
click at [551, 122] on textarea "Void Reason" at bounding box center [791, 153] width 617 height 82
type textarea "Unkown"
click at [958, 403] on div "Void Reason * Void Reason is required. Time [DATE] 10:12:44 AM Changed By amcco…" at bounding box center [784, 261] width 656 height 379
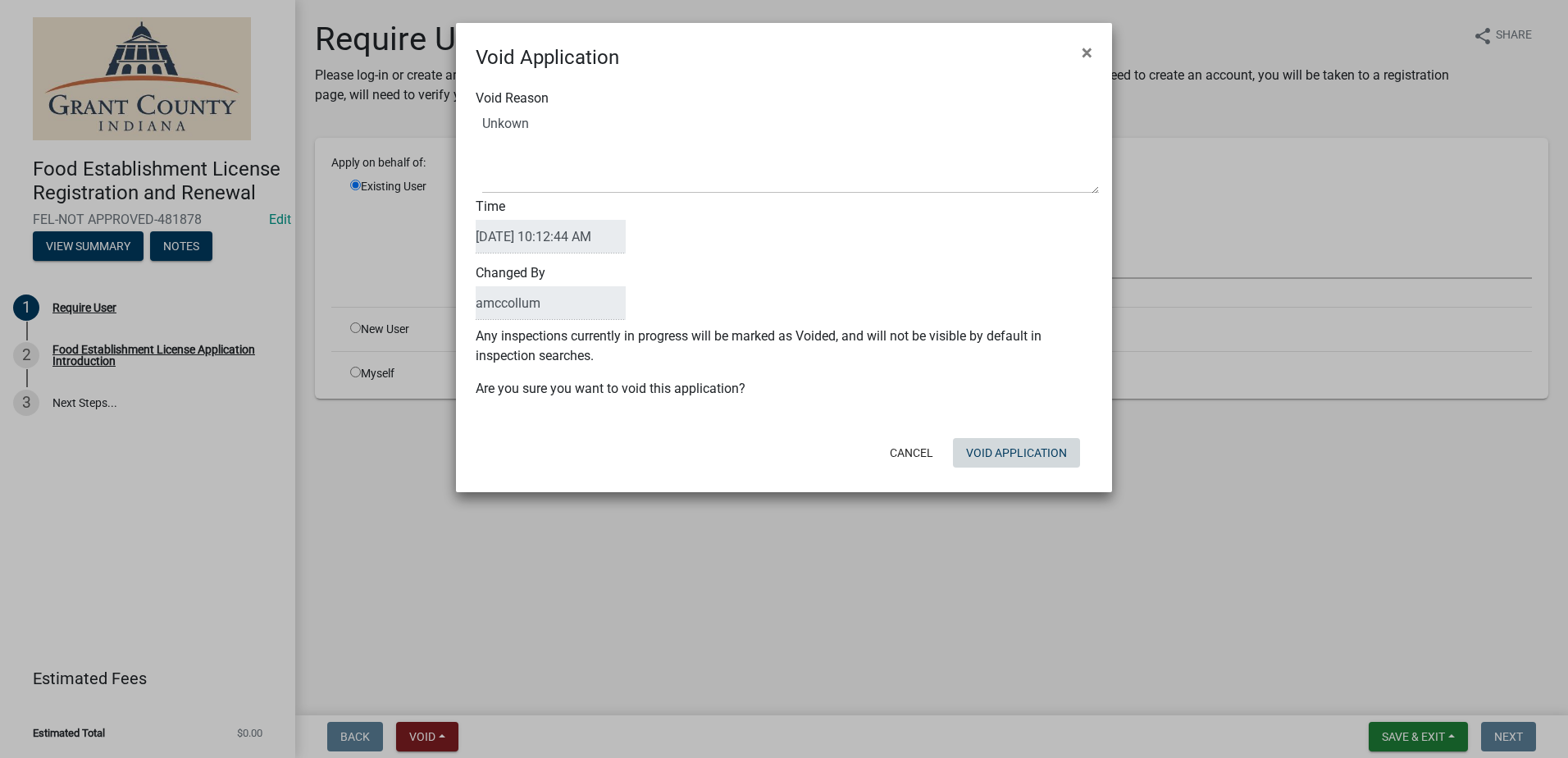
click at [1012, 450] on button "Void Application" at bounding box center [1016, 452] width 127 height 29
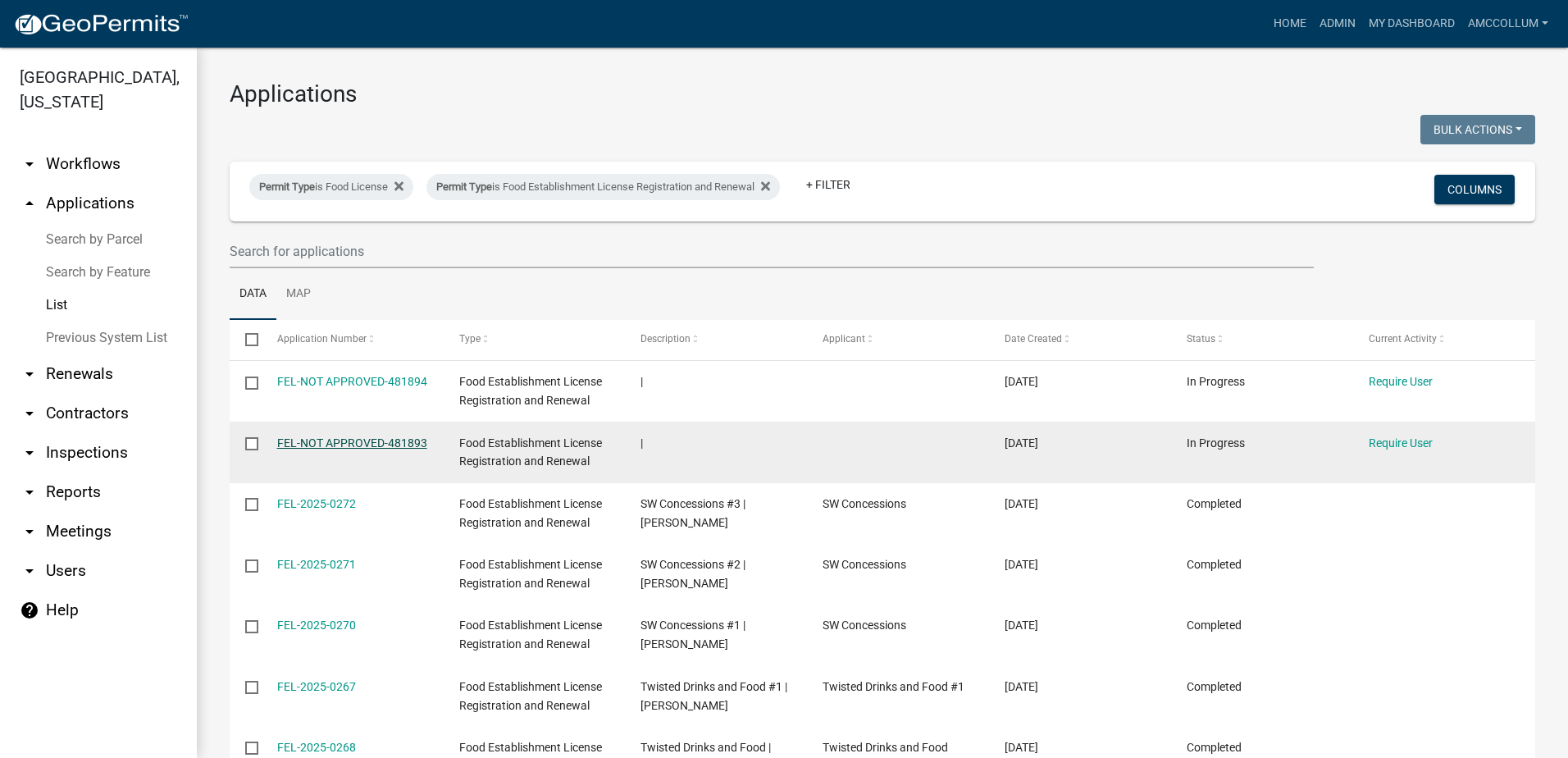
click at [356, 440] on link "FEL-NOT APPROVED-481893" at bounding box center [352, 443] width 150 height 13
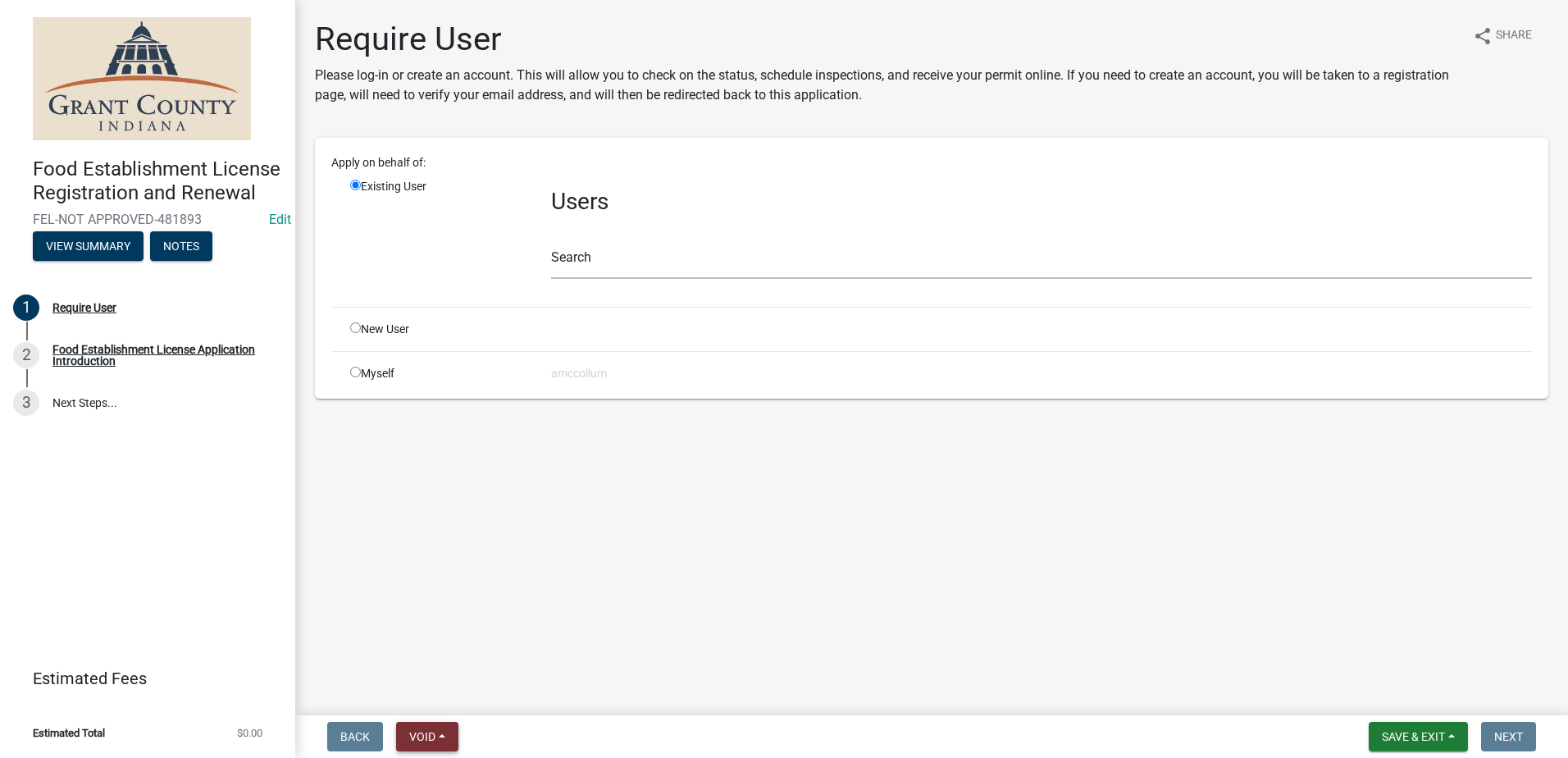
click at [423, 734] on span "Void" at bounding box center [422, 736] width 26 height 13
click at [440, 697] on button "Void" at bounding box center [461, 693] width 131 height 39
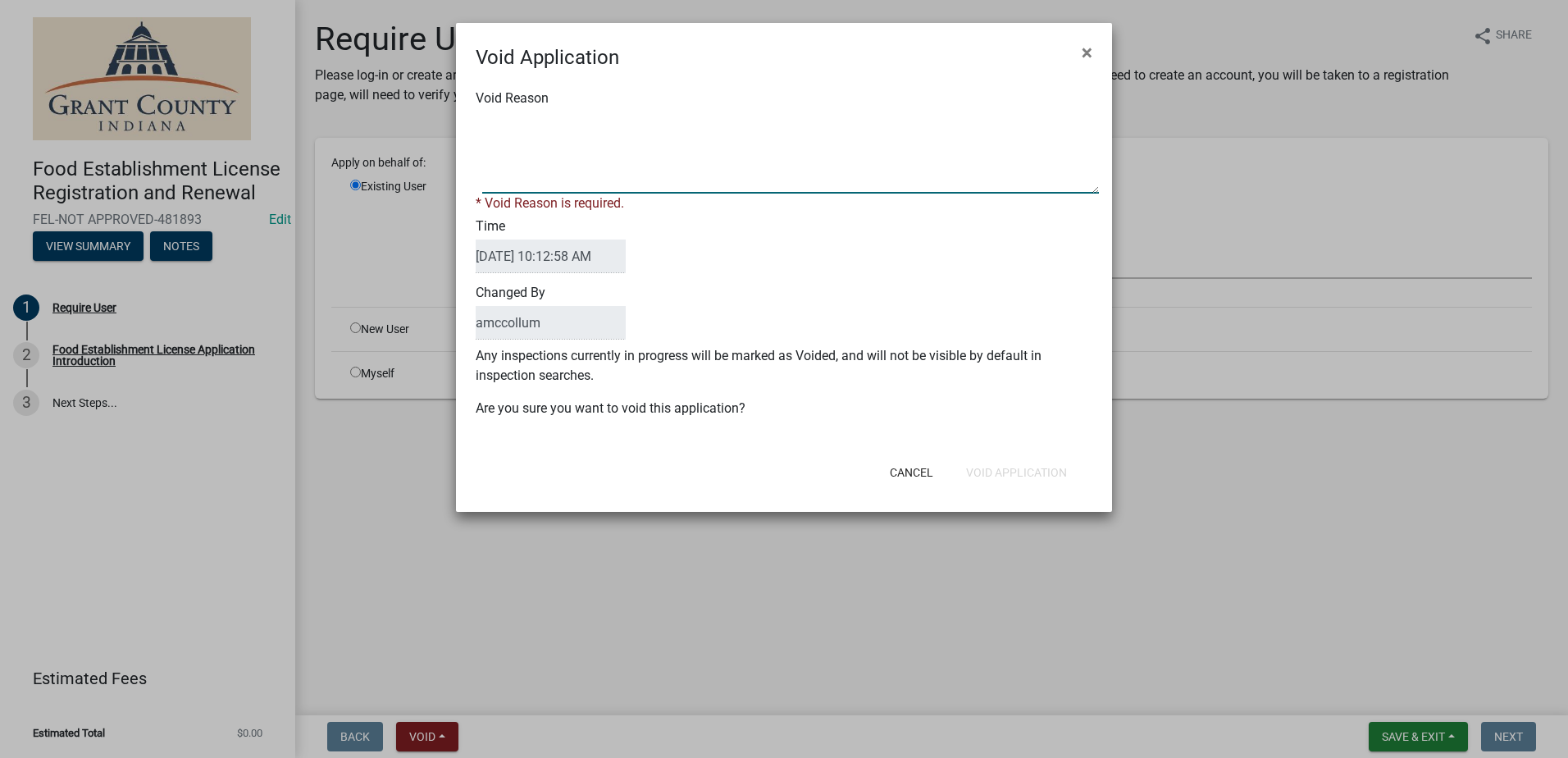
click at [569, 139] on textarea "Void Reason" at bounding box center [791, 153] width 617 height 82
type textarea "Unkown"
click at [933, 416] on div "Void Reason * Void Reason is required. Time [DATE] 10:12:58 AM Changed By amcco…" at bounding box center [784, 261] width 656 height 379
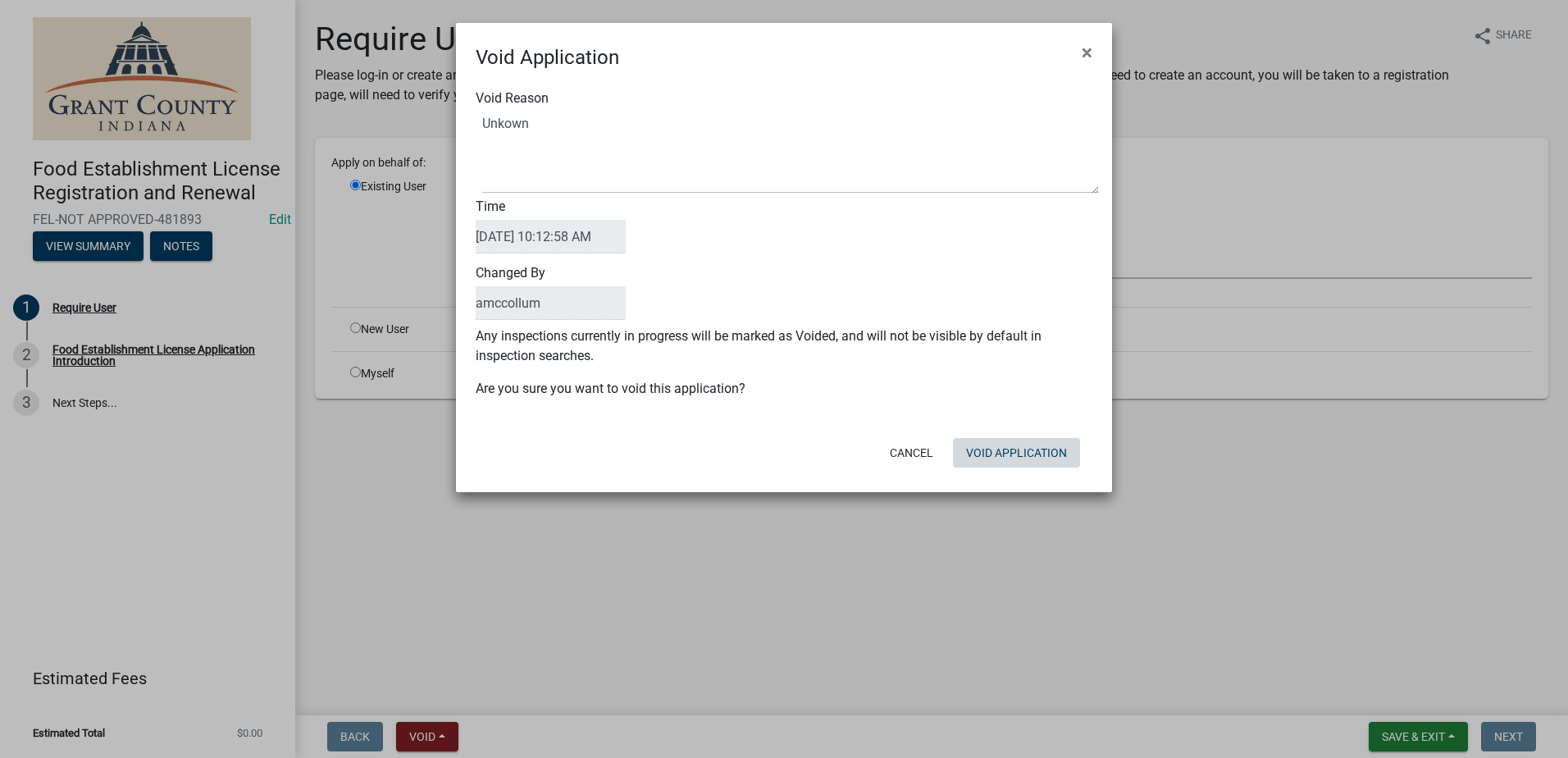
click at [974, 442] on button "Void Application" at bounding box center [1016, 452] width 127 height 29
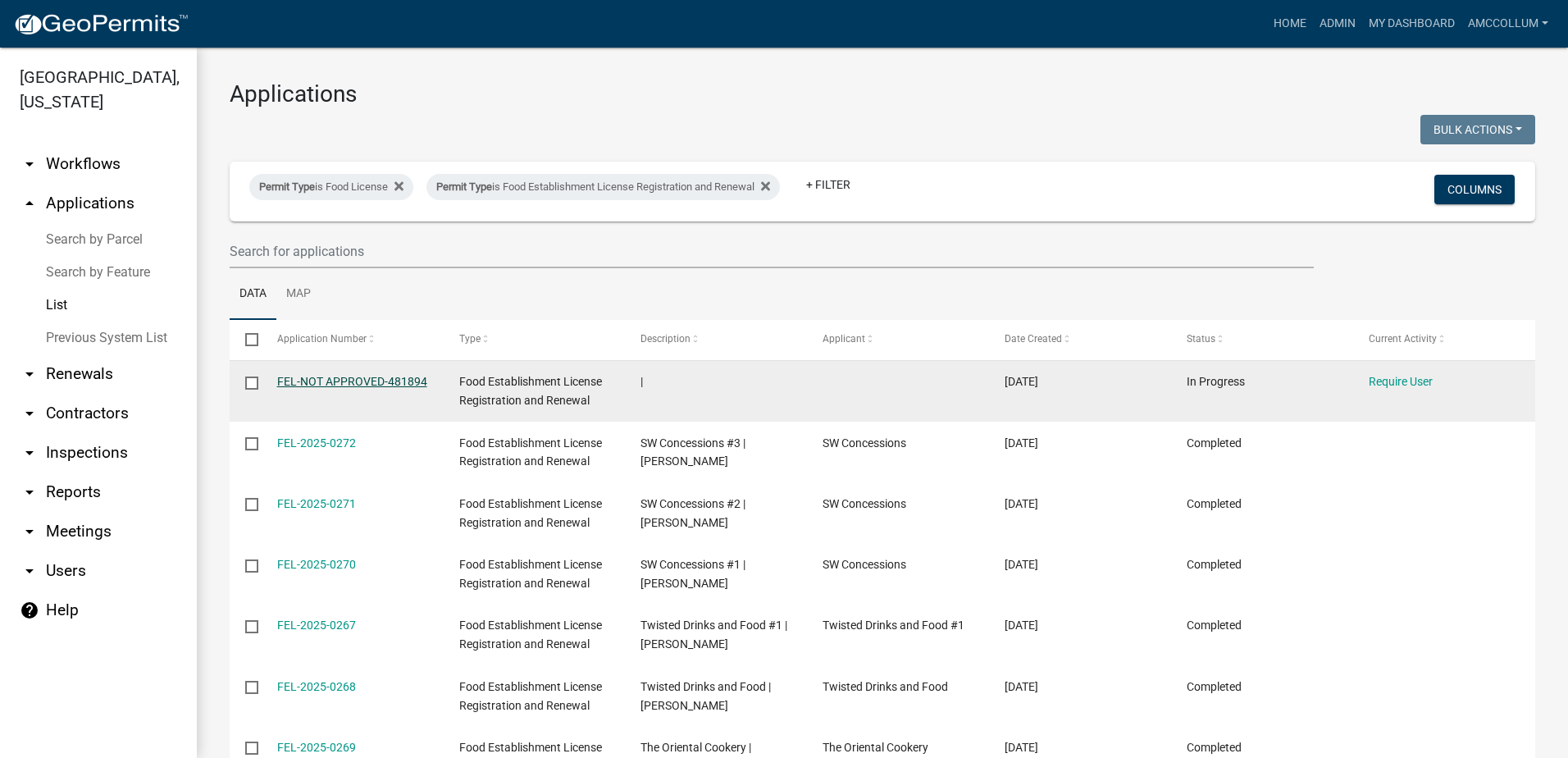
click at [331, 382] on link "FEL-NOT APPROVED-481894" at bounding box center [352, 382] width 150 height 13
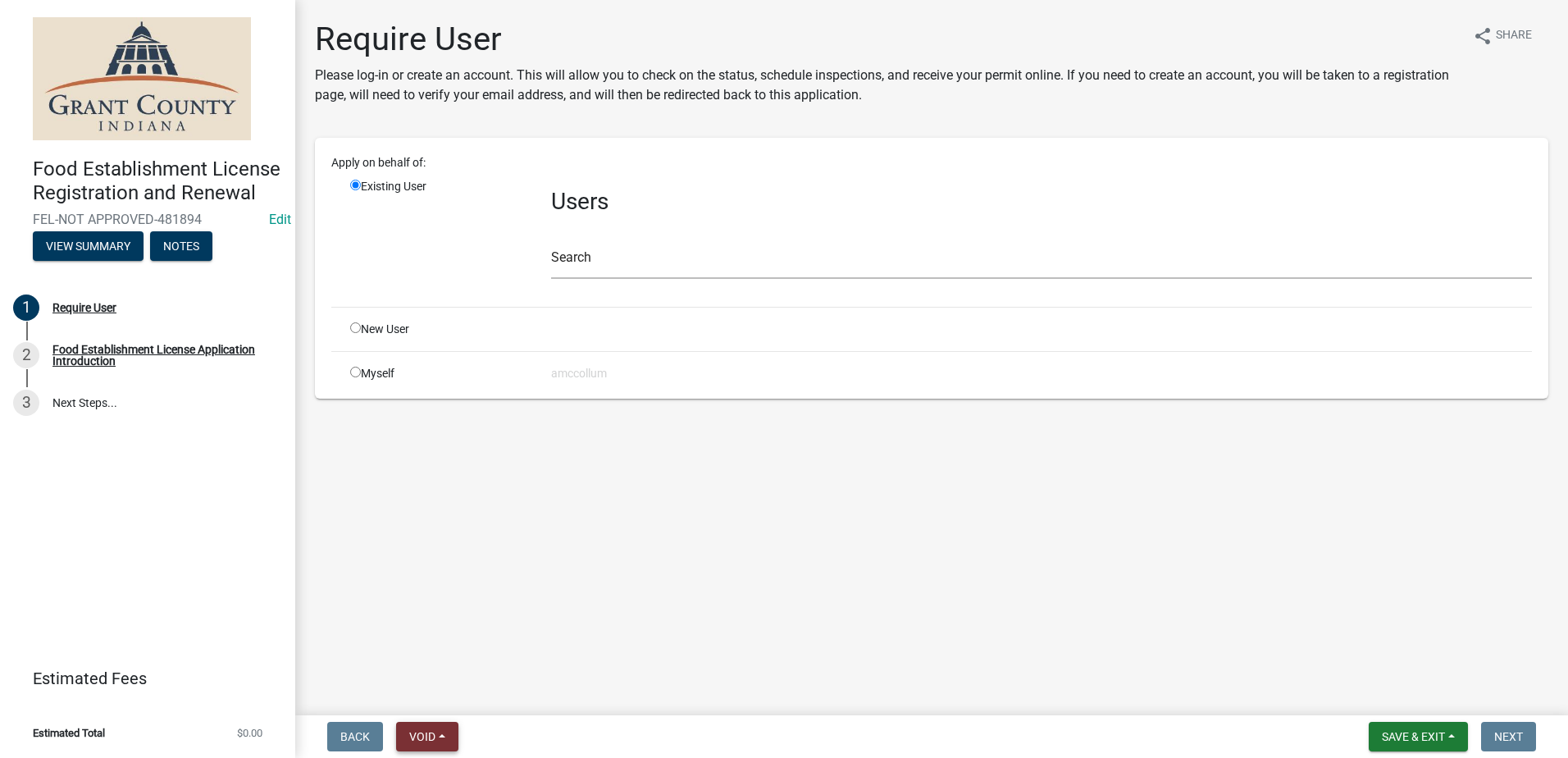
click at [423, 734] on span "Void" at bounding box center [422, 736] width 26 height 13
click at [428, 703] on button "Void" at bounding box center [461, 693] width 131 height 39
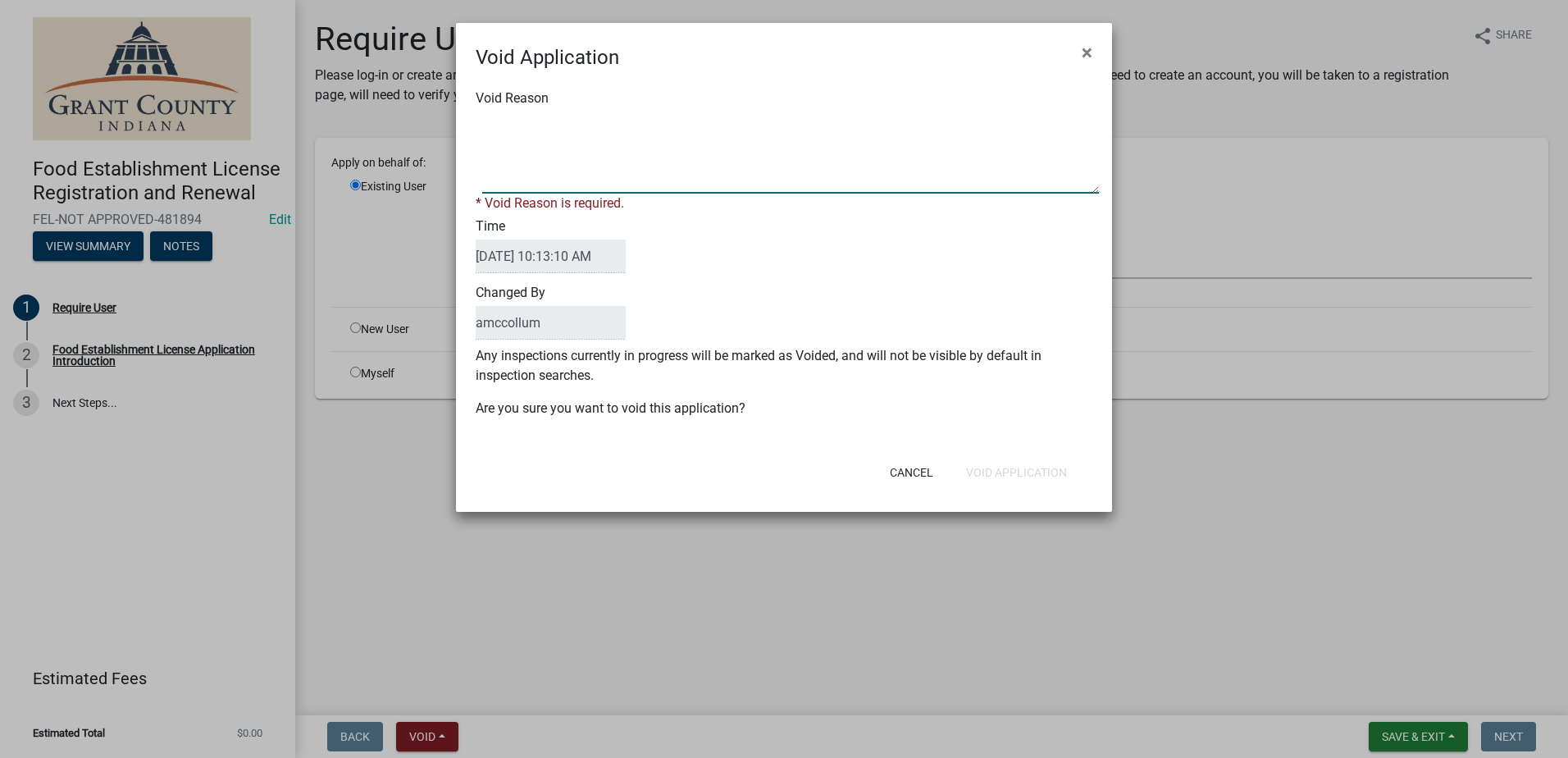
click at [599, 129] on textarea "Void Reason" at bounding box center [791, 153] width 617 height 82
type textarea "Unkown"
click at [933, 412] on div "Void Reason * Void Reason is required. Time [DATE] 10:13:10 AM Changed By amcco…" at bounding box center [784, 261] width 656 height 379
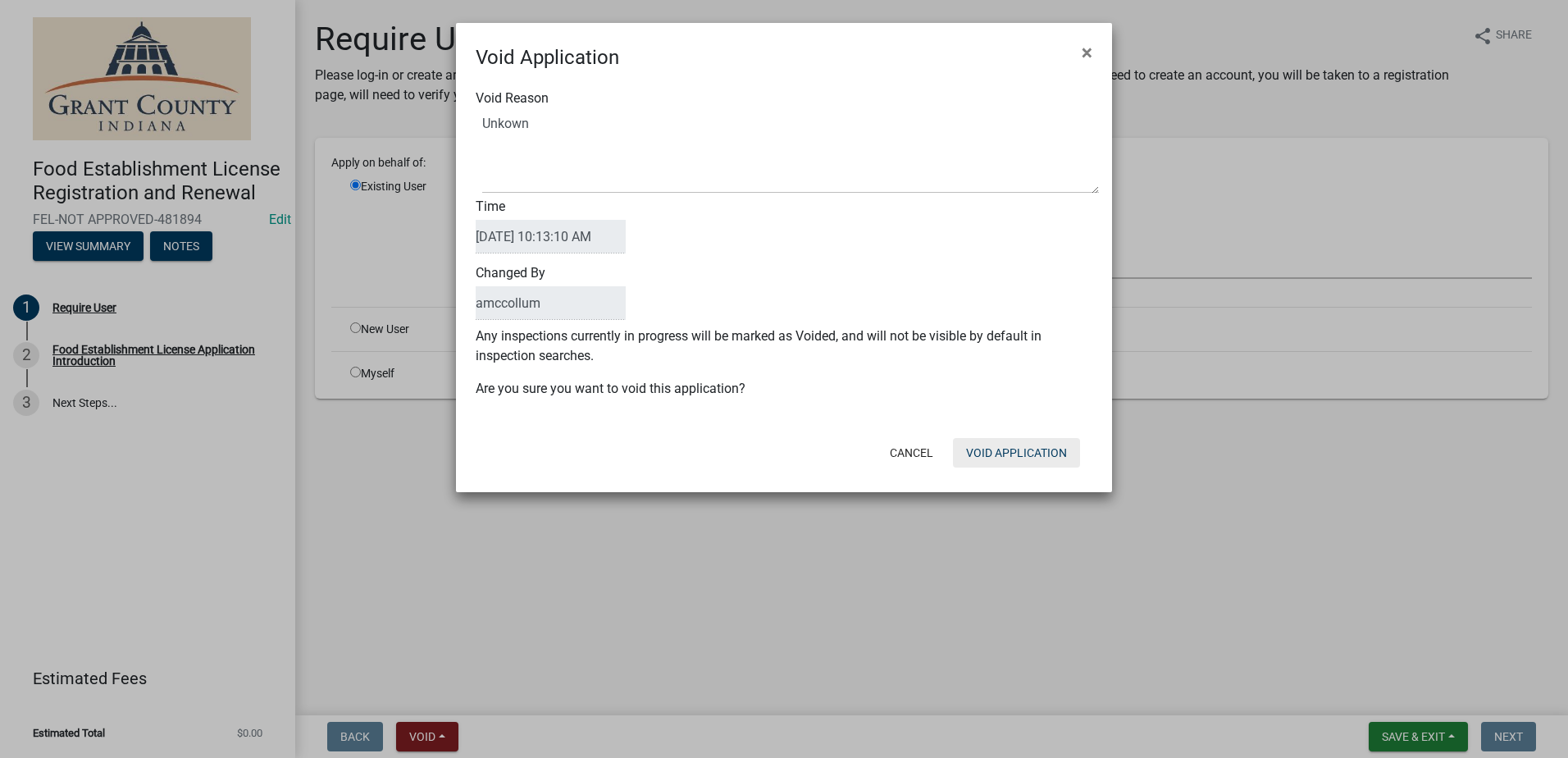
click at [979, 452] on button "Void Application" at bounding box center [1016, 452] width 127 height 29
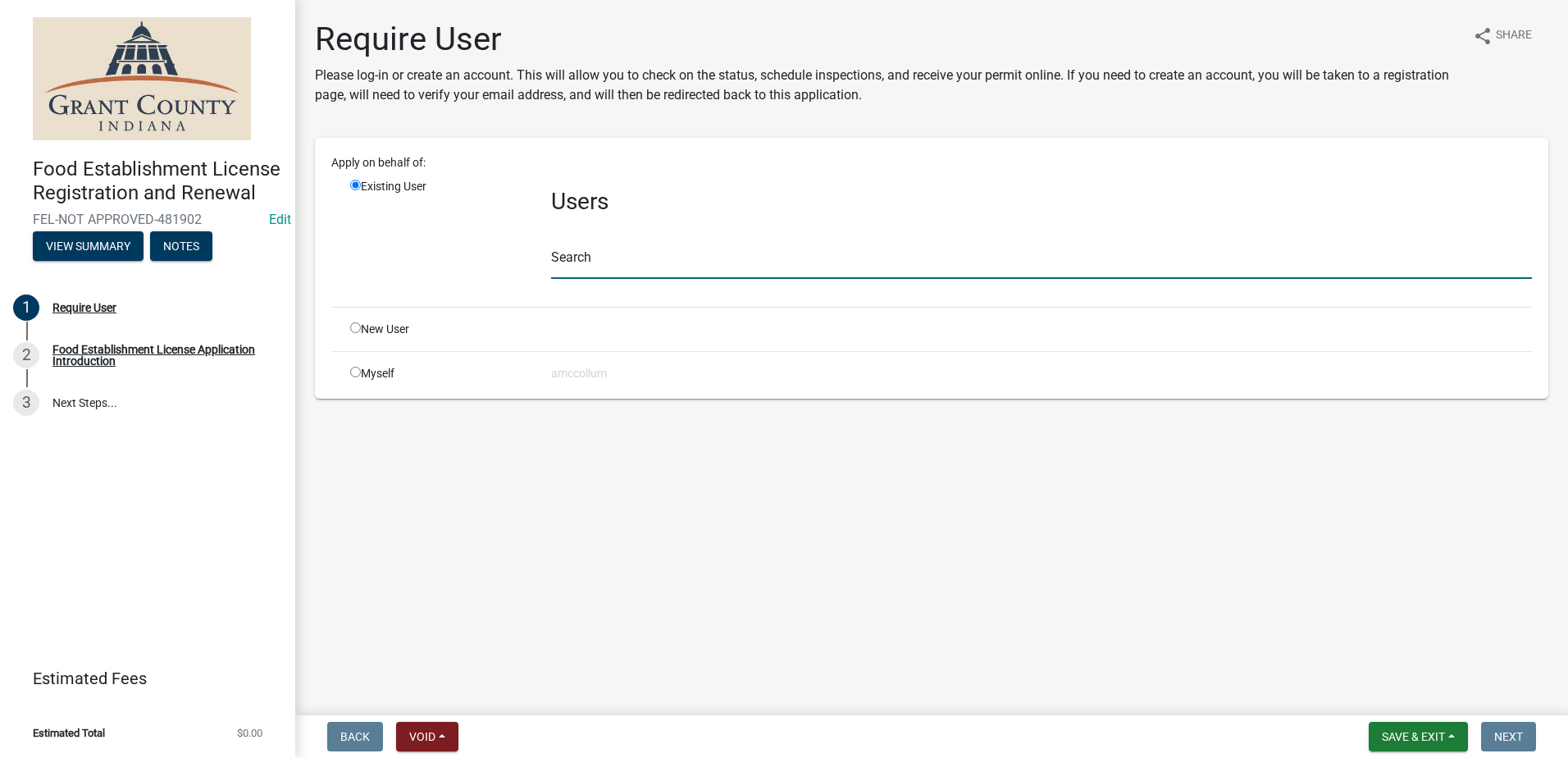
click at [630, 263] on input "text" at bounding box center [1041, 262] width 981 height 33
type input "[PERSON_NAME]"
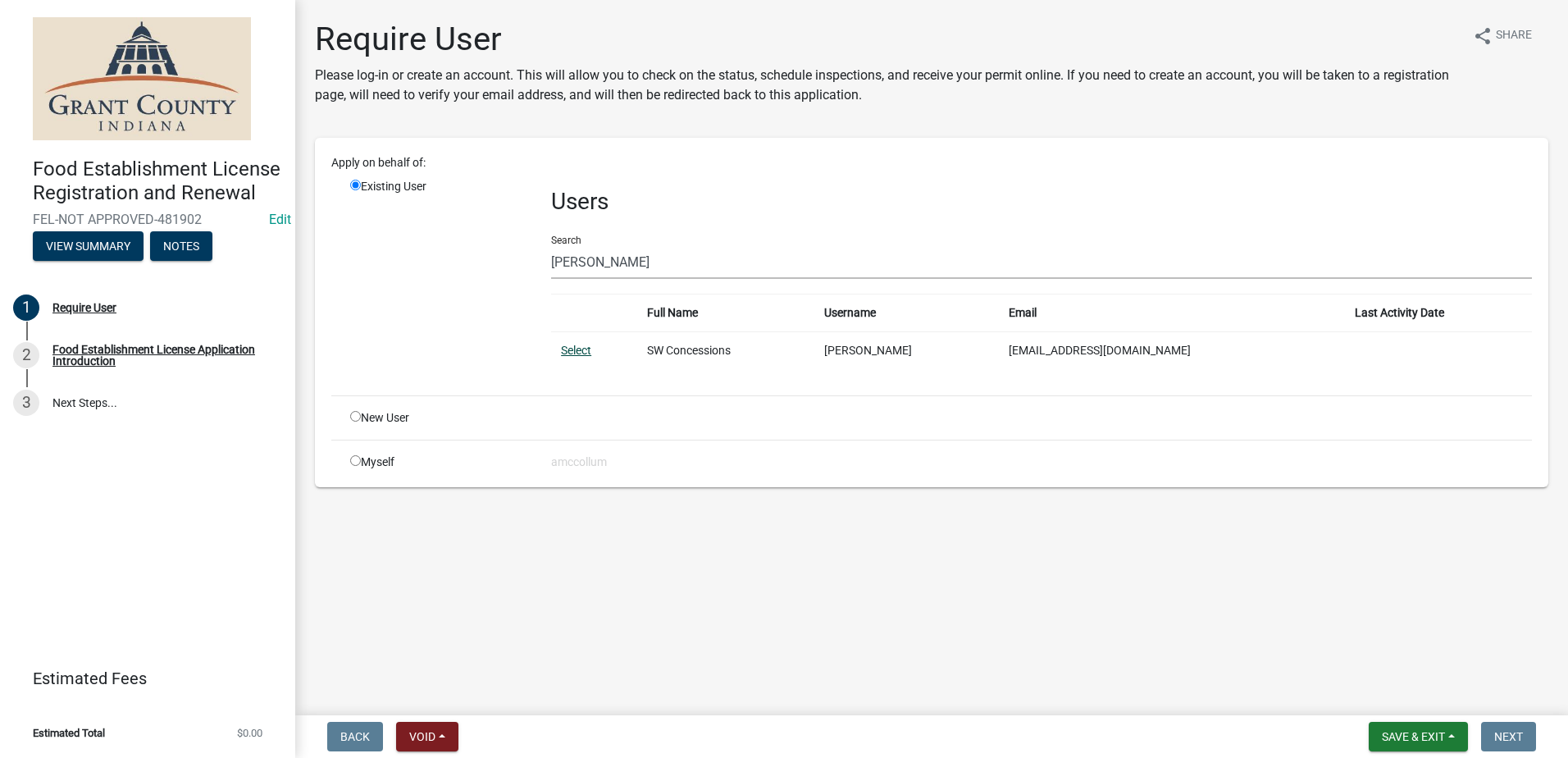
click at [570, 348] on link "Select" at bounding box center [576, 351] width 30 height 13
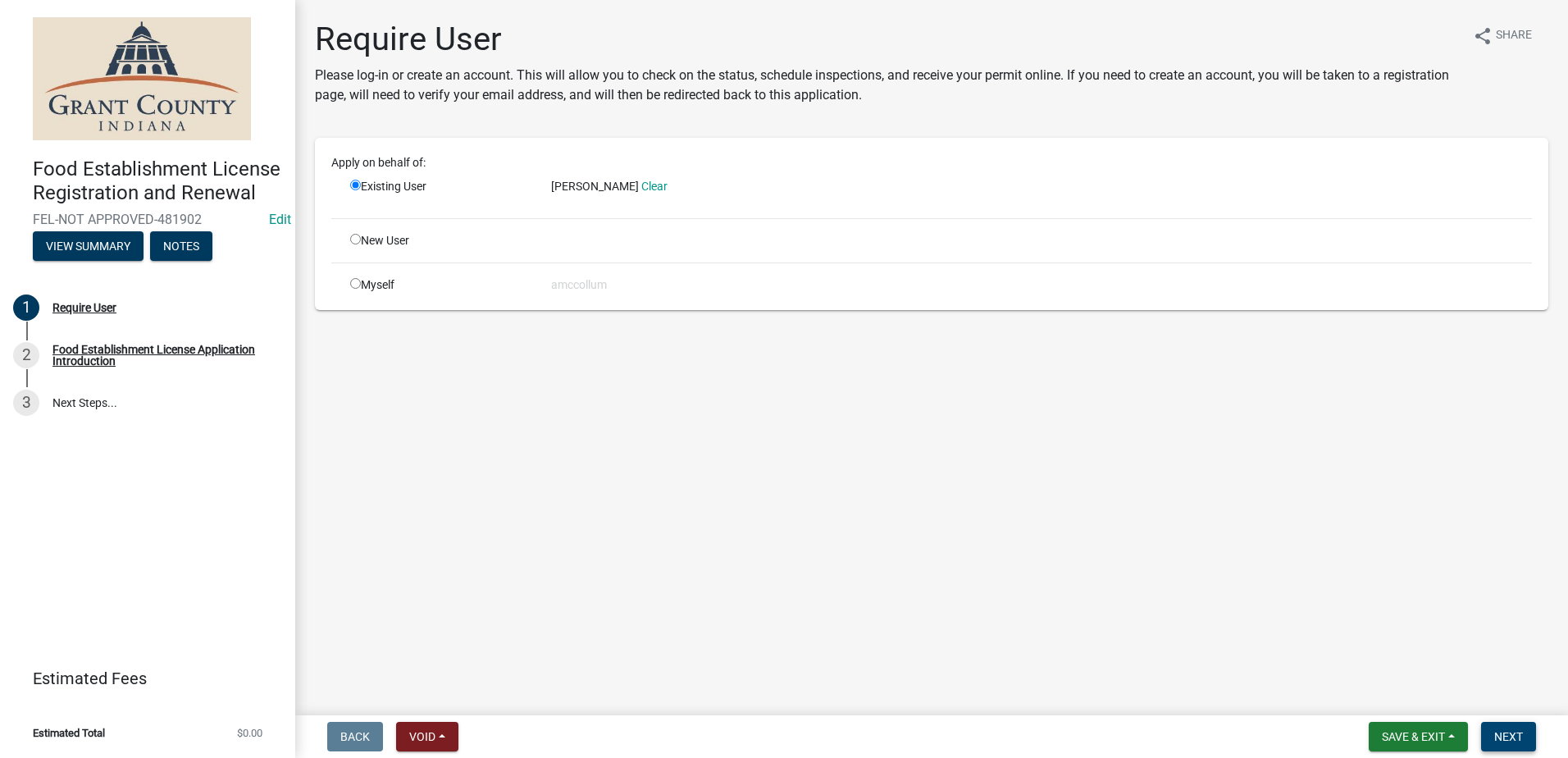
click at [1506, 730] on span "Next" at bounding box center [1509, 736] width 28 height 13
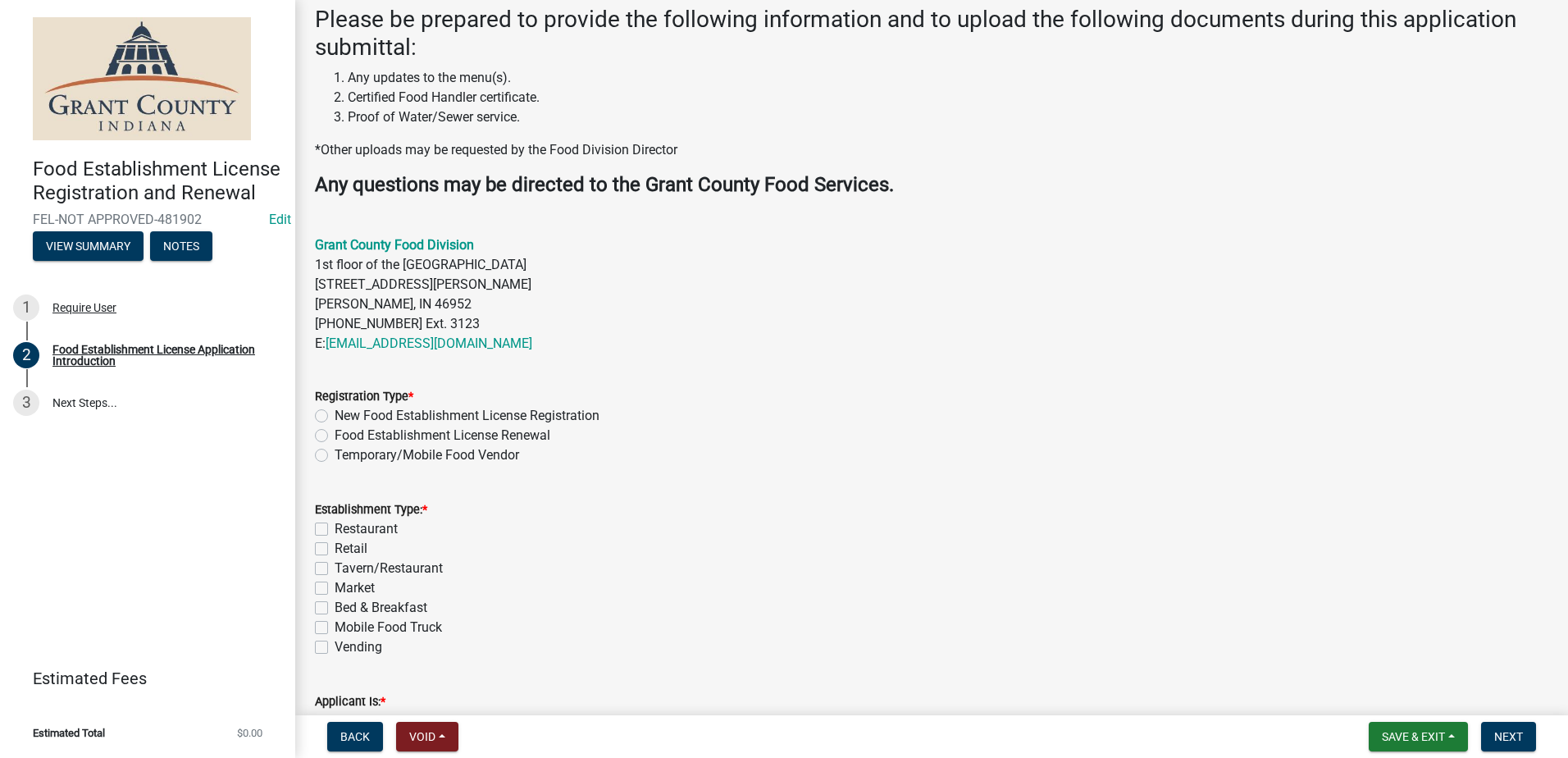
scroll to position [328, 0]
click at [335, 452] on label "Temporary/Mobile Food Vendor" at bounding box center [427, 454] width 185 height 20
click at [335, 452] on input "Temporary/Mobile Food Vendor" at bounding box center [340, 449] width 11 height 11
radio input "true"
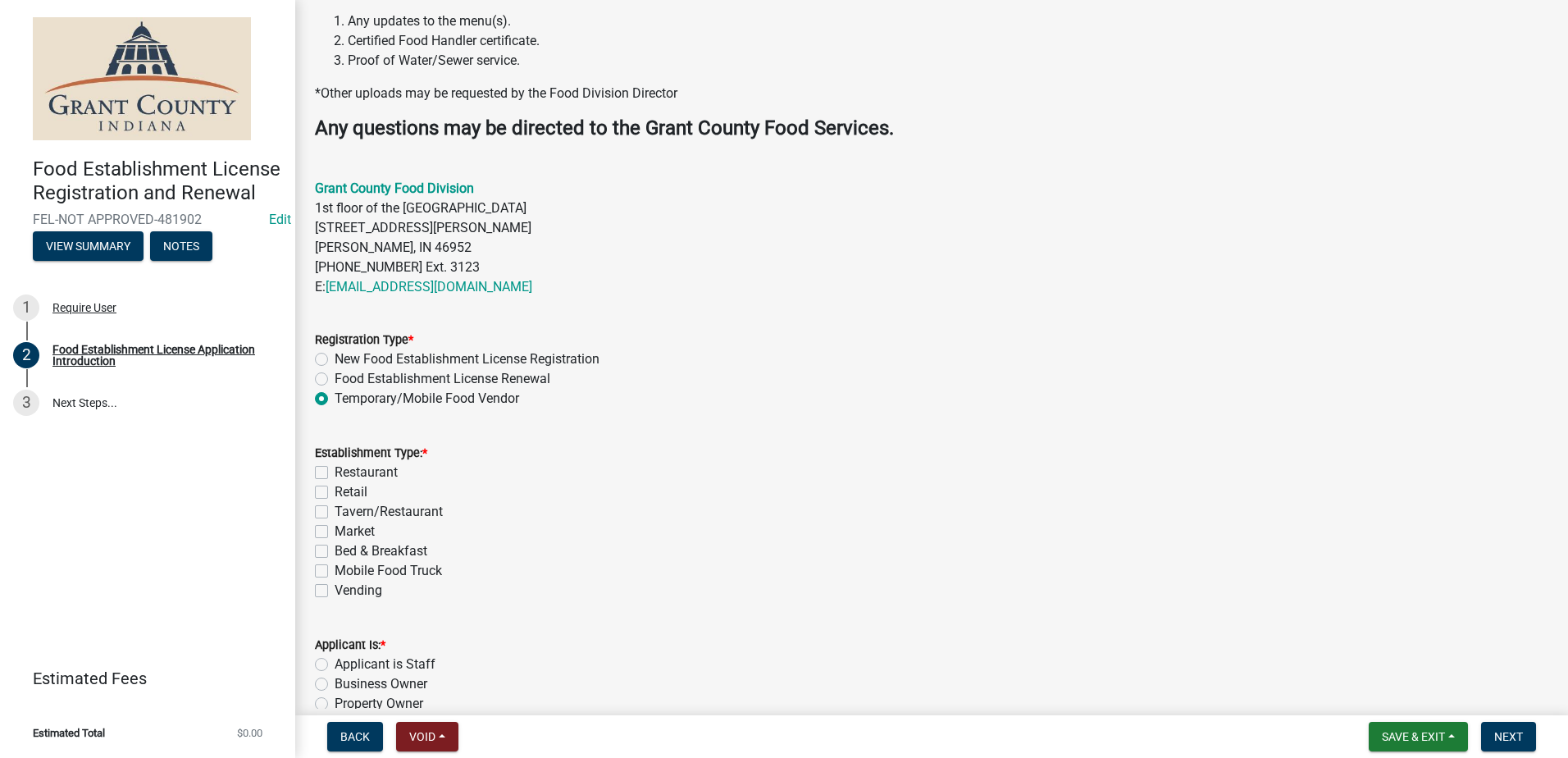
scroll to position [410, 0]
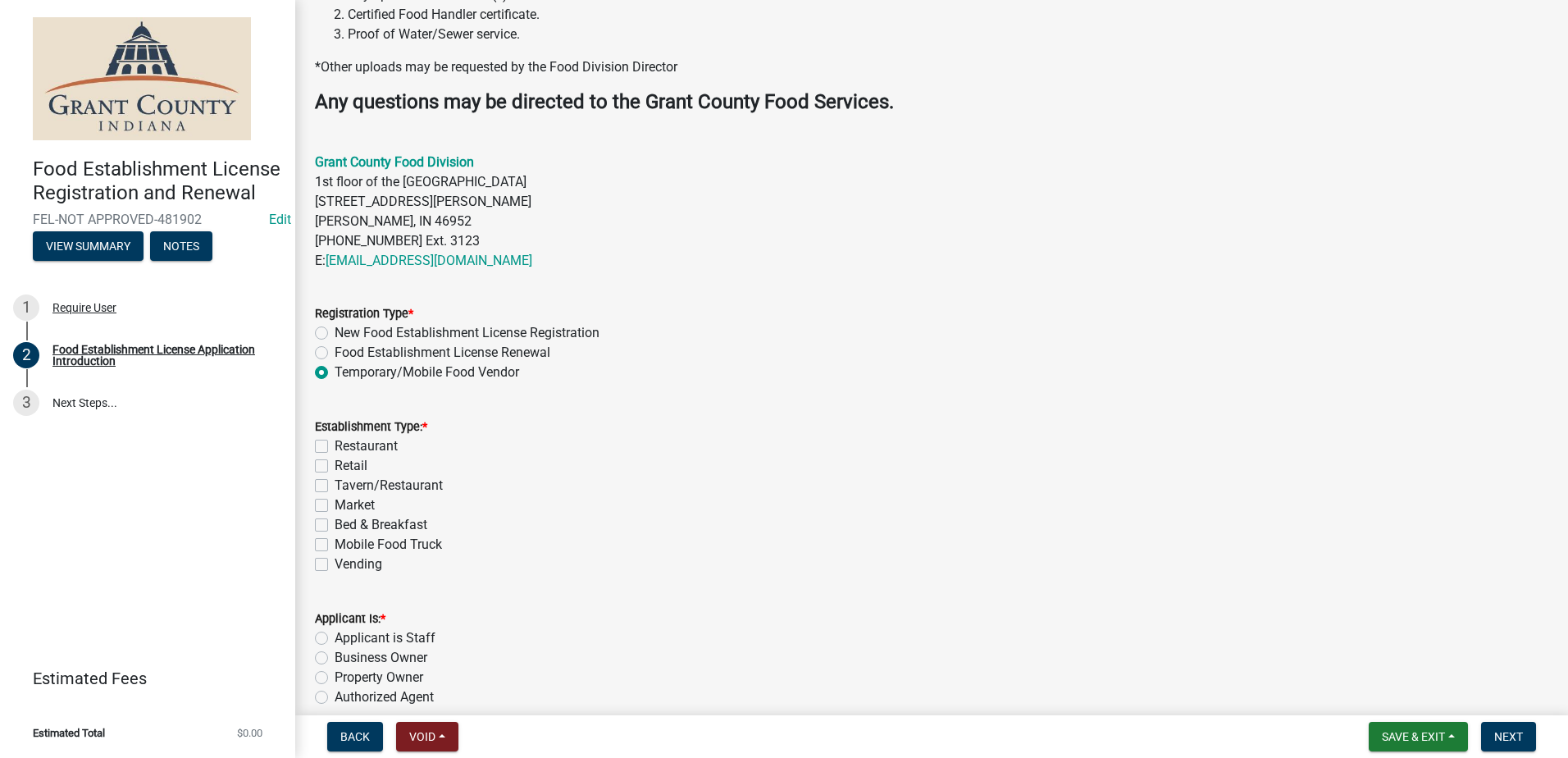
click at [335, 544] on label "Mobile Food Truck" at bounding box center [388, 544] width 108 height 20
click at [335, 544] on input "Mobile Food Truck" at bounding box center [340, 539] width 11 height 11
checkbox input "true"
checkbox input "false"
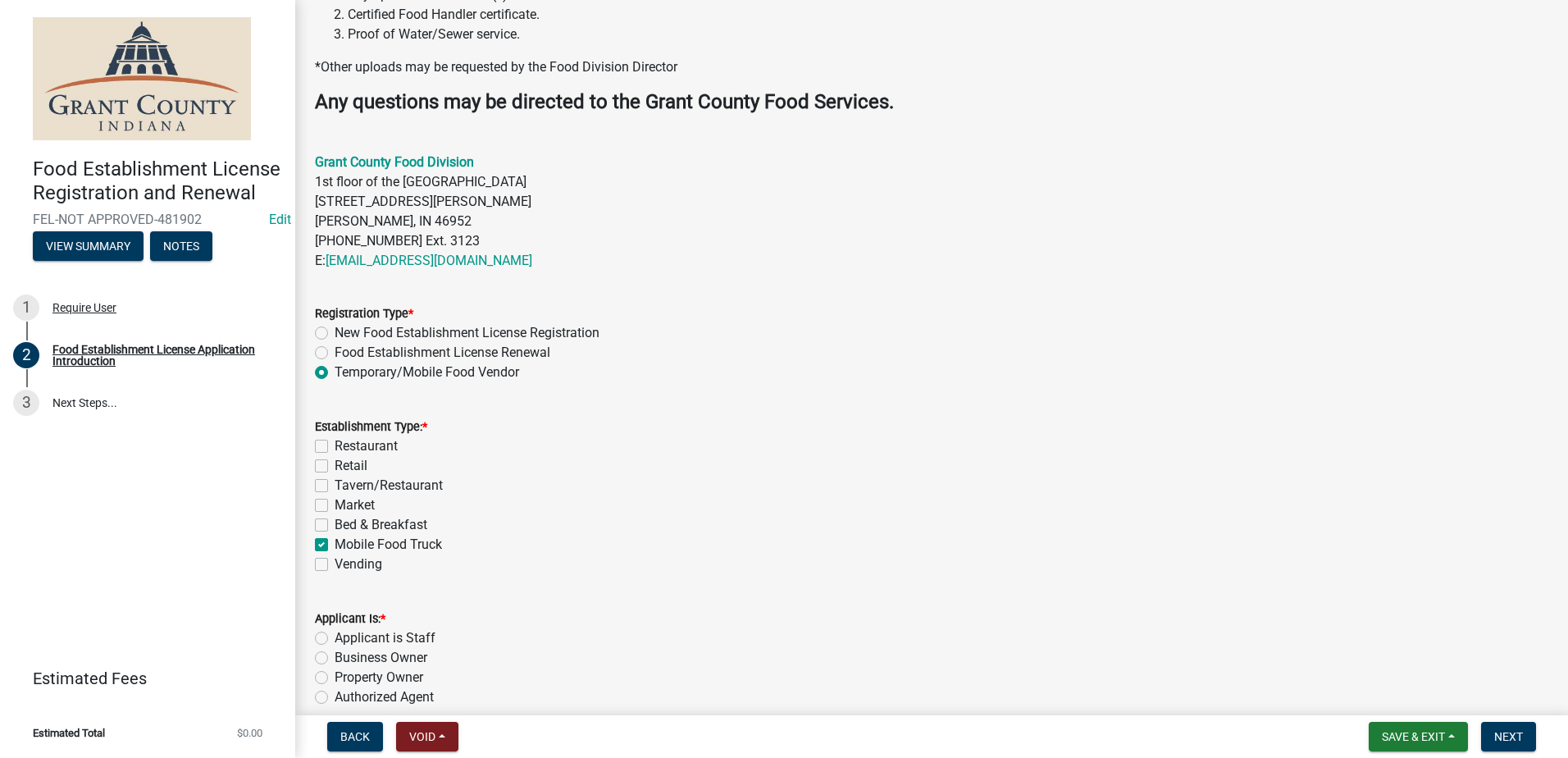
checkbox input "false"
checkbox input "true"
checkbox input "false"
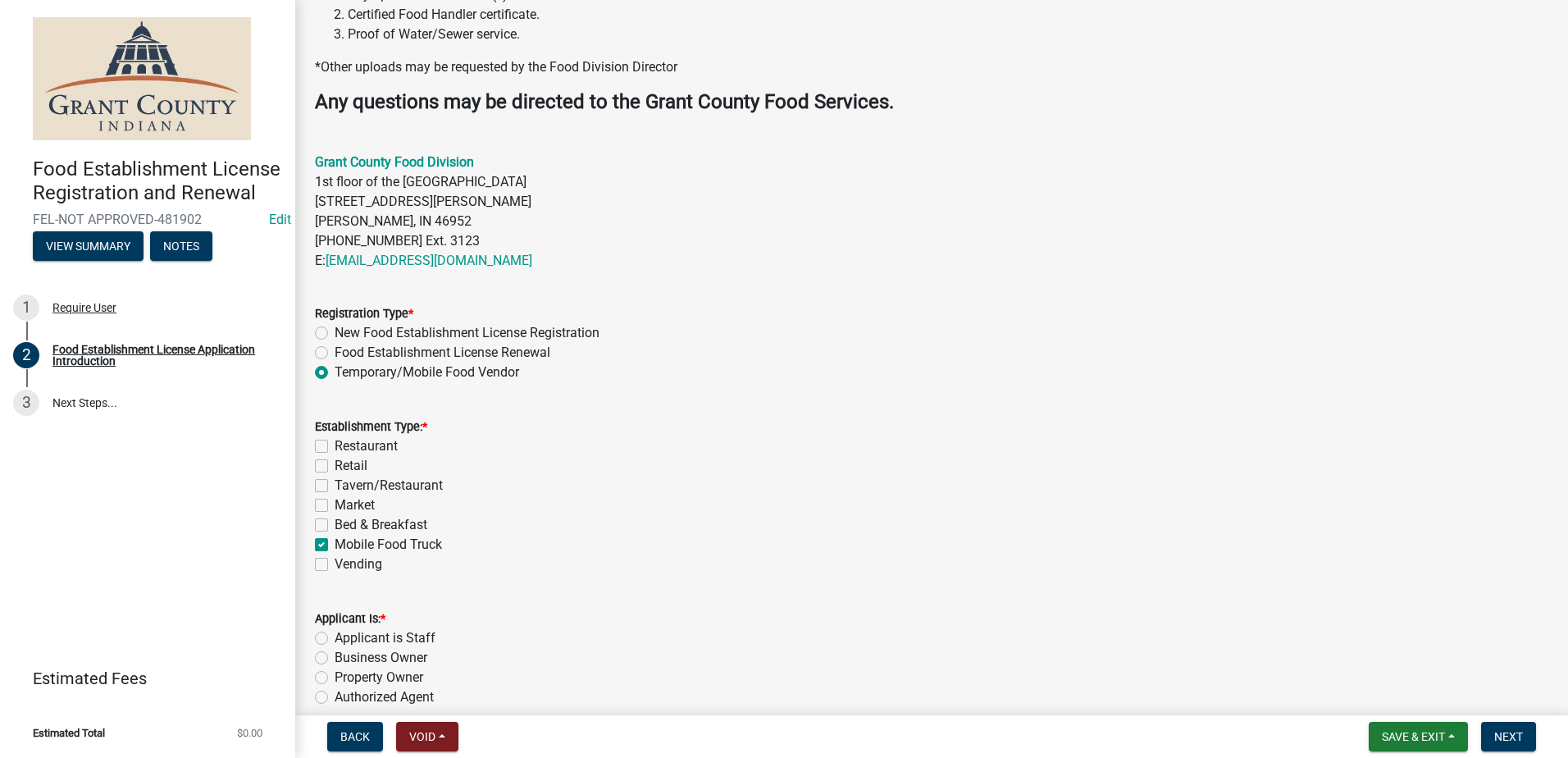
scroll to position [507, 0]
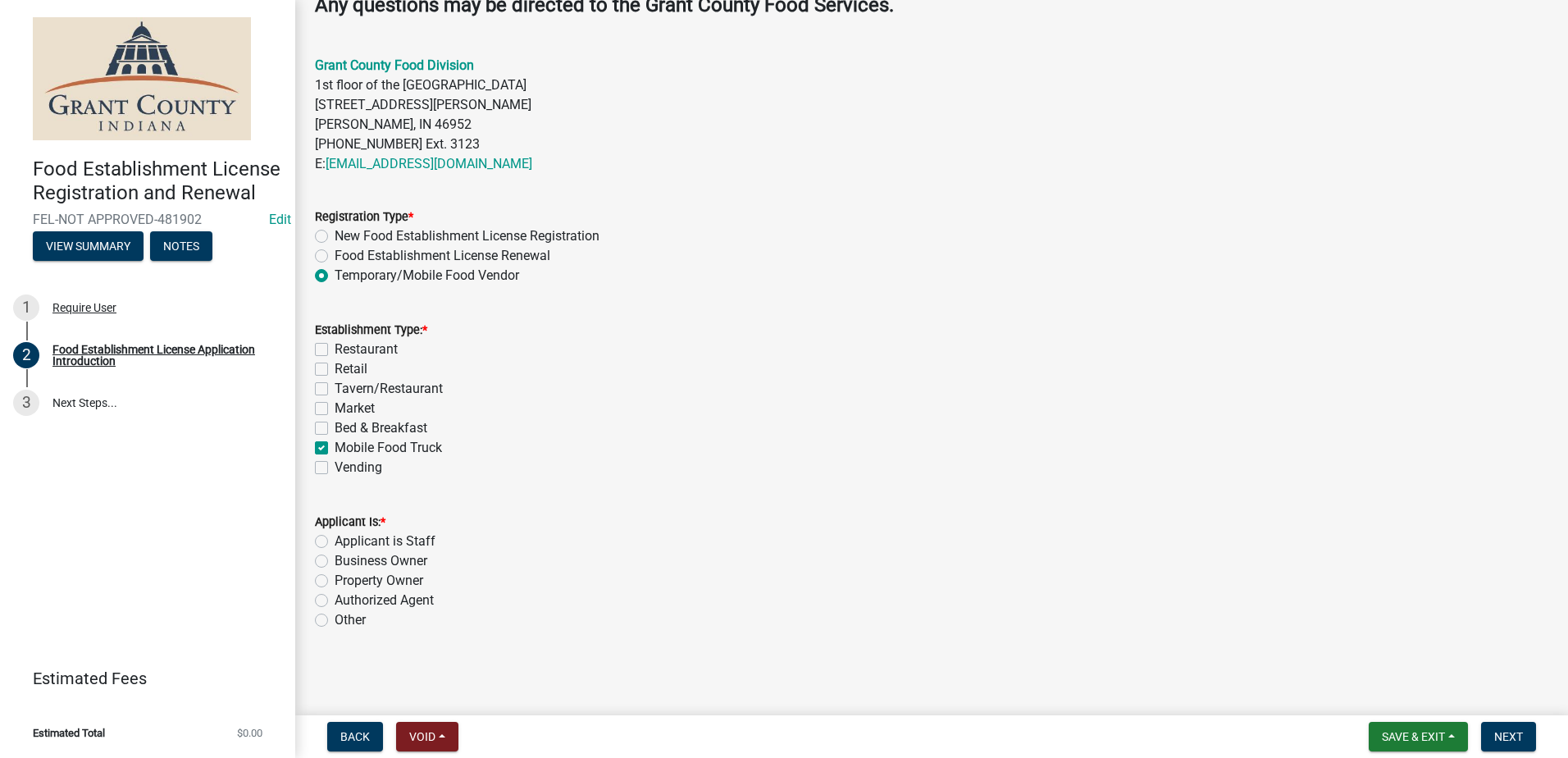
click at [335, 596] on label "Authorized Agent" at bounding box center [384, 600] width 99 height 20
click at [335, 596] on input "Authorized Agent" at bounding box center [340, 595] width 11 height 11
radio input "true"
click at [1502, 730] on span "Next" at bounding box center [1509, 736] width 28 height 13
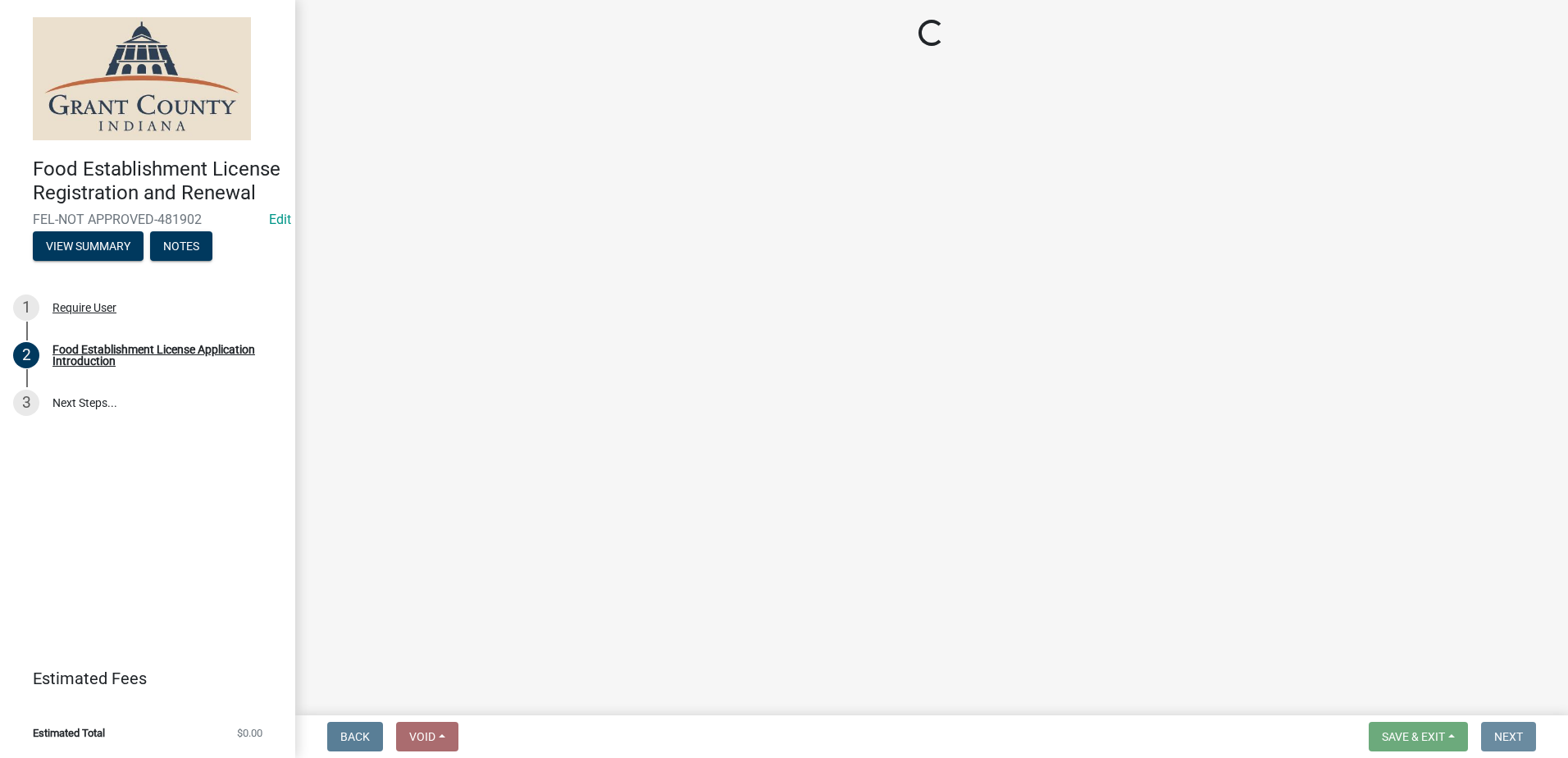
scroll to position [0, 0]
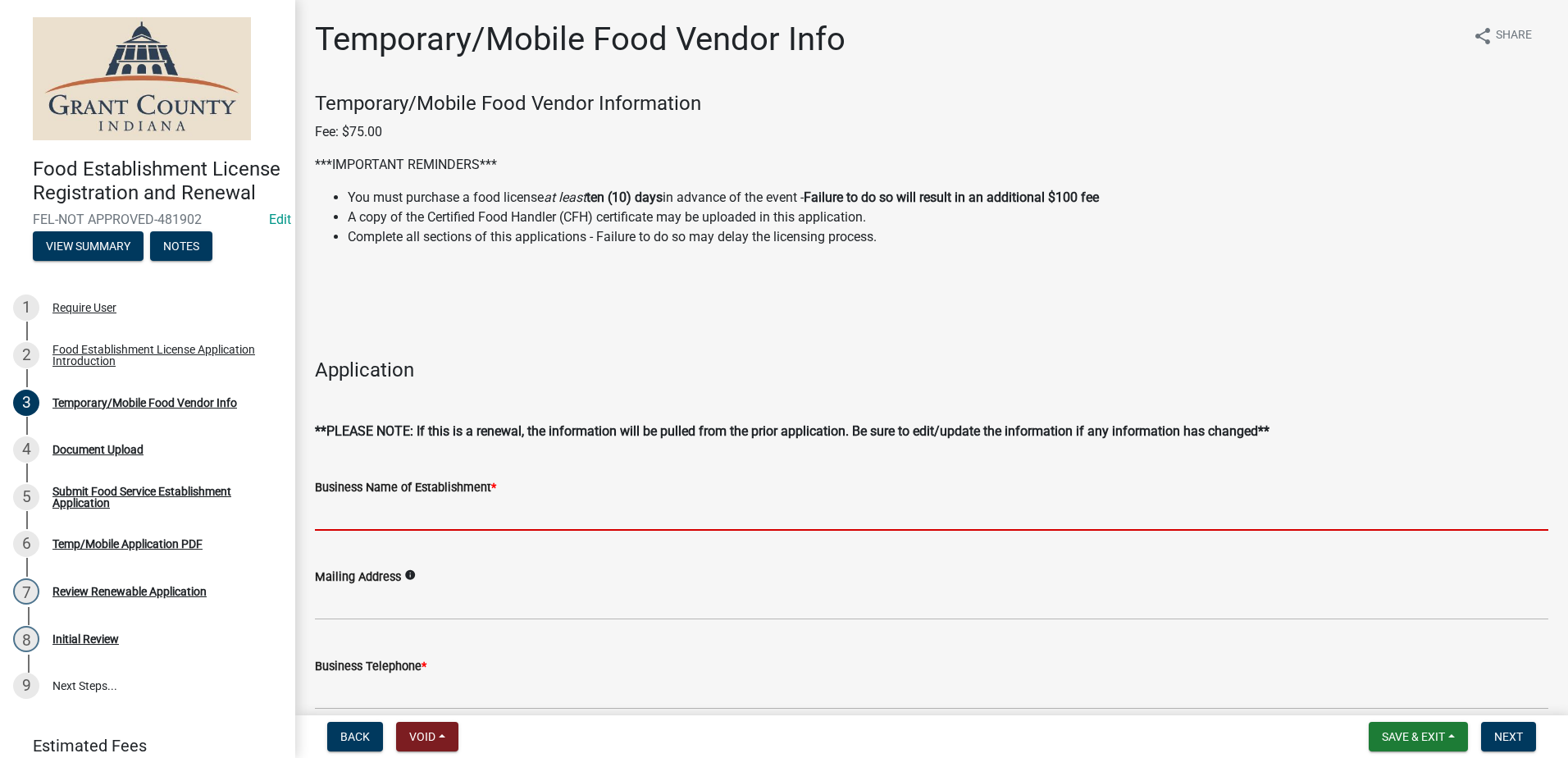
click at [477, 513] on input "Business Name of Establishment *" at bounding box center [931, 513] width 1233 height 33
type input "SW Concessions #3"
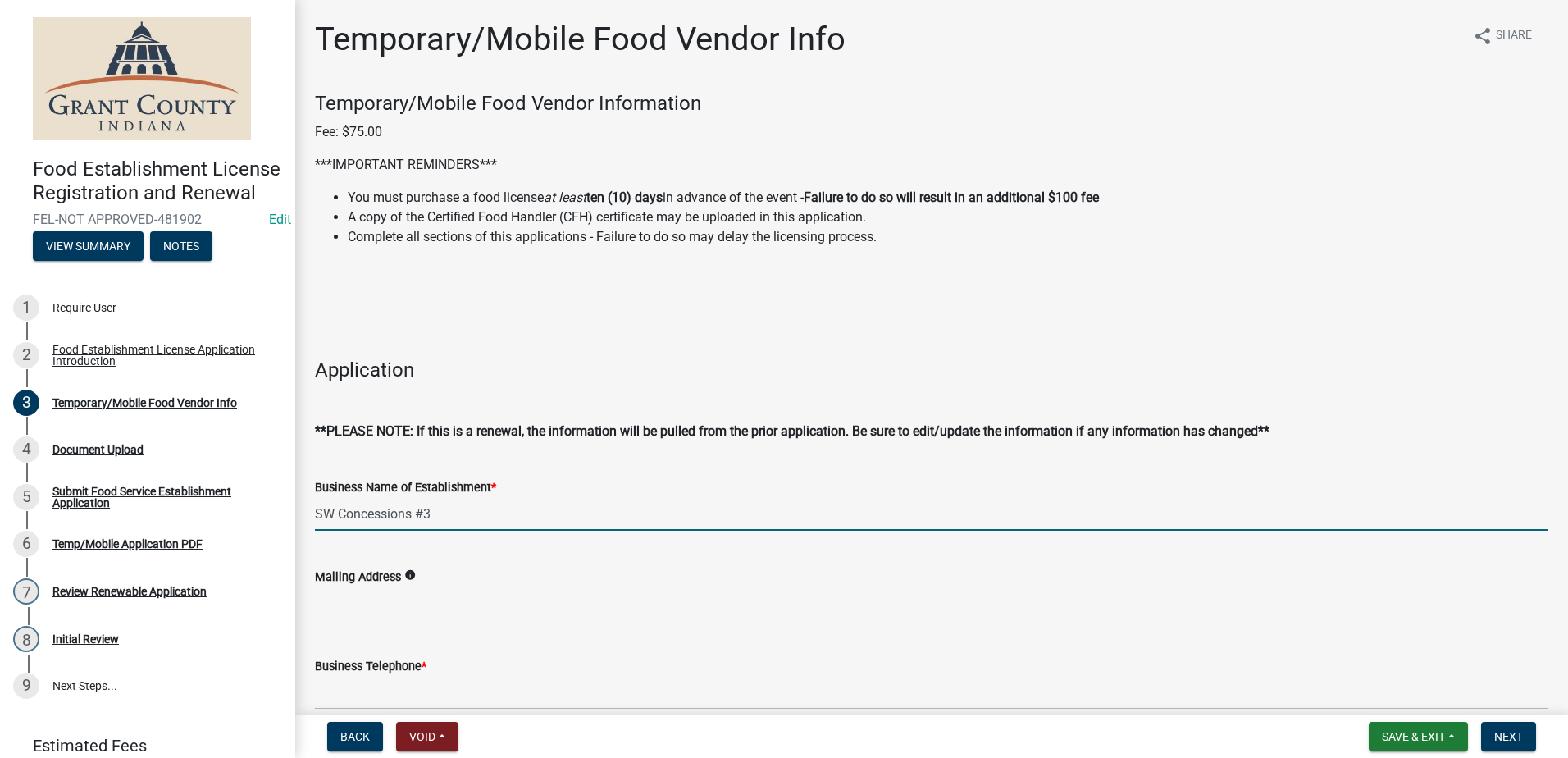
type input "[STREET_ADDRESS]"
type input "[PHONE_NUMBER]"
type input "[EMAIL_ADDRESS][DOMAIN_NAME]"
type input "[PERSON_NAME]"
type input "[STREET_ADDRESS]"
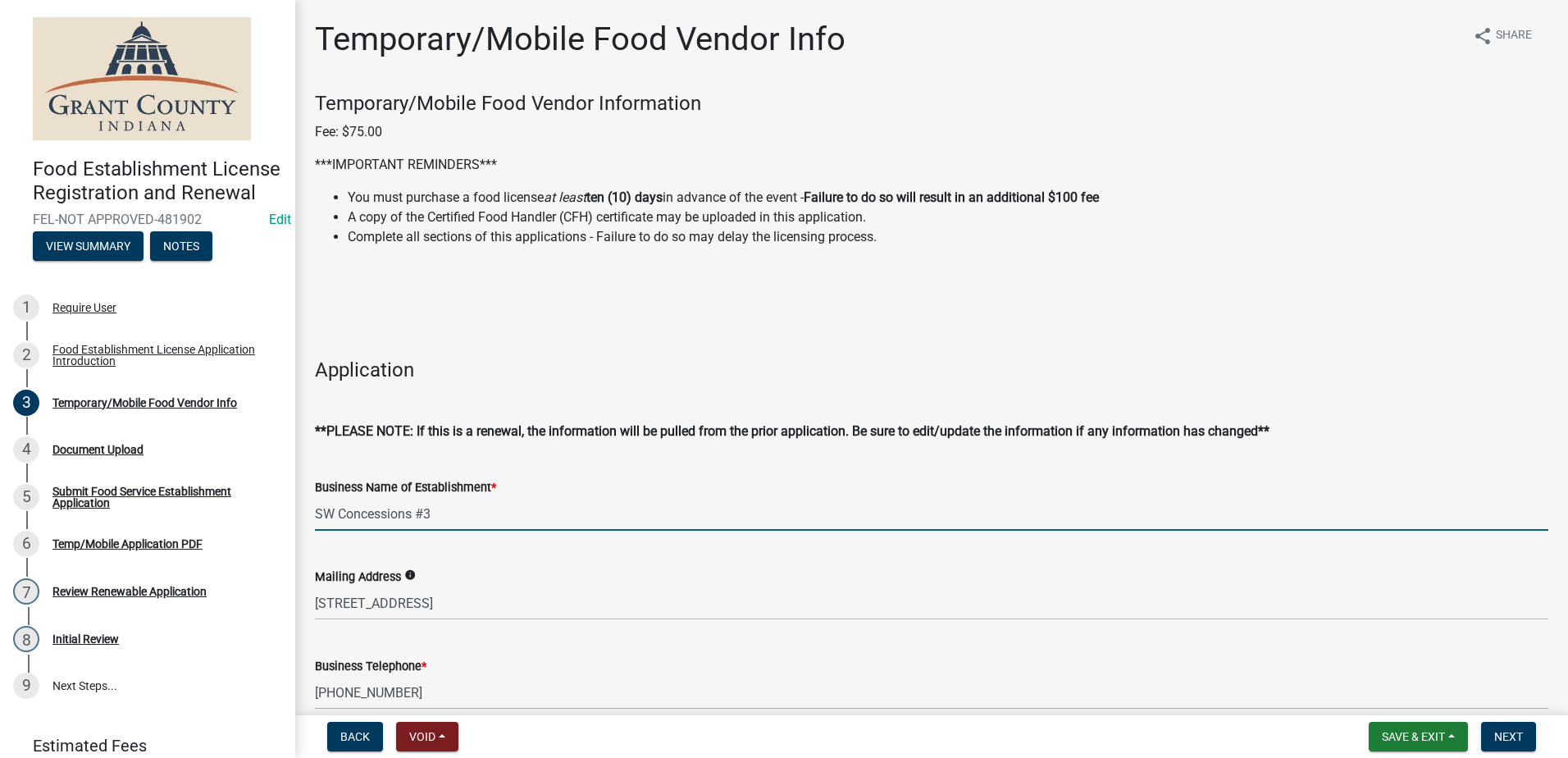
type input "46077"
type input "[PHONE_NUMBER]"
type input "[PERSON_NAME]"
type input "[DATE]"
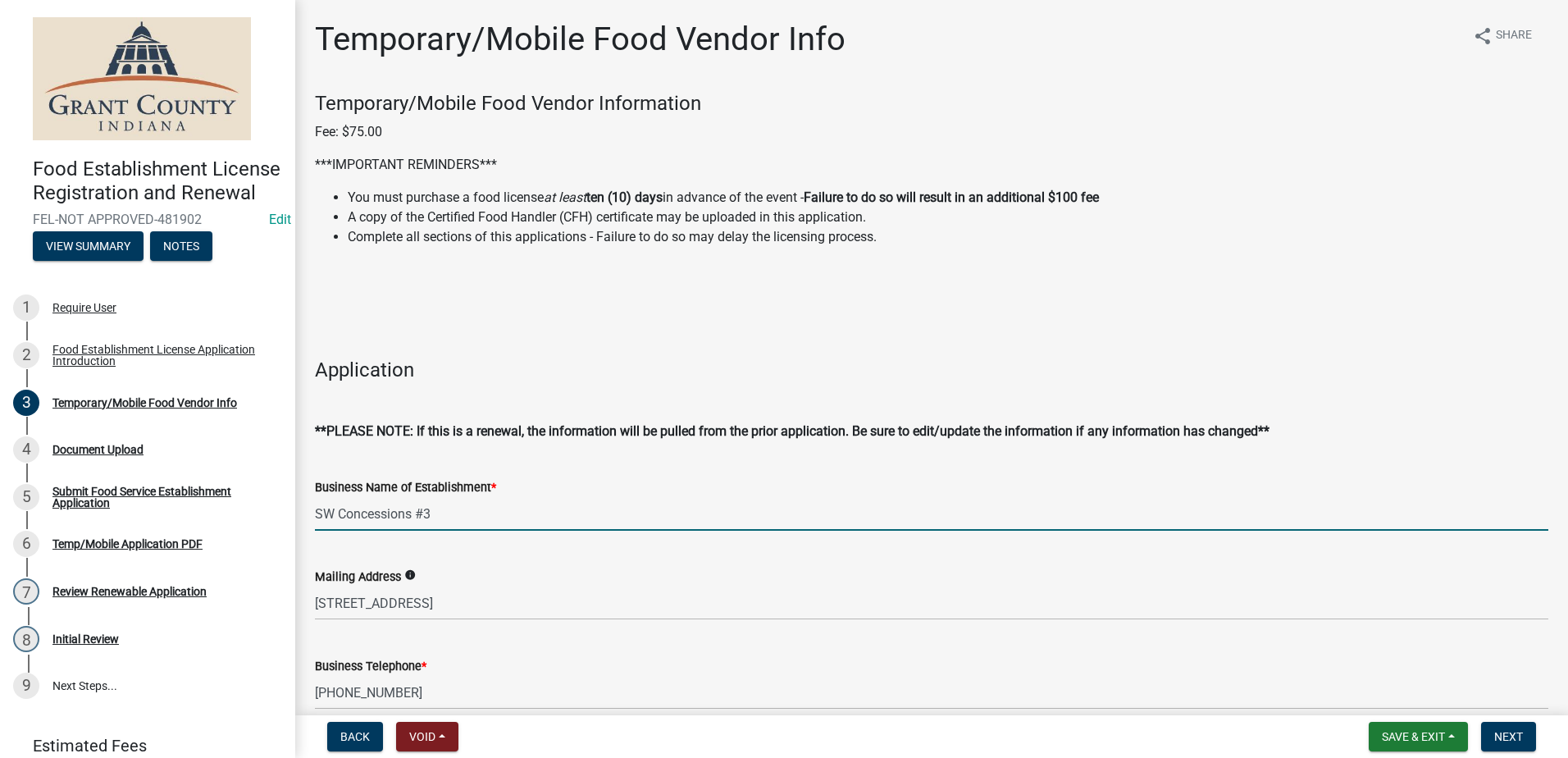
scroll to position [1275, 0]
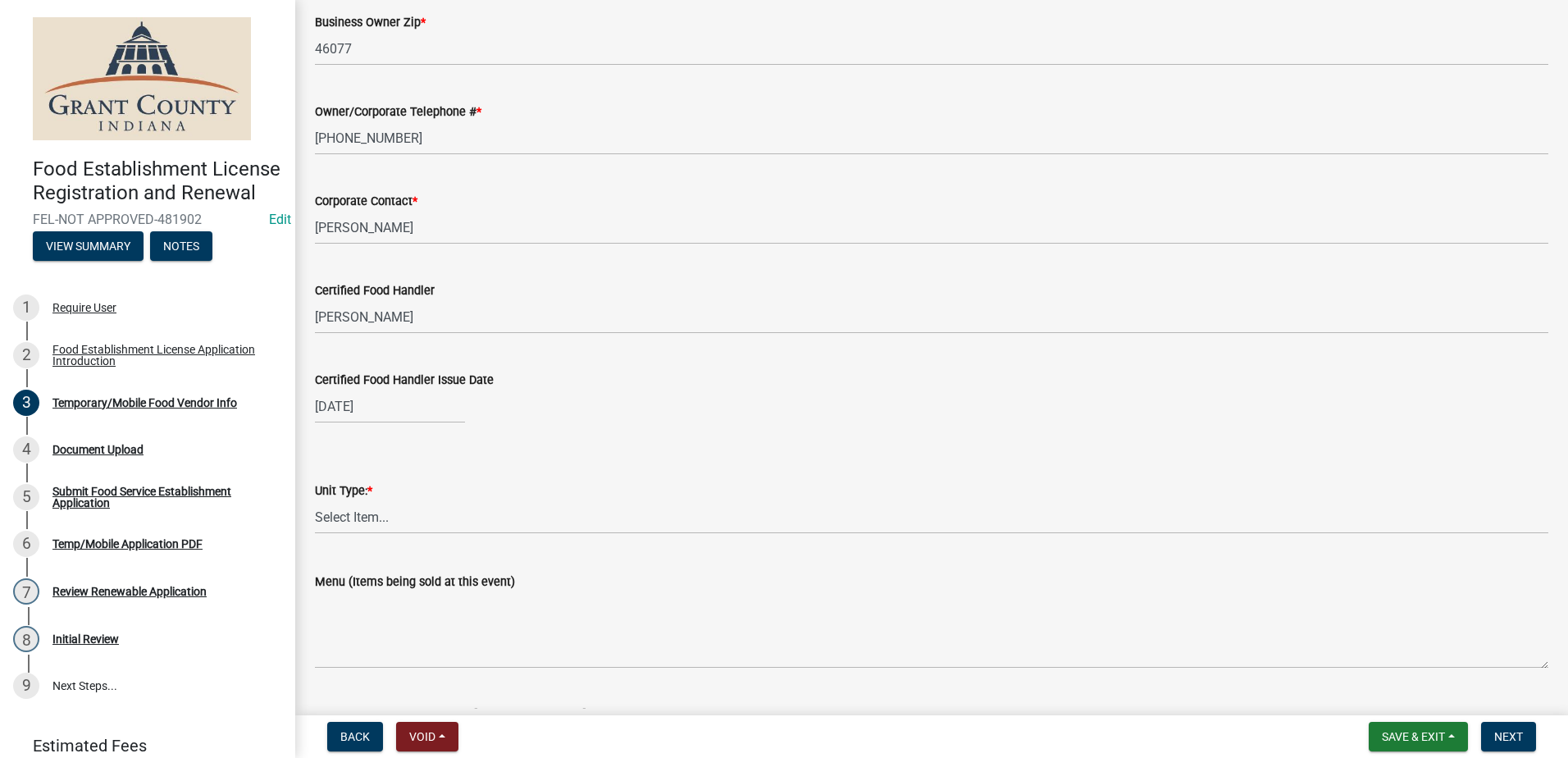
select select "9"
select select "2025"
click at [637, 478] on form "Unit Type: * Select Item... Mobile Trailer Stand Tent Cart Truck" at bounding box center [931, 497] width 1233 height 73
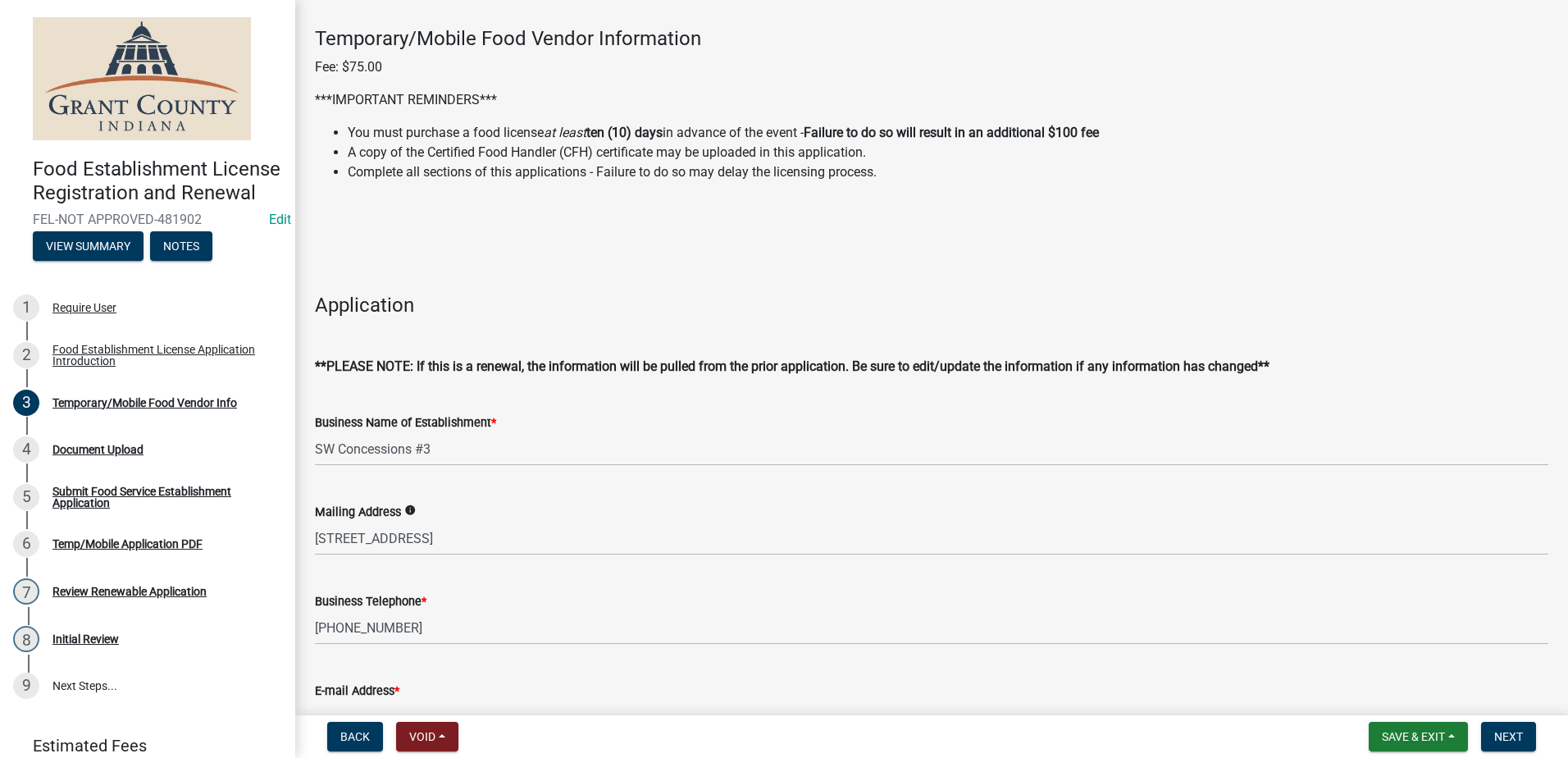
scroll to position [0, 0]
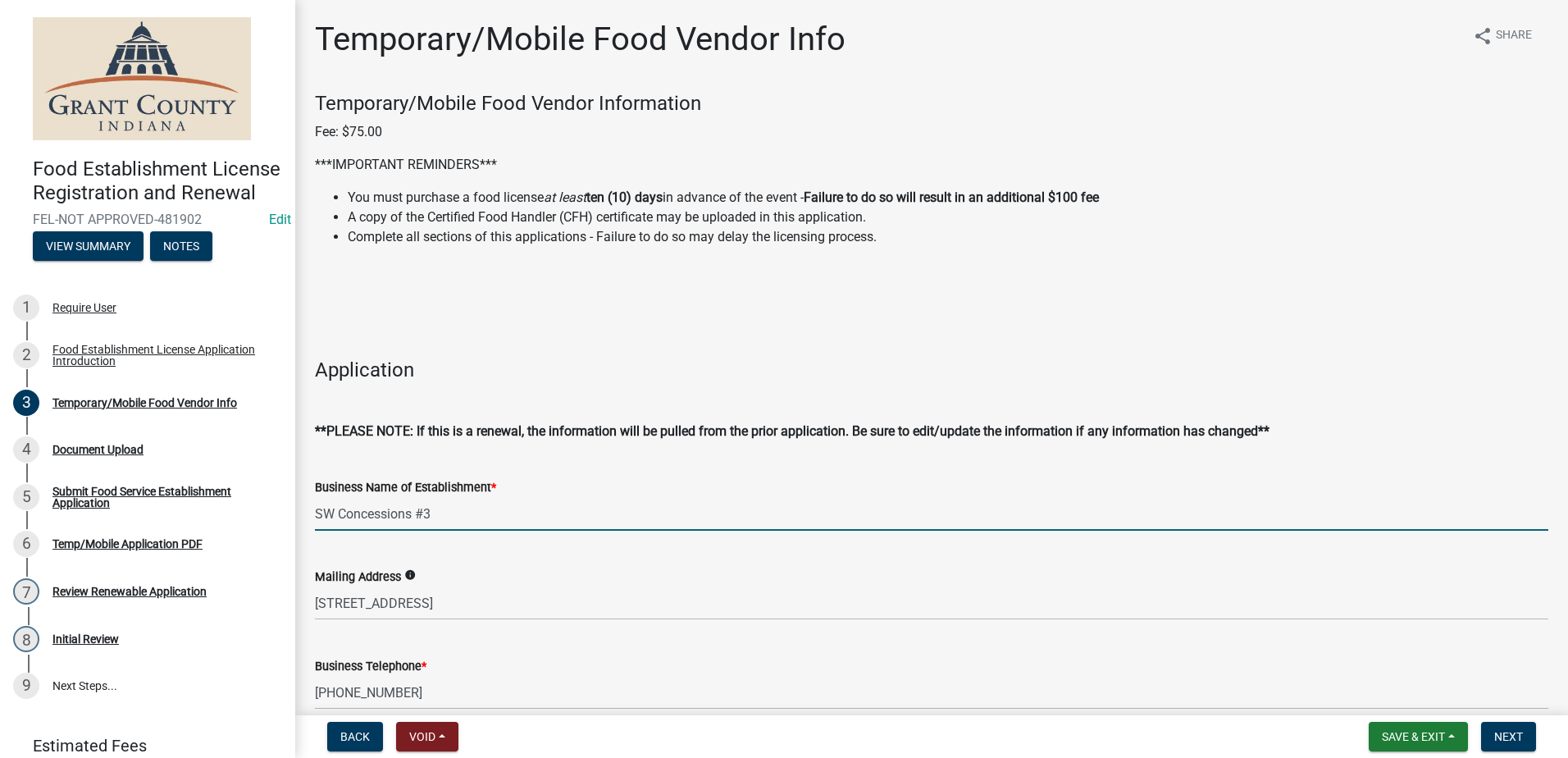
click at [450, 524] on input "SW Concessions #3" at bounding box center [931, 513] width 1233 height 33
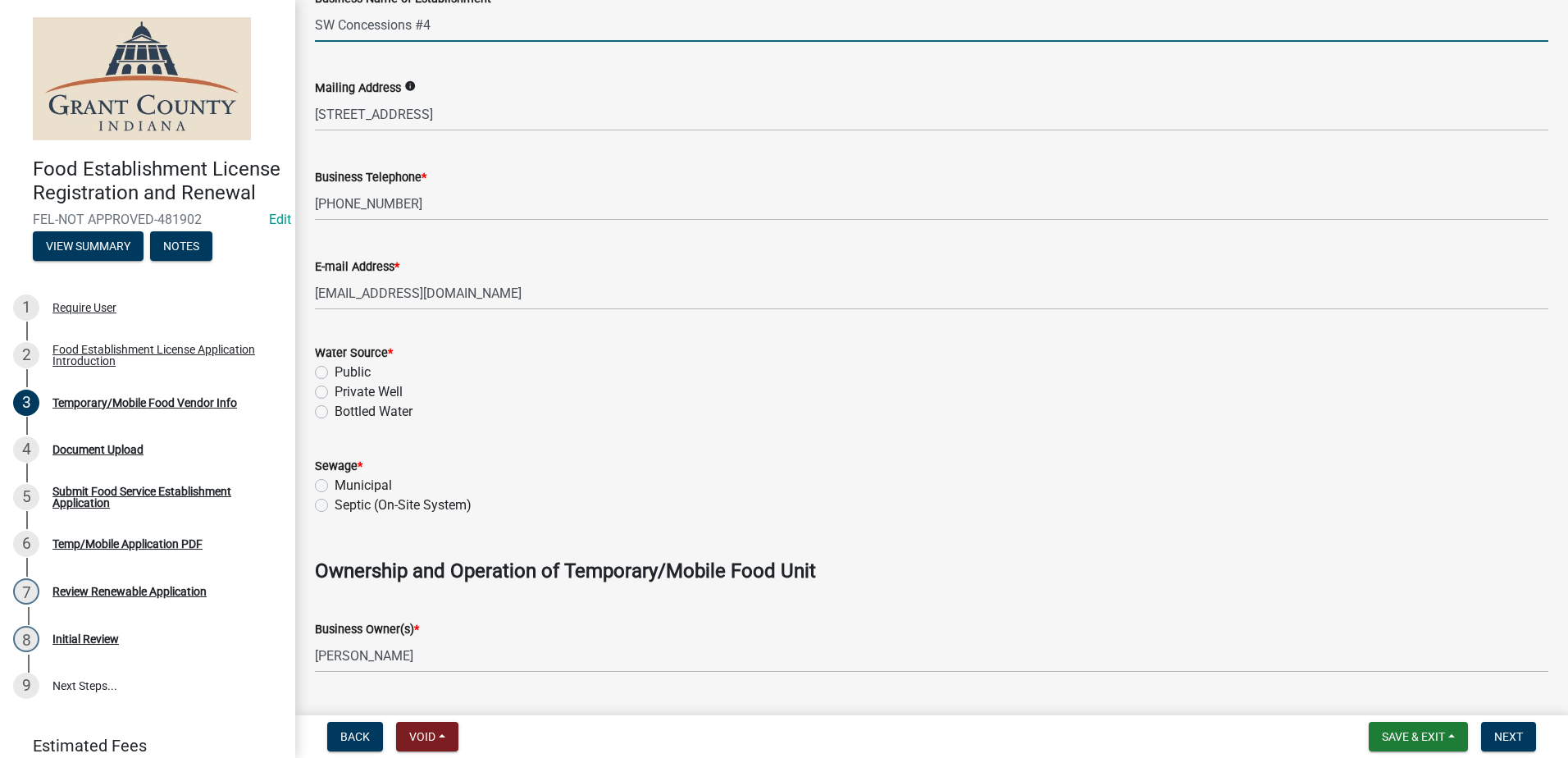
scroll to position [492, 0]
type input "SW Concessions #4"
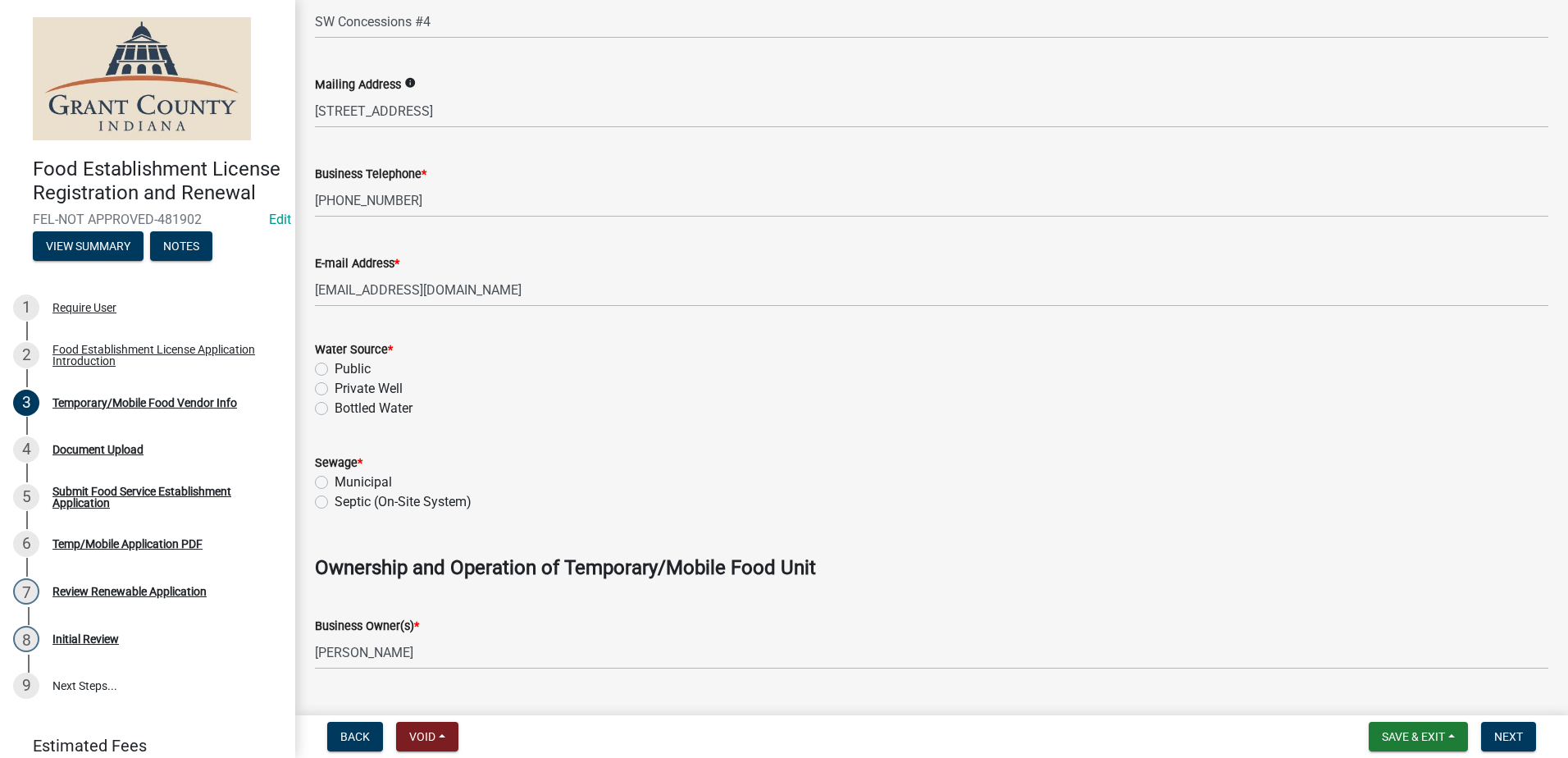
click at [335, 368] on label "Public" at bounding box center [352, 369] width 36 height 20
click at [335, 368] on input "Public" at bounding box center [340, 364] width 11 height 11
radio input "true"
click at [335, 483] on label "Municipal" at bounding box center [363, 483] width 58 height 20
click at [335, 483] on input "Municipal" at bounding box center [340, 478] width 11 height 11
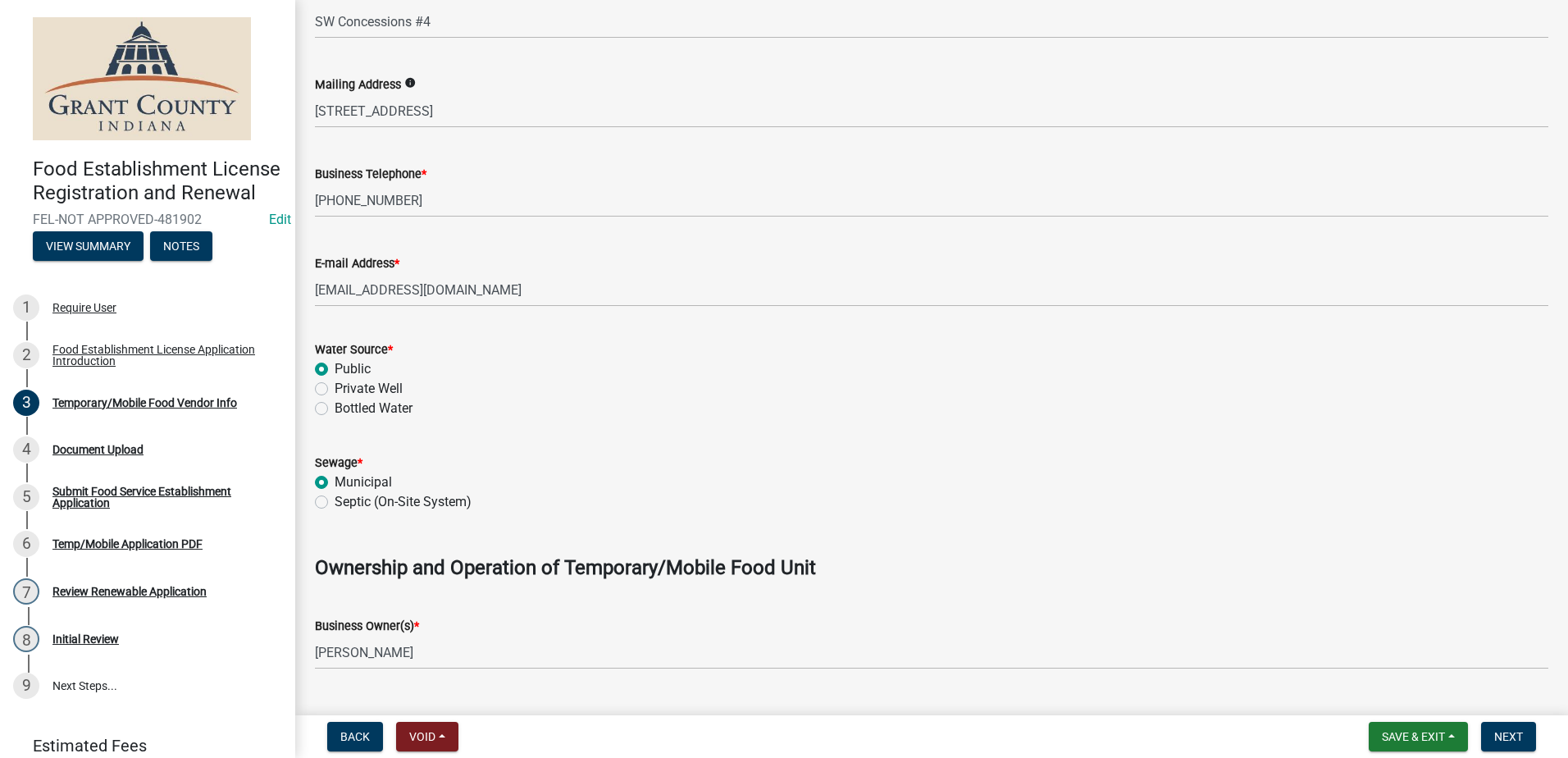
radio input "true"
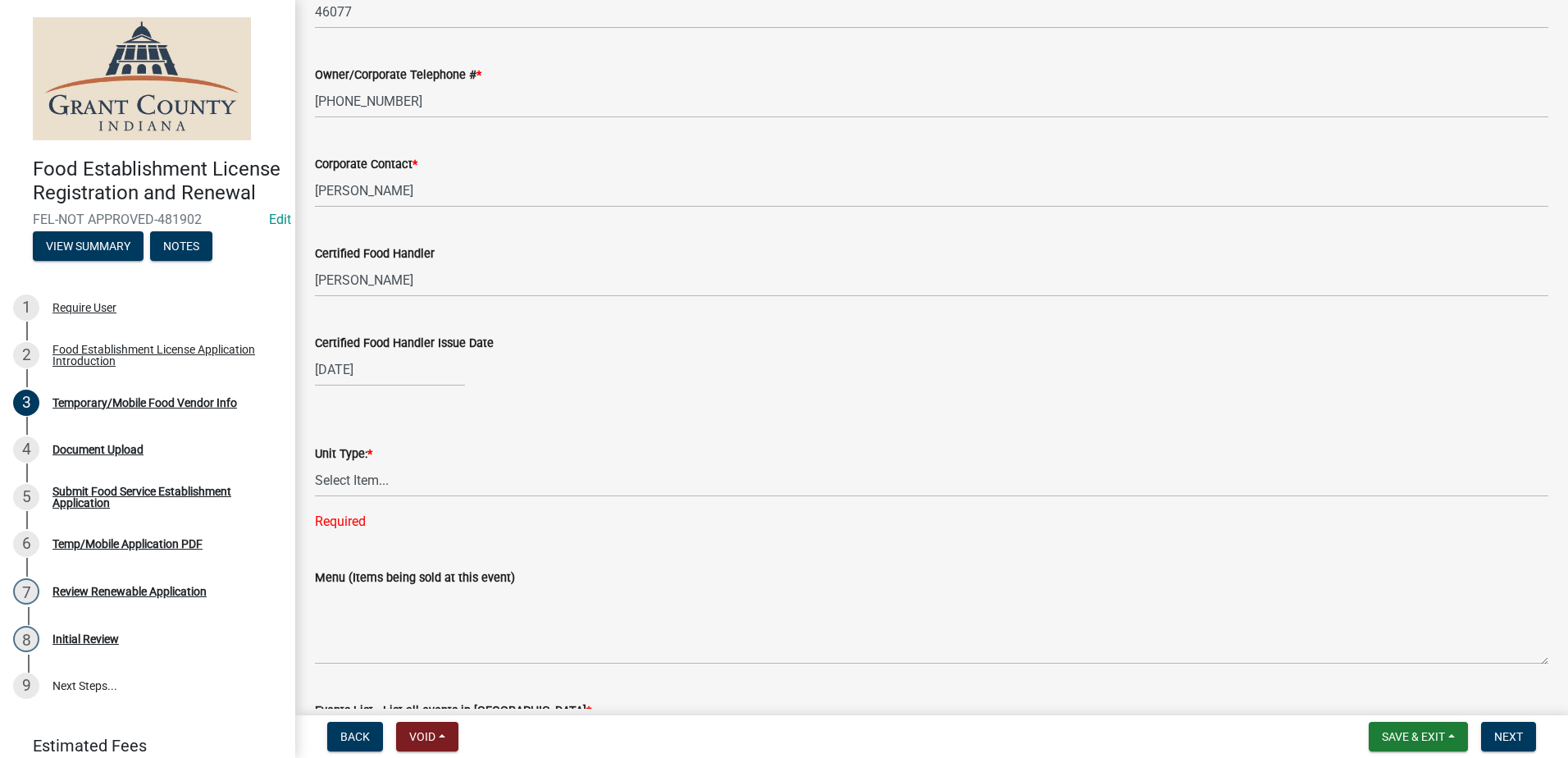
scroll to position [1312, 0]
click at [393, 470] on select "Select Item... Mobile Trailer Stand Tent Cart Truck" at bounding box center [931, 479] width 1233 height 33
click at [315, 462] on select "Select Item... Mobile Trailer Stand Tent Cart Truck" at bounding box center [931, 479] width 1233 height 33
select select "986694ba-6a39-4309-ba8e-cbcd507728d3"
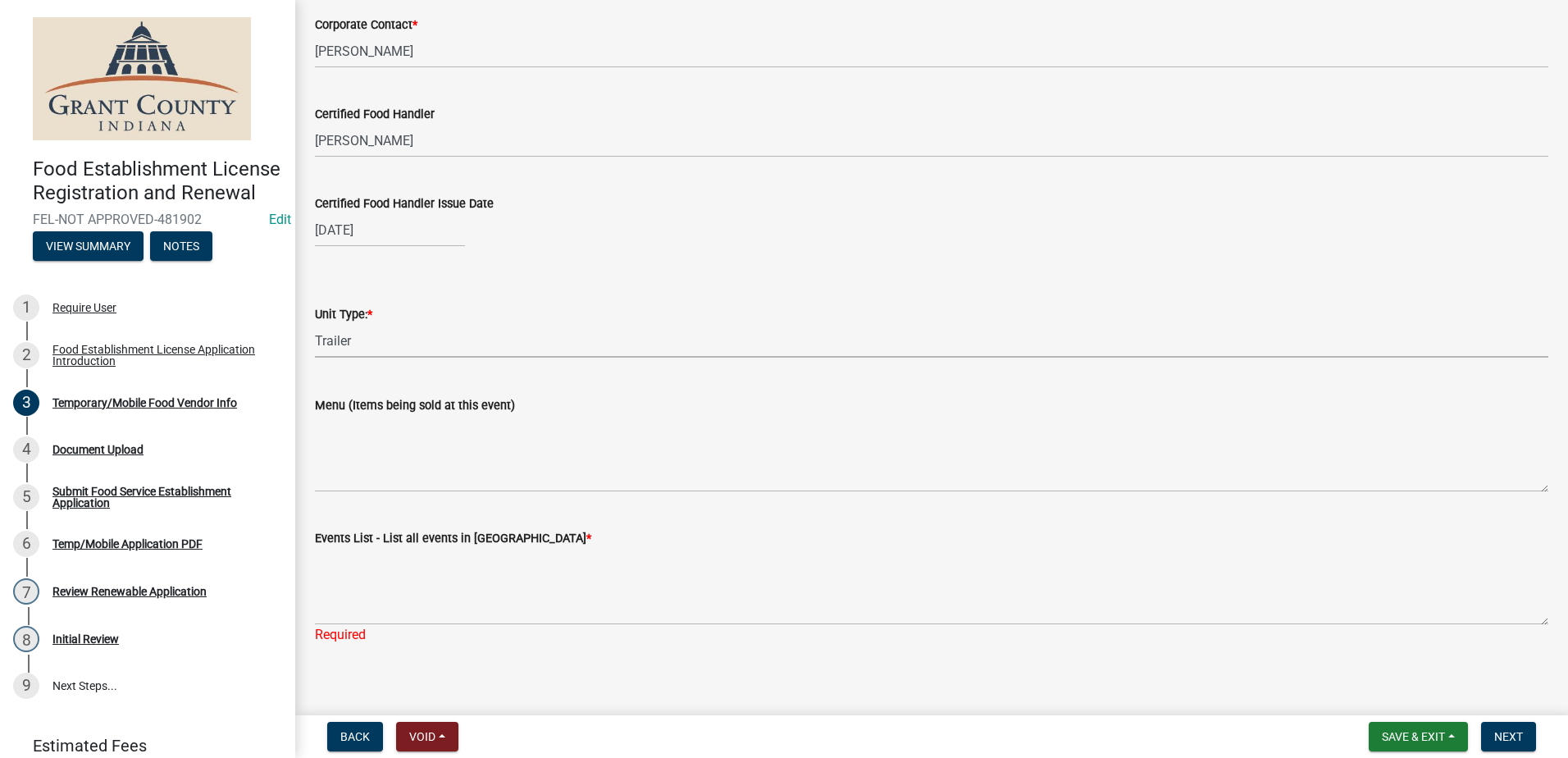
scroll to position [1463, 0]
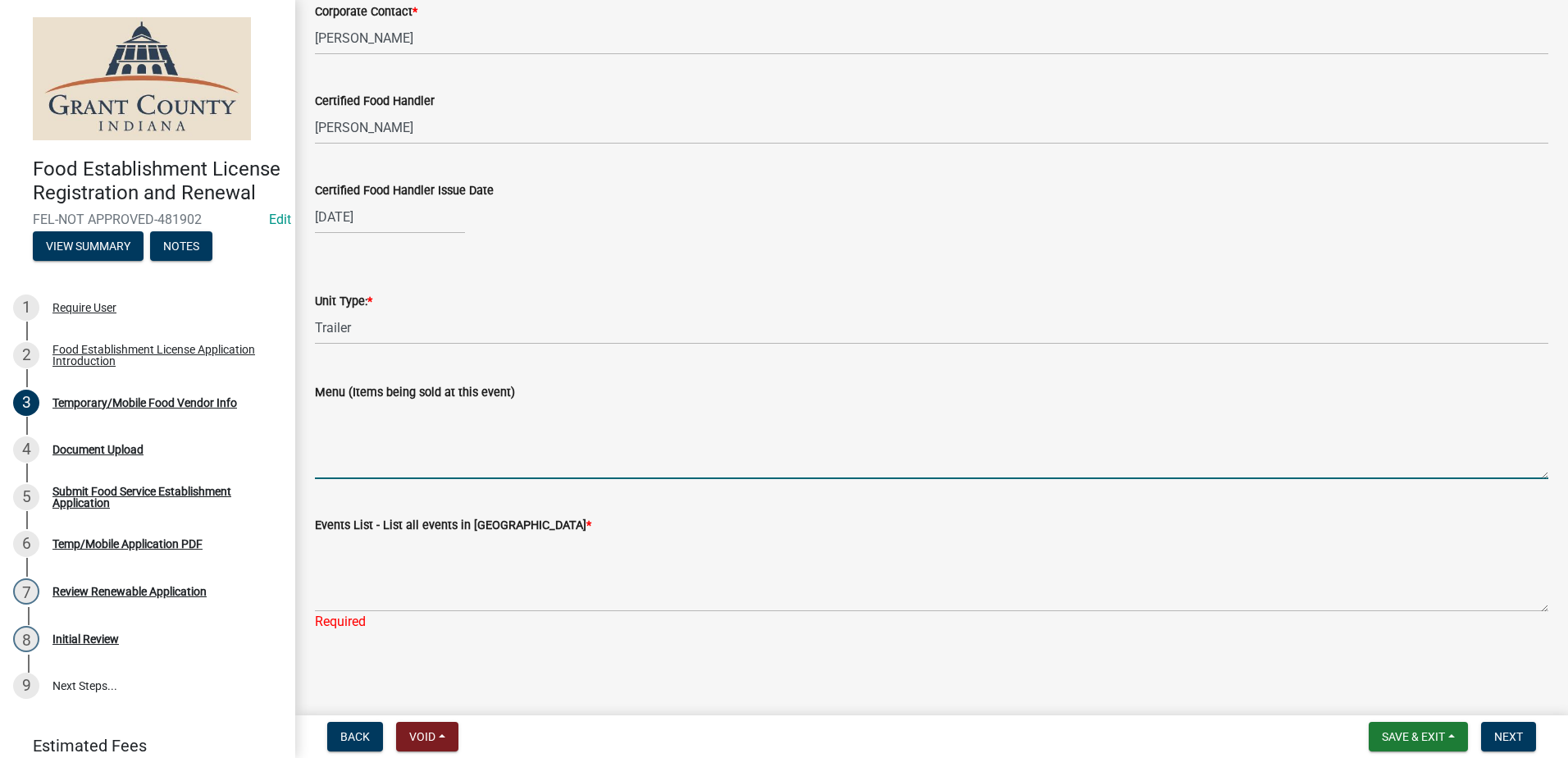
click at [410, 437] on textarea "Menu (Items being sold at this event)" at bounding box center [931, 440] width 1233 height 77
type textarea "Fresh Cut Fries, Drinks Nachos"
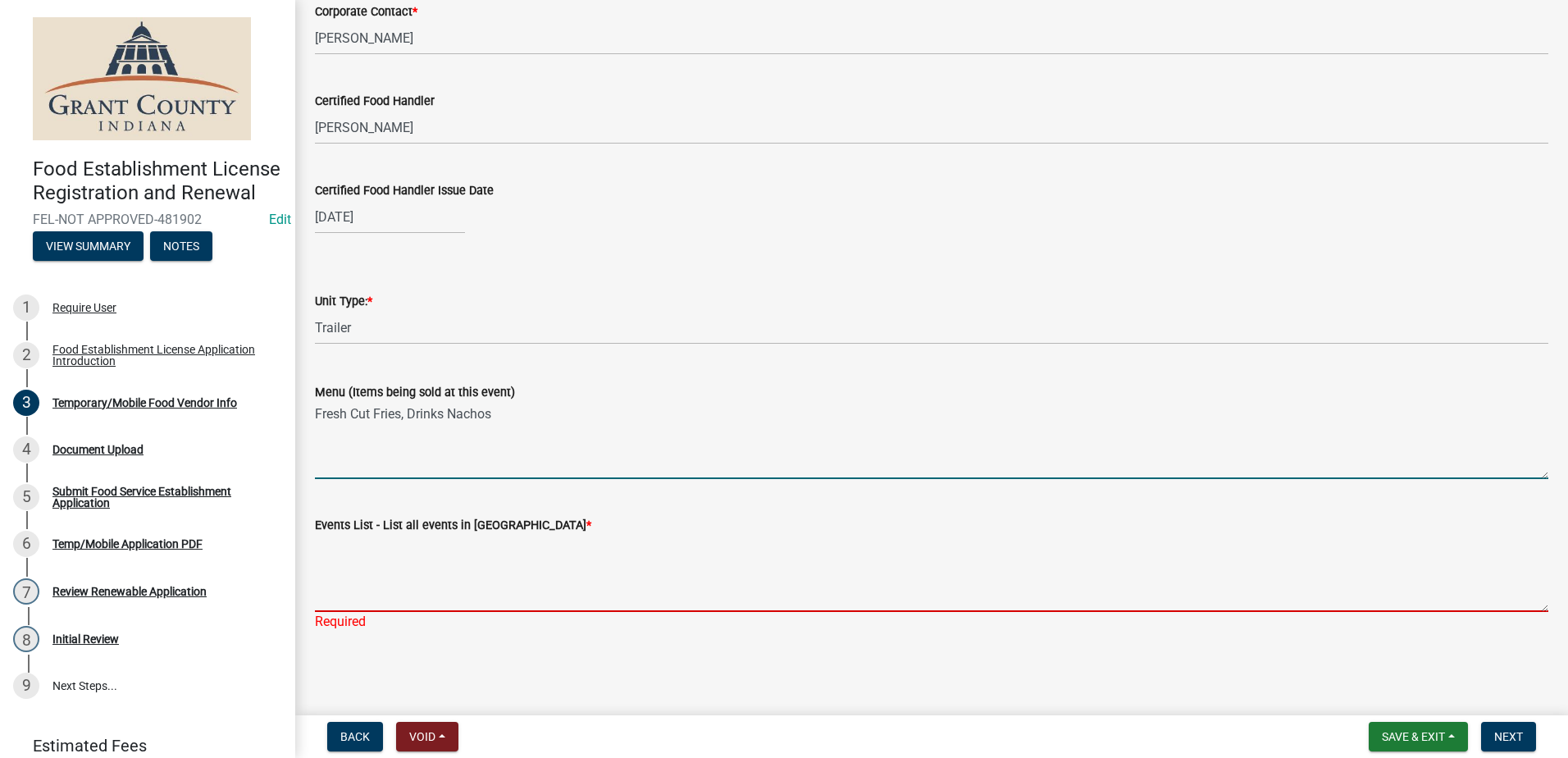
click at [451, 594] on textarea "Events List - List all events in [GEOGRAPHIC_DATA] *" at bounding box center [931, 573] width 1233 height 77
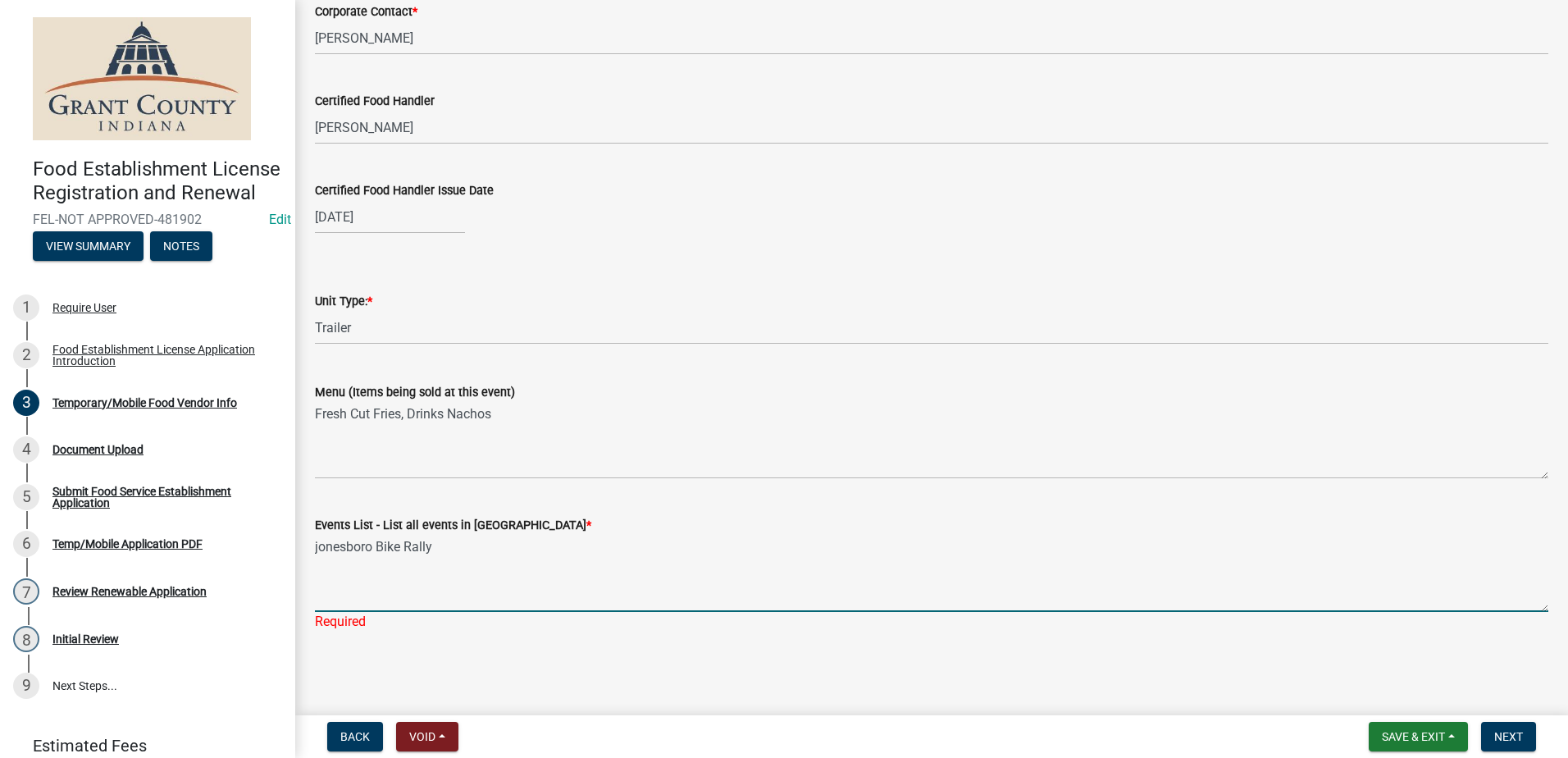
scroll to position [1444, 0]
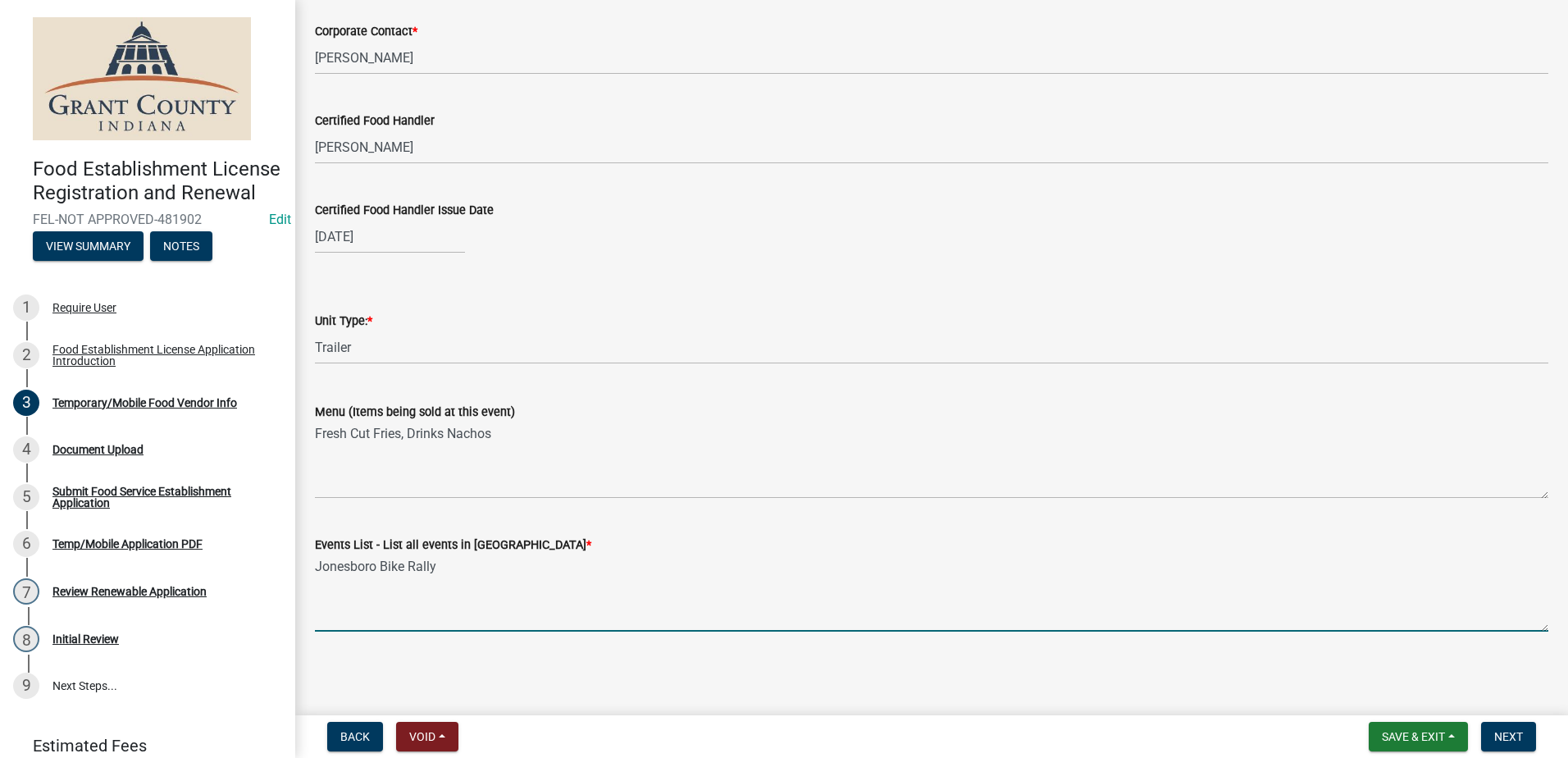
type textarea "Jonesboro Bike Rally"
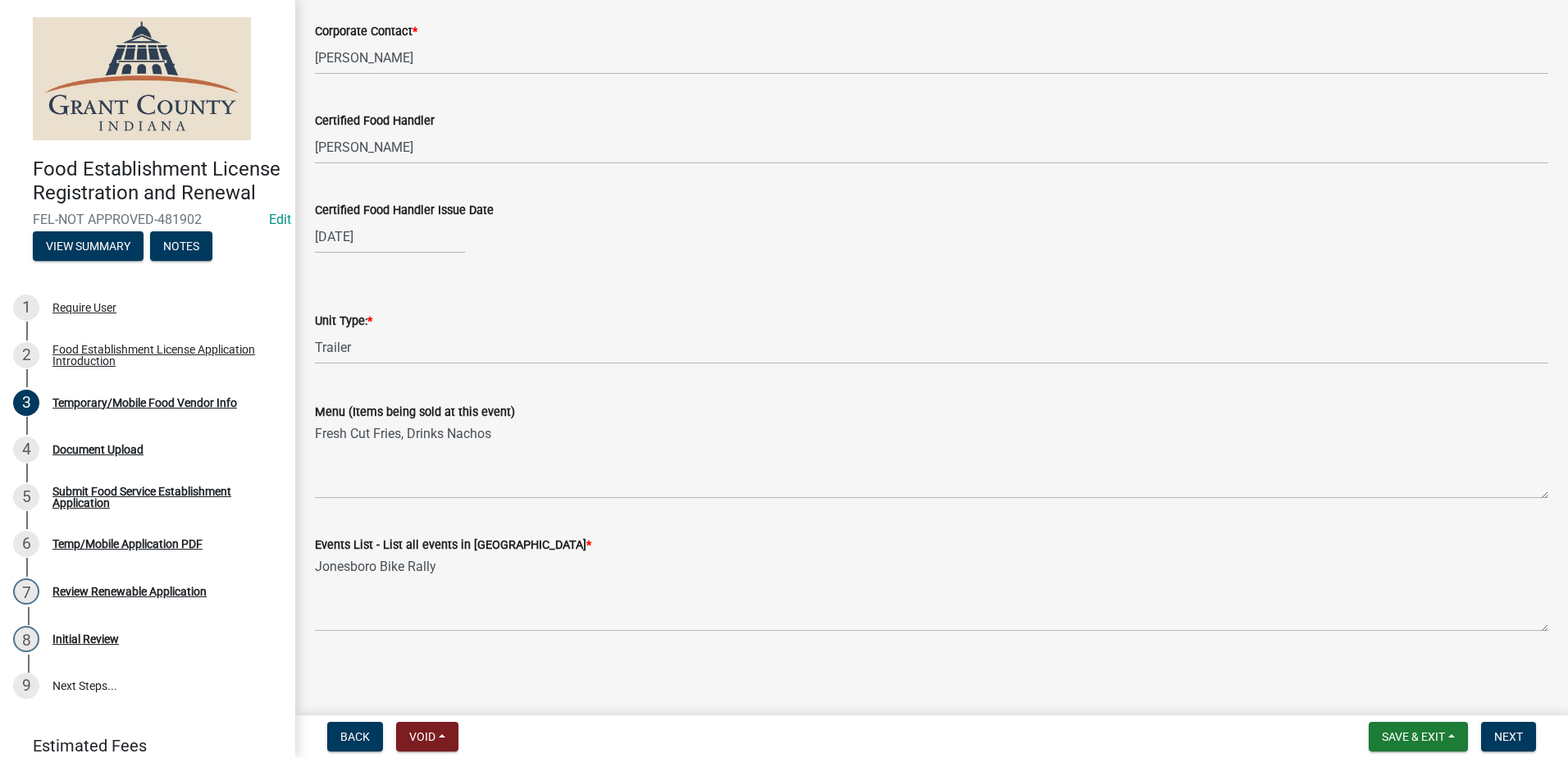
click at [743, 673] on main "Temporary/Mobile Food Vendor Info share Share Temporary/Mobile Food Vendor Info…" at bounding box center [932, 354] width 1273 height 709
click at [1510, 738] on span "Next" at bounding box center [1509, 736] width 28 height 13
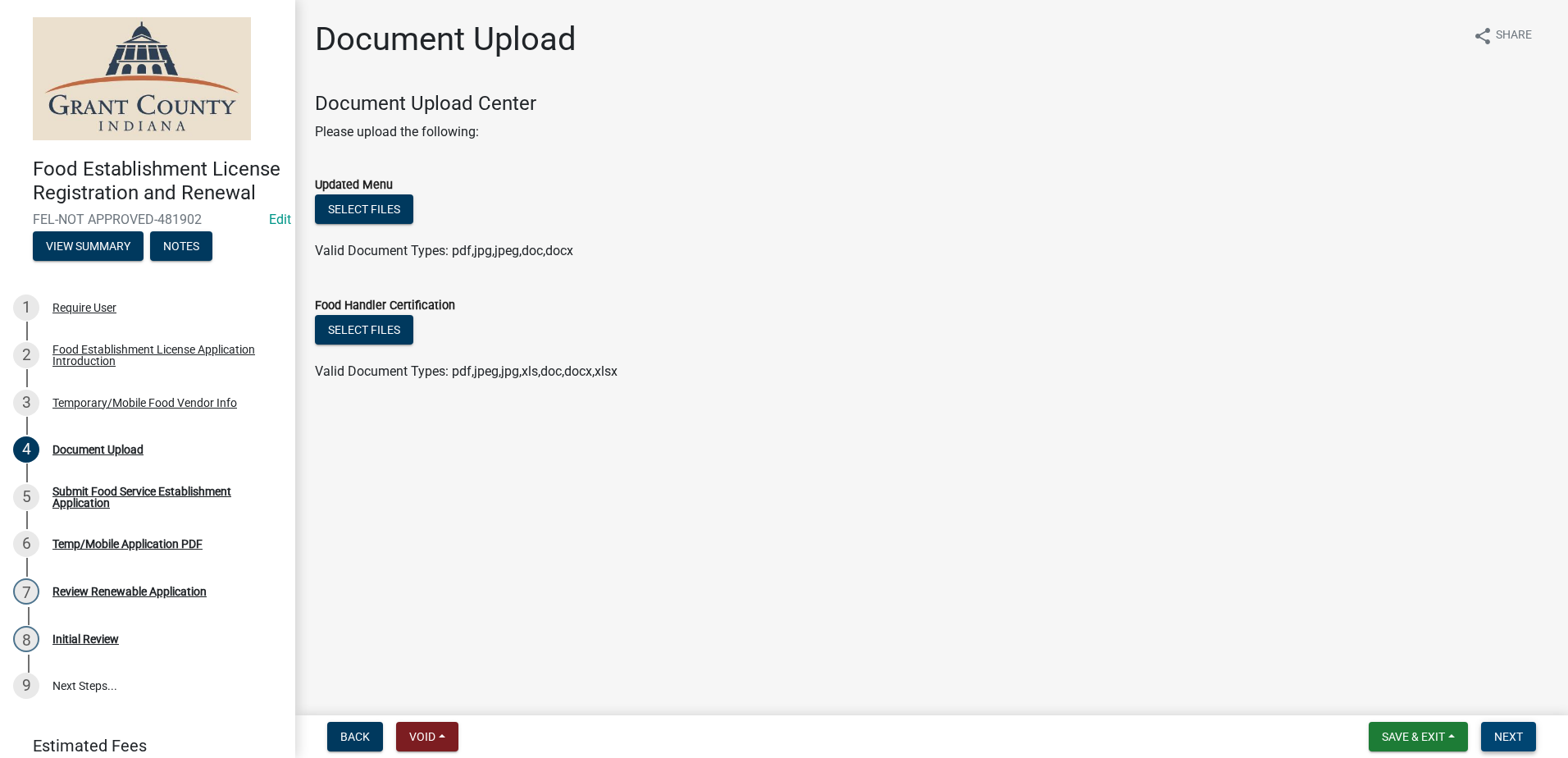
click at [1503, 735] on span "Next" at bounding box center [1509, 736] width 28 height 13
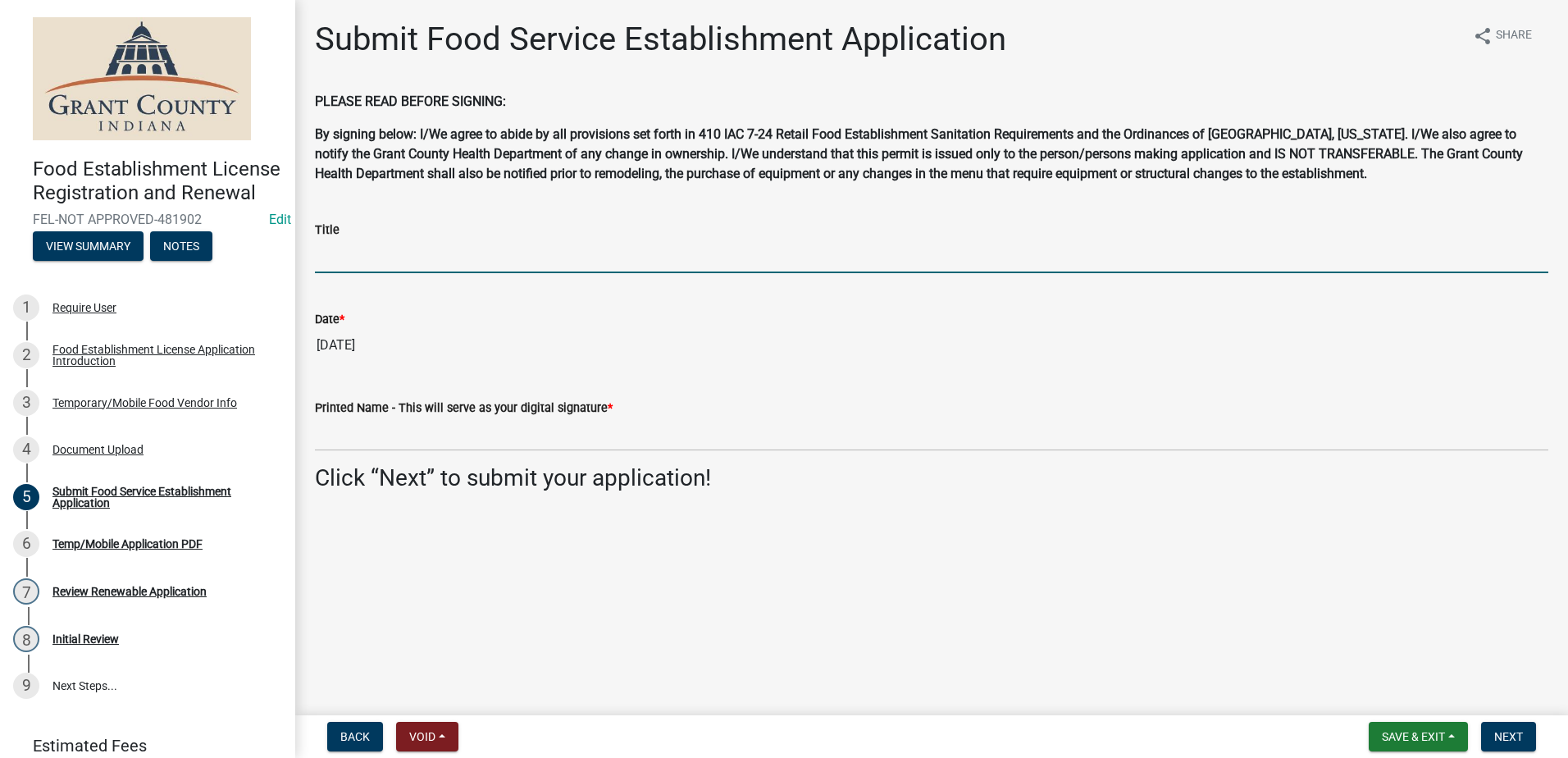
click at [341, 251] on input "Title" at bounding box center [931, 256] width 1233 height 33
type input "Owner"
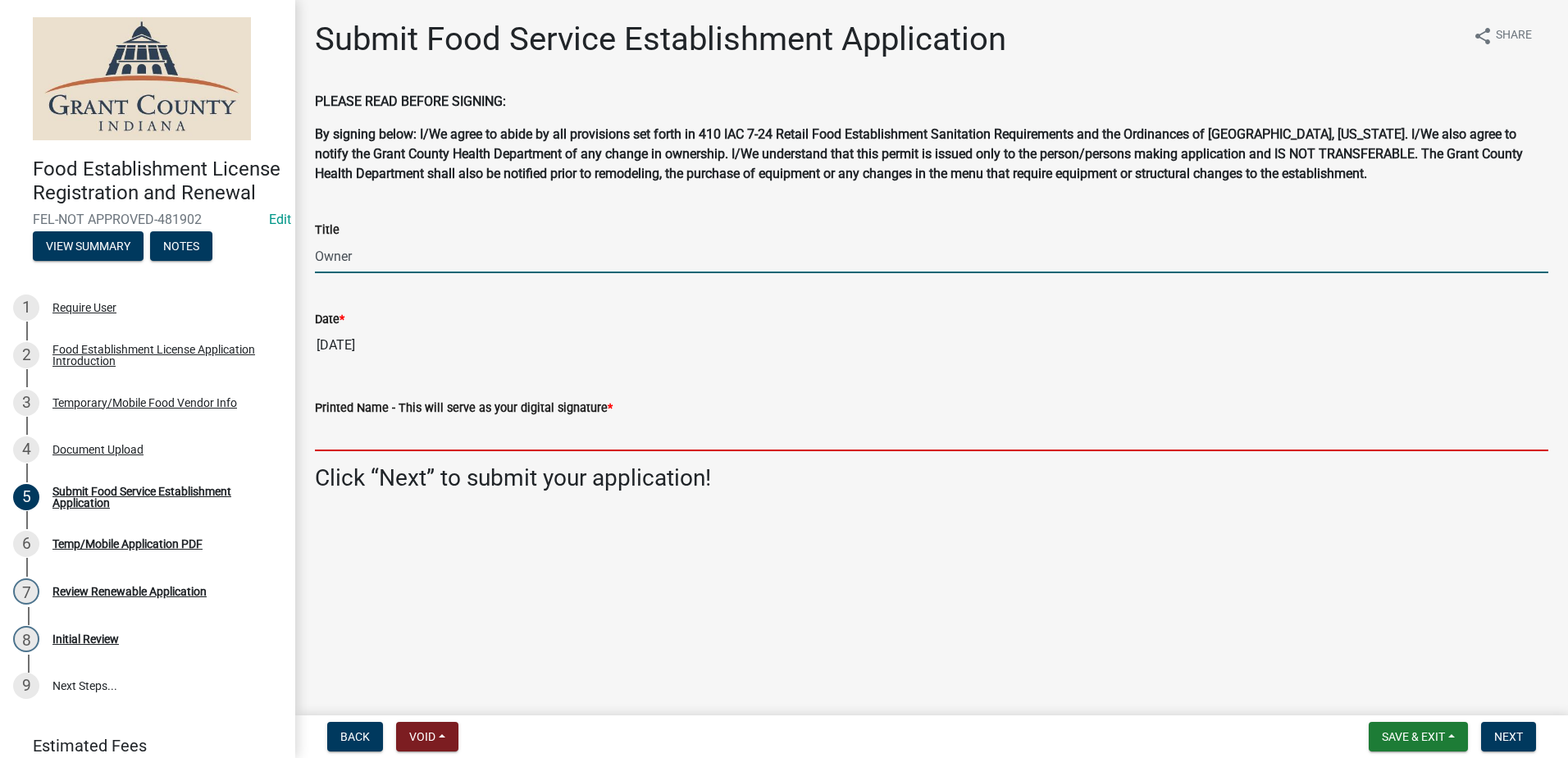
click at [366, 422] on input "Printed Name - This will serve as your digital signature *" at bounding box center [931, 434] width 1233 height 33
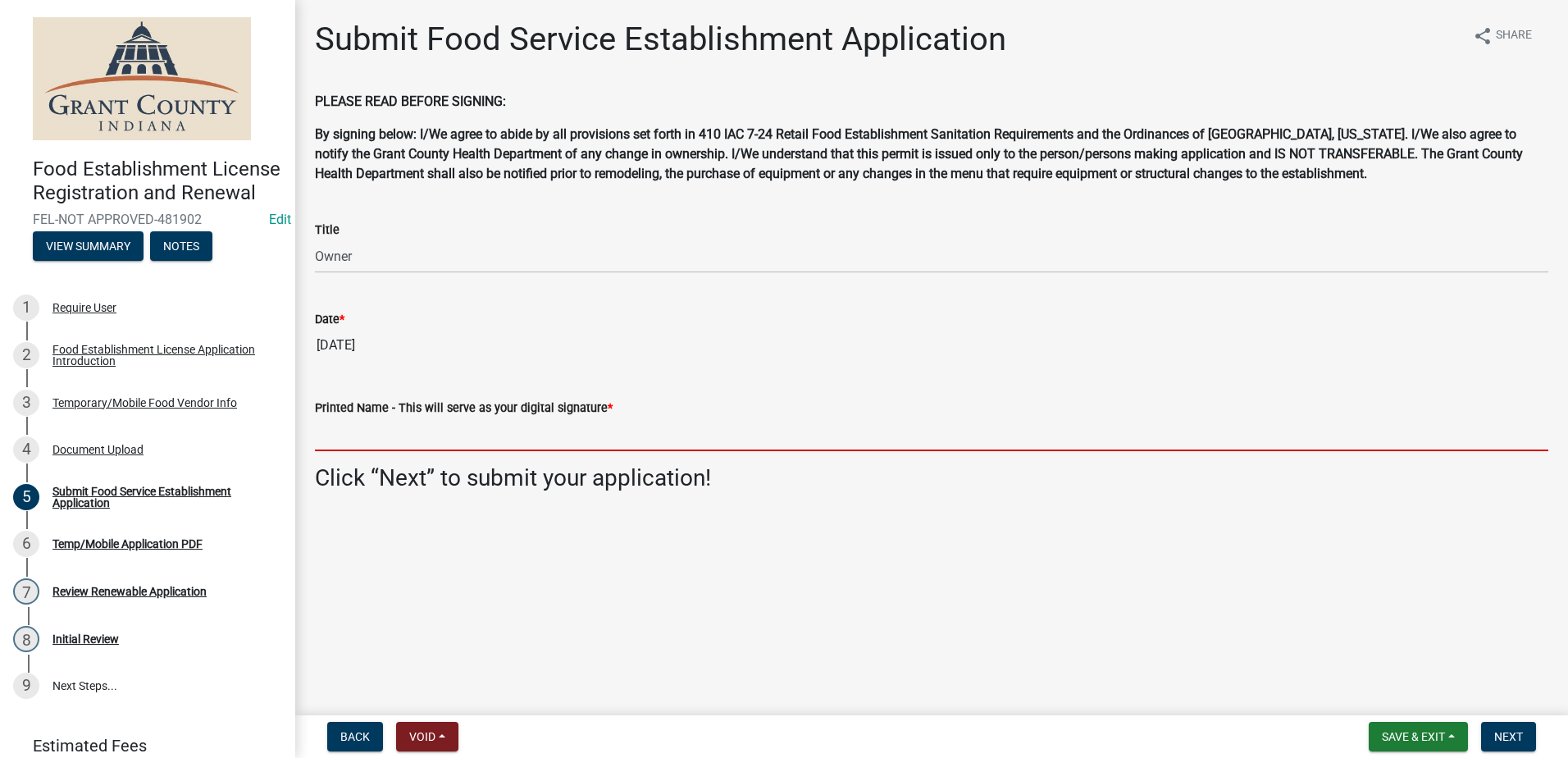
type input "[PERSON_NAME]"
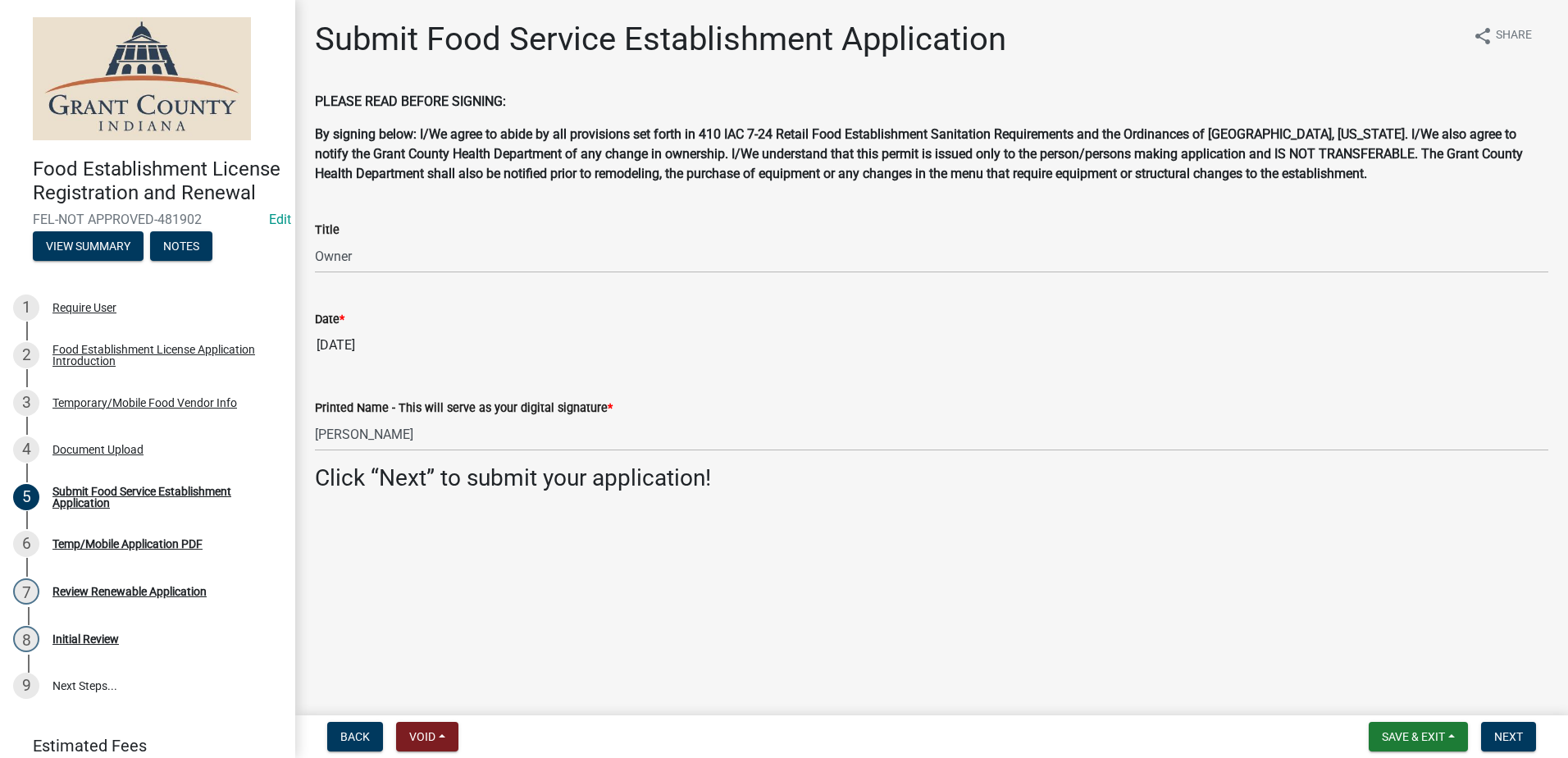
click at [680, 572] on main "Submit Food Service Establishment Application share Share PLEASE READ BEFORE SI…" at bounding box center [932, 354] width 1273 height 709
click at [1502, 727] on button "Next" at bounding box center [1509, 735] width 55 height 29
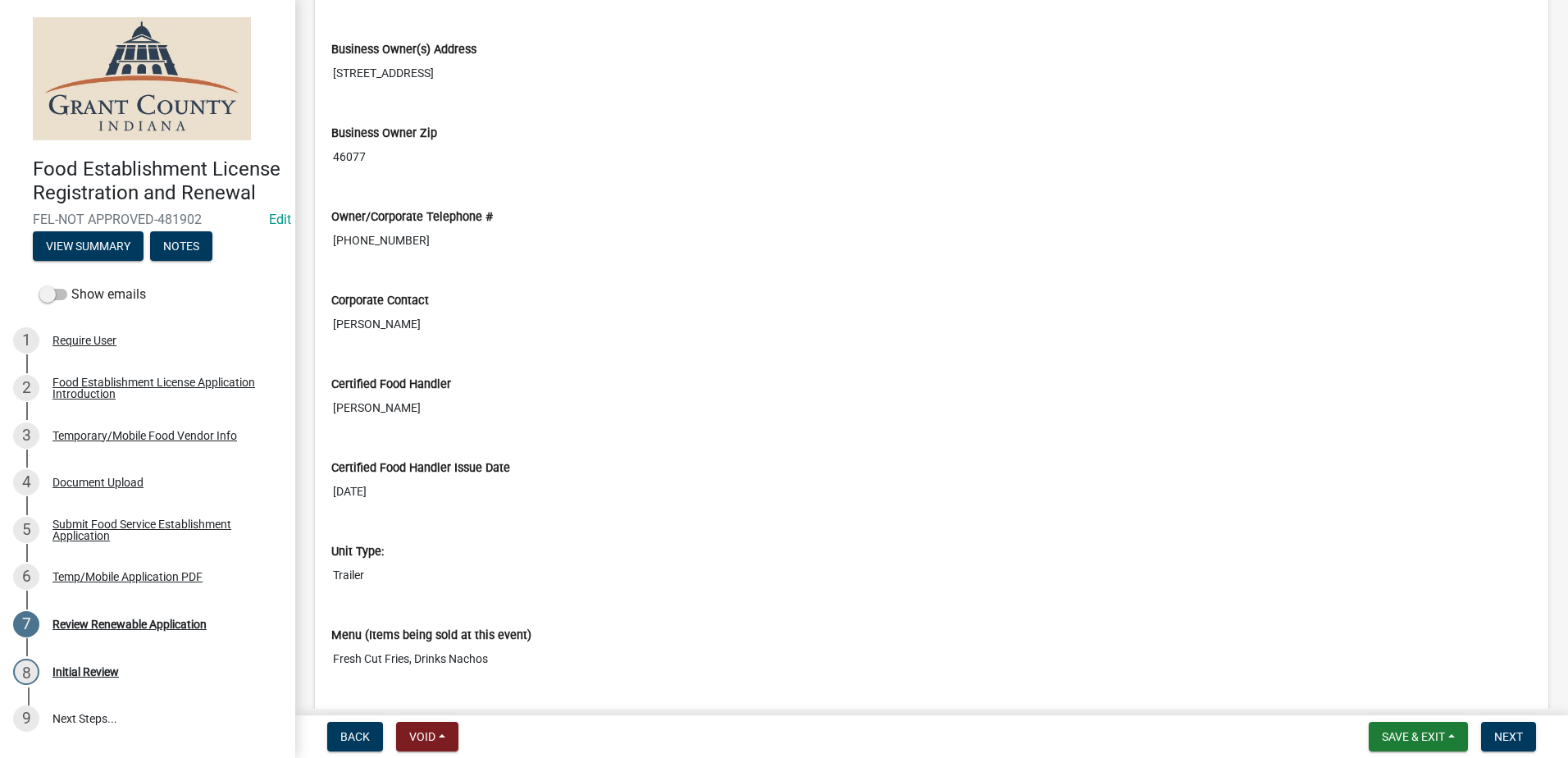
scroll to position [2132, 0]
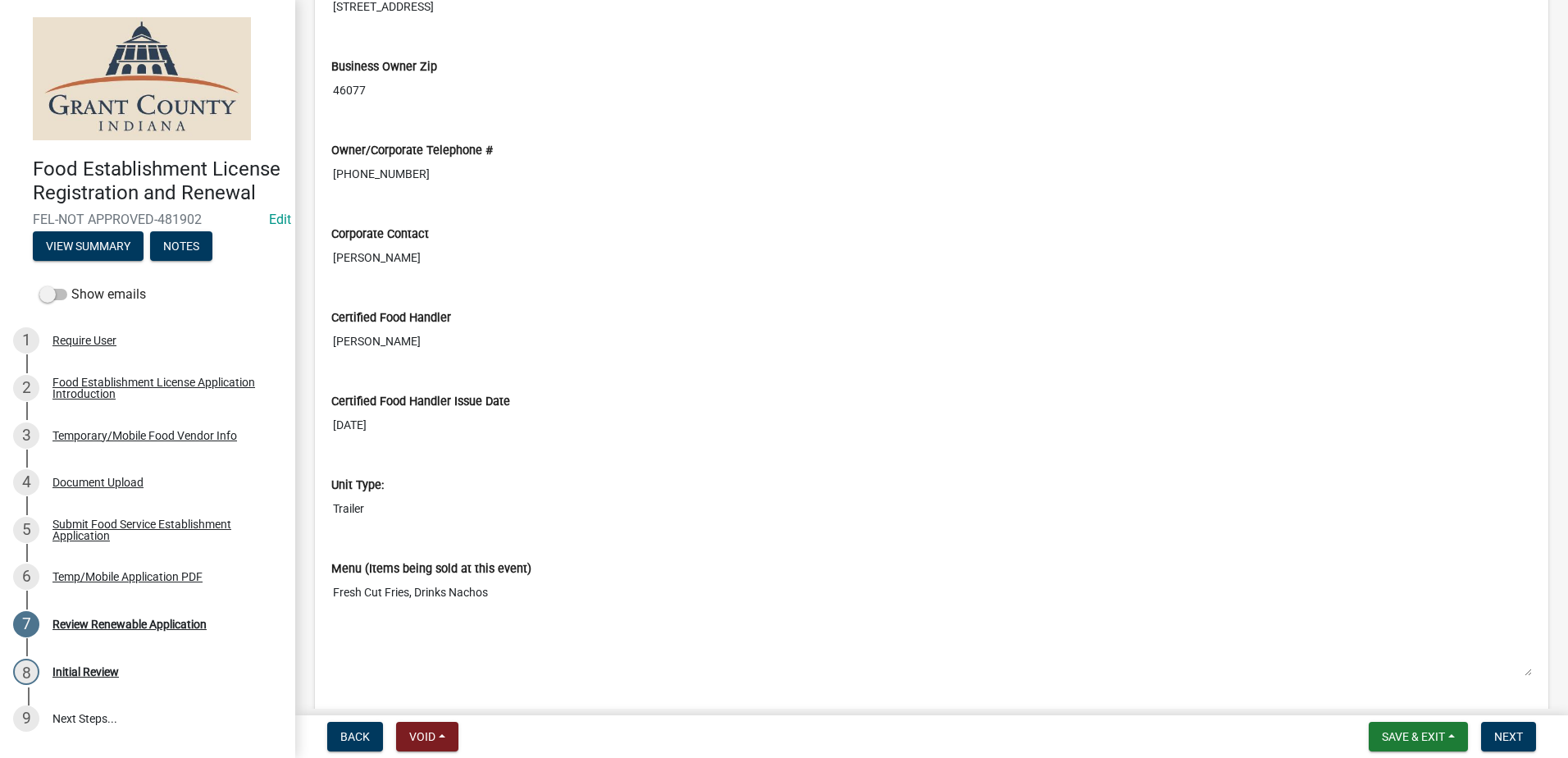
click at [1505, 720] on nav "Back Void Withdraw Lock Expire Void Save & Exit Save Save & Exit Next" at bounding box center [932, 736] width 1273 height 43
click at [1509, 733] on span "Next" at bounding box center [1509, 736] width 28 height 13
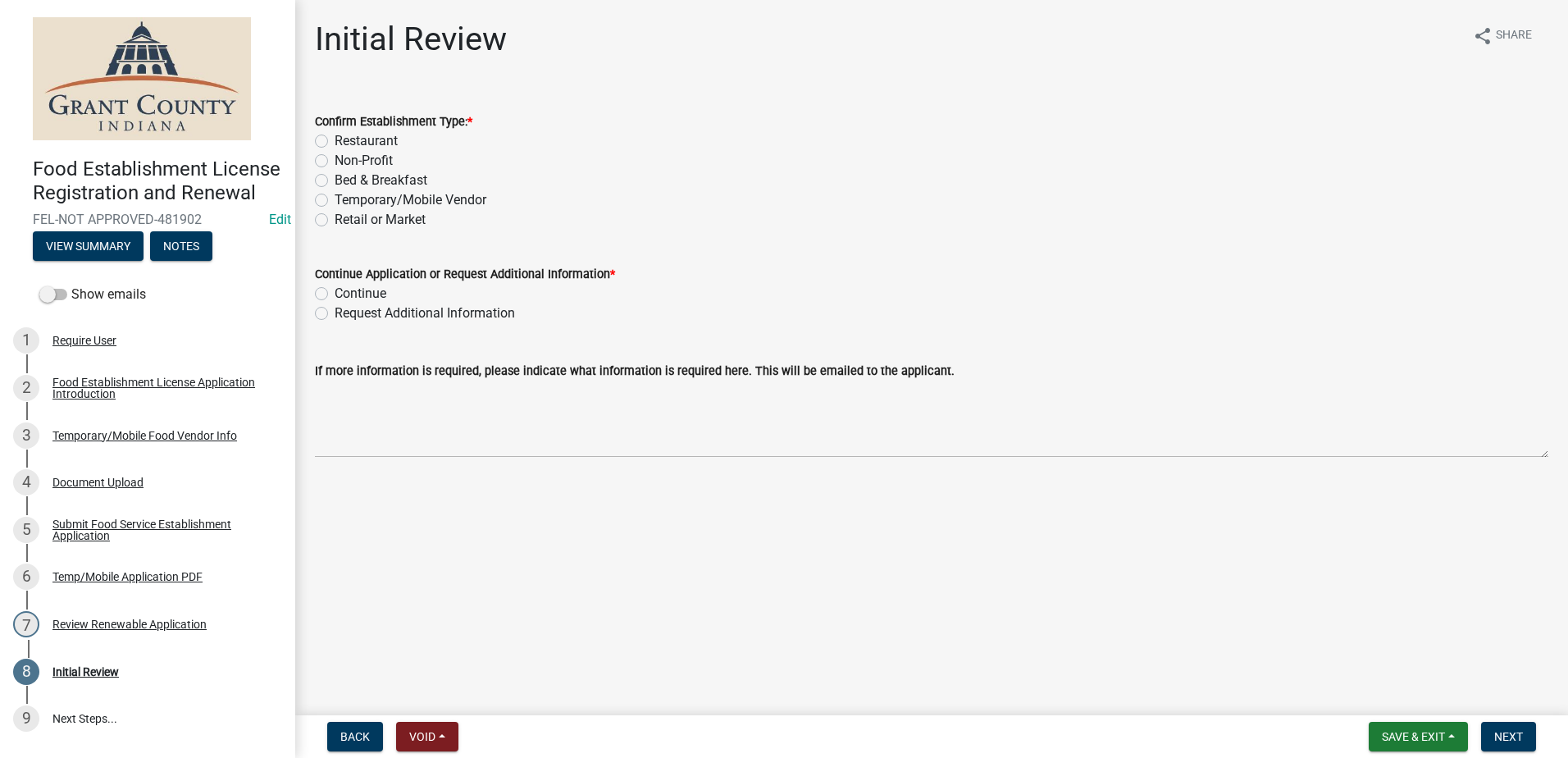
click at [335, 198] on label "Temporary/Mobile Vendor" at bounding box center [411, 200] width 152 height 20
click at [335, 198] on input "Temporary/Mobile Vendor" at bounding box center [340, 195] width 11 height 11
radio input "true"
click at [335, 293] on label "Continue" at bounding box center [361, 294] width 52 height 20
click at [335, 293] on input "Continue" at bounding box center [340, 289] width 11 height 11
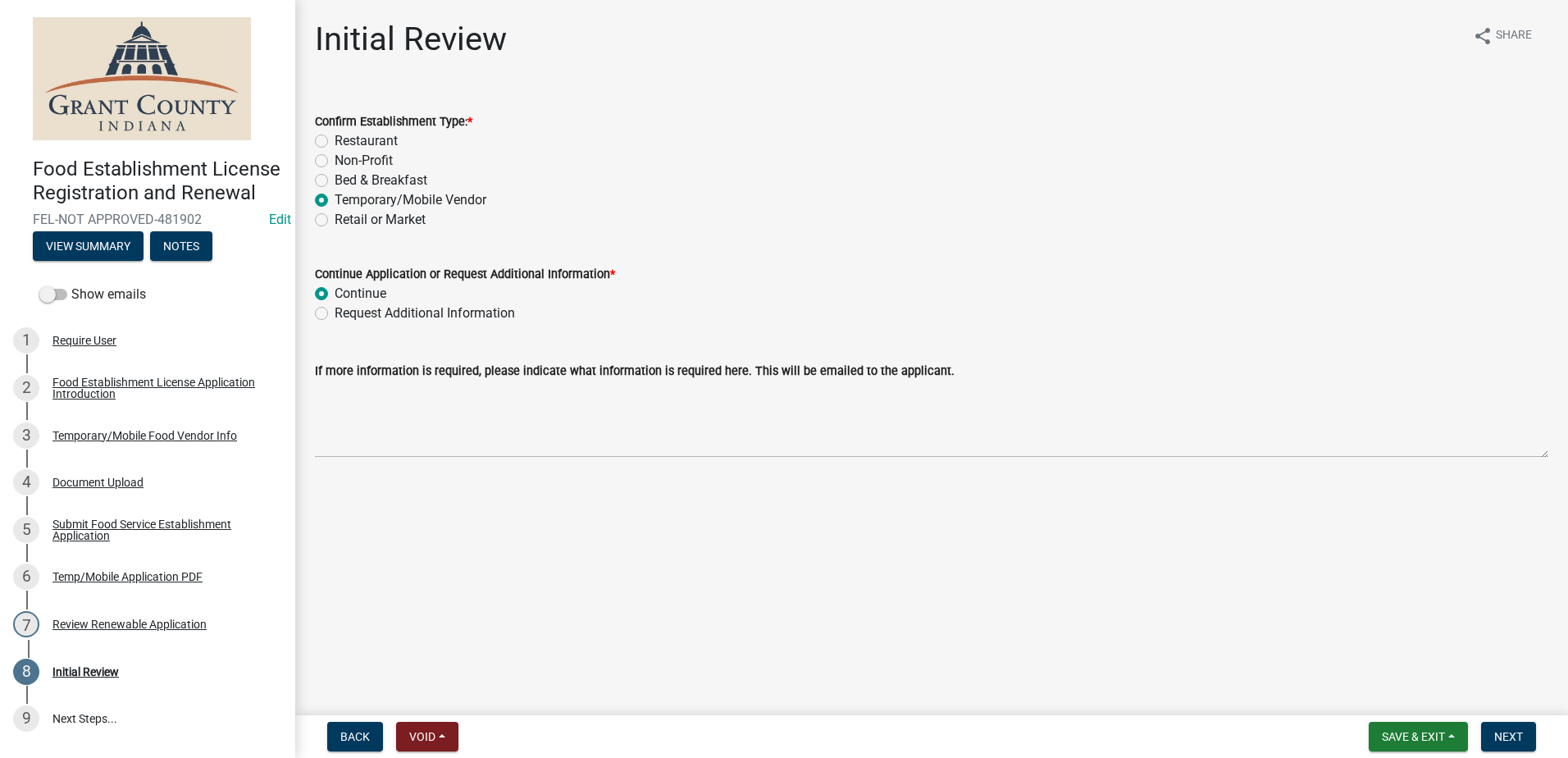
radio input "true"
click at [455, 510] on main "Initial Review share Share Confirm Establishment Type: * Restaurant Non-Profit …" at bounding box center [932, 354] width 1273 height 709
click at [1506, 732] on span "Next" at bounding box center [1509, 736] width 28 height 13
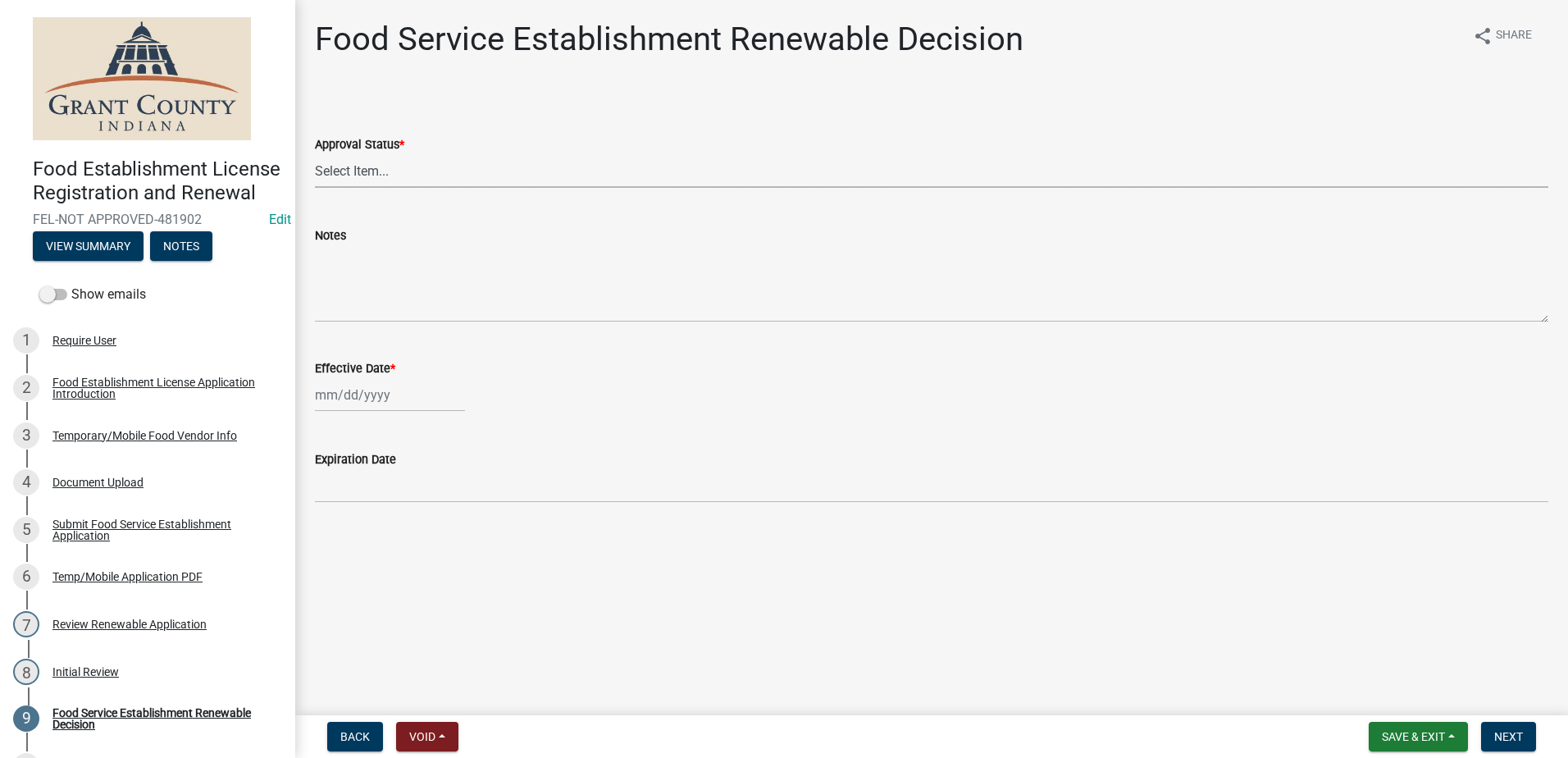
click at [424, 162] on select "Select Item... Approved Denied" at bounding box center [931, 171] width 1233 height 33
click at [315, 154] on select "Select Item... Approved Denied" at bounding box center [931, 171] width 1233 height 33
select select "f8bc5ebe-de22-4857-900a-5f4c078c3457"
click at [421, 391] on div at bounding box center [390, 395] width 150 height 33
select select "9"
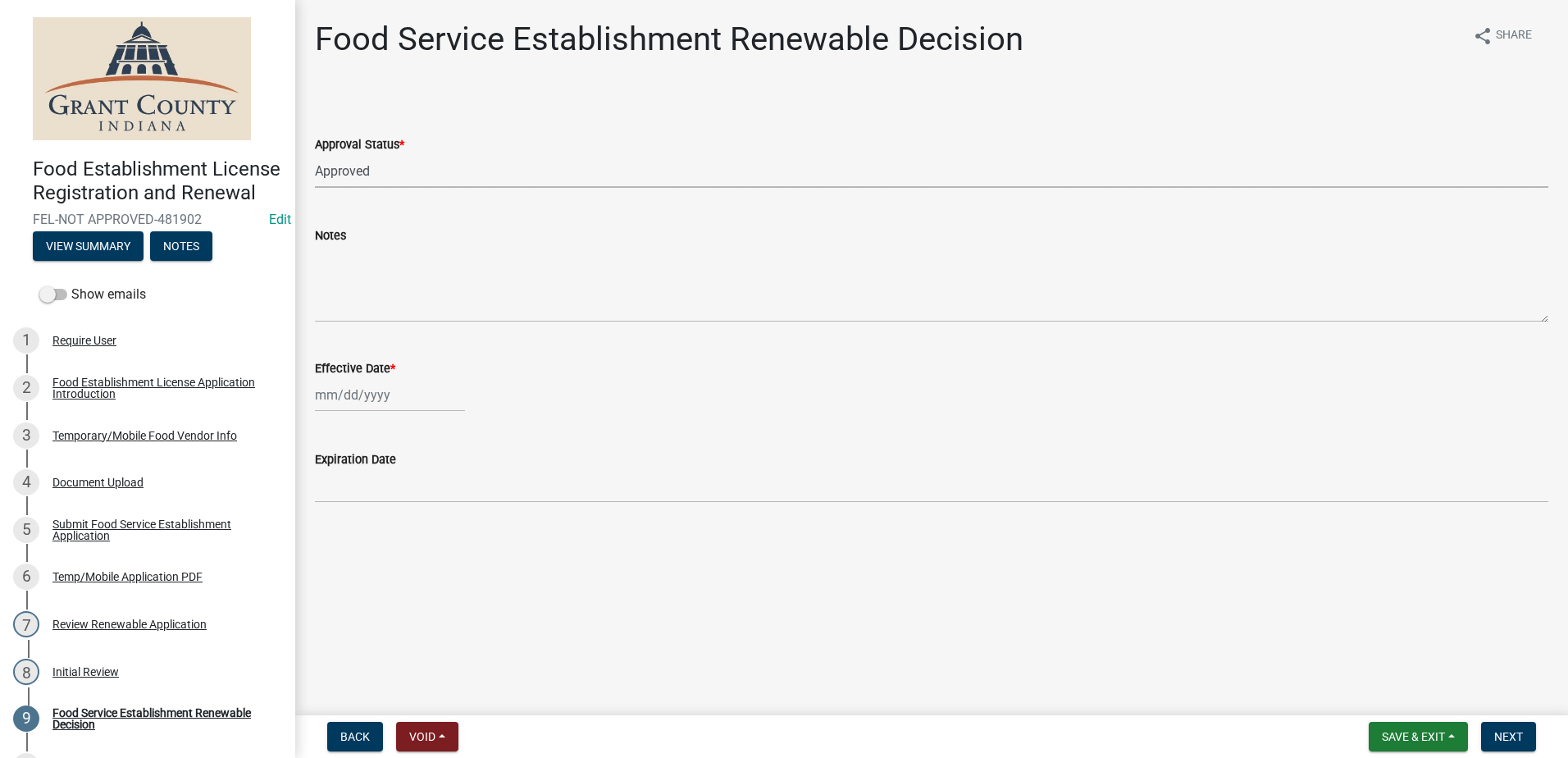
select select "2025"
click at [332, 556] on div "22" at bounding box center [331, 560] width 26 height 26
type input "[DATE]"
click at [647, 586] on main "Food Service Establishment Renewable Decision share Share Approval Status * Sel…" at bounding box center [932, 354] width 1273 height 709
click at [1493, 730] on button "Next" at bounding box center [1509, 735] width 55 height 29
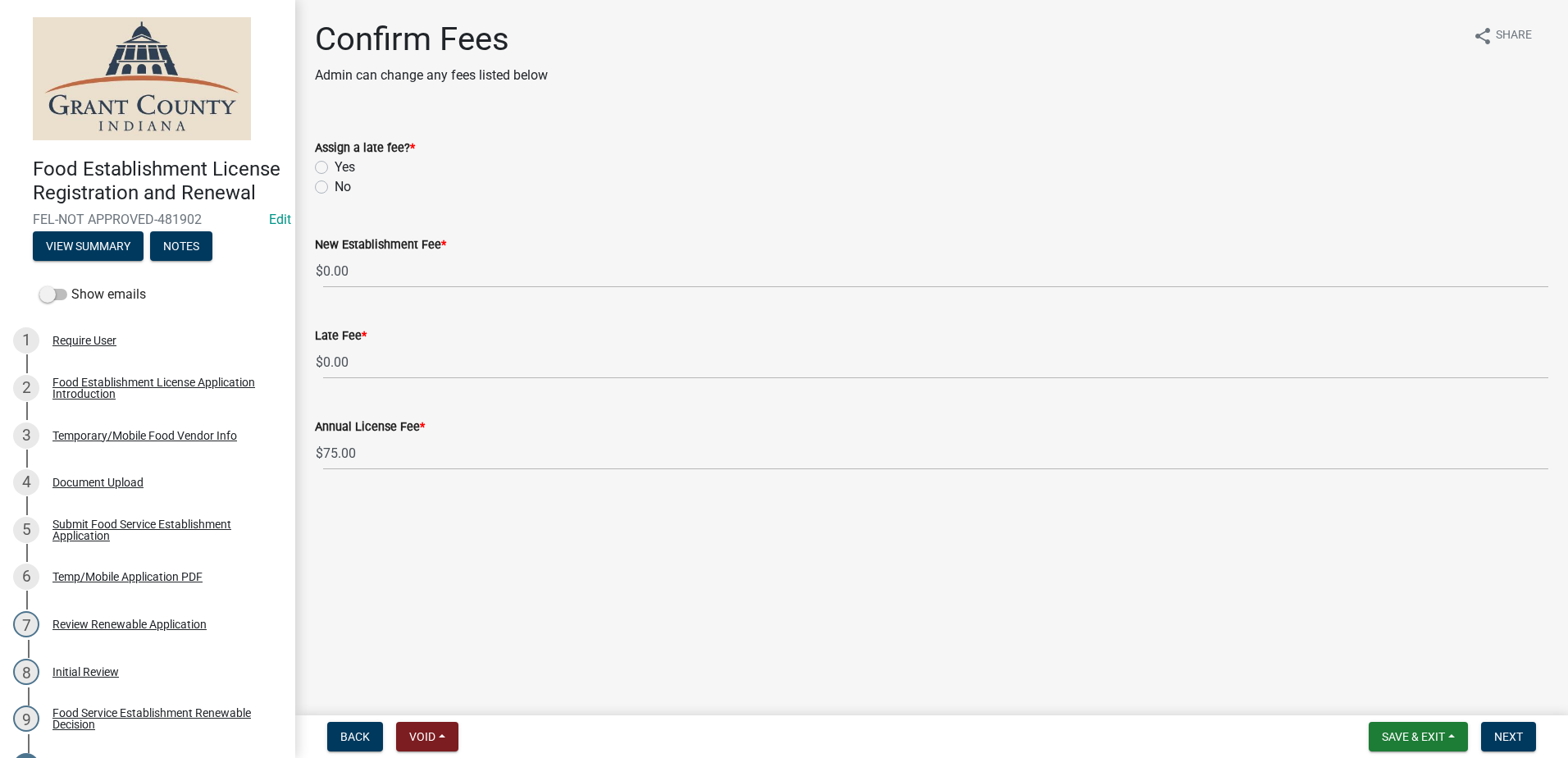
click at [335, 190] on label "No" at bounding box center [343, 187] width 17 height 20
click at [335, 188] on input "No" at bounding box center [340, 182] width 11 height 11
radio input "true"
click at [466, 509] on main "Confirm Fees Admin can change any fees listed below share Share Assign a late f…" at bounding box center [932, 354] width 1273 height 709
drag, startPoint x: 1511, startPoint y: 738, endPoint x: 1505, endPoint y: 731, distance: 9.2
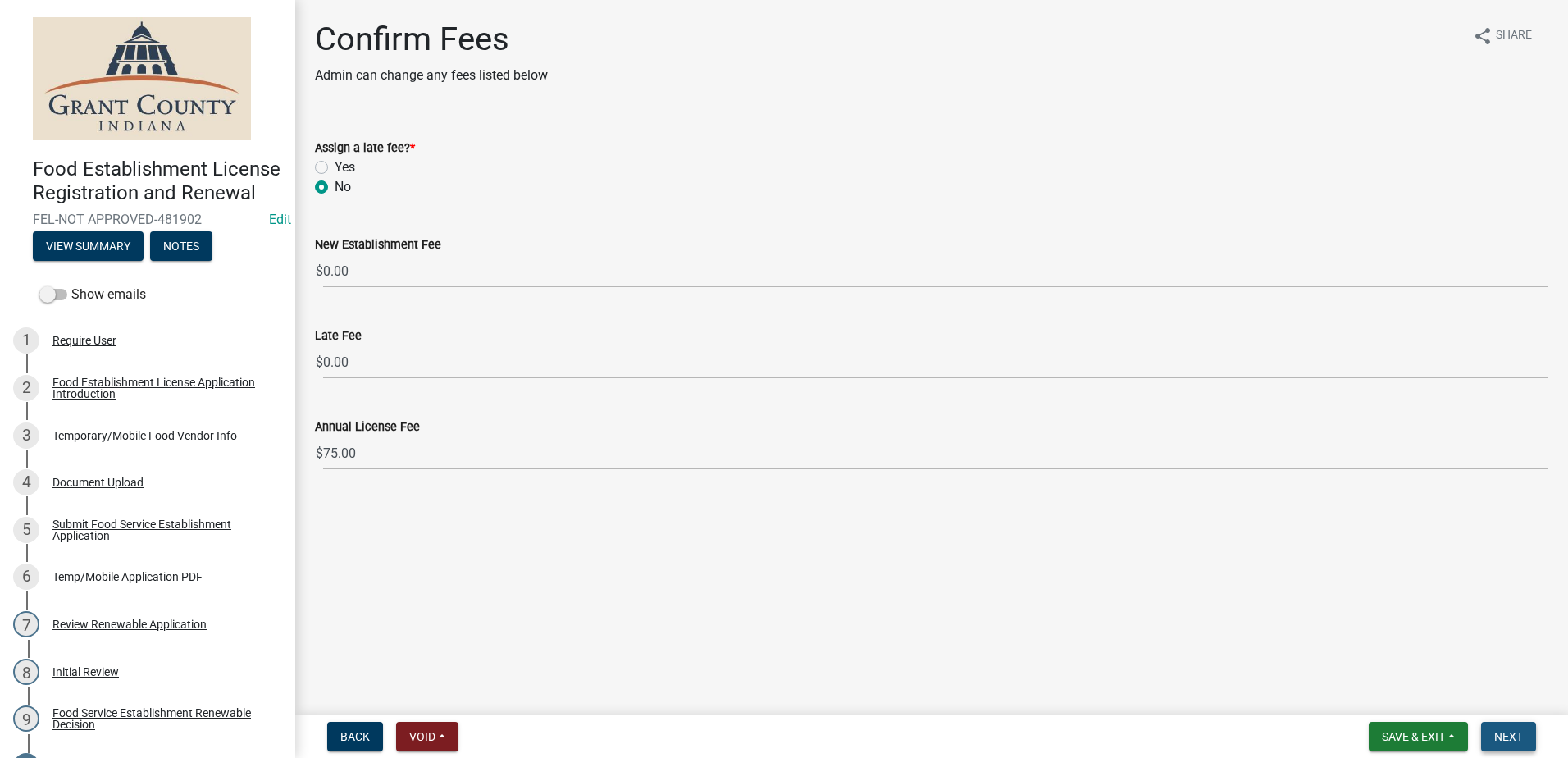
click at [1511, 737] on span "Next" at bounding box center [1509, 736] width 28 height 13
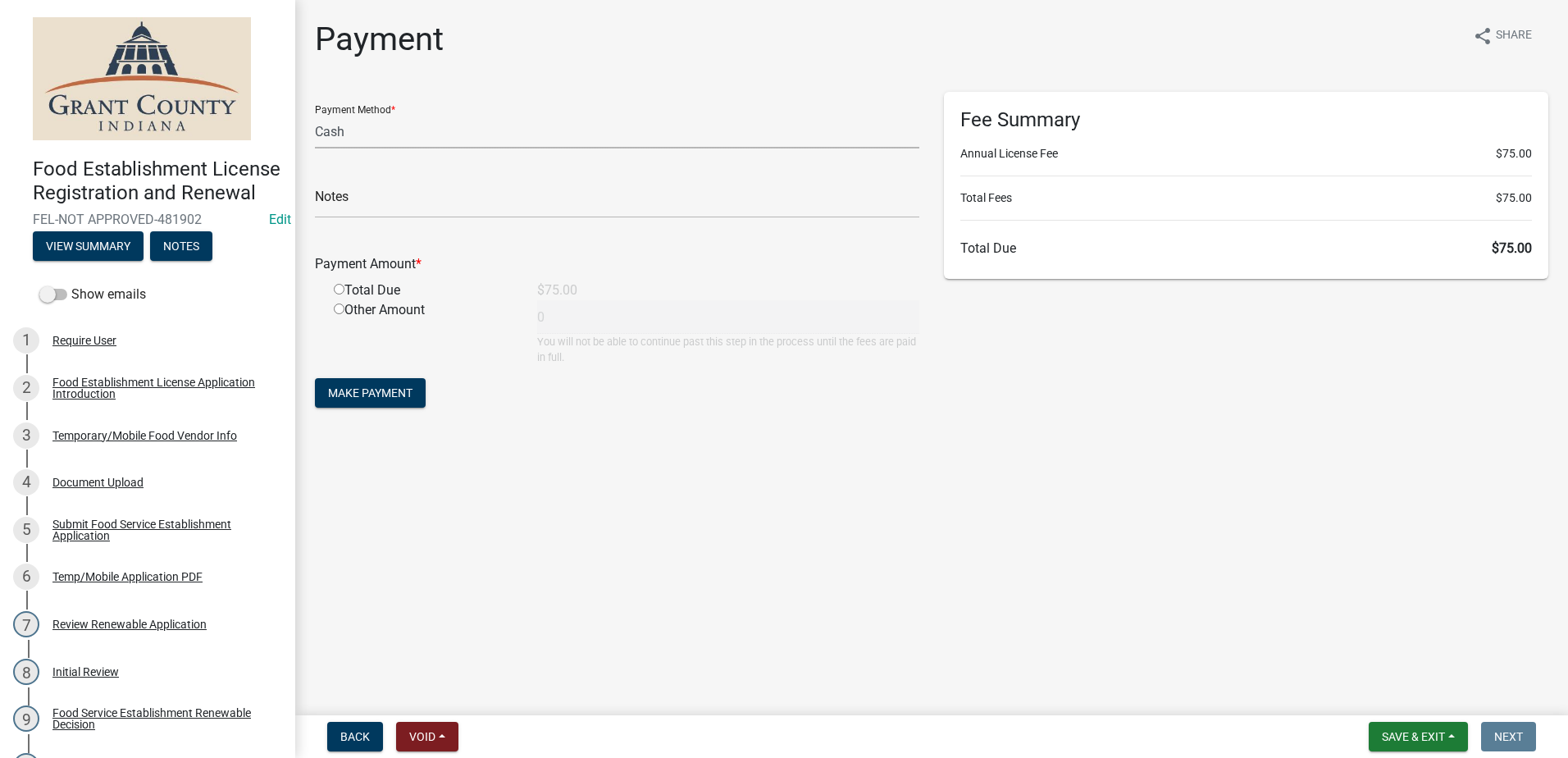
click at [472, 128] on select "Credit Card POS Check Cash" at bounding box center [617, 132] width 604 height 33
select select "1: 0"
click at [315, 115] on select "Credit Card POS Check Cash" at bounding box center [617, 132] width 604 height 33
click at [430, 203] on input "text" at bounding box center [617, 201] width 604 height 33
type input "1823"
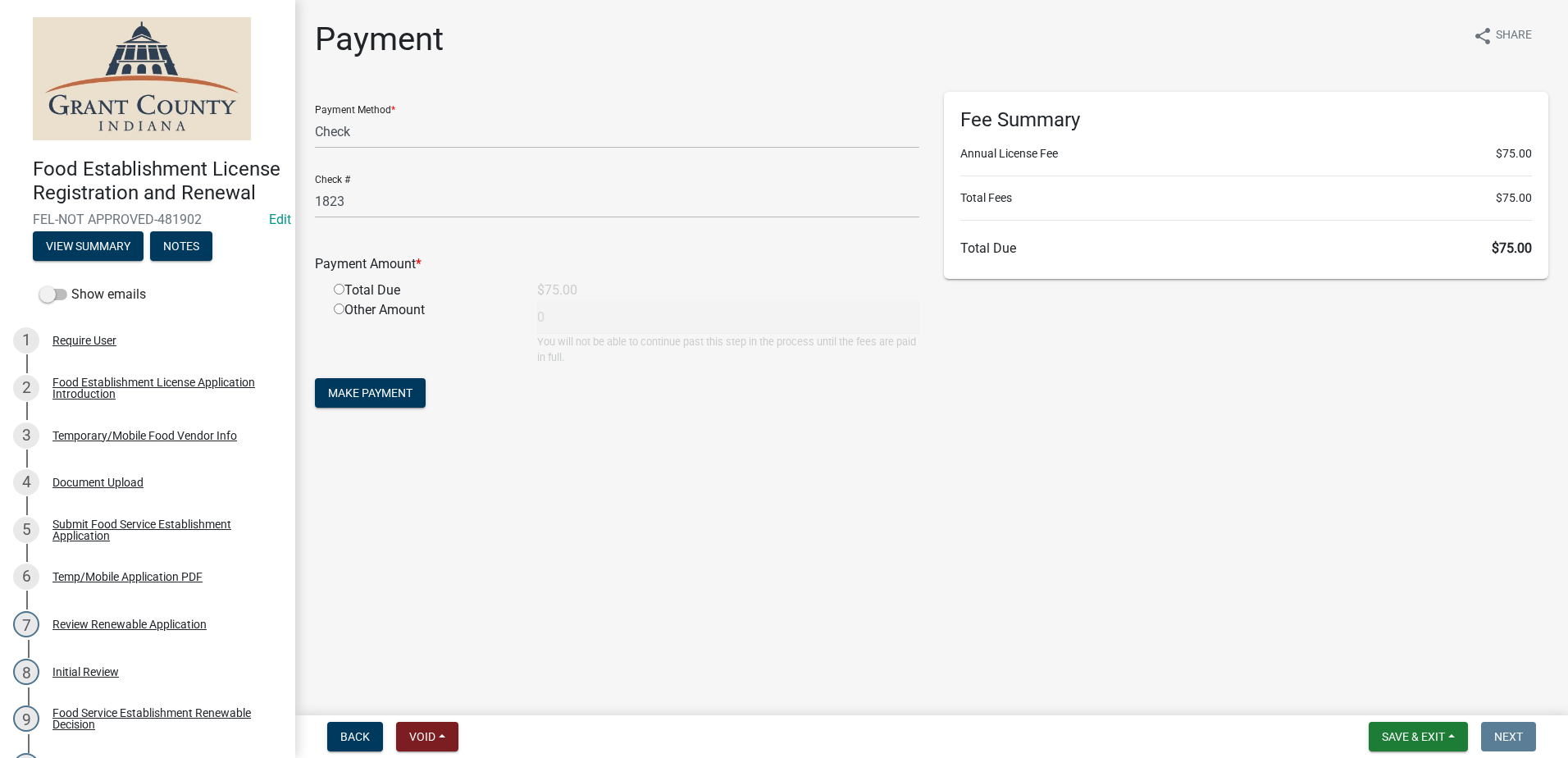
click at [469, 504] on main "Payment share Share Payment Method * Credit Card POS Check Cash Check # 1823 Pa…" at bounding box center [932, 354] width 1273 height 709
click at [338, 291] on input "radio" at bounding box center [339, 289] width 11 height 11
radio input "true"
type input "75"
drag, startPoint x: 357, startPoint y: 387, endPoint x: 378, endPoint y: 406, distance: 28.3
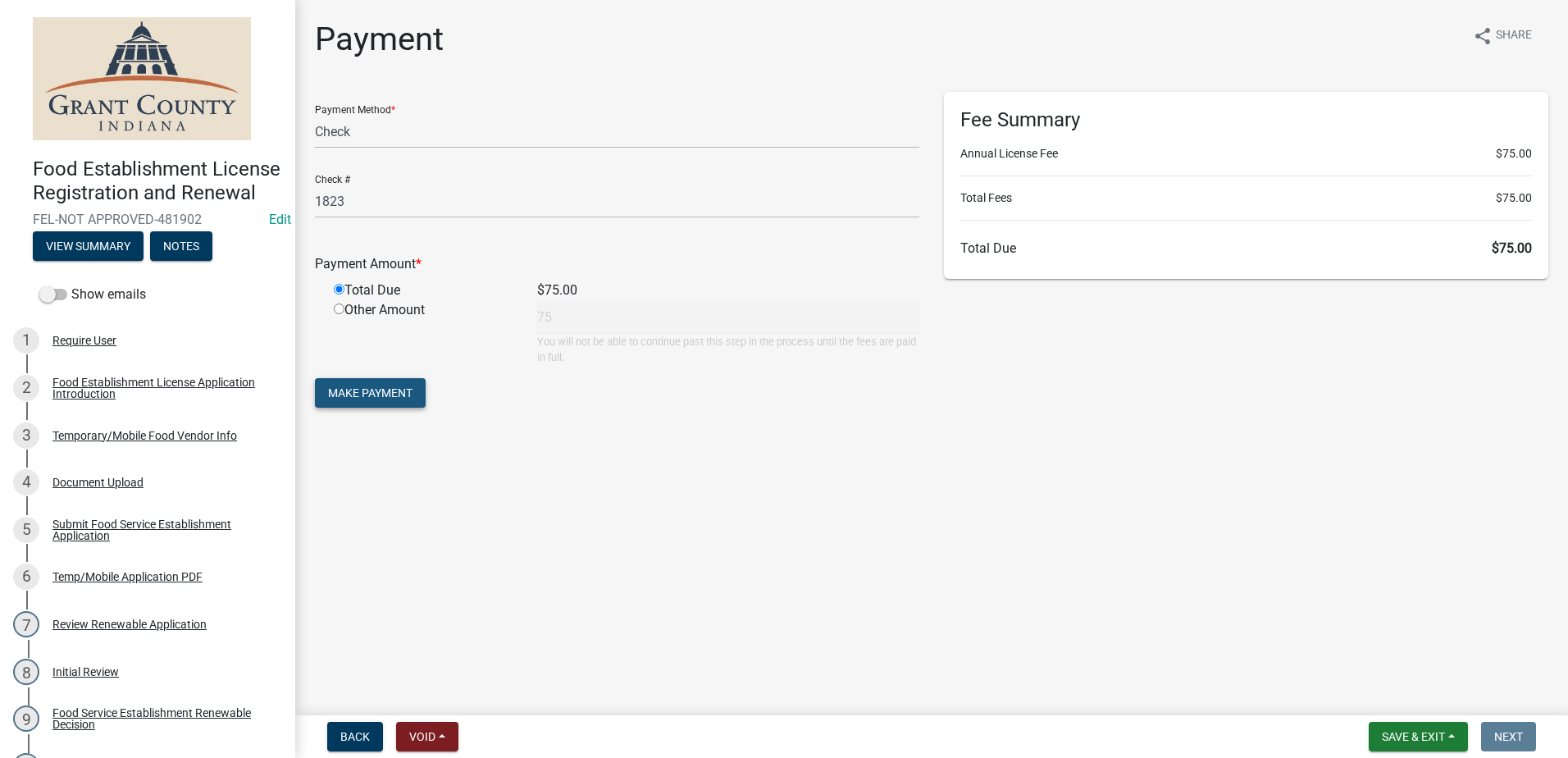
click at [362, 392] on span "Make Payment" at bounding box center [370, 393] width 84 height 13
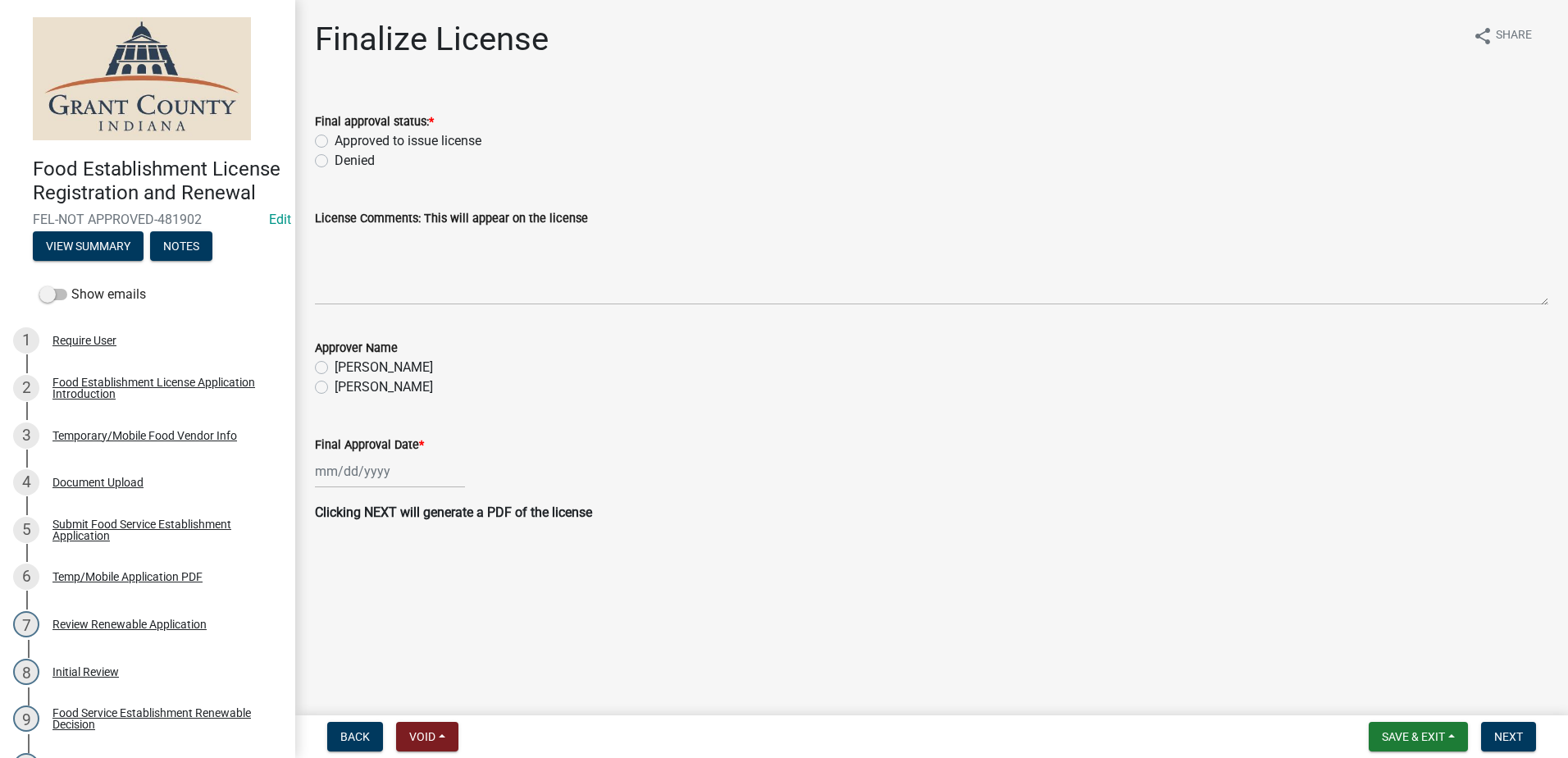
click at [335, 139] on label "Approved to issue license" at bounding box center [408, 141] width 147 height 20
click at [335, 139] on input "Approved to issue license" at bounding box center [340, 136] width 11 height 11
radio input "true"
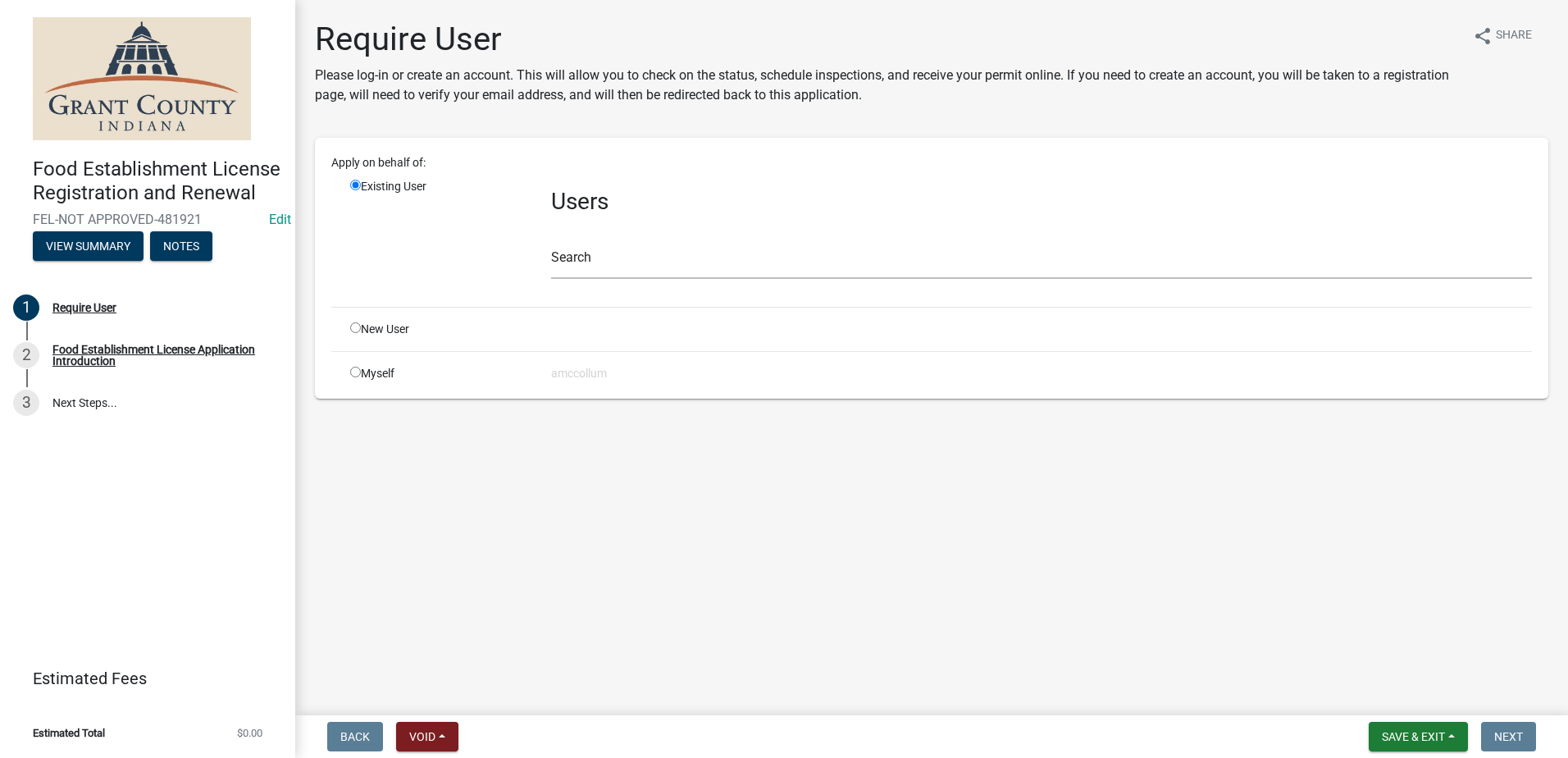
click at [352, 324] on input "radio" at bounding box center [355, 327] width 11 height 11
radio input "true"
radio input "false"
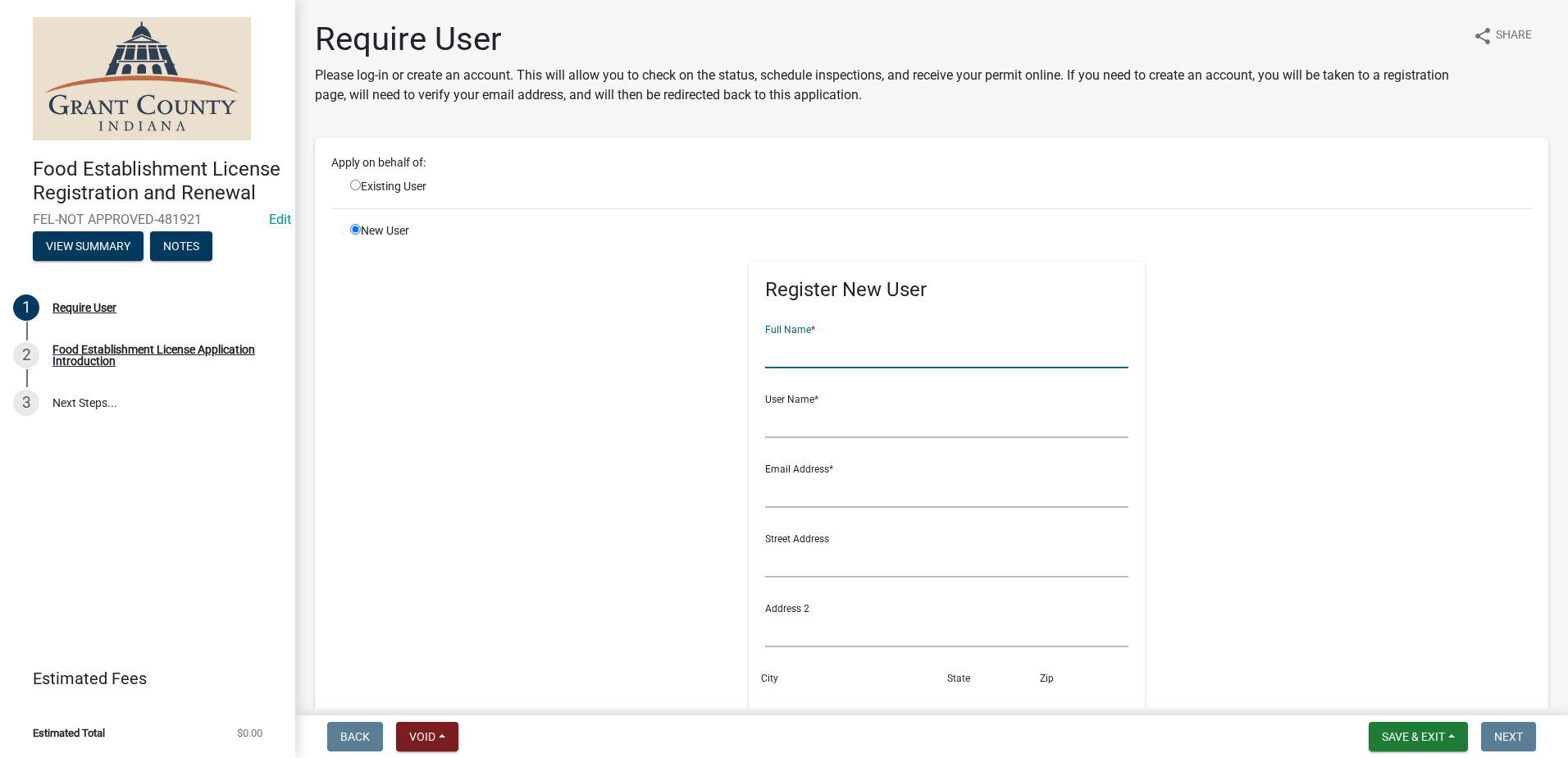
click at [781, 349] on input "text" at bounding box center [946, 351] width 363 height 33
click at [837, 354] on input "[PERSON_NAME]" at bounding box center [946, 351] width 363 height 33
type input "[PERSON_NAME]"
click at [818, 423] on input "text" at bounding box center [946, 421] width 363 height 33
type input "Bajco Michiana lll"
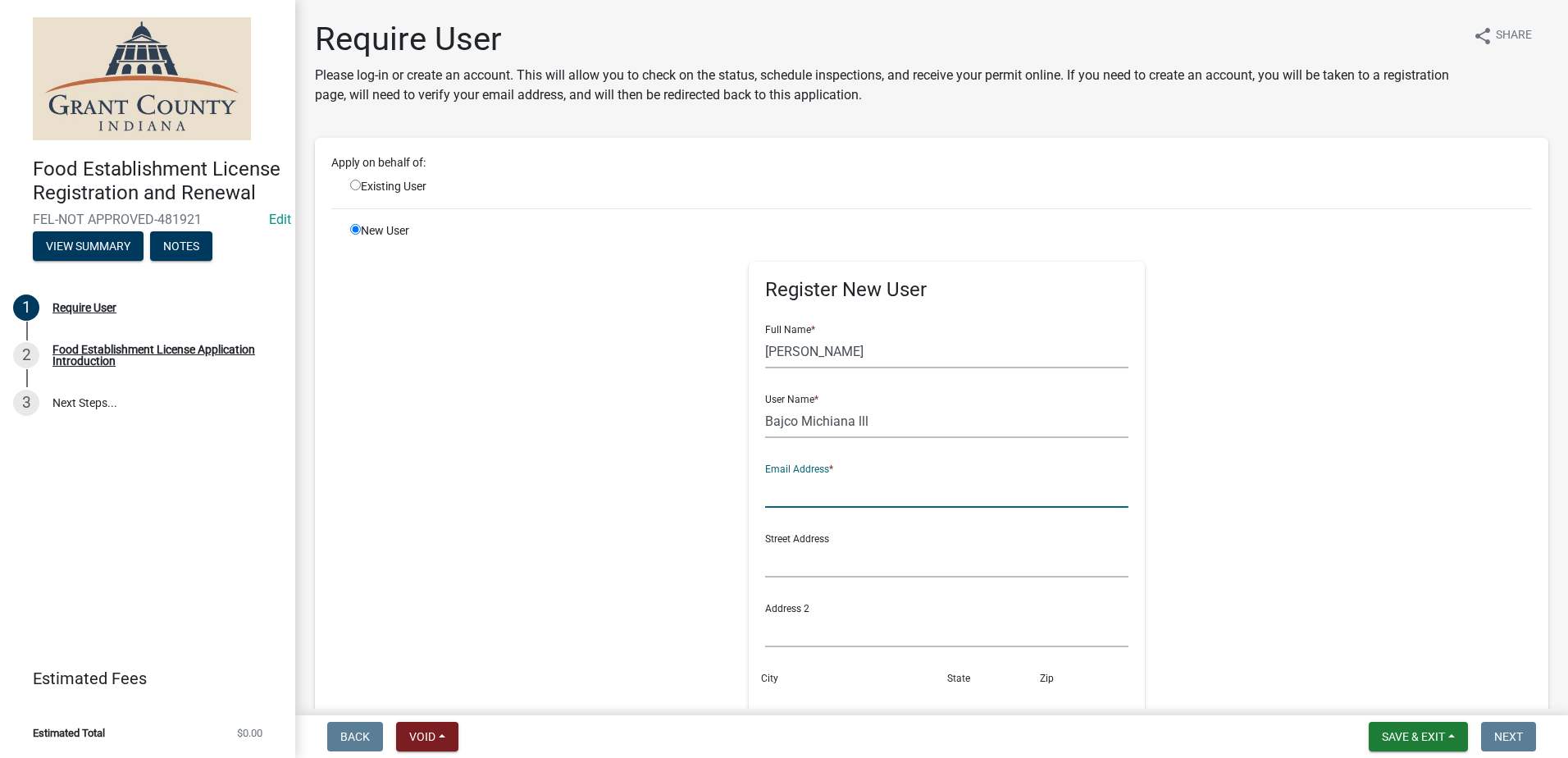
click at [846, 480] on input "text" at bounding box center [946, 491] width 363 height 33
type input "[EMAIL_ADDRESS][DOMAIN_NAME]"
click at [844, 561] on input "text" at bounding box center [946, 560] width 363 height 33
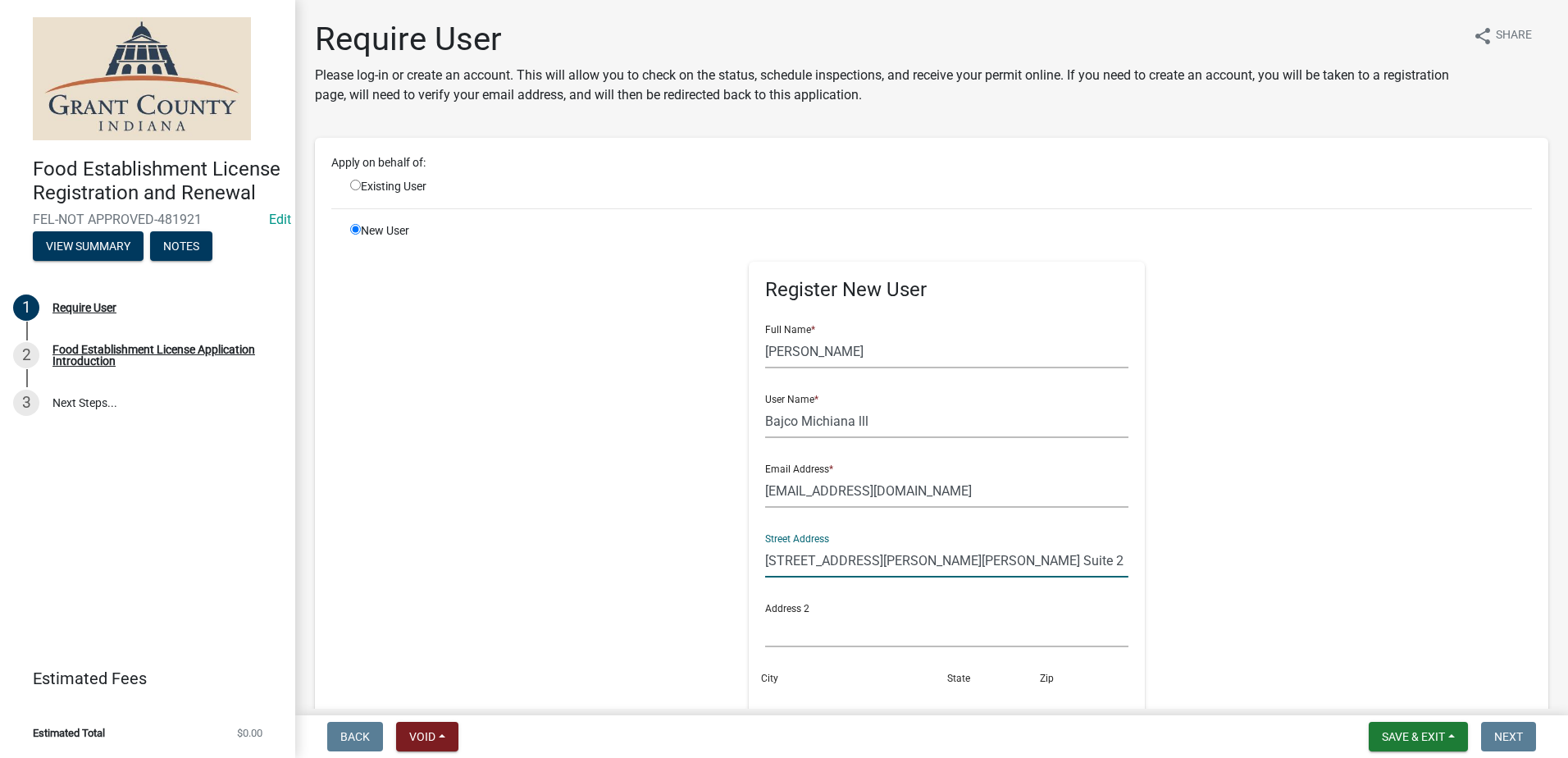
type input "[STREET_ADDRESS][PERSON_NAME][PERSON_NAME] Suite 2"
click at [857, 627] on input "text" at bounding box center [946, 630] width 363 height 33
type input "B"
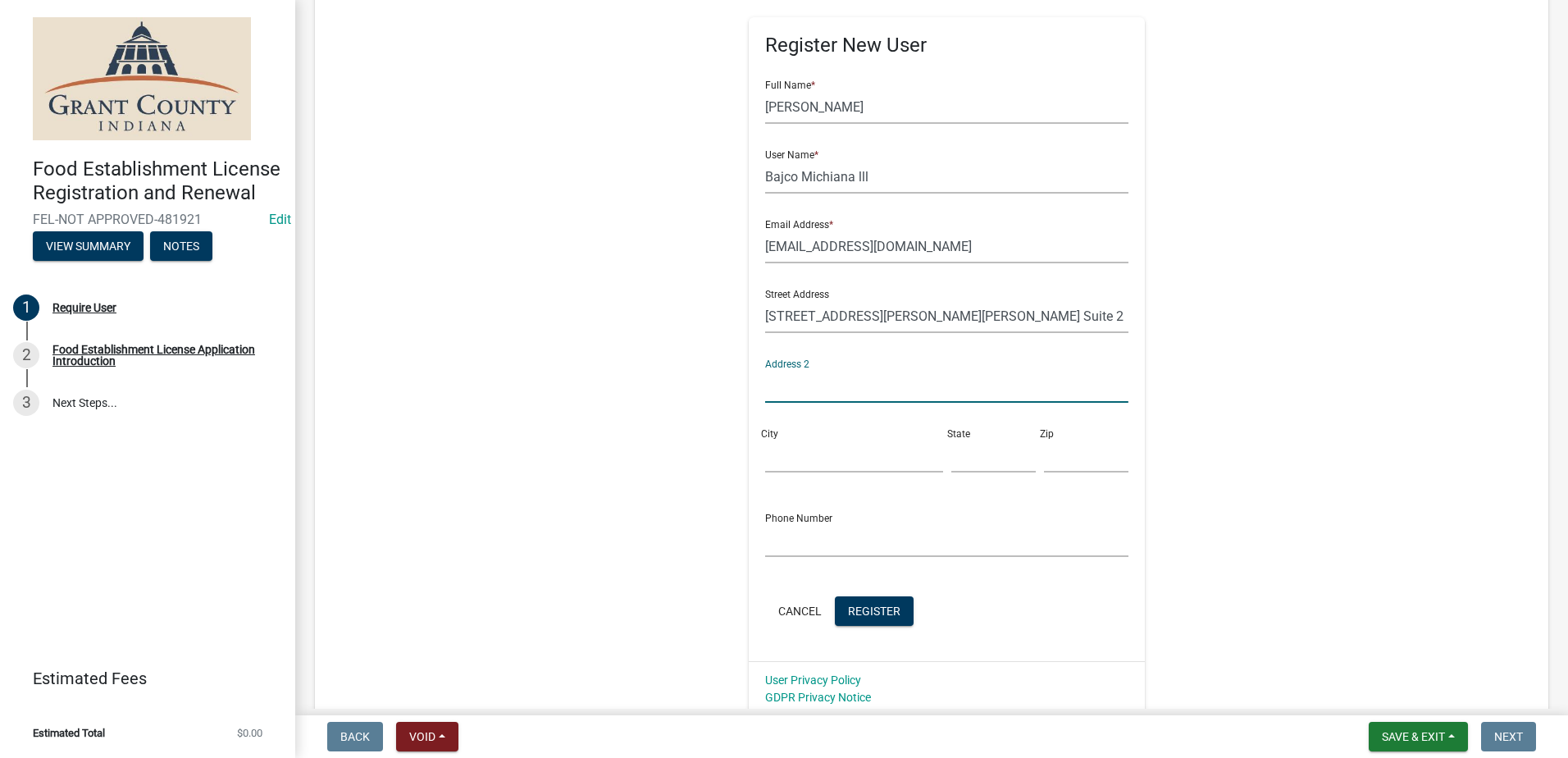
scroll to position [246, 0]
click at [836, 455] on input "City" at bounding box center [853, 454] width 177 height 33
type input "[PERSON_NAME]"
type input "OH"
type input "44512"
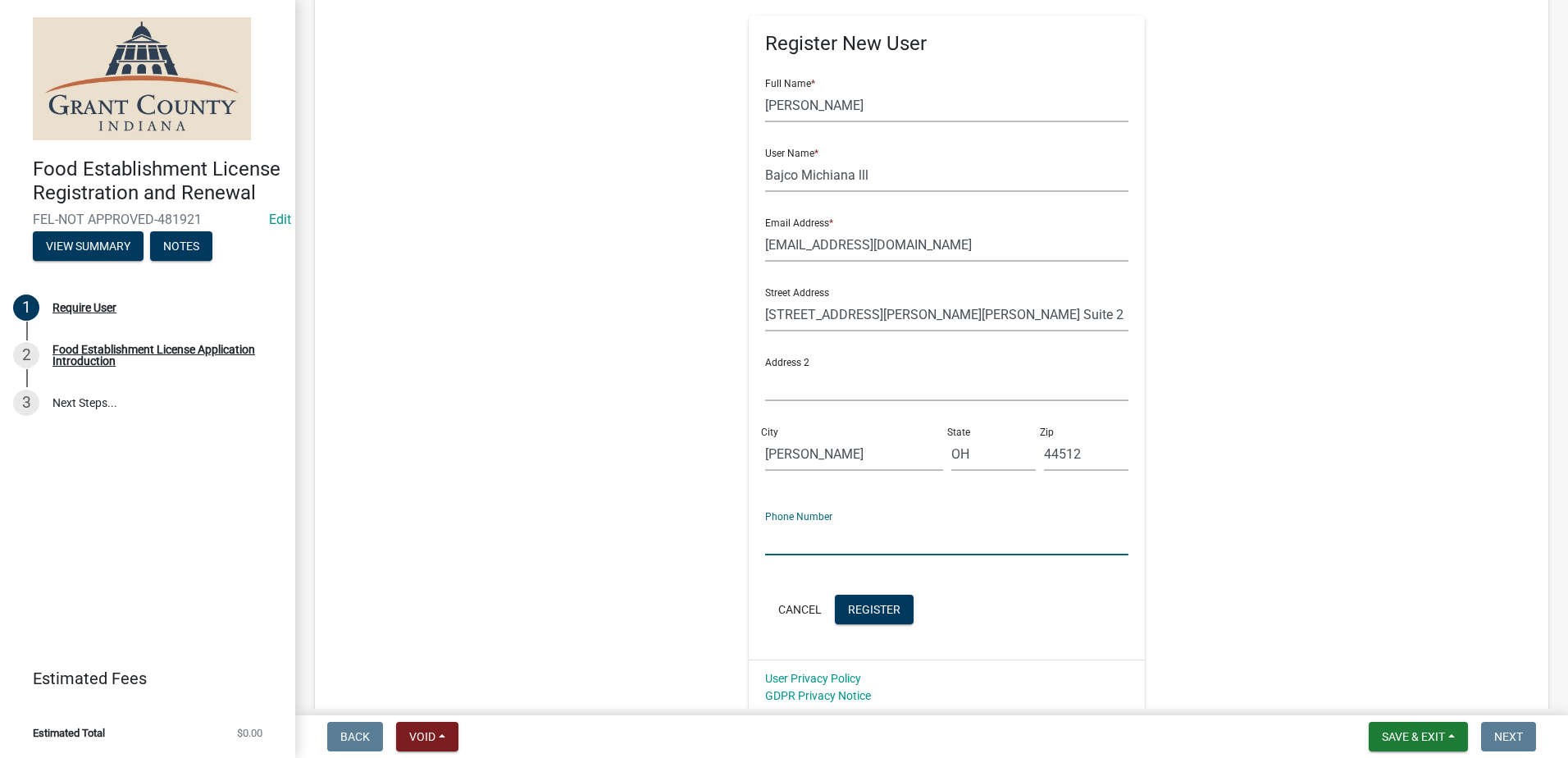
click at [840, 541] on input "text" at bounding box center [946, 538] width 363 height 33
type input "[PHONE_NUMBER]"
click at [861, 604] on span "Register" at bounding box center [874, 609] width 53 height 13
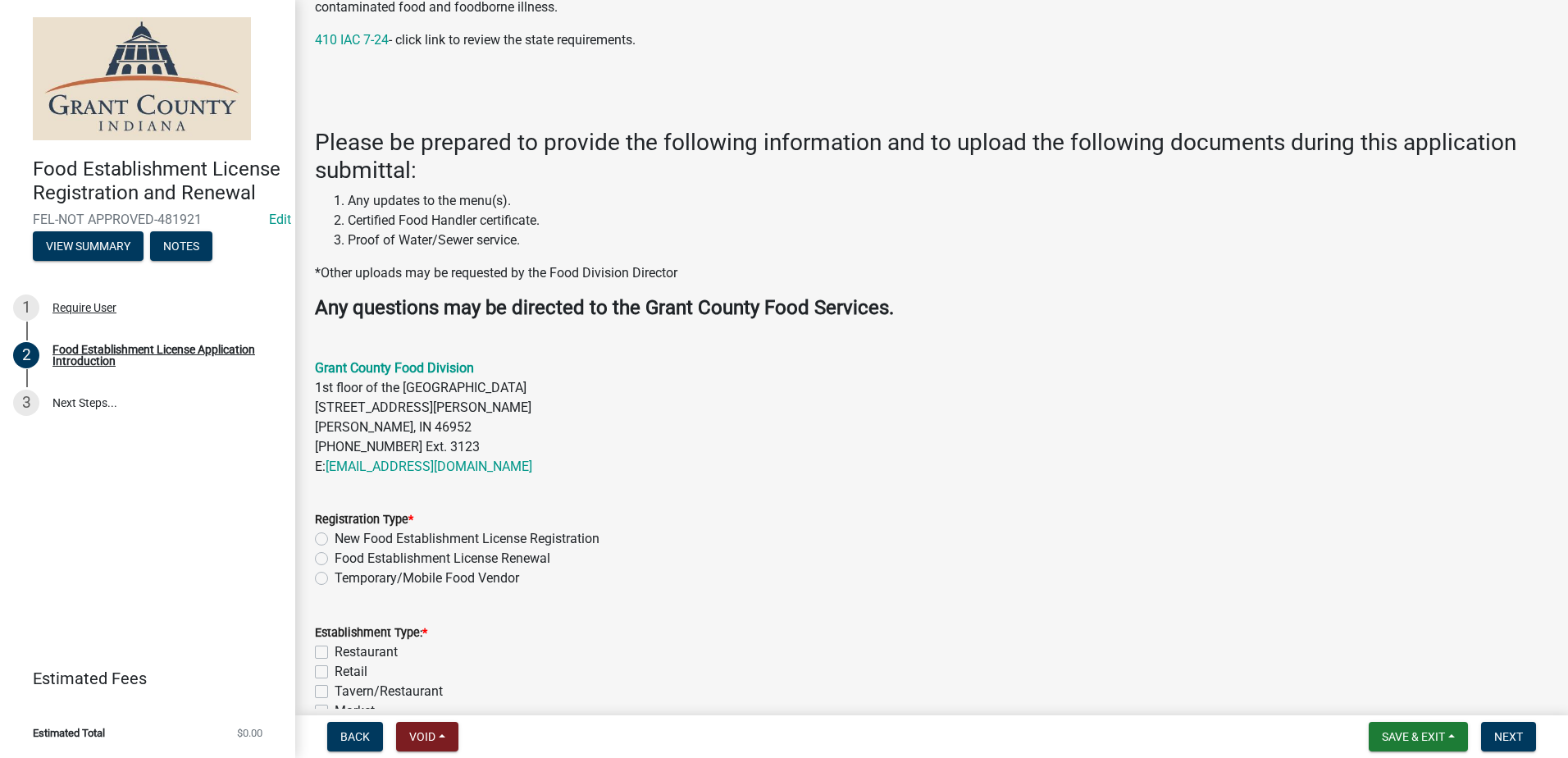
scroll to position [328, 0]
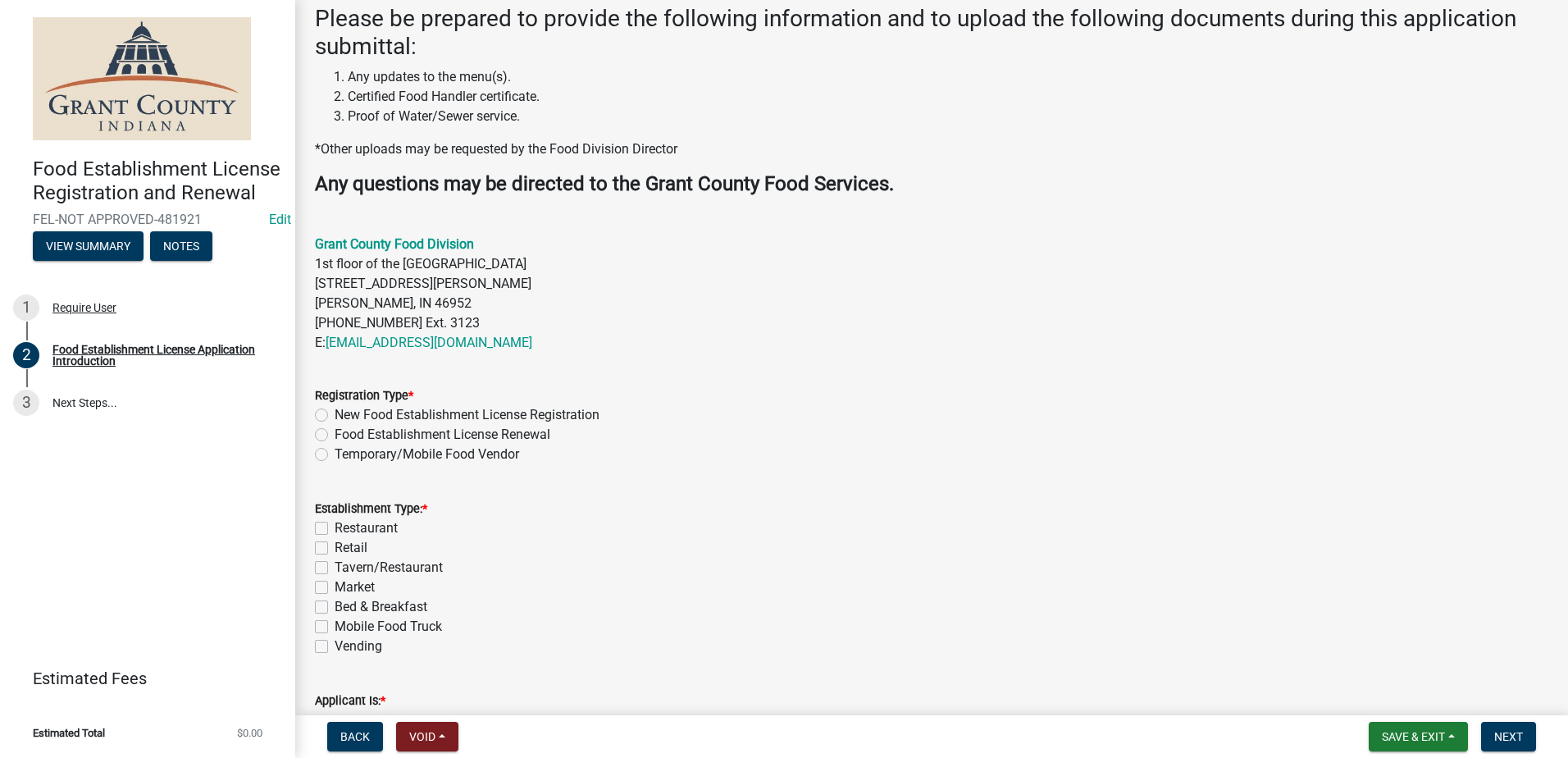
click at [335, 433] on label "Food Establishment License Renewal" at bounding box center [443, 435] width 215 height 20
click at [335, 433] on input "Food Establishment License Renewal" at bounding box center [340, 430] width 11 height 11
radio input "true"
click at [335, 449] on label "Temporary/Mobile Food Vendor" at bounding box center [427, 454] width 185 height 20
click at [335, 449] on input "Temporary/Mobile Food Vendor" at bounding box center [340, 449] width 11 height 11
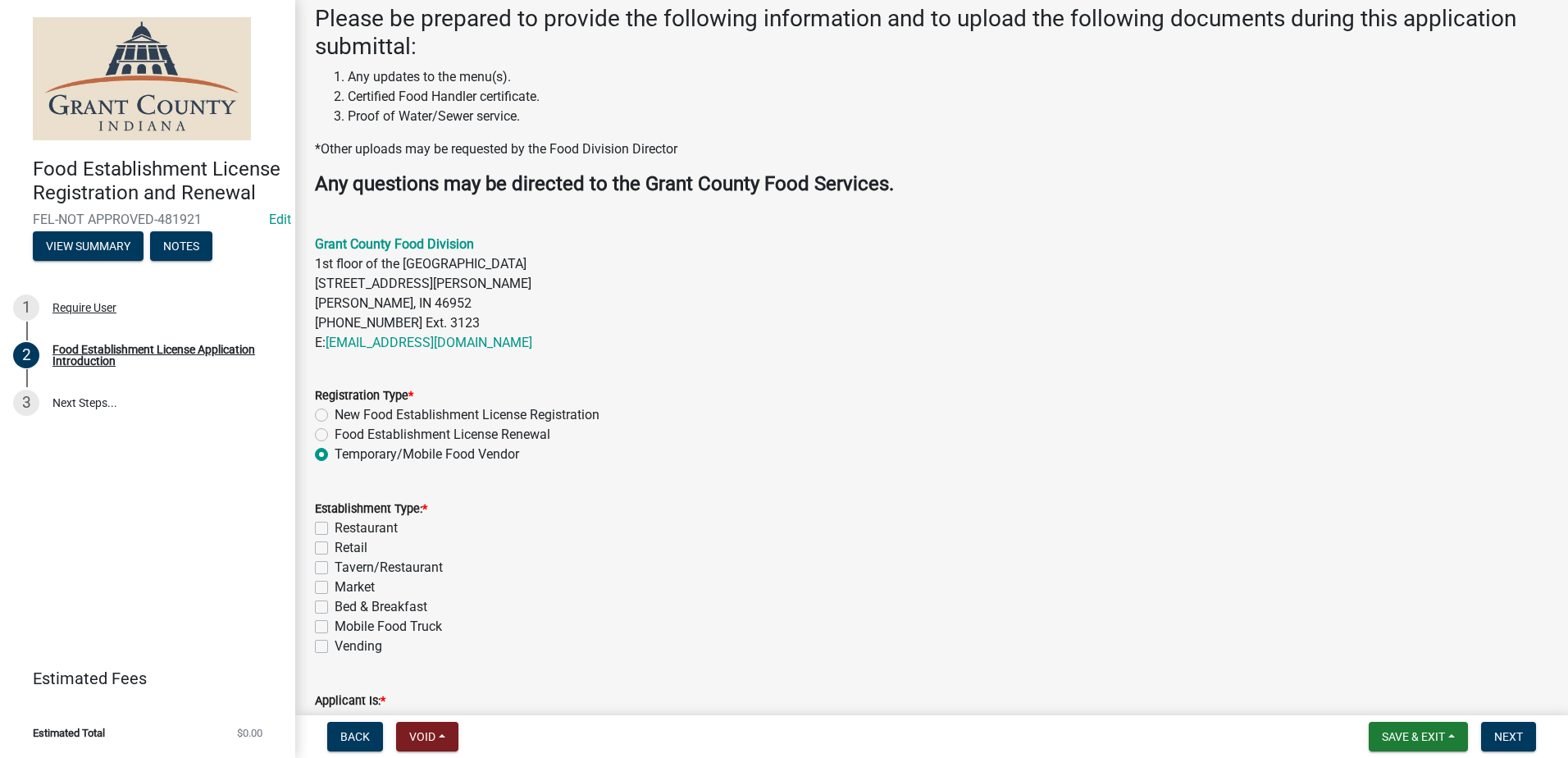
radio input "true"
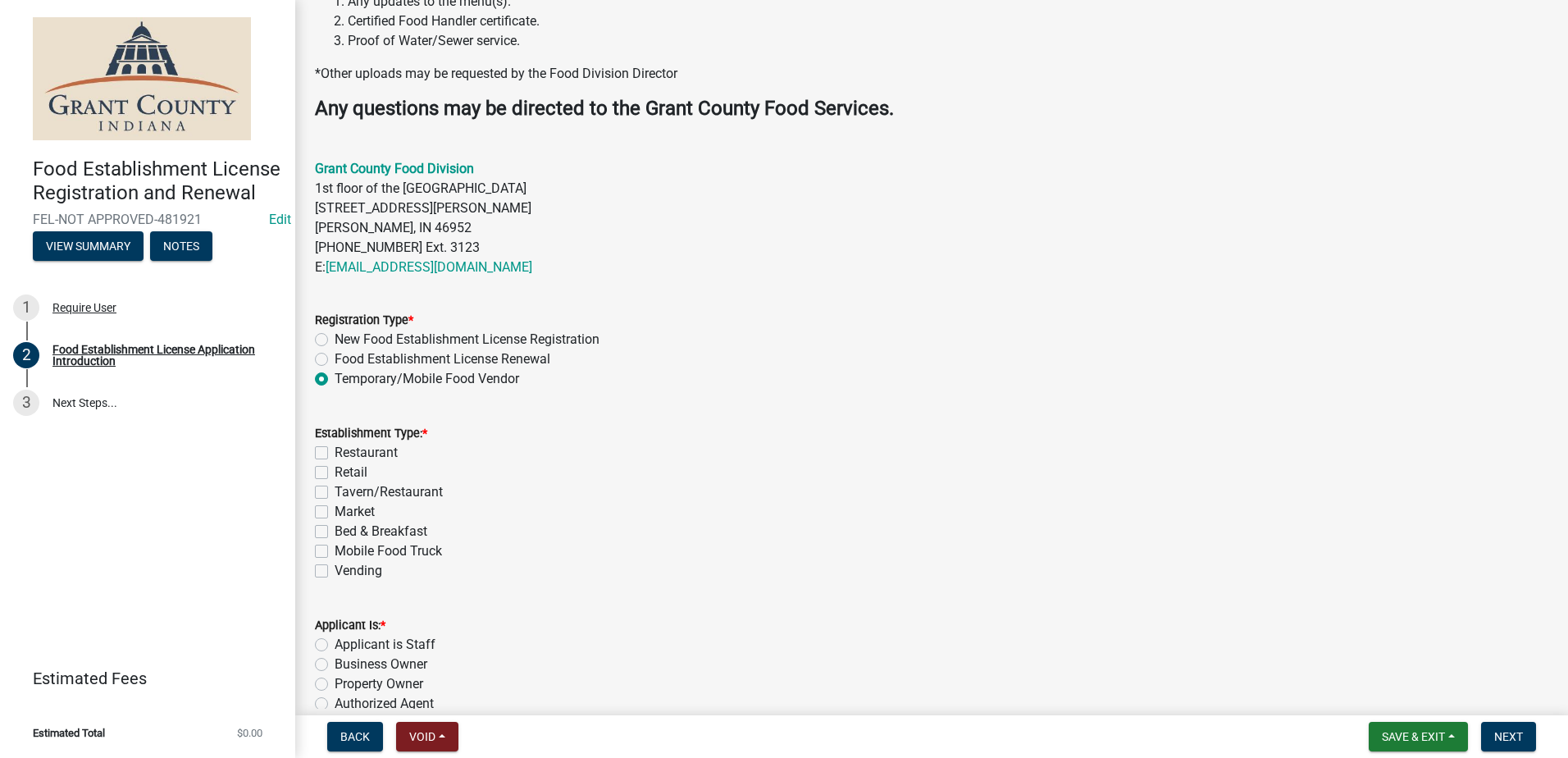
scroll to position [507, 0]
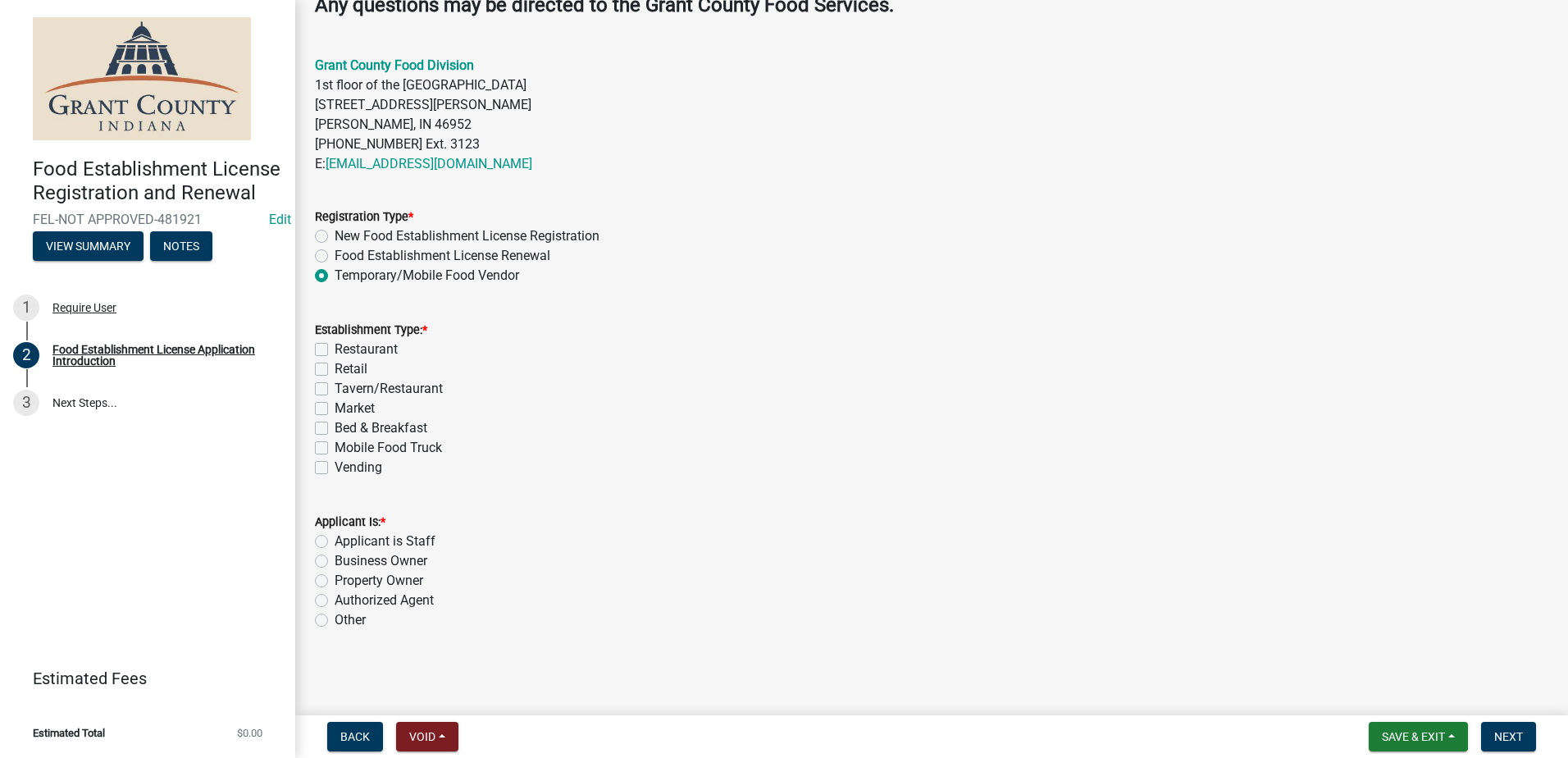
click at [335, 447] on label "Mobile Food Truck" at bounding box center [388, 448] width 108 height 20
click at [335, 447] on input "Mobile Food Truck" at bounding box center [340, 443] width 11 height 11
checkbox input "true"
checkbox input "false"
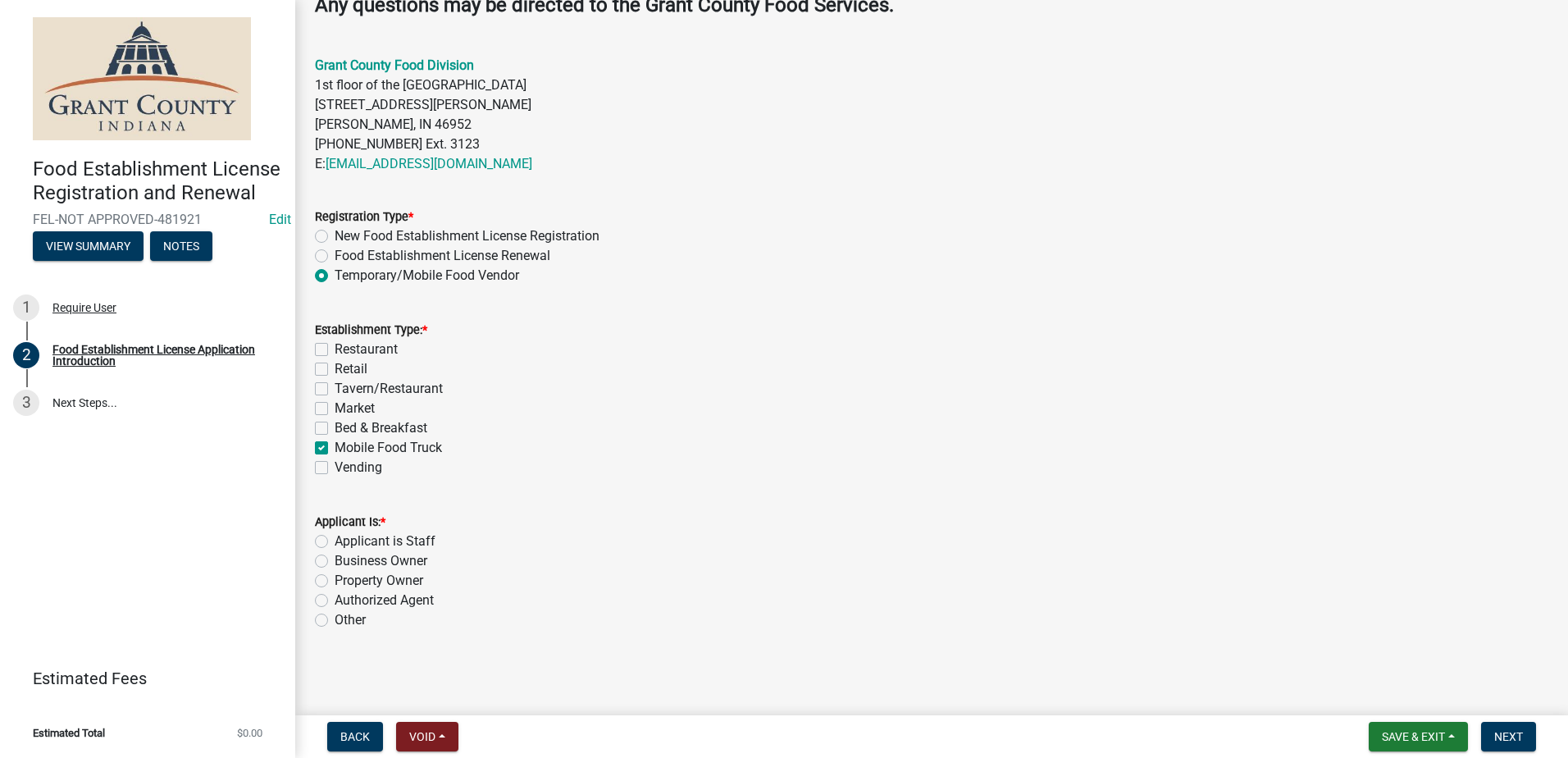
checkbox input "false"
checkbox input "true"
checkbox input "false"
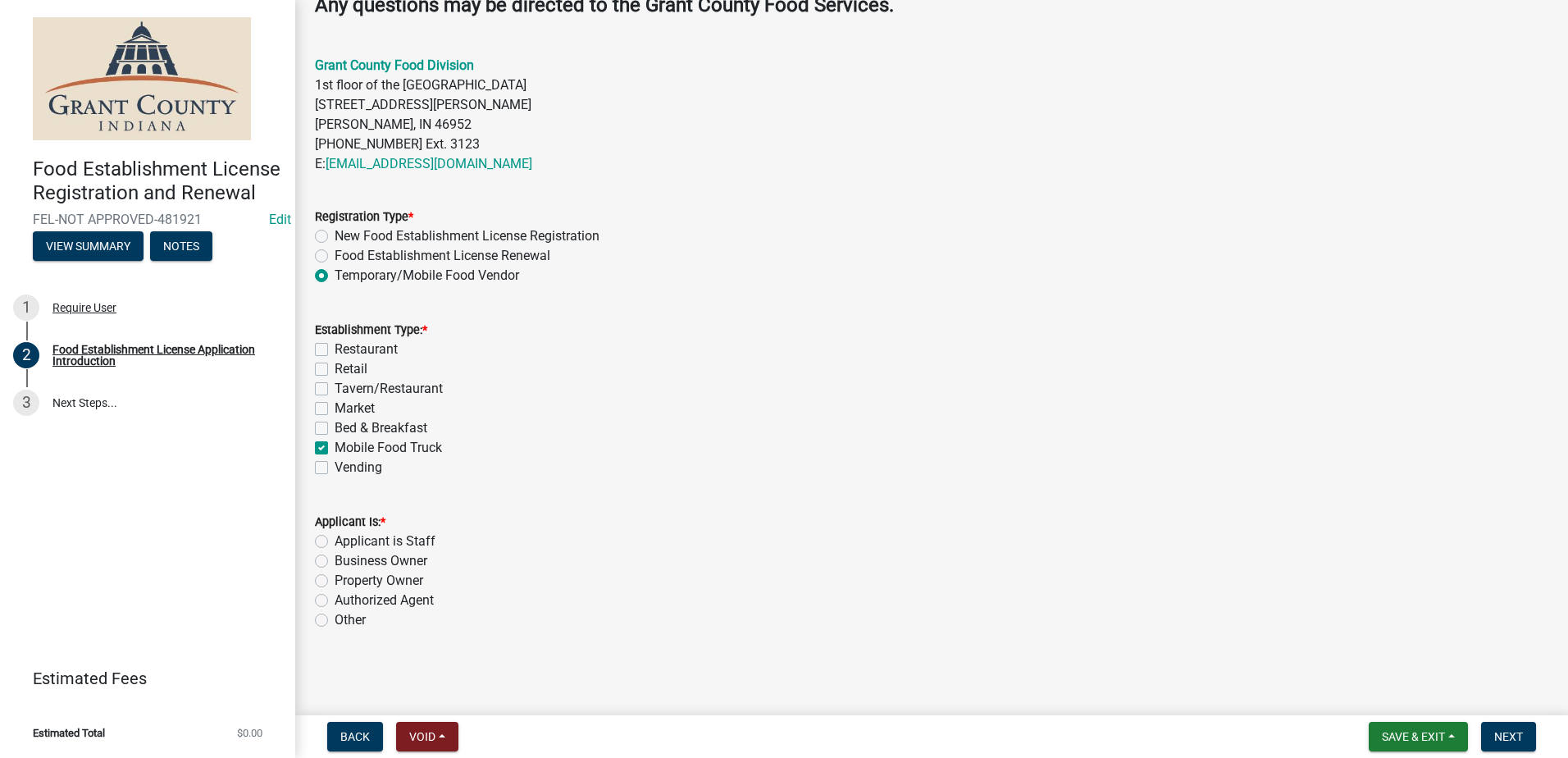
click at [335, 594] on label "Authorized Agent" at bounding box center [384, 600] width 99 height 20
click at [335, 594] on input "Authorized Agent" at bounding box center [340, 595] width 11 height 11
radio input "true"
click at [1492, 733] on button "Next" at bounding box center [1509, 735] width 55 height 29
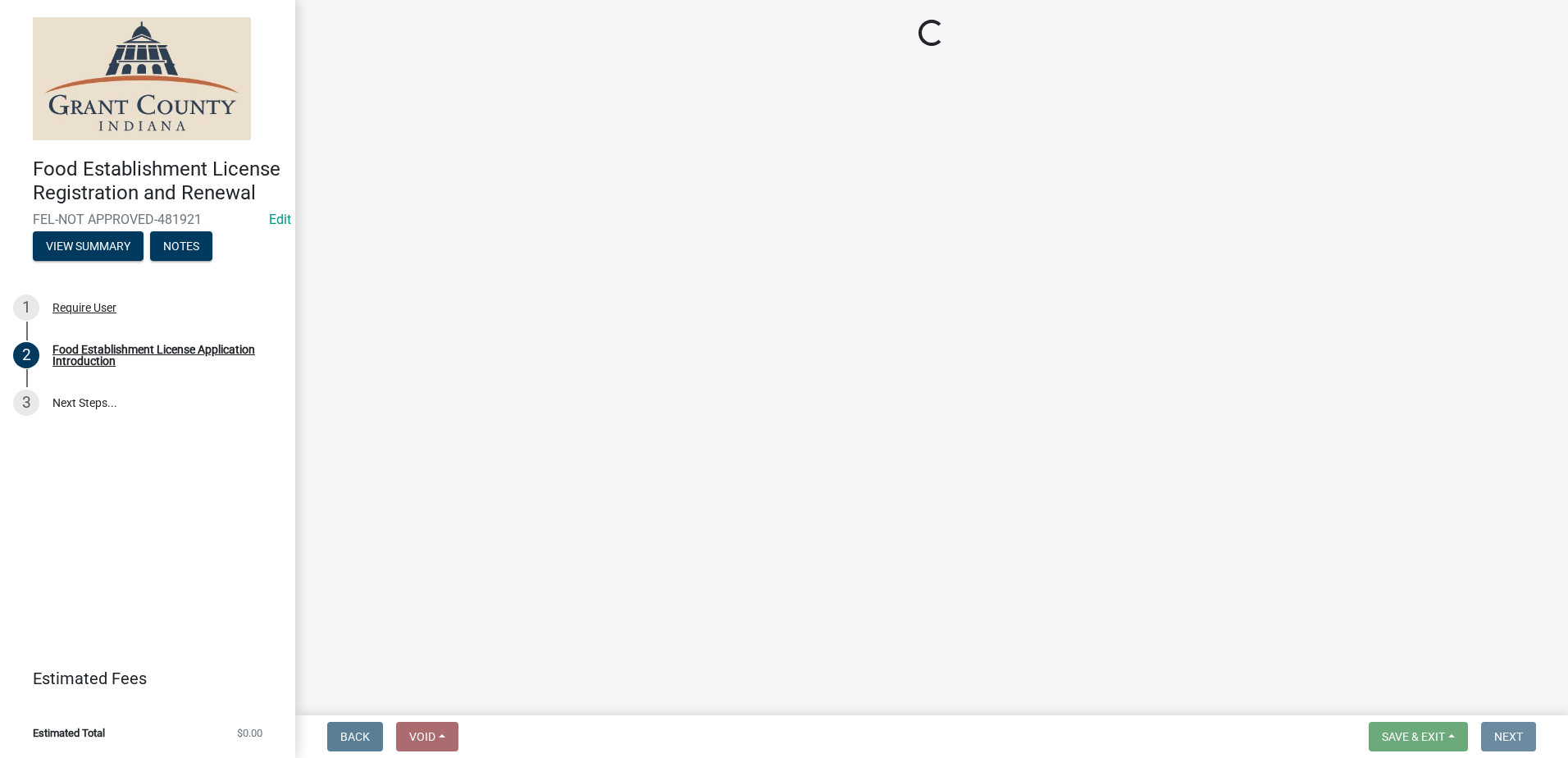
scroll to position [0, 0]
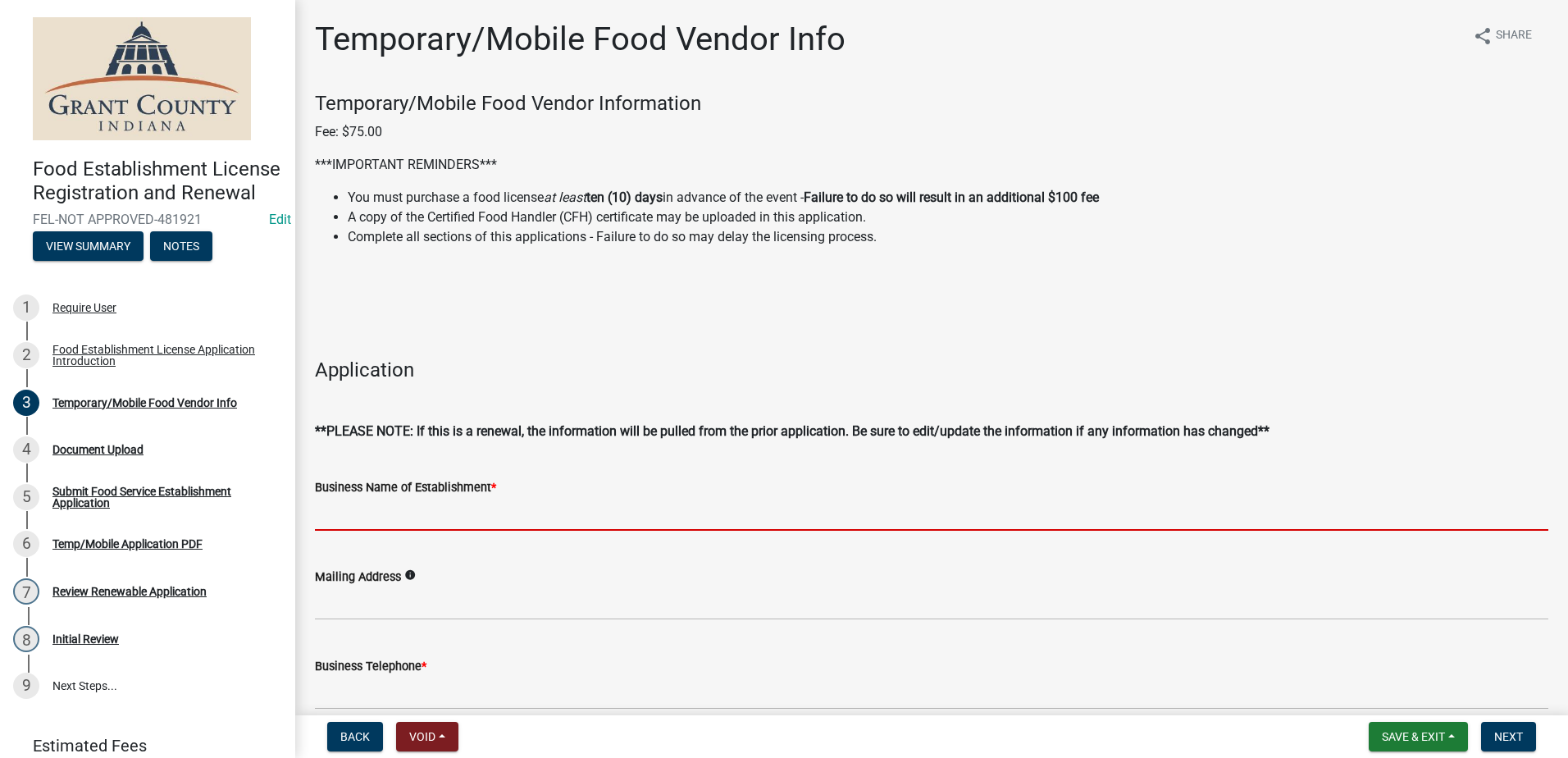
click at [399, 512] on input "Business Name of Establishment *" at bounding box center [931, 513] width 1233 height 33
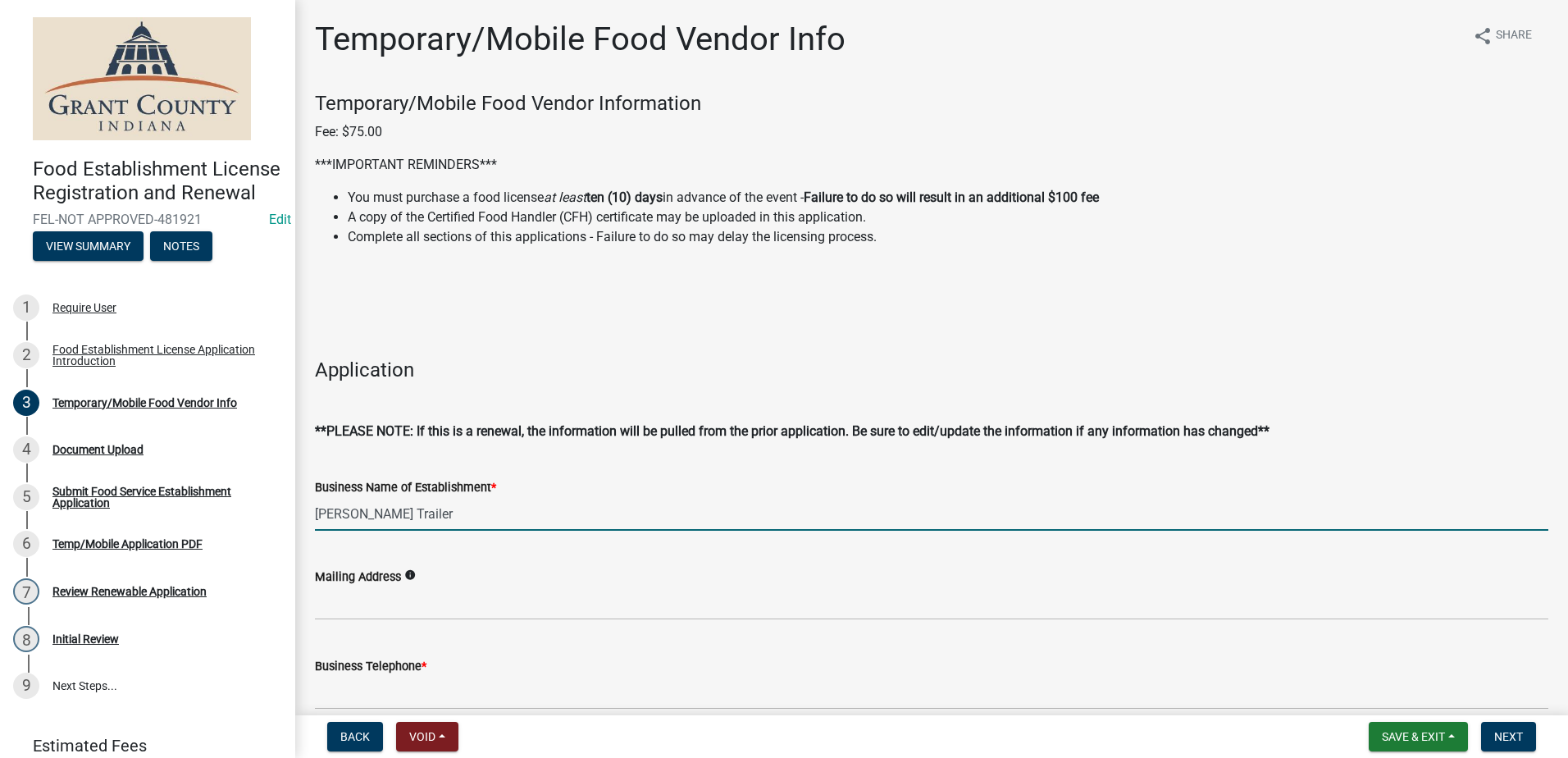
click at [388, 515] on input "Papa Johns Trailer" at bounding box center [931, 513] width 1233 height 33
type input "Papa Johns Trailer"
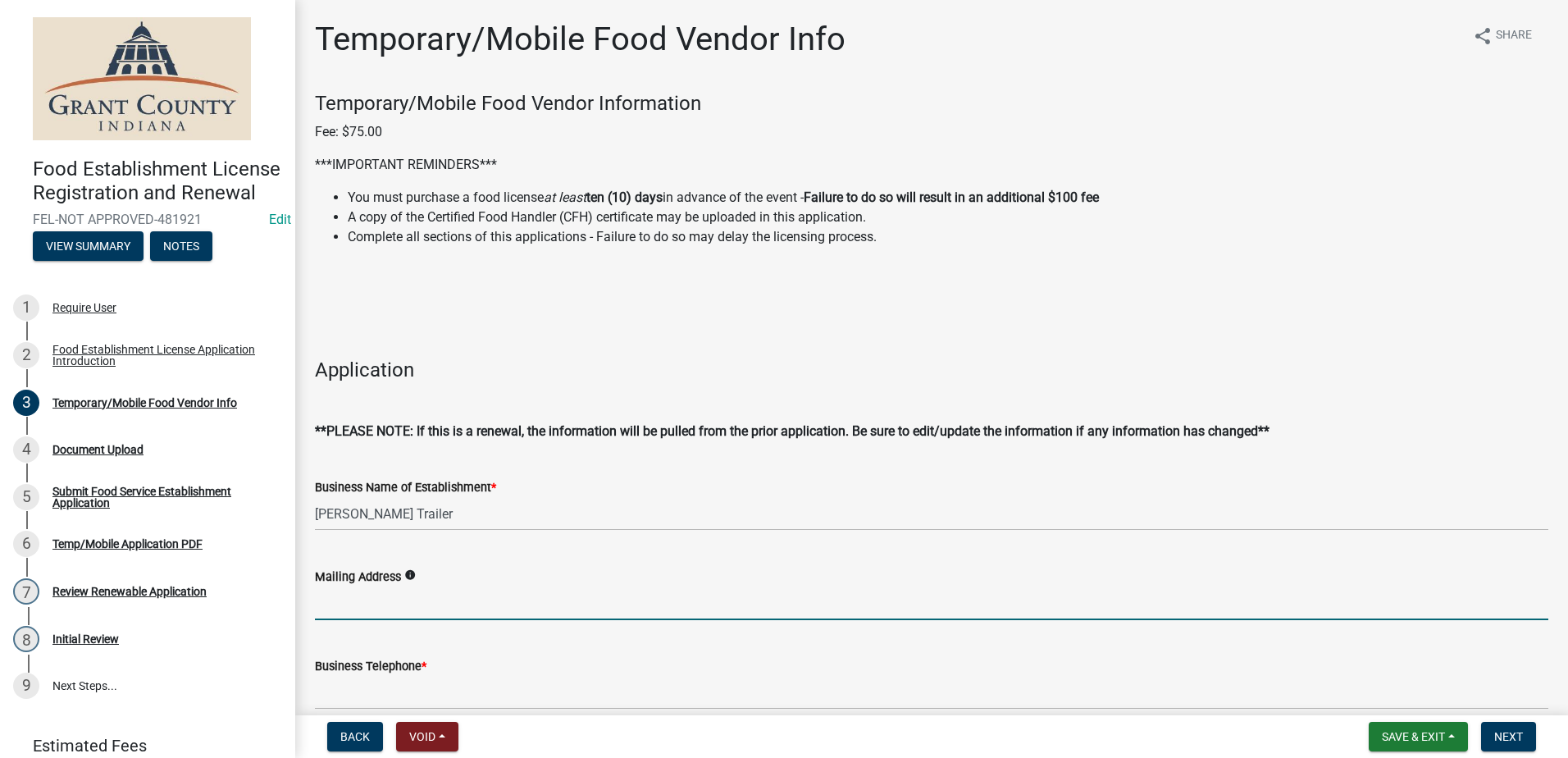
click at [396, 609] on input "Mailing Address" at bounding box center [931, 603] width 1233 height 33
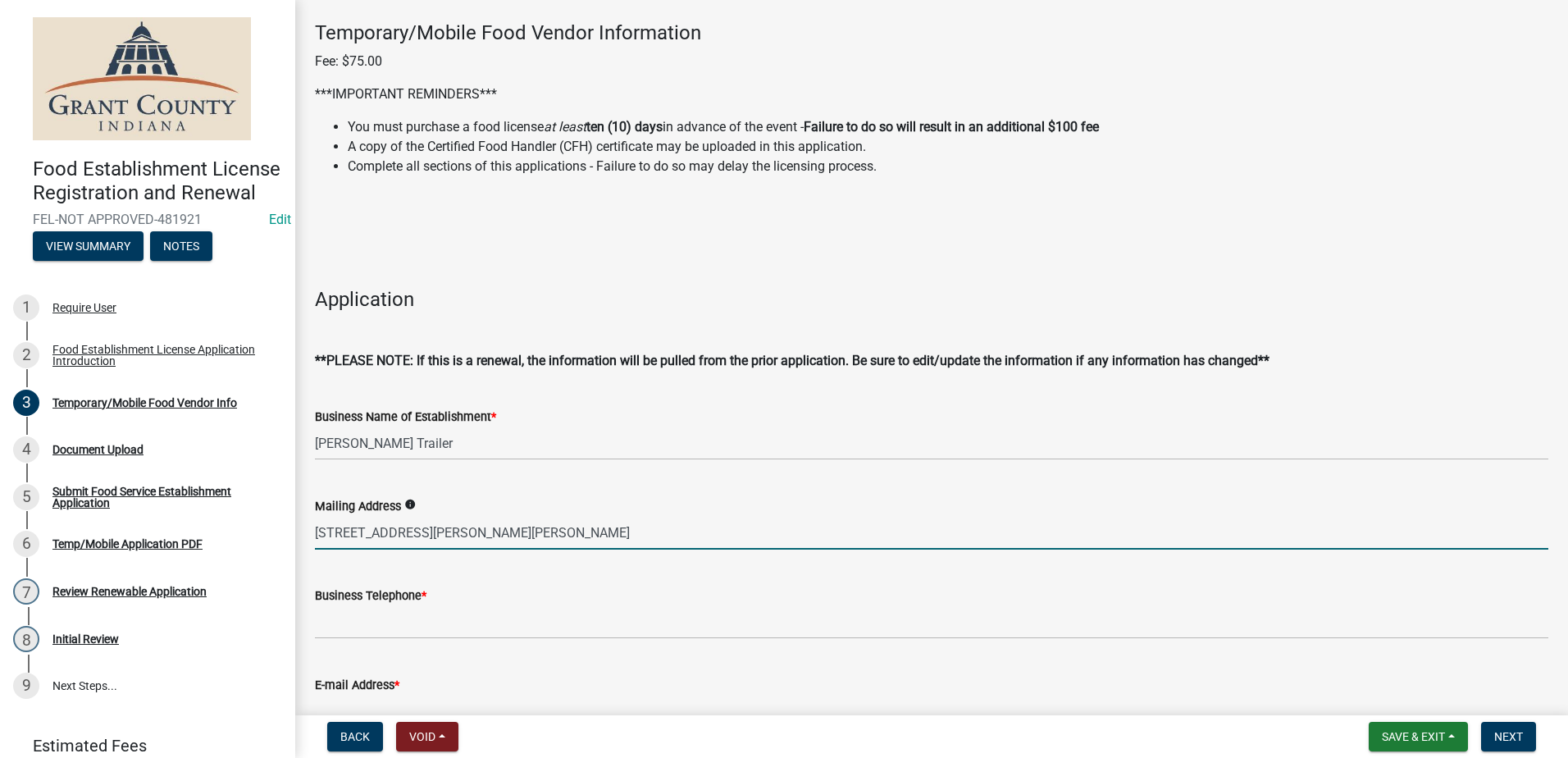
scroll to position [164, 0]
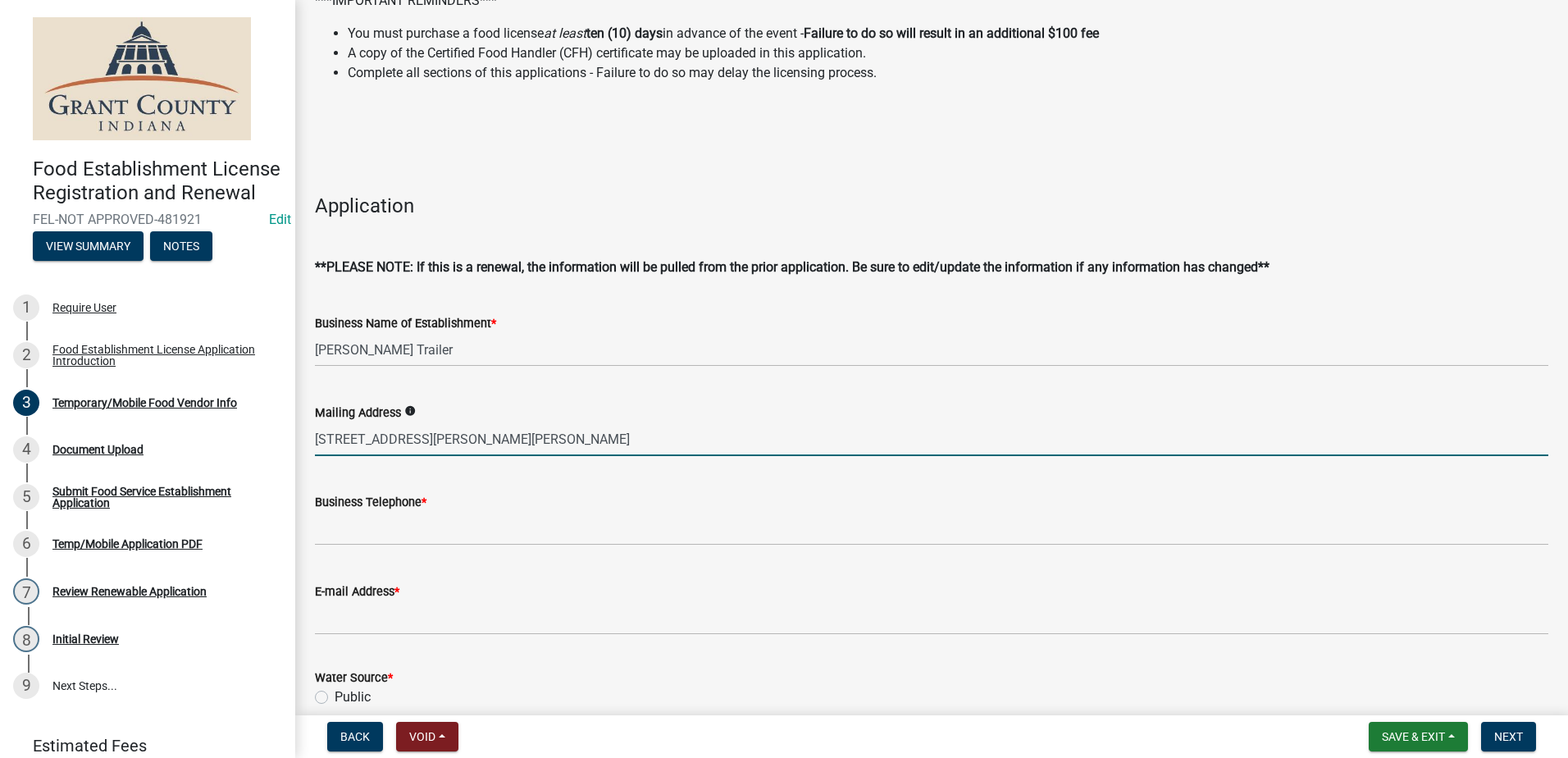
type input "826 N. Baldwin Ave., Marion IN 46952"
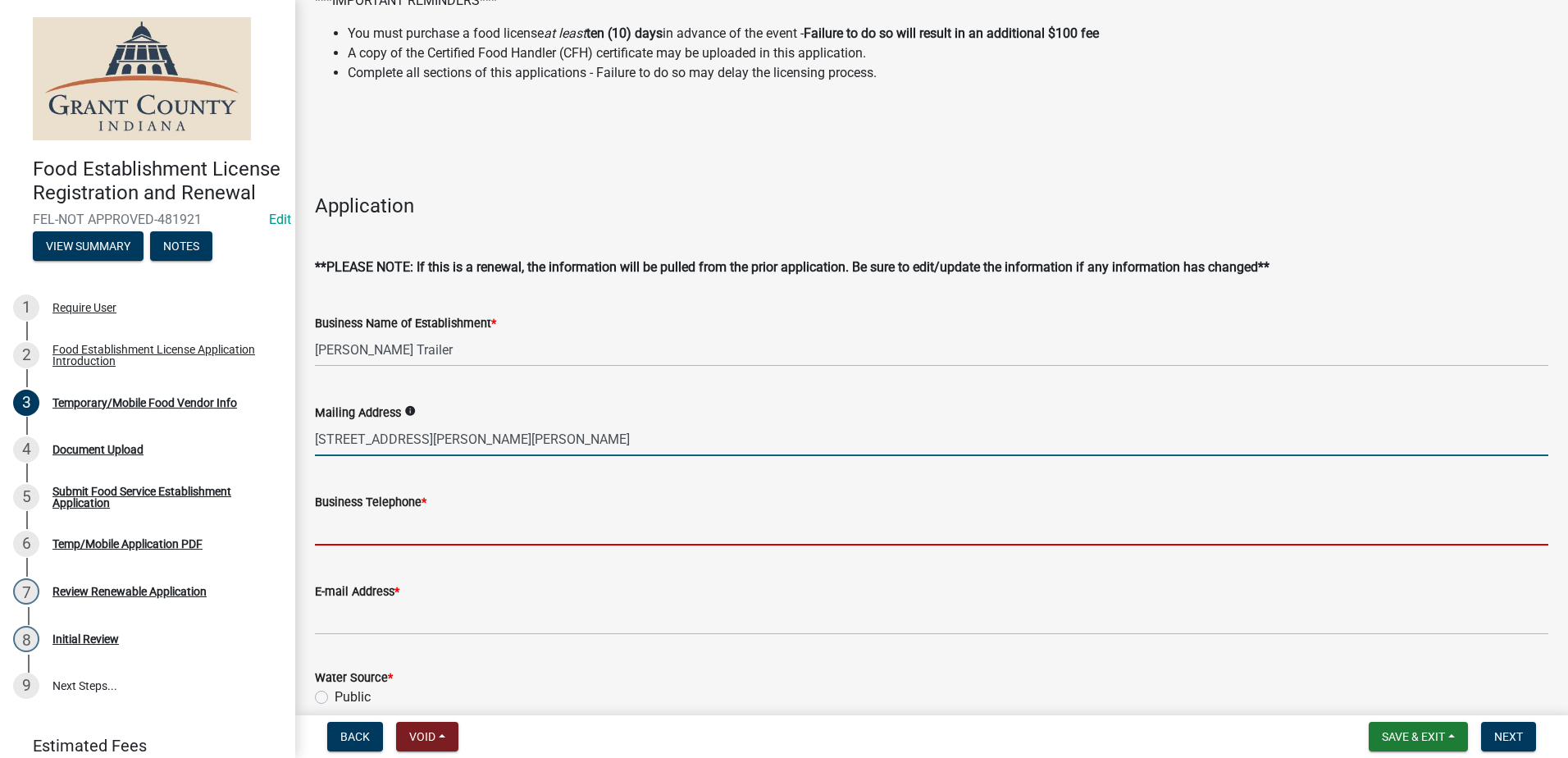
click at [346, 534] on input "Business Telephone *" at bounding box center [931, 528] width 1233 height 33
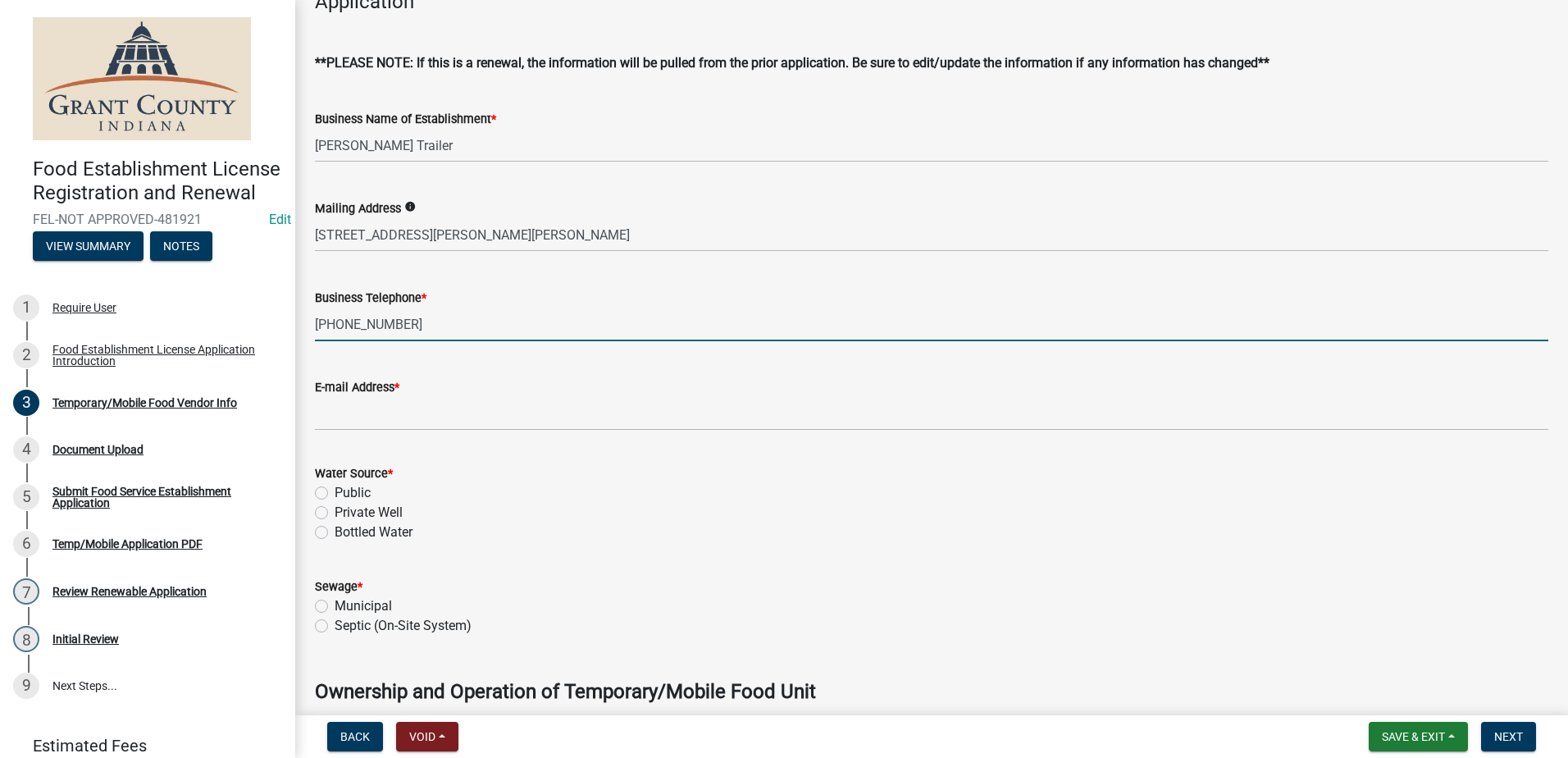
scroll to position [410, 0]
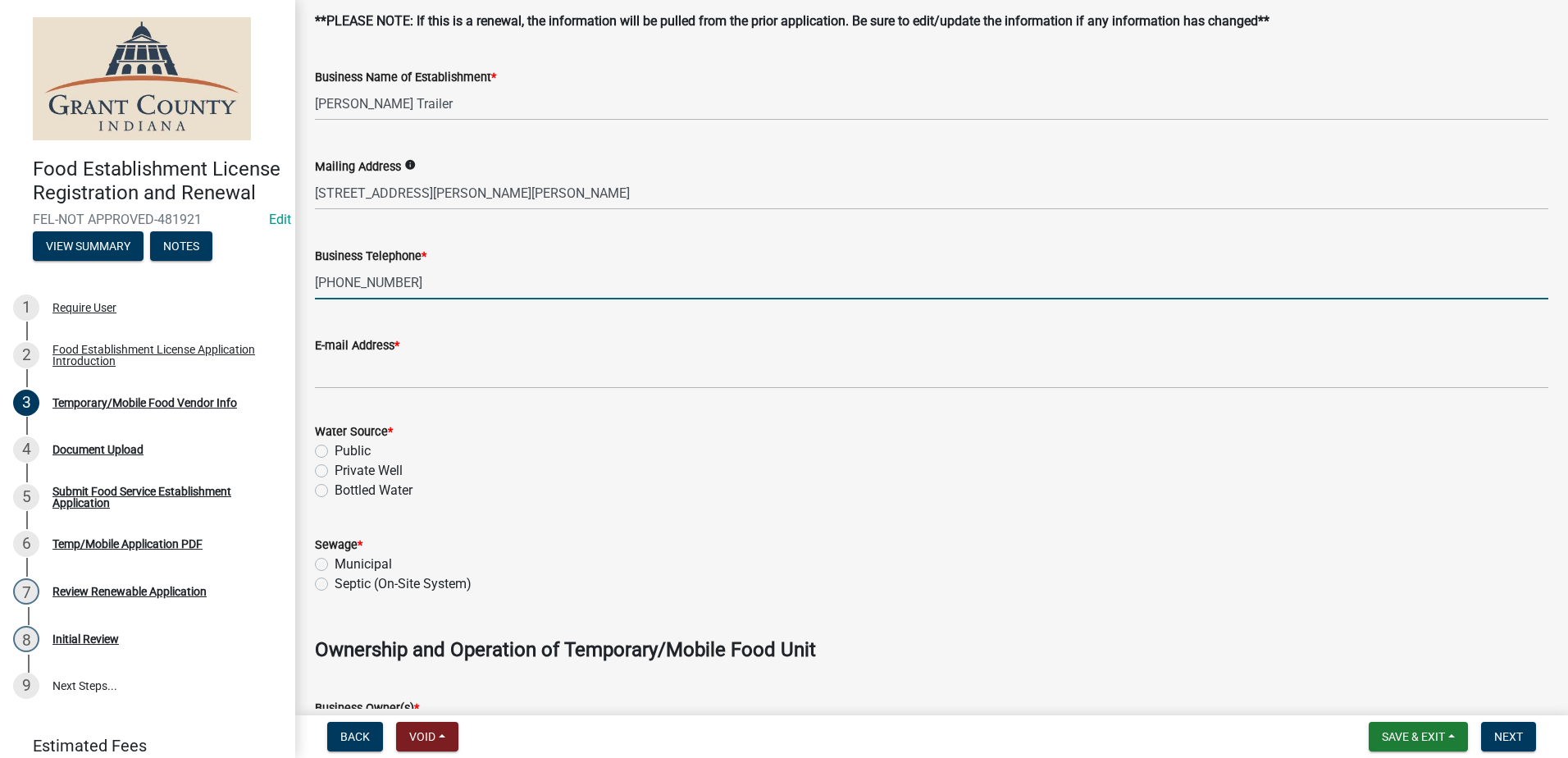
type input "(765)608-7721"
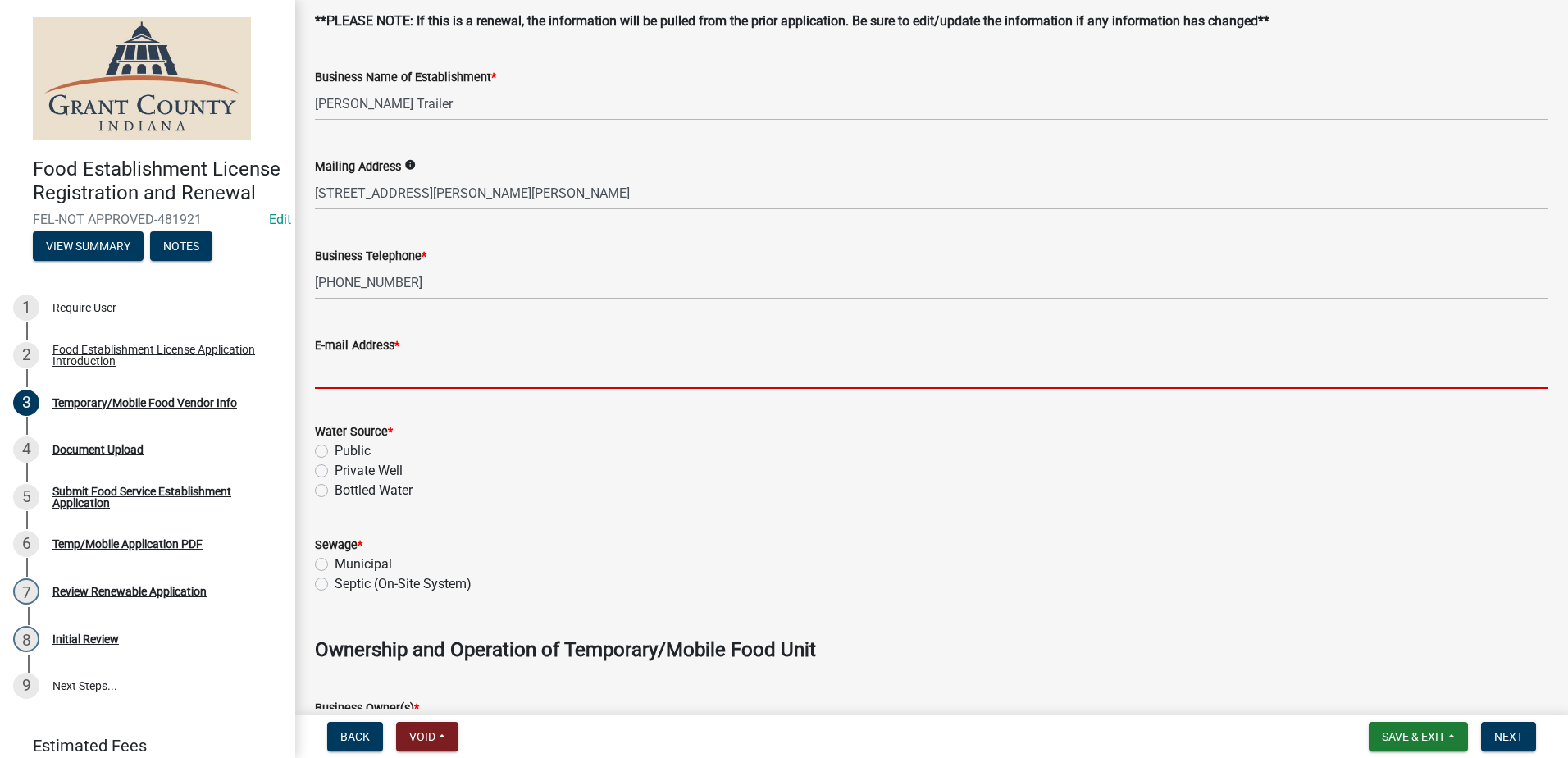
click at [391, 382] on input "E-mail Address *" at bounding box center [931, 371] width 1233 height 33
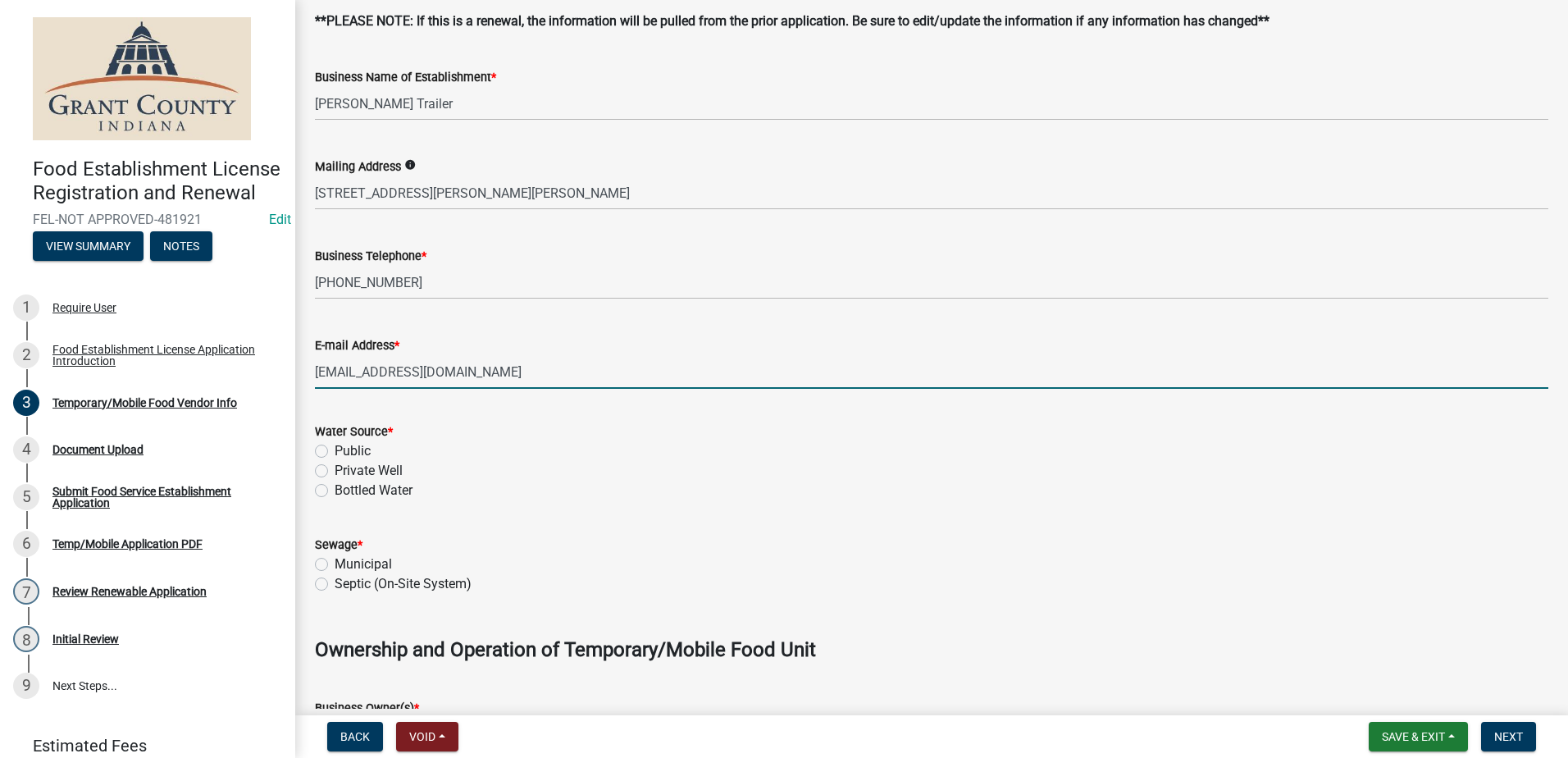
type input "Cbrooks@bajco.net"
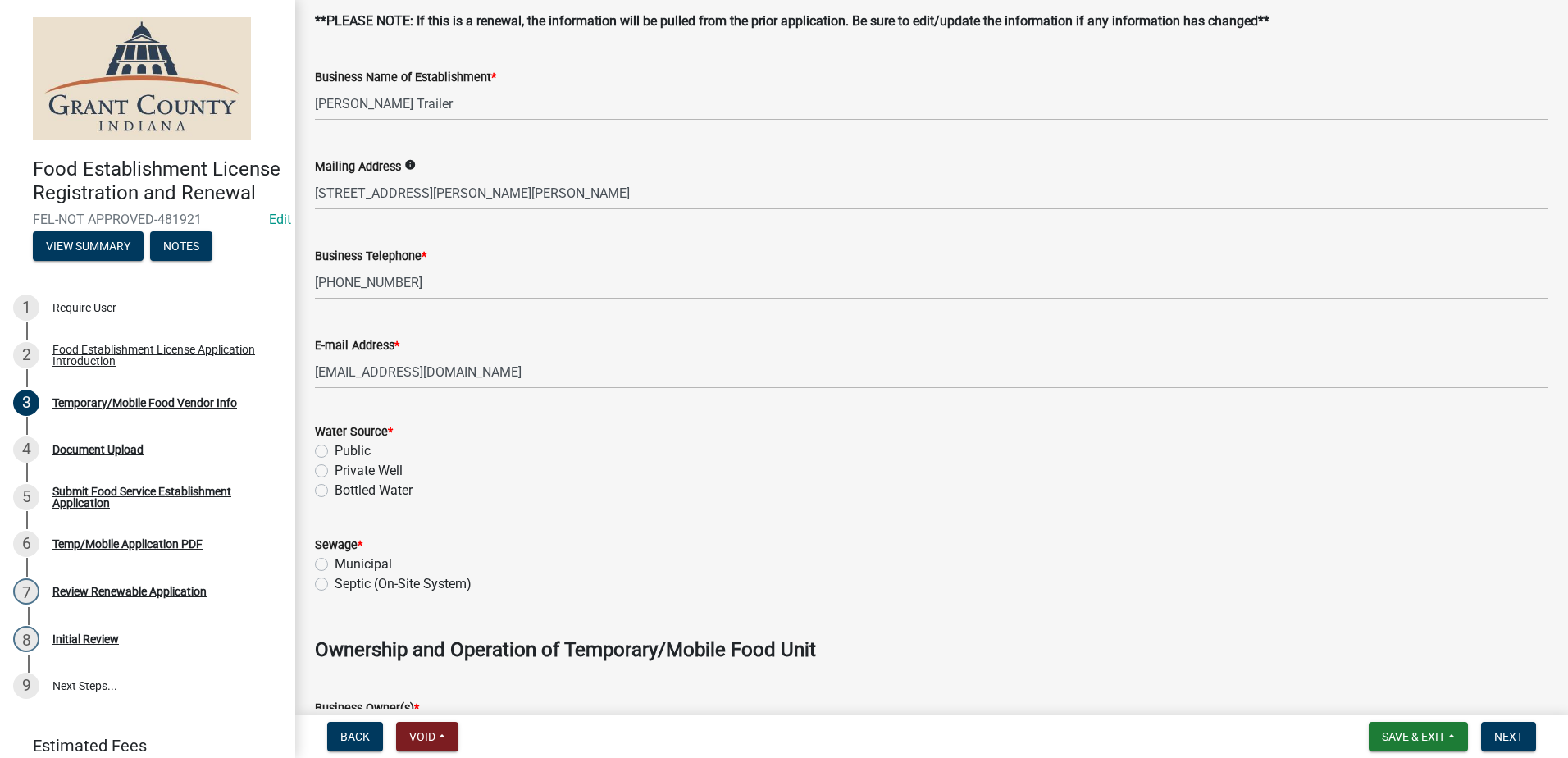
click at [335, 448] on label "Public" at bounding box center [352, 451] width 36 height 20
click at [335, 448] on input "Public" at bounding box center [340, 446] width 11 height 11
radio input "true"
click at [335, 559] on label "Municipal" at bounding box center [363, 564] width 58 height 20
click at [335, 559] on input "Municipal" at bounding box center [340, 559] width 11 height 11
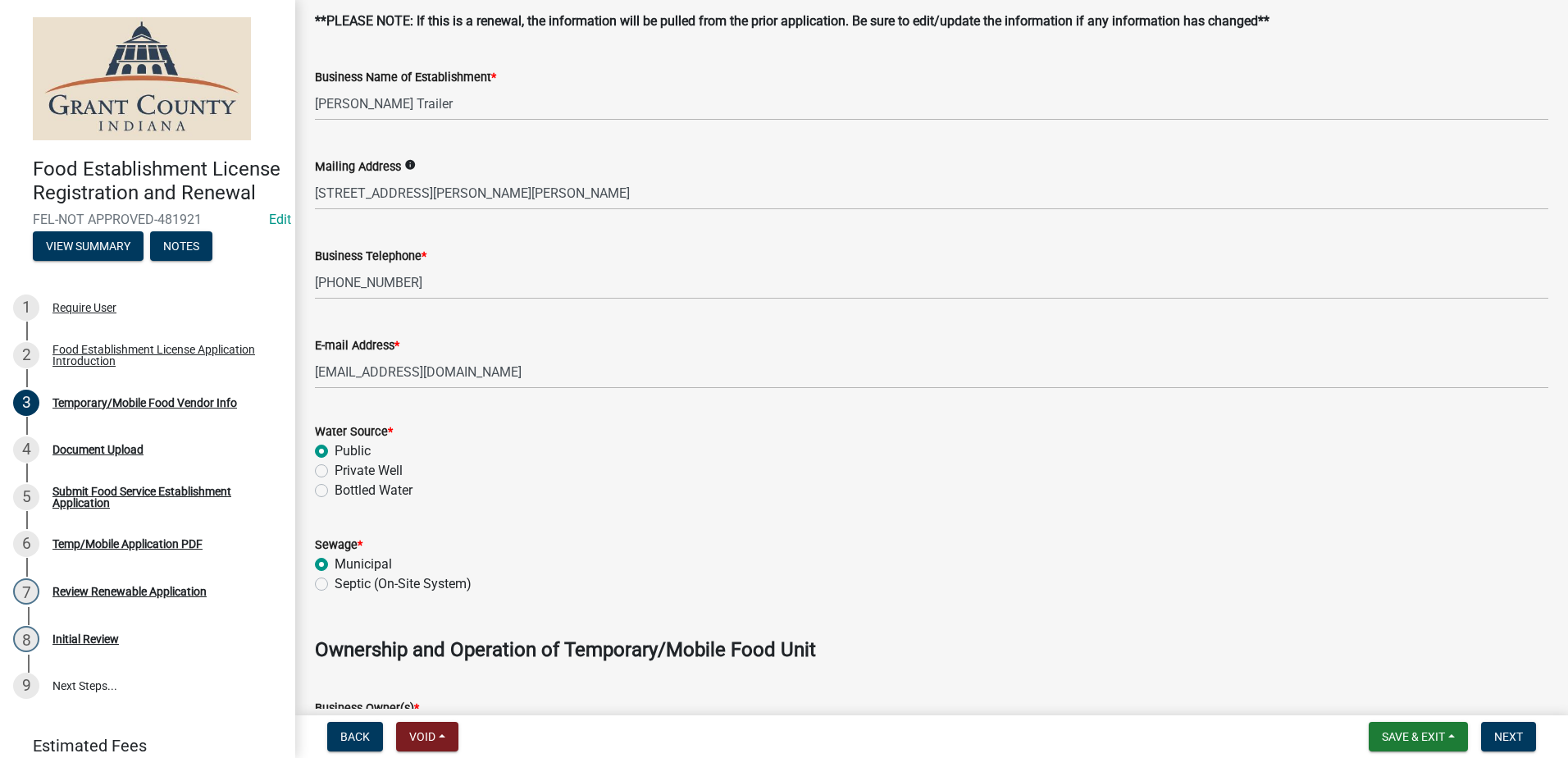
radio input "true"
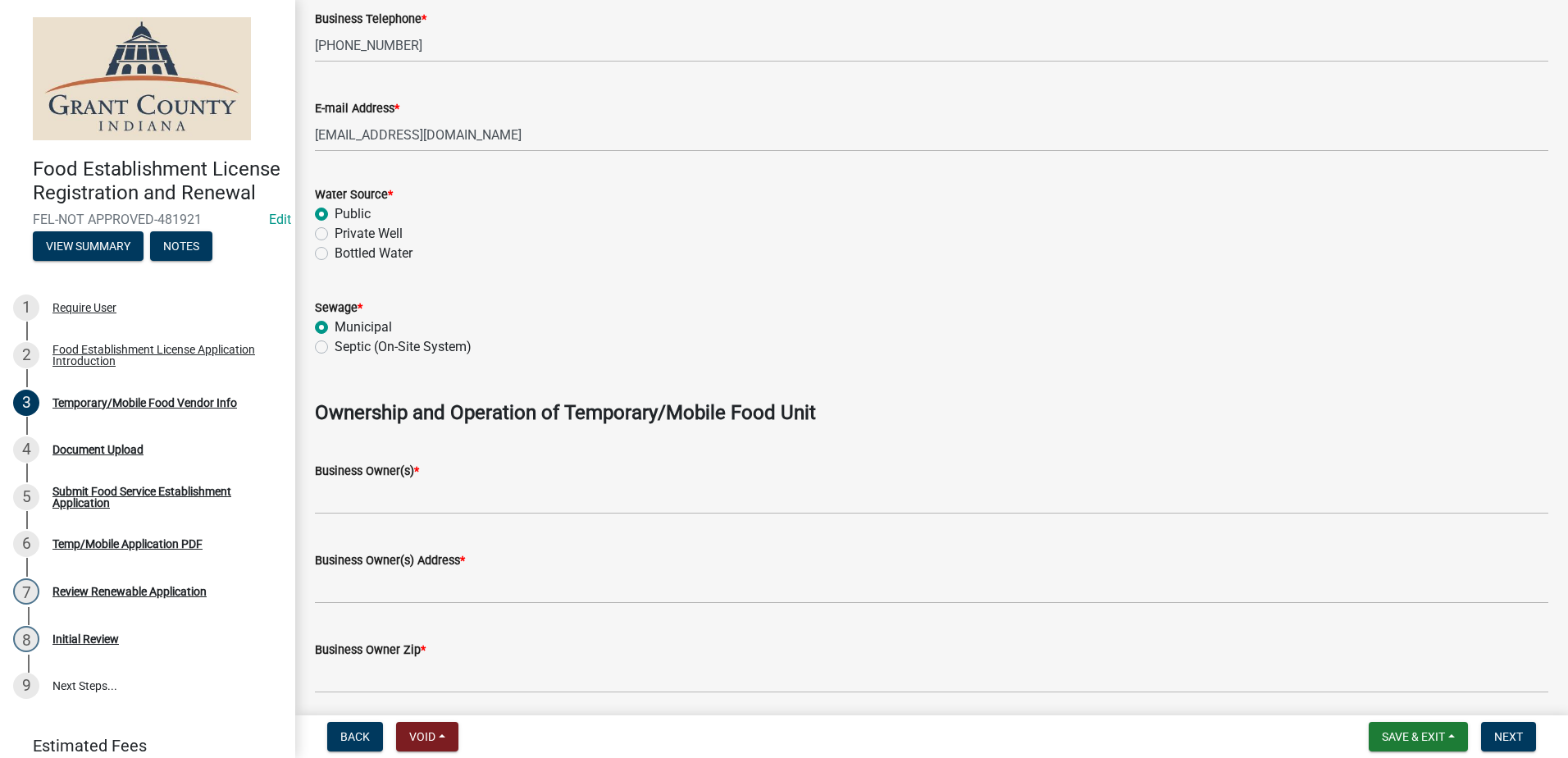
scroll to position [656, 0]
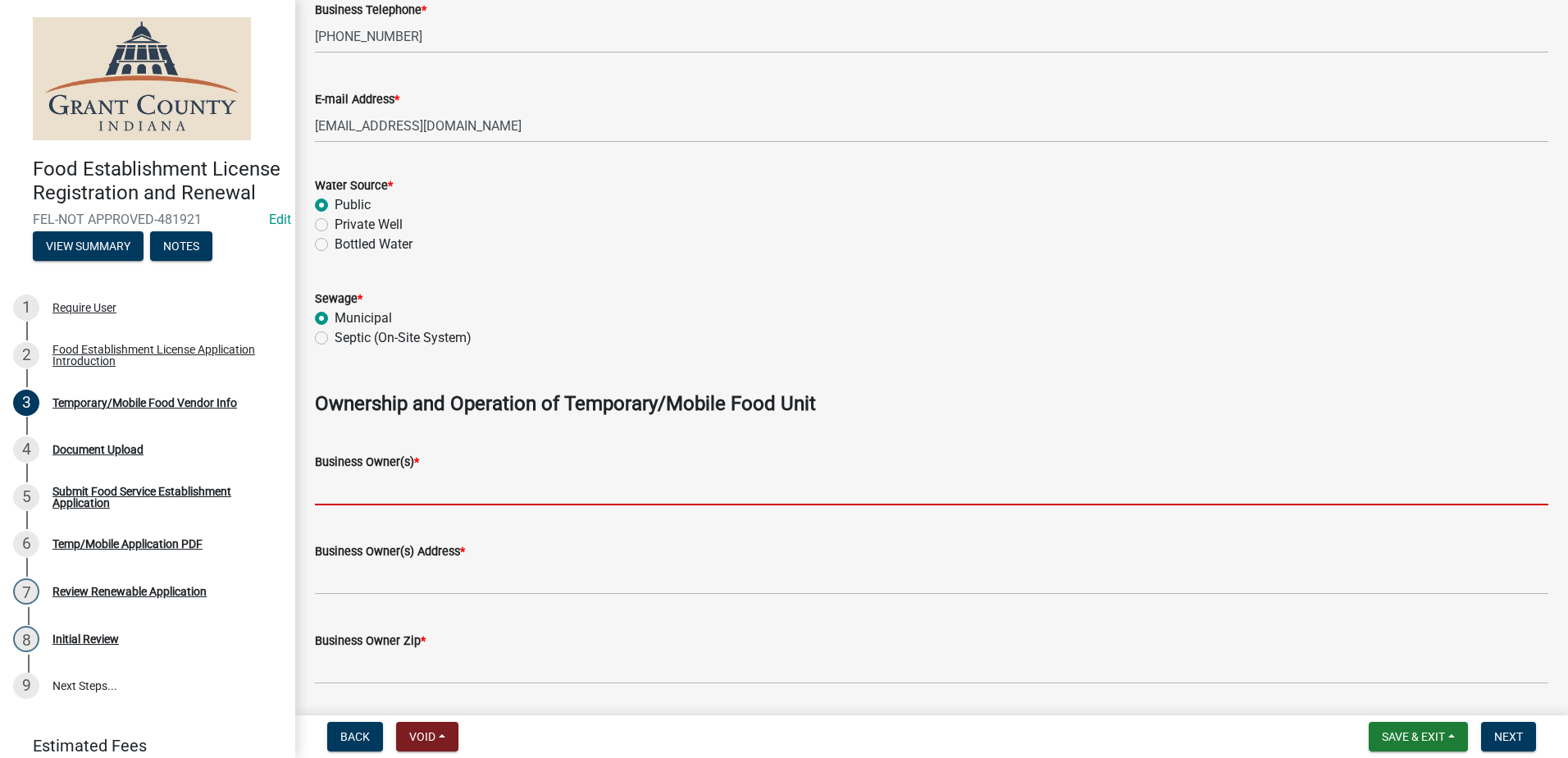
click at [411, 482] on input "Business Owner(s) *" at bounding box center [931, 488] width 1233 height 33
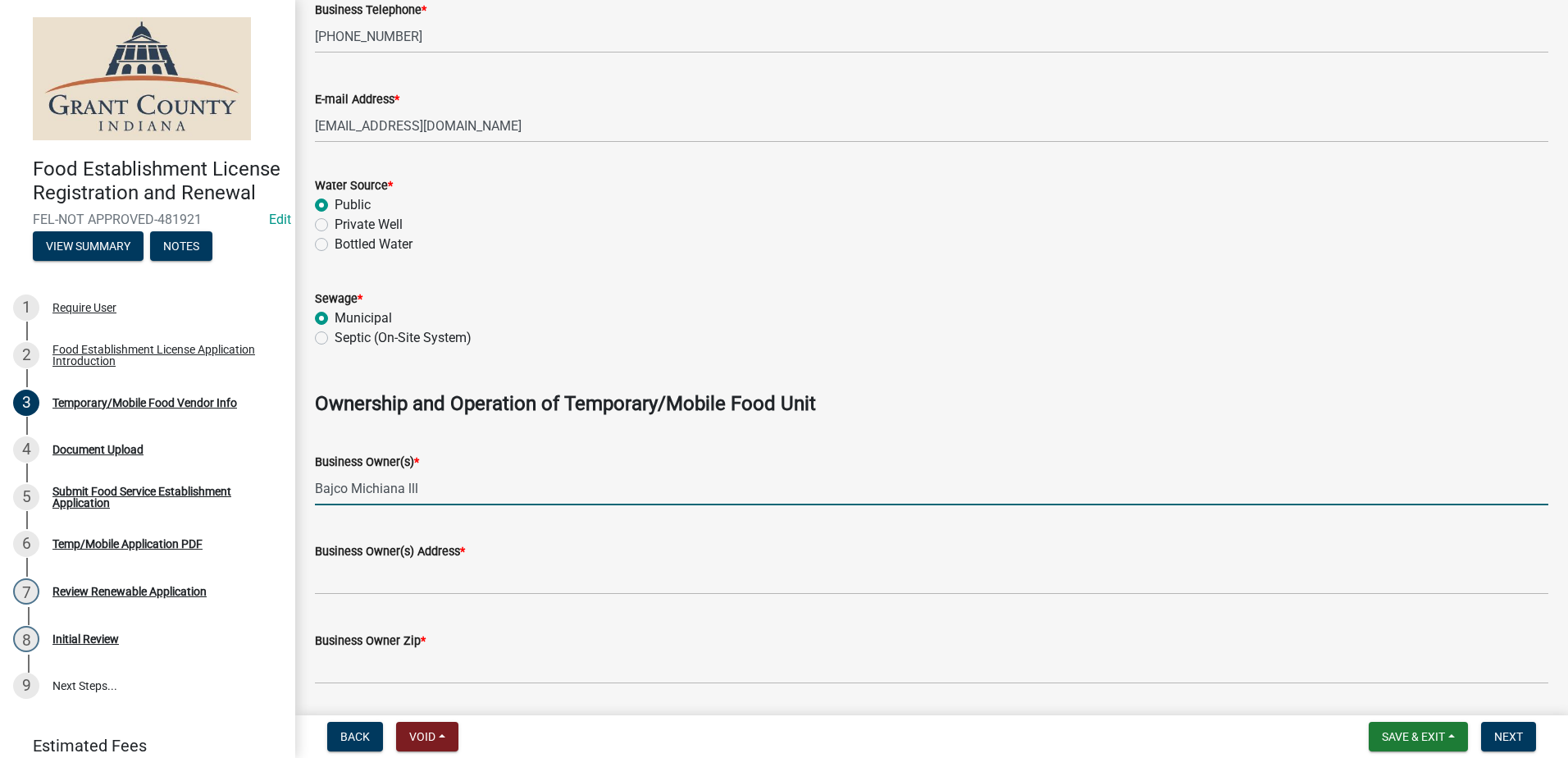
type input "Bajco Michiana lll"
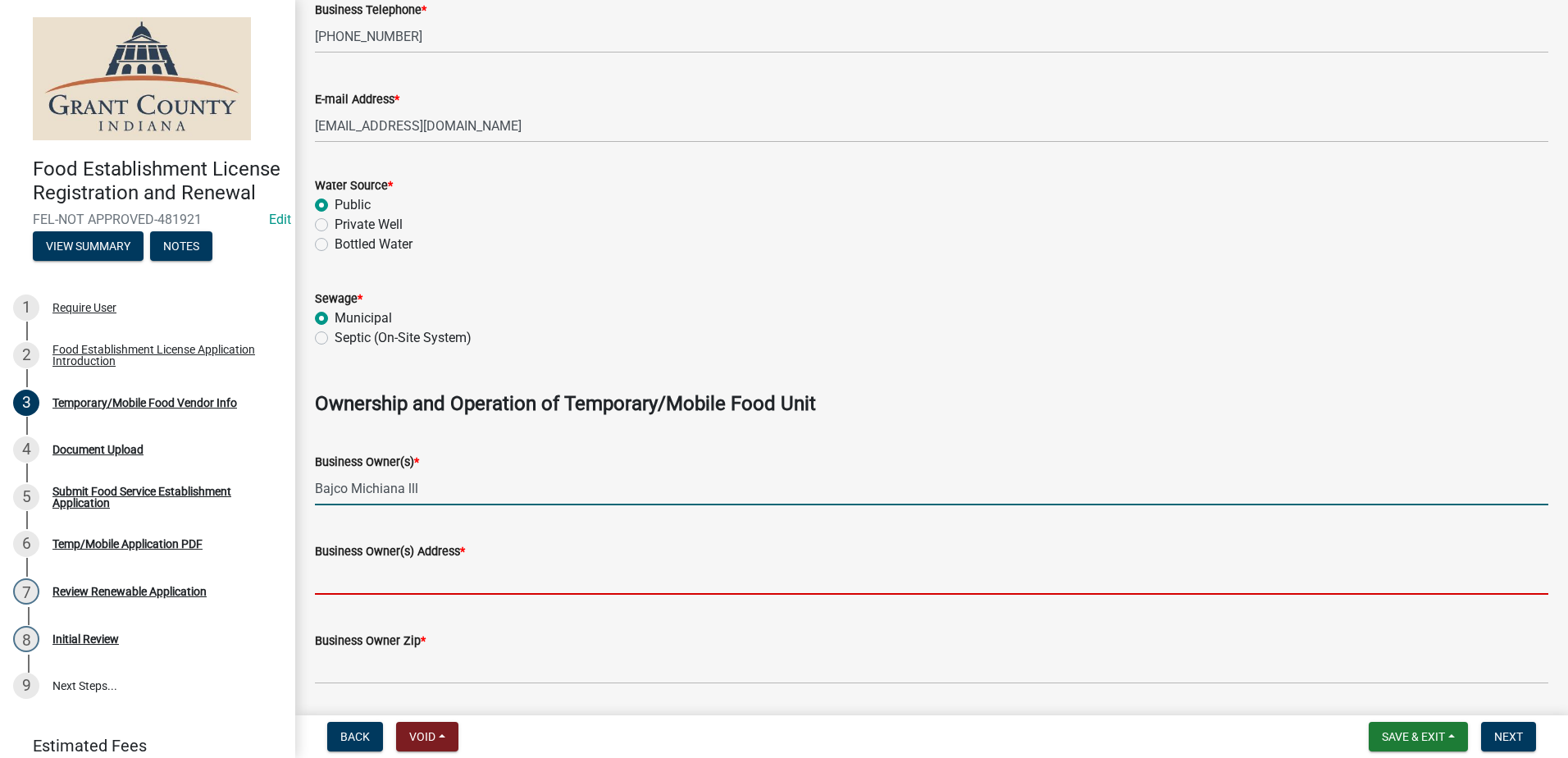
click at [435, 582] on input "Business Owner(s) Address *" at bounding box center [931, 578] width 1233 height 33
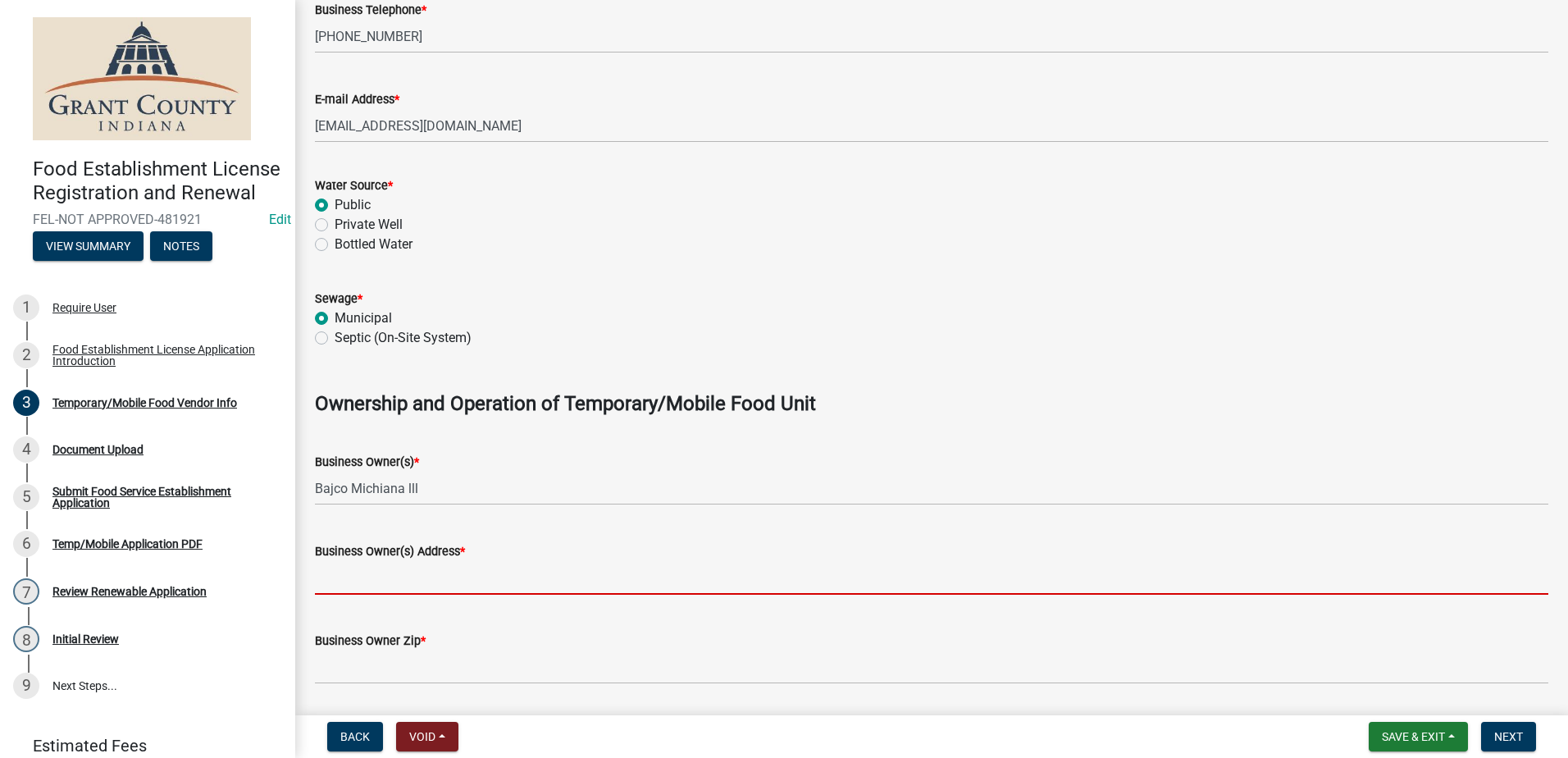
click at [418, 579] on input "Business Owner(s) Address *" at bounding box center [931, 578] width 1233 height 33
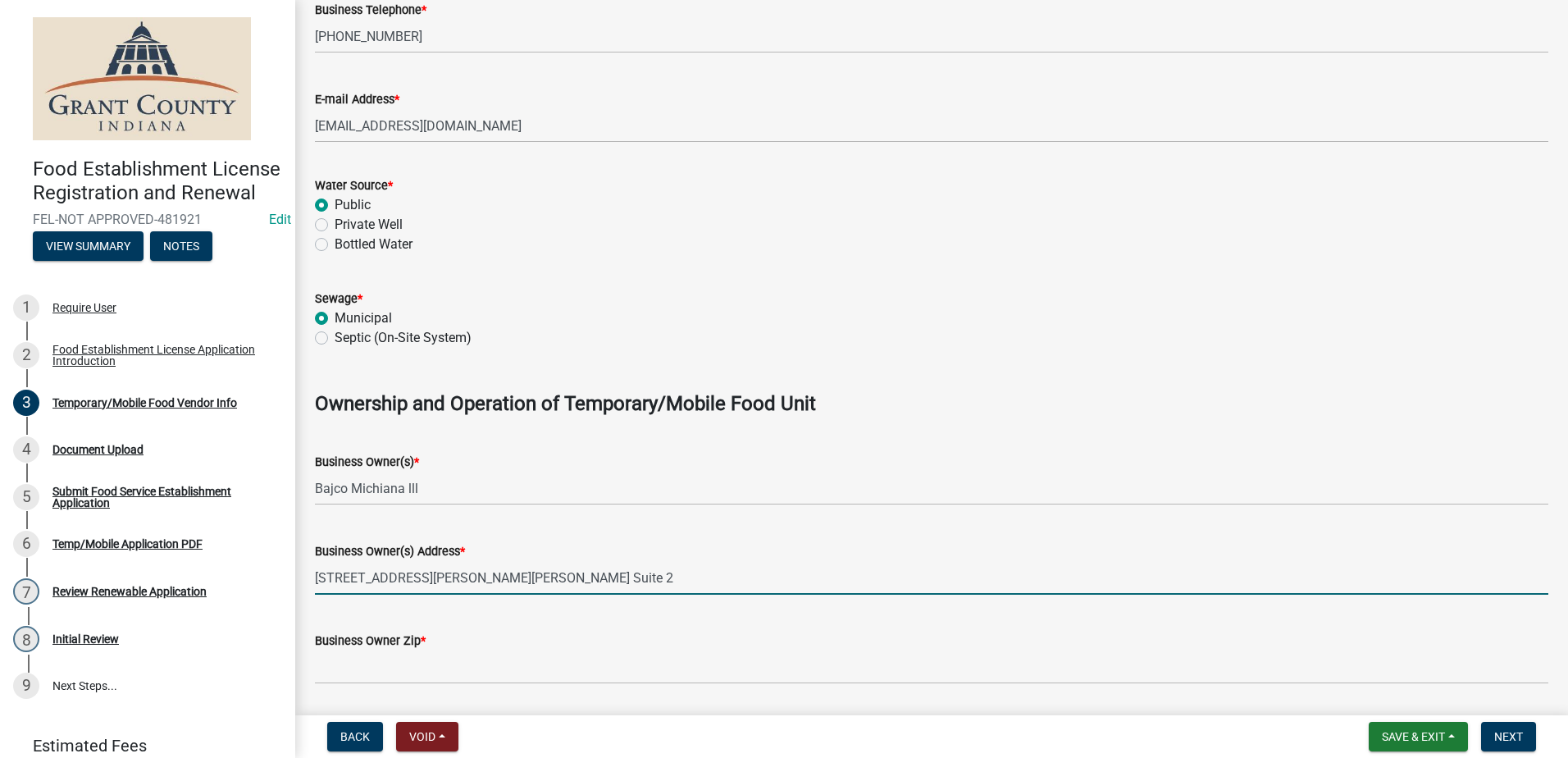
click at [554, 574] on input "1275 Boardman Canfield Rd. Suite 2" at bounding box center [931, 578] width 1233 height 33
type input "1275 Boardman Canfield Rd. Suite 2, Boardman OH"
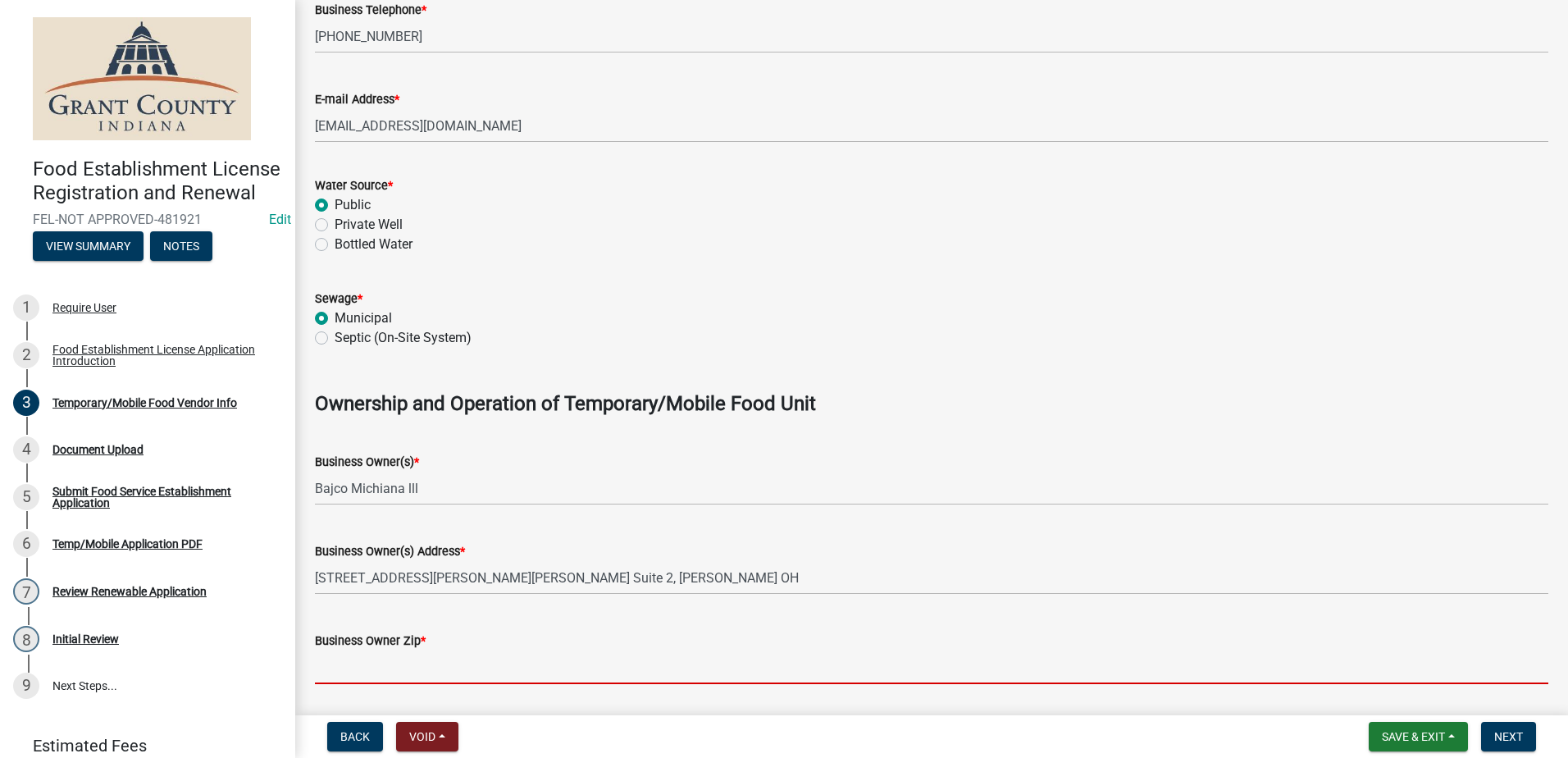
click at [440, 669] on input "Business Owner Zip *" at bounding box center [931, 667] width 1233 height 33
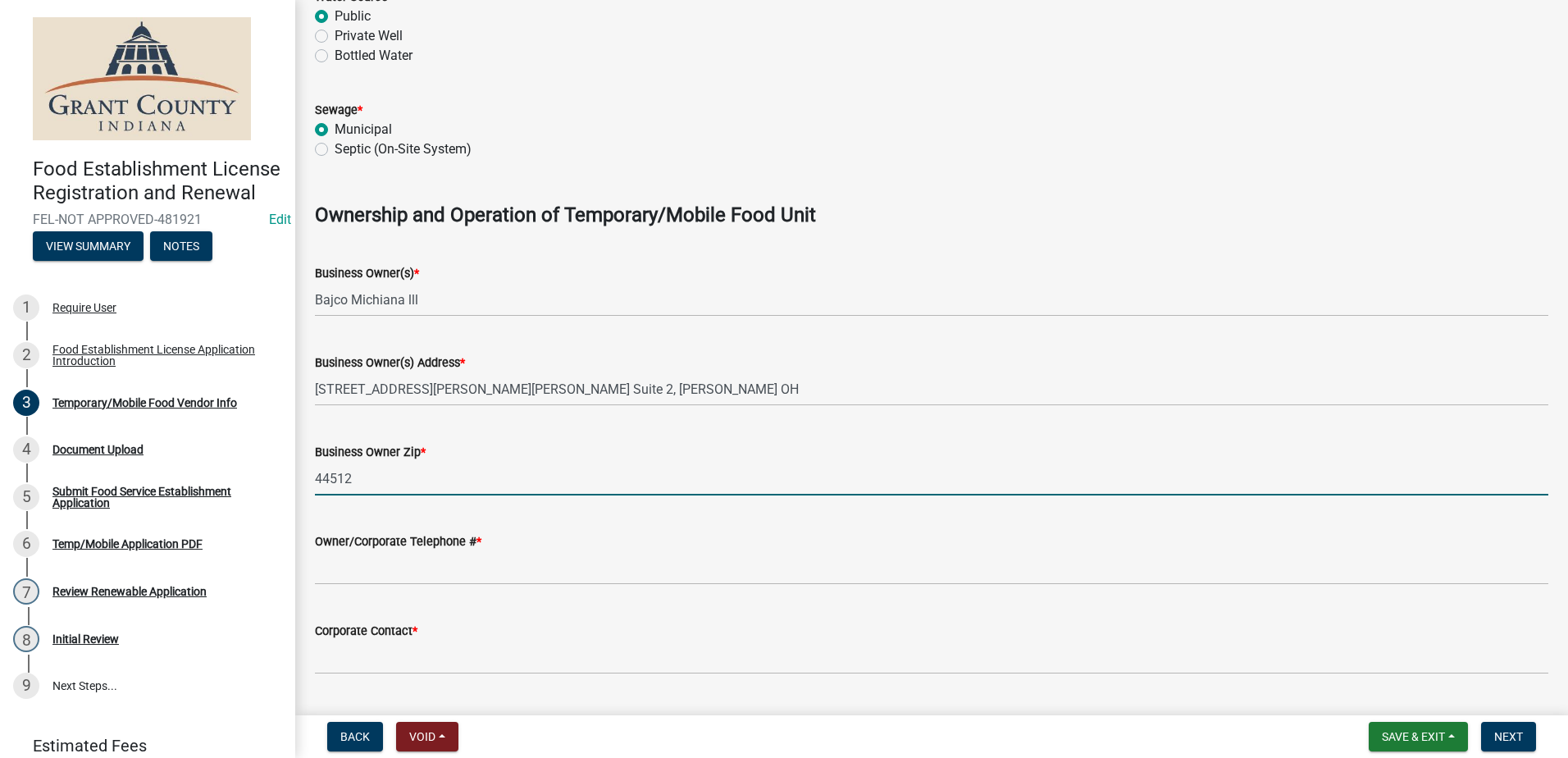
scroll to position [902, 0]
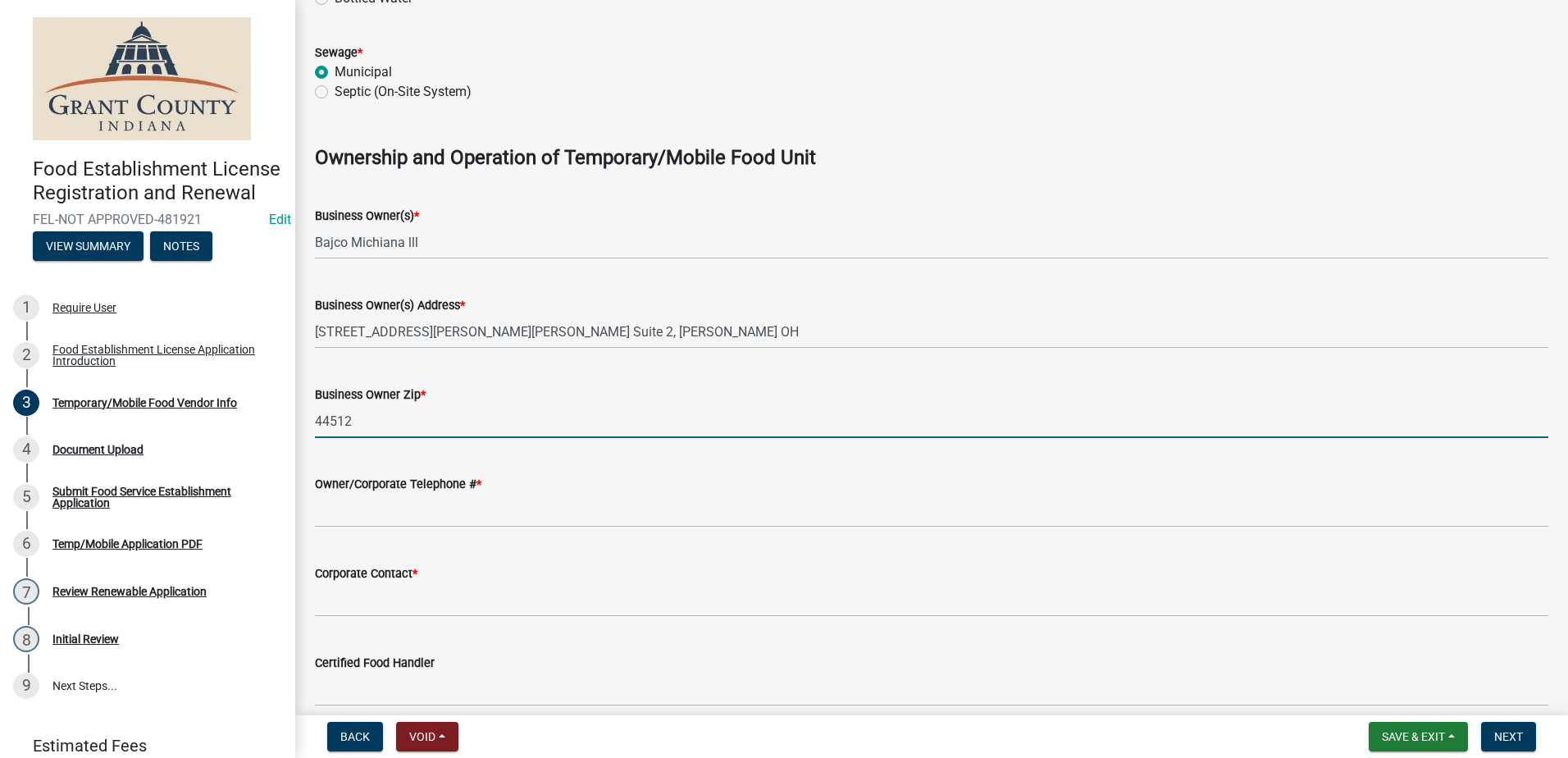
type input "44512"
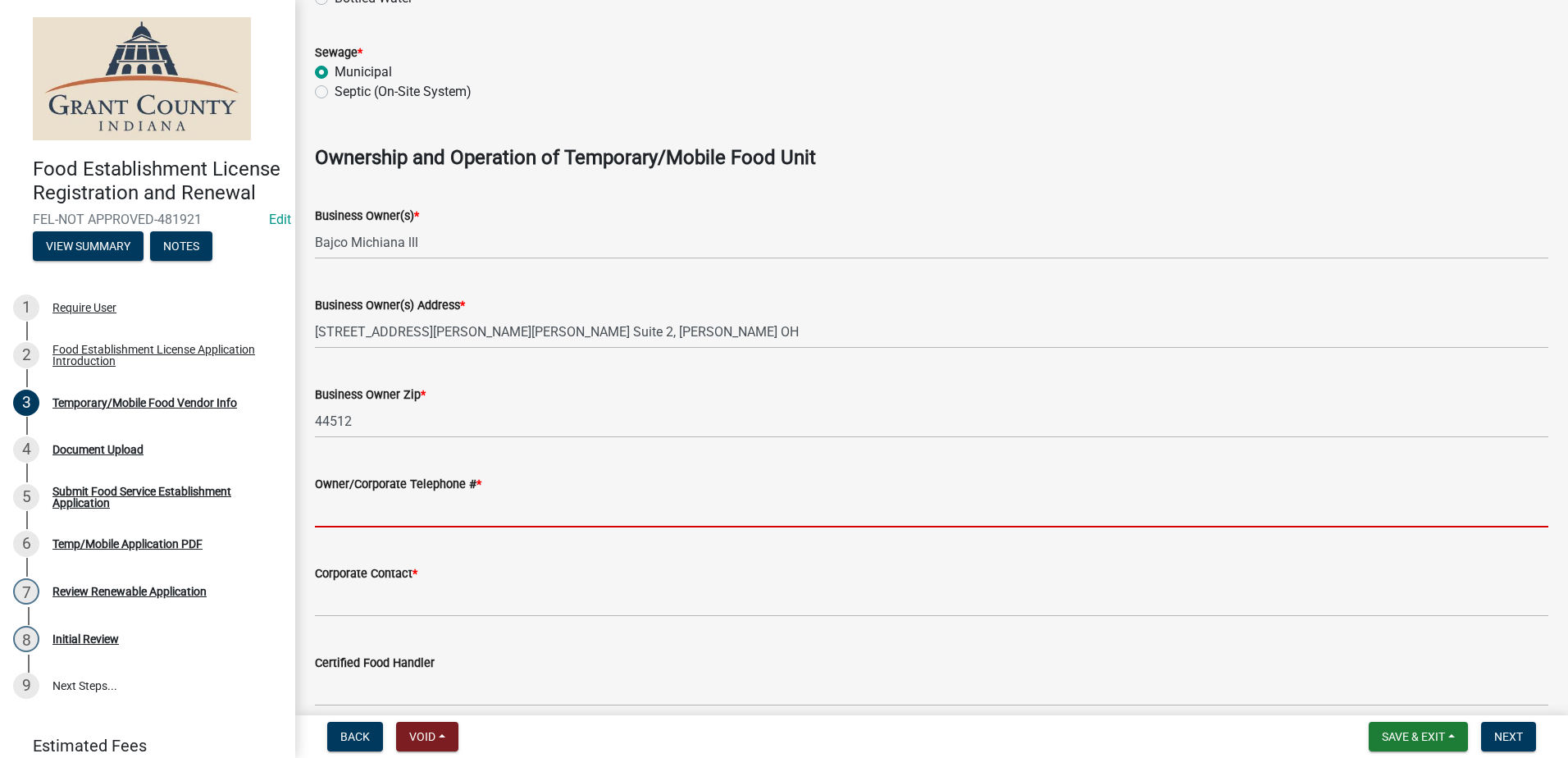
click at [401, 501] on input "Owner/Corporate Telephone # *" at bounding box center [931, 510] width 1233 height 33
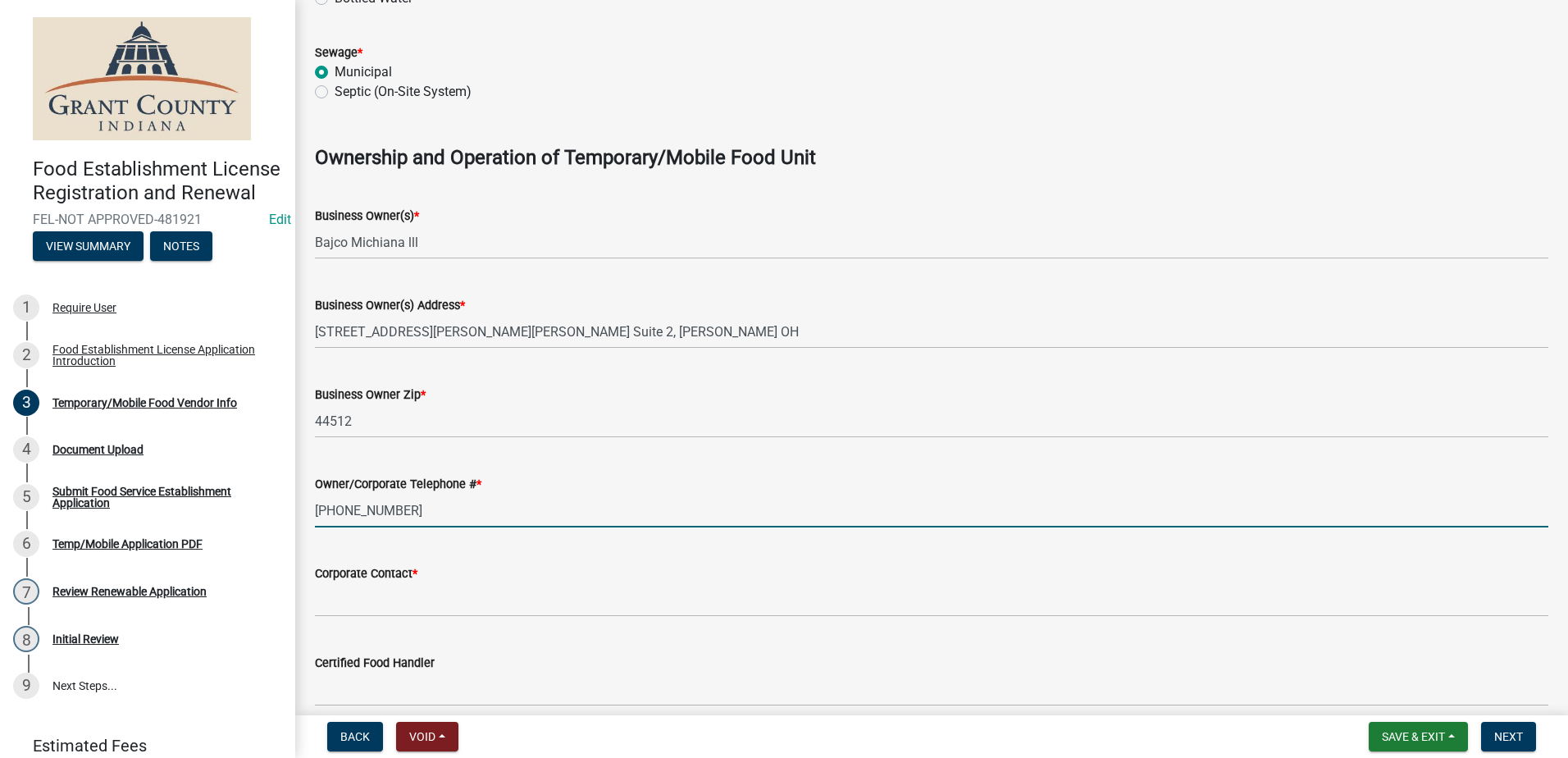
type input "(765)608-7721"
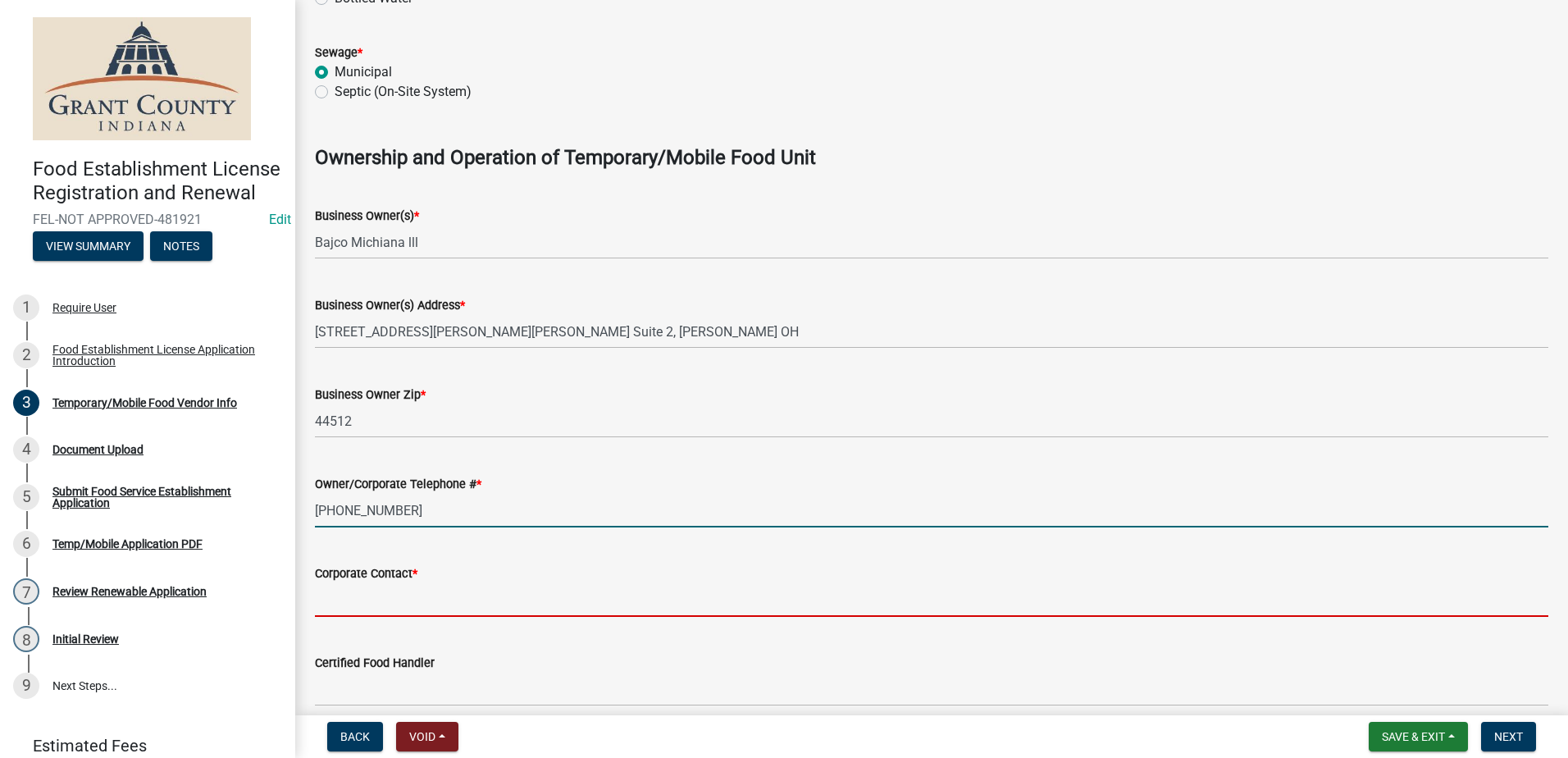
click at [367, 594] on input "Corporate Contact *" at bounding box center [931, 599] width 1233 height 33
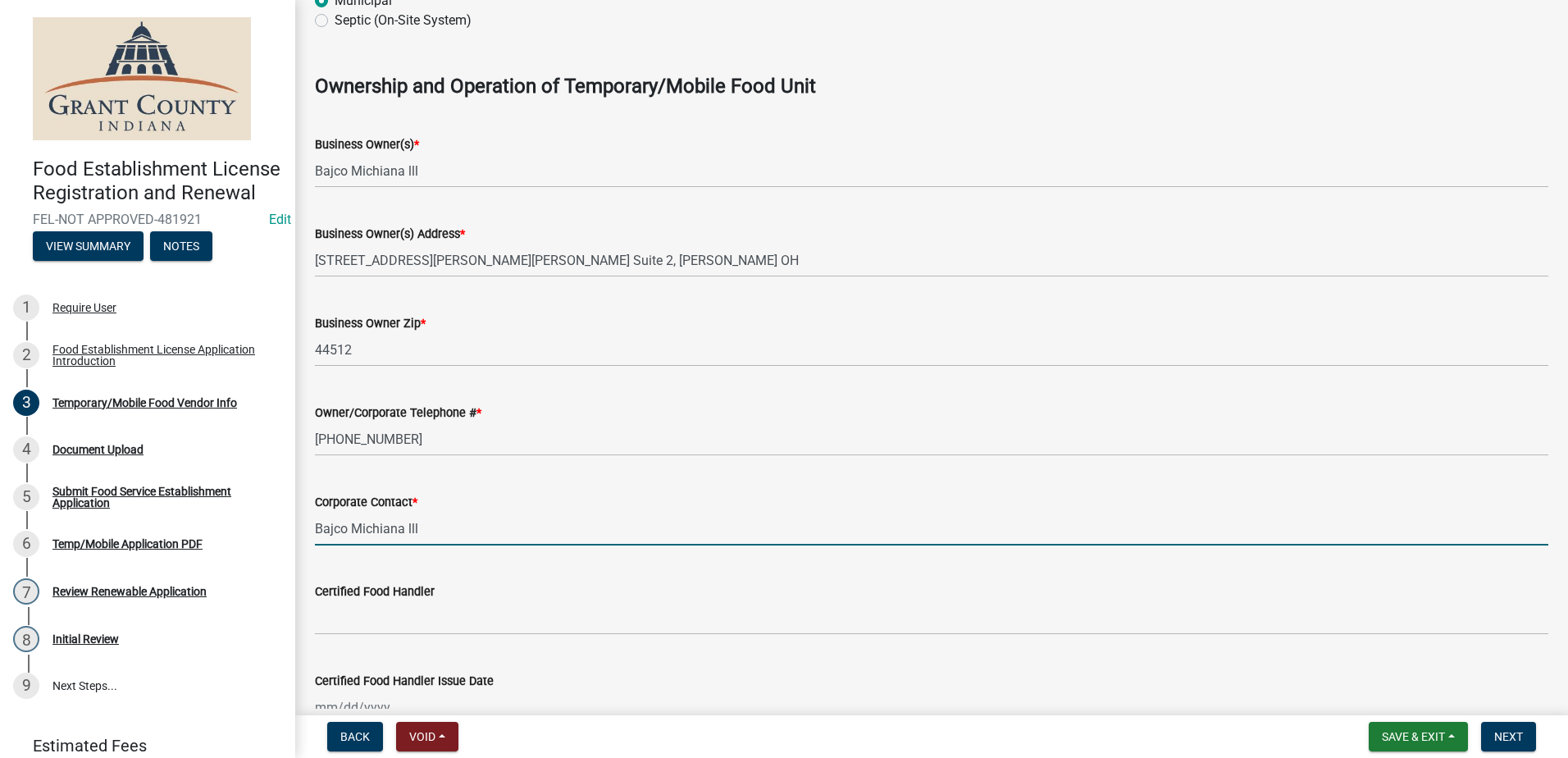
scroll to position [1066, 0]
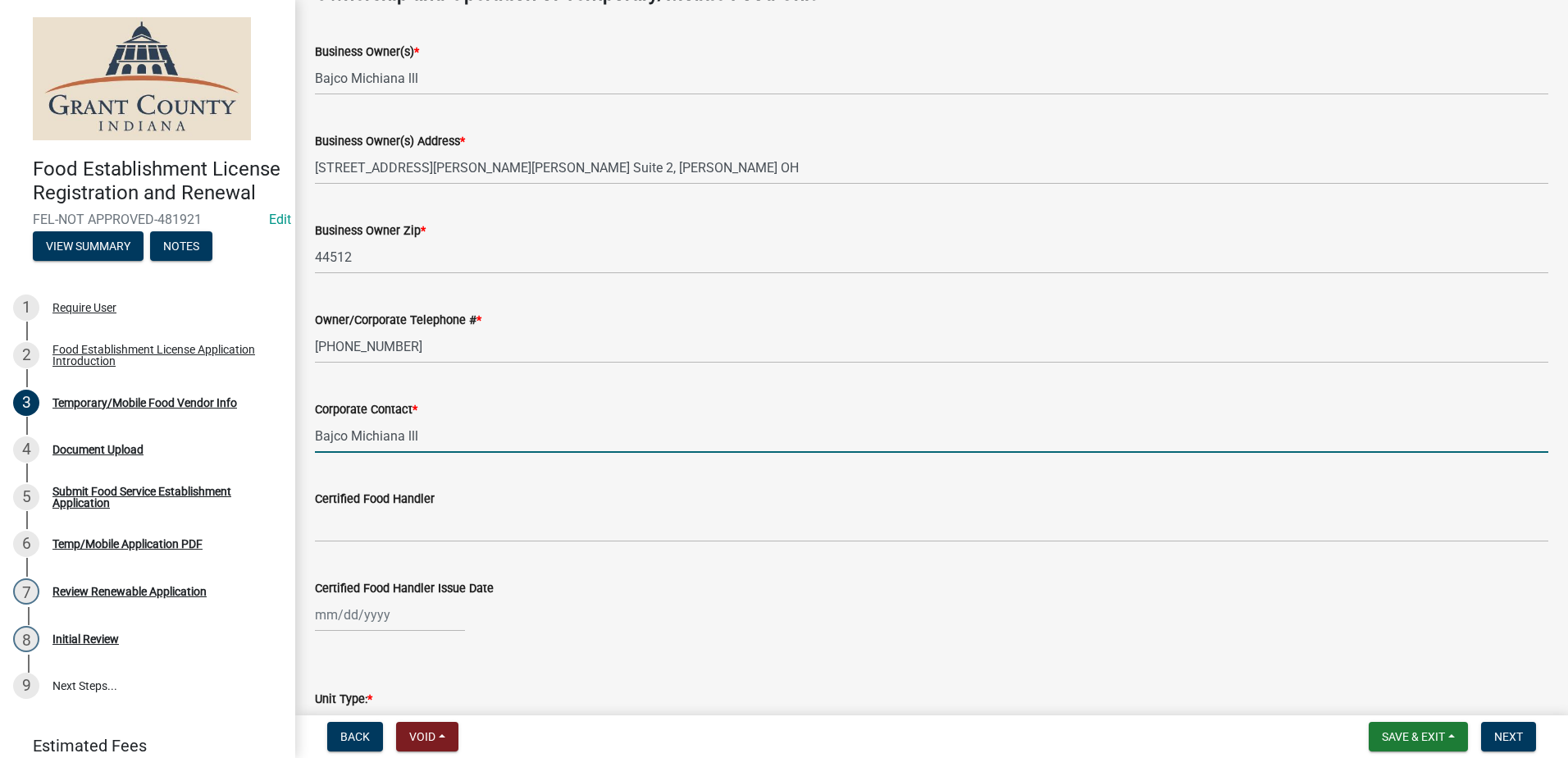
type input "Bajco Michiana lll"
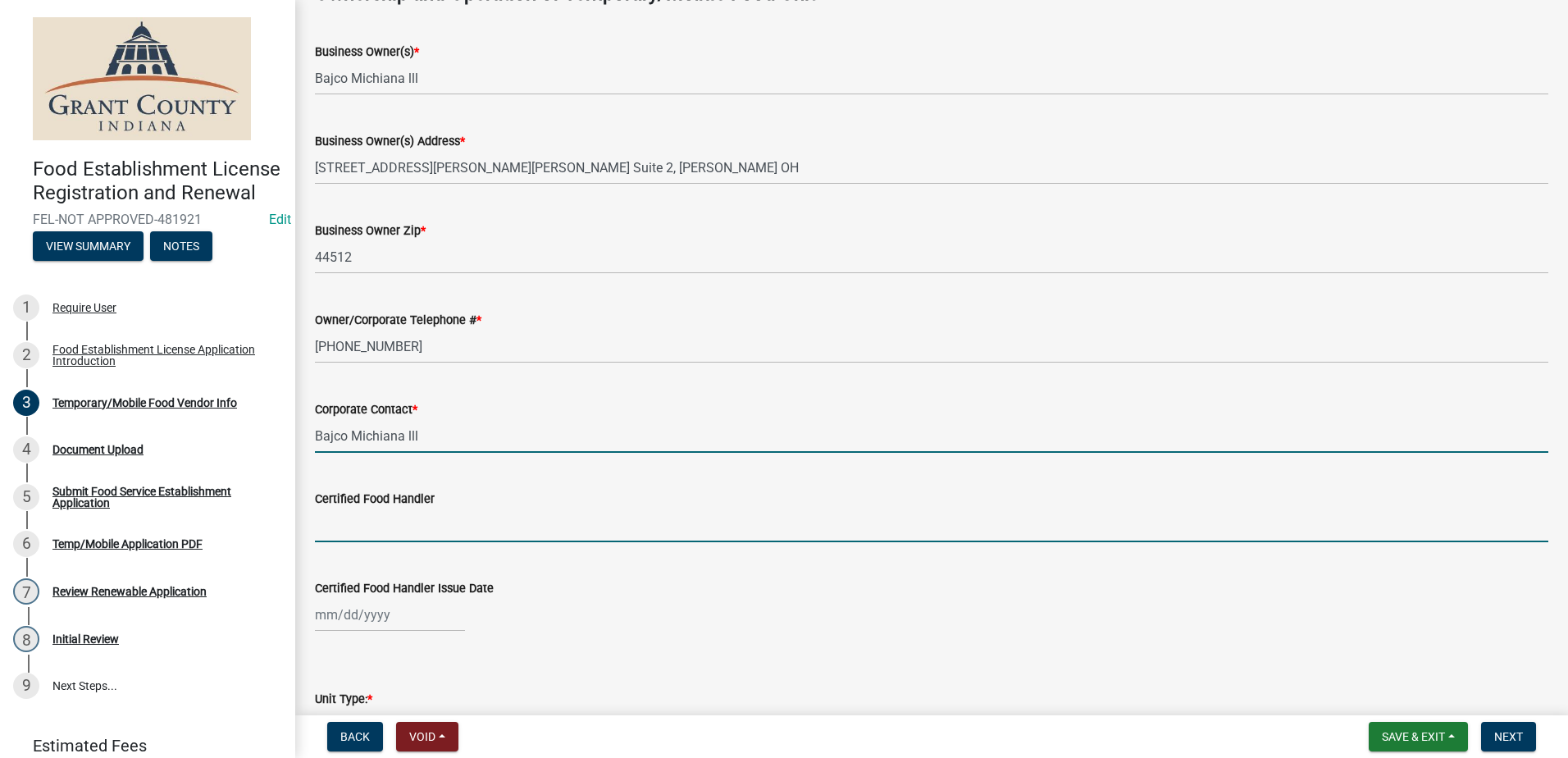
click at [360, 523] on input "Certified Food Handler" at bounding box center [931, 525] width 1233 height 33
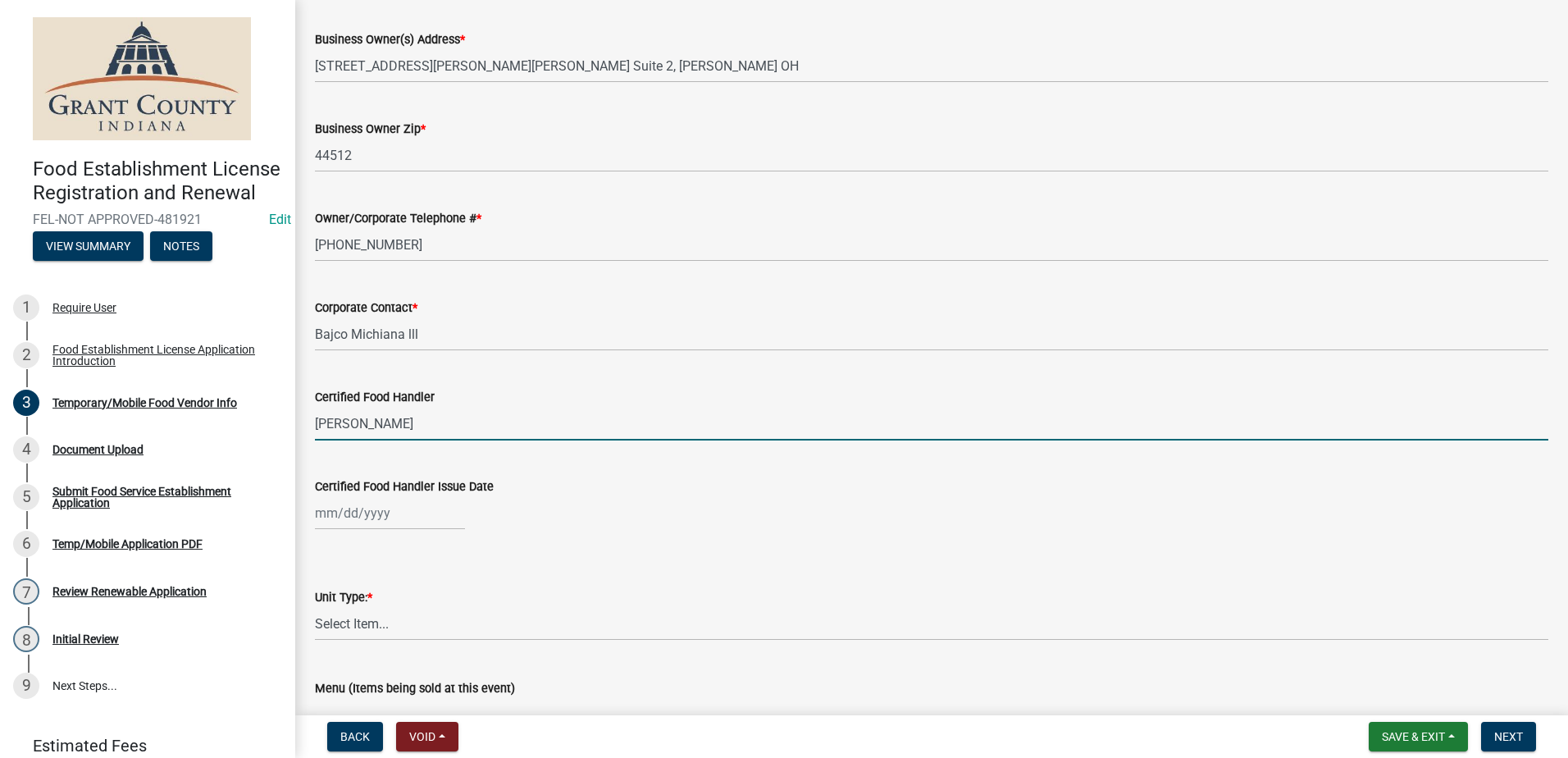
scroll to position [1312, 0]
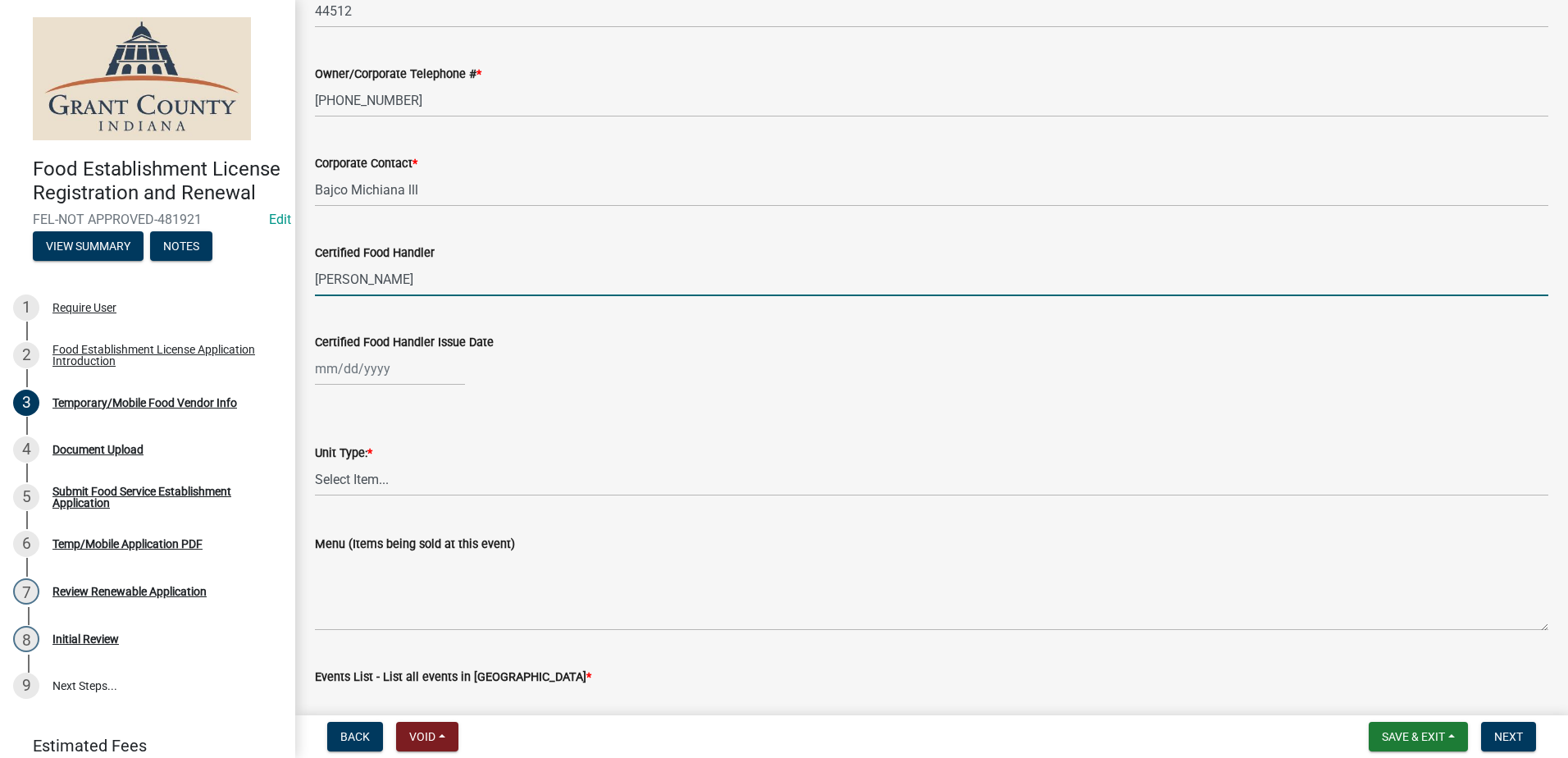
type input "Candis Brooks"
click at [366, 376] on div at bounding box center [390, 368] width 150 height 33
select select "9"
select select "2025"
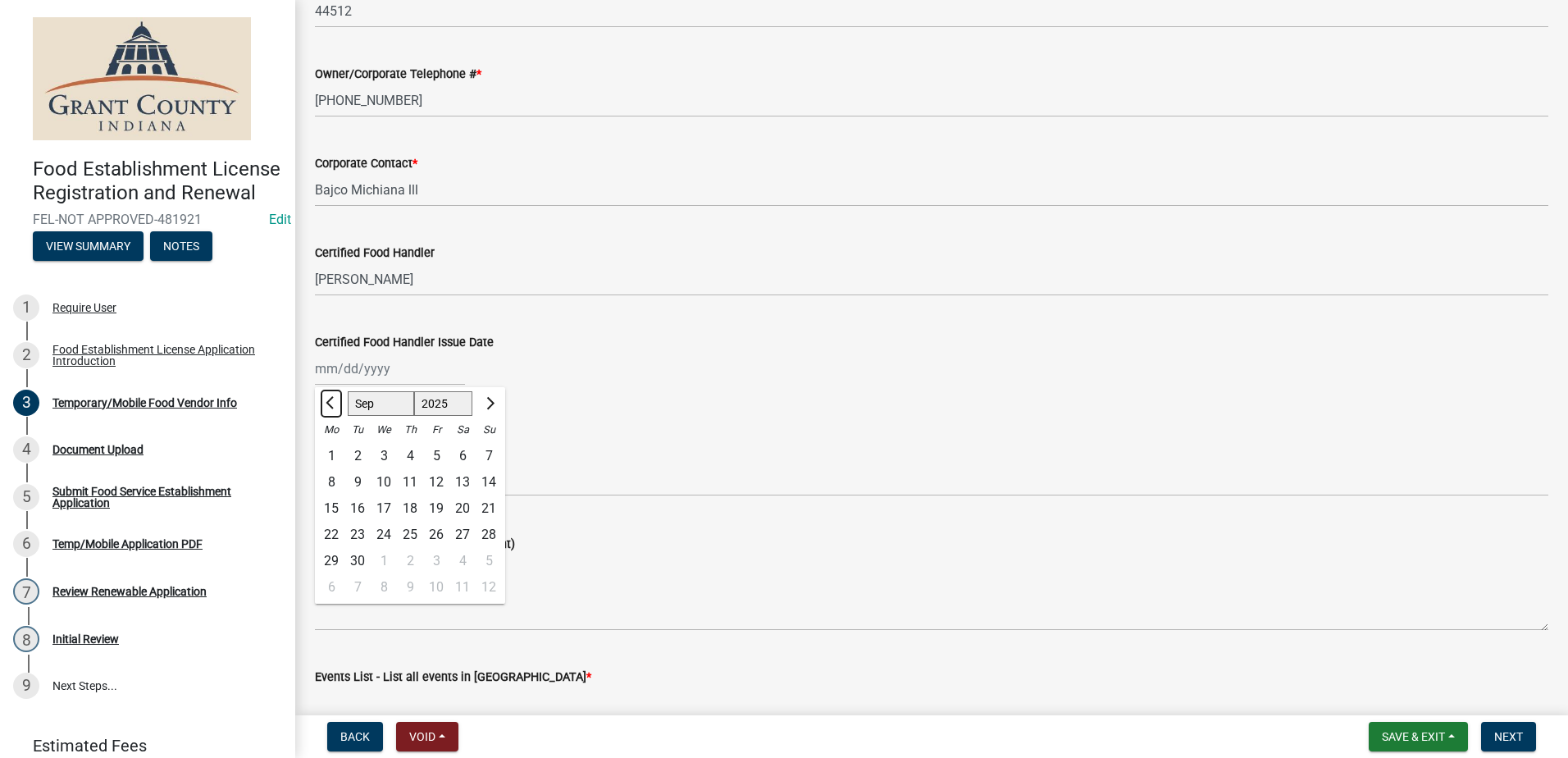
click at [327, 402] on span "Previous month" at bounding box center [331, 402] width 13 height 13
select select "5"
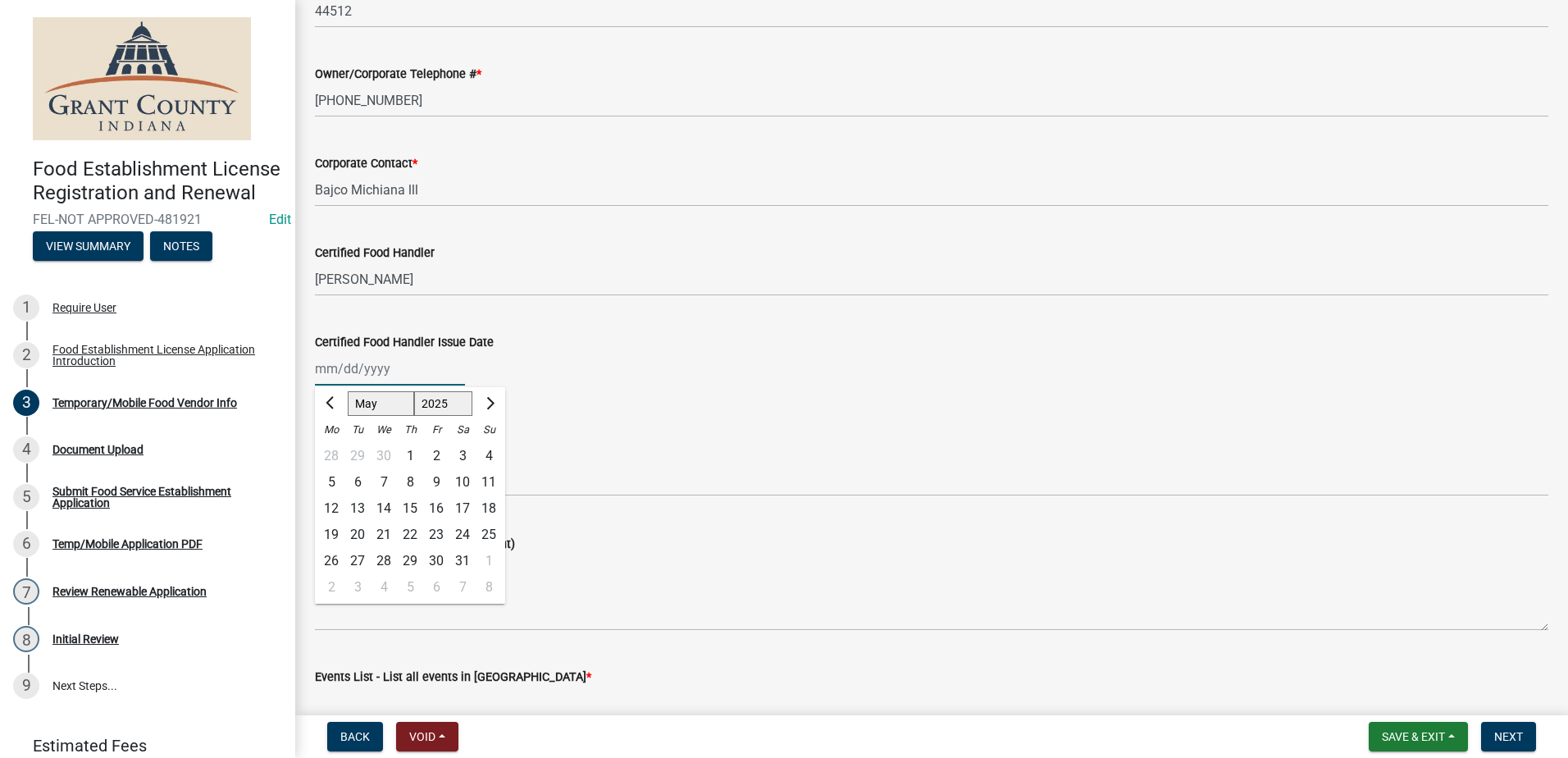
click at [444, 397] on select "1525 1526 1527 1528 1529 1530 1531 1532 1533 1534 1535 1536 1537 1538 1539 1540…" at bounding box center [443, 403] width 59 height 24
select select "2022"
click at [414, 392] on select "1525 1526 1527 1528 1529 1530 1531 1532 1533 1534 1535 1536 1537 1538 1539 1540…" at bounding box center [443, 403] width 59 height 24
click at [382, 562] on div "25" at bounding box center [383, 560] width 26 height 26
type input "05/25/2022"
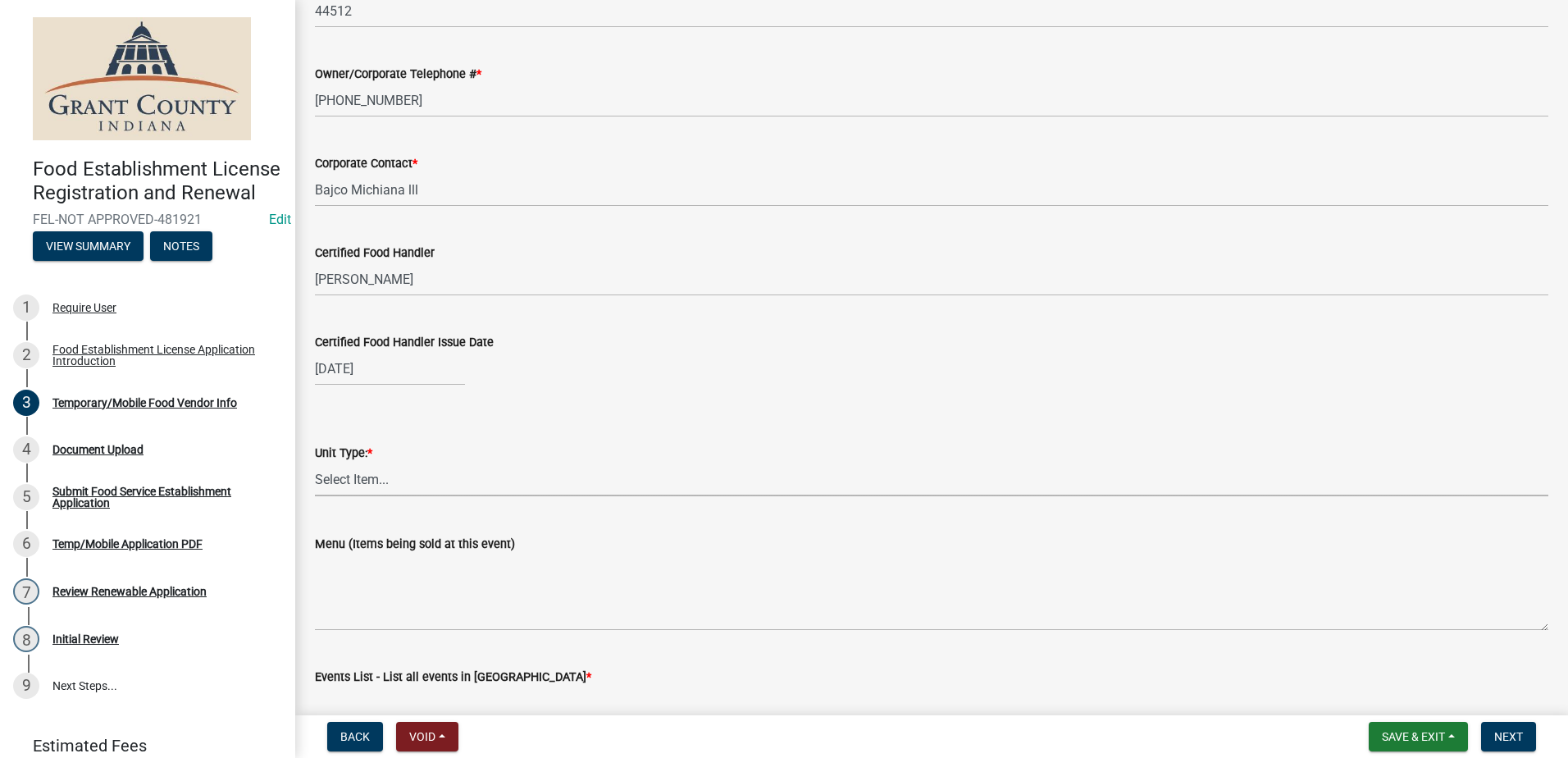
click at [414, 474] on select "Select Item... Mobile Trailer Stand Tent Cart Truck" at bounding box center [931, 479] width 1233 height 33
click at [315, 462] on select "Select Item... Mobile Trailer Stand Tent Cart Truck" at bounding box center [931, 479] width 1233 height 33
select select "986694ba-6a39-4309-ba8e-cbcd507728d3"
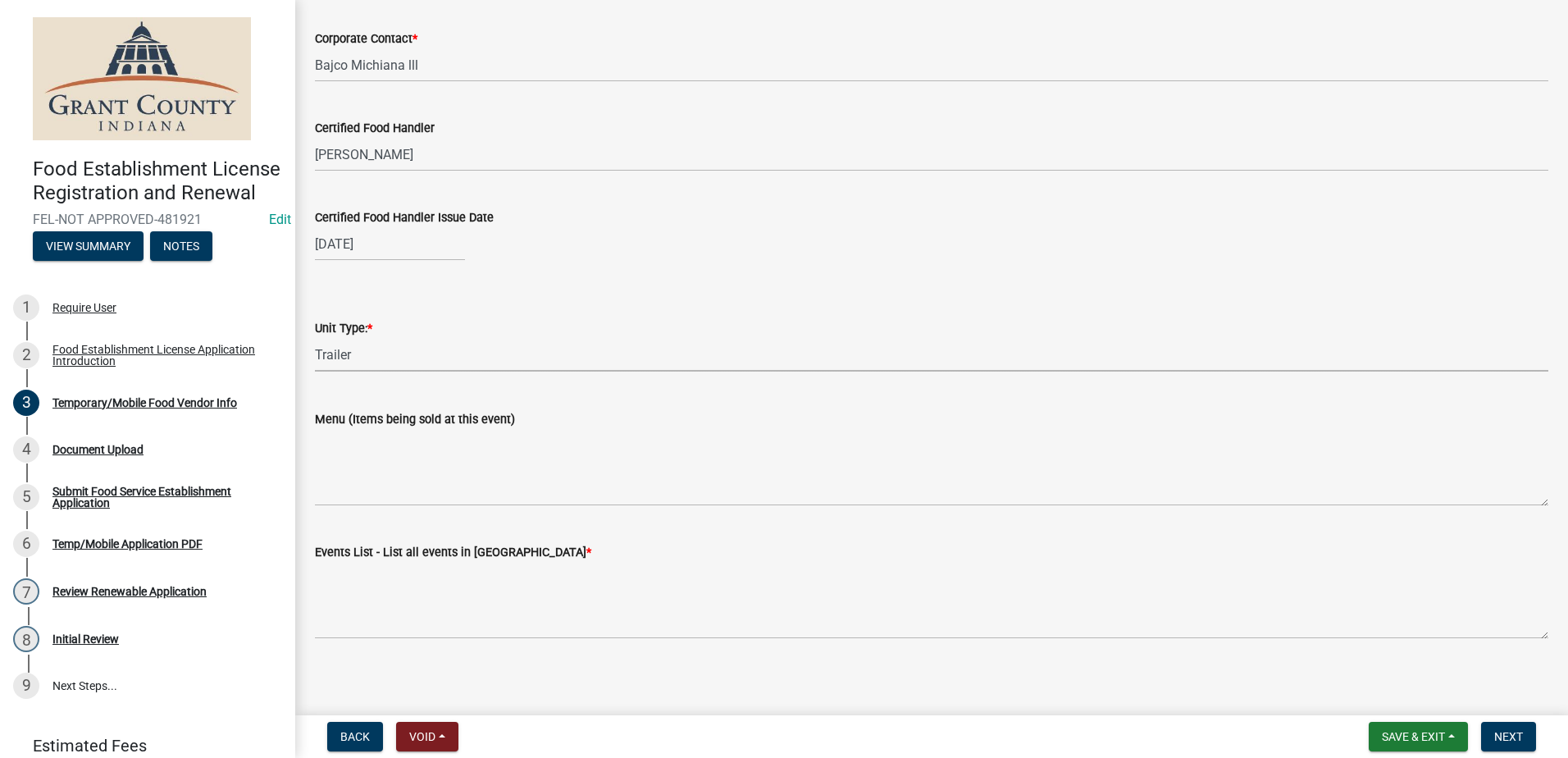
scroll to position [1444, 0]
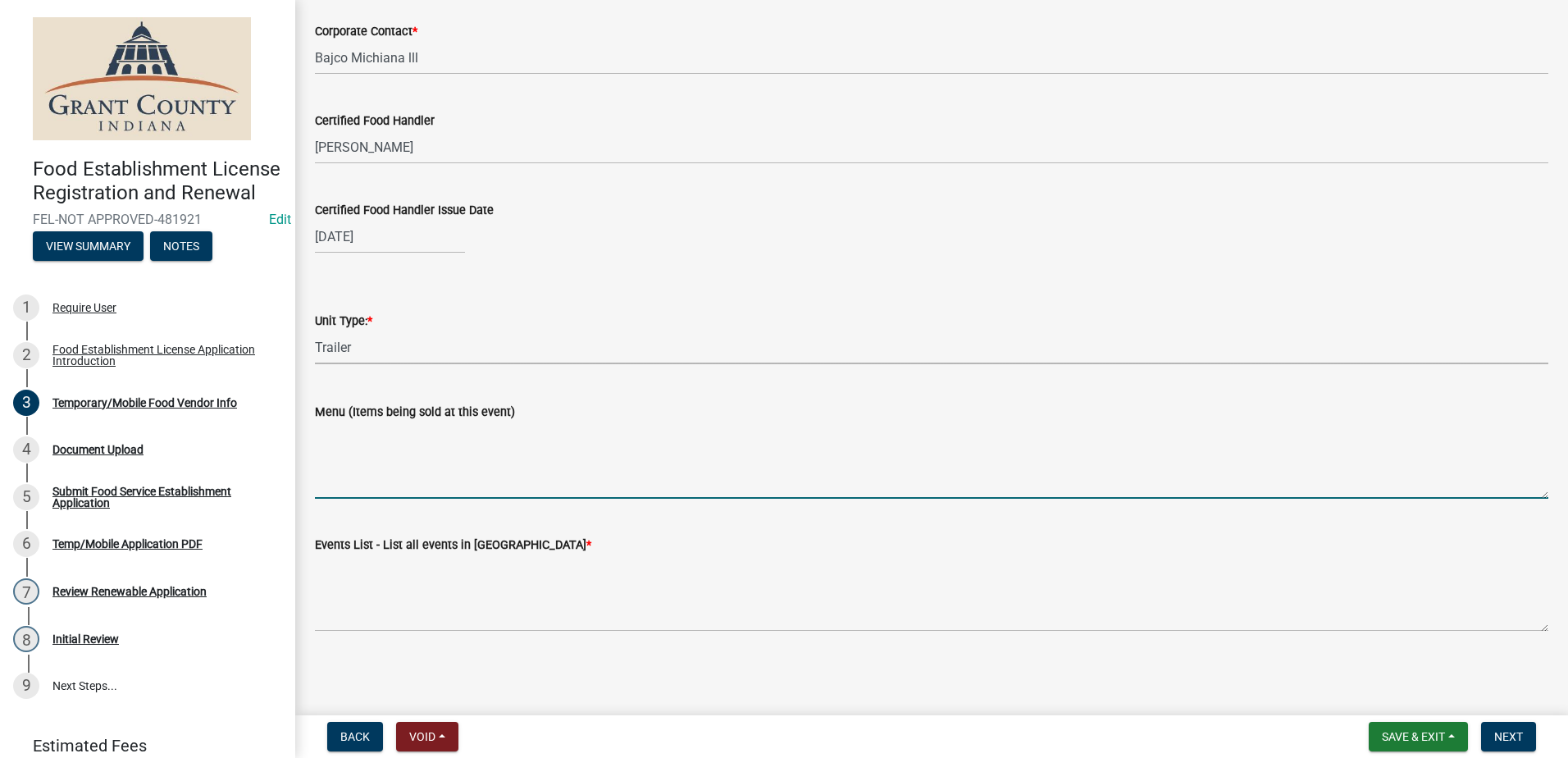
click at [416, 474] on textarea "Menu (Items being sold at this event)" at bounding box center [931, 460] width 1233 height 77
type textarea "Pizza, Breadsticks"
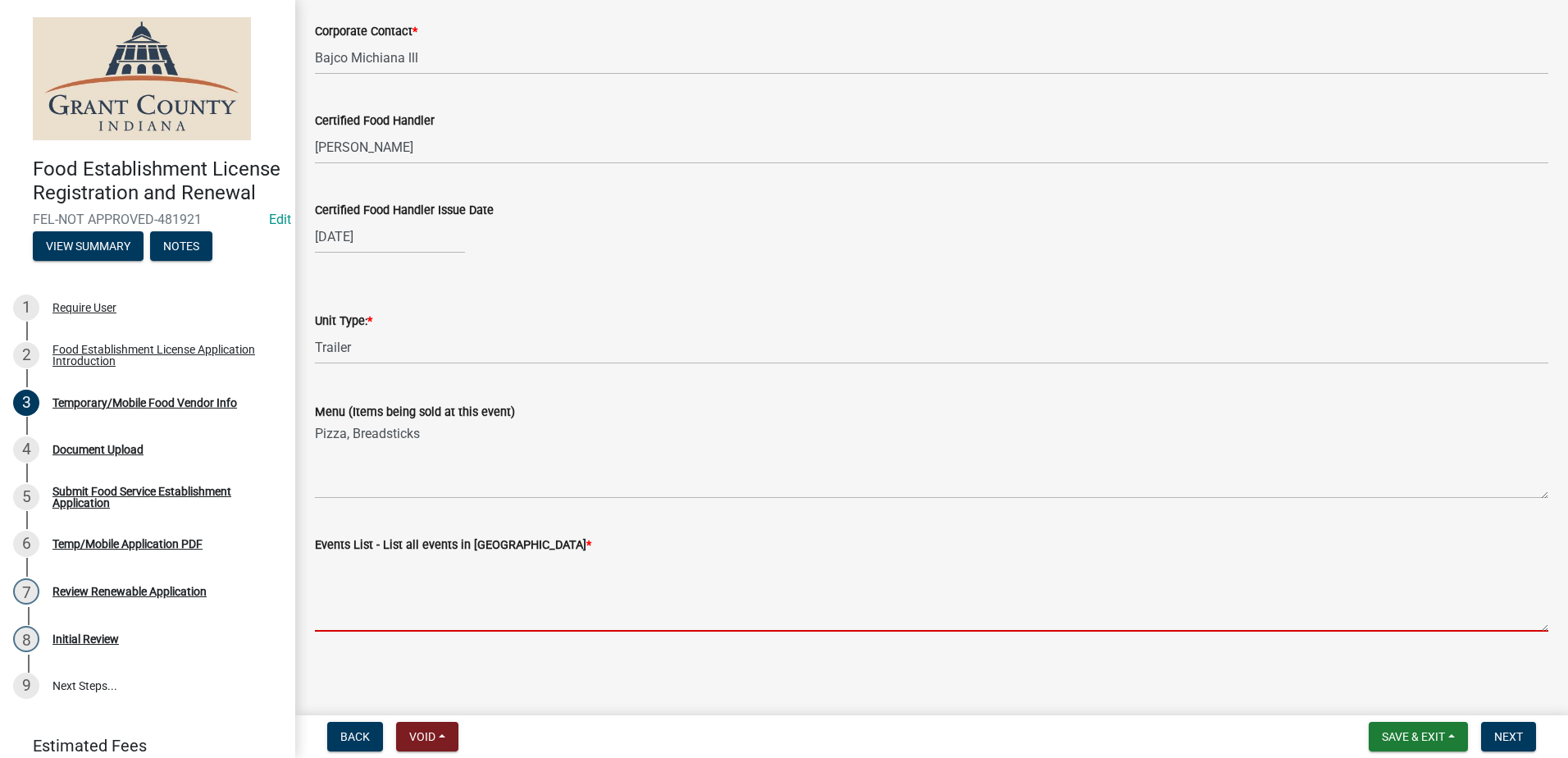
click at [446, 600] on textarea "Events List - List all events in [GEOGRAPHIC_DATA] *" at bounding box center [931, 593] width 1233 height 77
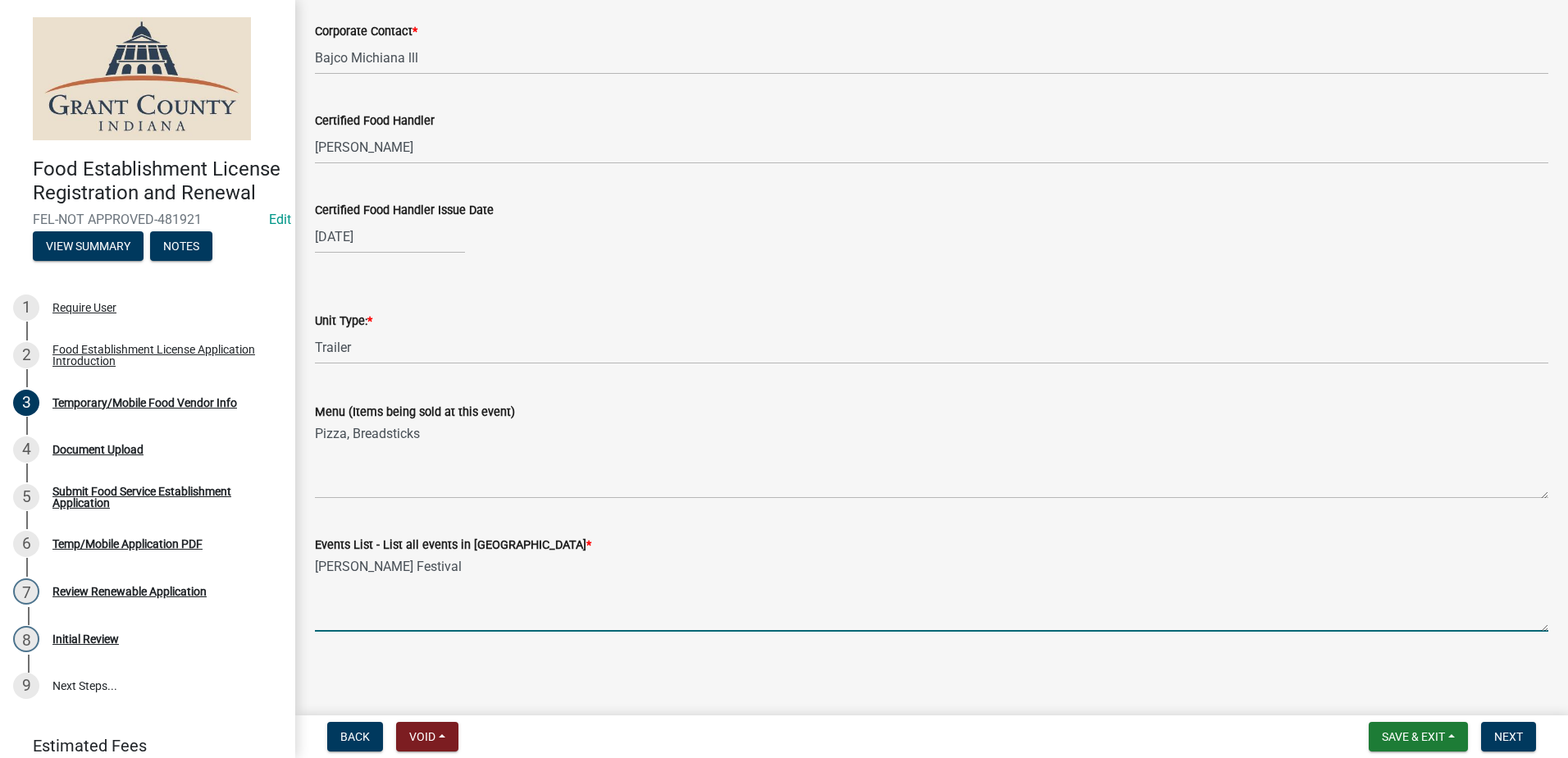
type textarea "James Dean Festival"
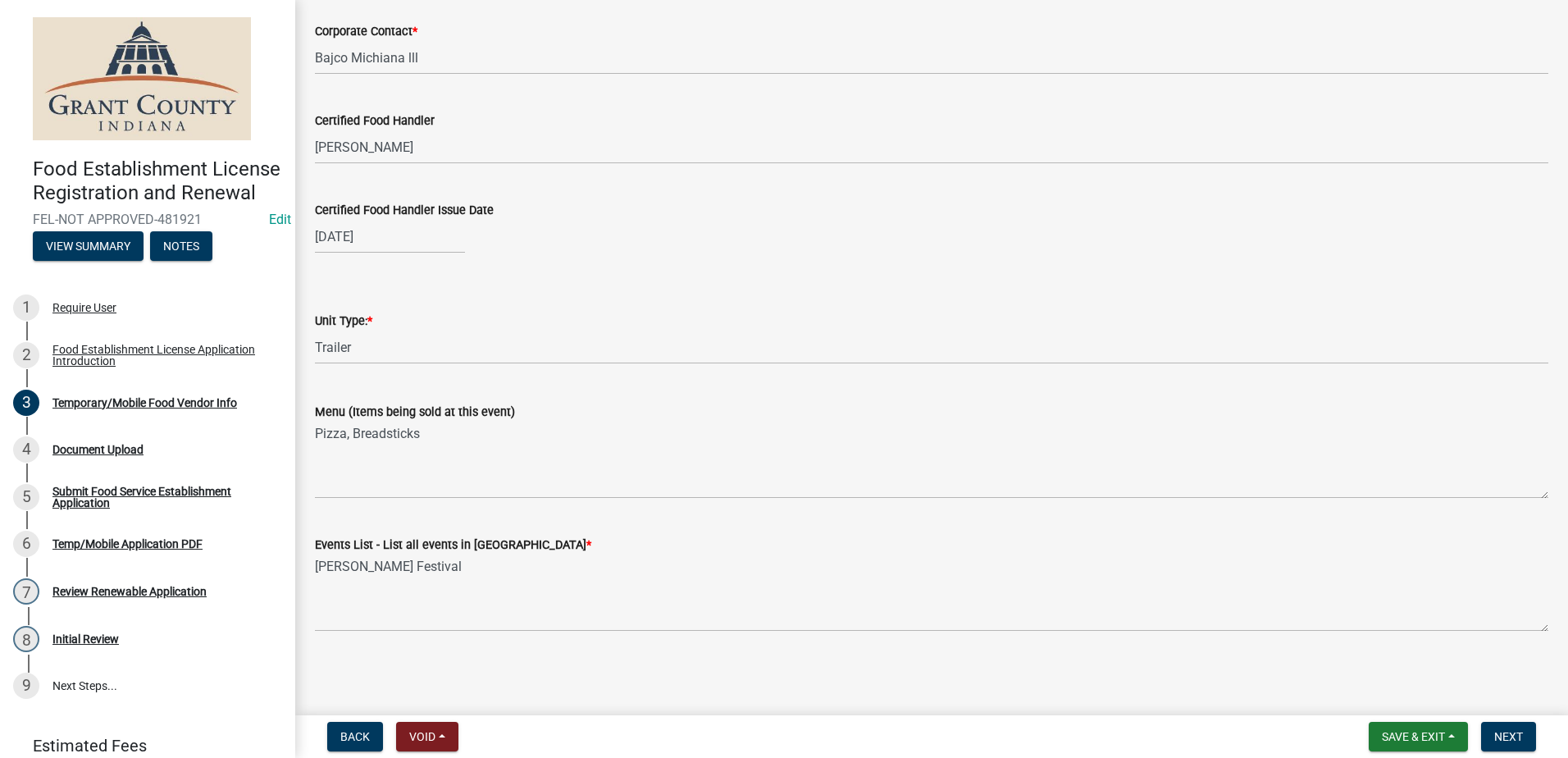
click at [815, 670] on main "Temporary/Mobile Food Vendor Info share Share Temporary/Mobile Food Vendor Info…" at bounding box center [932, 354] width 1273 height 709
click at [1500, 725] on button "Next" at bounding box center [1509, 735] width 55 height 29
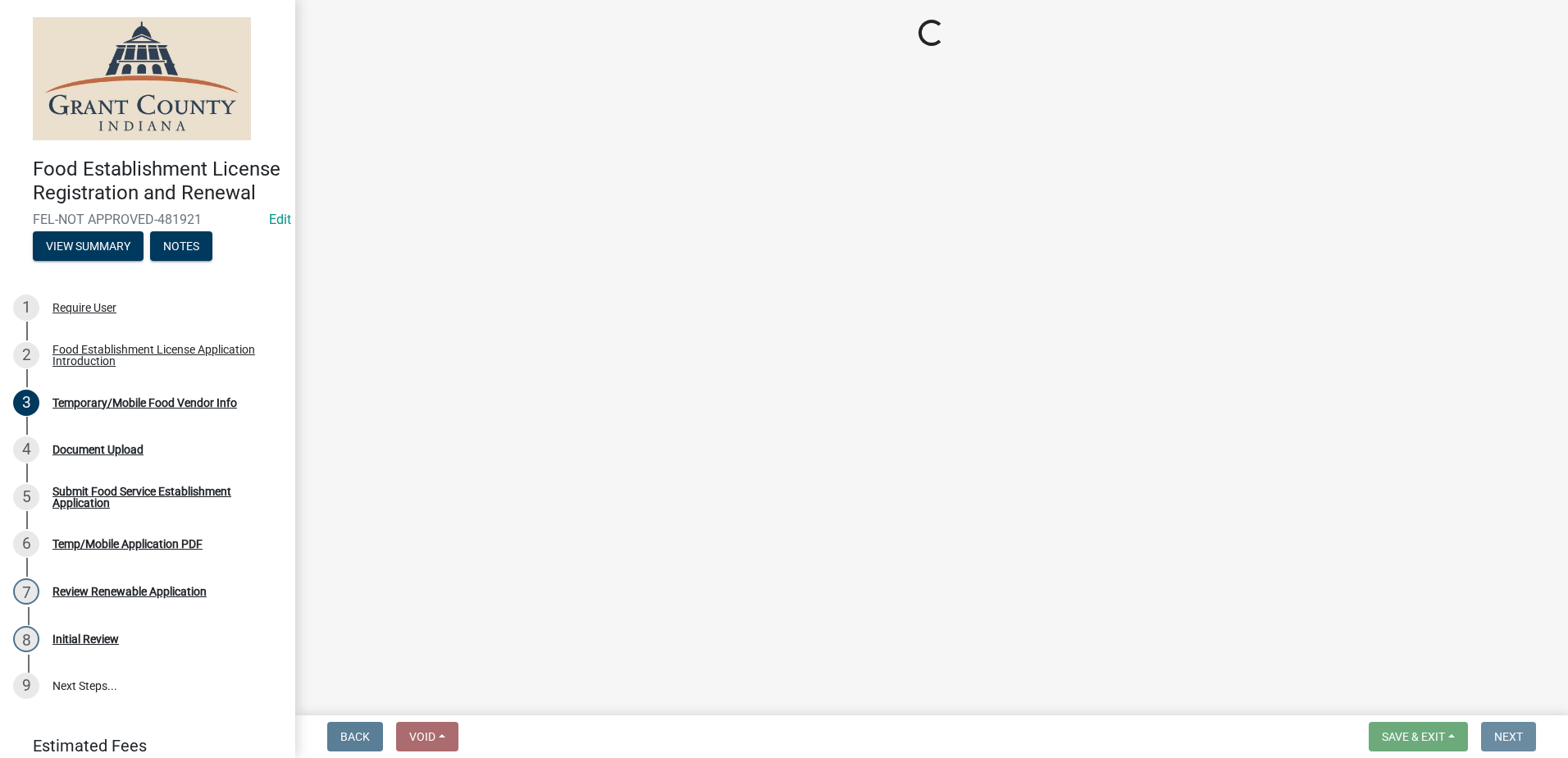
scroll to position [0, 0]
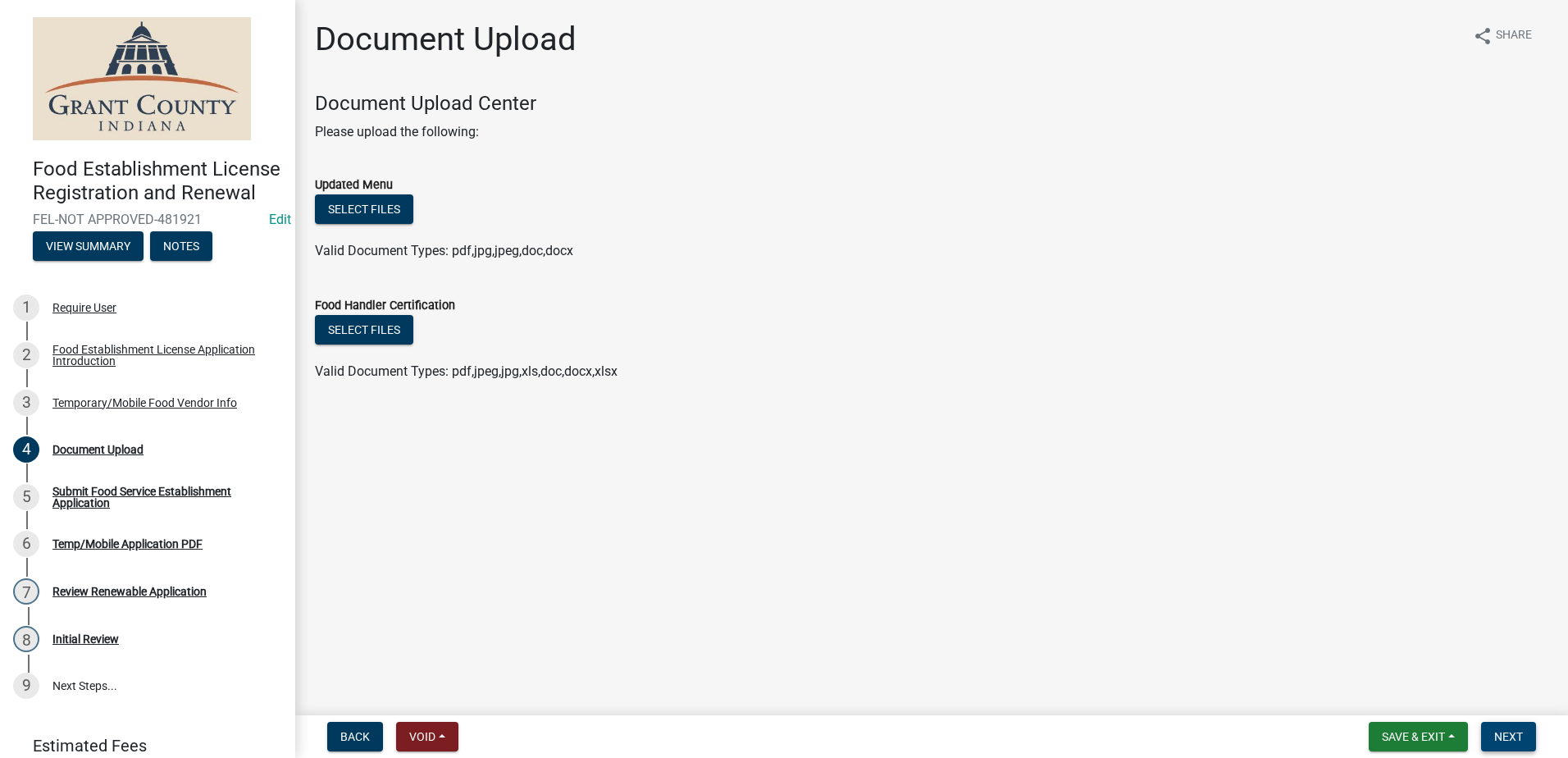
click at [1510, 730] on span "Next" at bounding box center [1509, 736] width 28 height 13
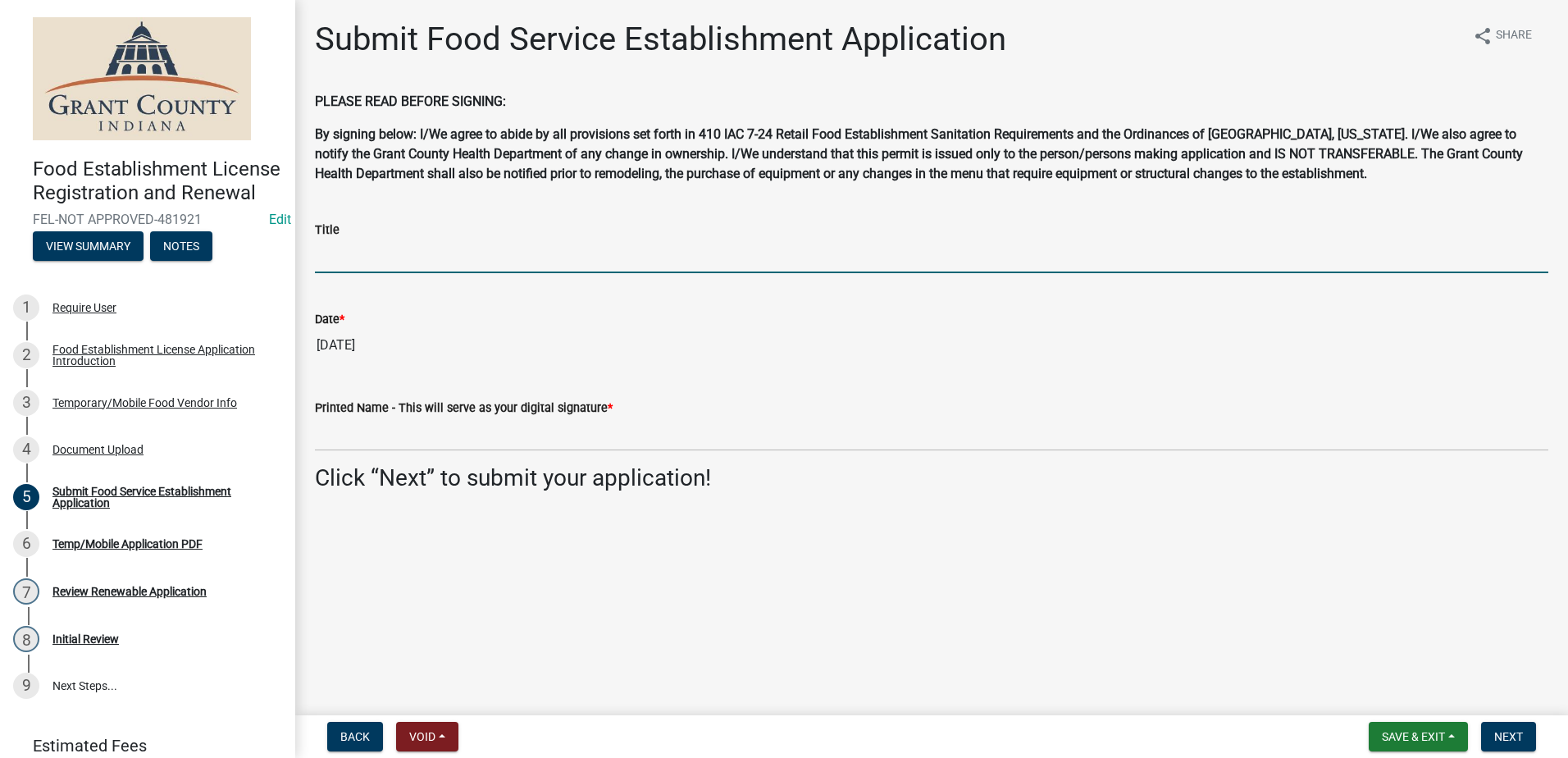
click at [432, 258] on input "Title" at bounding box center [931, 256] width 1233 height 33
type input "Owner"
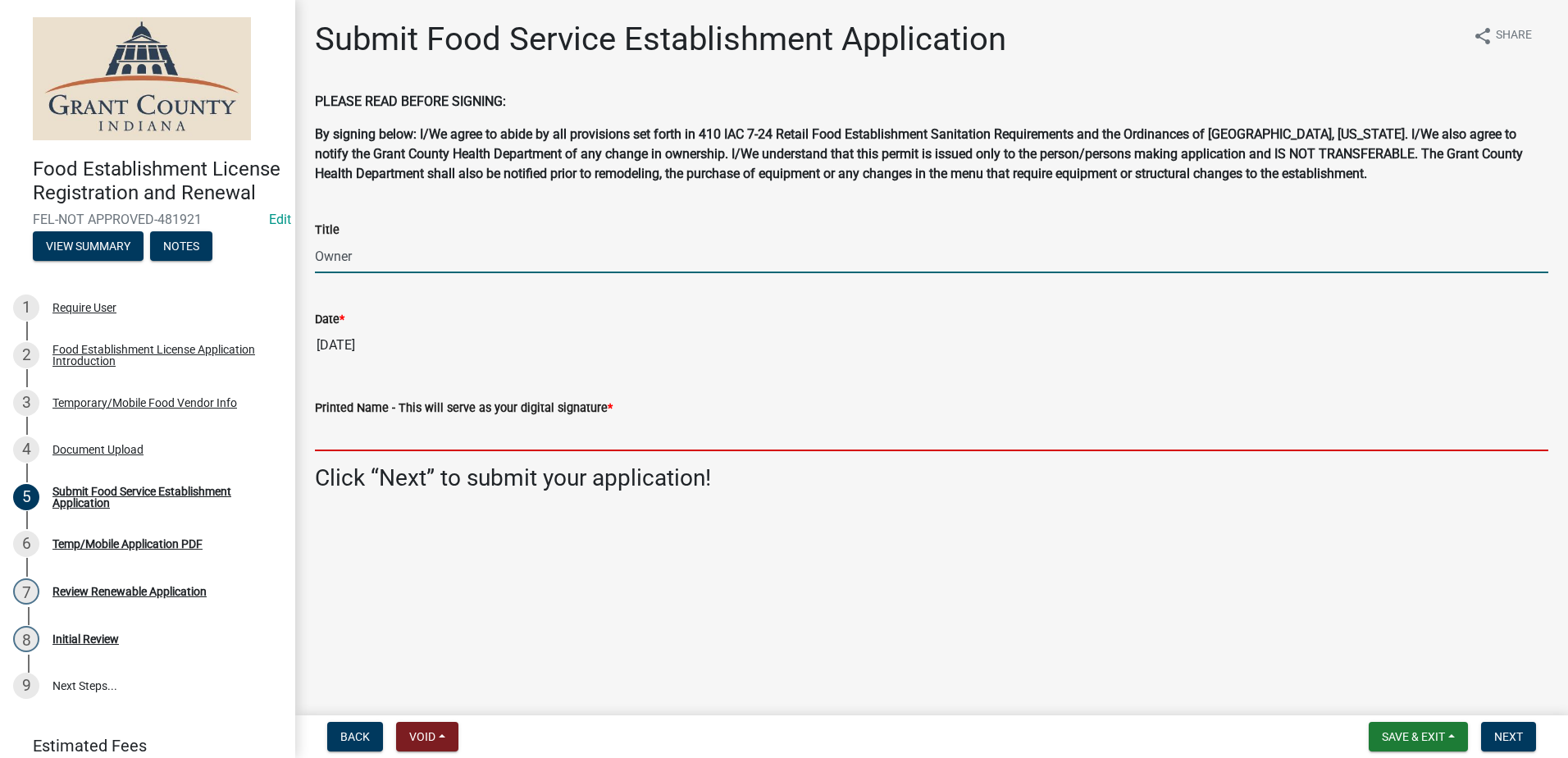
click at [394, 433] on input "Printed Name - This will serve as your digital signature *" at bounding box center [931, 434] width 1233 height 33
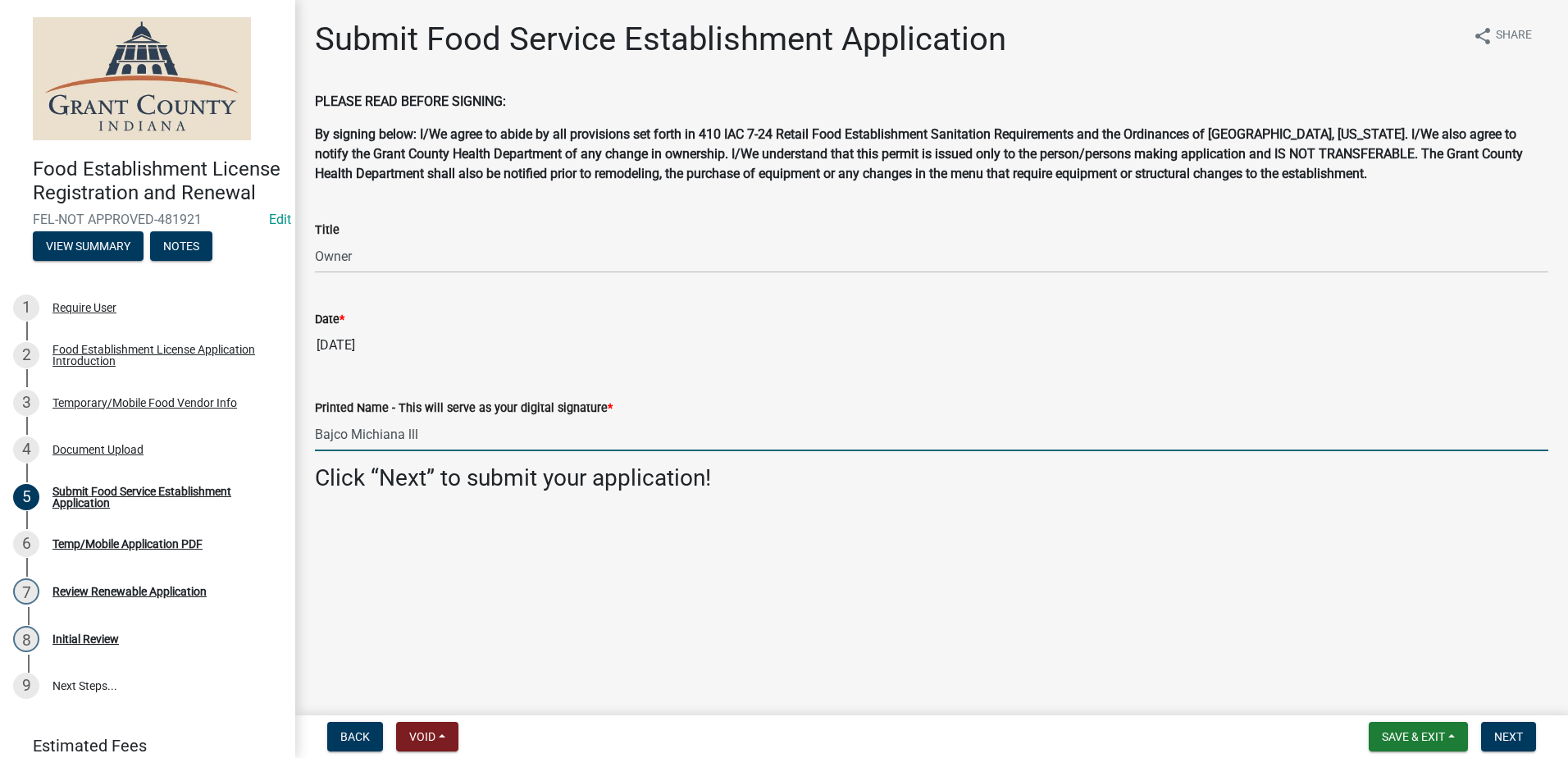
type input "Bajco Michiana lll"
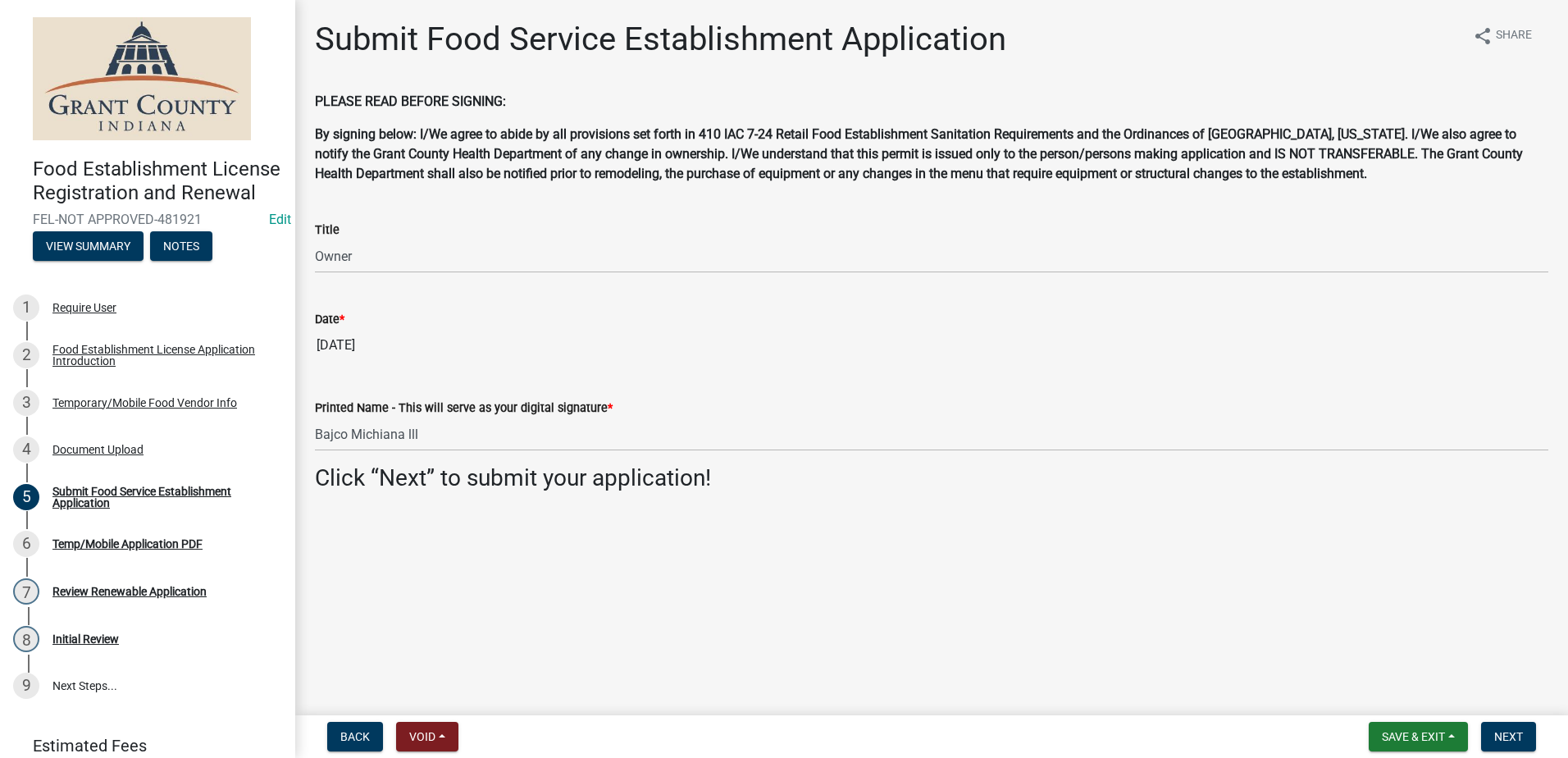
click at [419, 524] on main "Submit Food Service Establishment Application share Share PLEASE READ BEFORE SI…" at bounding box center [932, 354] width 1273 height 709
click at [1515, 735] on span "Next" at bounding box center [1509, 736] width 28 height 13
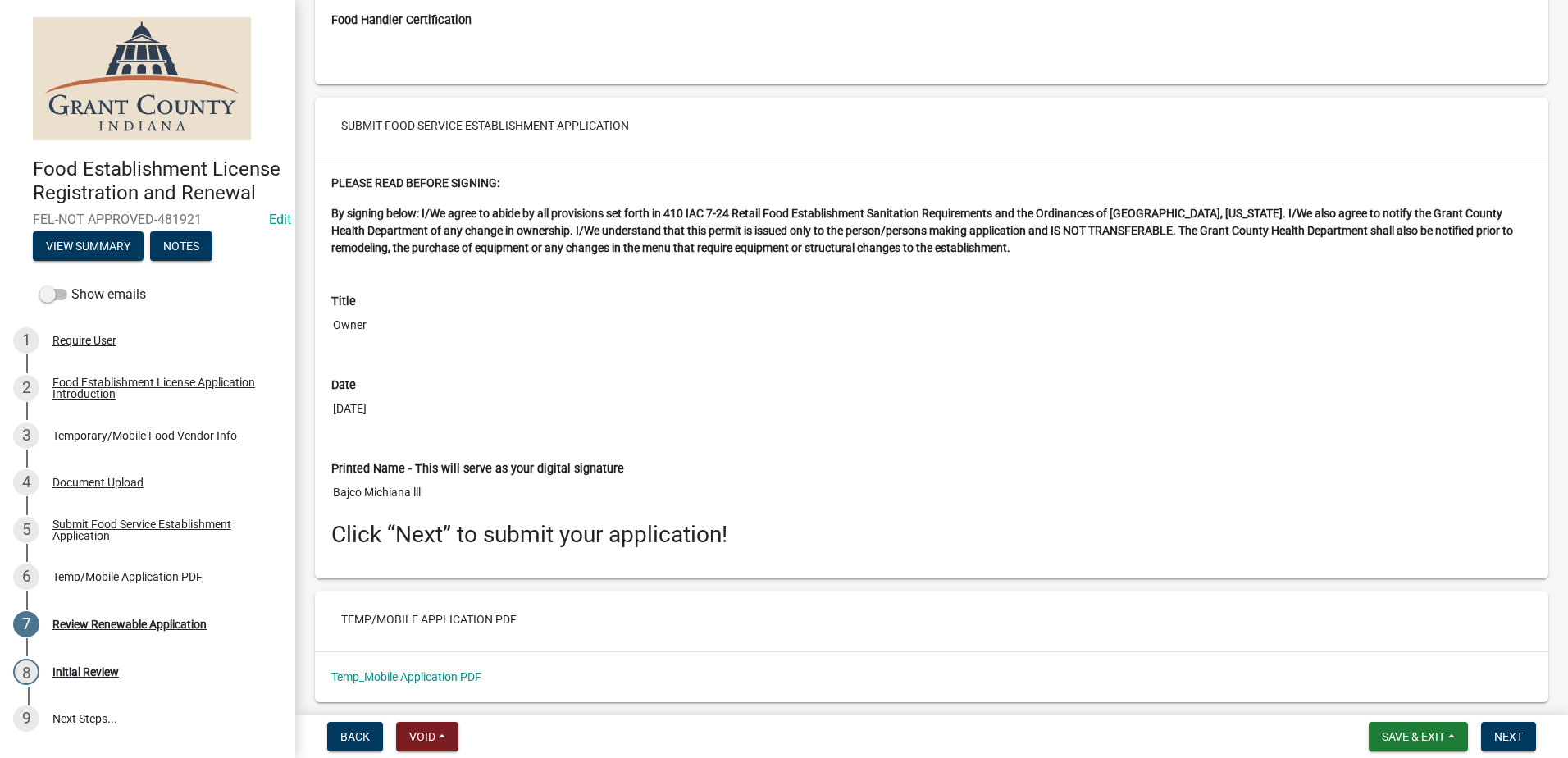
scroll to position [3230, 0]
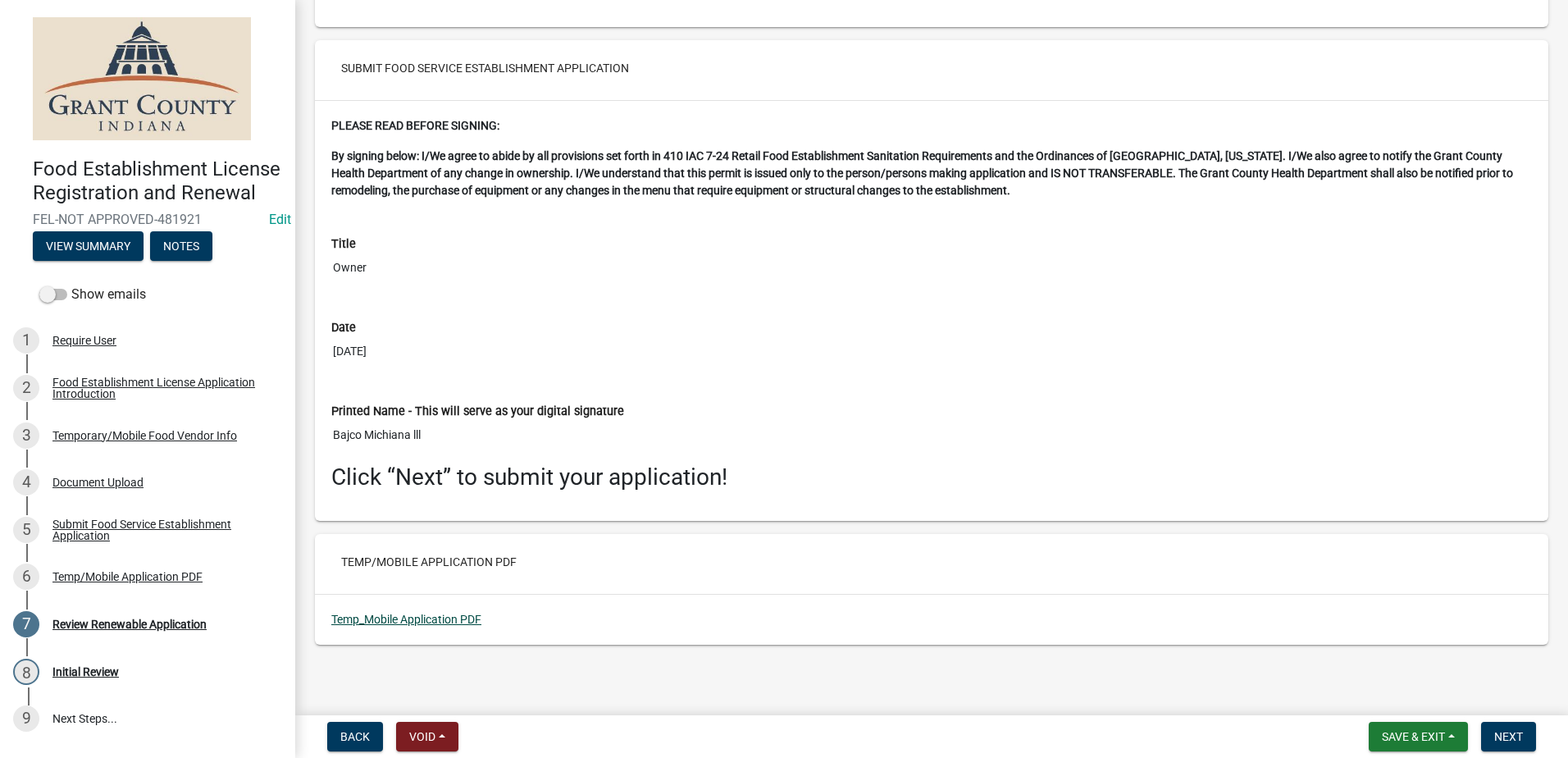
click at [421, 616] on link "Temp_Mobile Application PDF" at bounding box center [407, 619] width 150 height 13
click at [1511, 736] on span "Next" at bounding box center [1509, 736] width 28 height 13
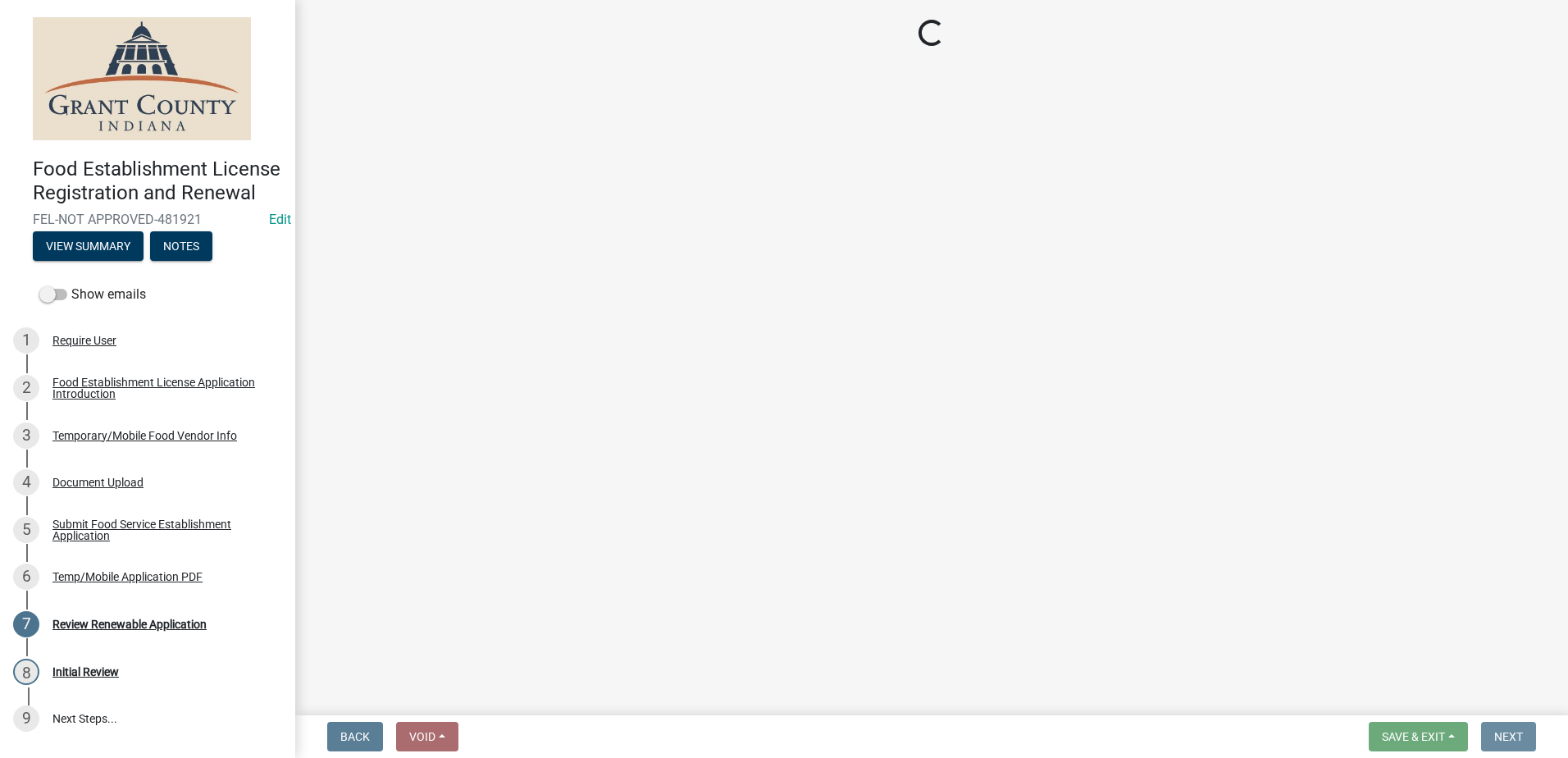
scroll to position [0, 0]
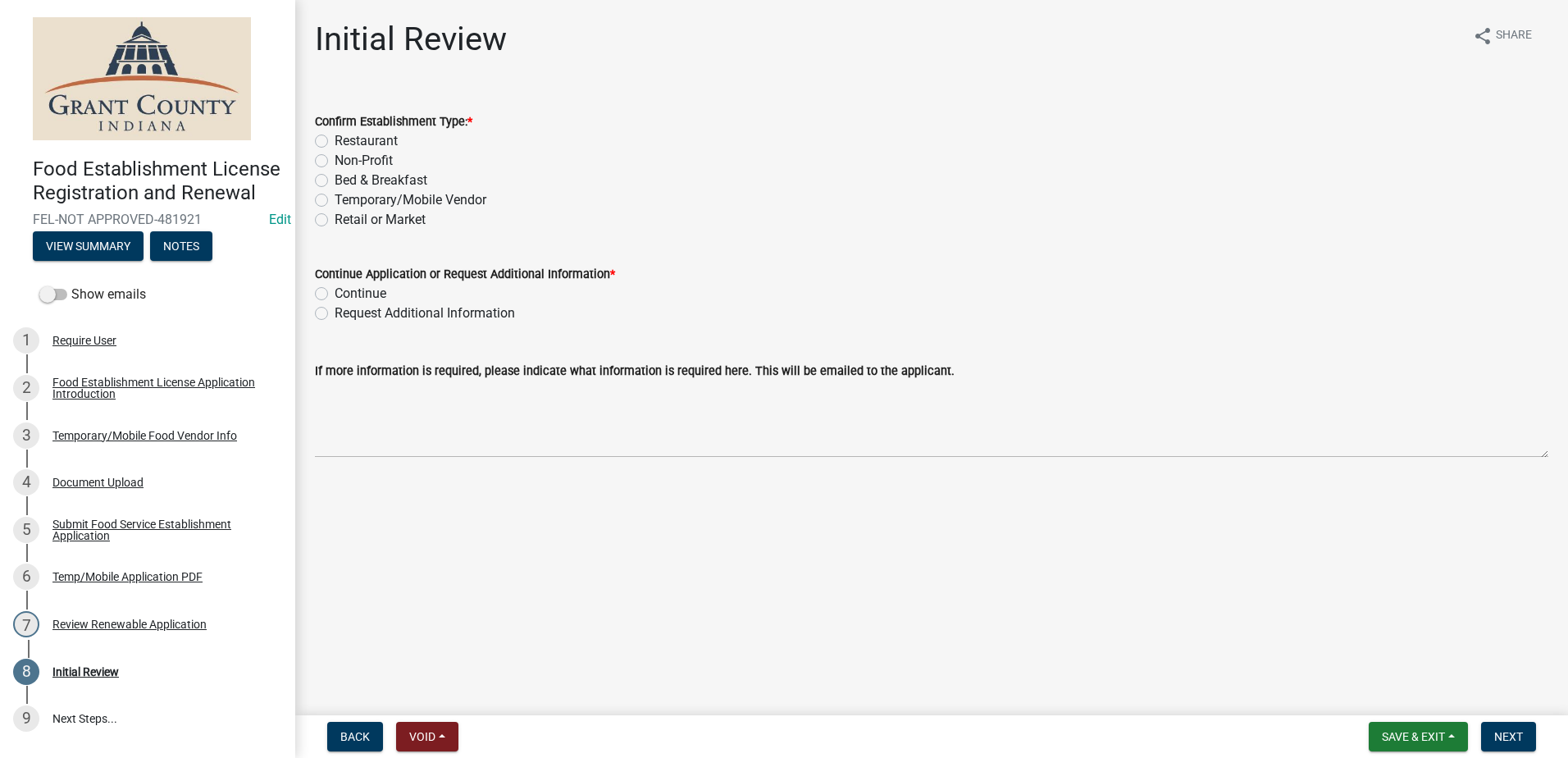
click at [335, 200] on label "Temporary/Mobile Vendor" at bounding box center [411, 200] width 152 height 20
click at [335, 200] on input "Temporary/Mobile Vendor" at bounding box center [340, 195] width 11 height 11
radio input "true"
click at [335, 294] on label "Continue" at bounding box center [361, 294] width 52 height 20
click at [335, 294] on input "Continue" at bounding box center [340, 289] width 11 height 11
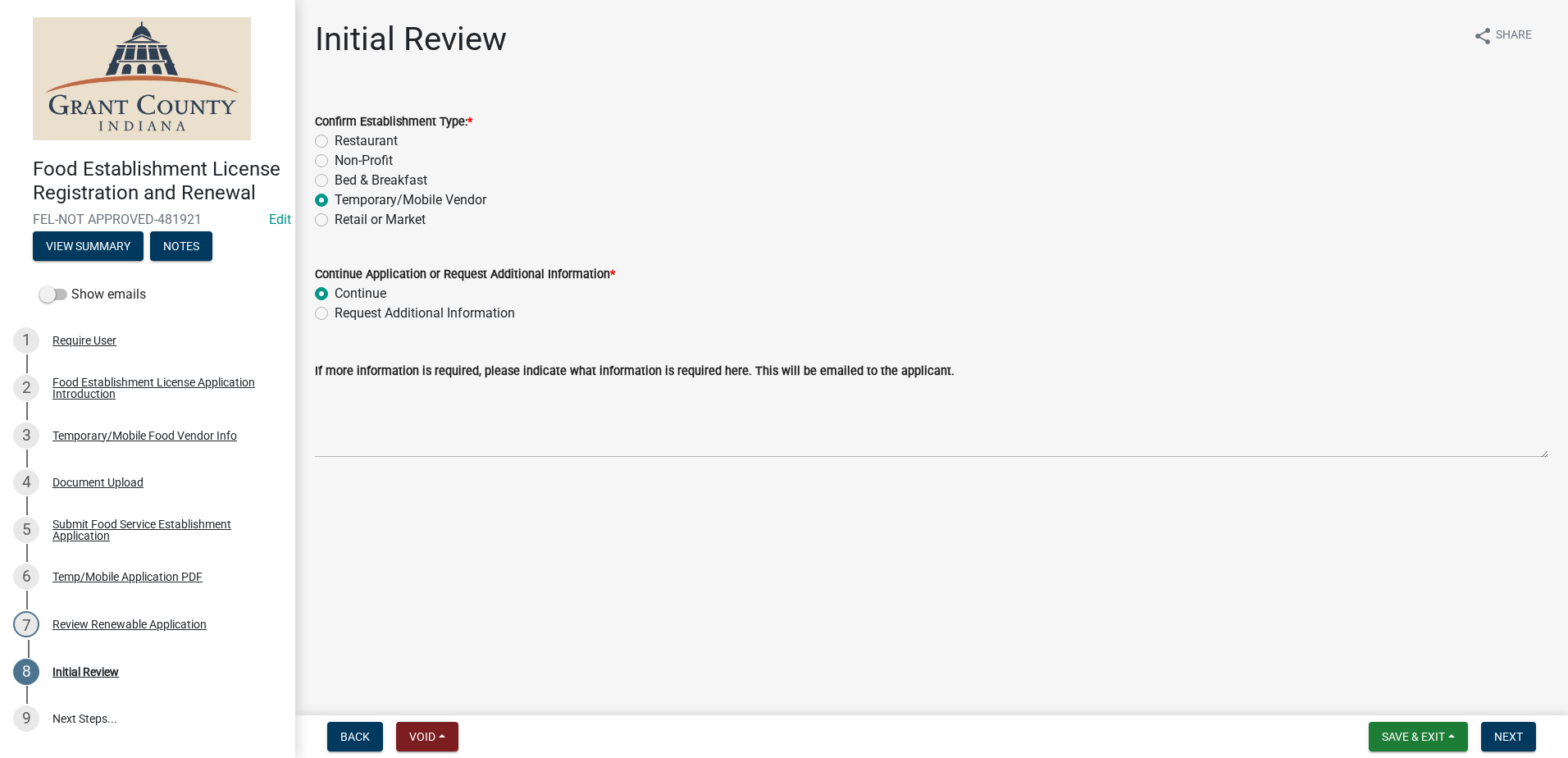
radio input "true"
drag, startPoint x: 767, startPoint y: 594, endPoint x: 794, endPoint y: 574, distance: 33.6
click at [768, 591] on main "Initial Review share Share Confirm Establishment Type: * Restaurant Non-Profit …" at bounding box center [932, 354] width 1273 height 709
click at [1497, 731] on span "Next" at bounding box center [1509, 736] width 28 height 13
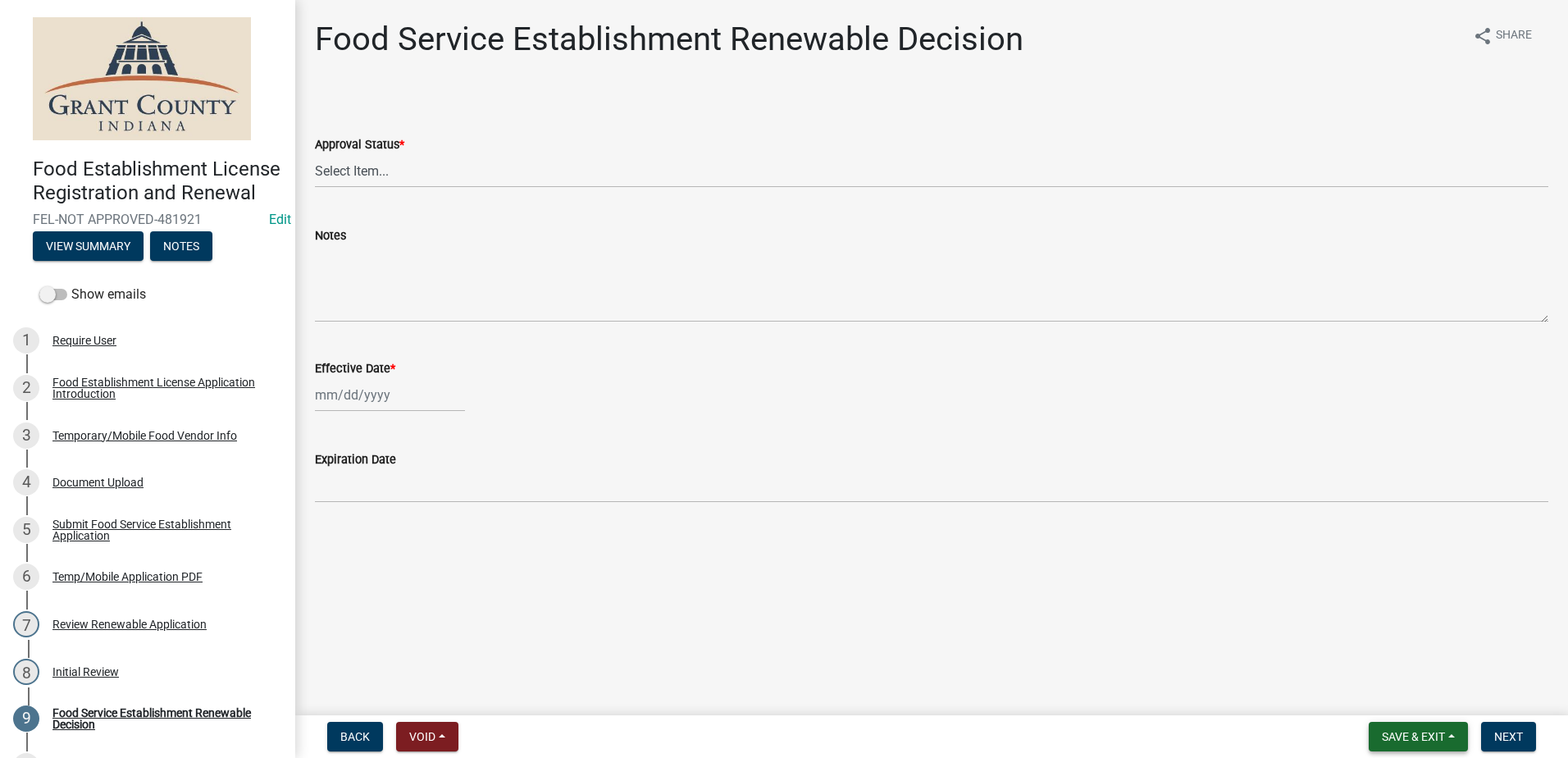
click at [1395, 724] on button "Save & Exit" at bounding box center [1418, 735] width 99 height 29
click at [1395, 695] on button "Save & Exit" at bounding box center [1402, 693] width 131 height 39
